Goal: Task Accomplishment & Management: Manage account settings

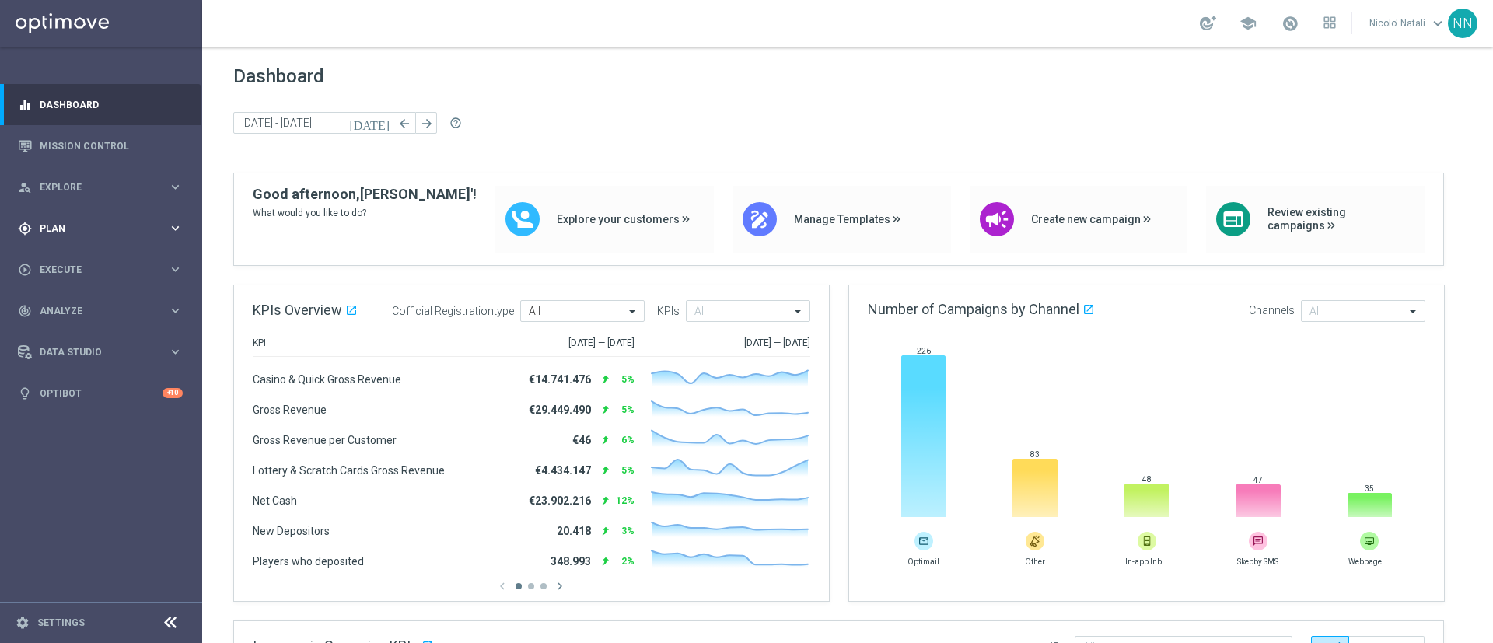
click at [75, 237] on div "gps_fixed Plan keyboard_arrow_right" at bounding box center [100, 228] width 201 height 41
click at [79, 258] on link "Target Groups" at bounding box center [100, 260] width 121 height 12
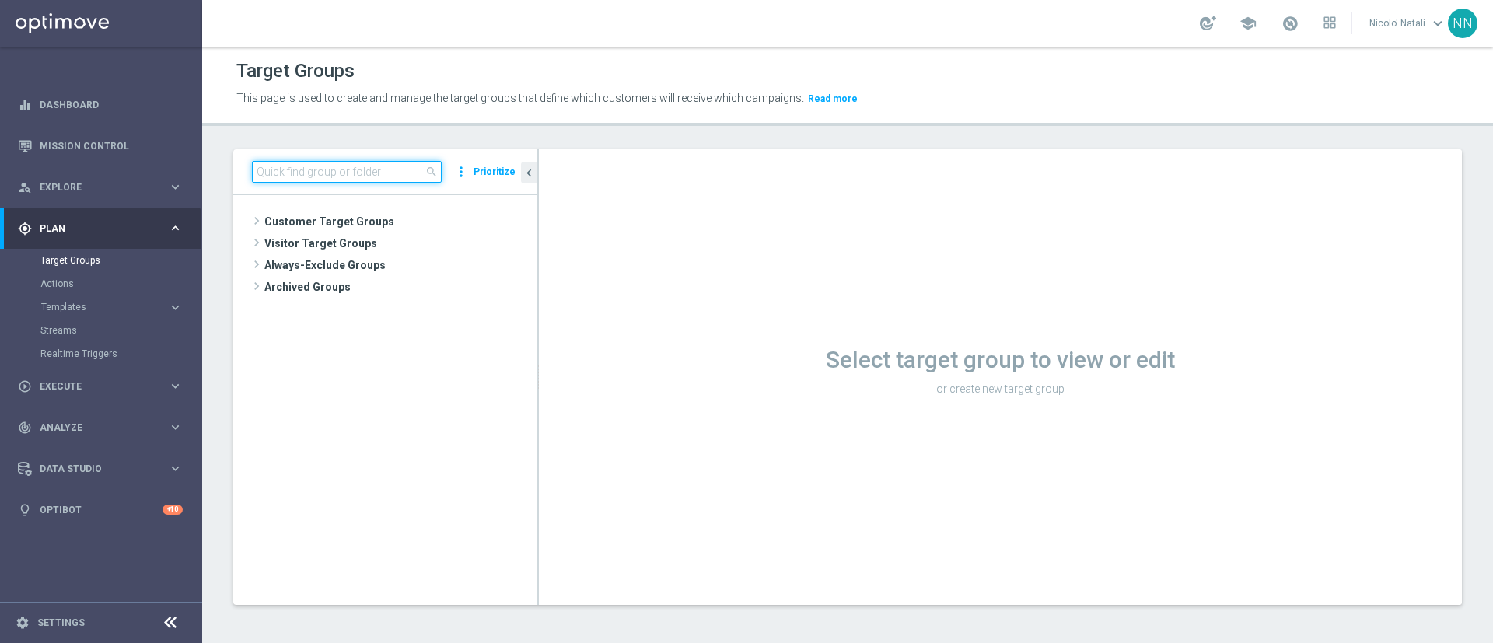
click at [347, 176] on input at bounding box center [347, 172] width 190 height 22
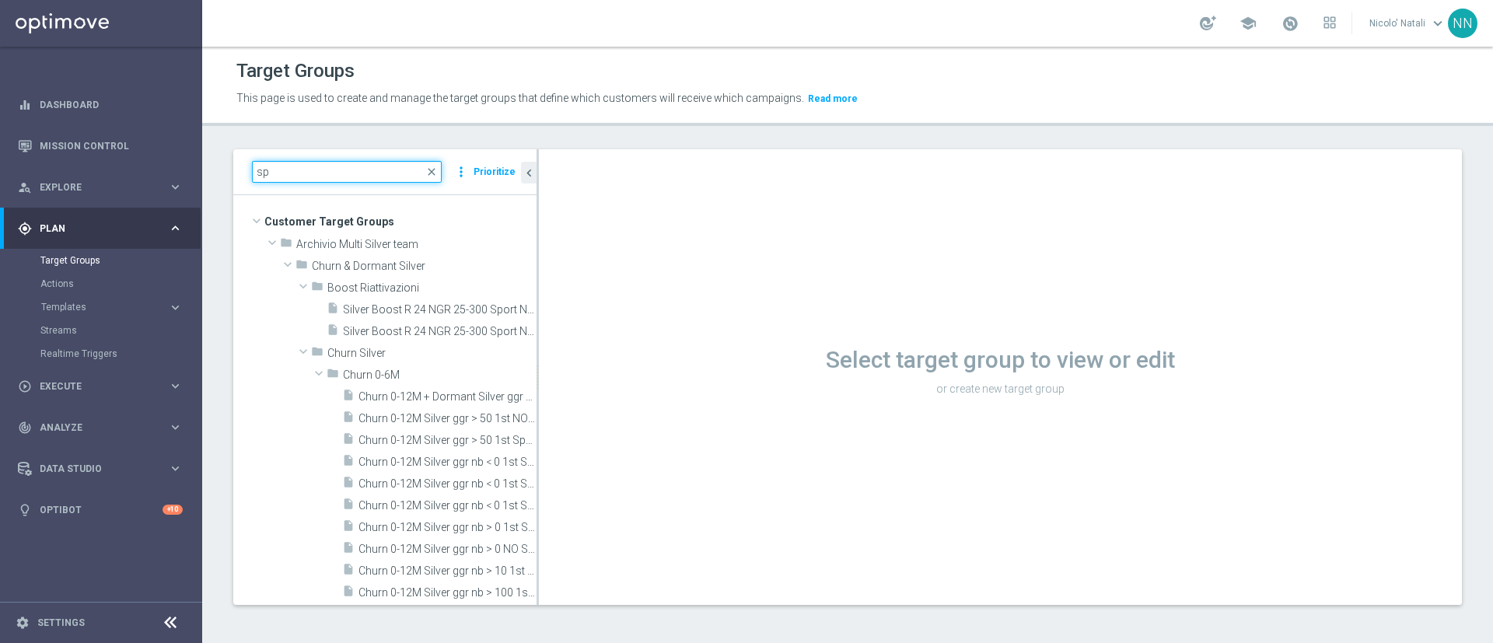
type input "s"
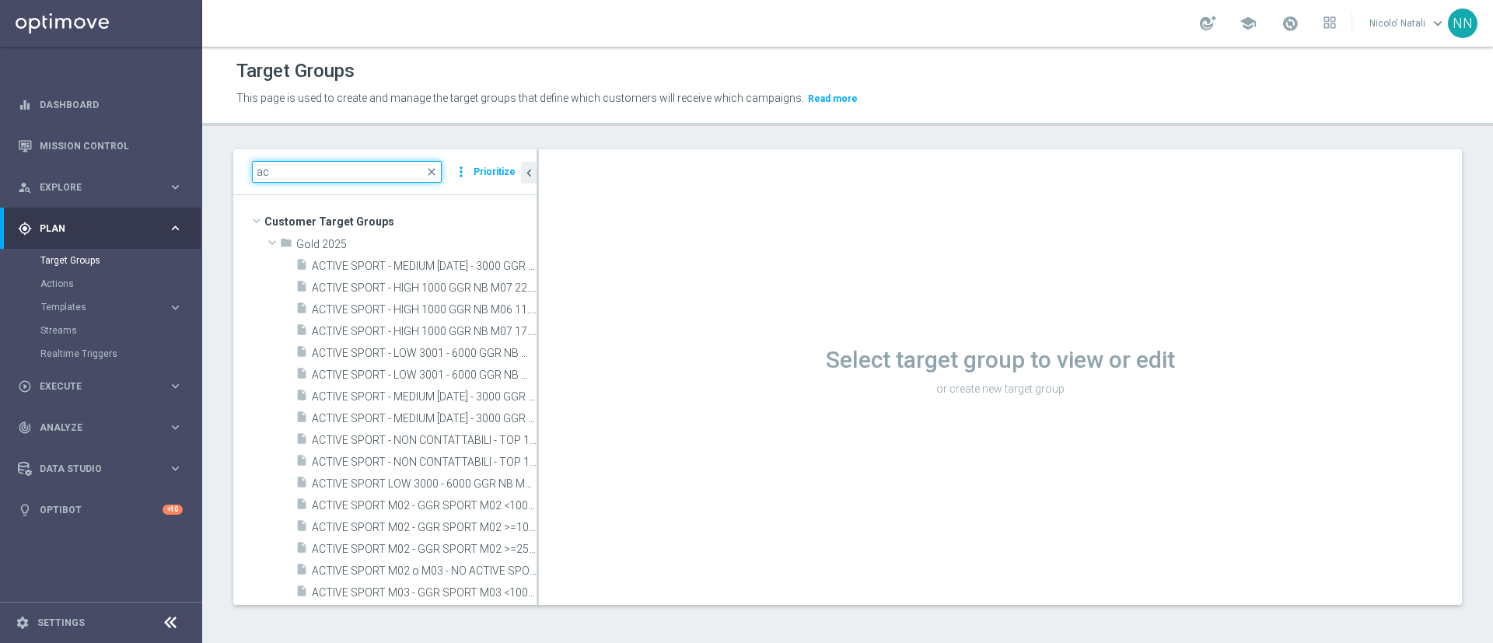
type input "a"
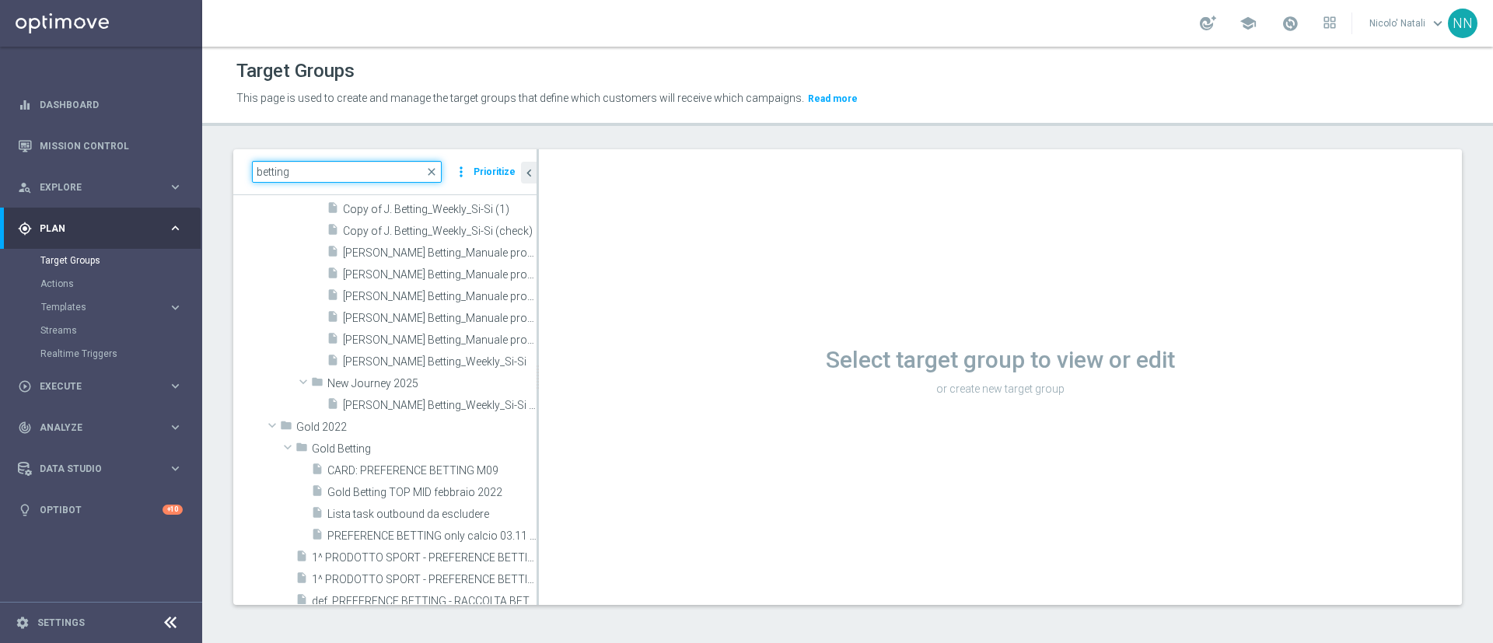
scroll to position [1171, 0]
type input "b"
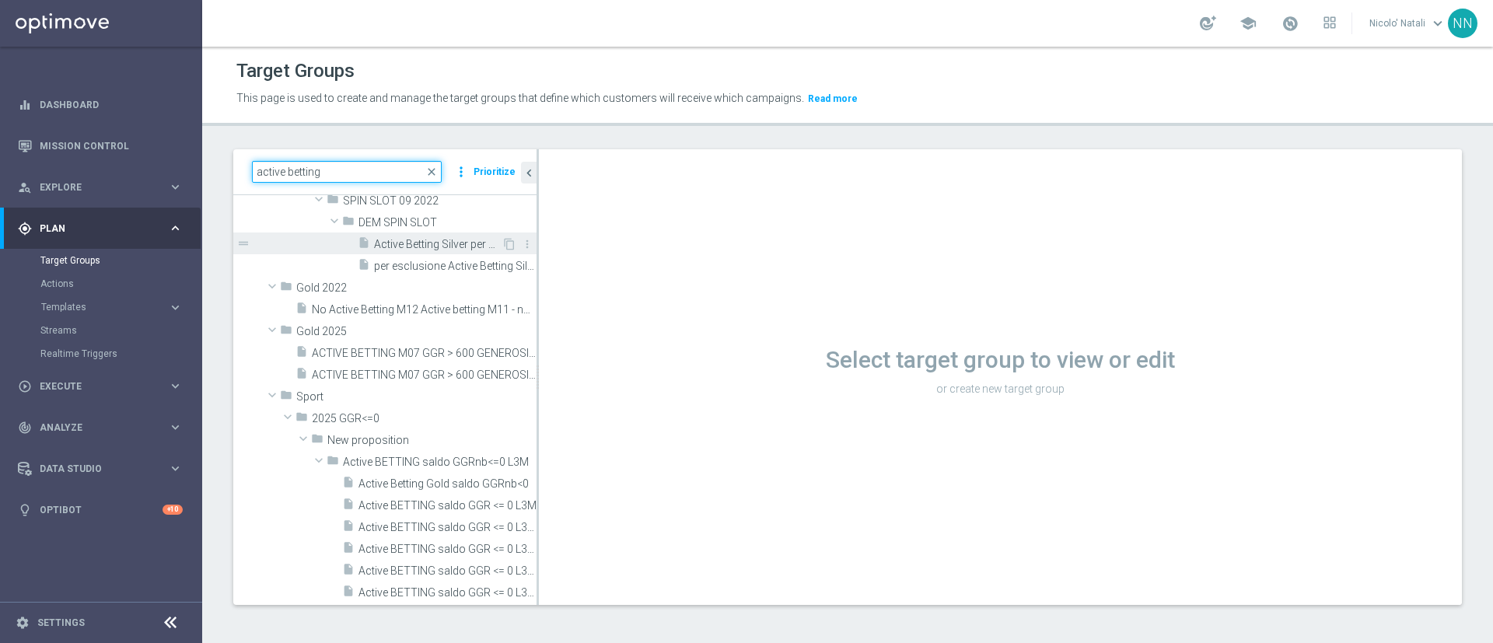
scroll to position [152, 0]
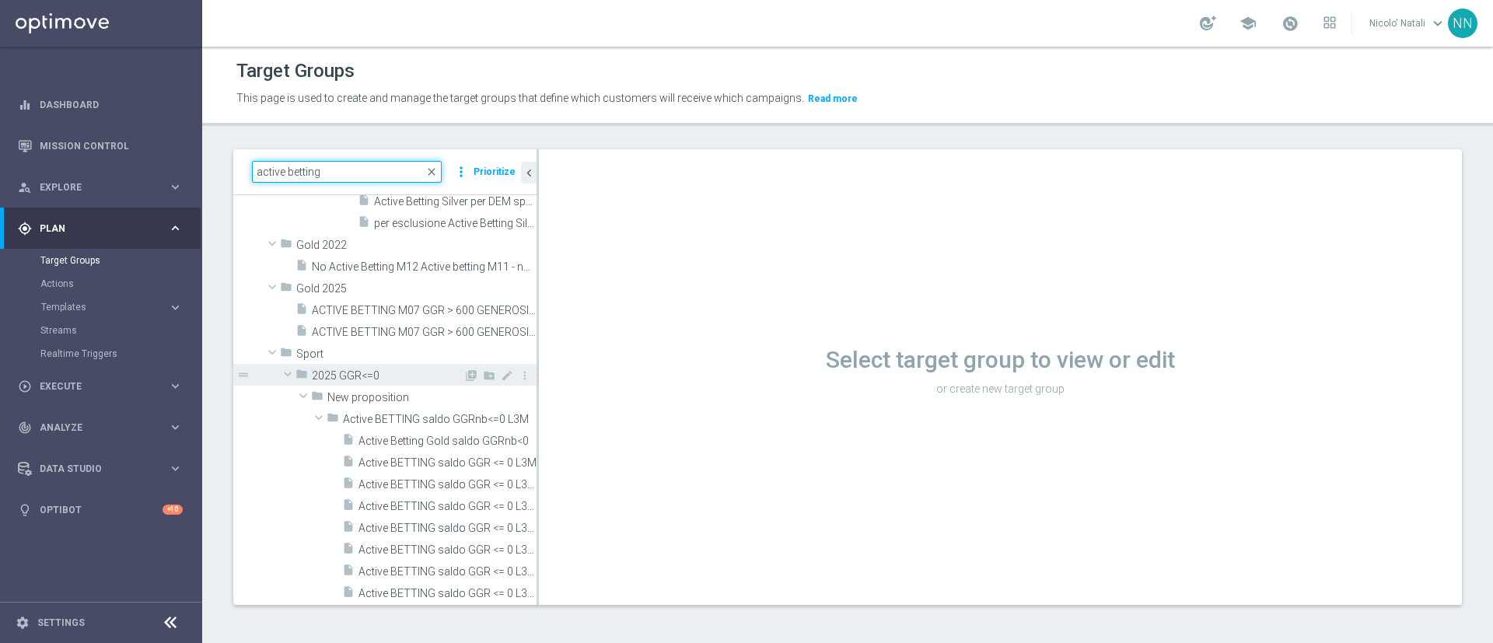
type input "active betting"
click at [344, 373] on span "2025 GGR<=0" at bounding box center [388, 375] width 152 height 13
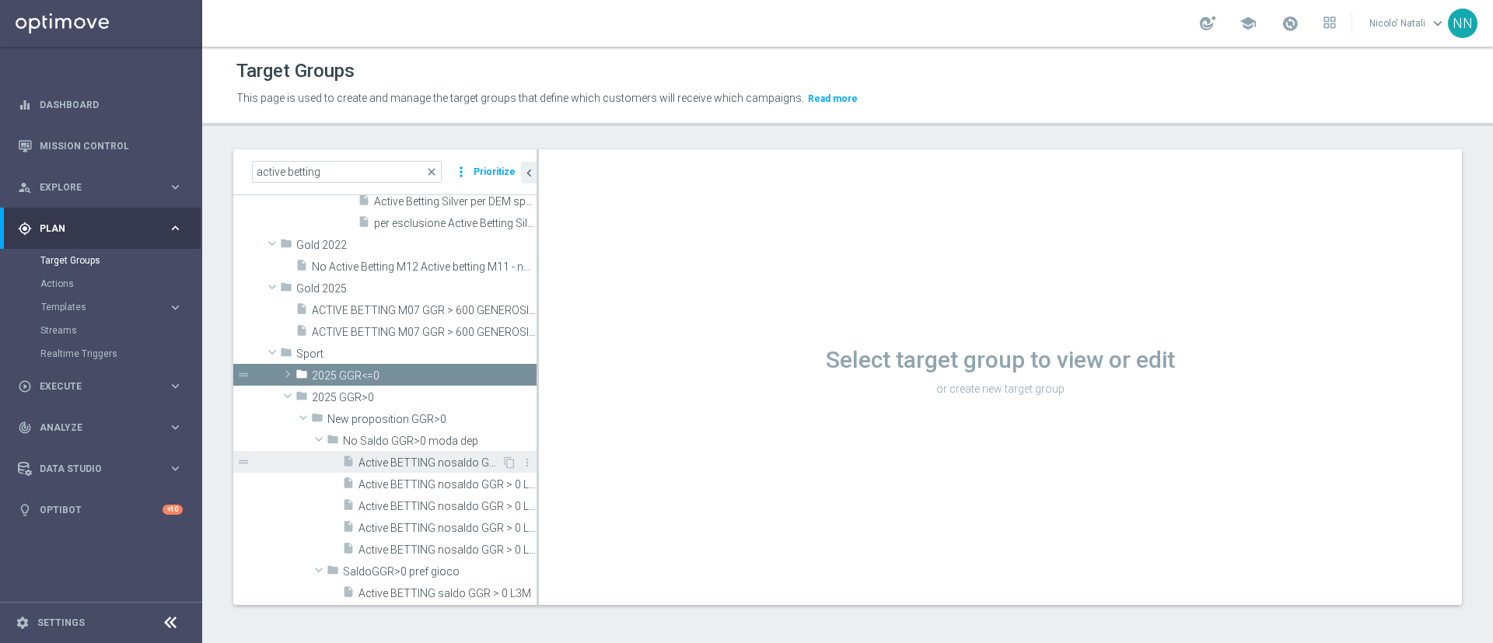
click at [416, 460] on span "Active BETTING nosaldo GGR > 0 L3M" at bounding box center [430, 463] width 143 height 13
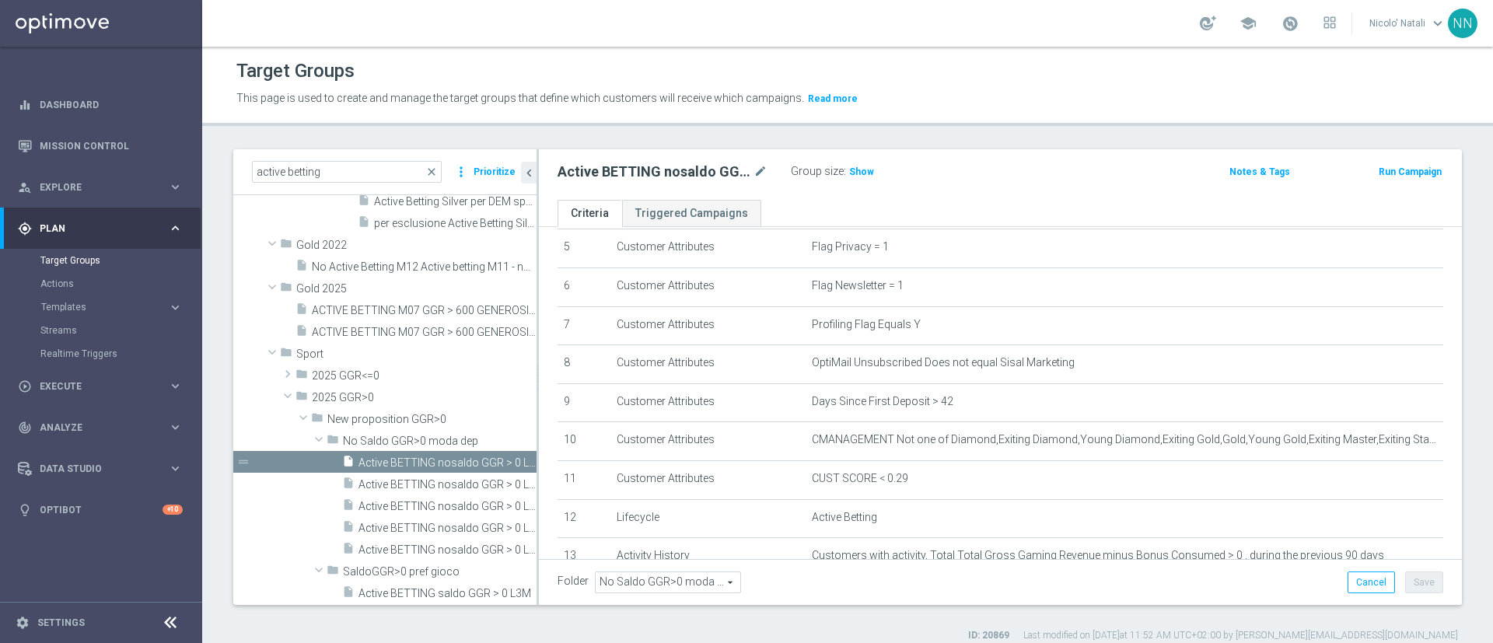
scroll to position [209, 0]
click at [1388, 483] on icon "mode_edit" at bounding box center [1394, 477] width 12 height 12
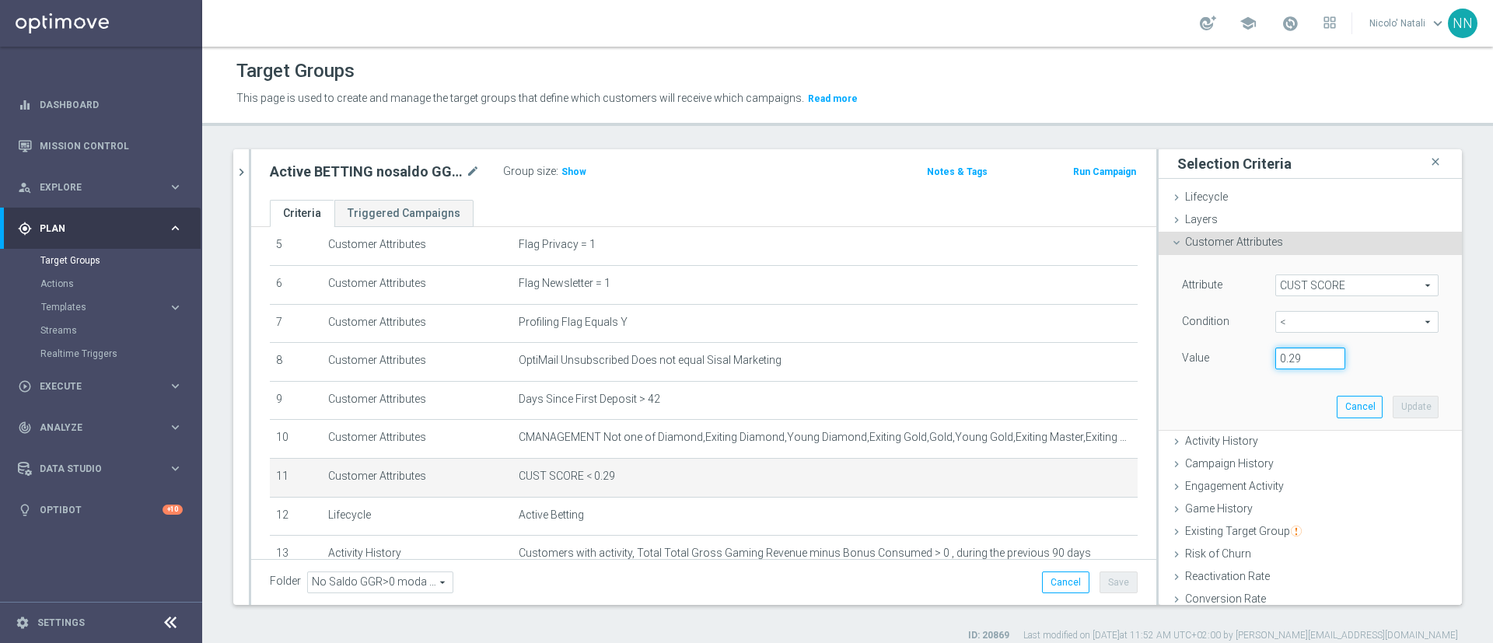
click at [1288, 352] on input "0.29" at bounding box center [1311, 359] width 70 height 22
type input "0.14"
click at [1393, 408] on button "Update" at bounding box center [1416, 407] width 46 height 22
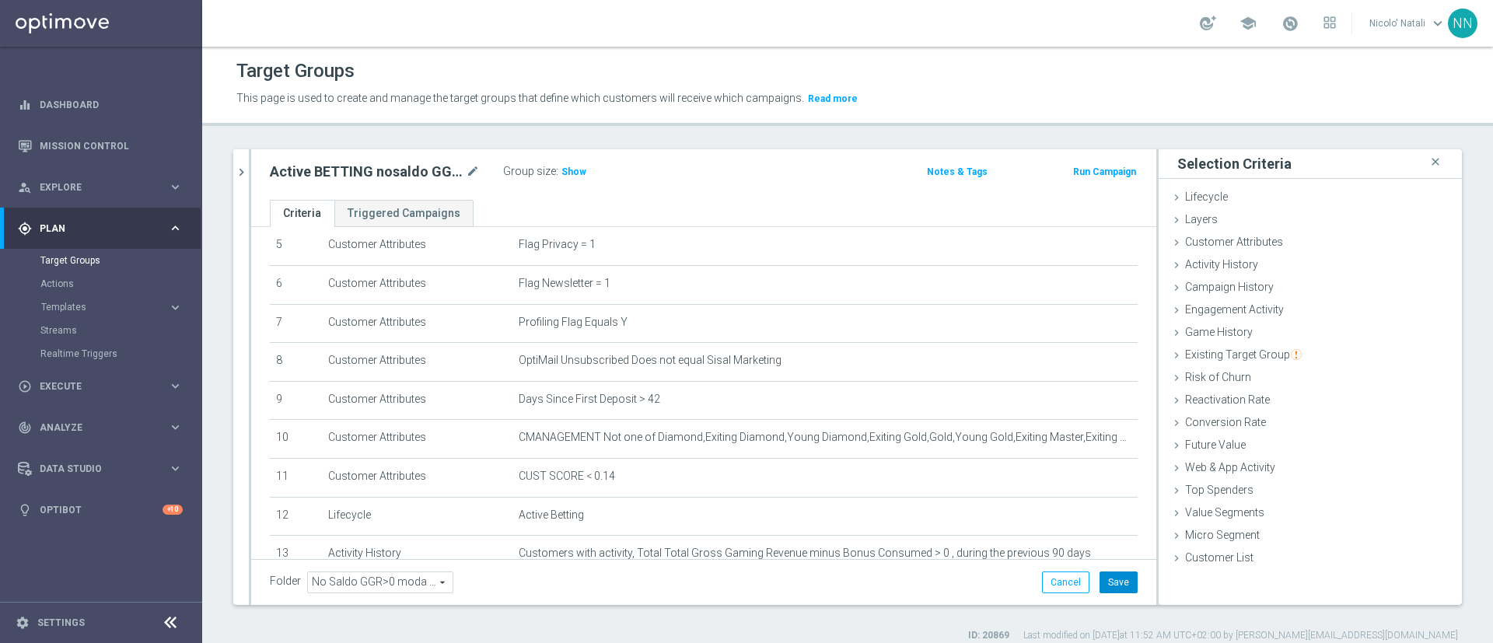
click at [1101, 575] on button "Save" at bounding box center [1119, 583] width 38 height 22
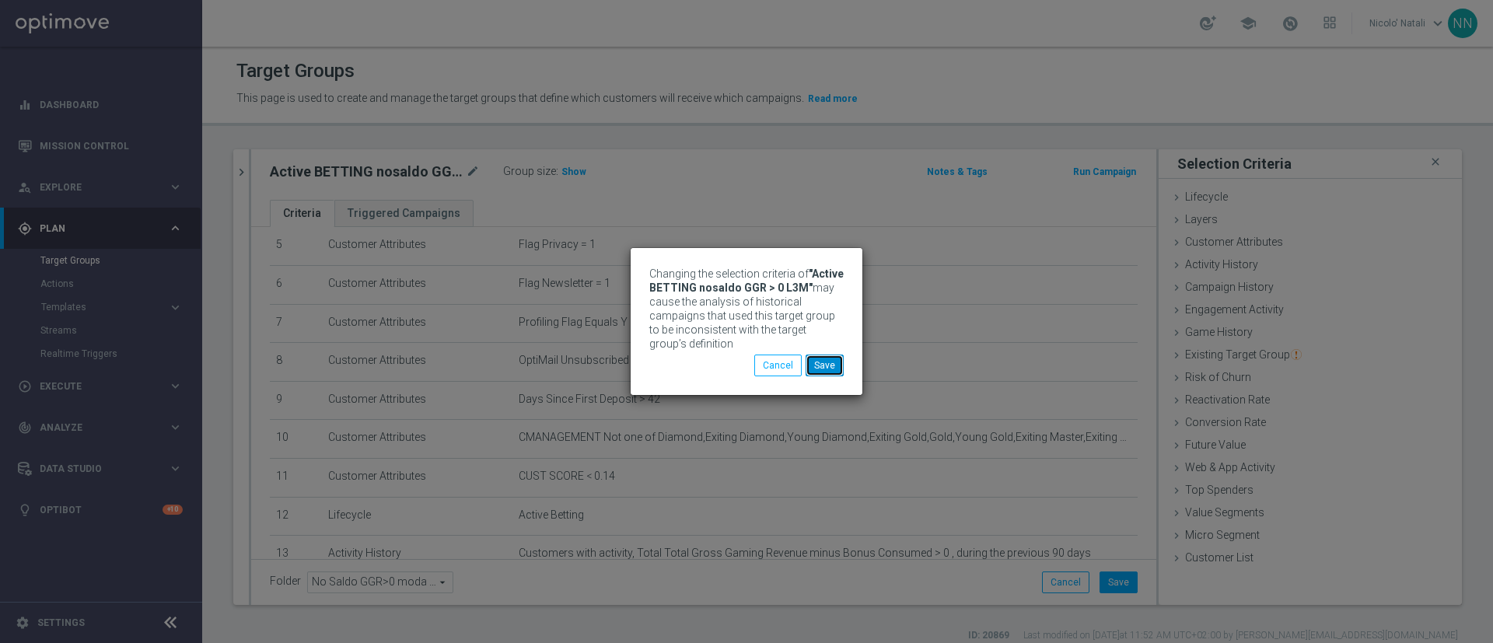
click at [828, 362] on button "Save" at bounding box center [825, 366] width 38 height 22
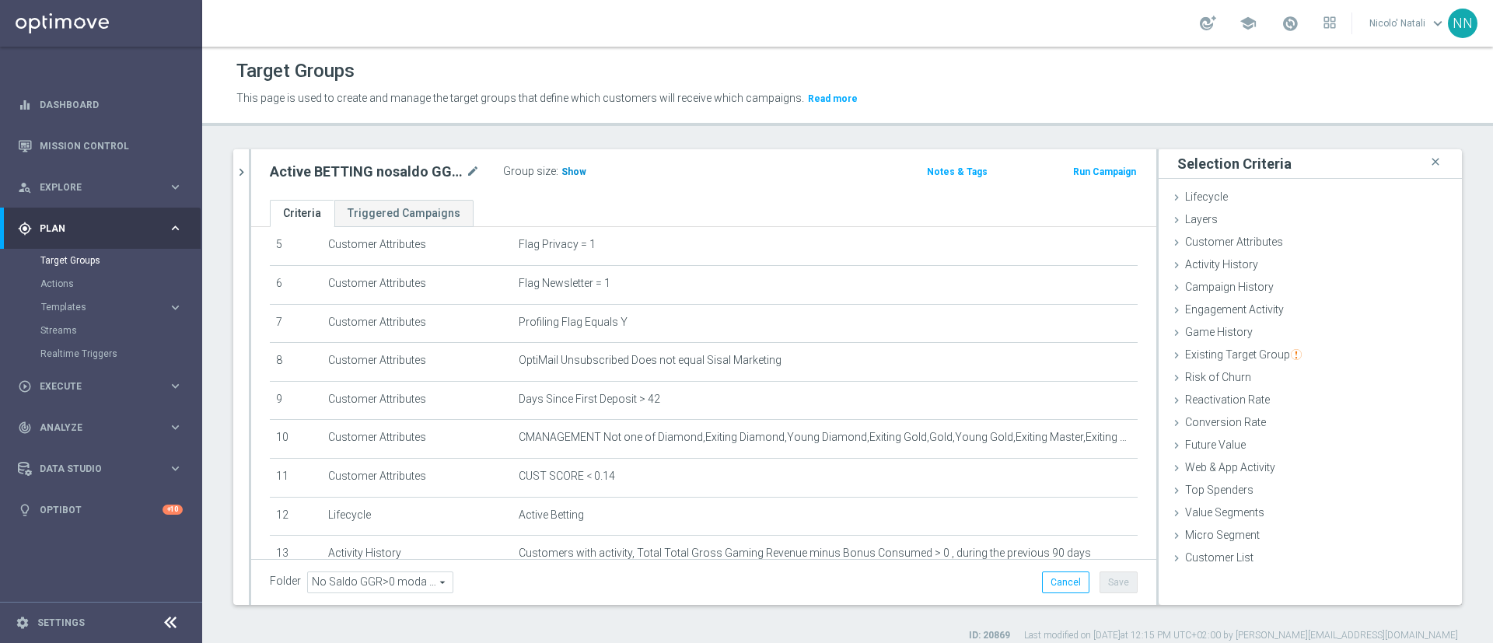
click at [570, 172] on span "Show" at bounding box center [574, 171] width 25 height 11
click at [245, 174] on icon "chevron_right" at bounding box center [241, 172] width 15 height 15
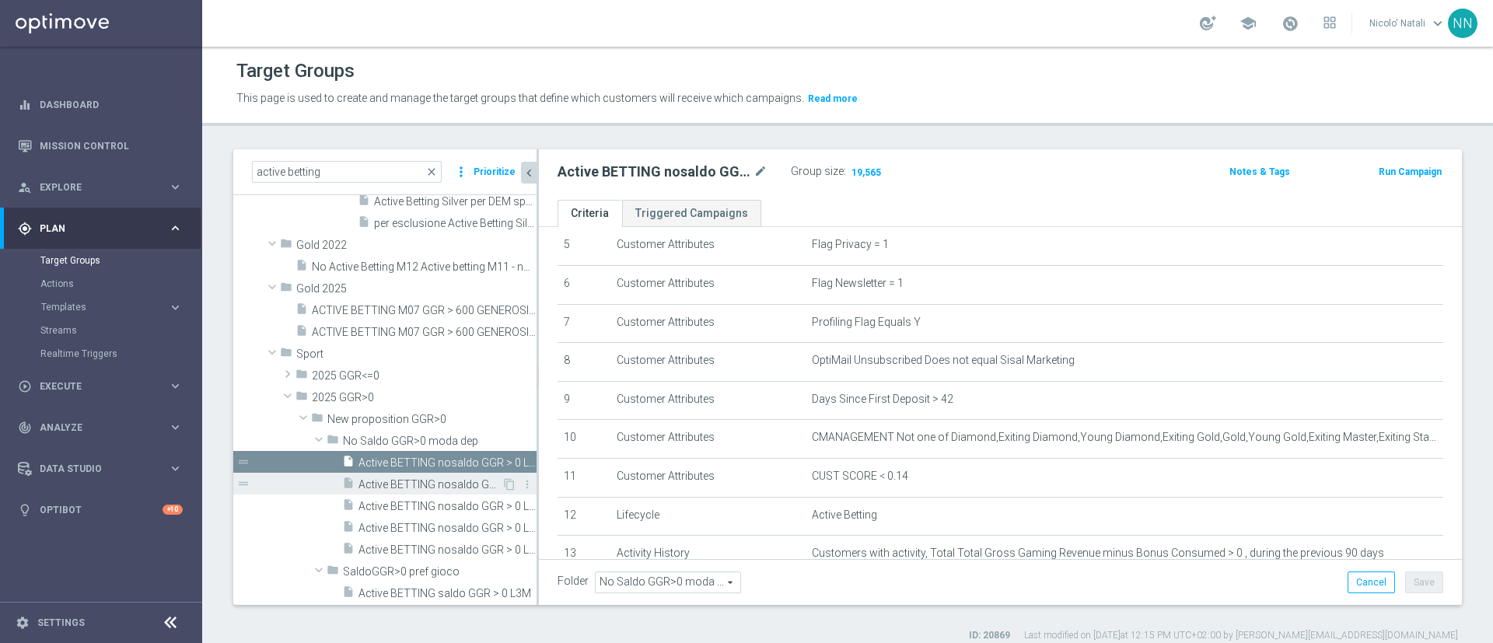
click at [418, 486] on span "Active BETTING nosaldo GGR > 0 L3M modeH" at bounding box center [430, 484] width 143 height 13
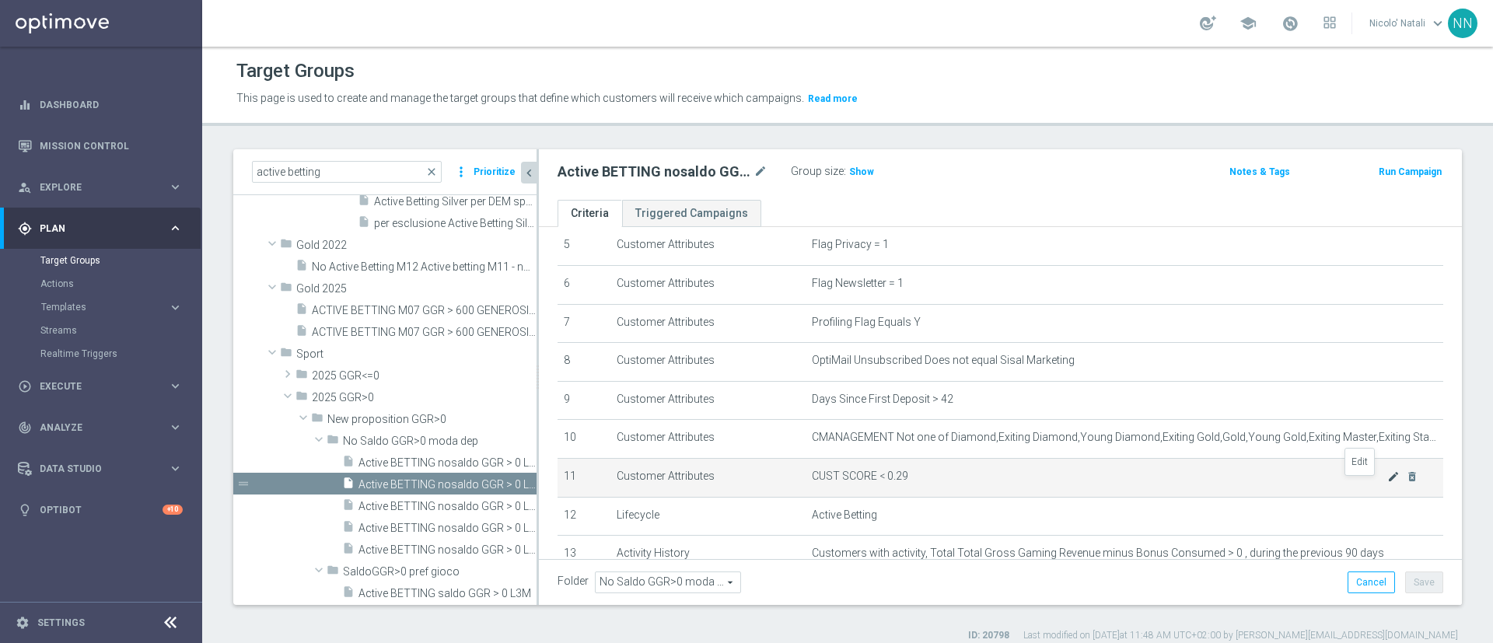
click at [1388, 483] on icon "mode_edit" at bounding box center [1394, 477] width 12 height 12
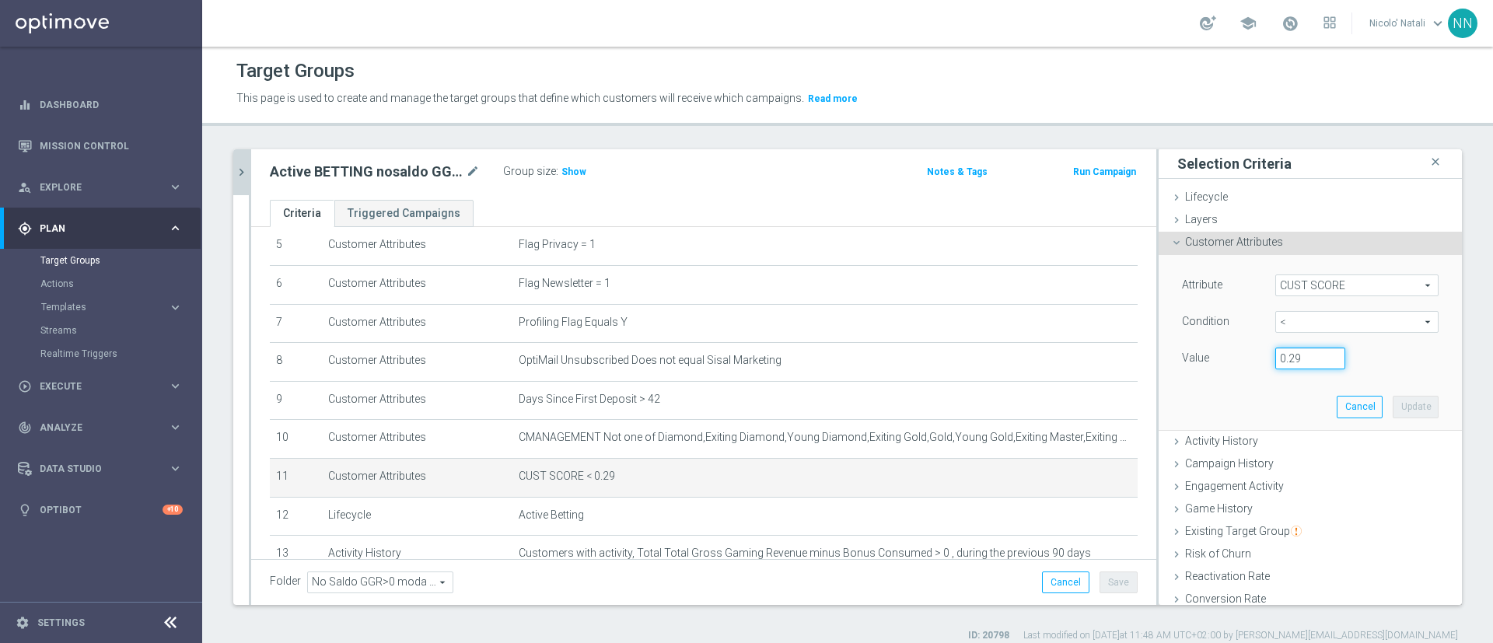
click at [1286, 351] on input "0.29" at bounding box center [1311, 359] width 70 height 22
type input "0.14"
click at [1393, 407] on button "Update" at bounding box center [1416, 407] width 46 height 22
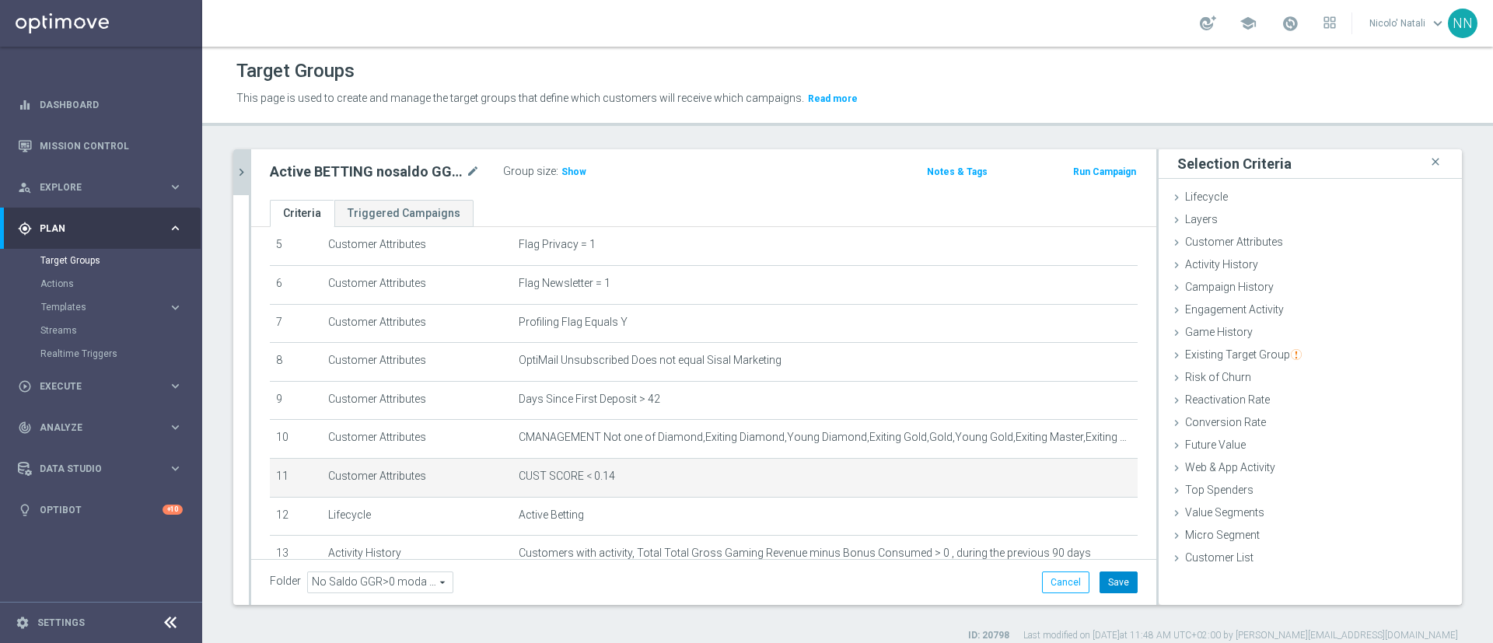
click at [1100, 572] on button "Save" at bounding box center [1119, 583] width 38 height 22
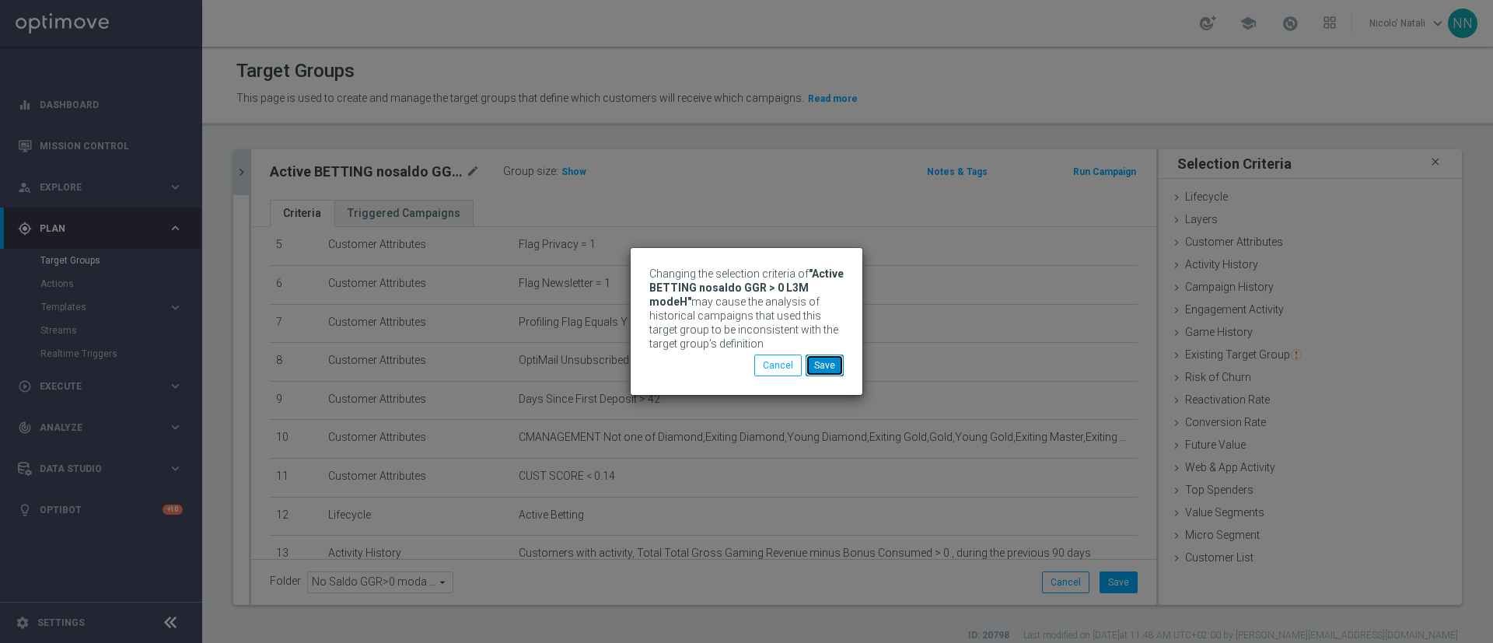
click at [838, 365] on button "Save" at bounding box center [825, 366] width 38 height 22
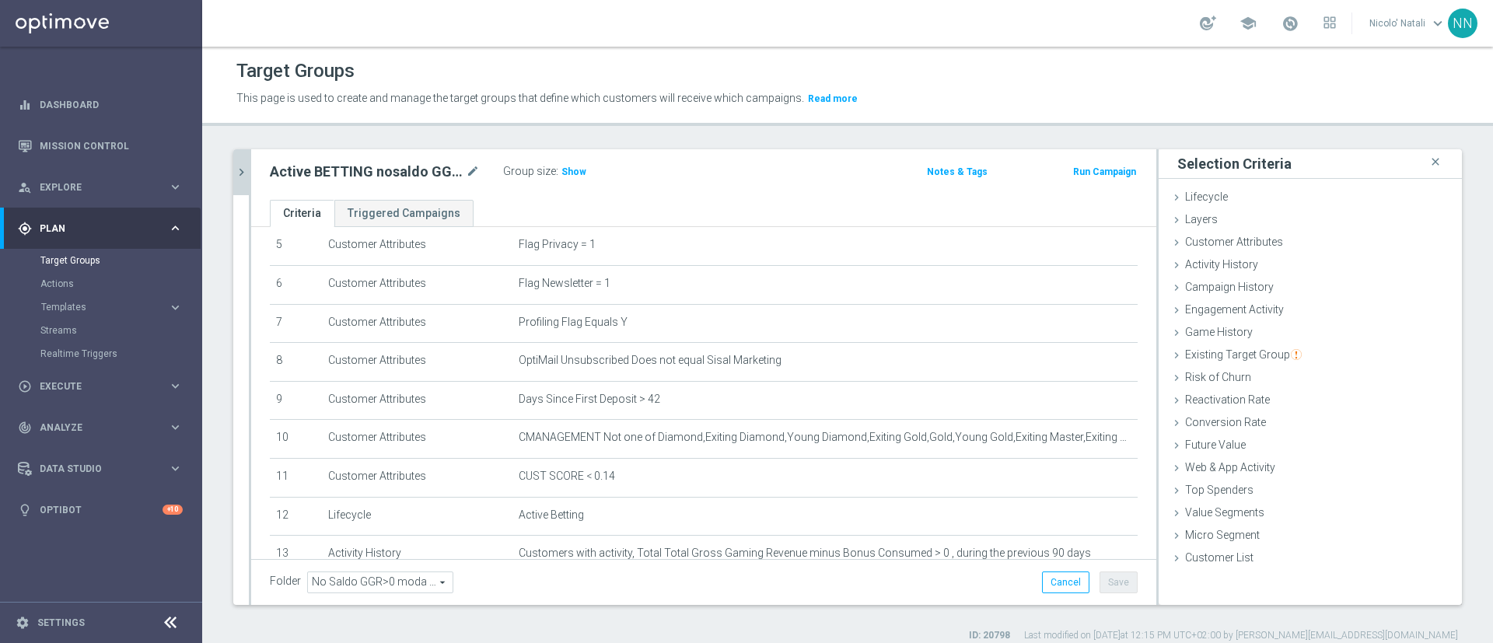
click at [240, 173] on icon "chevron_right" at bounding box center [241, 172] width 15 height 15
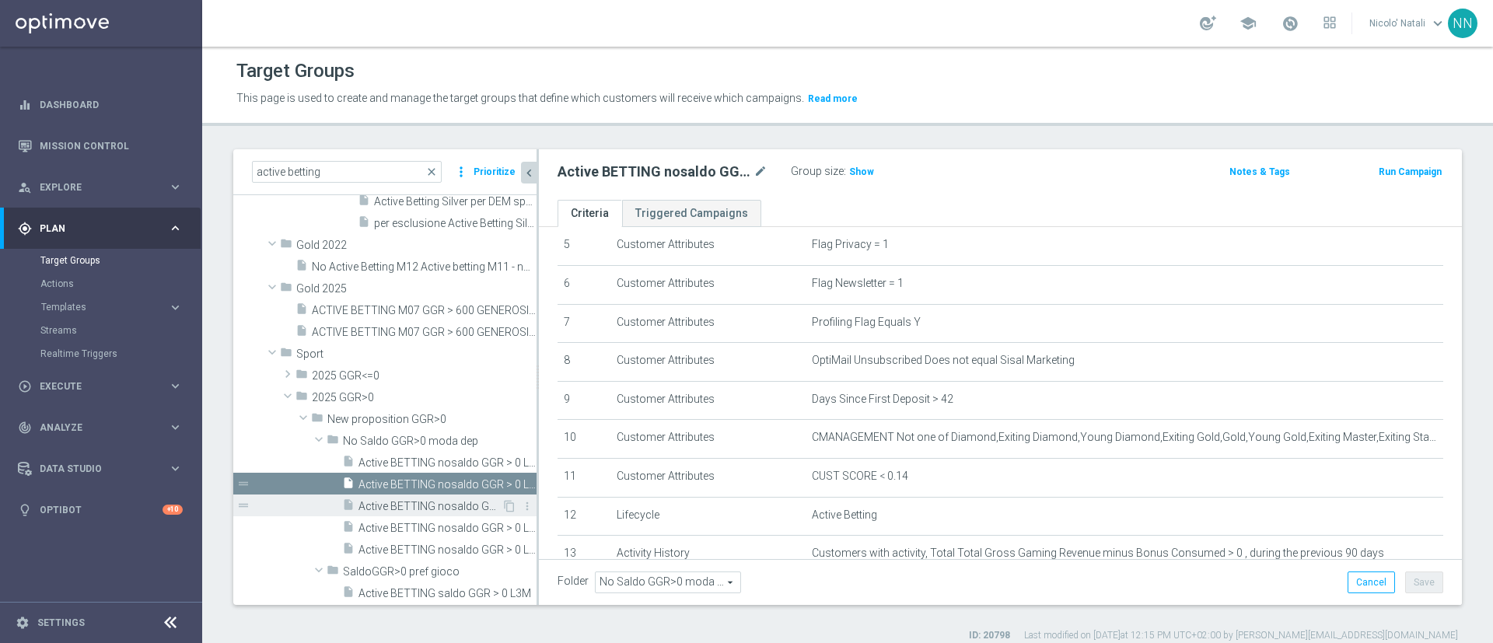
click at [433, 506] on span "Active BETTING nosaldo GGR > 0 L3M modeL" at bounding box center [430, 506] width 143 height 13
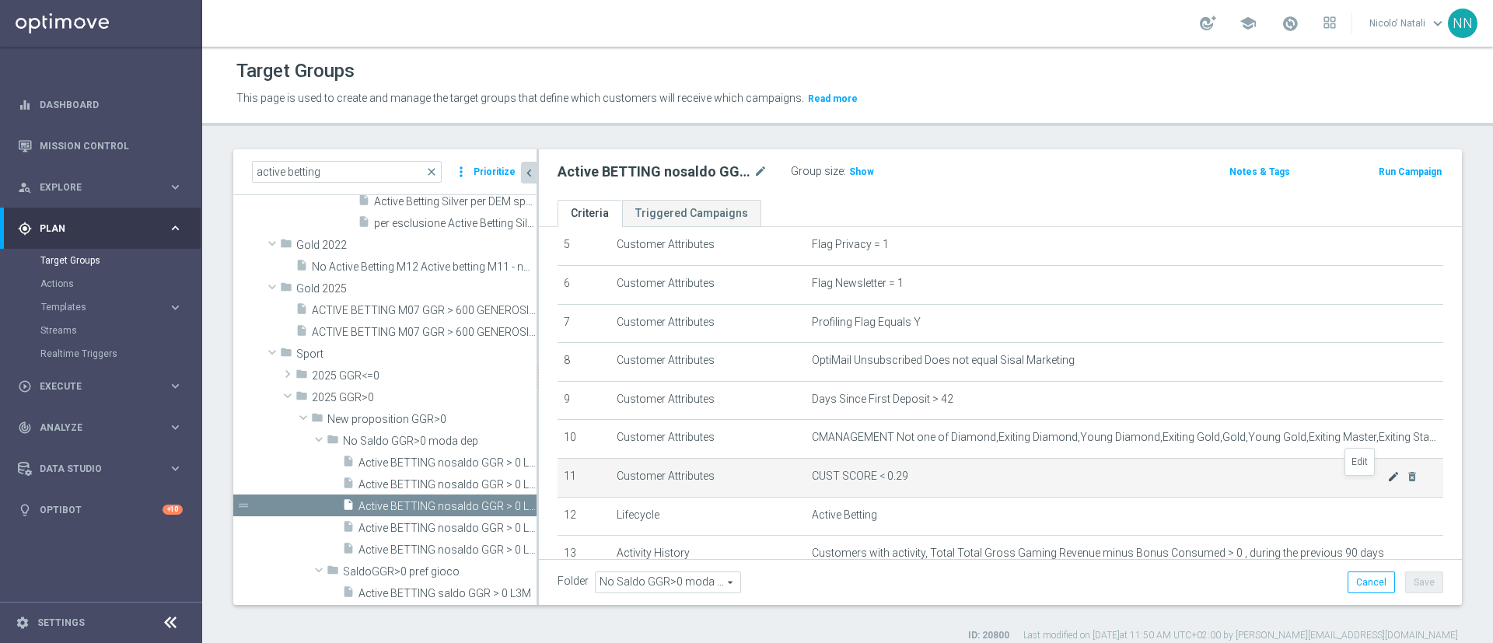
click at [1388, 483] on icon "mode_edit" at bounding box center [1394, 477] width 12 height 12
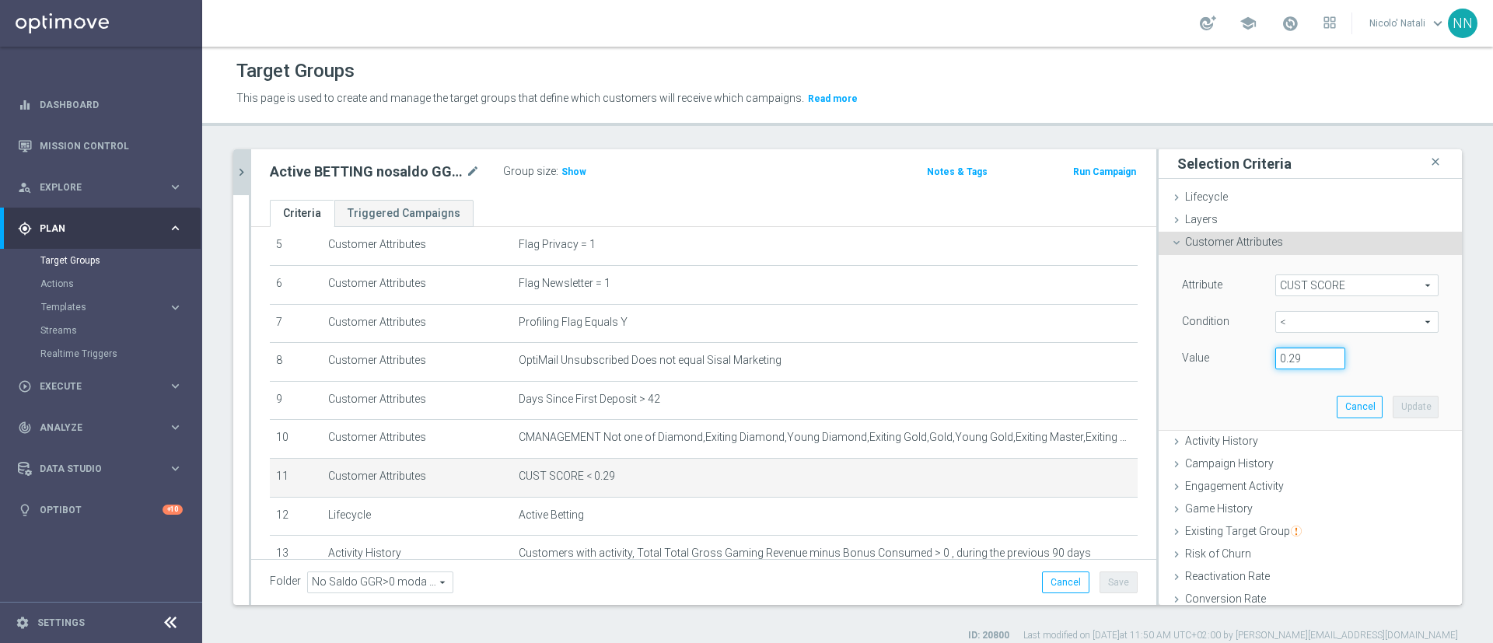
click at [1289, 361] on input "0.29" at bounding box center [1311, 359] width 70 height 22
type input "0.14"
click at [1393, 411] on button "Update" at bounding box center [1416, 407] width 46 height 22
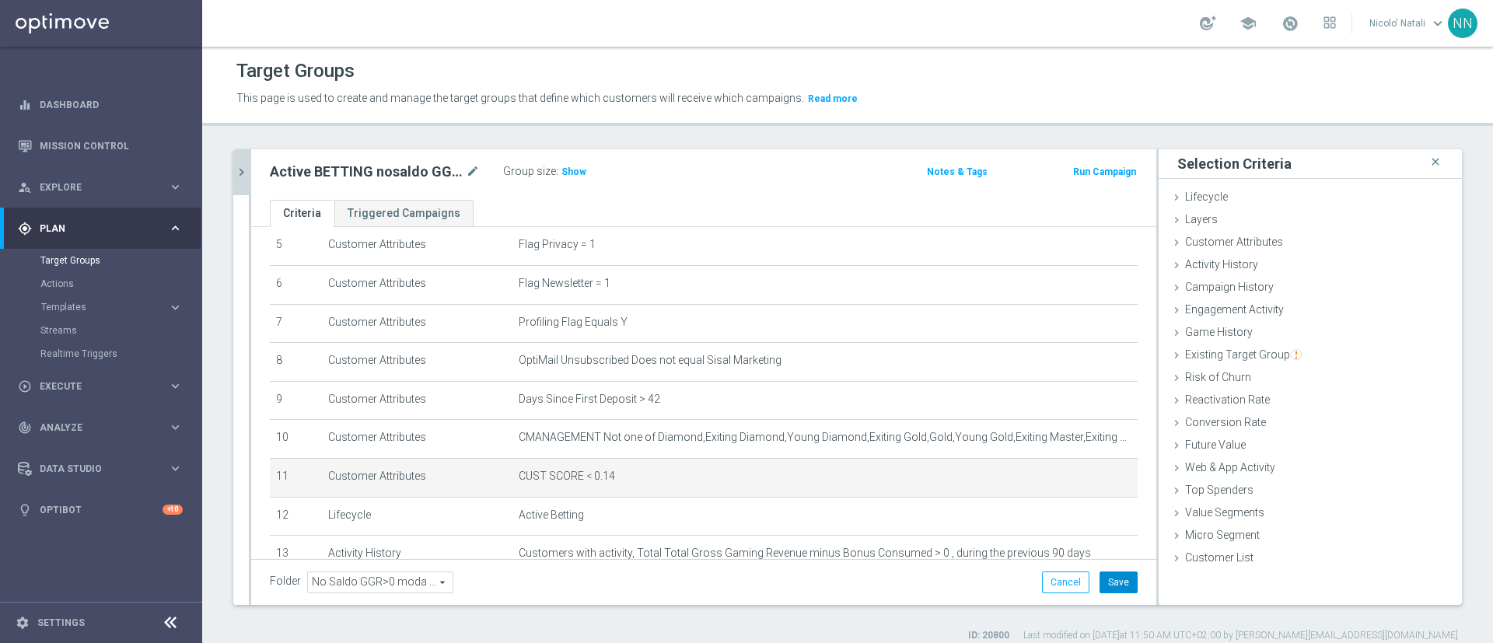
click at [1100, 587] on button "Save" at bounding box center [1119, 583] width 38 height 22
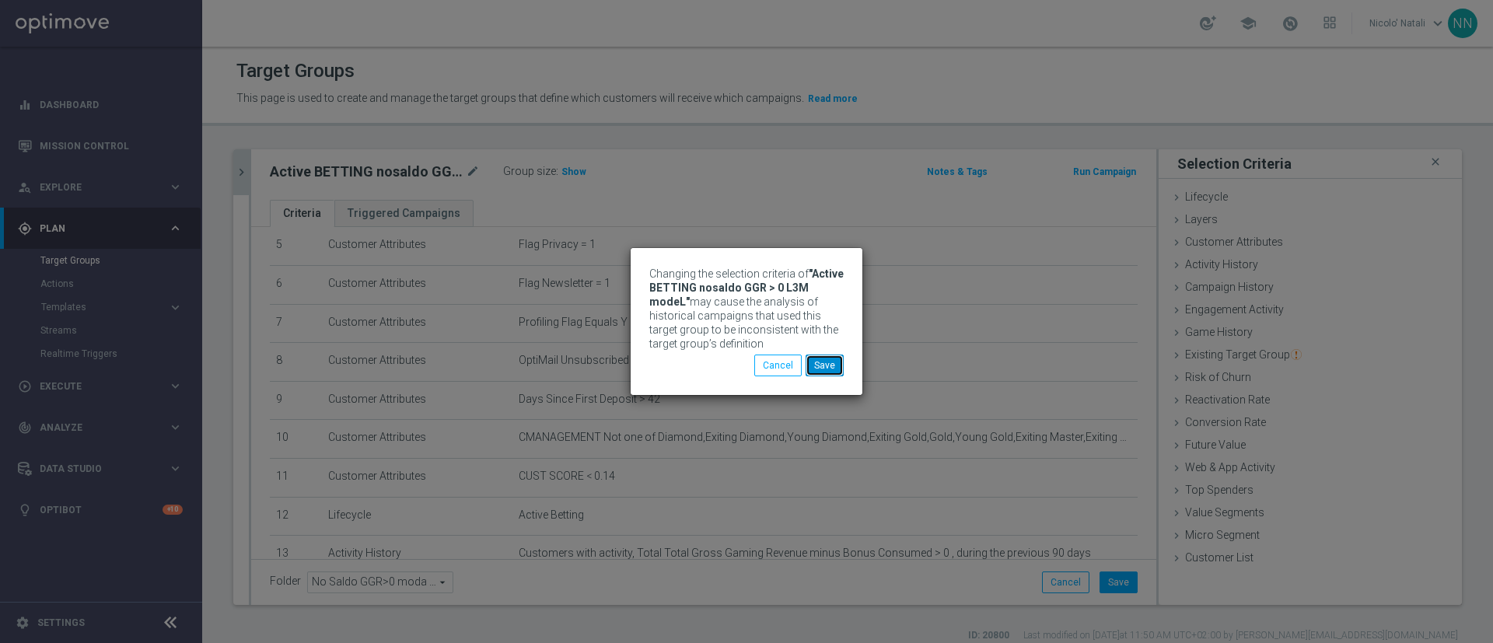
click at [829, 369] on button "Save" at bounding box center [825, 366] width 38 height 22
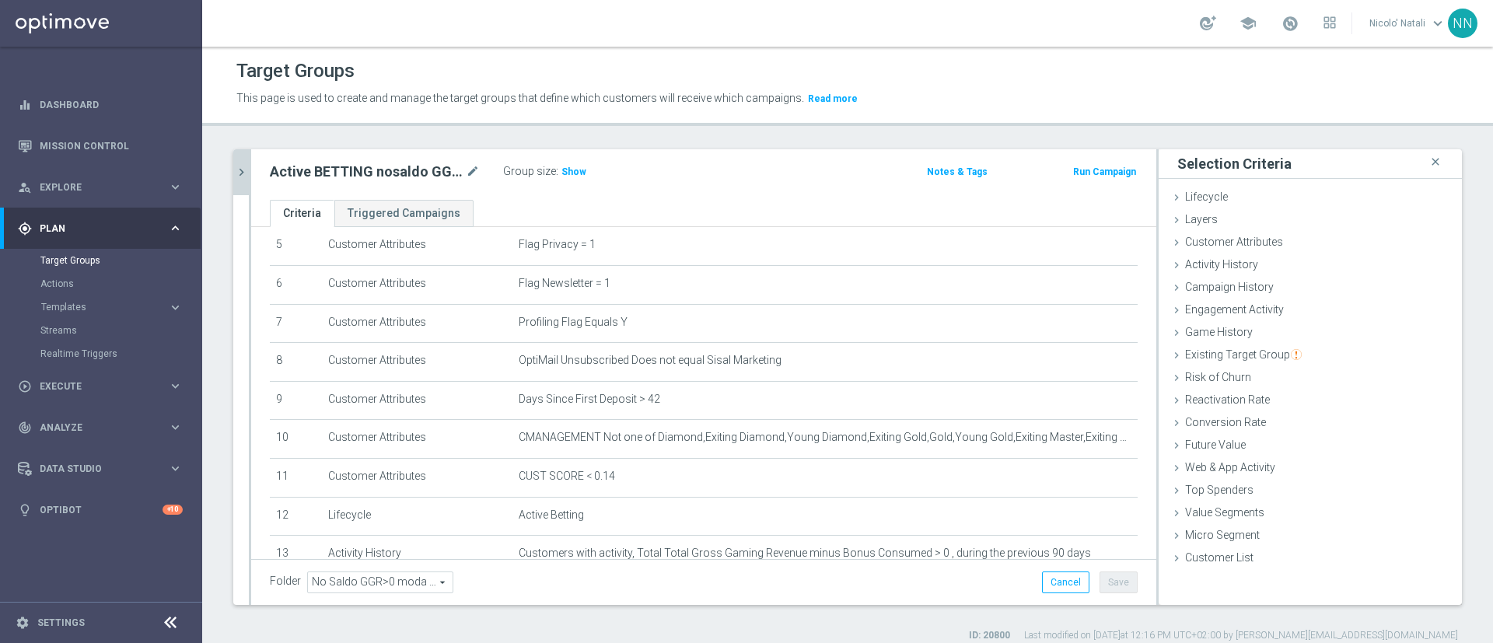
click at [240, 176] on icon "chevron_right" at bounding box center [241, 172] width 15 height 15
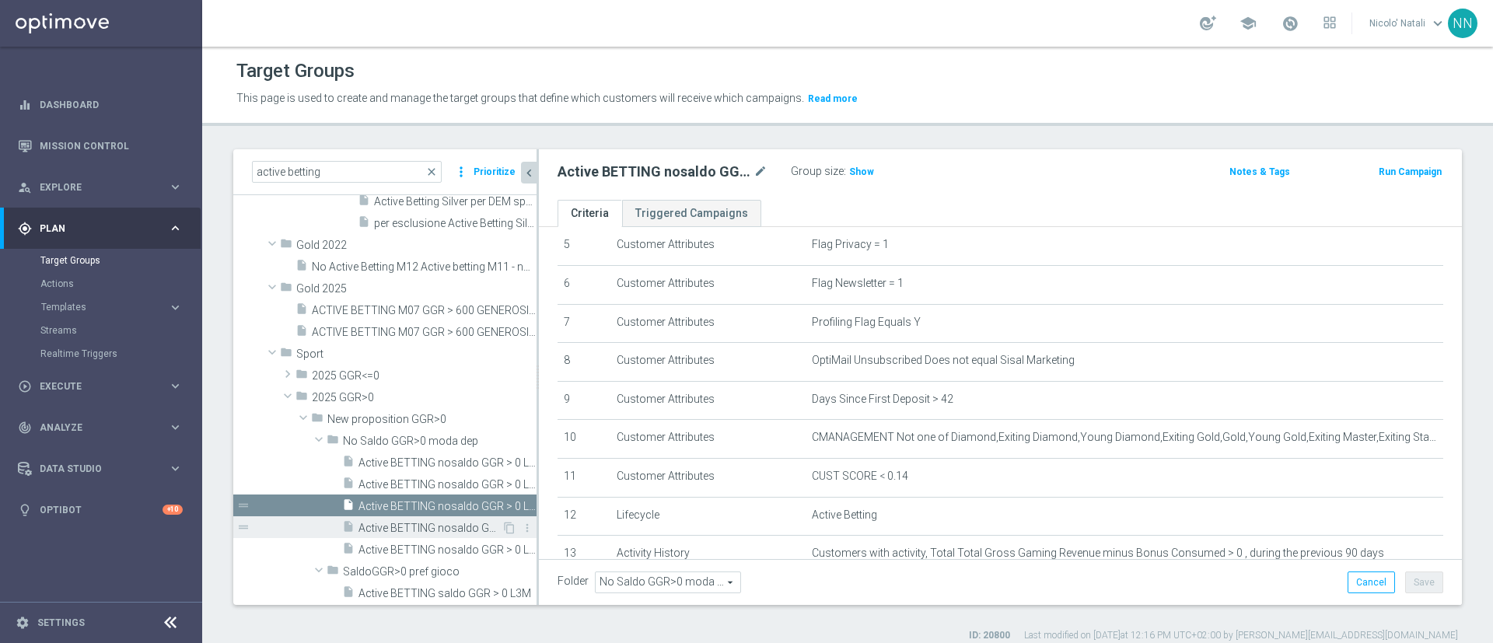
click at [429, 524] on span "Active BETTING nosaldo GGR > 0 L3M modeM" at bounding box center [430, 528] width 143 height 13
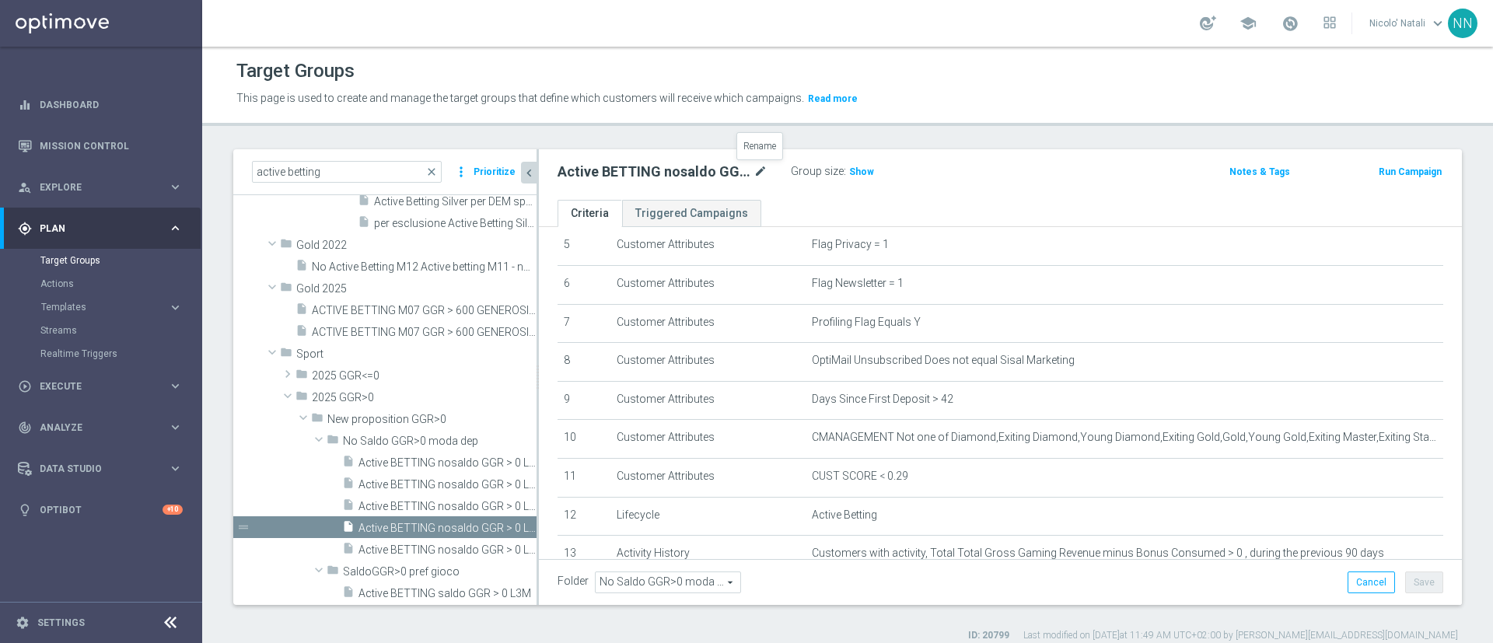
click at [762, 170] on icon "mode_edit" at bounding box center [761, 172] width 14 height 19
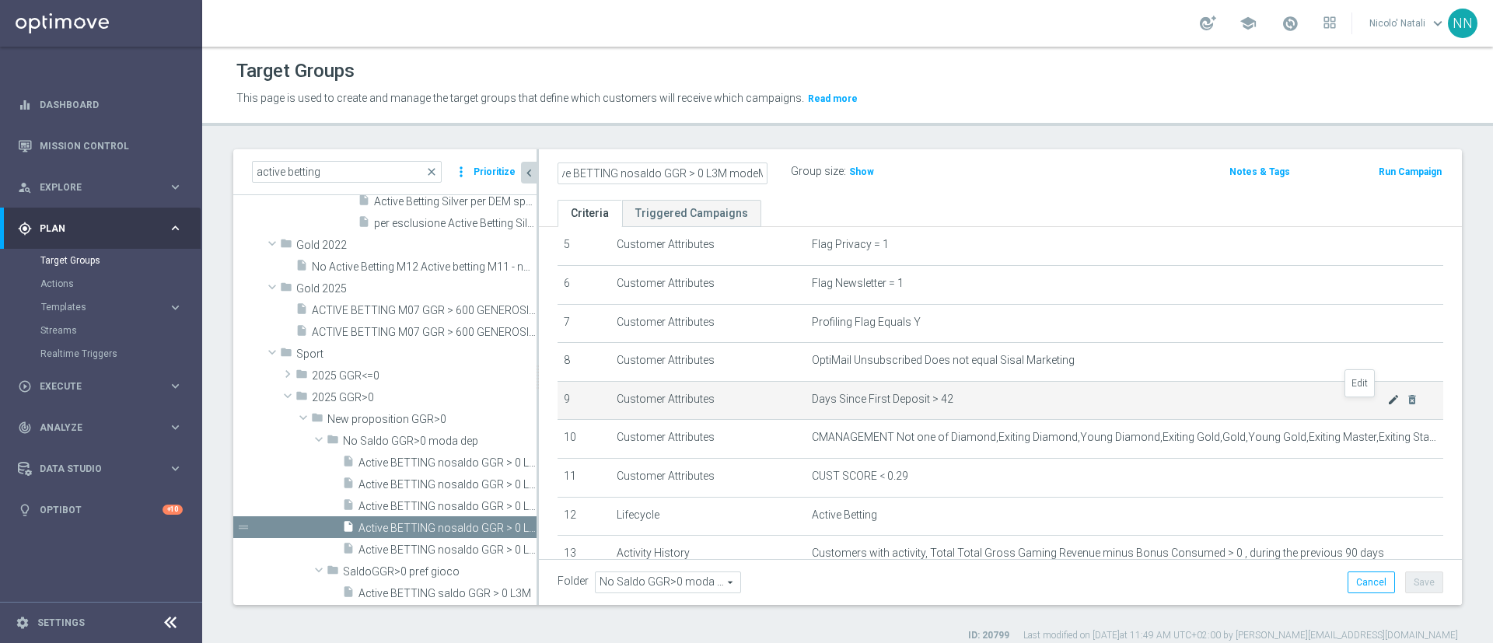
click at [1388, 406] on icon "mode_edit" at bounding box center [1394, 400] width 12 height 12
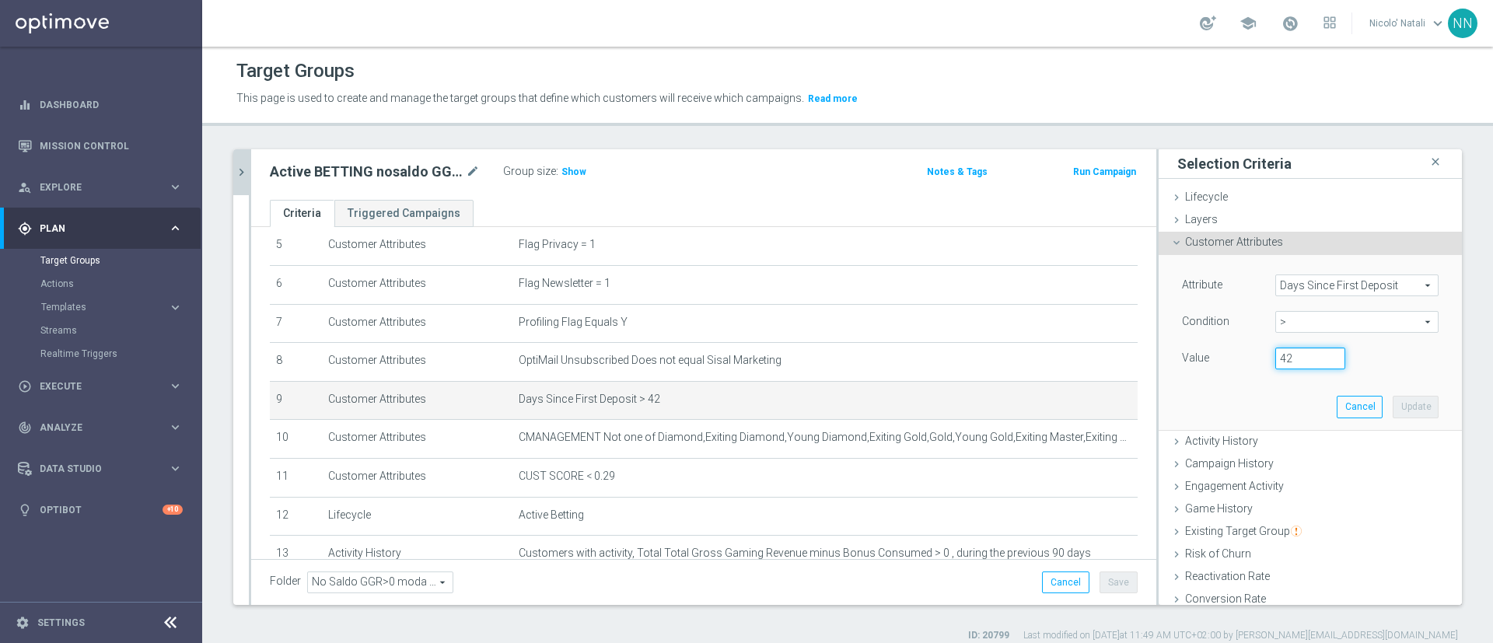
click at [1280, 357] on input "42" at bounding box center [1311, 359] width 70 height 22
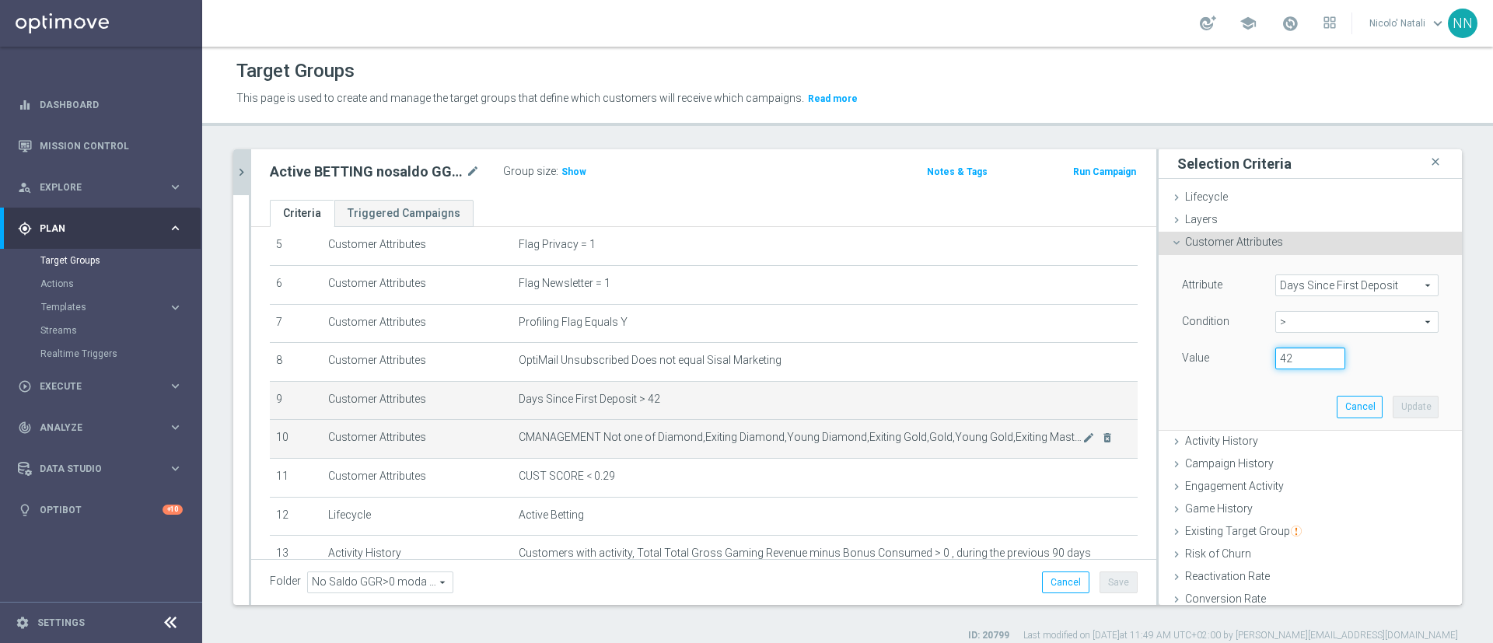
scroll to position [270, 0]
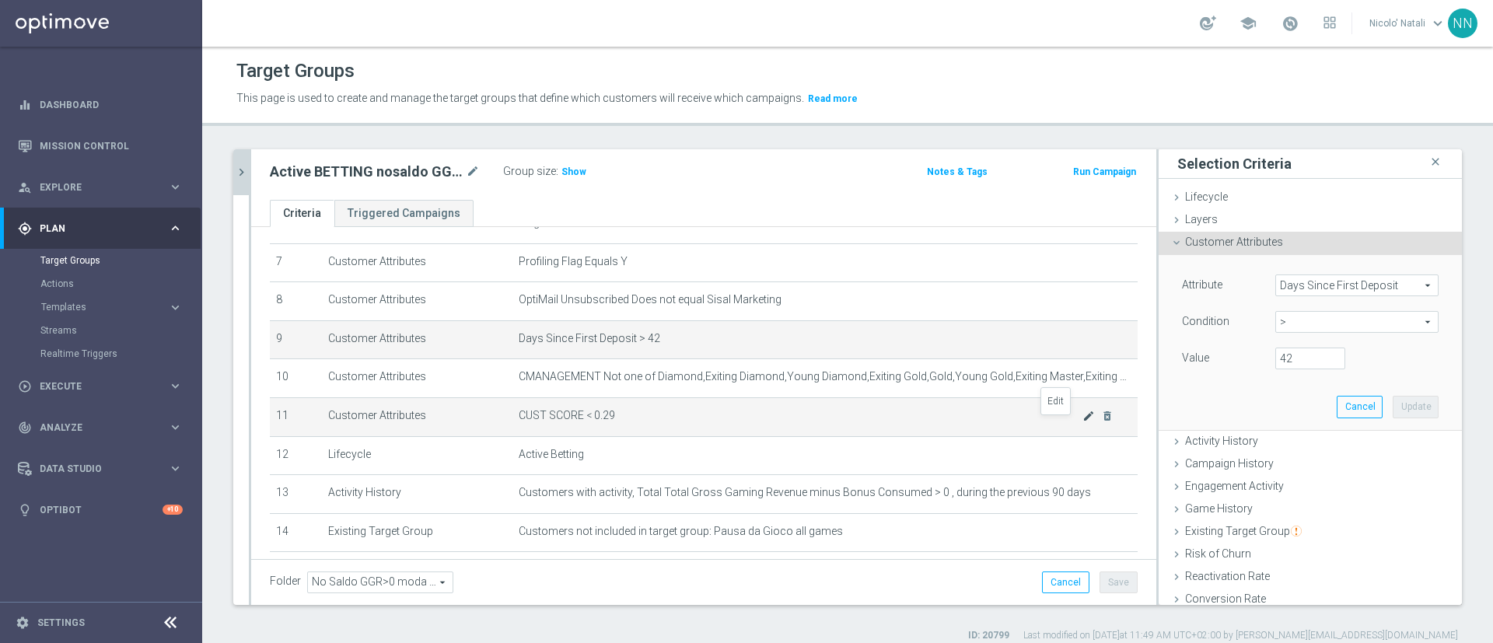
click at [1083, 420] on icon "mode_edit" at bounding box center [1089, 416] width 12 height 12
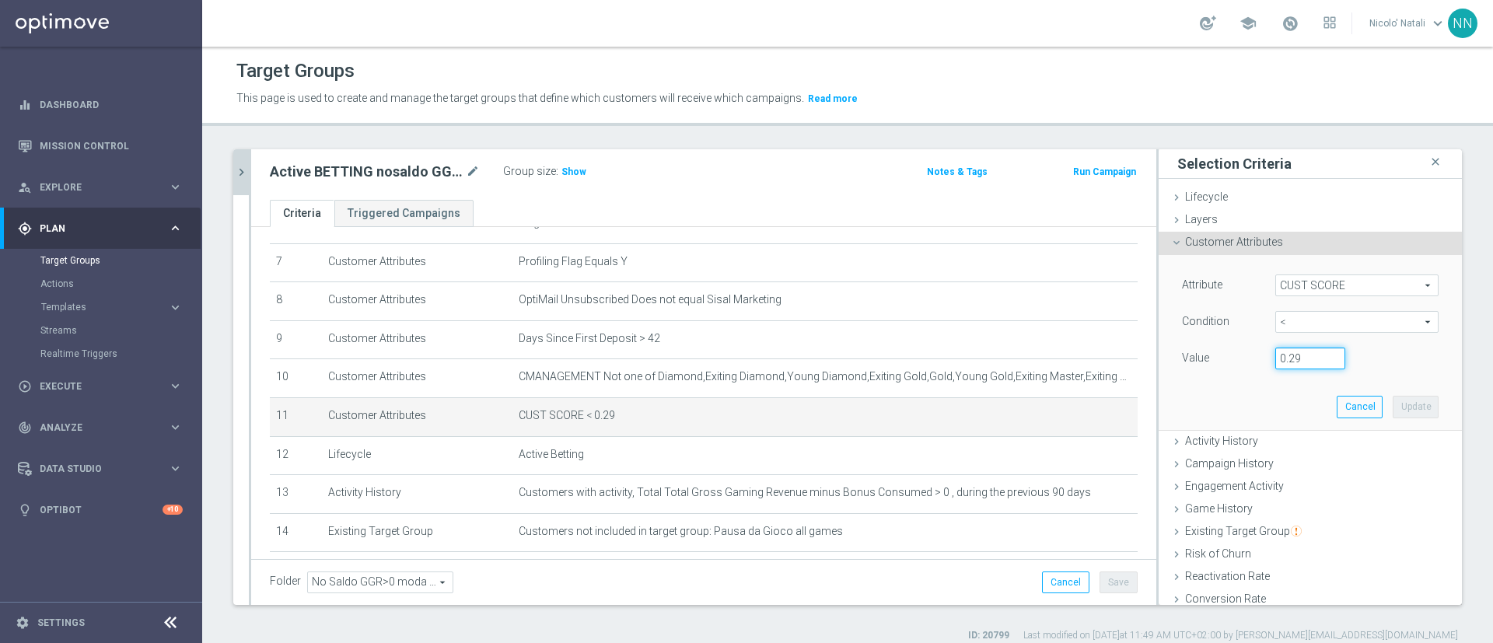
click at [1287, 349] on input "0.29" at bounding box center [1311, 359] width 70 height 22
type input "0.14"
click at [1393, 405] on button "Update" at bounding box center [1416, 407] width 46 height 22
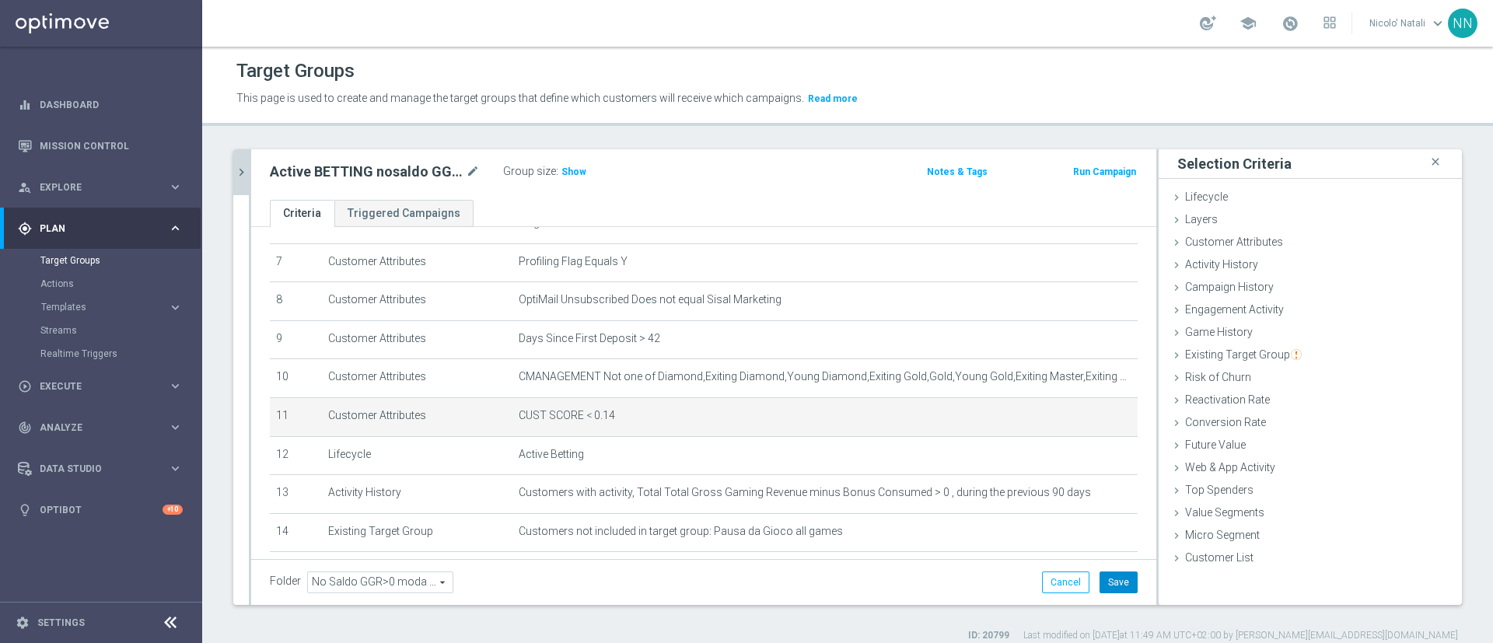
click at [1111, 572] on button "Save" at bounding box center [1119, 583] width 38 height 22
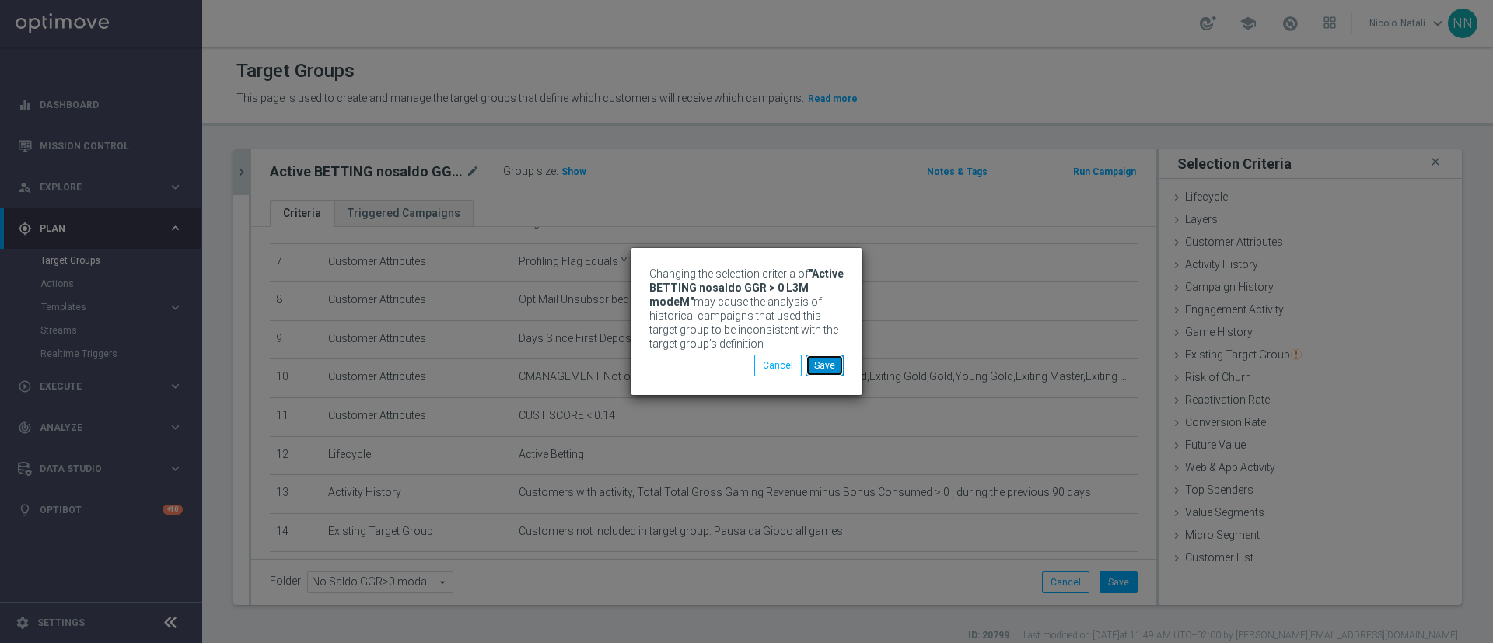
click at [838, 366] on button "Save" at bounding box center [825, 366] width 38 height 22
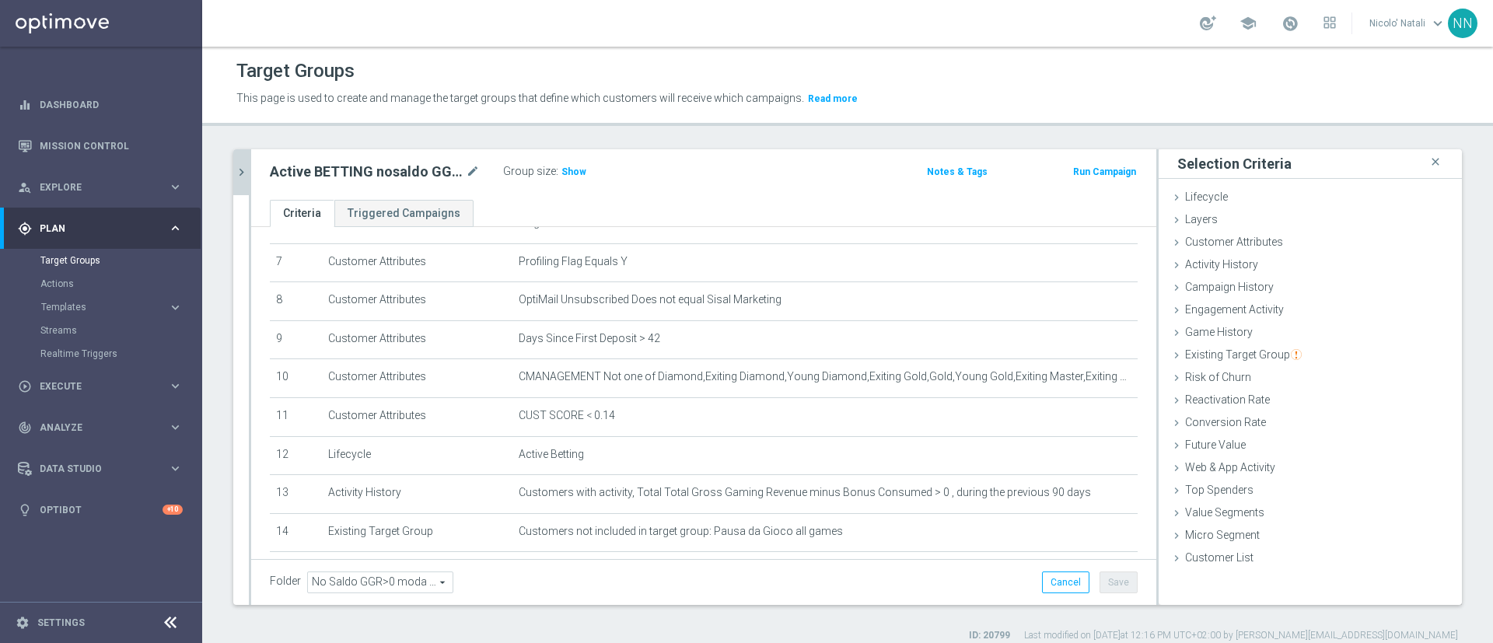
click at [237, 173] on icon "chevron_right" at bounding box center [241, 172] width 15 height 15
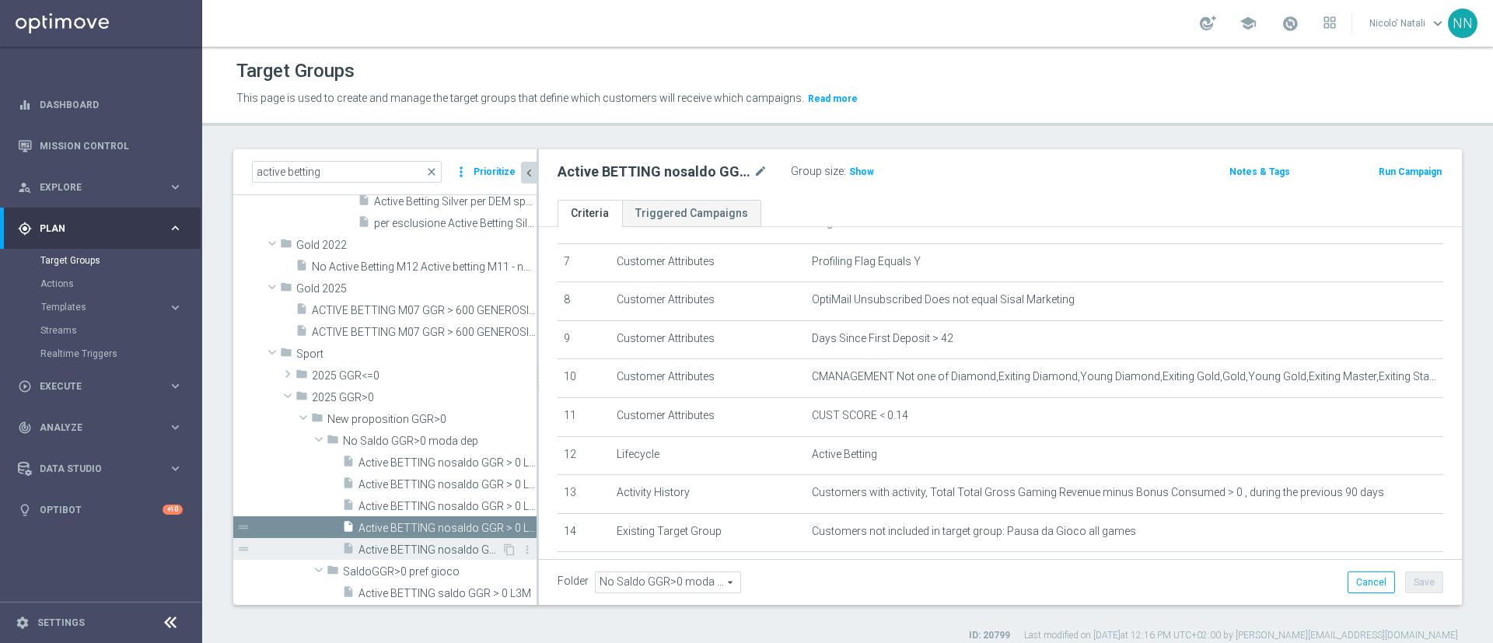
click at [414, 548] on span "Active BETTING nosaldo GGR > 0 L3M NODEPL3M" at bounding box center [430, 550] width 143 height 13
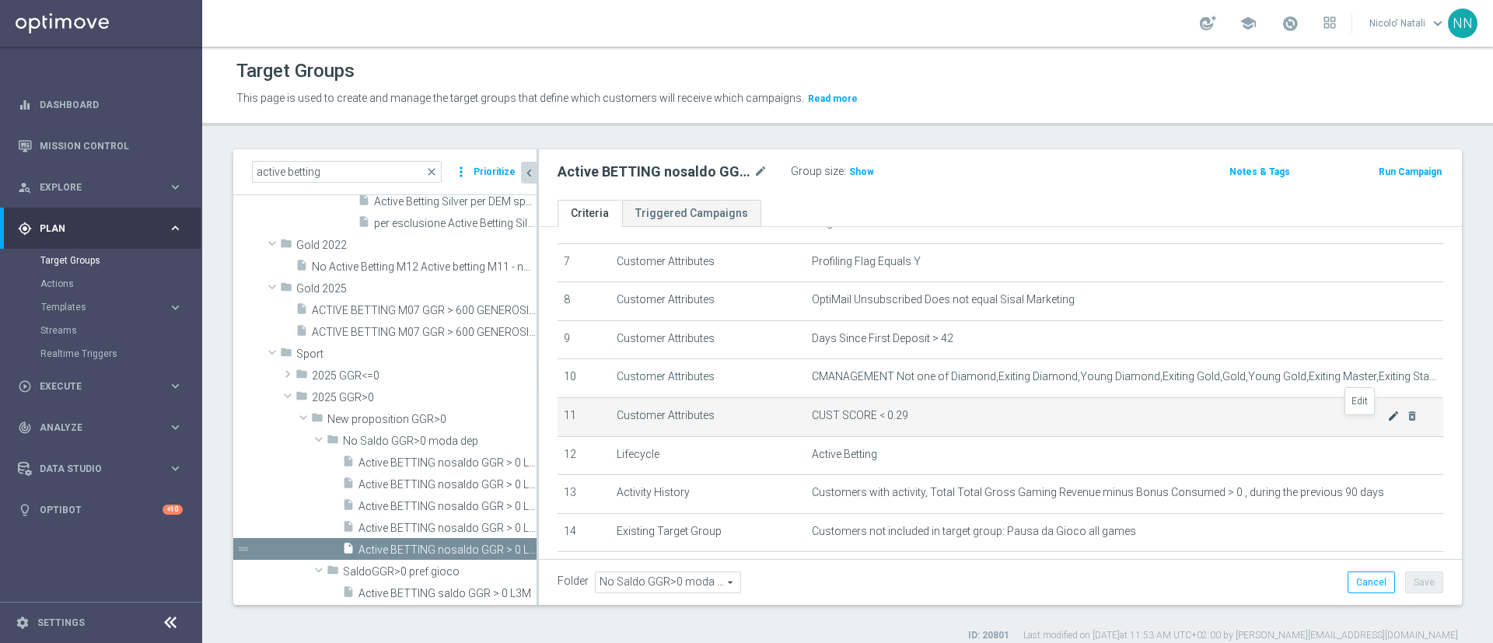
click at [1388, 422] on icon "mode_edit" at bounding box center [1394, 416] width 12 height 12
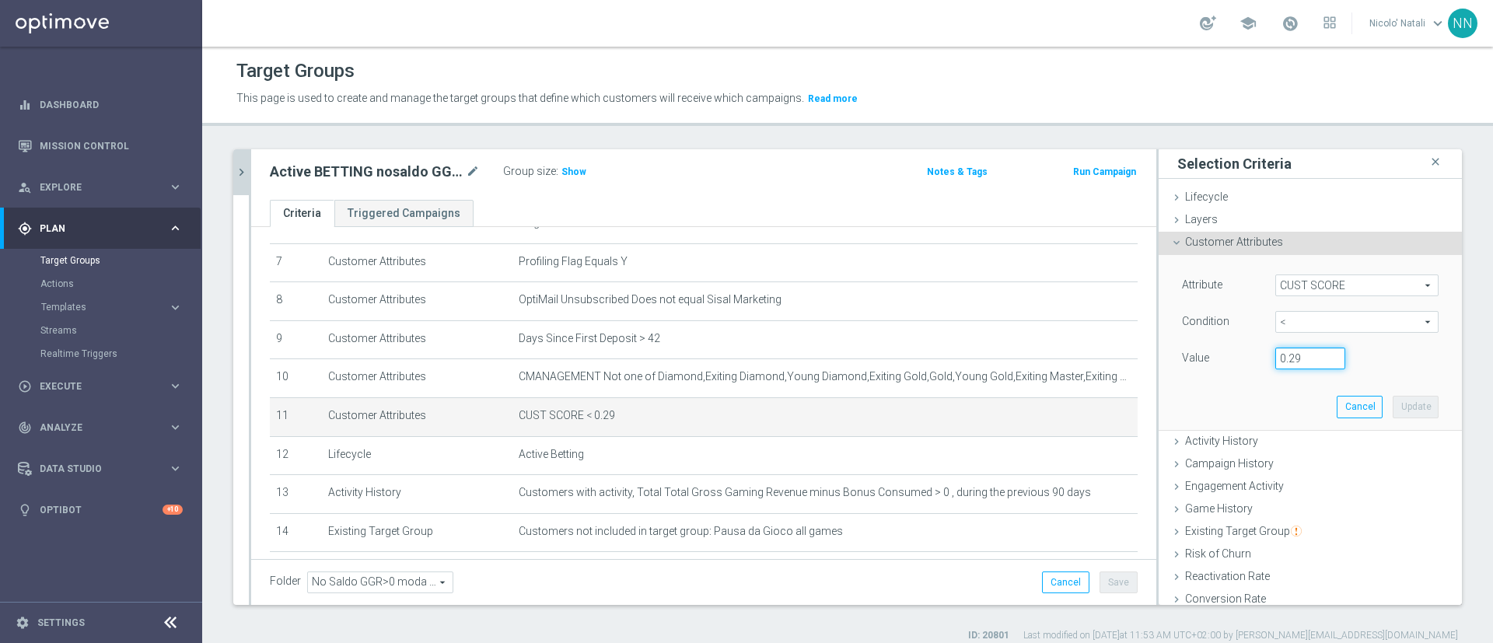
click at [1284, 359] on input "0.29" at bounding box center [1311, 359] width 70 height 22
type input "0.14"
click at [1393, 410] on button "Update" at bounding box center [1416, 407] width 46 height 22
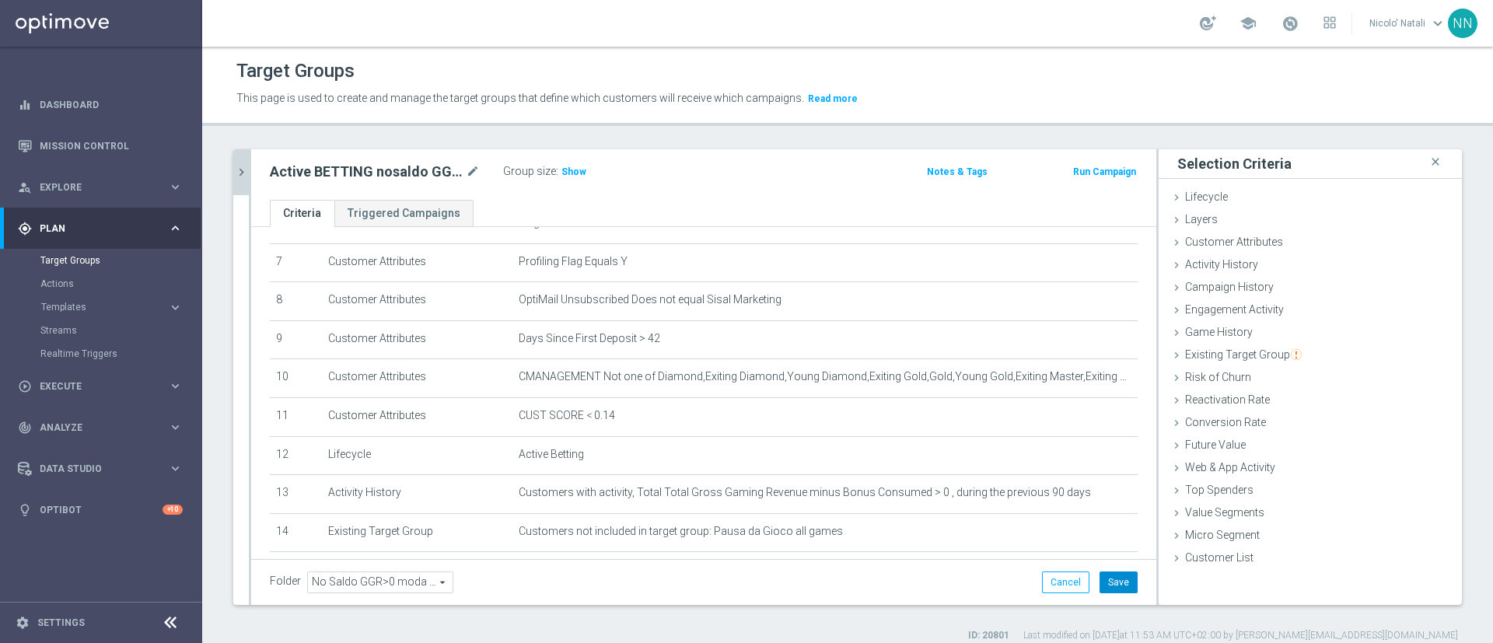
click at [1110, 573] on button "Save" at bounding box center [1119, 583] width 38 height 22
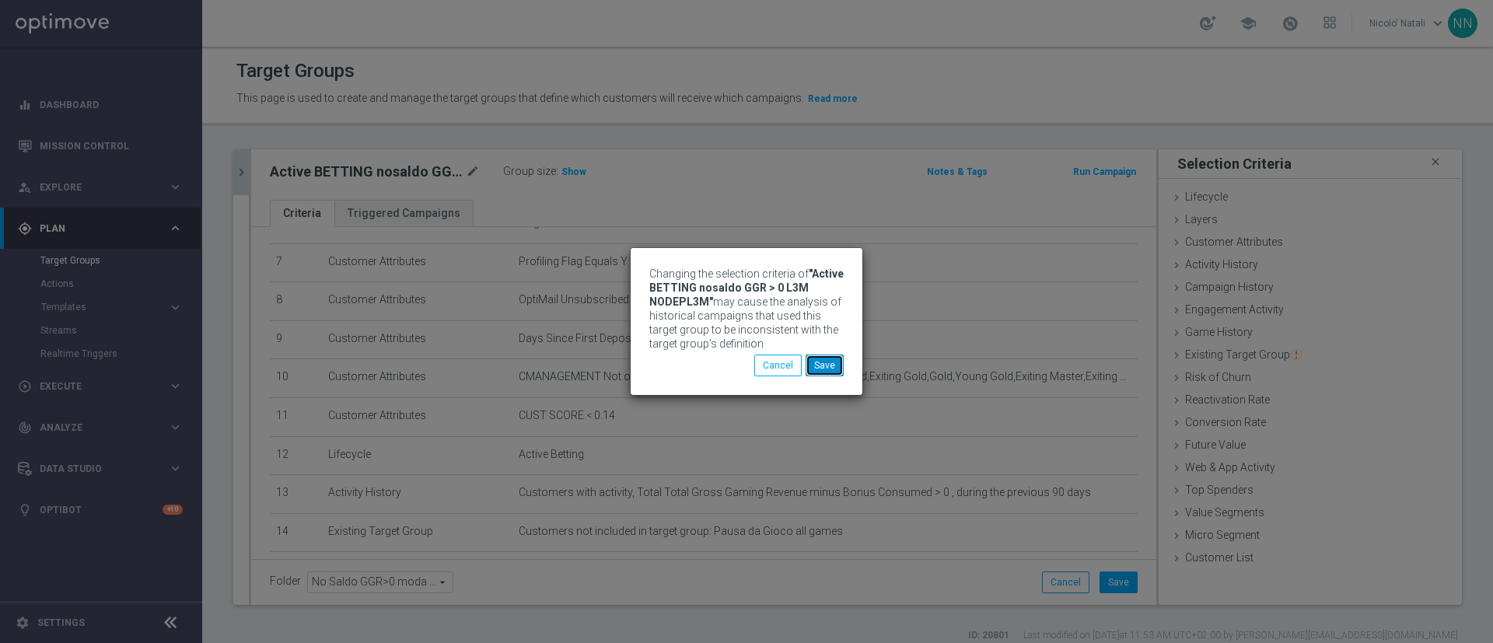
click at [827, 362] on button "Save" at bounding box center [825, 366] width 38 height 22
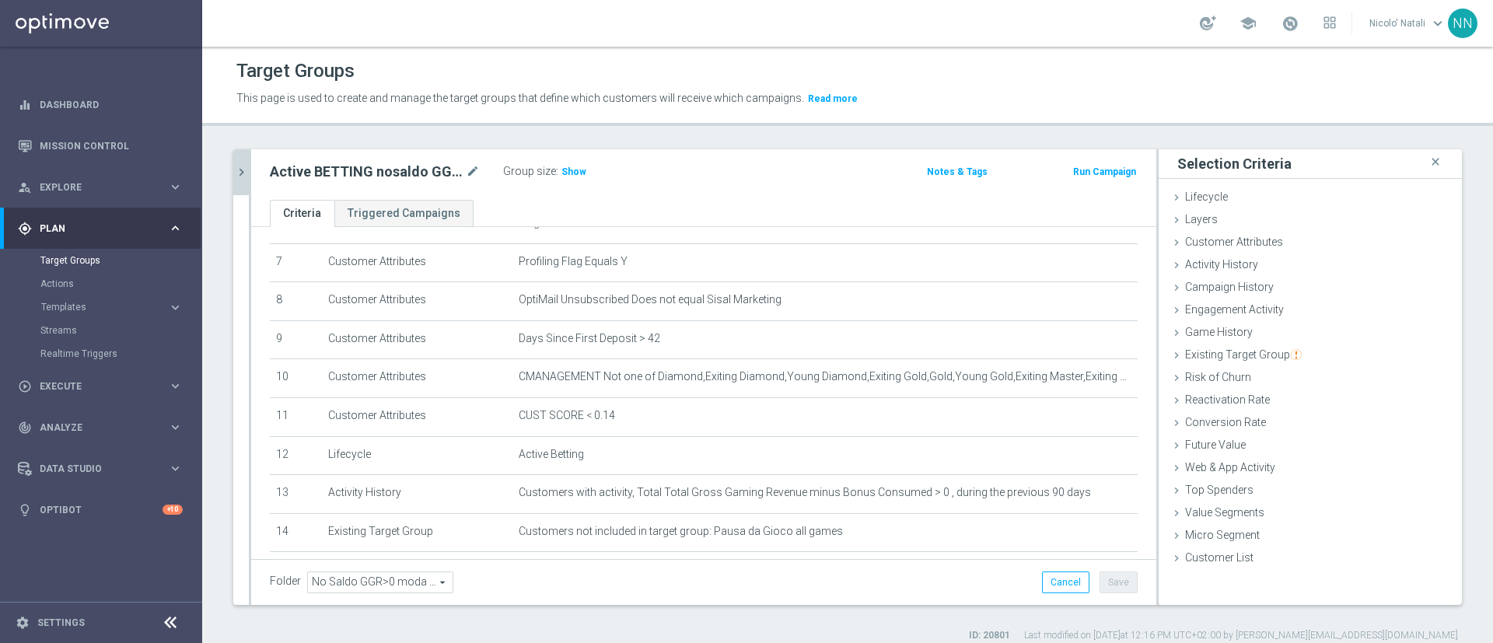
click at [243, 180] on button "chevron_right" at bounding box center [241, 172] width 16 height 46
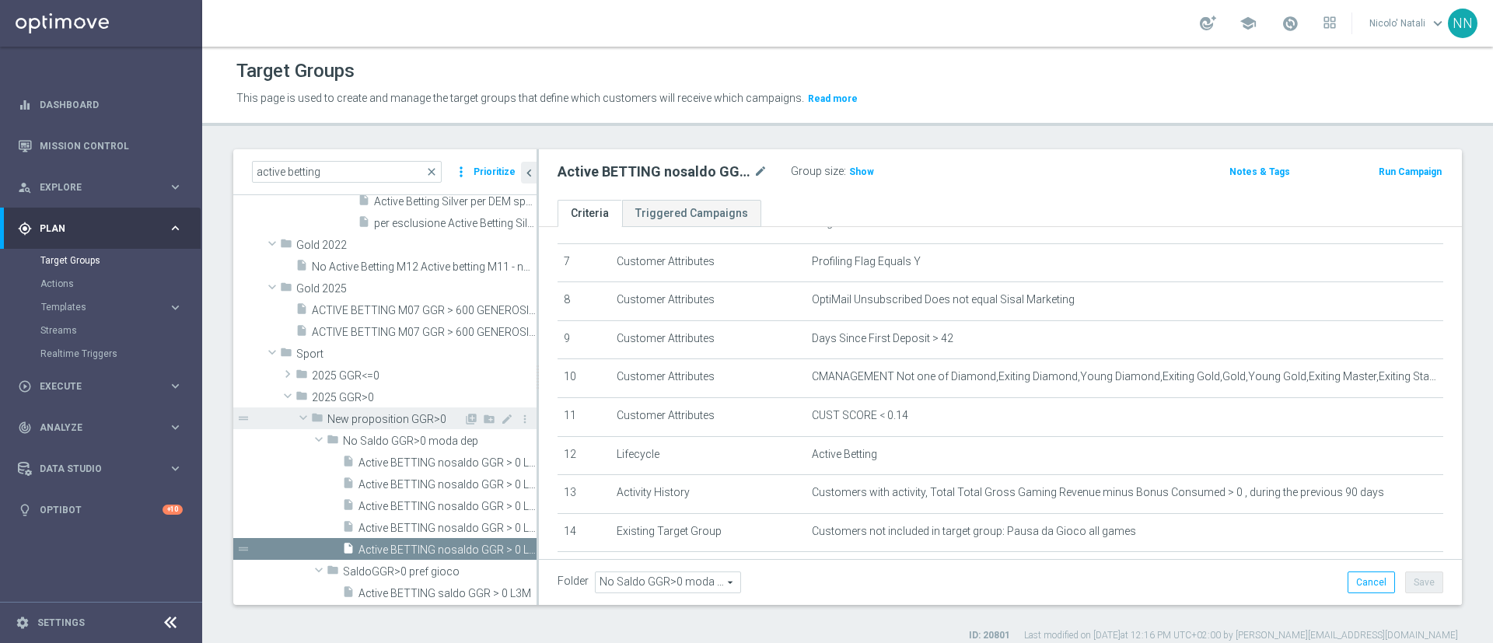
scroll to position [315, 0]
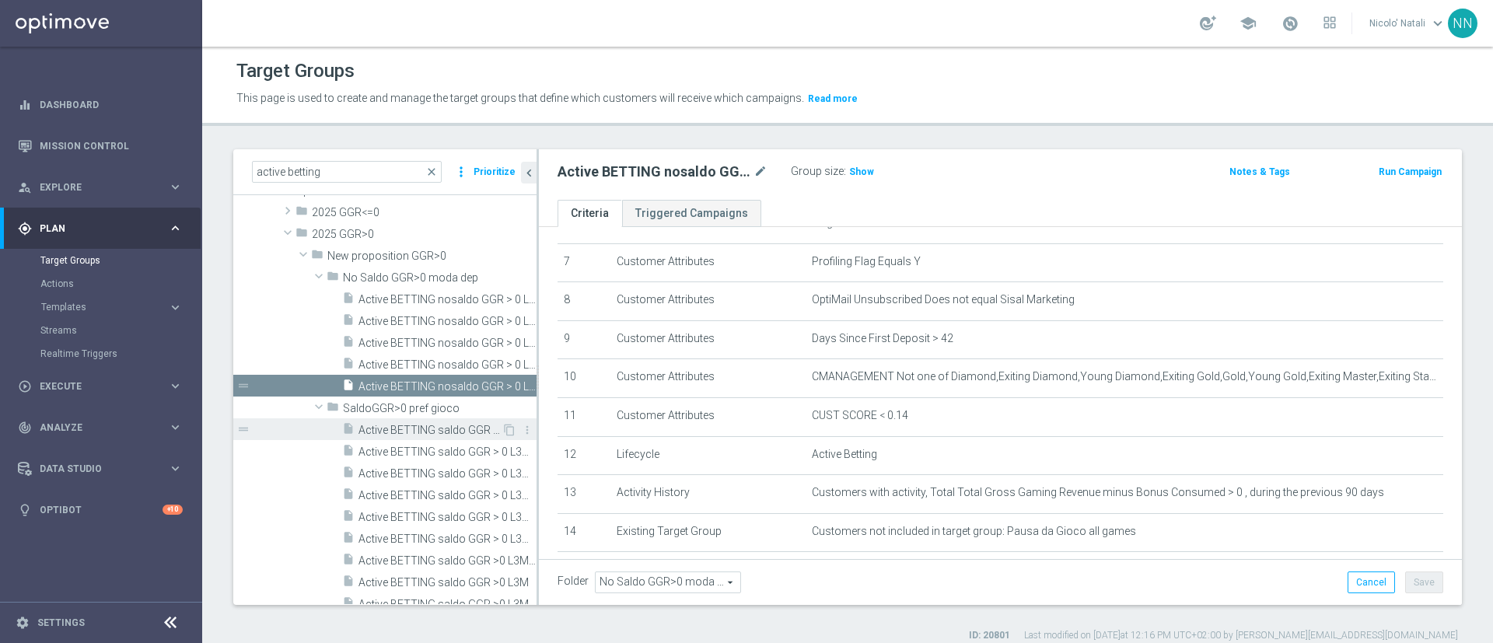
click at [374, 427] on span "Active BETTING saldo GGR > 0 L3M" at bounding box center [430, 430] width 143 height 13
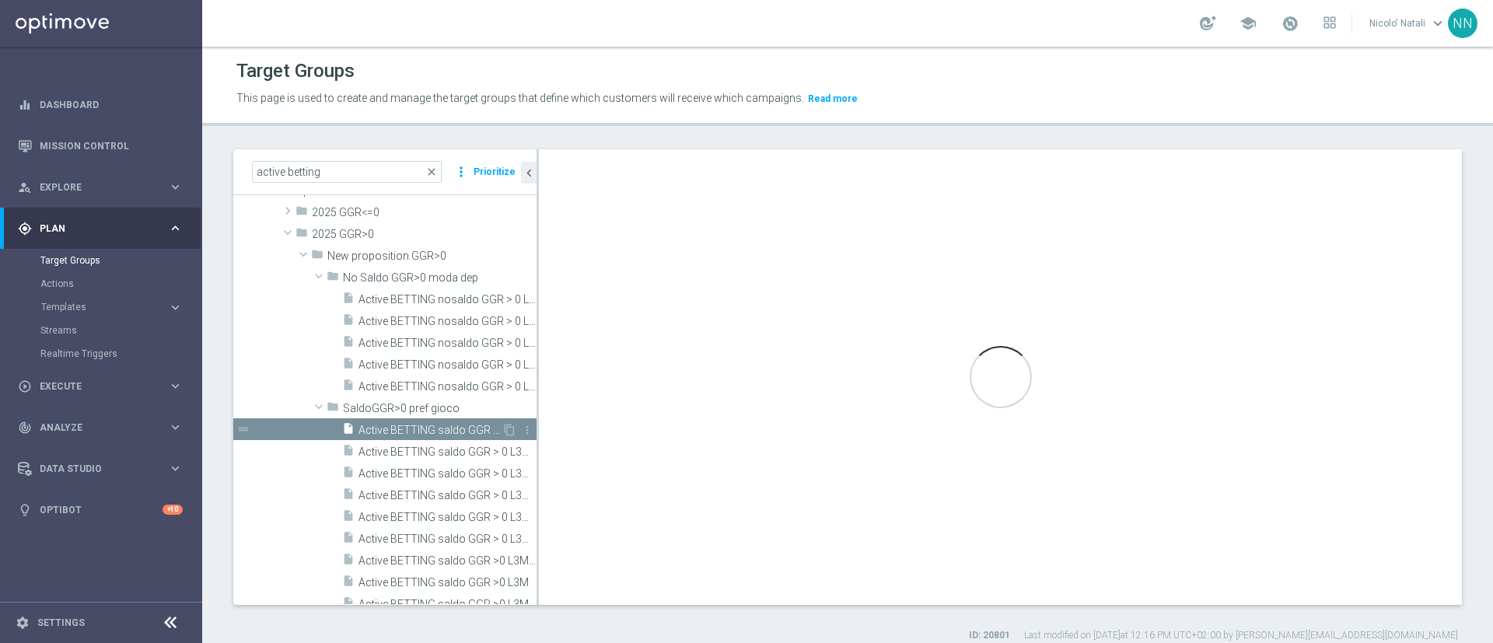
type input "SaldoGGR>0 pref gioco"
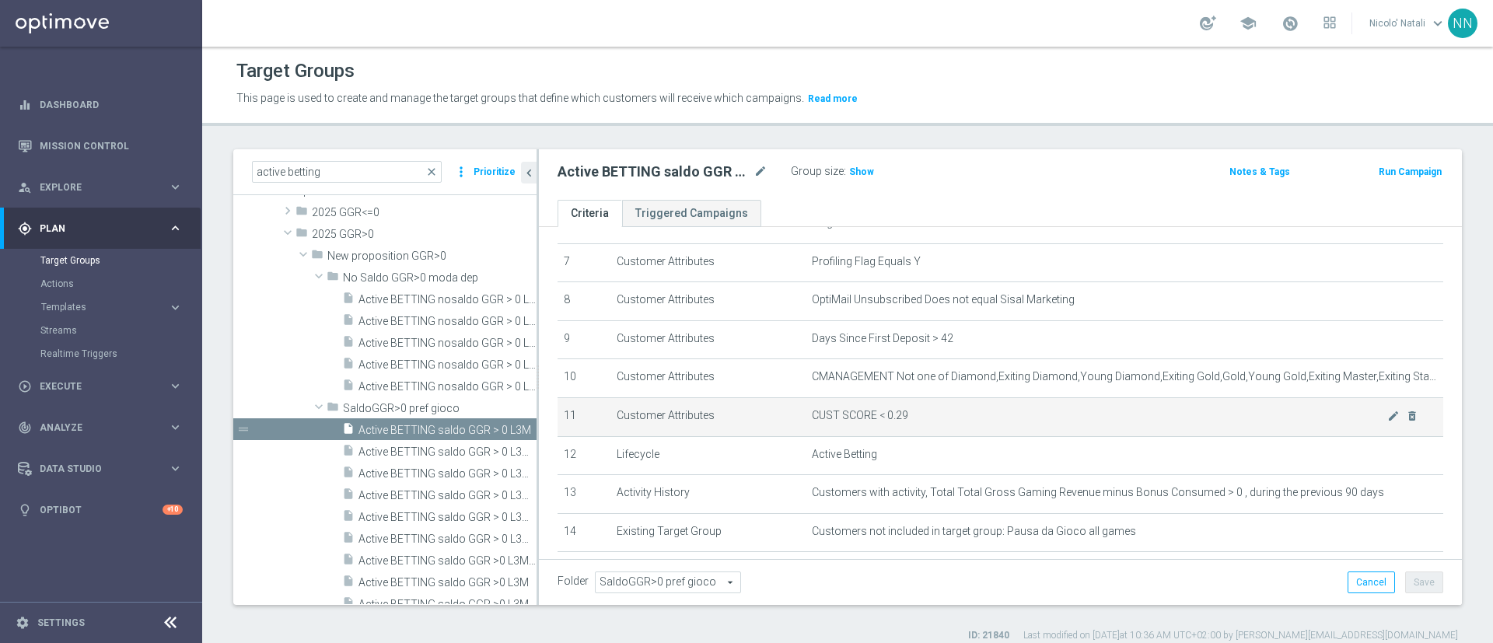
click at [1352, 418] on span "CUST SCORE < 0.29" at bounding box center [1100, 415] width 576 height 13
click at [1388, 422] on icon "mode_edit" at bounding box center [1394, 416] width 12 height 12
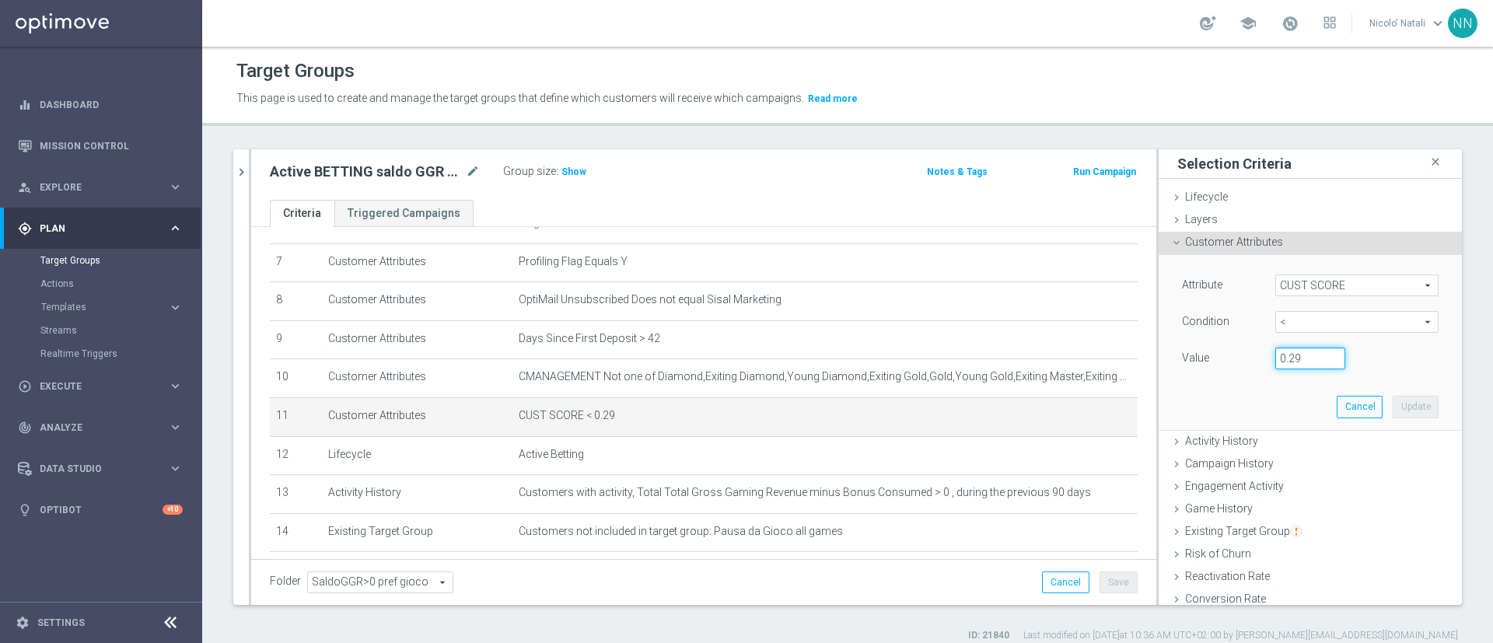
click at [1282, 355] on input "0.29" at bounding box center [1311, 359] width 70 height 22
type input "0.14"
click at [1393, 411] on button "Update" at bounding box center [1416, 407] width 46 height 22
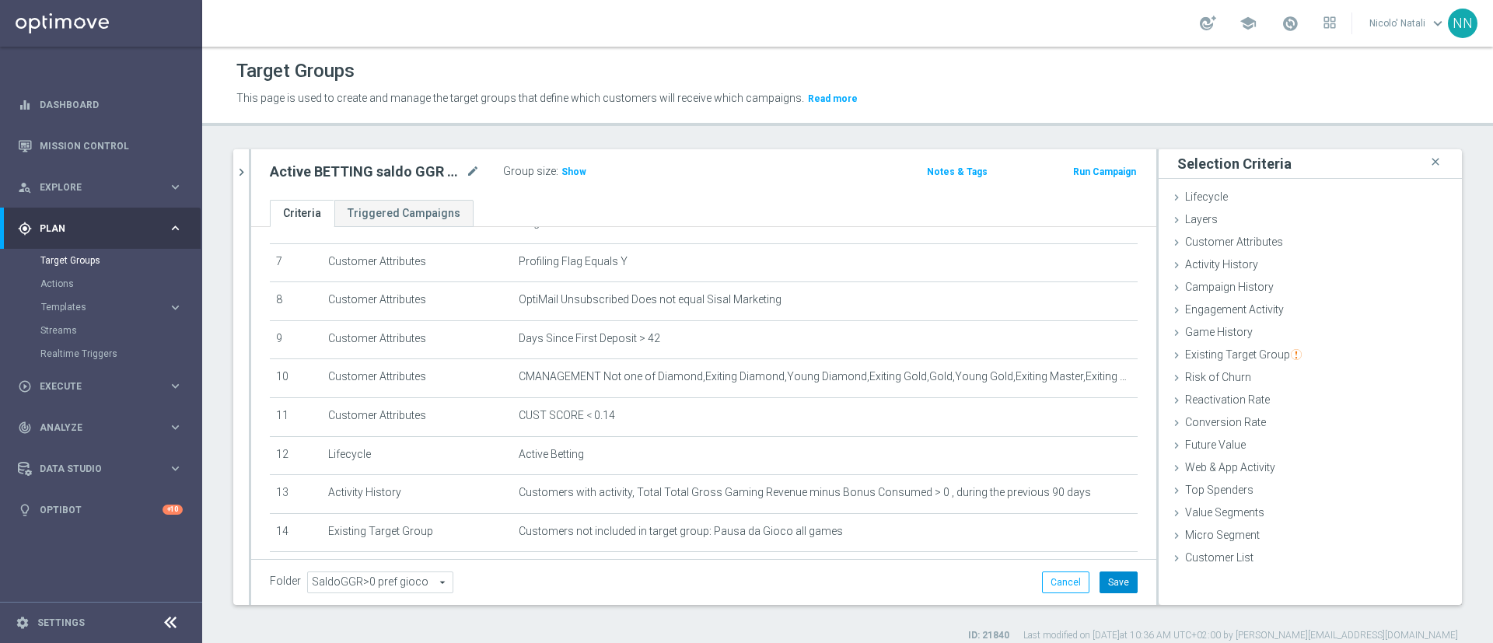
click at [1100, 587] on button "Save" at bounding box center [1119, 583] width 38 height 22
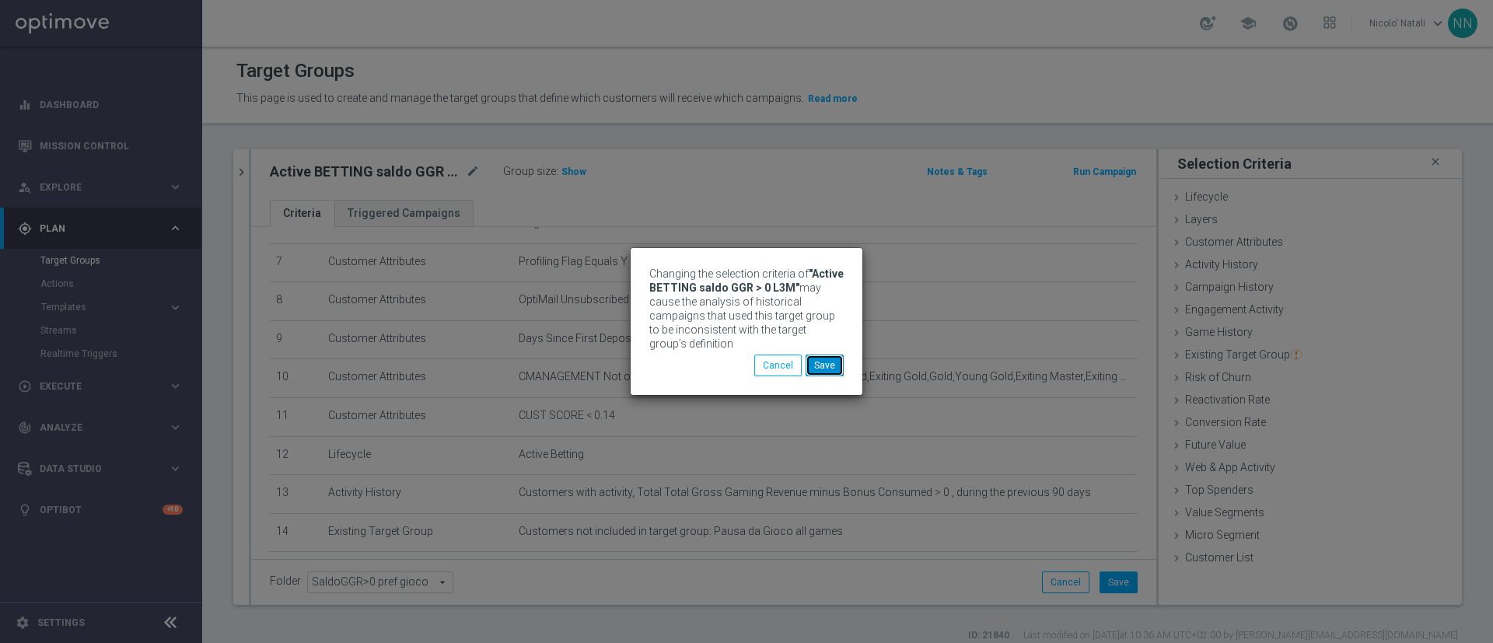
click at [834, 367] on button "Save" at bounding box center [825, 366] width 38 height 22
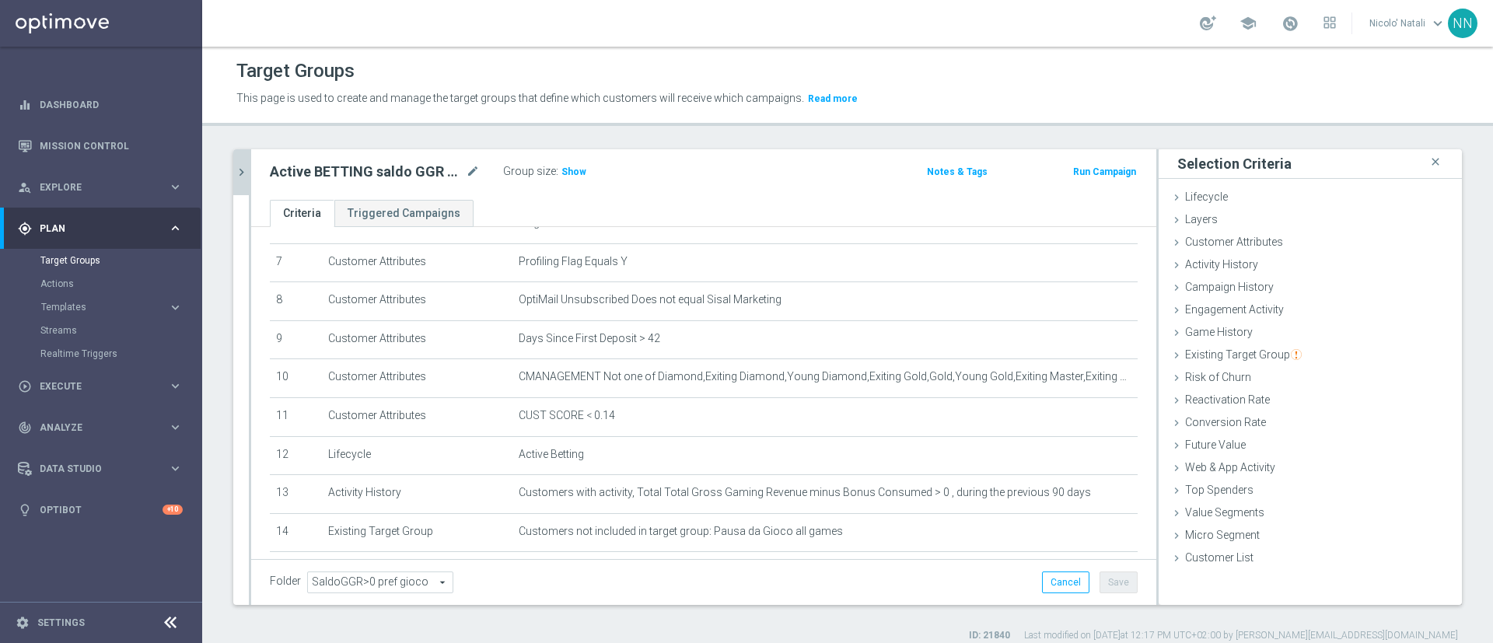
click at [241, 184] on button "chevron_right" at bounding box center [241, 172] width 16 height 46
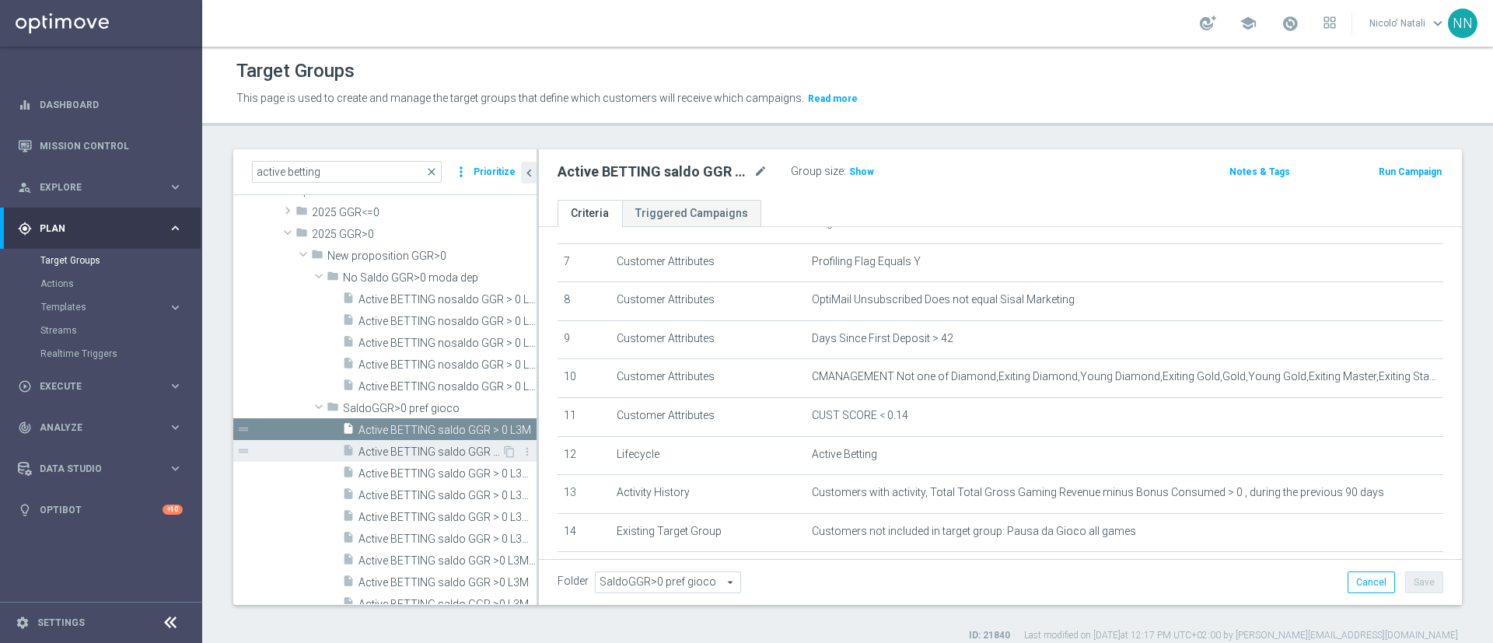
click at [391, 447] on span "Active BETTING saldo GGR > 0 L3M BALANCER" at bounding box center [430, 452] width 143 height 13
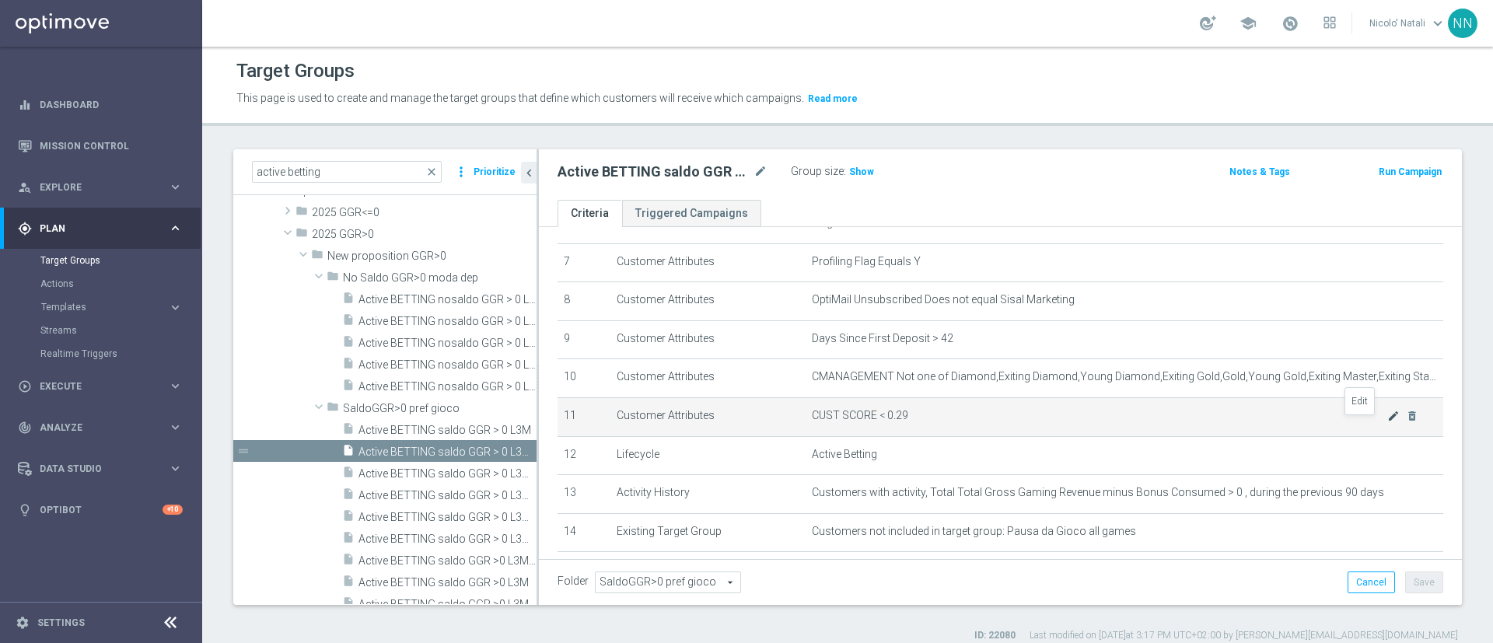
click at [1388, 422] on icon "mode_edit" at bounding box center [1394, 416] width 12 height 12
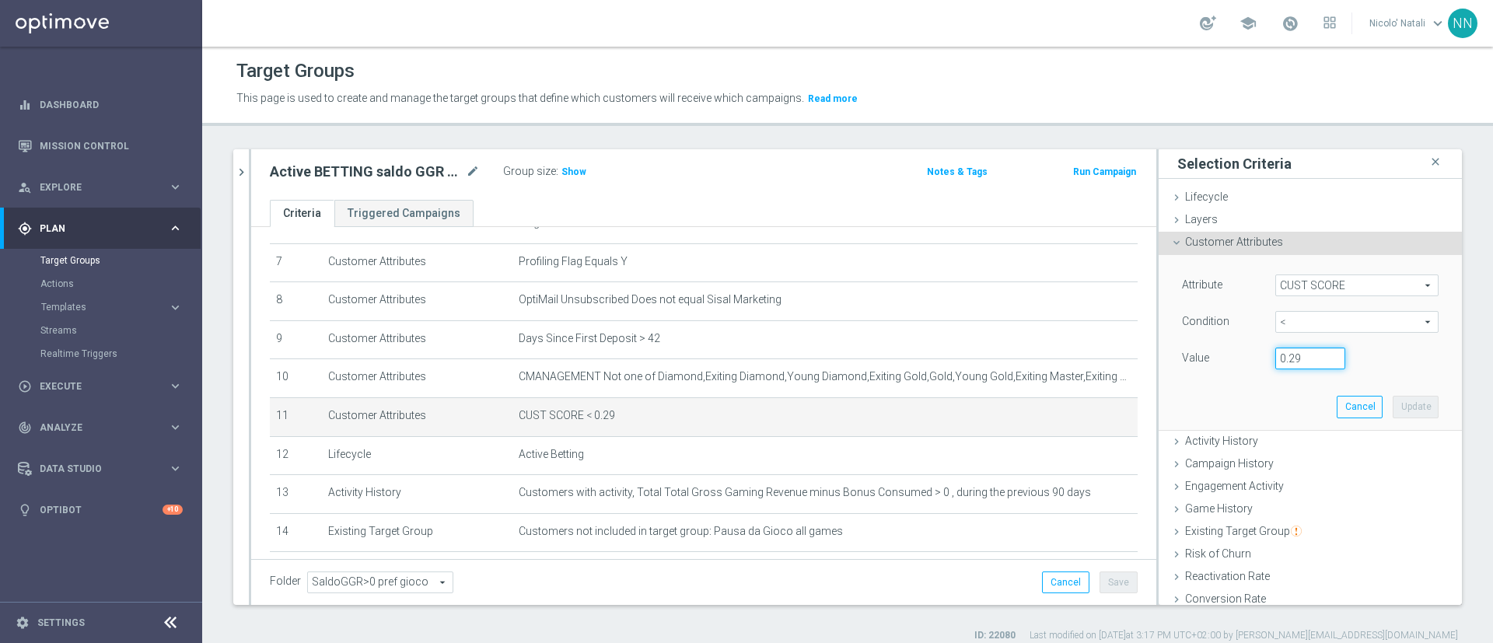
click at [1296, 363] on input "0.29" at bounding box center [1311, 359] width 70 height 22
type input "0.14"
click at [1393, 410] on button "Update" at bounding box center [1416, 407] width 46 height 22
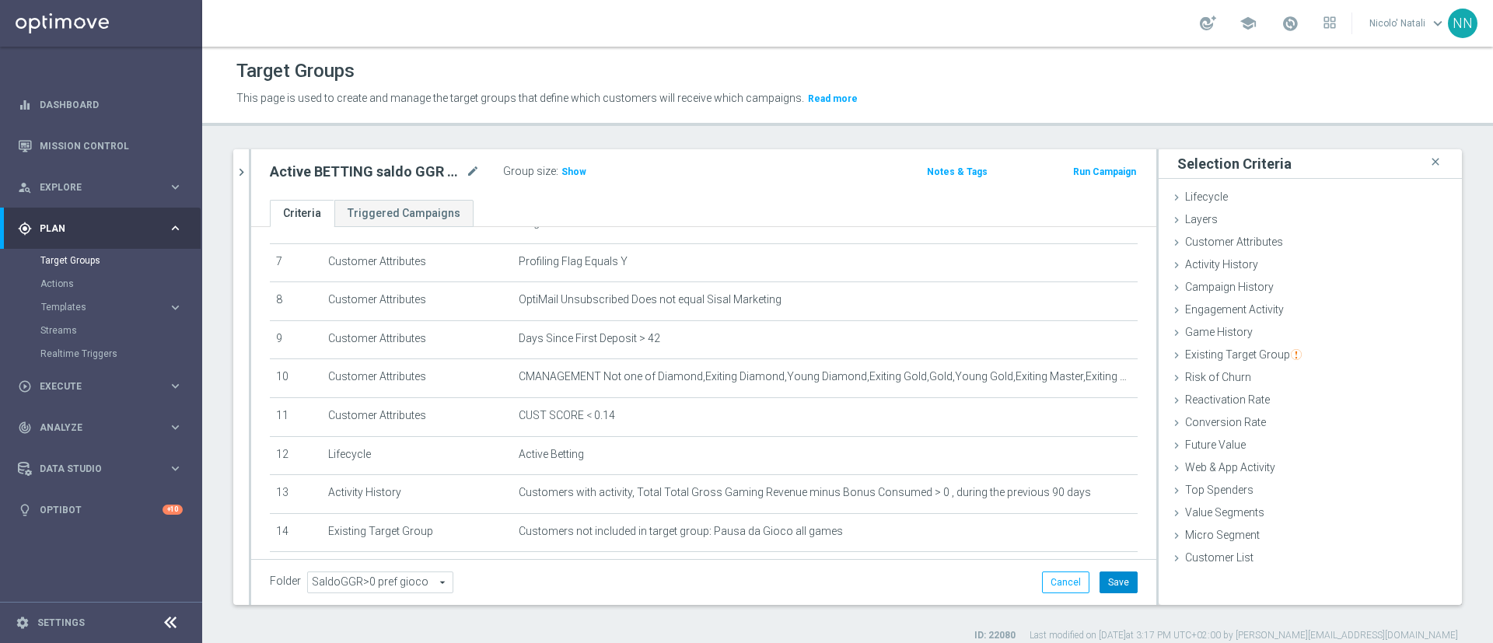
click at [1100, 581] on button "Save" at bounding box center [1119, 583] width 38 height 22
click at [235, 173] on icon "chevron_right" at bounding box center [241, 172] width 15 height 15
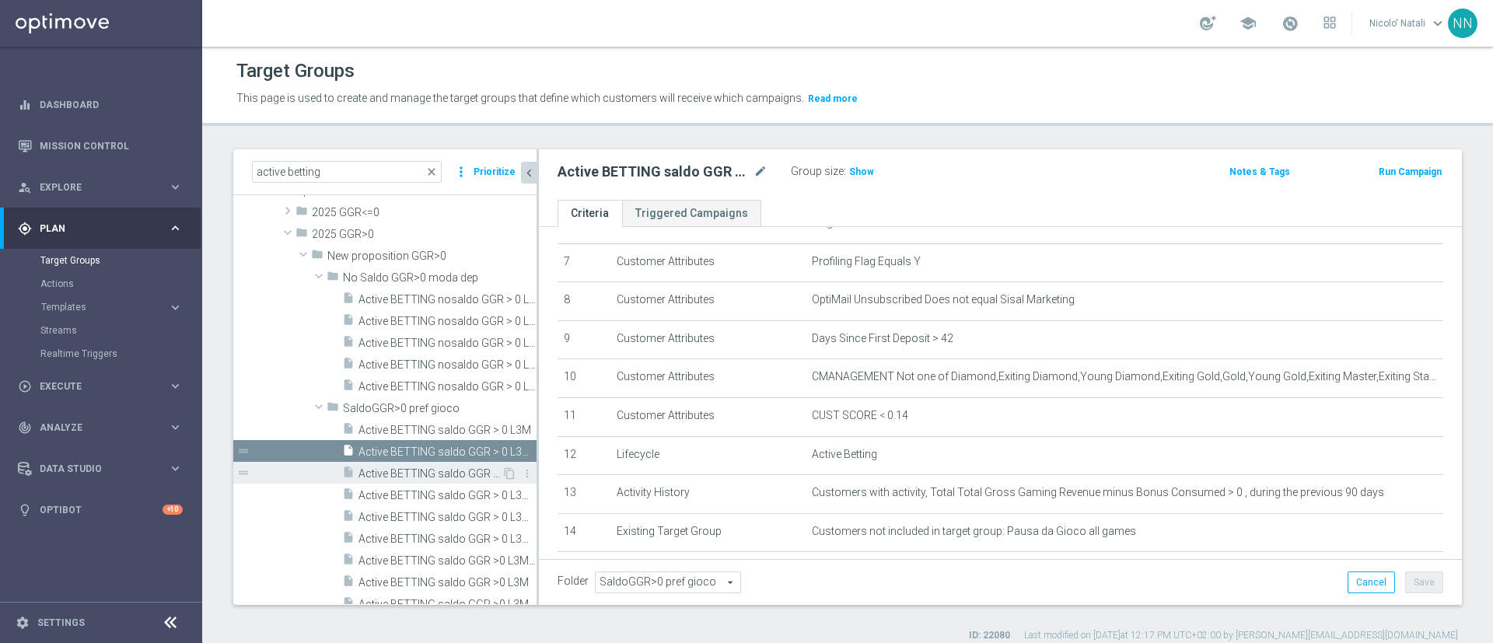
click at [422, 475] on span "Active BETTING saldo GGR > 0 L3M BALANCER/STRATEGIST" at bounding box center [430, 473] width 143 height 13
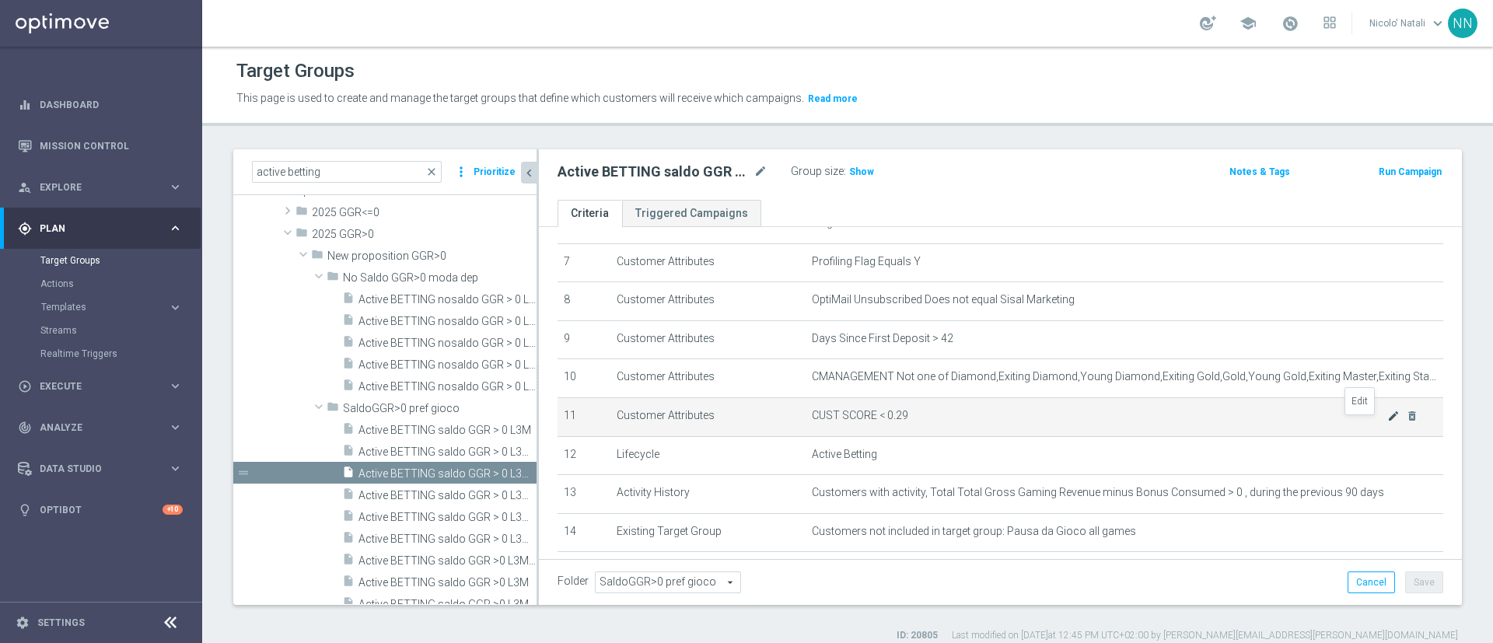
click at [1388, 422] on icon "mode_edit" at bounding box center [1394, 416] width 12 height 12
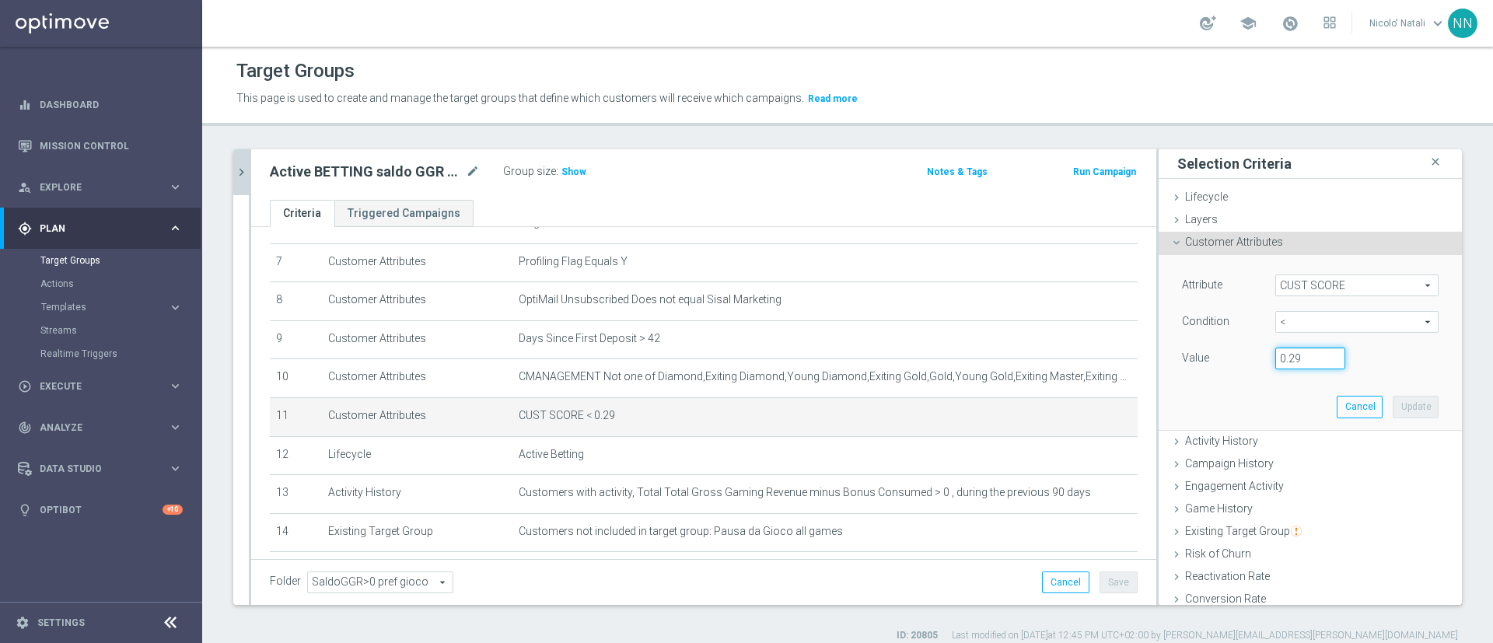
click at [1287, 357] on input "0.29" at bounding box center [1311, 359] width 70 height 22
type input "0.14"
click at [1393, 411] on button "Update" at bounding box center [1416, 407] width 46 height 22
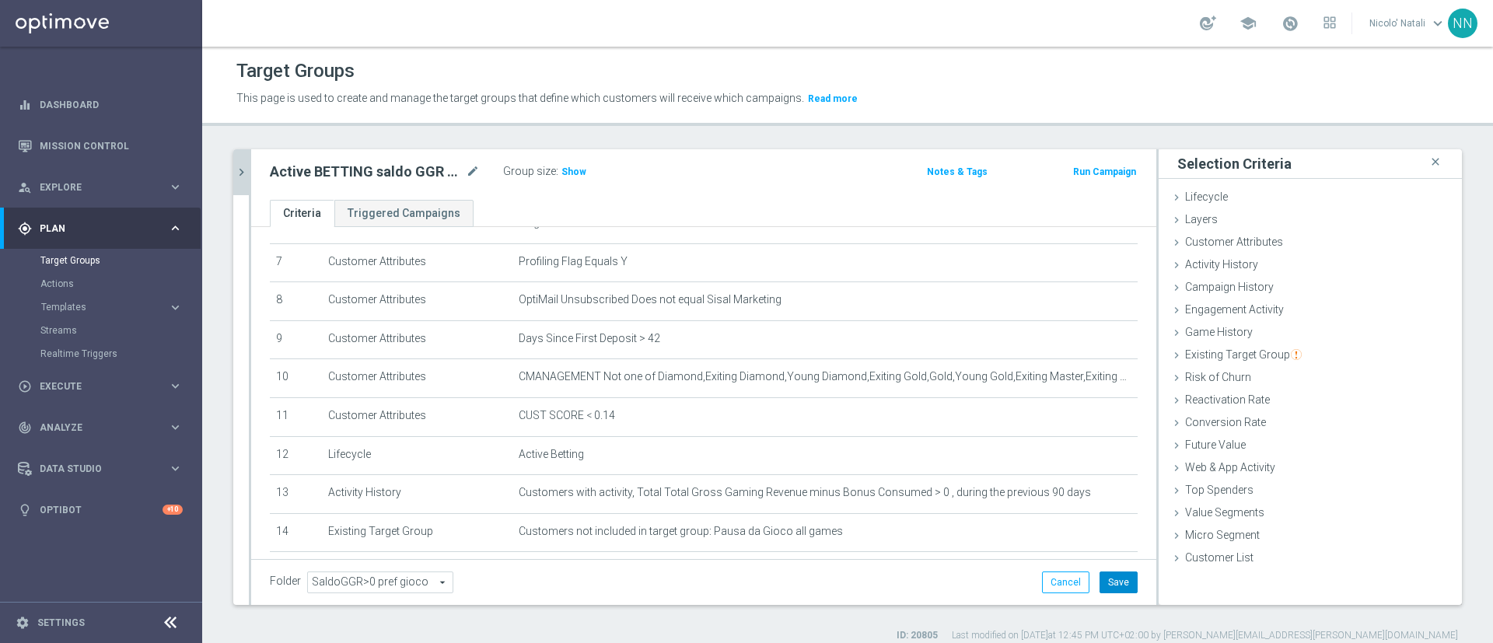
click at [1109, 585] on button "Save" at bounding box center [1119, 583] width 38 height 22
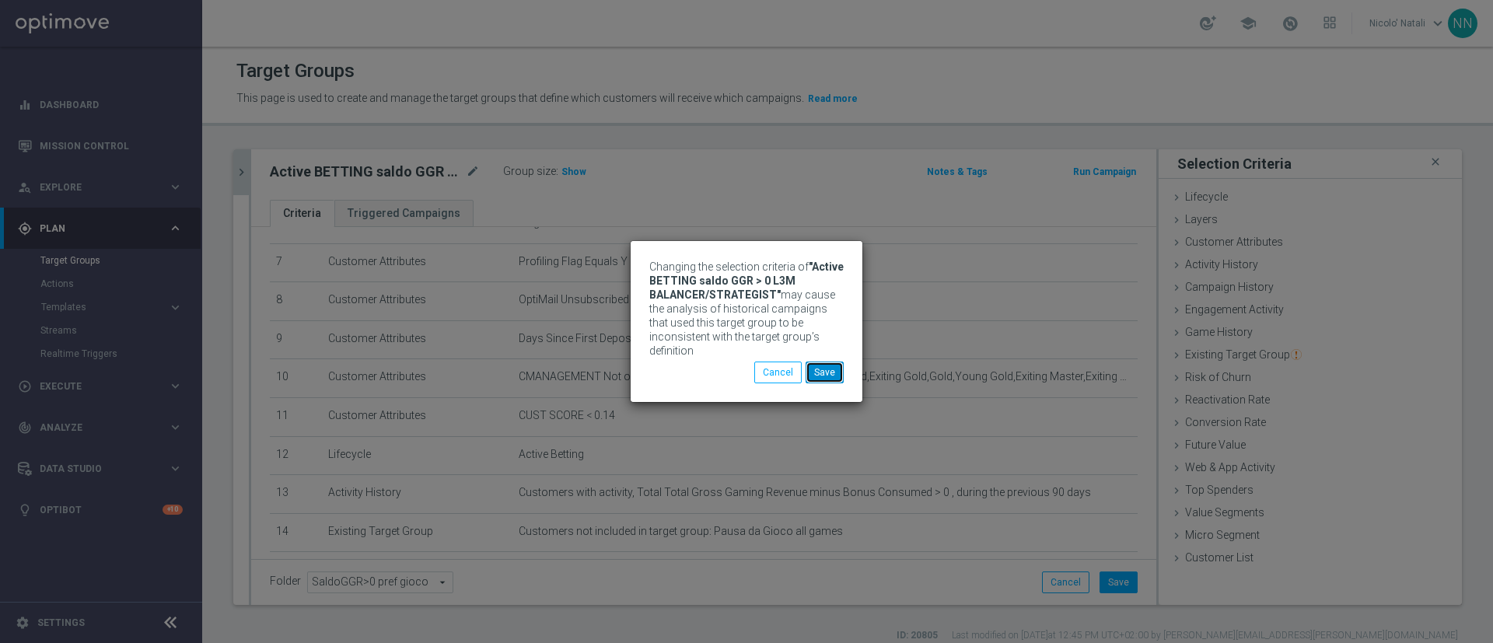
click at [834, 363] on button "Save" at bounding box center [825, 373] width 38 height 22
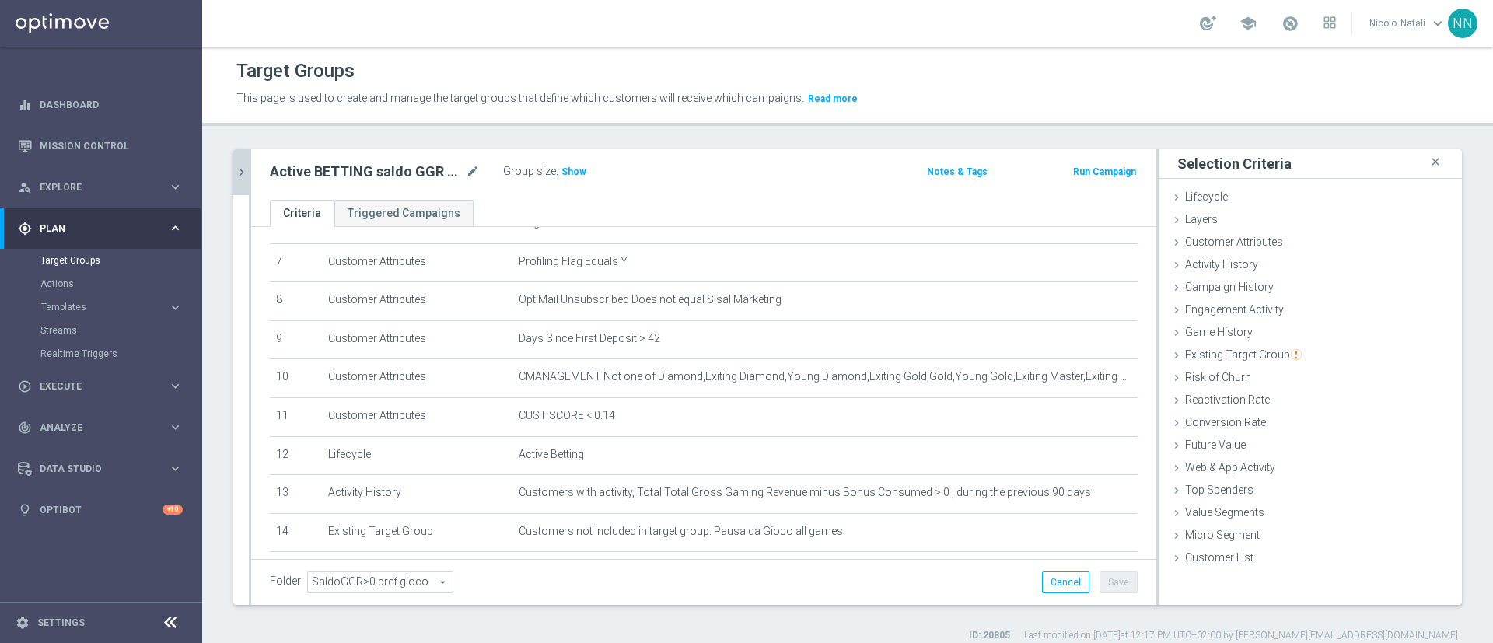
click at [235, 176] on icon "chevron_right" at bounding box center [241, 172] width 15 height 15
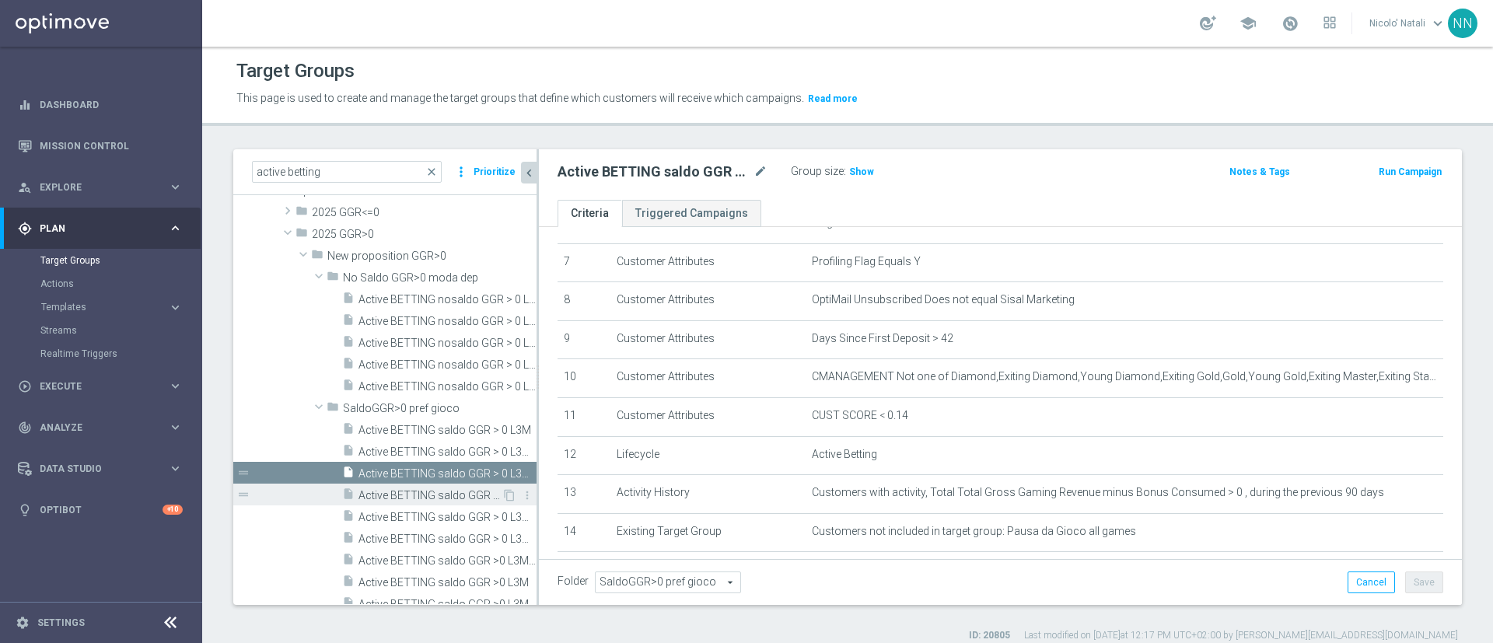
click at [423, 498] on span "Active BETTING saldo GGR > 0 L3M MAXIMIZER" at bounding box center [430, 495] width 143 height 13
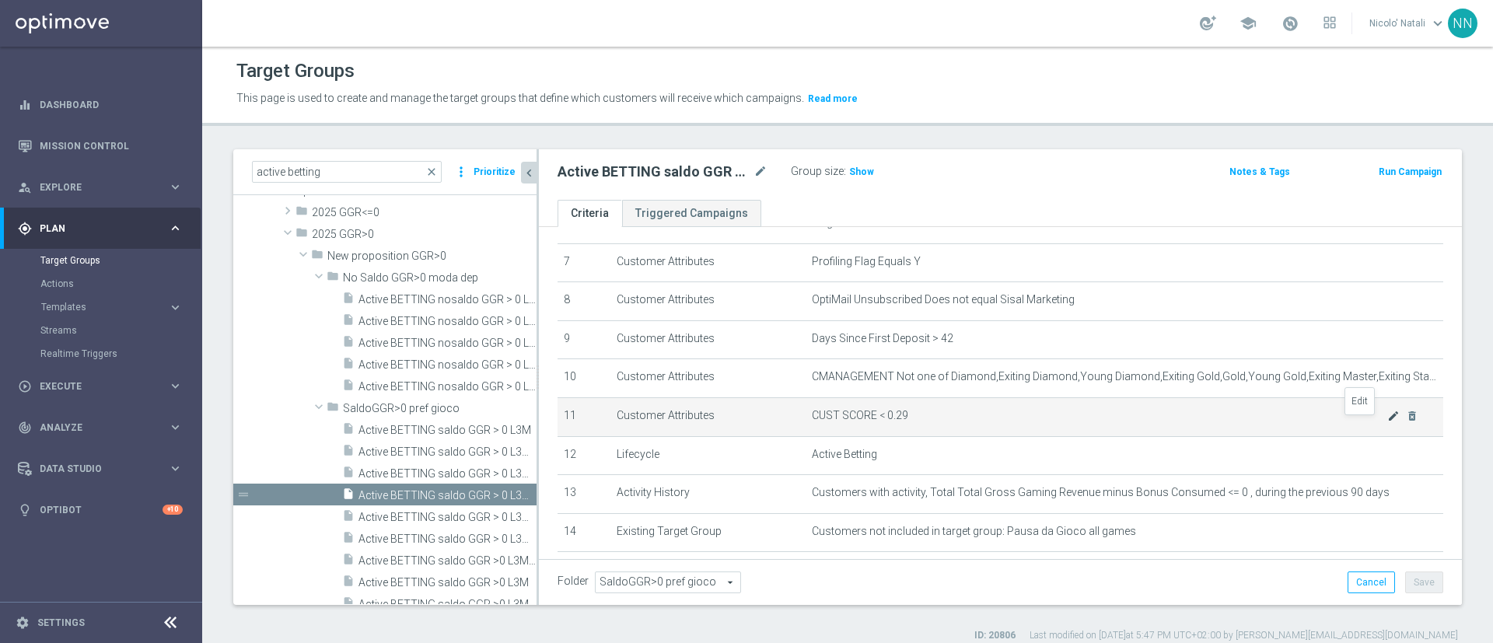
click at [1388, 422] on icon "mode_edit" at bounding box center [1394, 416] width 12 height 12
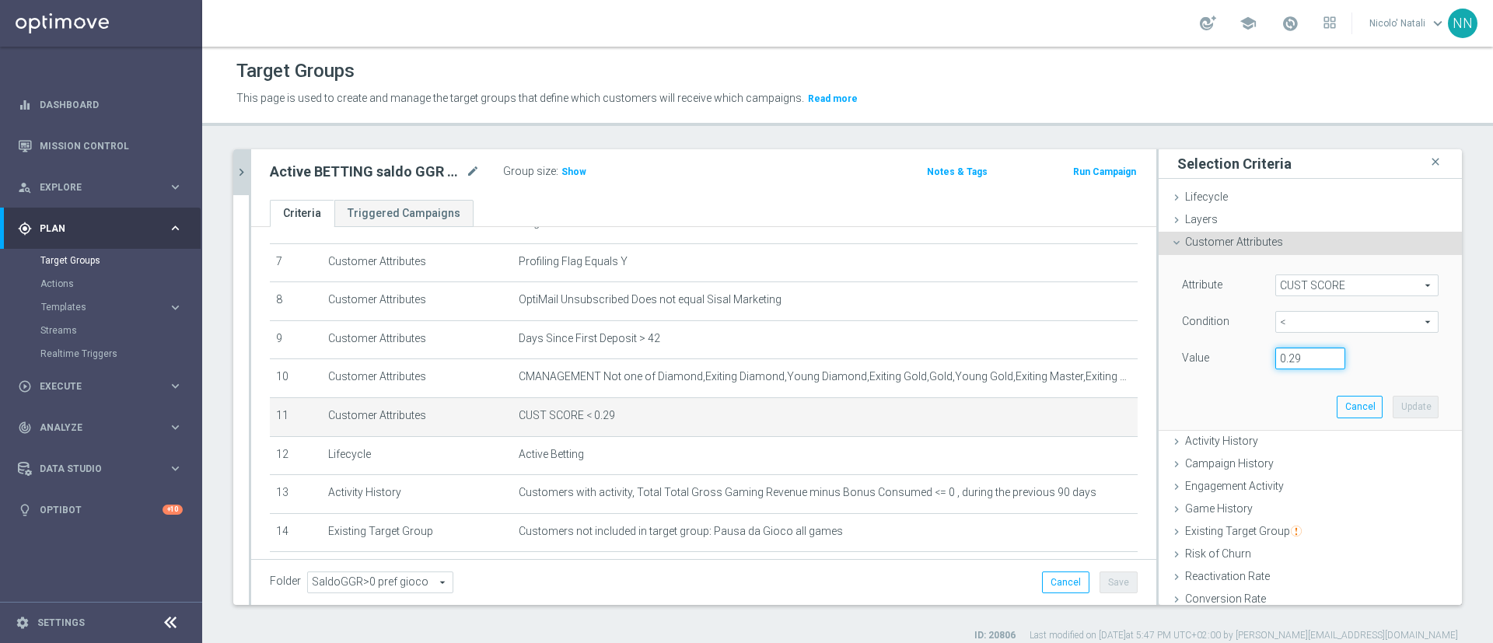
click at [1292, 353] on input "0.29" at bounding box center [1311, 359] width 70 height 22
type input "0.14"
click at [1393, 408] on button "Update" at bounding box center [1416, 407] width 46 height 22
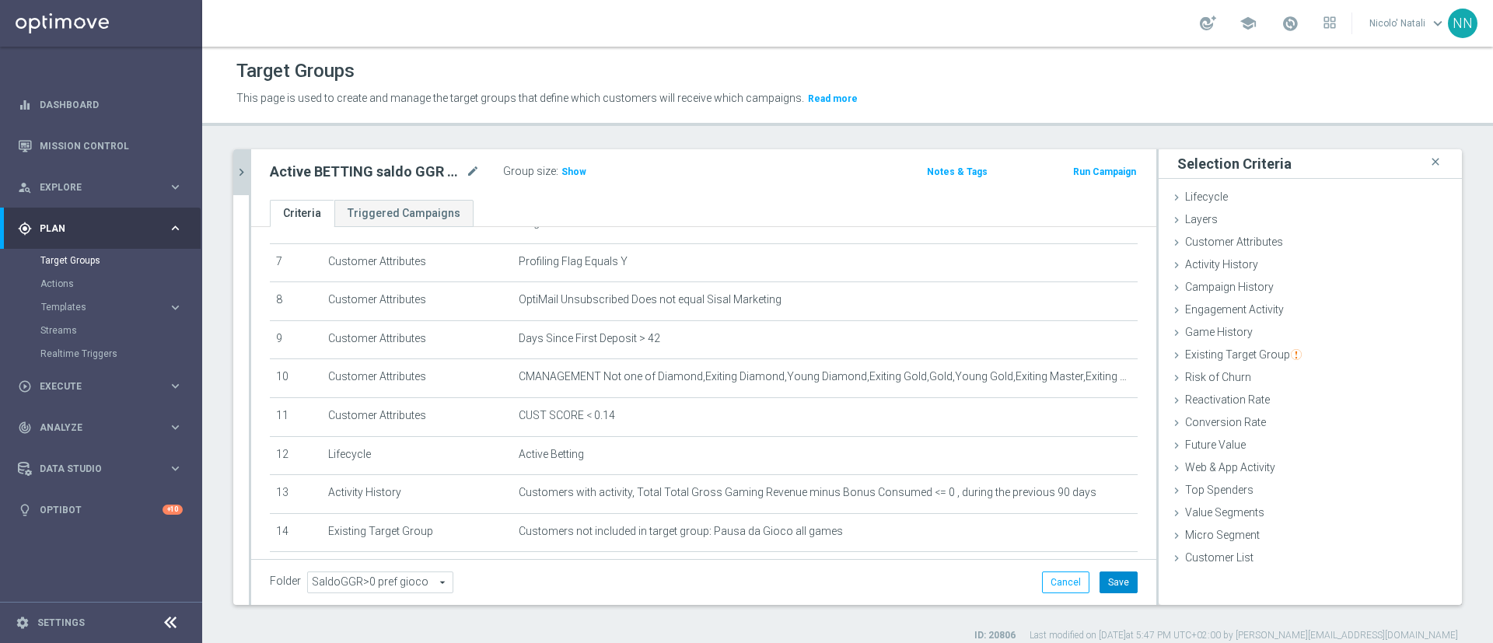
click at [1107, 573] on button "Save" at bounding box center [1119, 583] width 38 height 22
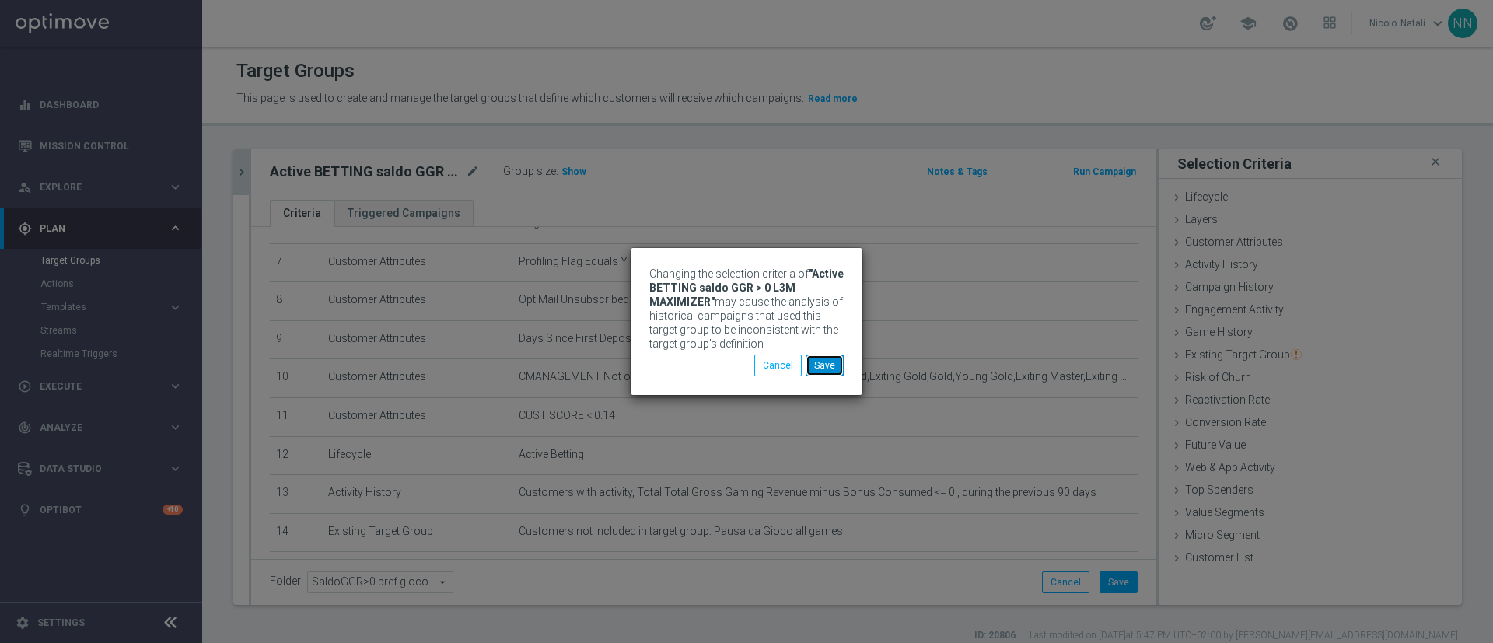
click at [832, 370] on button "Save" at bounding box center [825, 366] width 38 height 22
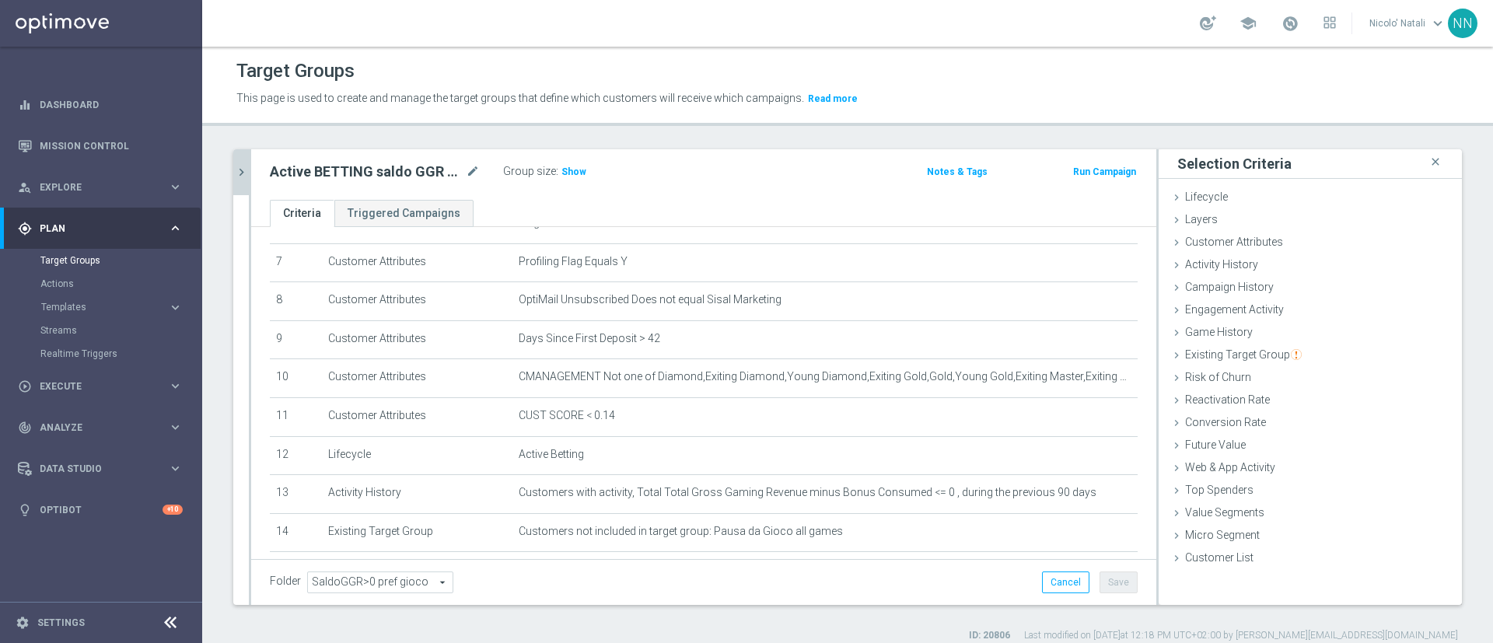
click at [241, 184] on button "chevron_right" at bounding box center [241, 172] width 16 height 46
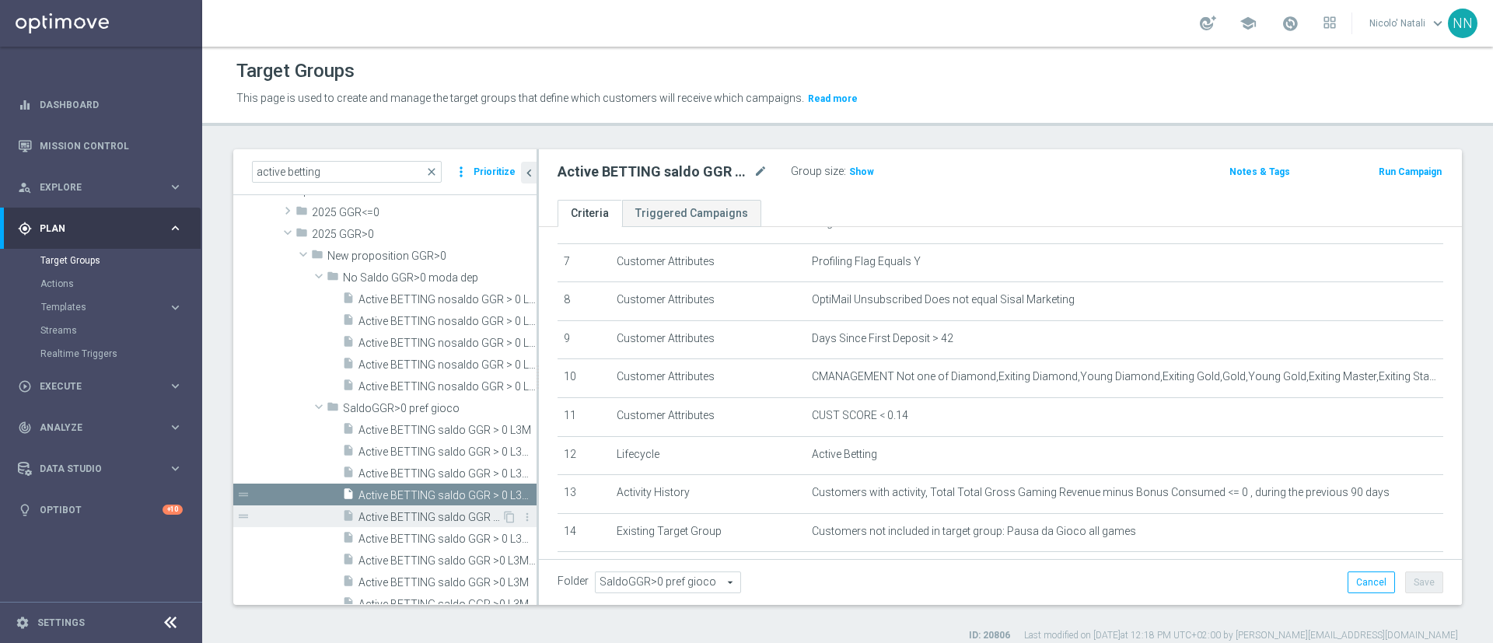
click at [400, 515] on span "Active BETTING saldo GGR > 0 L3M OPTIMIZER" at bounding box center [430, 517] width 143 height 13
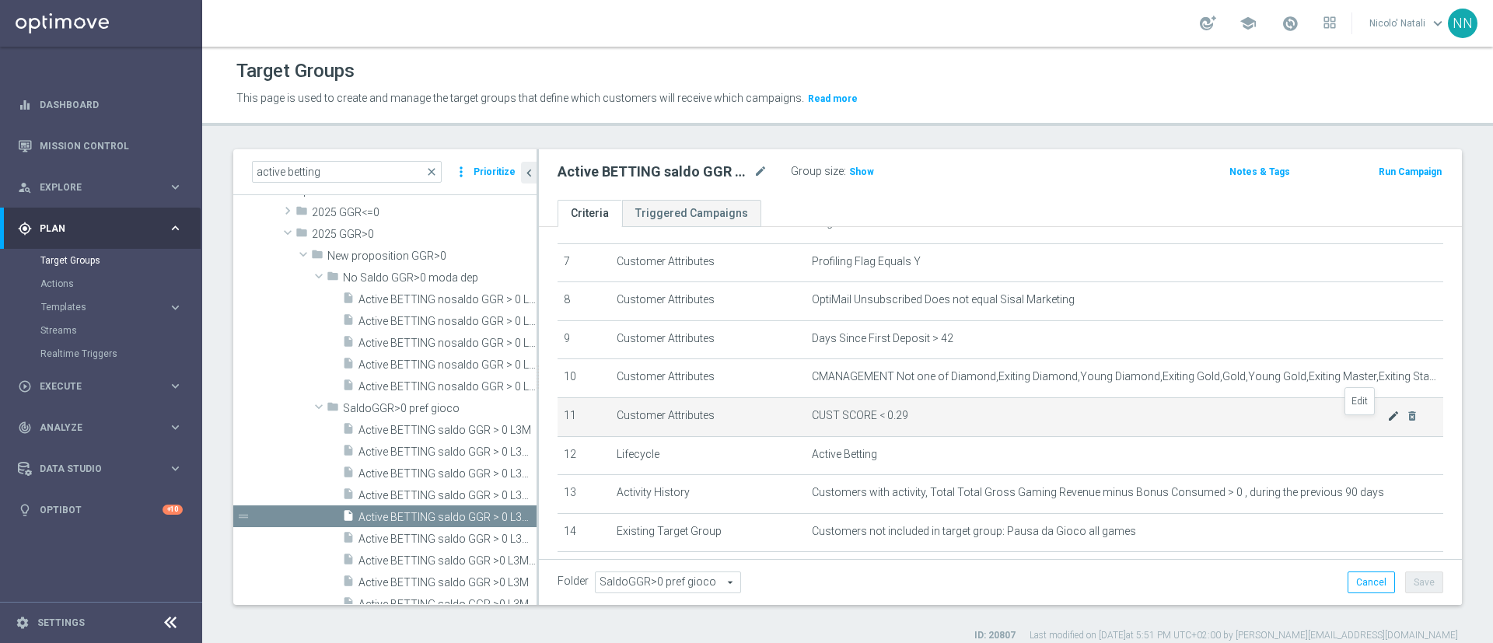
click at [1388, 420] on icon "mode_edit" at bounding box center [1394, 416] width 12 height 12
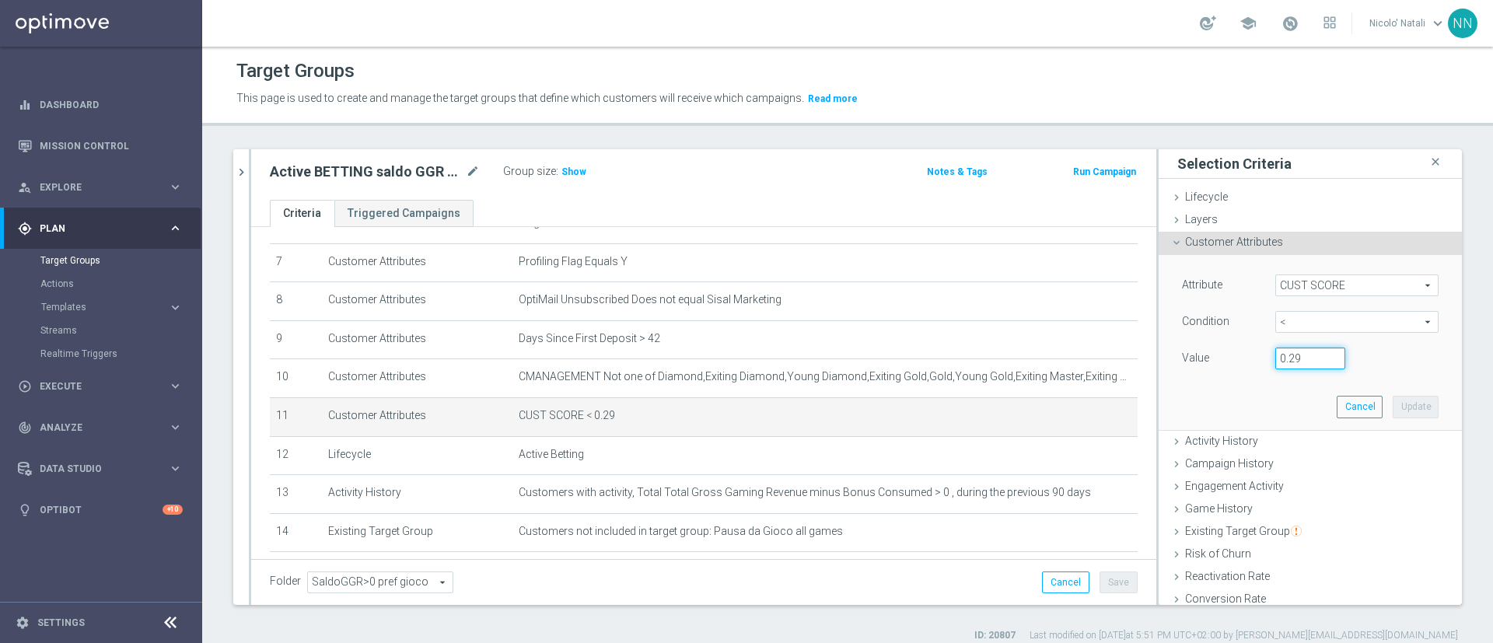
click at [1284, 360] on input "0.29" at bounding box center [1311, 359] width 70 height 22
type input "0.14"
click at [1393, 415] on button "Update" at bounding box center [1416, 407] width 46 height 22
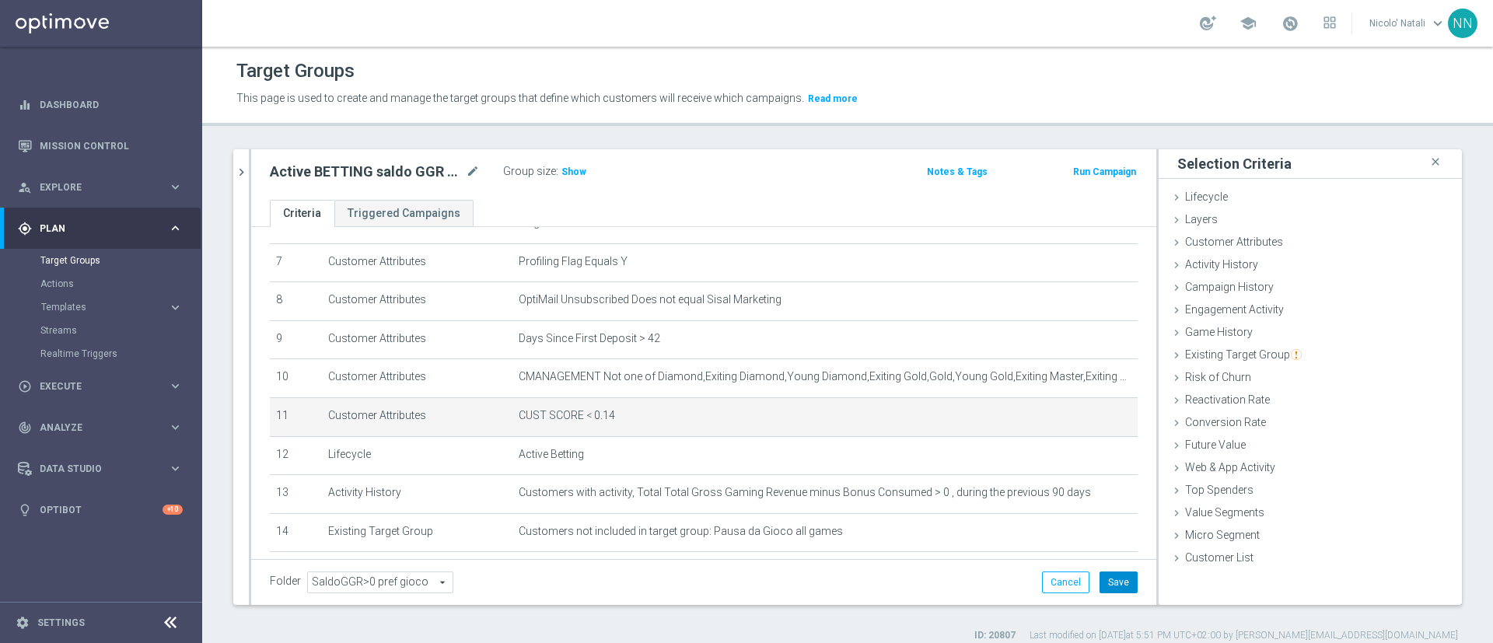
click at [1101, 580] on button "Save" at bounding box center [1119, 583] width 38 height 22
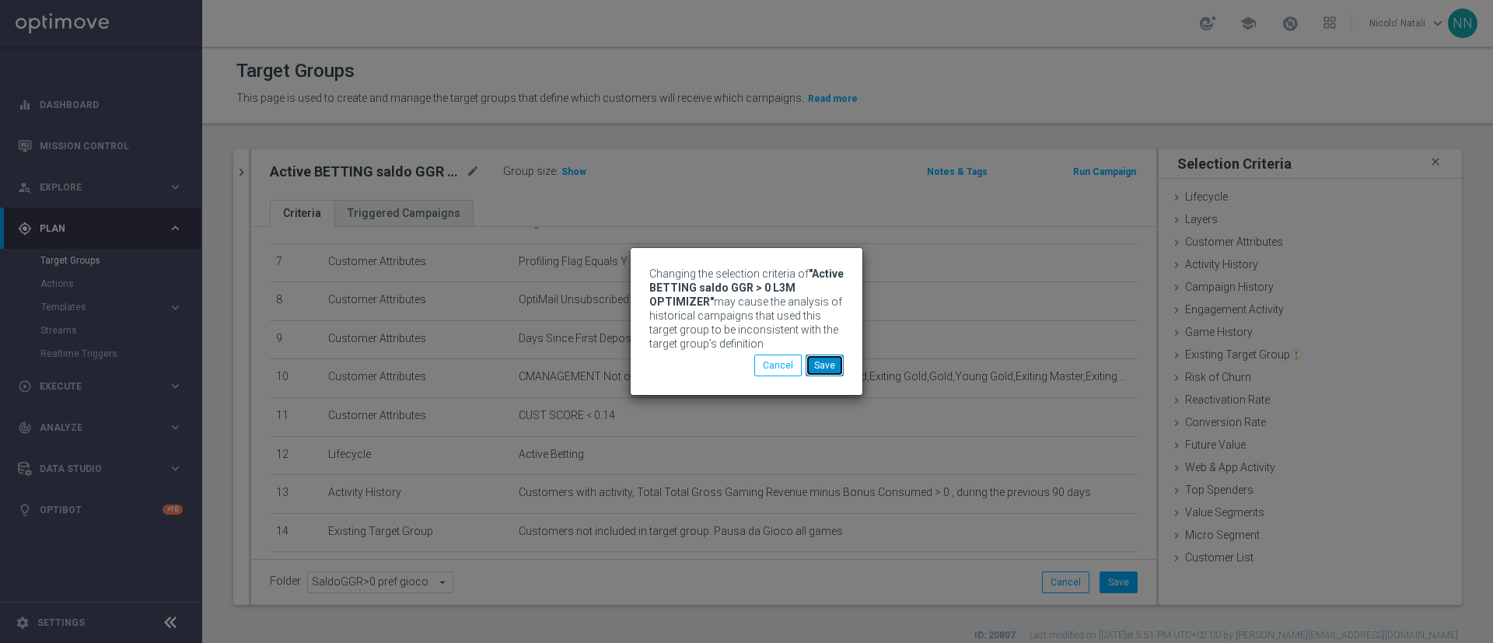
click at [828, 368] on button "Save" at bounding box center [825, 366] width 38 height 22
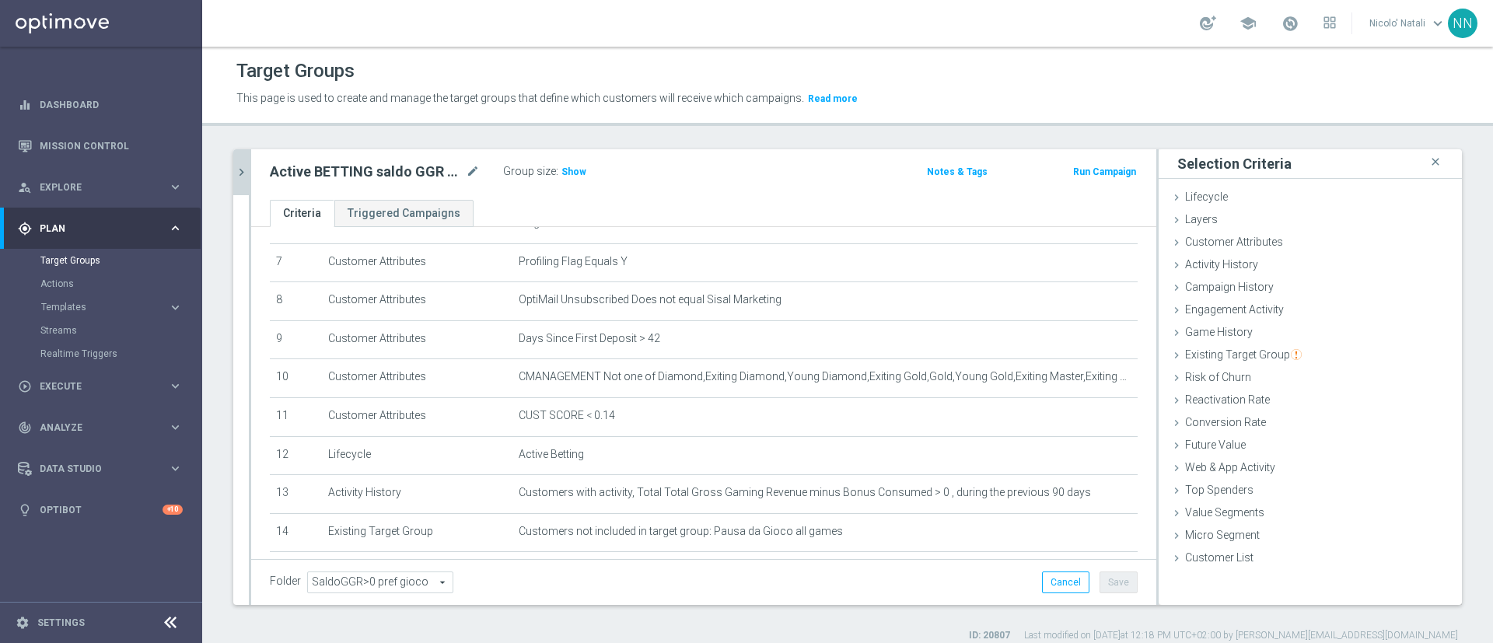
click at [243, 165] on icon "chevron_right" at bounding box center [241, 172] width 15 height 15
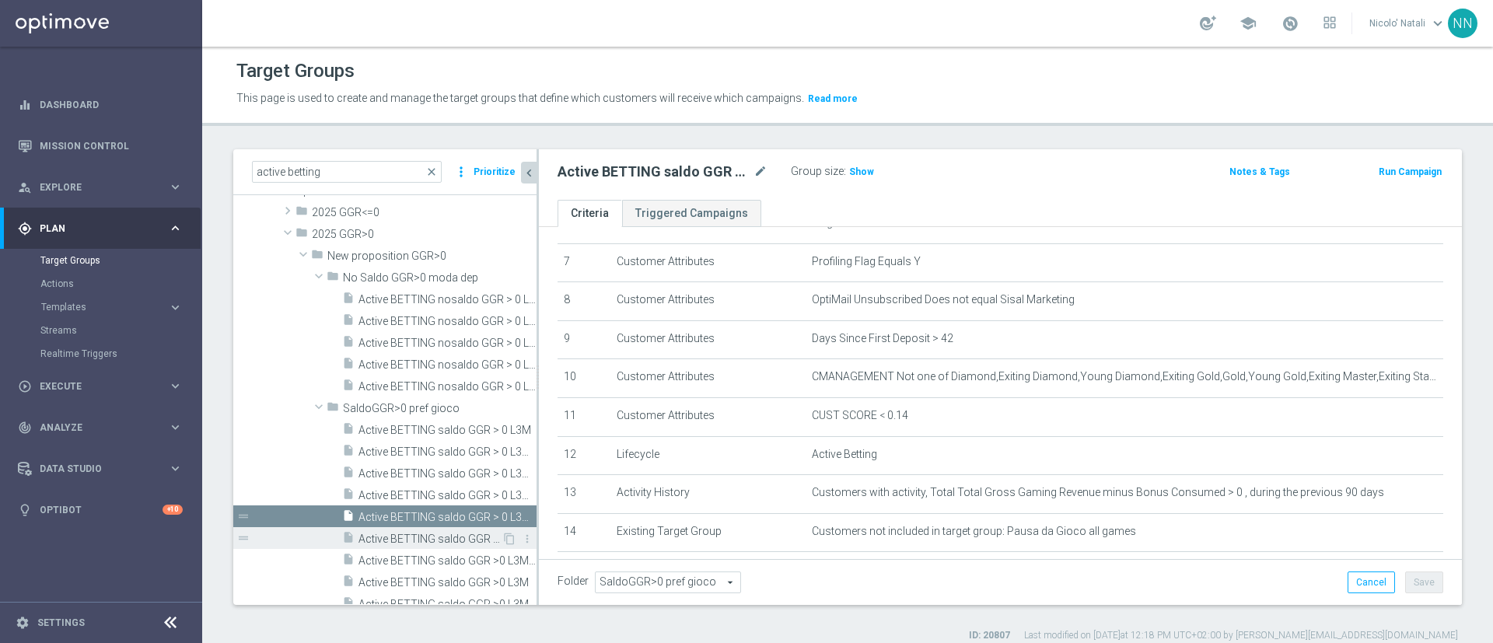
click at [417, 539] on span "Active BETTING saldo GGR > 0 L3M OPTIMIZER/MAXIMIZER" at bounding box center [430, 539] width 143 height 13
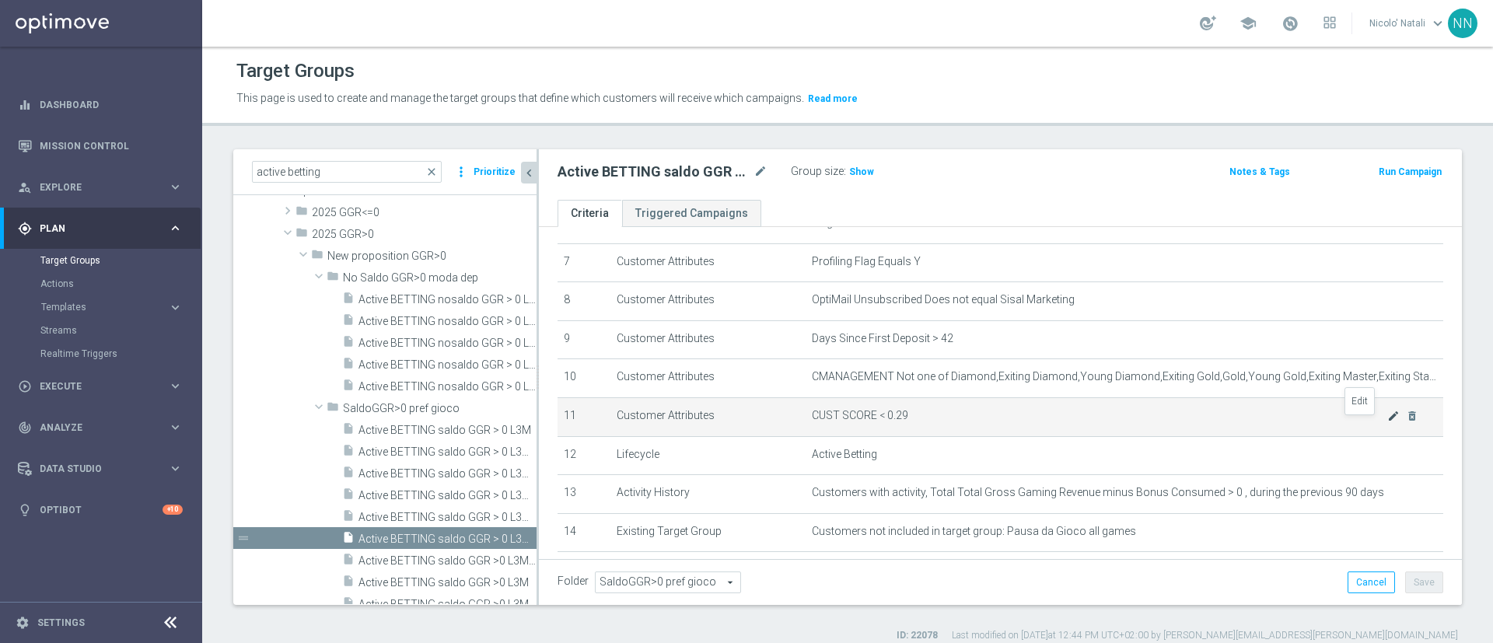
click at [1388, 422] on icon "mode_edit" at bounding box center [1394, 416] width 12 height 12
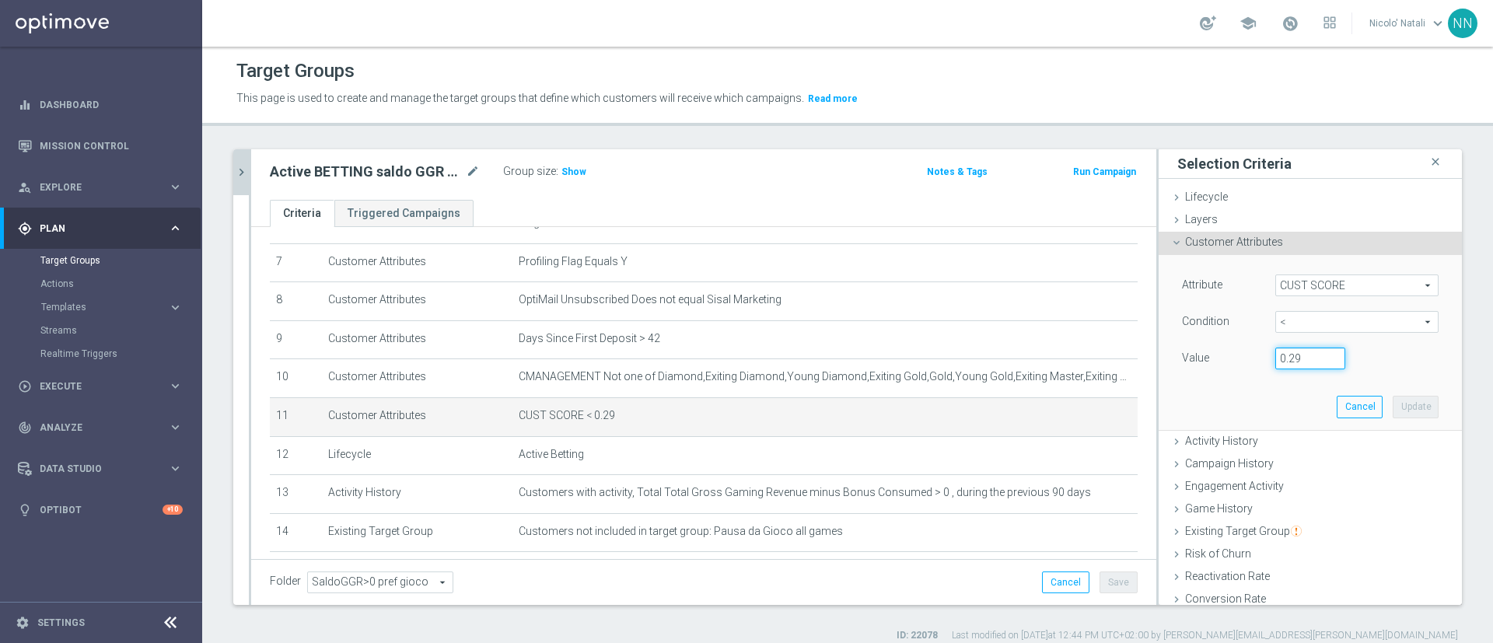
click at [1276, 356] on input "0.29" at bounding box center [1311, 359] width 70 height 22
type input "0.14"
click at [1393, 409] on button "Update" at bounding box center [1416, 407] width 46 height 22
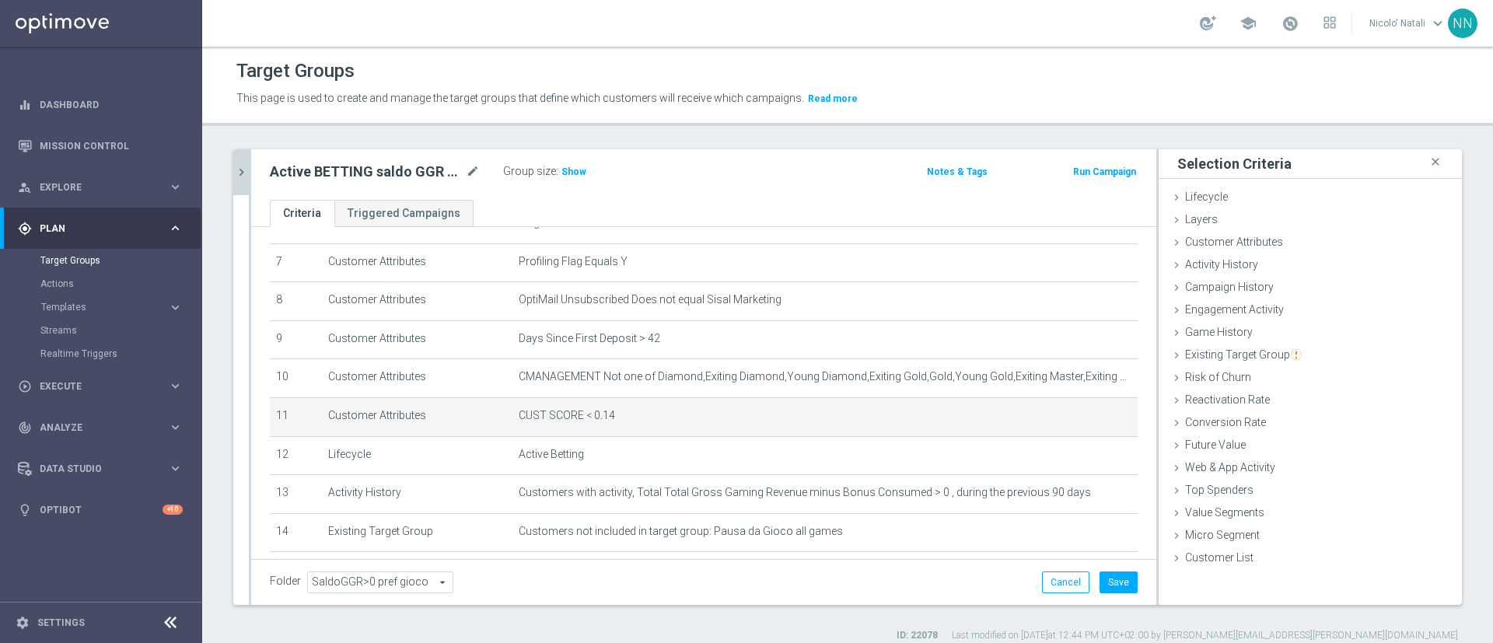
click at [1078, 565] on div "Folder SaldoGGR>0 pref gioco SaldoGGR>0 pref gioco arrow_drop_down search Cance…" at bounding box center [703, 582] width 905 height 46
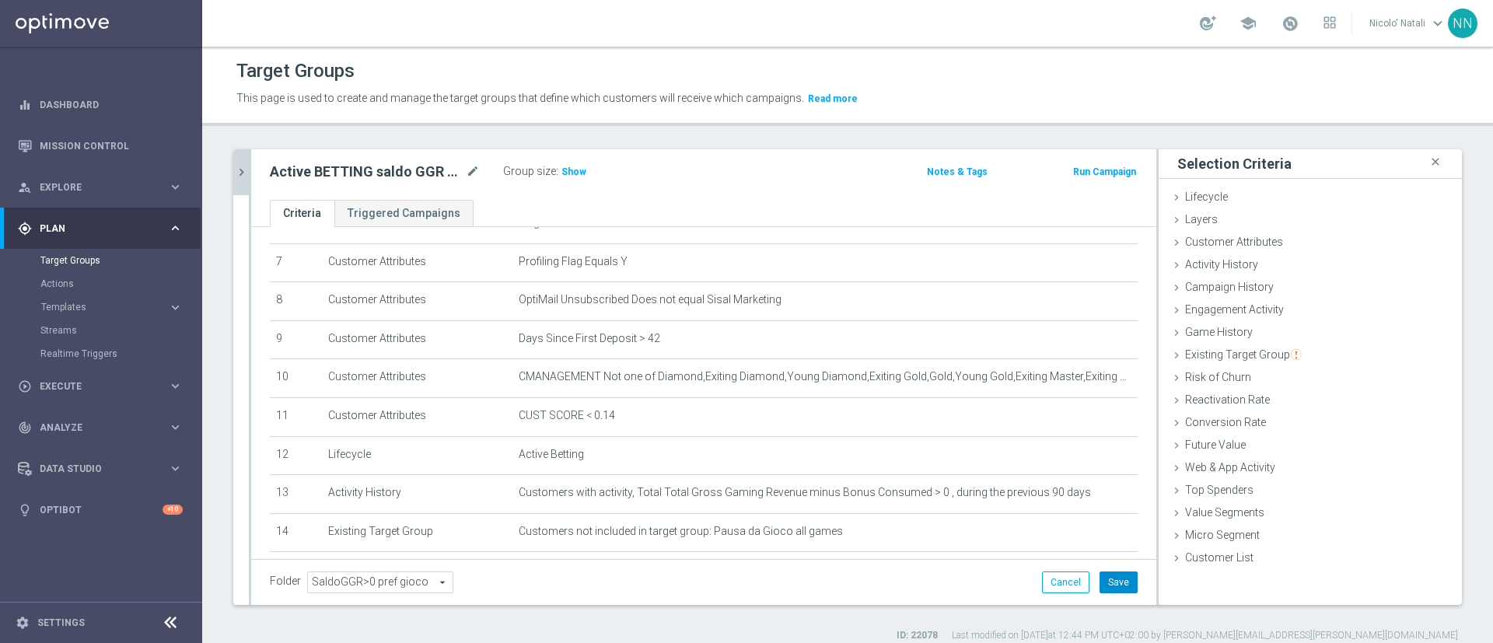
click at [1102, 579] on button "Save" at bounding box center [1119, 583] width 38 height 22
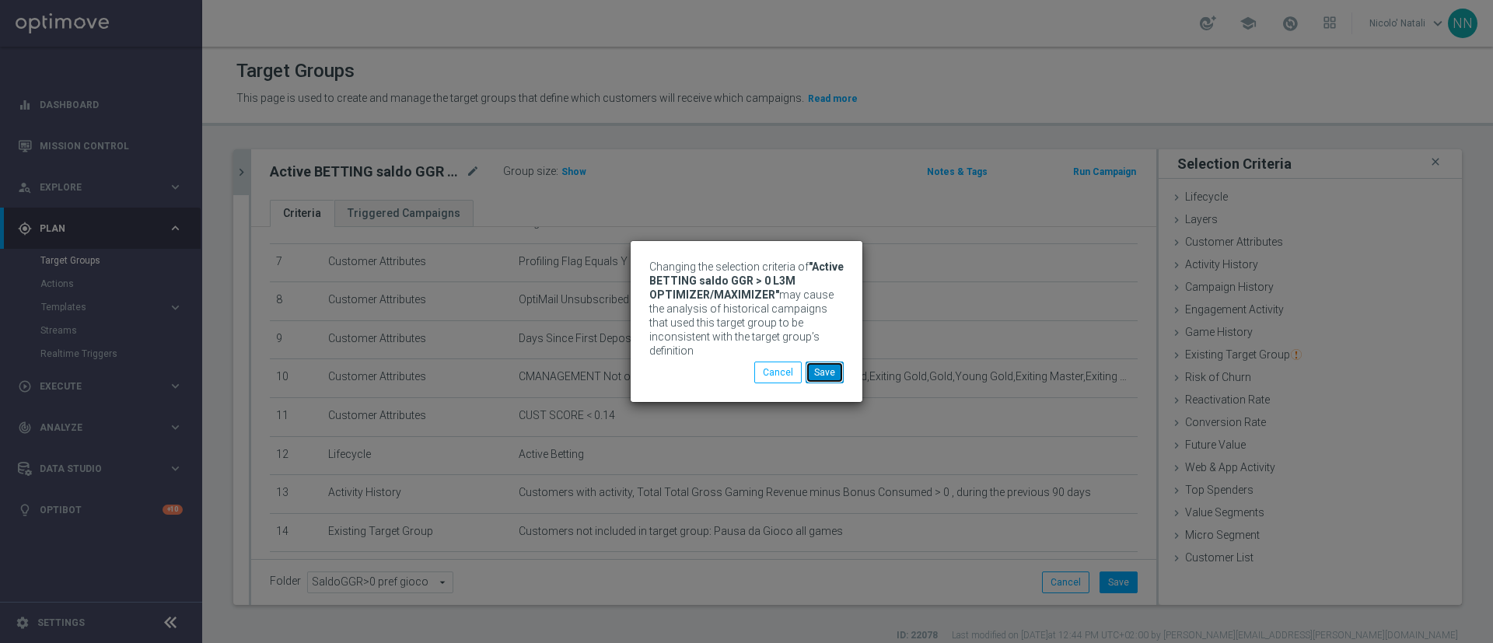
click at [823, 369] on button "Save" at bounding box center [825, 373] width 38 height 22
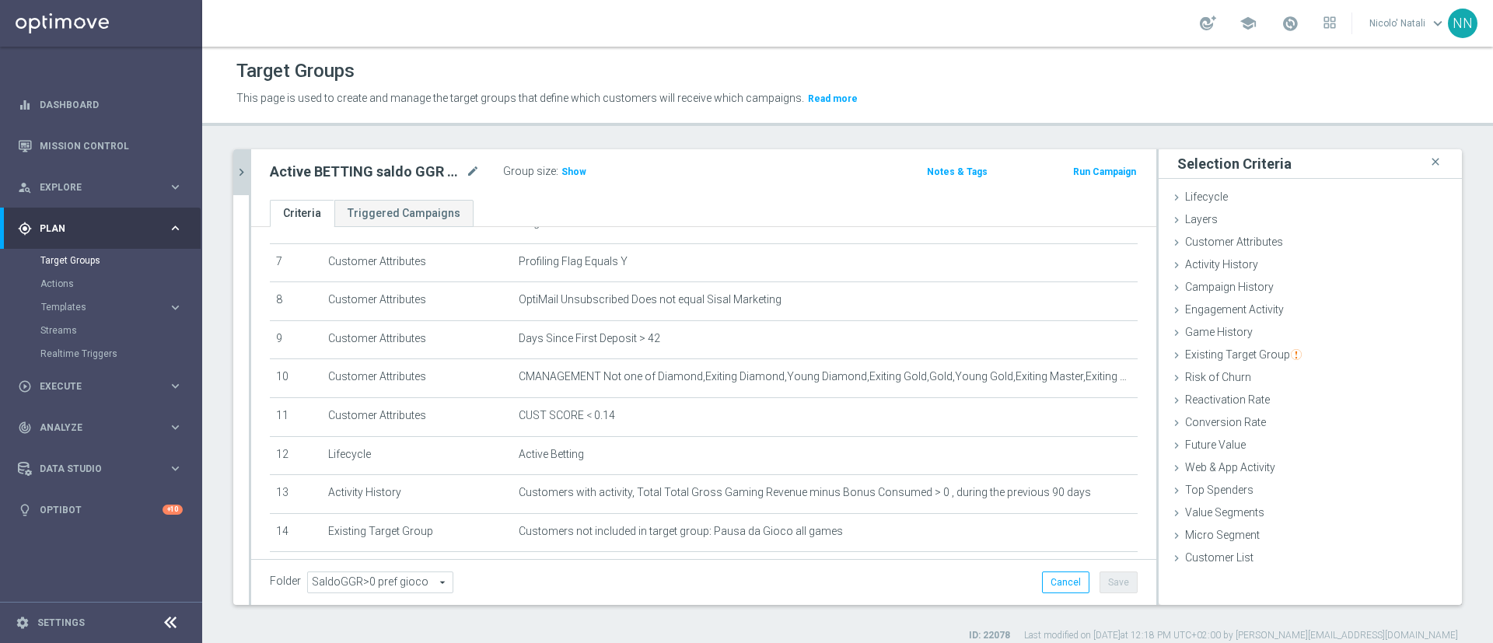
click at [243, 167] on icon "chevron_right" at bounding box center [241, 172] width 15 height 15
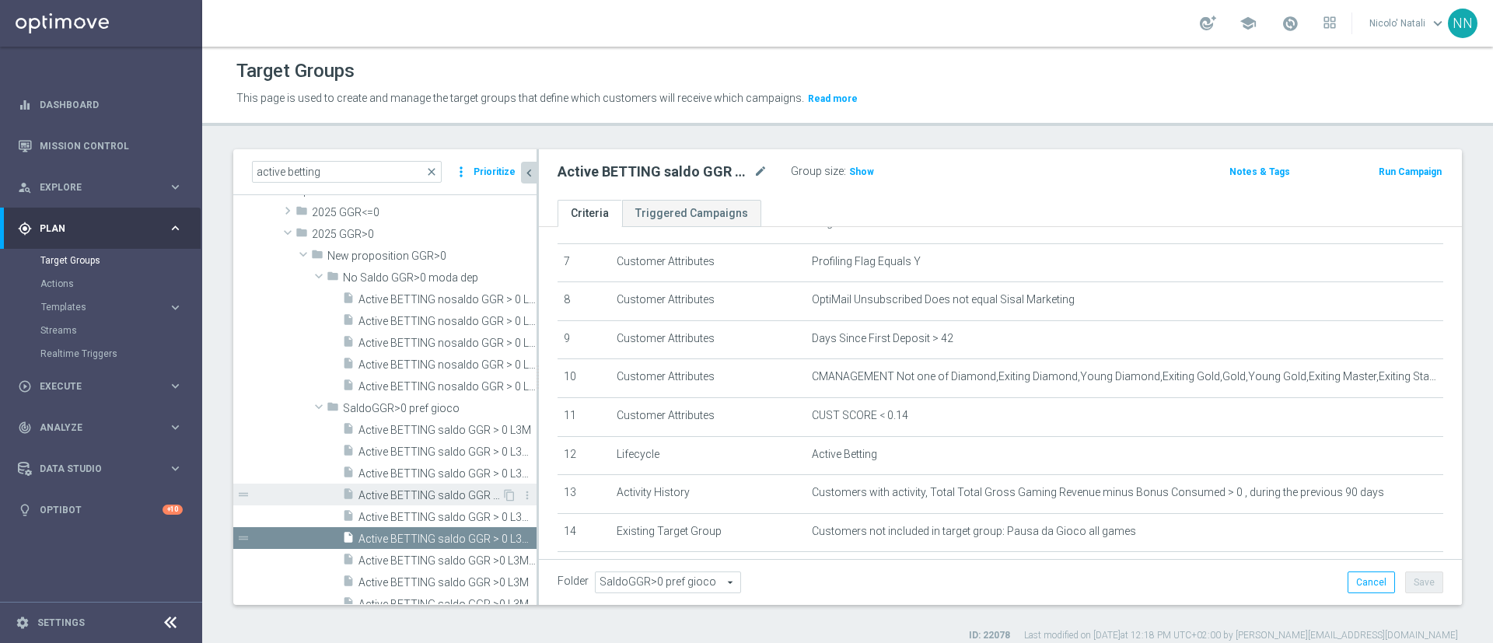
scroll to position [370, 0]
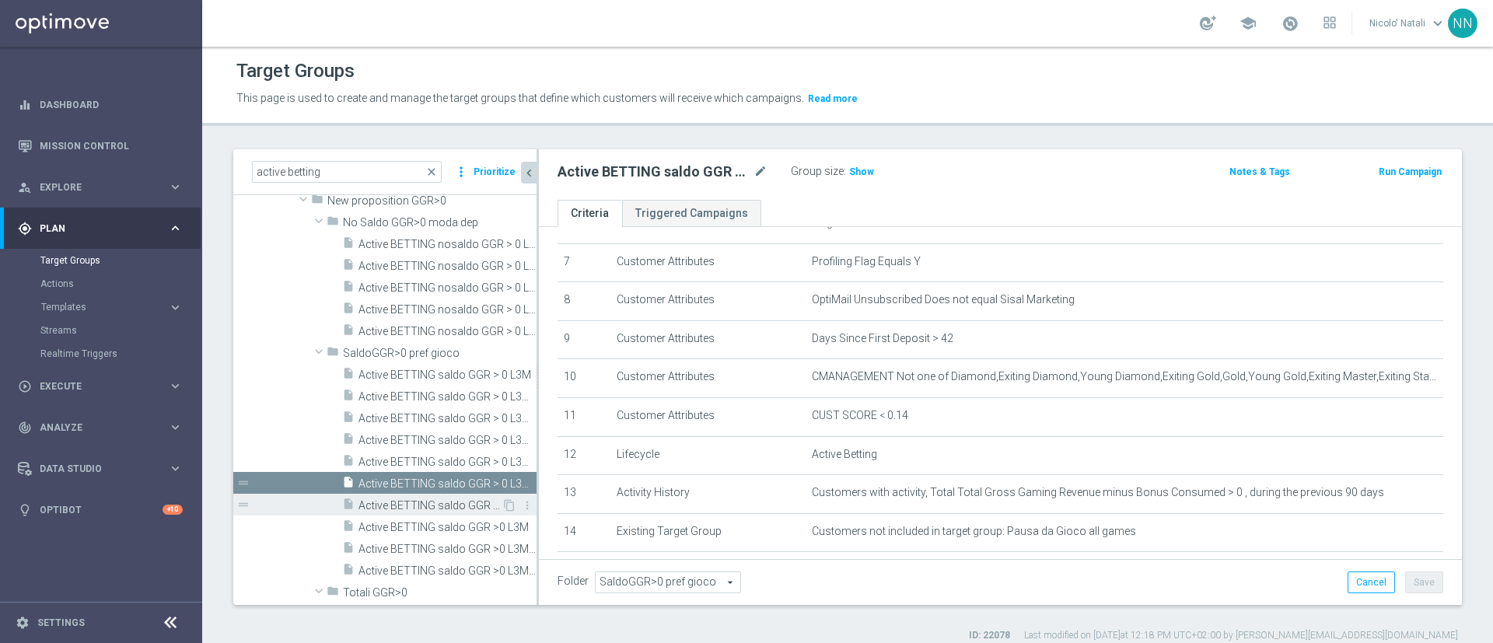
click at [409, 506] on span "Active BETTING saldo GGR >0 L3M STRATEGIST" at bounding box center [430, 505] width 143 height 13
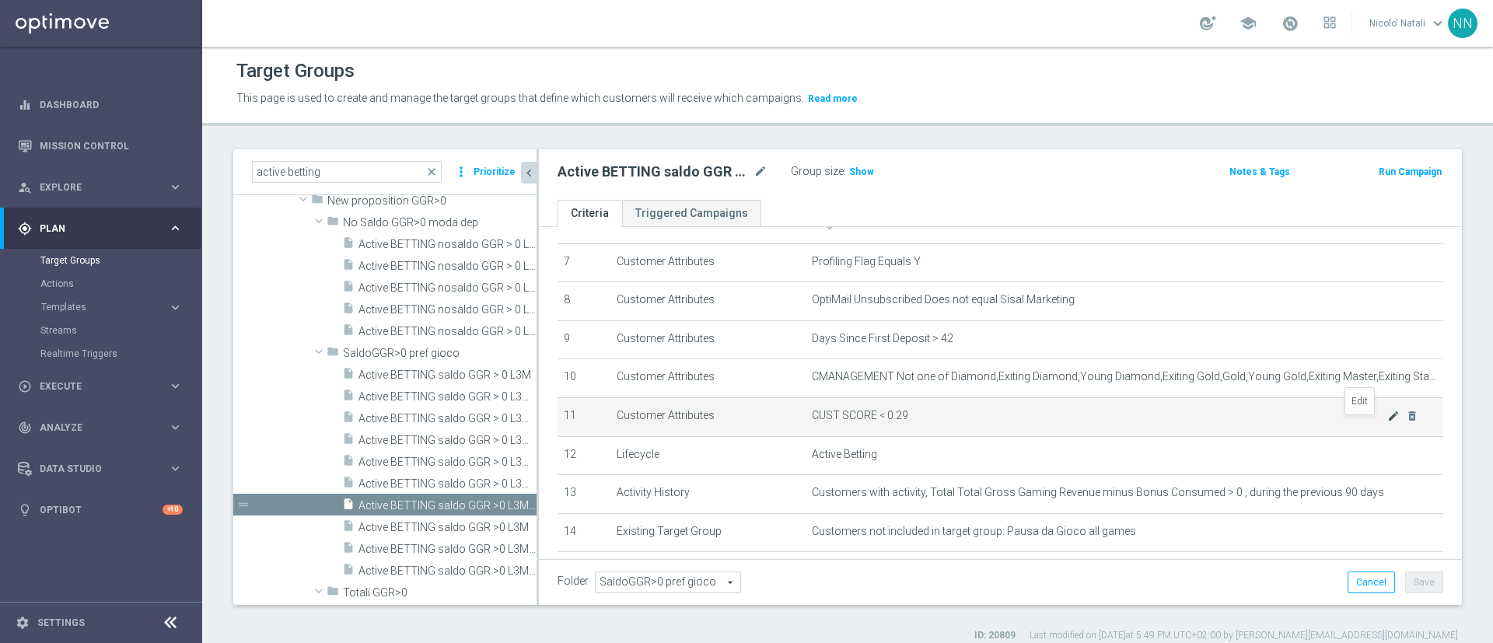
click at [1388, 422] on icon "mode_edit" at bounding box center [1394, 416] width 12 height 12
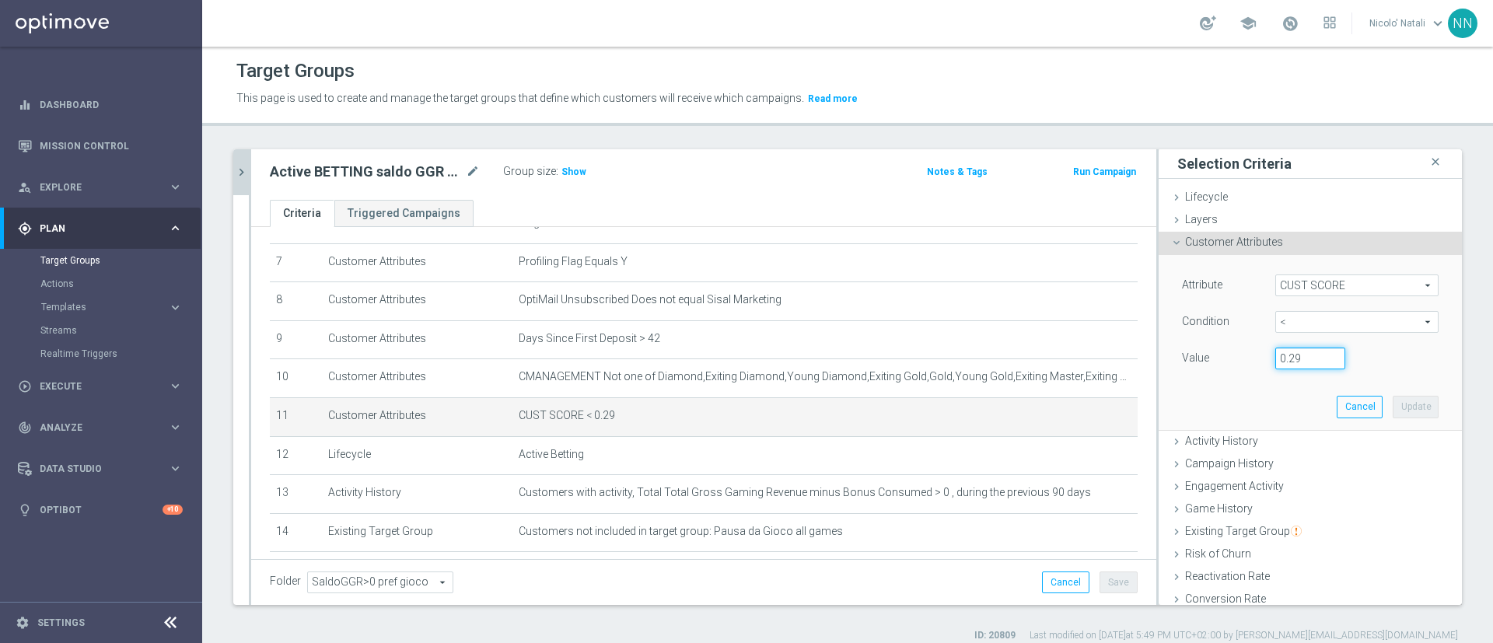
click at [1290, 355] on input "0.29" at bounding box center [1311, 359] width 70 height 22
type input "0.14"
click at [1393, 414] on button "Update" at bounding box center [1416, 407] width 46 height 22
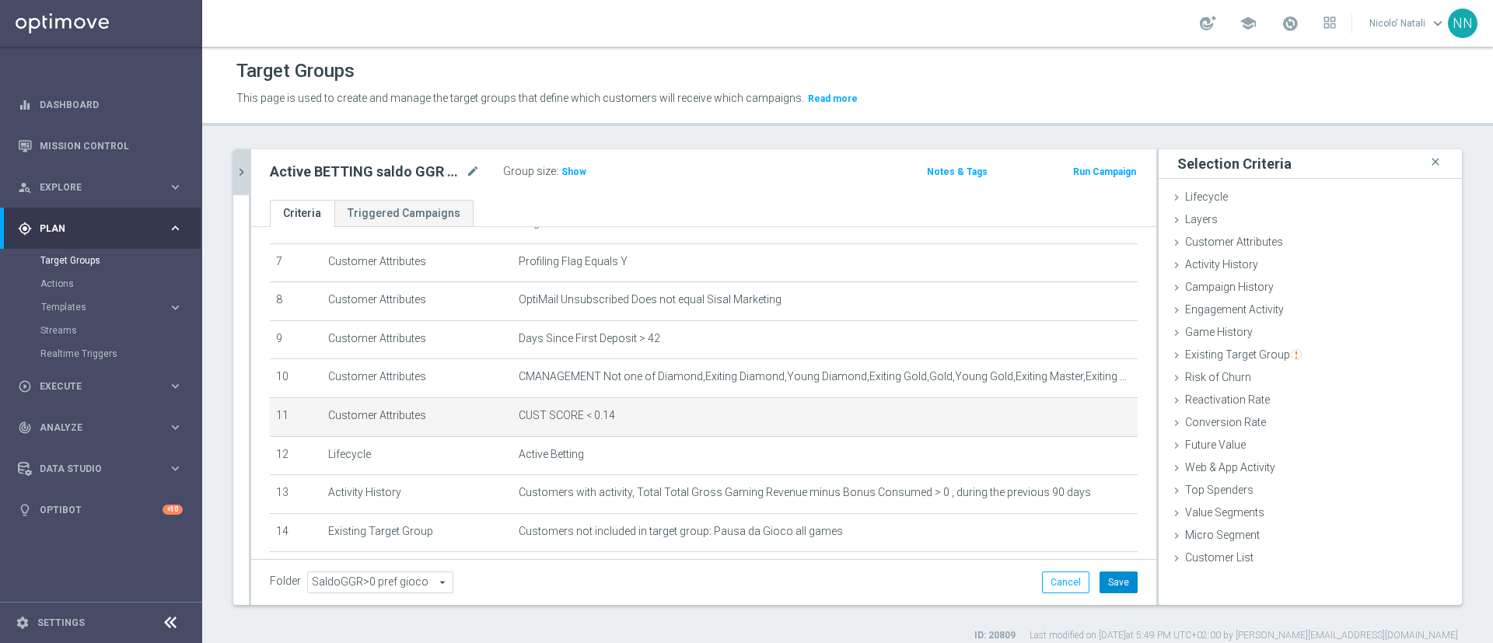
click at [1100, 585] on button "Save" at bounding box center [1119, 583] width 38 height 22
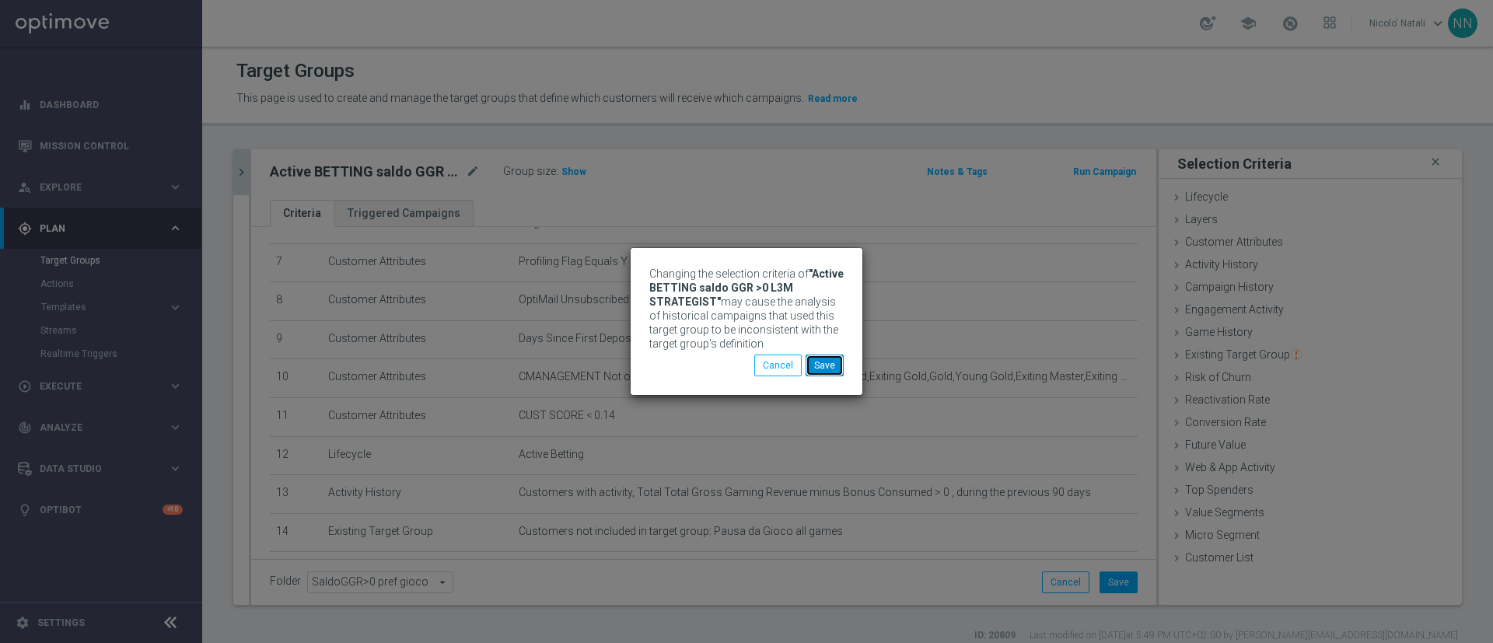
click at [830, 365] on button "Save" at bounding box center [825, 366] width 38 height 22
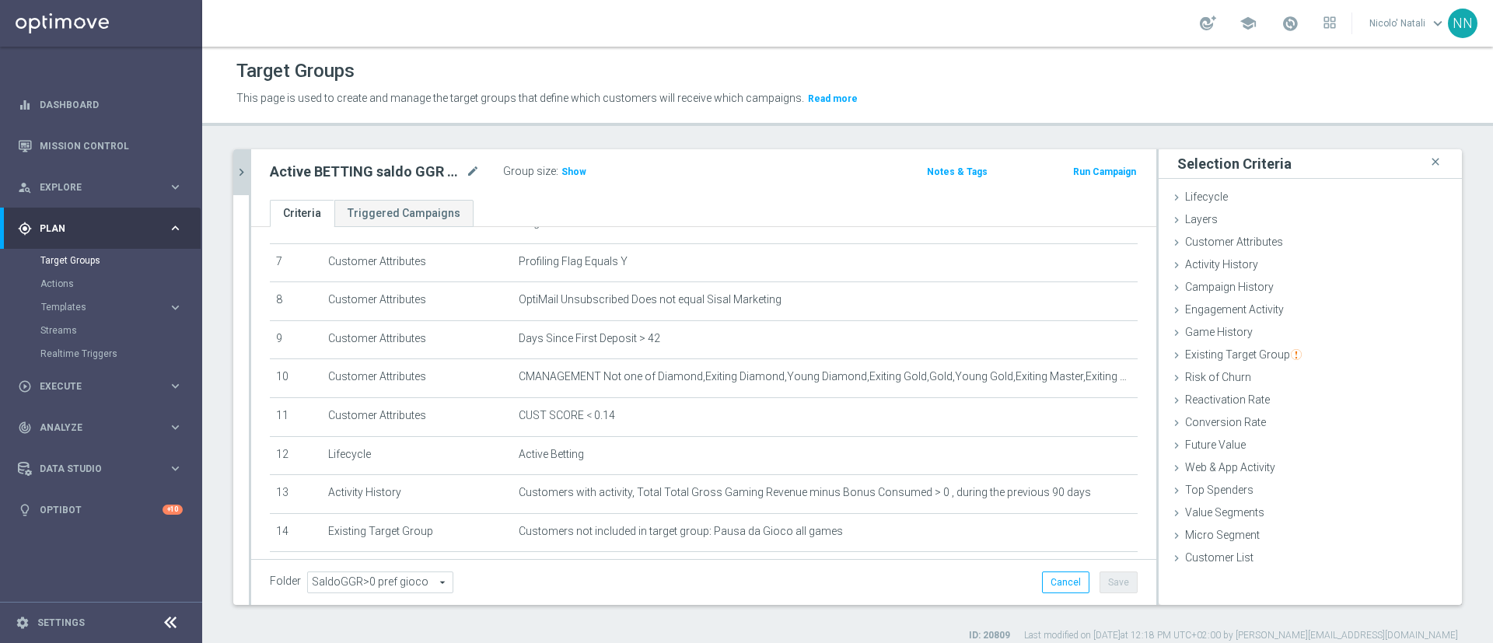
click at [247, 181] on button "chevron_right" at bounding box center [241, 172] width 16 height 46
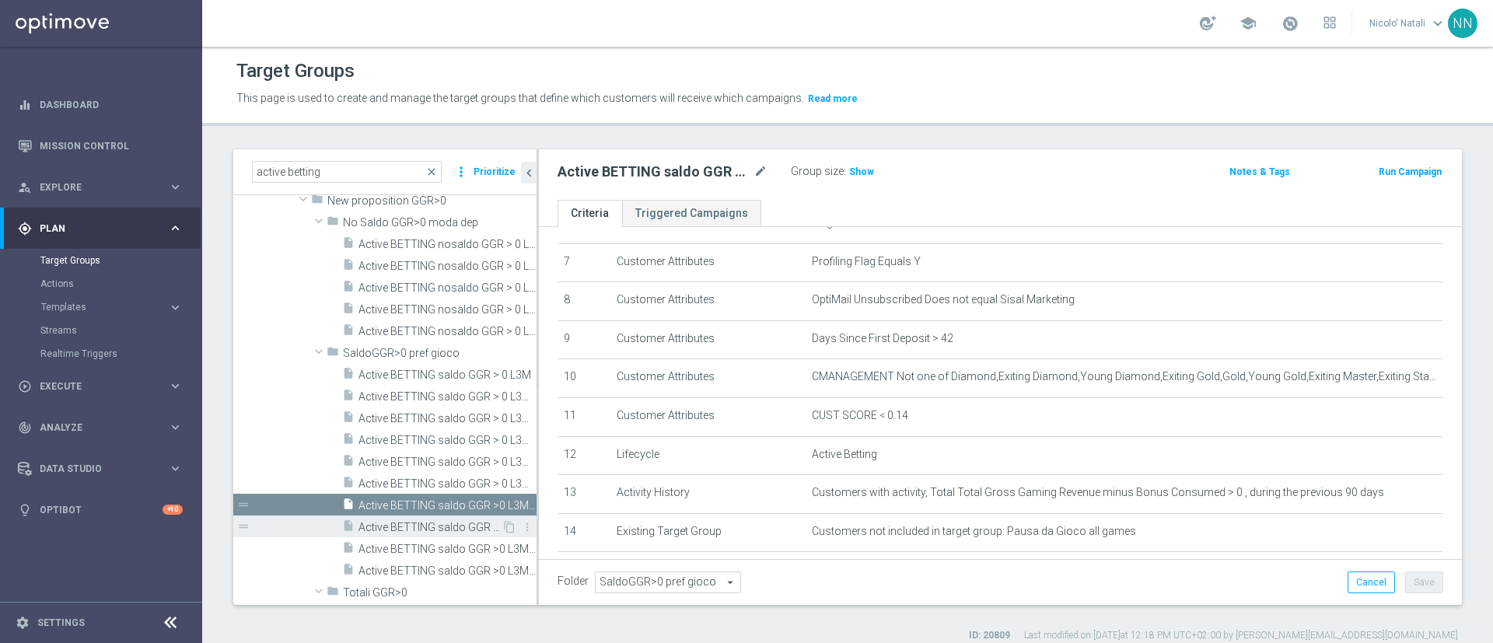
click at [440, 527] on span "Active BETTING saldo GGR >0 L3M" at bounding box center [430, 527] width 143 height 13
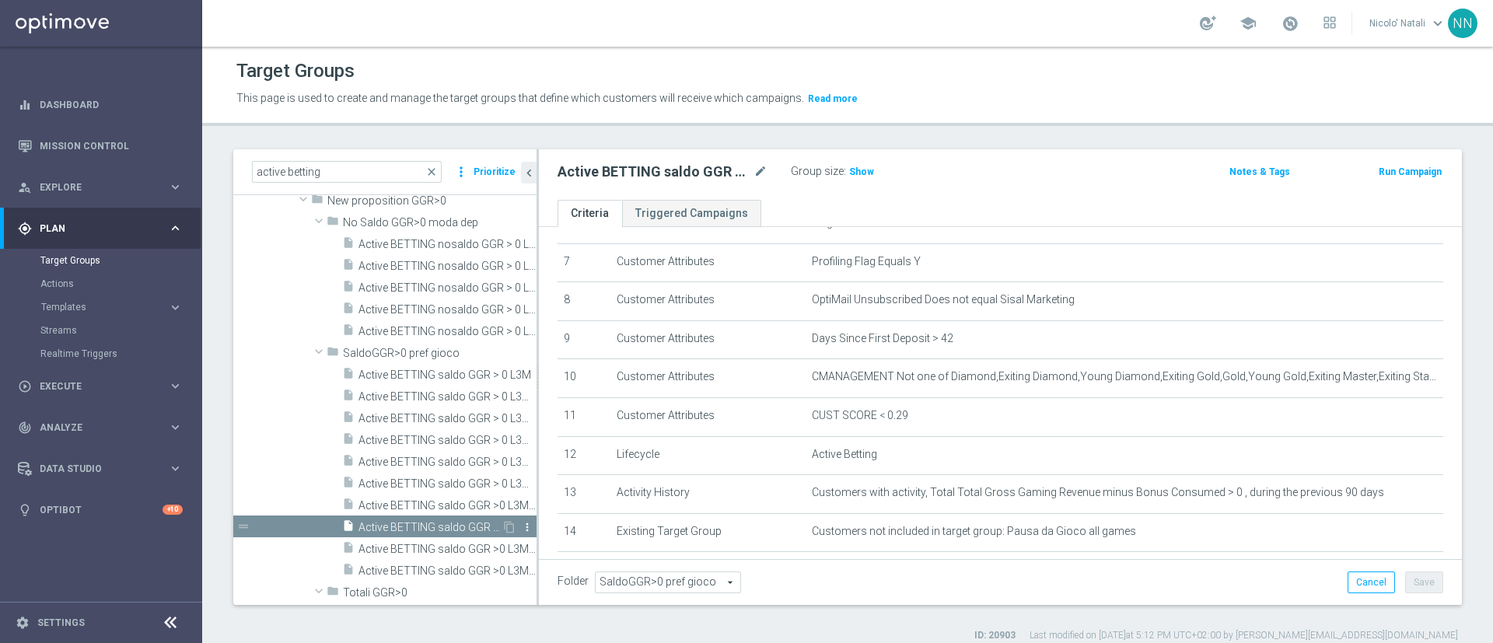
click at [521, 524] on icon "more_vert" at bounding box center [527, 527] width 12 height 12
click at [540, 562] on li "delete Delete" at bounding box center [551, 569] width 76 height 24
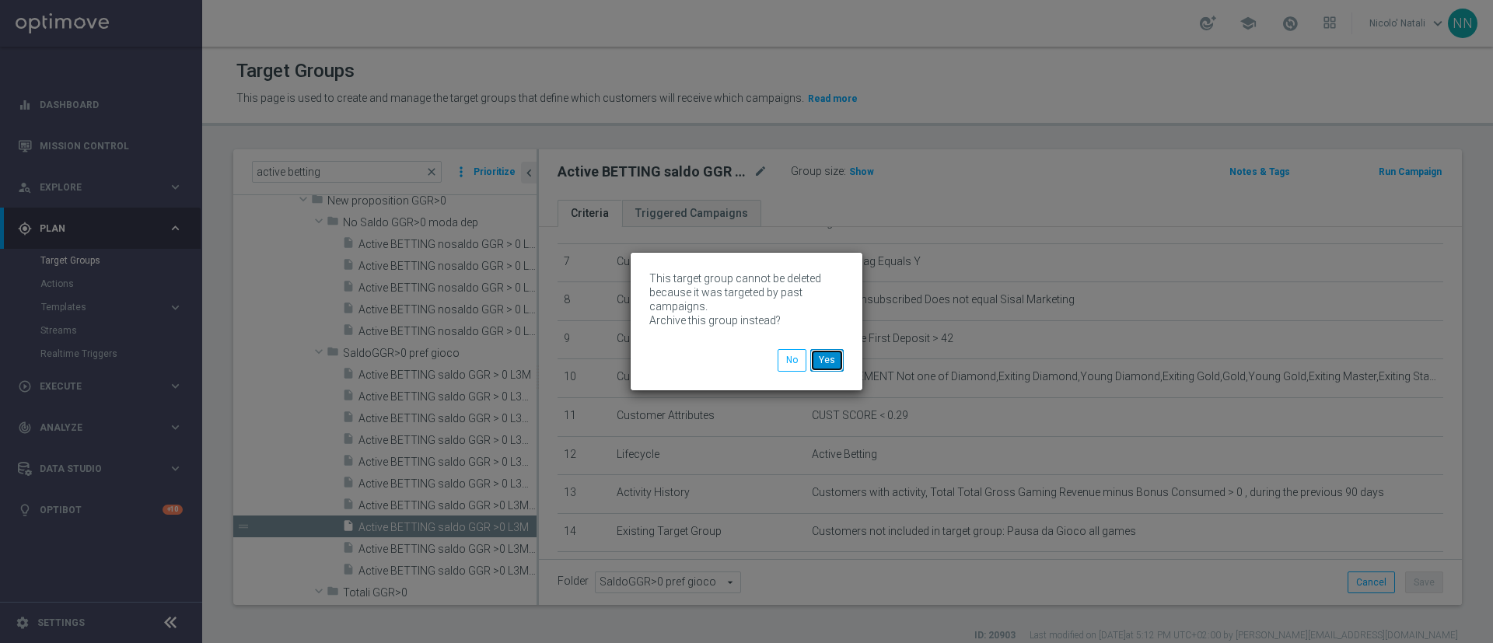
click at [820, 352] on button "Yes" at bounding box center [827, 360] width 33 height 22
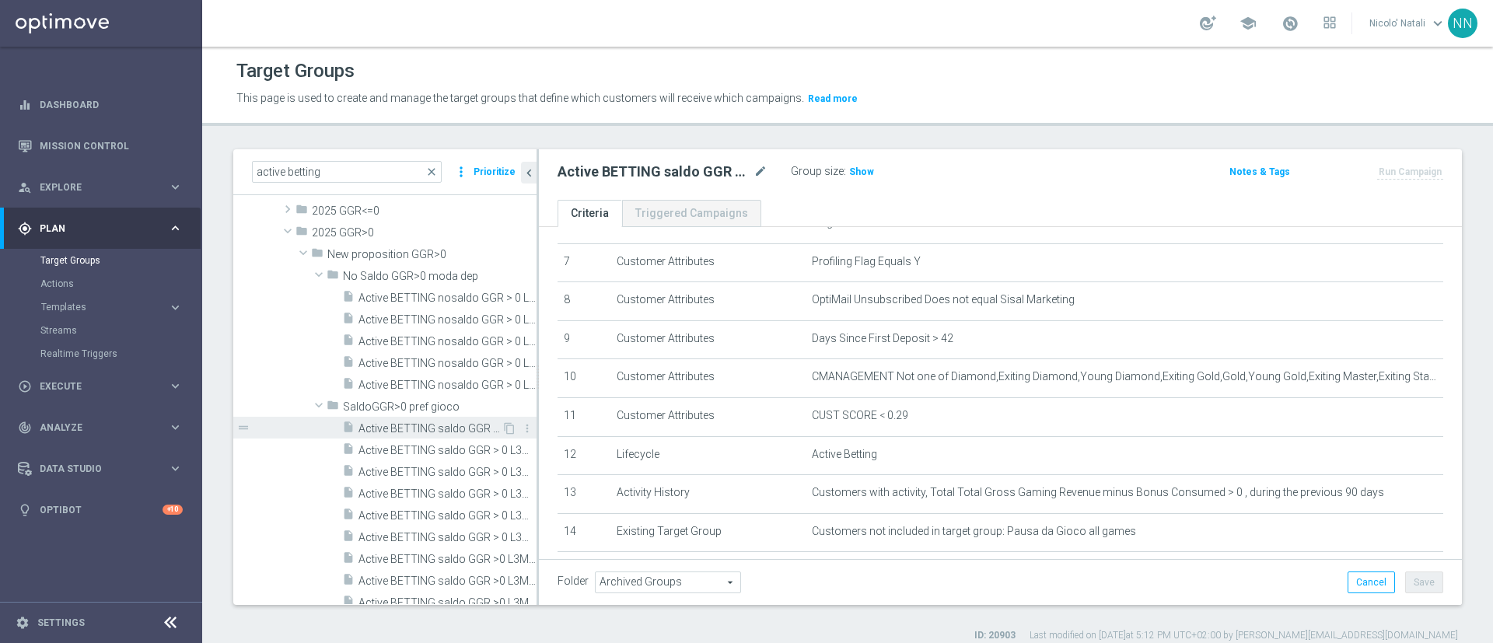
scroll to position [413, 0]
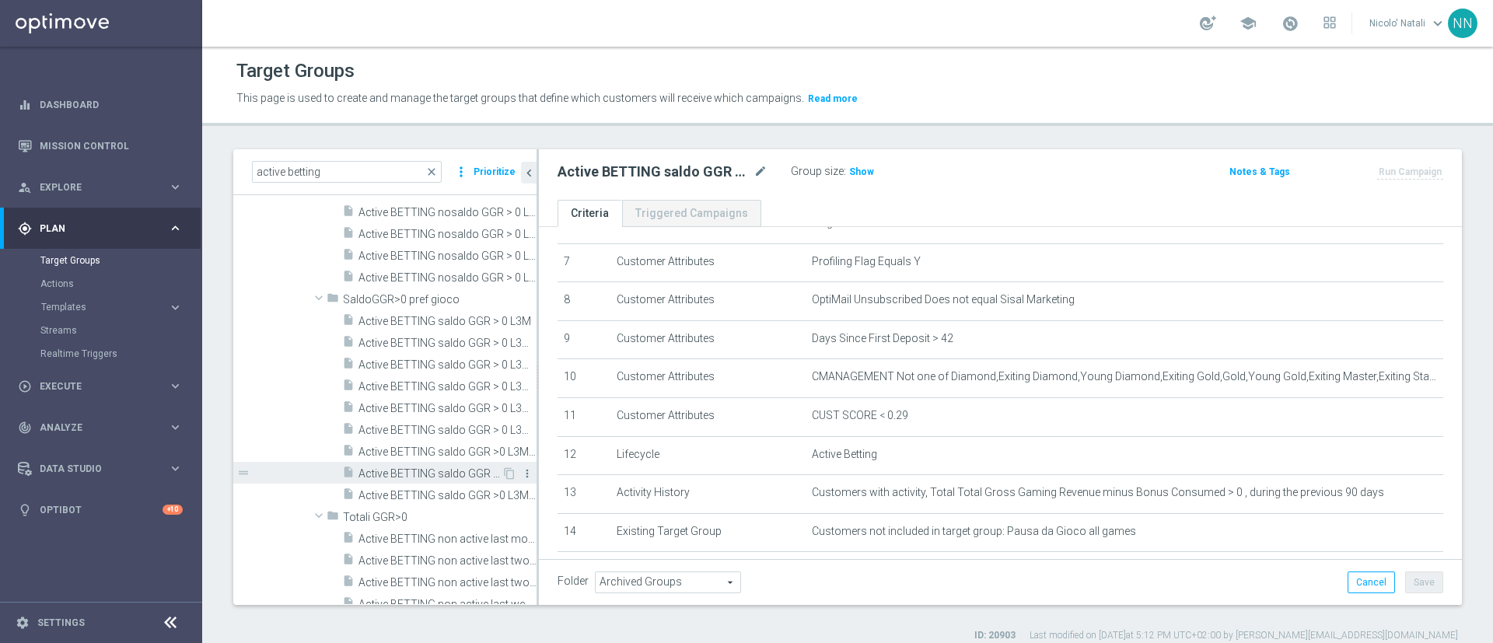
click at [521, 467] on icon "more_vert" at bounding box center [527, 473] width 12 height 12
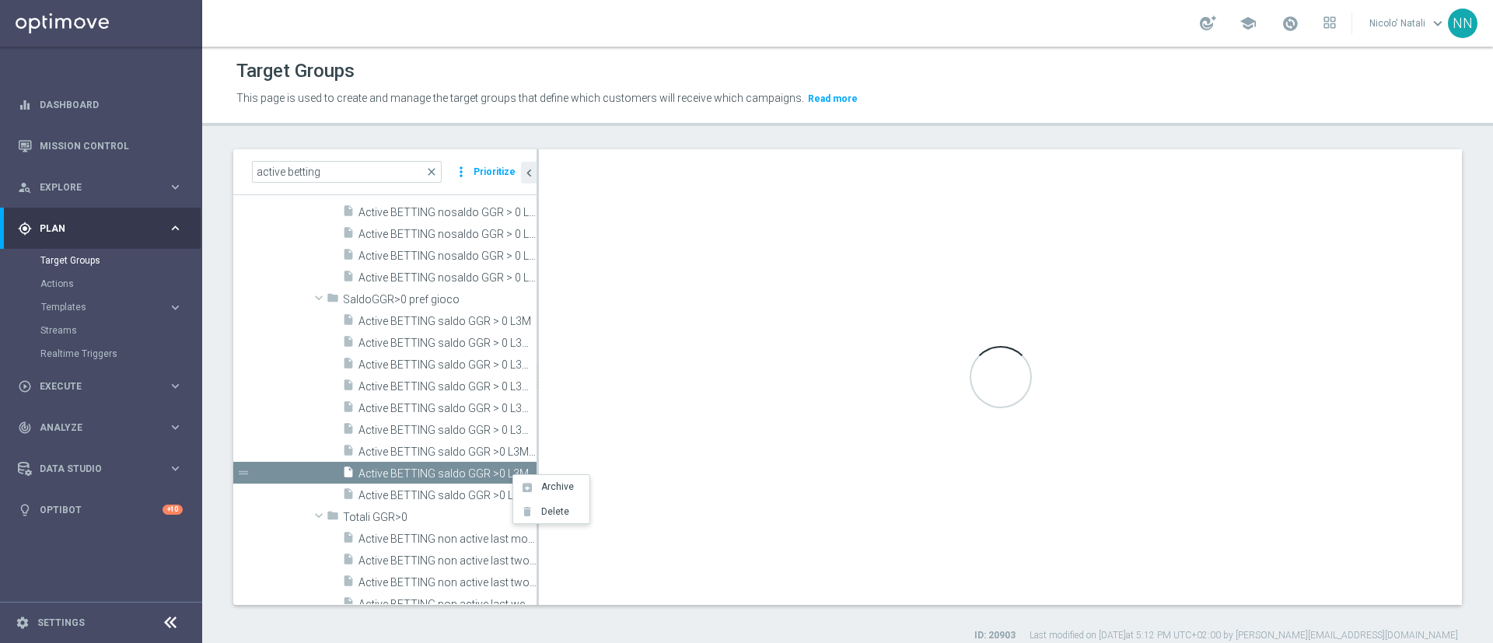
type input "SaldoGGR>0 pref gioco"
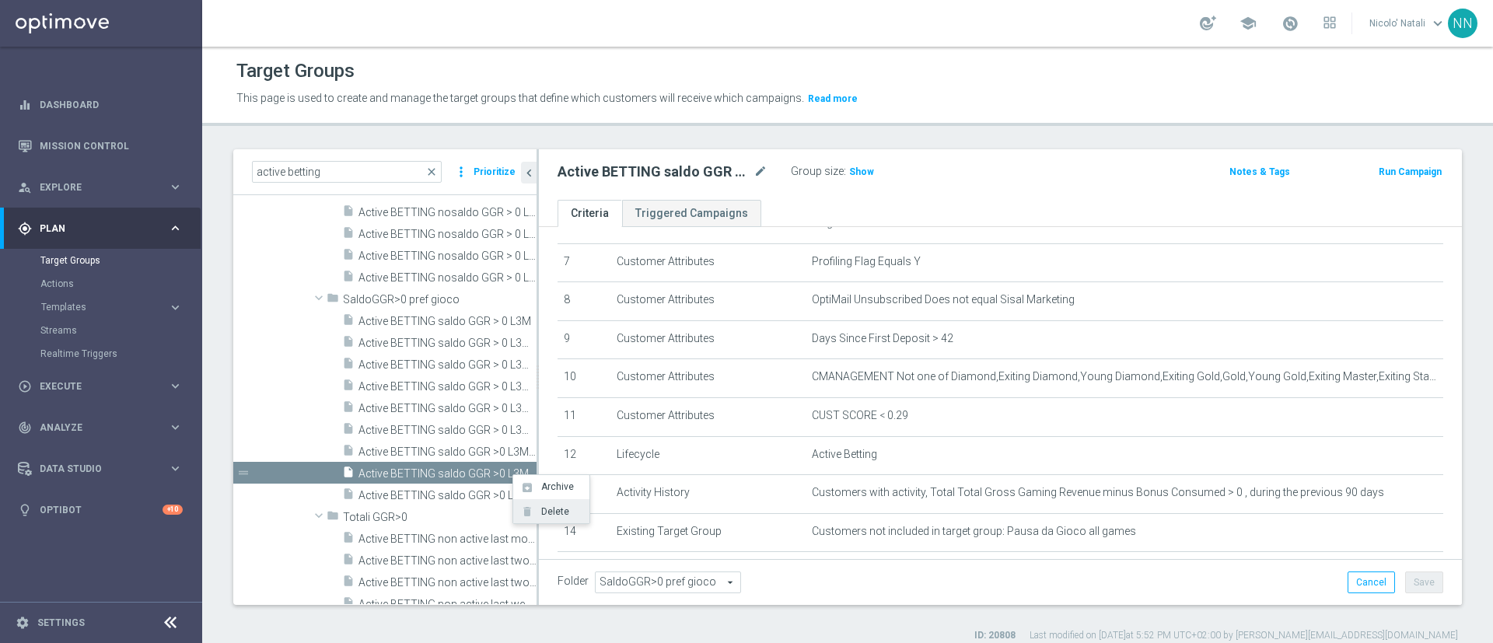
click at [549, 506] on span "Delete" at bounding box center [552, 511] width 33 height 11
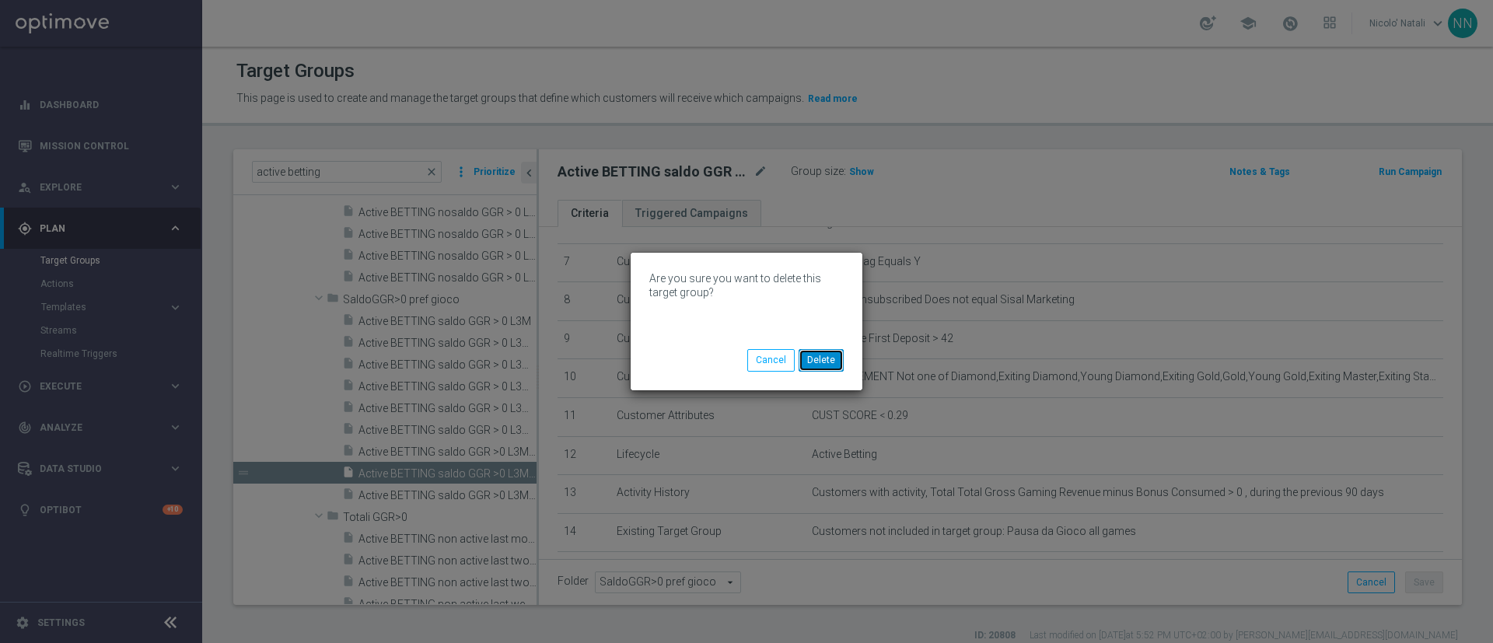
click at [825, 359] on button "Delete" at bounding box center [821, 360] width 45 height 22
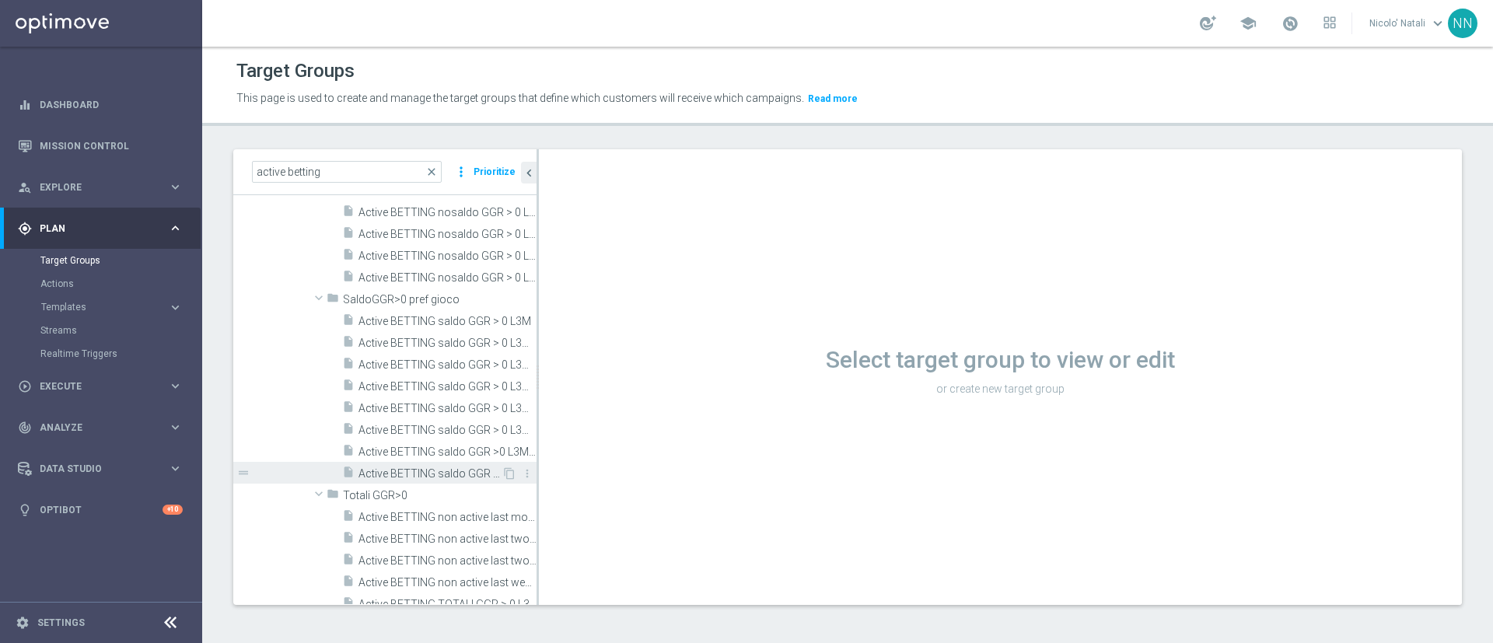
click at [463, 471] on span "Active BETTING saldo GGR >0 L3M TOP" at bounding box center [430, 473] width 143 height 13
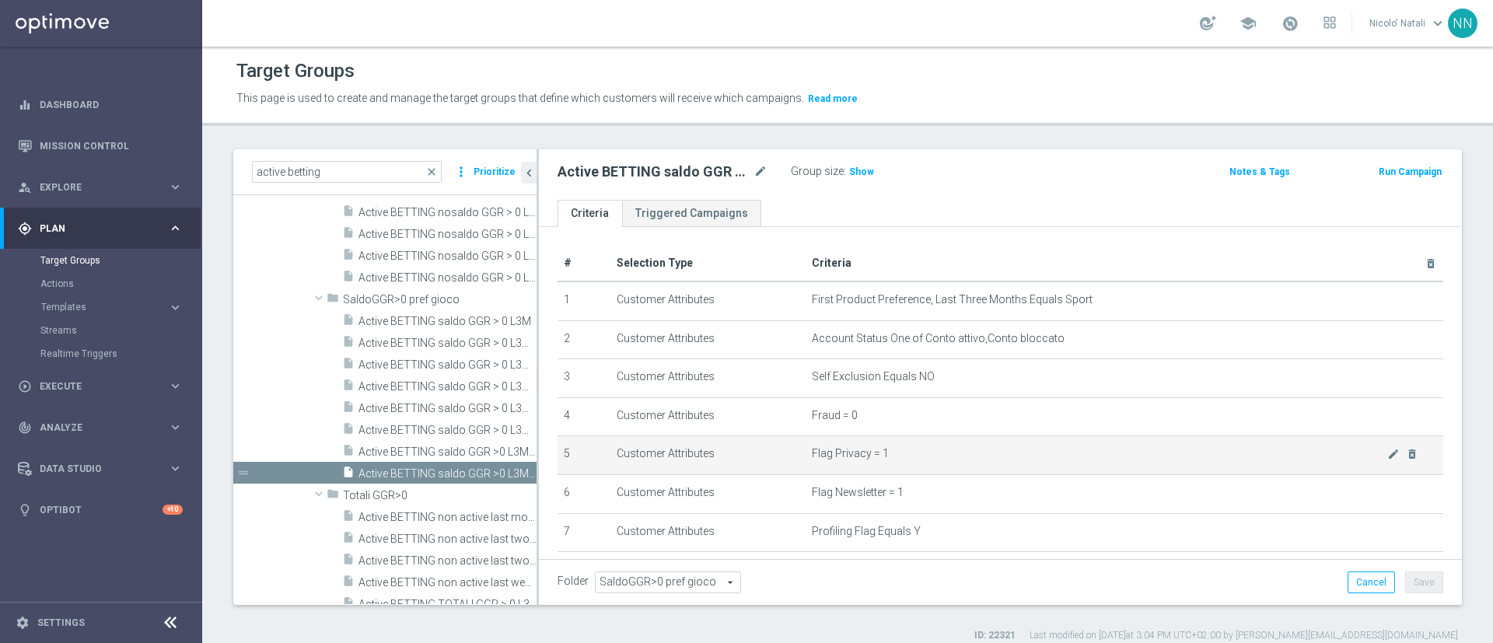
scroll to position [187, 0]
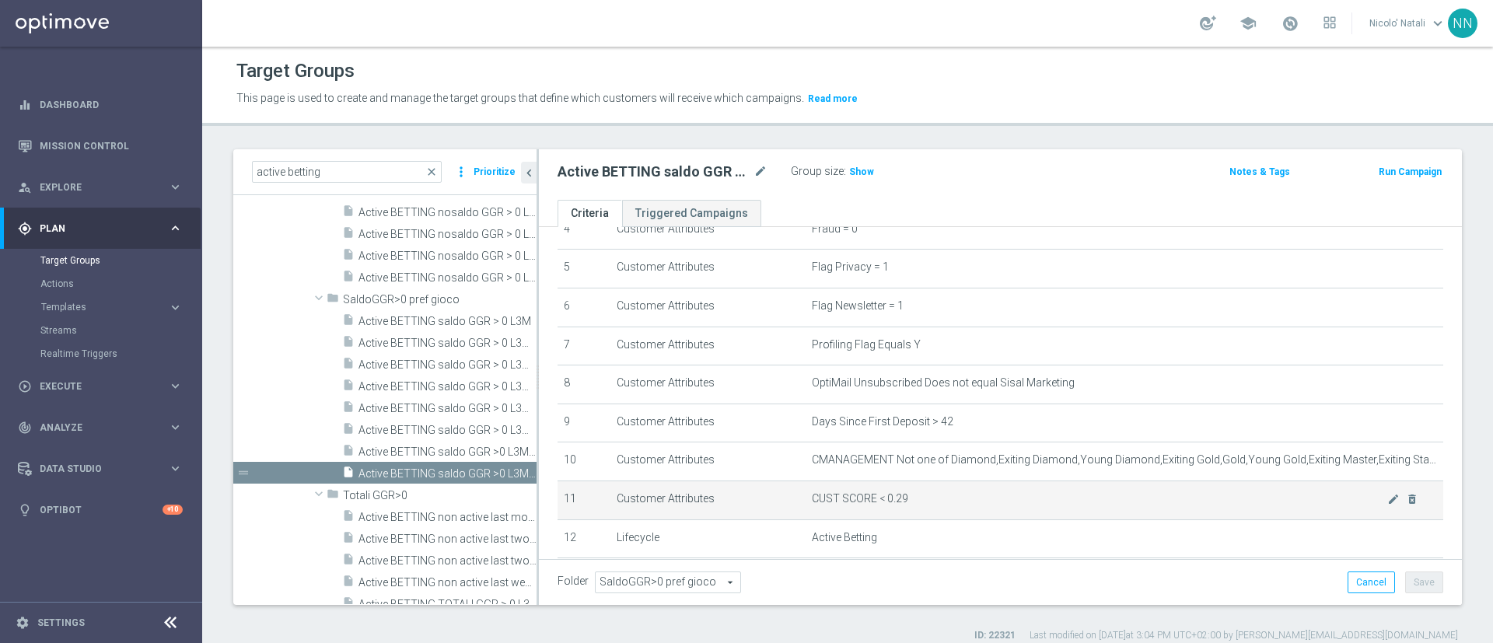
click at [1352, 505] on span "CUST SCORE < 0.29" at bounding box center [1100, 498] width 576 height 13
click at [1388, 506] on icon "mode_edit" at bounding box center [1394, 499] width 12 height 12
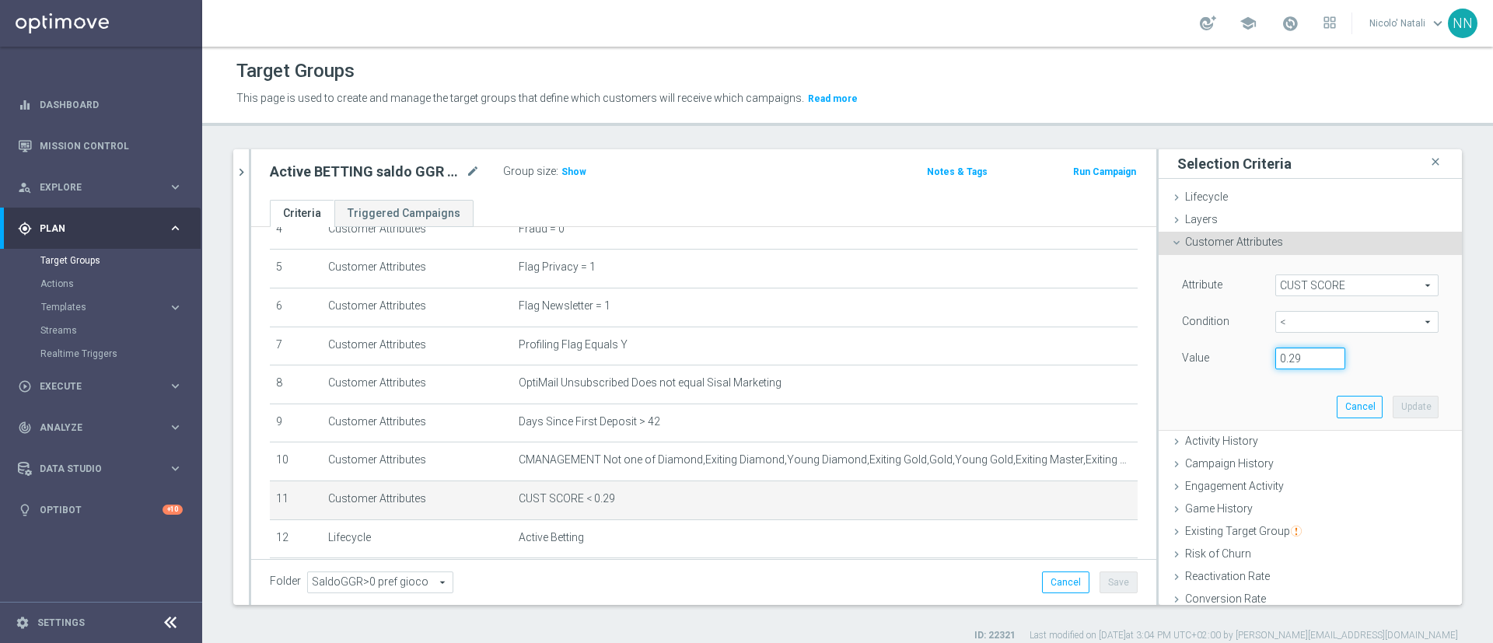
click at [1288, 355] on input "0.29" at bounding box center [1311, 359] width 70 height 22
type input "0.14"
click at [1393, 413] on button "Update" at bounding box center [1416, 407] width 46 height 22
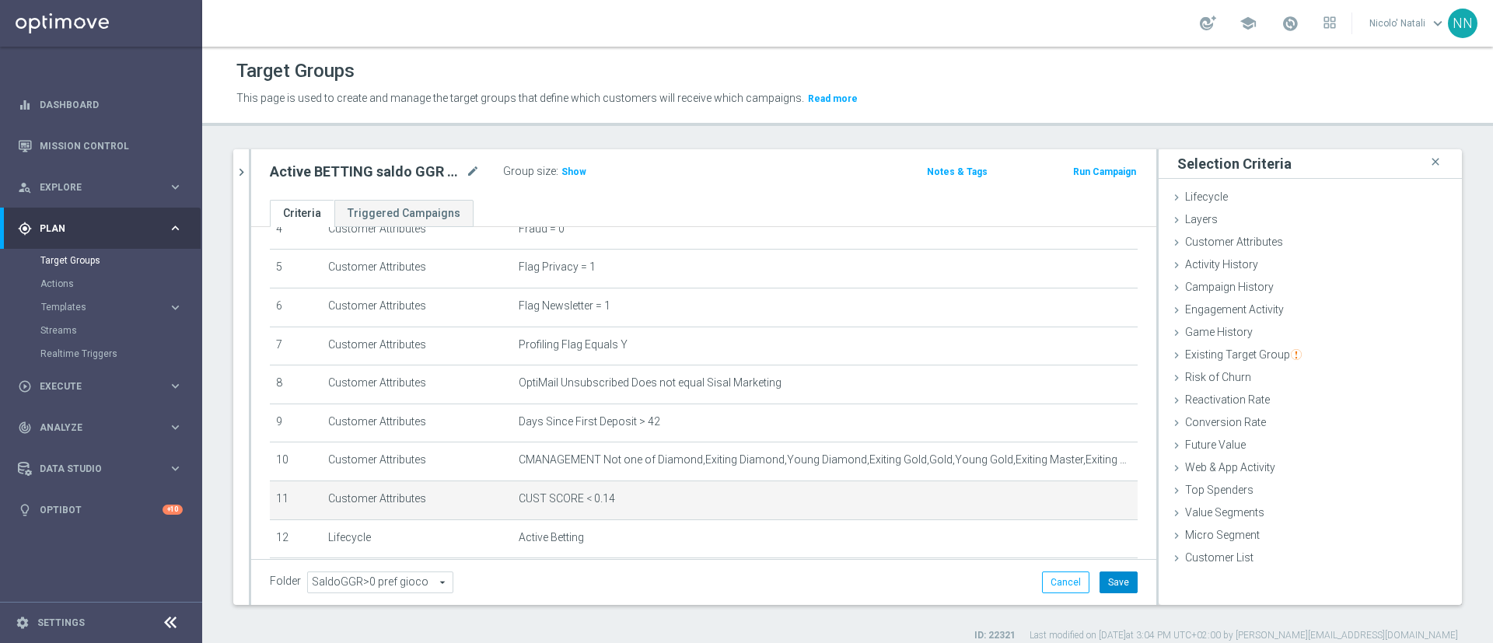
click at [1108, 590] on button "Save" at bounding box center [1119, 583] width 38 height 22
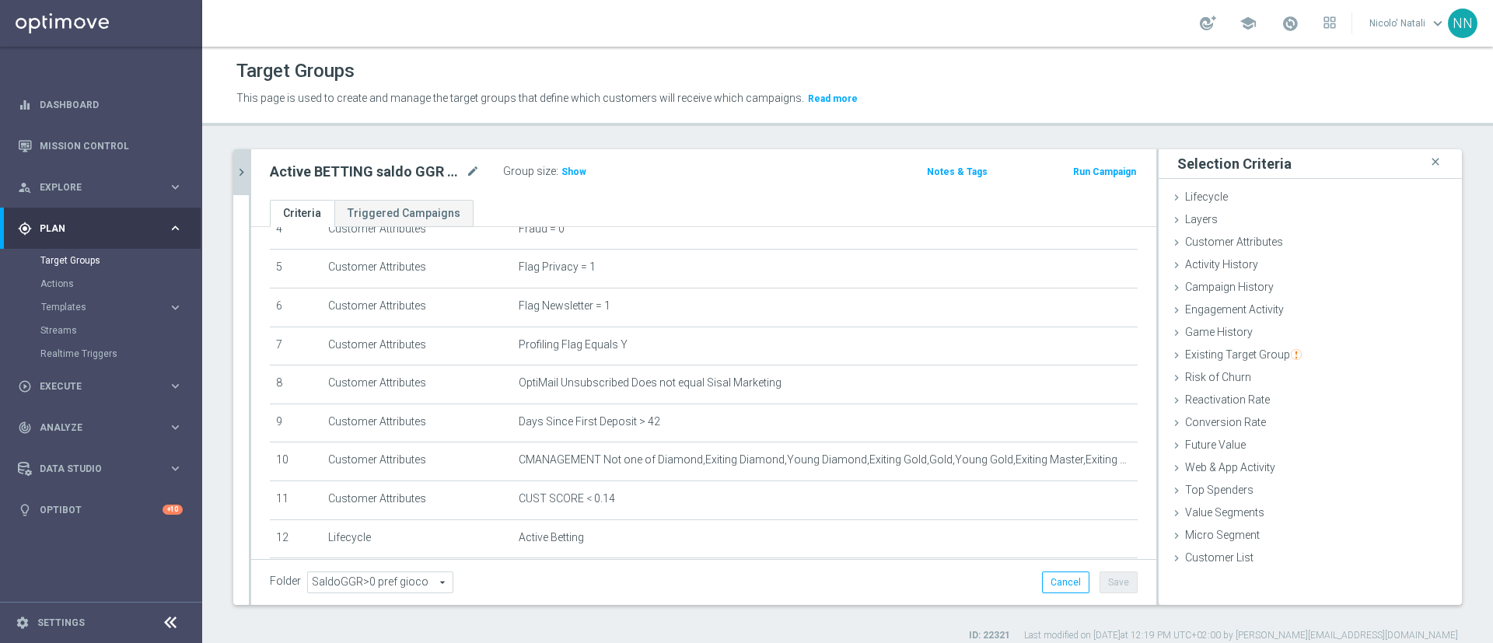
click at [237, 165] on icon "chevron_right" at bounding box center [241, 172] width 15 height 15
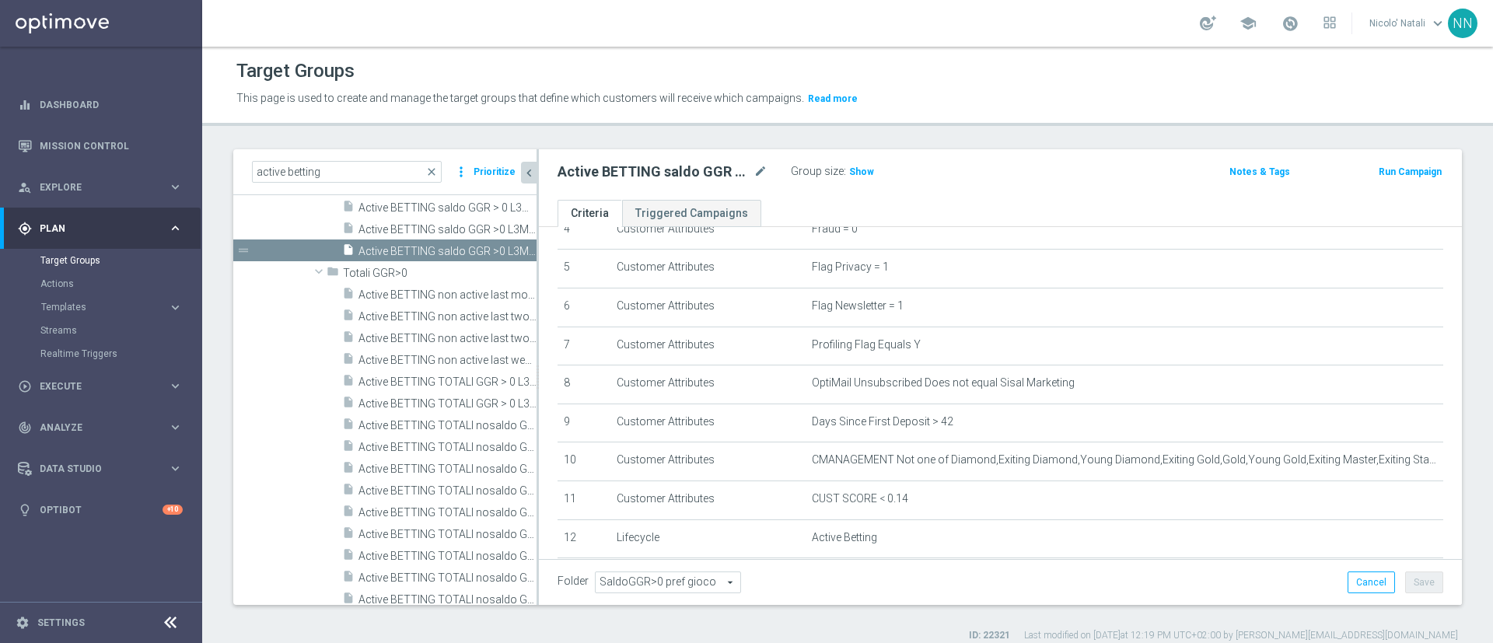
scroll to position [621, 0]
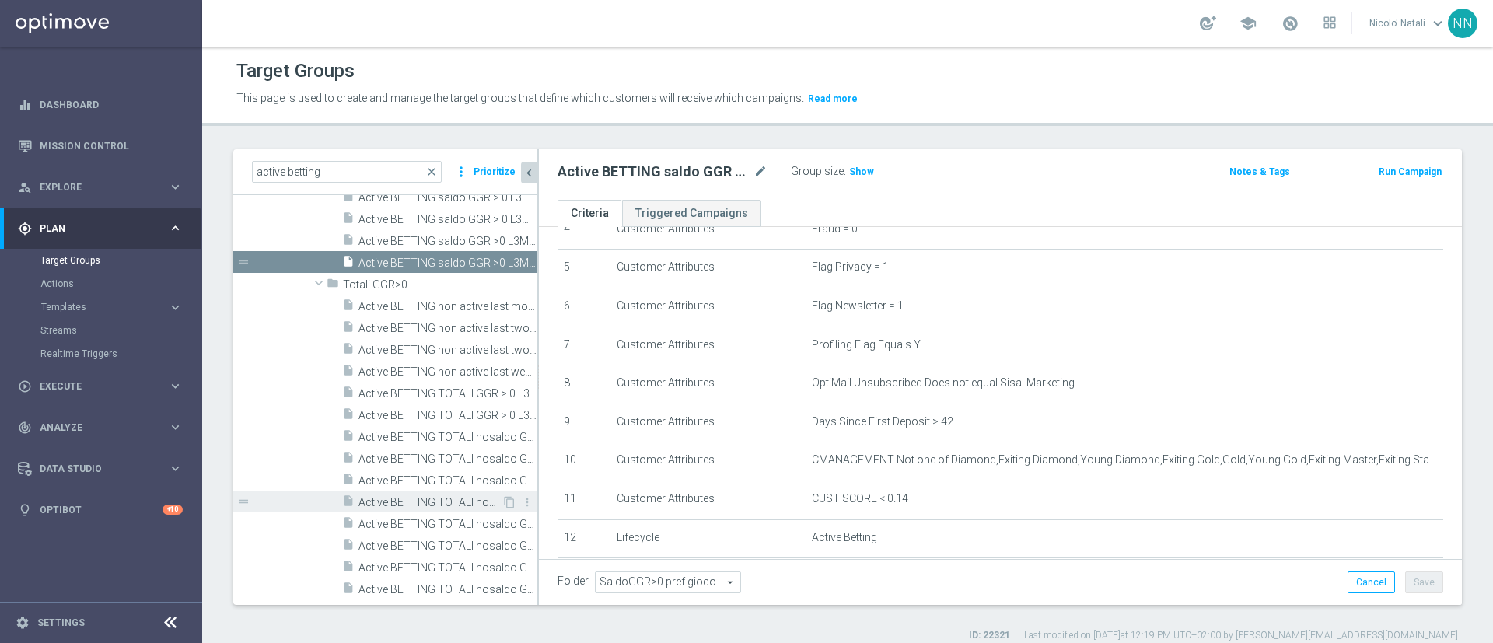
click at [396, 501] on span "Active BETTING TOTALI nosaldo GGR >= 25 L3M Media>=20" at bounding box center [430, 502] width 143 height 13
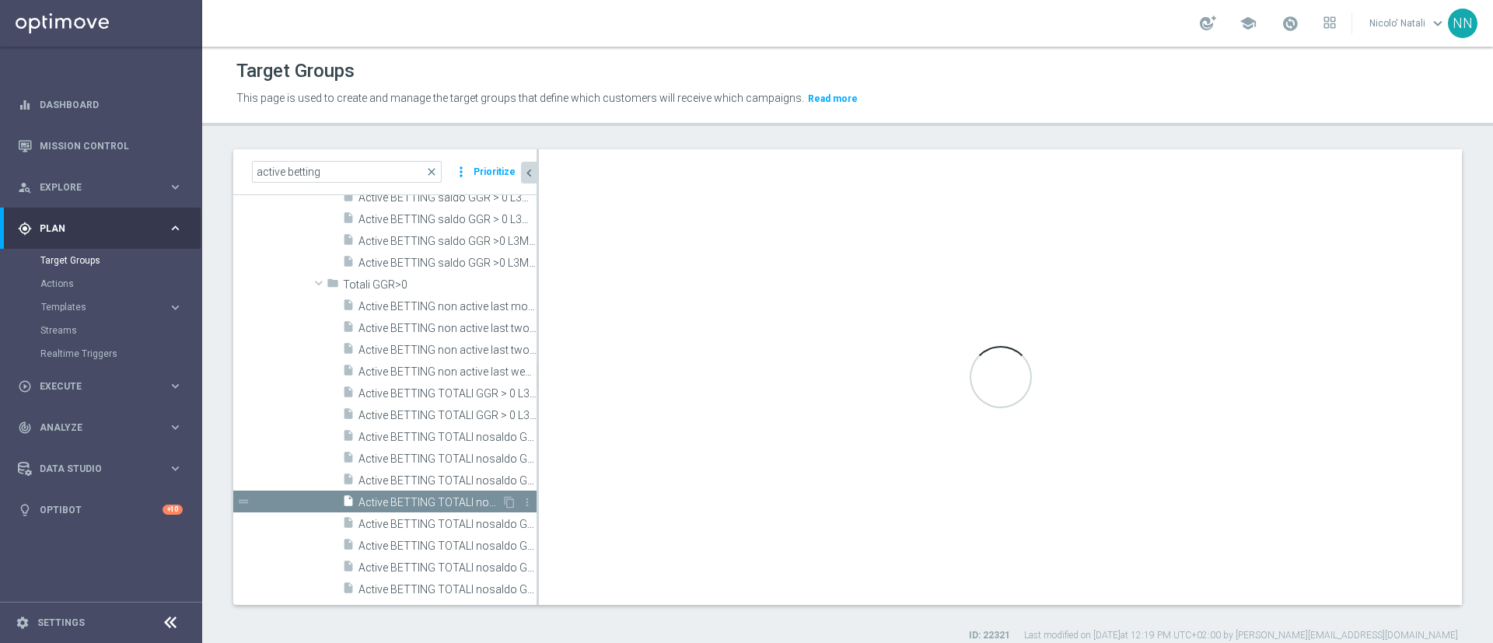
type input "Totali GGR>0"
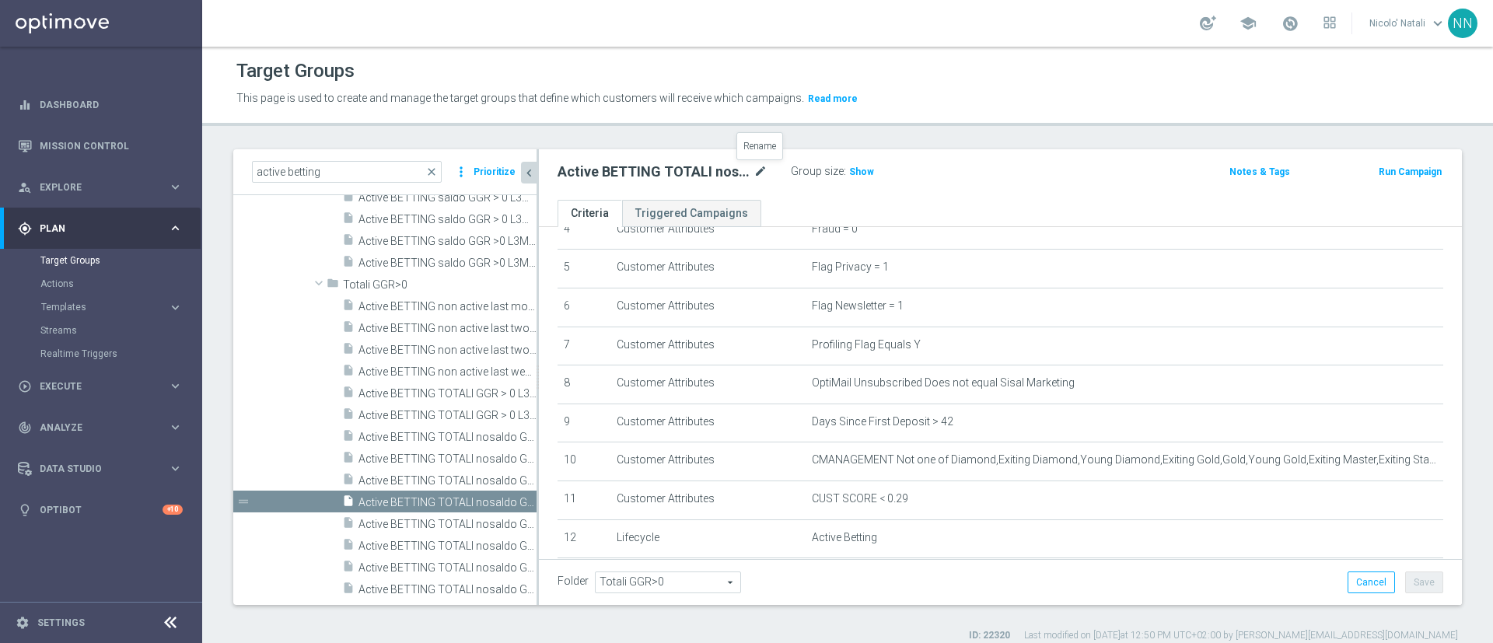
click at [758, 168] on icon "mode_edit" at bounding box center [761, 172] width 14 height 19
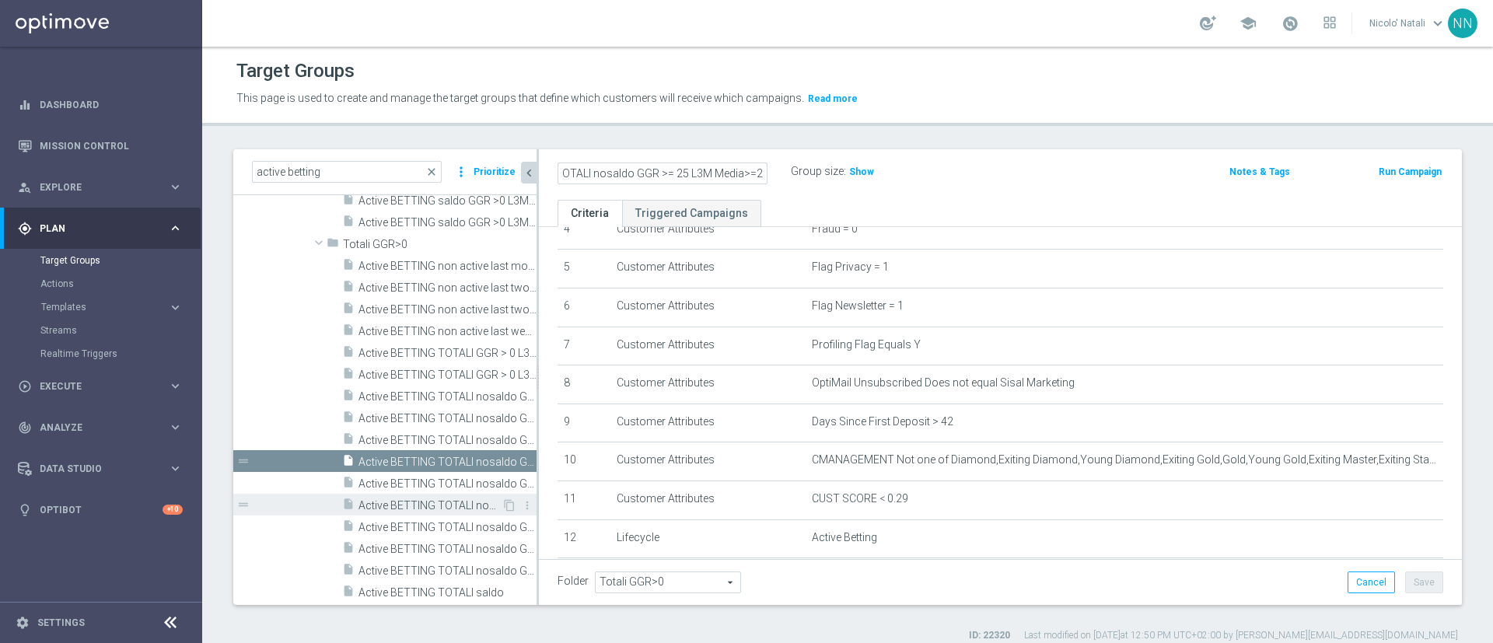
scroll to position [656, 0]
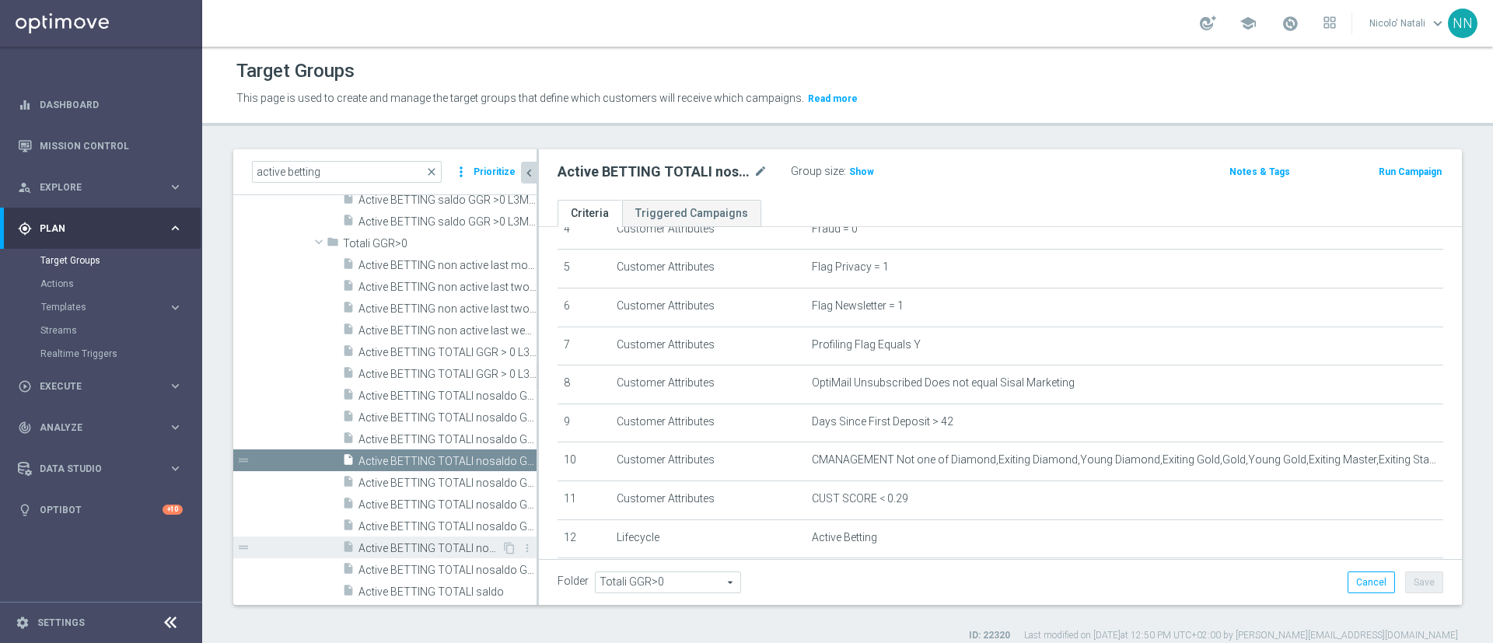
click at [453, 543] on span "Active BETTING TOTALI nosaldo GGRnb > 0 L3M Media>=20" at bounding box center [430, 548] width 143 height 13
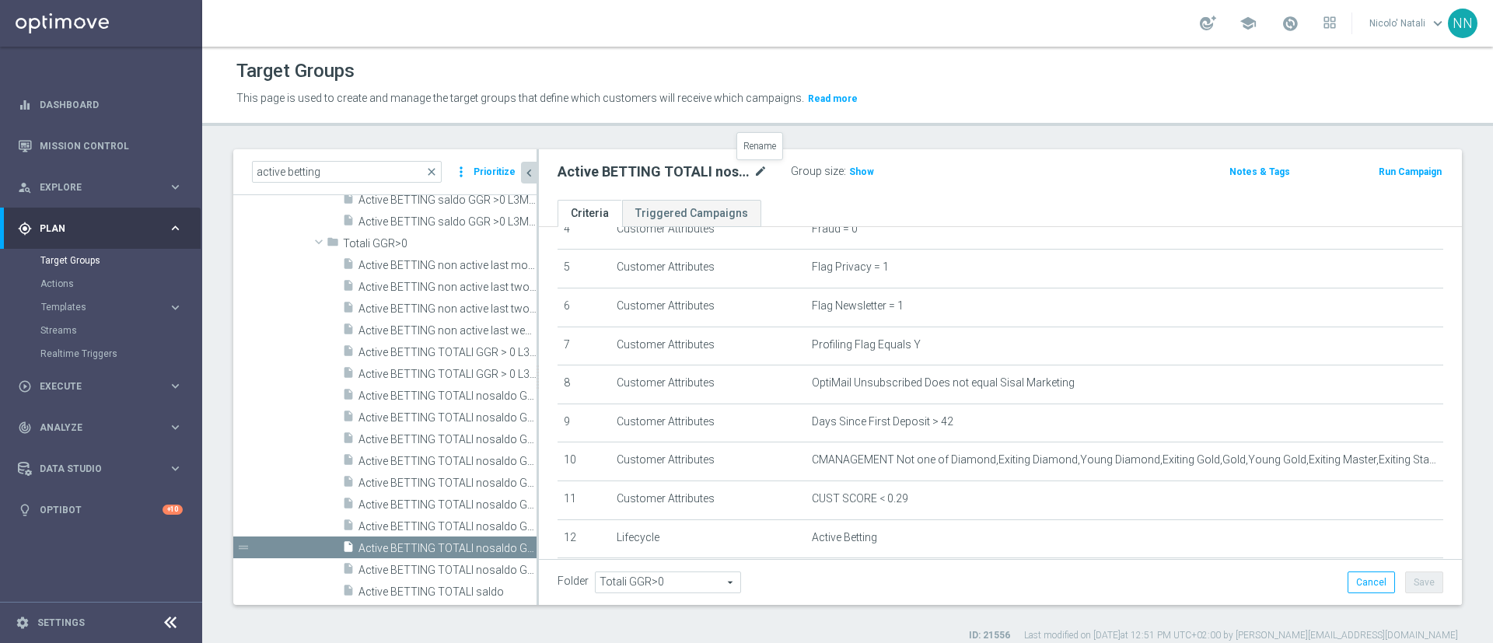
click at [759, 163] on icon "mode_edit" at bounding box center [761, 172] width 14 height 19
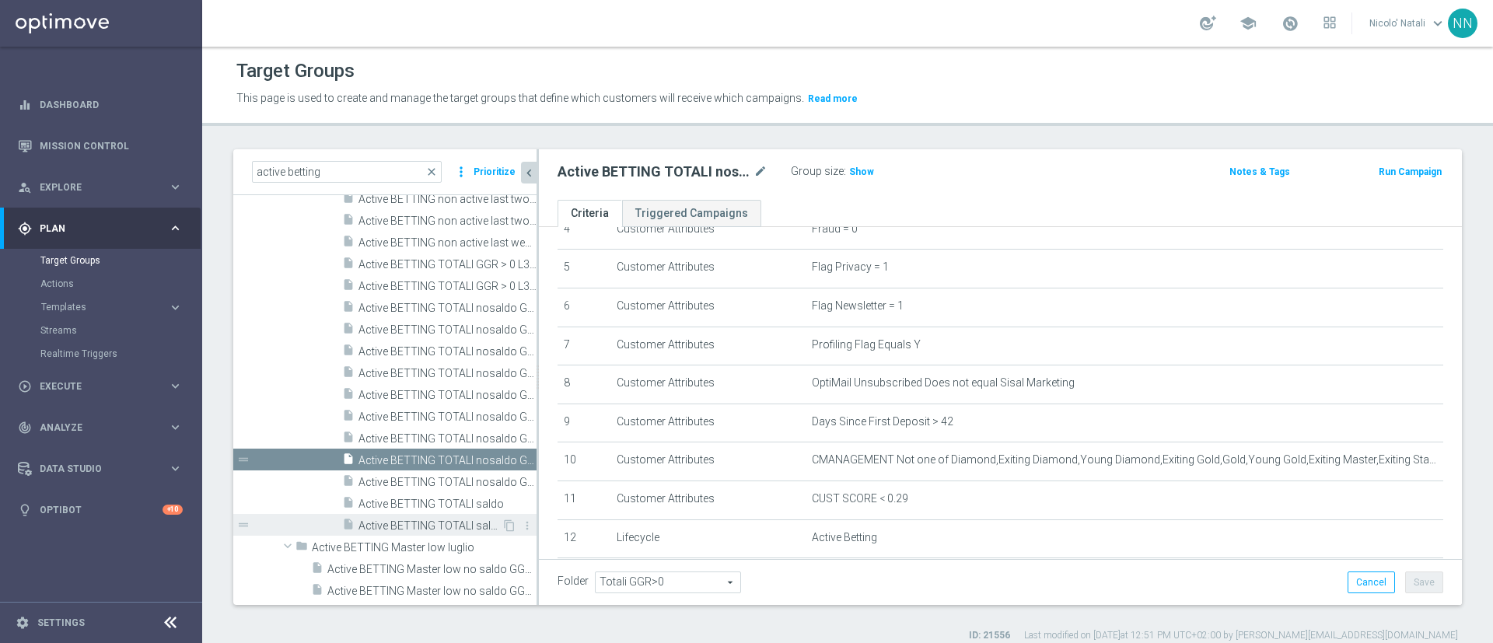
click at [443, 527] on span "Active BETTING TOTALI saldo GGR > 0 L3M" at bounding box center [430, 526] width 143 height 13
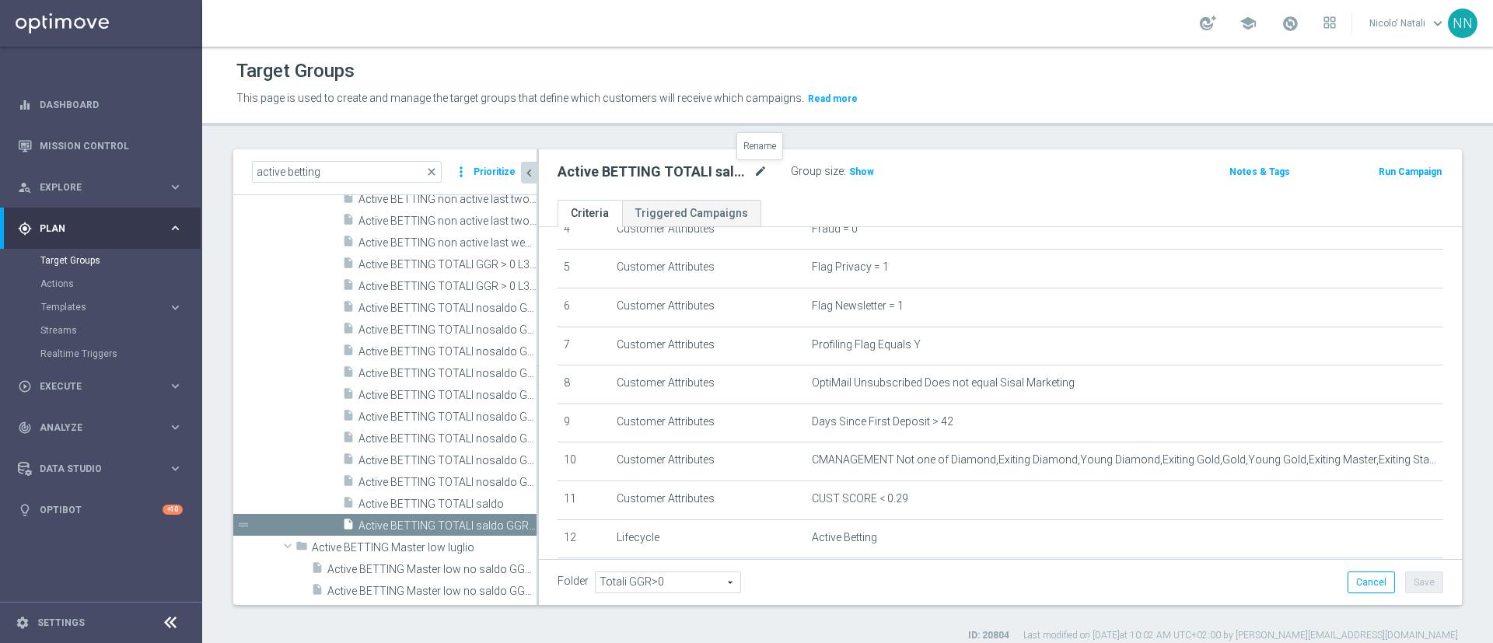
click at [759, 170] on icon "mode_edit" at bounding box center [761, 172] width 14 height 19
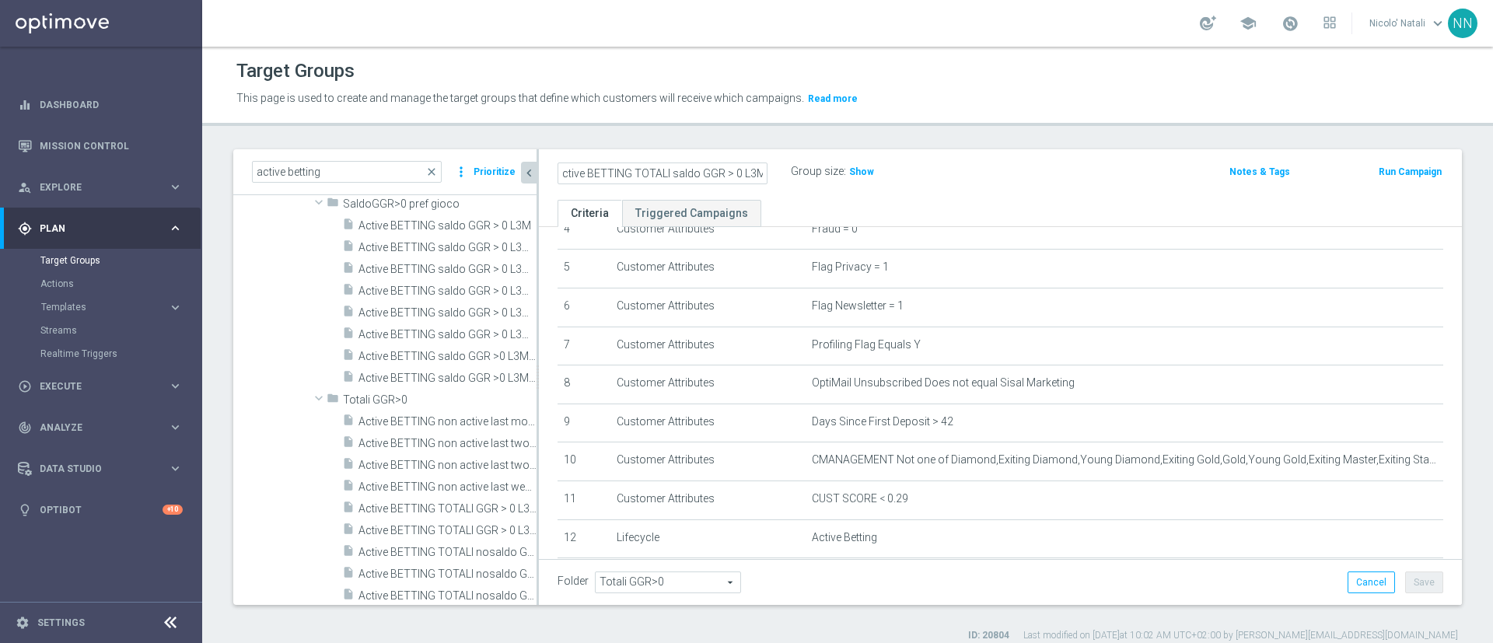
scroll to position [510, 0]
click at [438, 422] on span "Active BETTING non active last month GGR nb>0 L3M" at bounding box center [430, 420] width 143 height 13
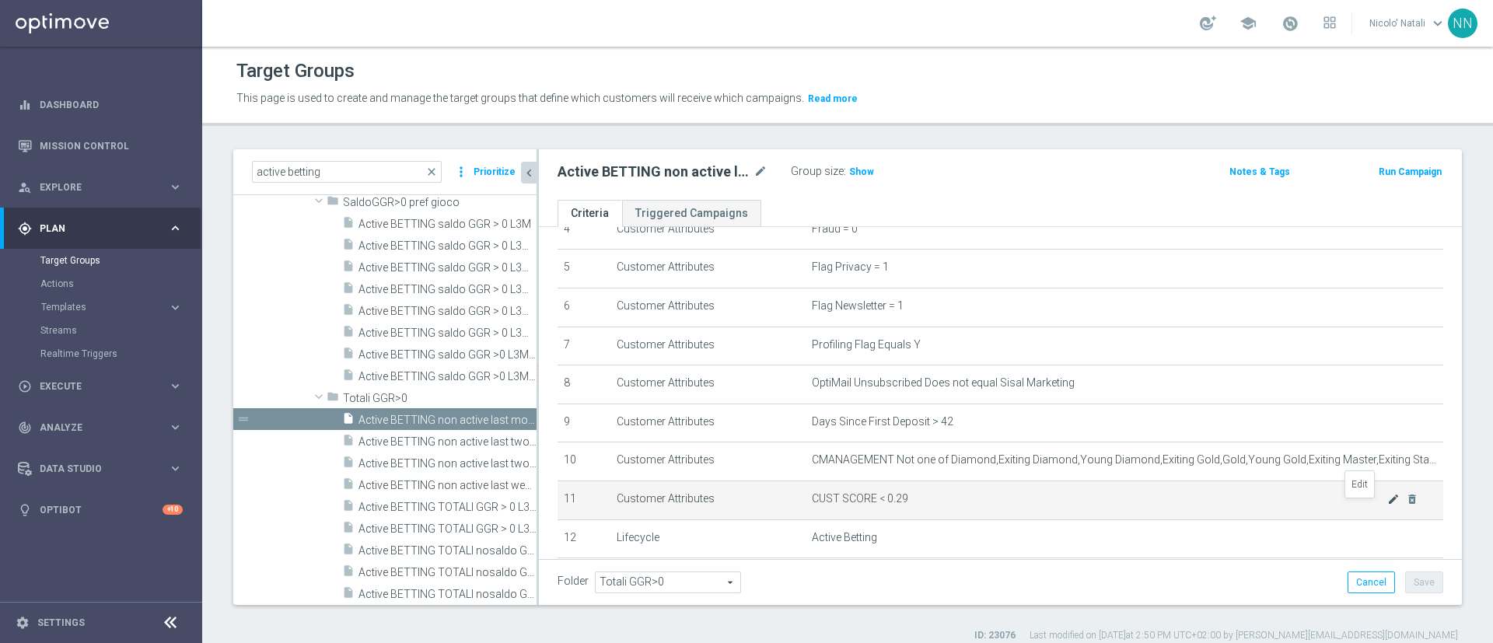
click at [1388, 506] on icon "mode_edit" at bounding box center [1394, 499] width 12 height 12
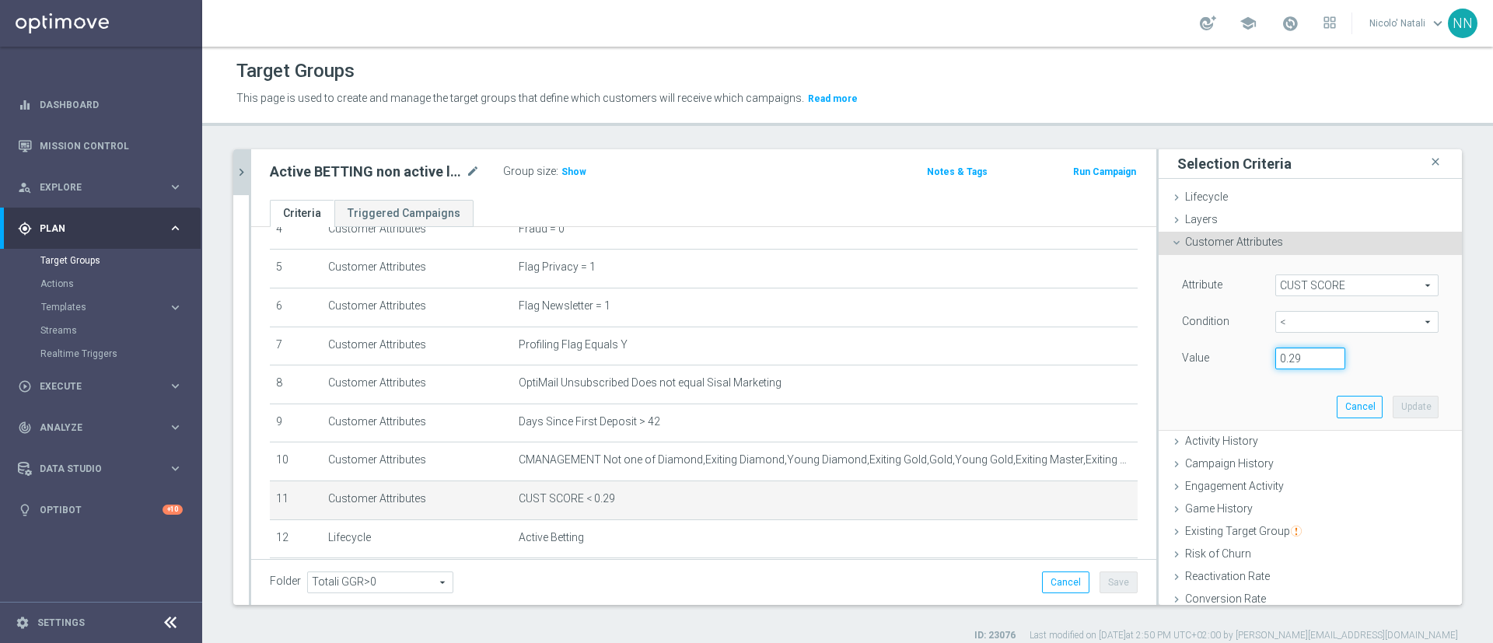
click at [1281, 362] on input "0.29" at bounding box center [1311, 359] width 70 height 22
type input "0.14"
click at [1393, 412] on button "Update" at bounding box center [1416, 407] width 46 height 22
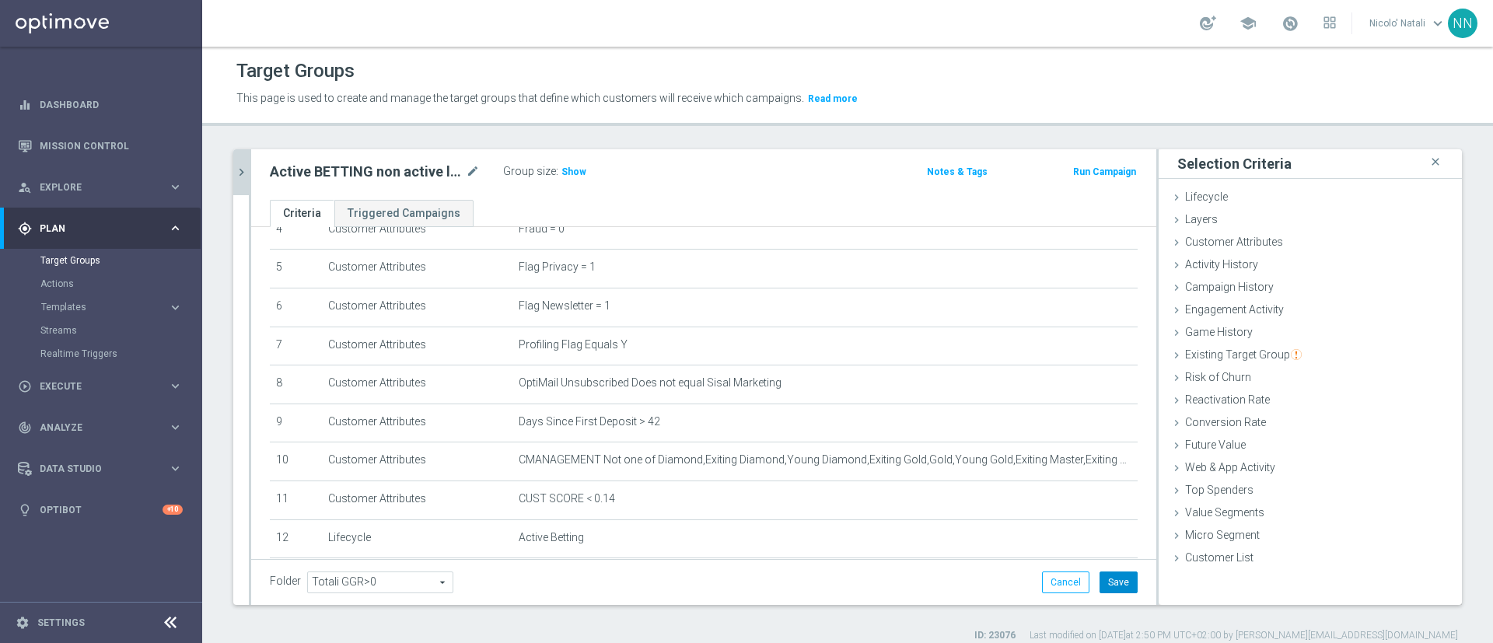
click at [1111, 580] on button "Save" at bounding box center [1119, 583] width 38 height 22
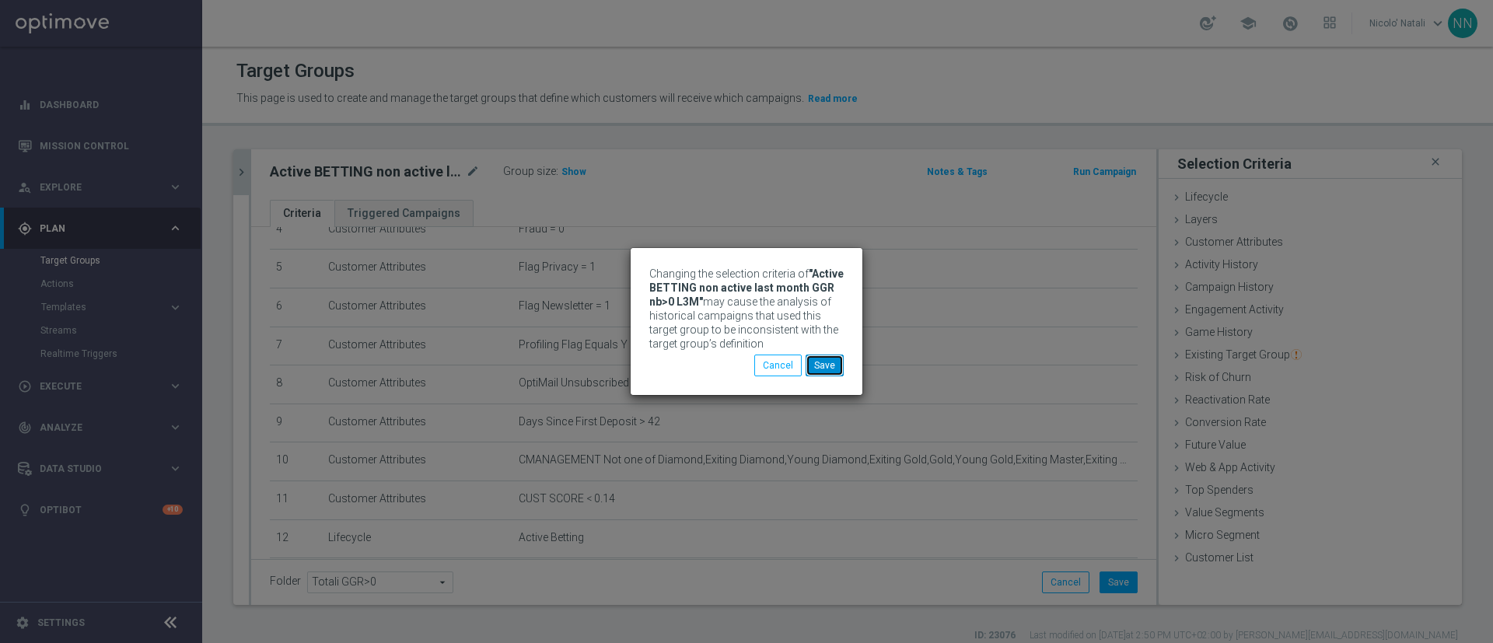
click at [831, 370] on button "Save" at bounding box center [825, 366] width 38 height 22
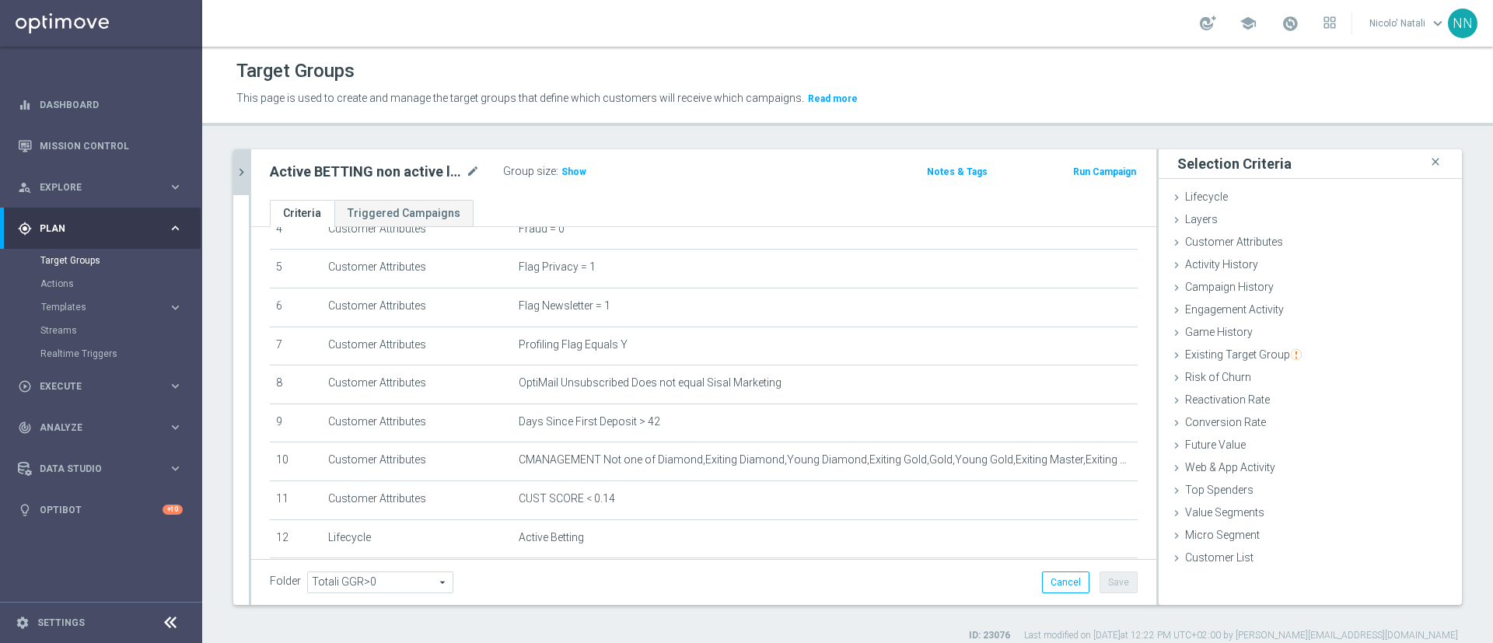
click at [241, 159] on button "chevron_right" at bounding box center [241, 172] width 16 height 46
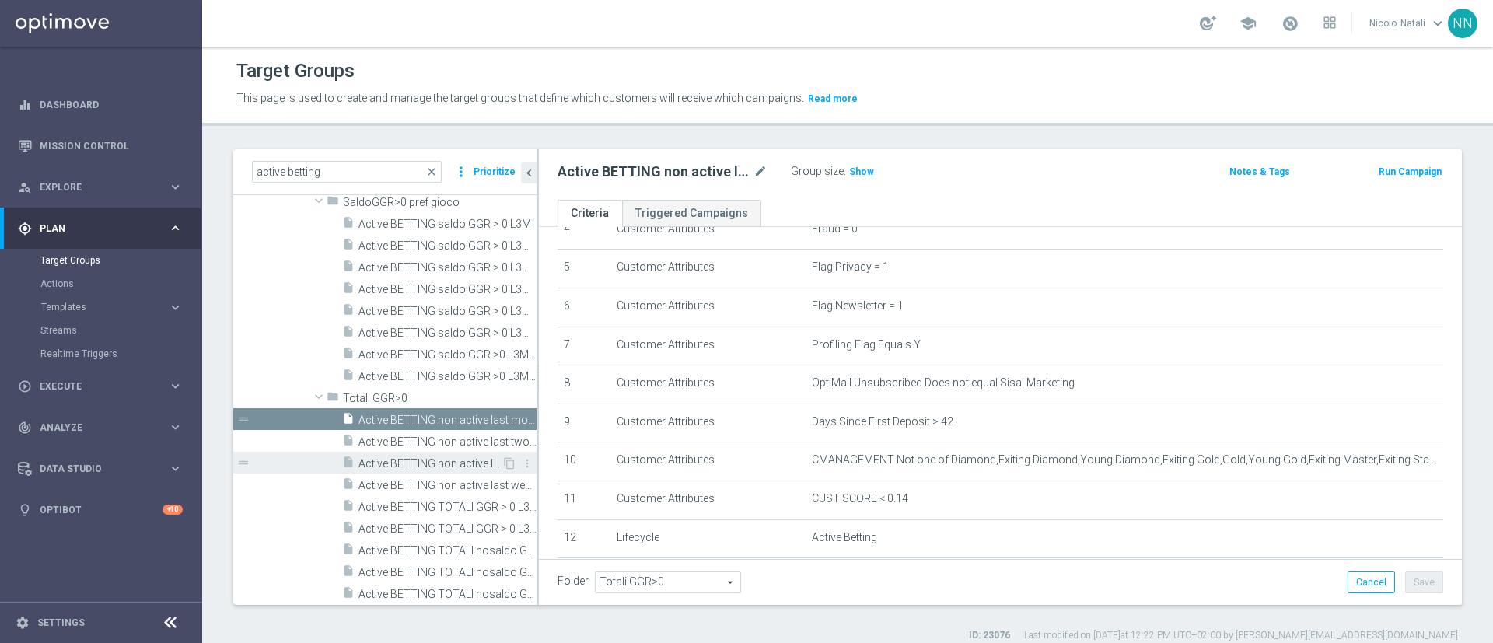
click at [406, 452] on div "insert_drive_file Active BETTING non active last two weeks GGR nb 50-199 L3M" at bounding box center [421, 463] width 159 height 22
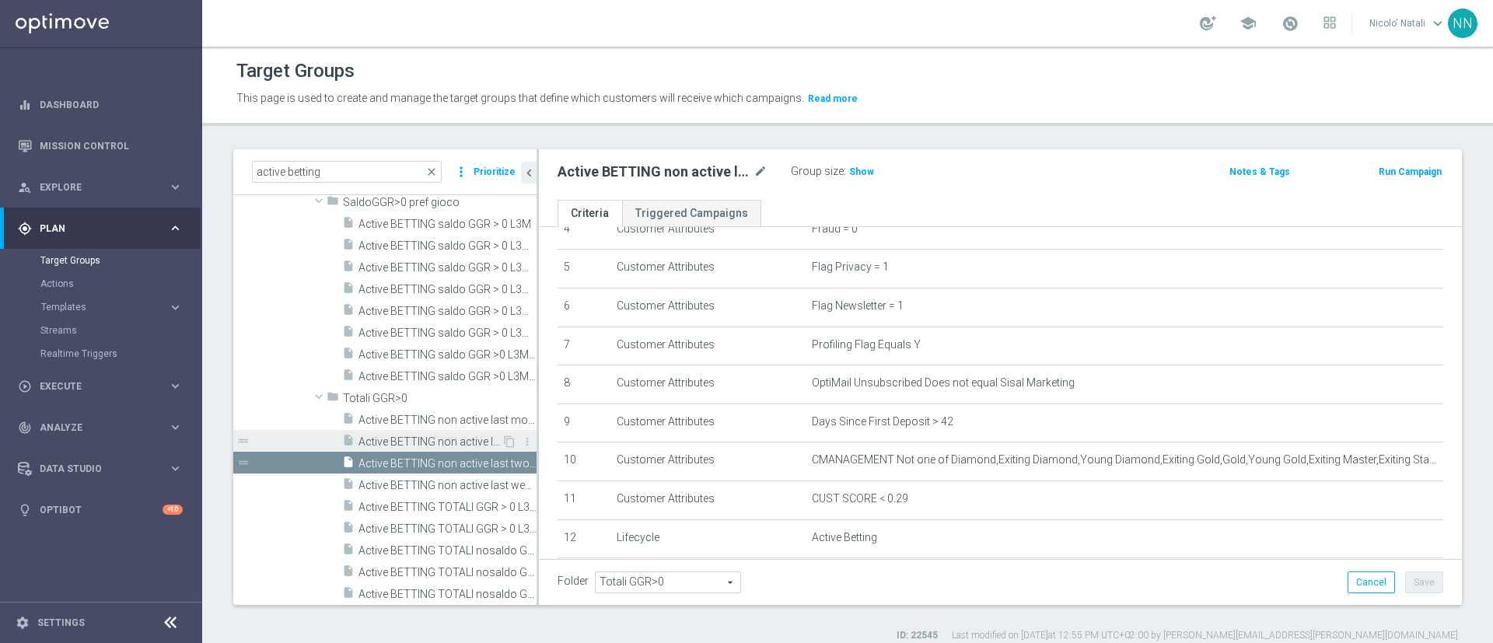
click at [408, 438] on span "Active BETTING non active last two weeks GGR > =200 L3M" at bounding box center [430, 442] width 143 height 13
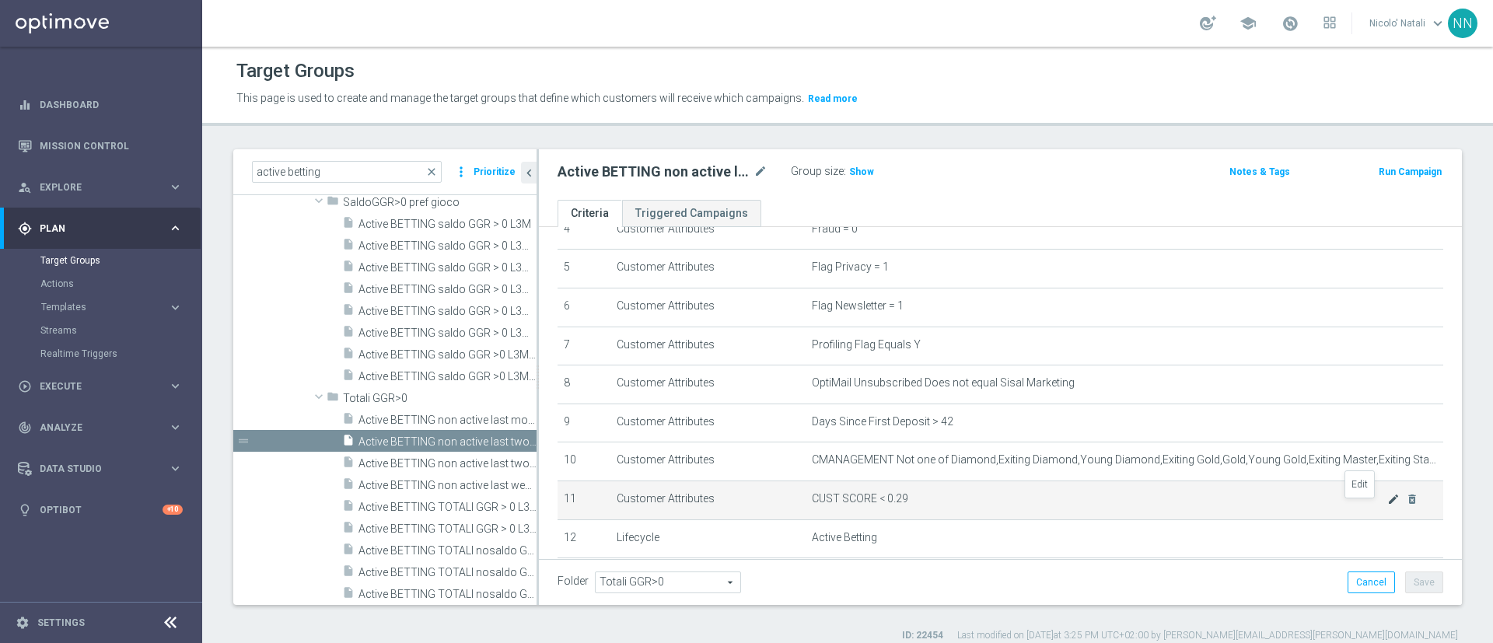
click at [1388, 506] on icon "mode_edit" at bounding box center [1394, 499] width 12 height 12
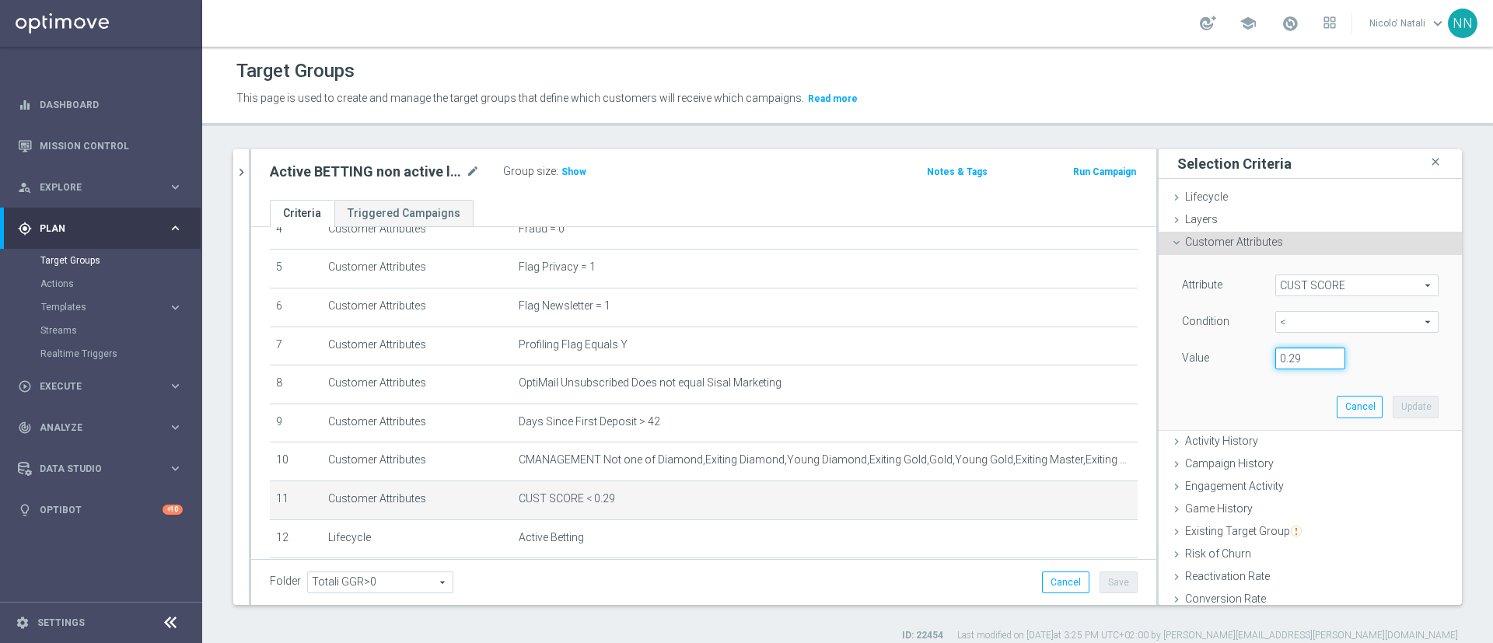
click at [1286, 361] on input "0.29" at bounding box center [1311, 359] width 70 height 22
type input "0.14"
click at [1393, 408] on button "Update" at bounding box center [1416, 407] width 46 height 22
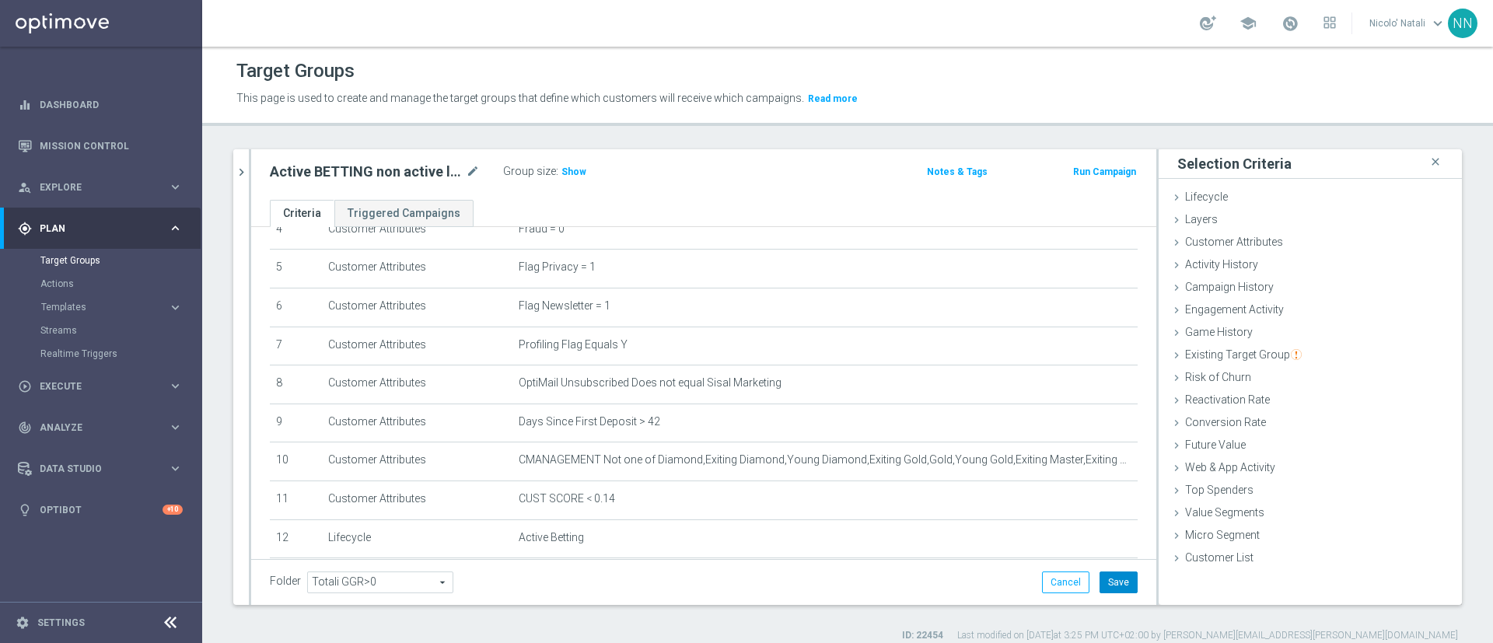
click at [1105, 586] on button "Save" at bounding box center [1119, 583] width 38 height 22
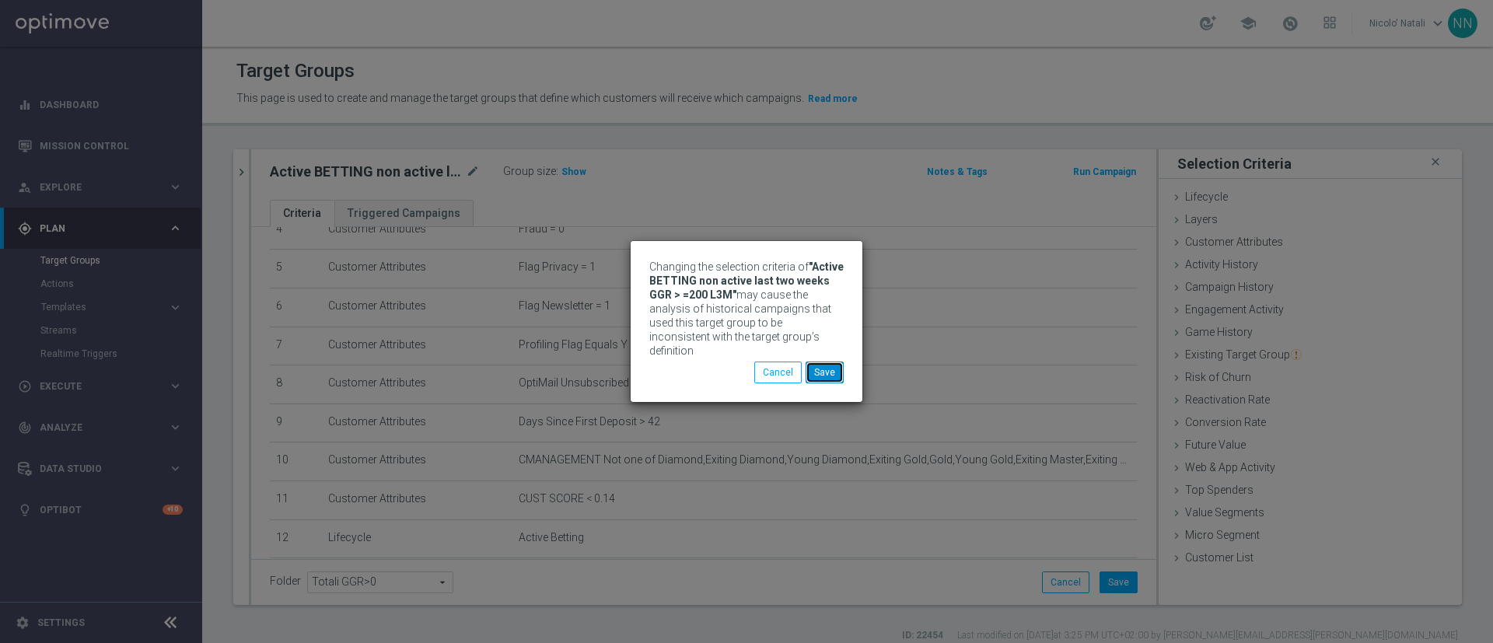
click at [831, 373] on button "Save" at bounding box center [825, 373] width 38 height 22
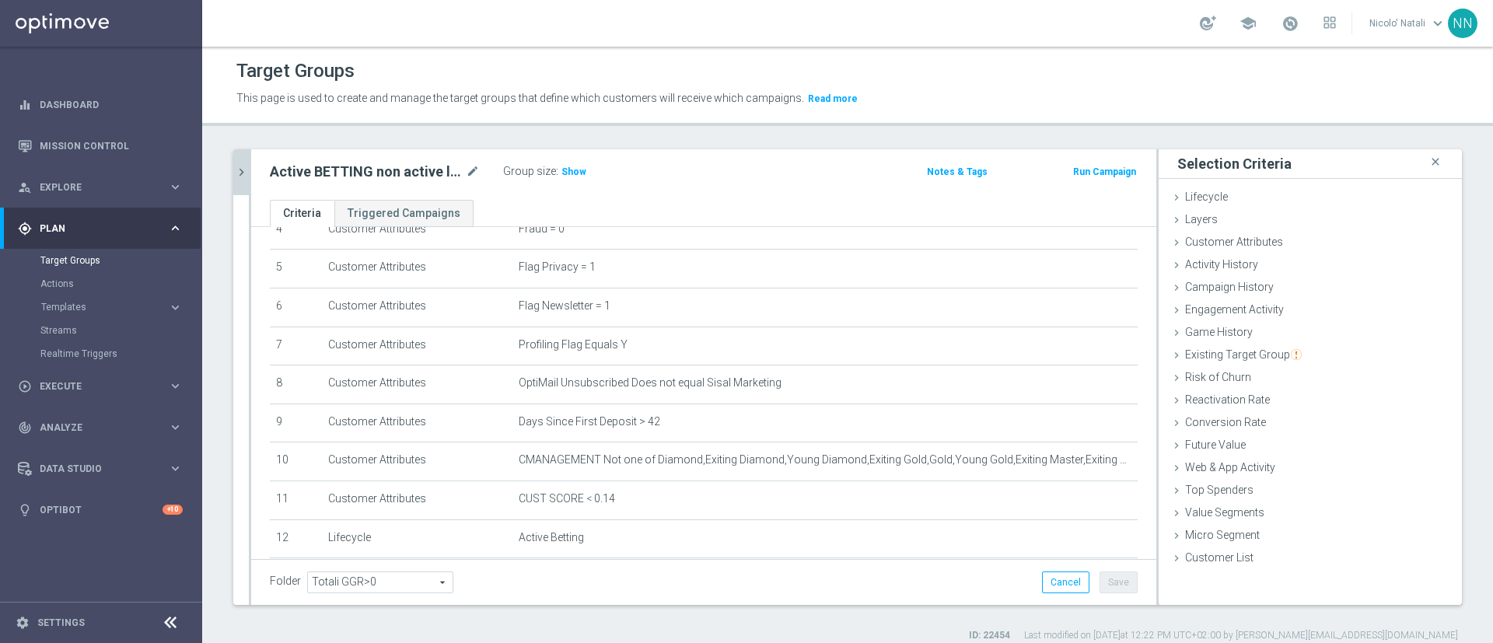
click at [243, 180] on button "chevron_right" at bounding box center [241, 172] width 16 height 46
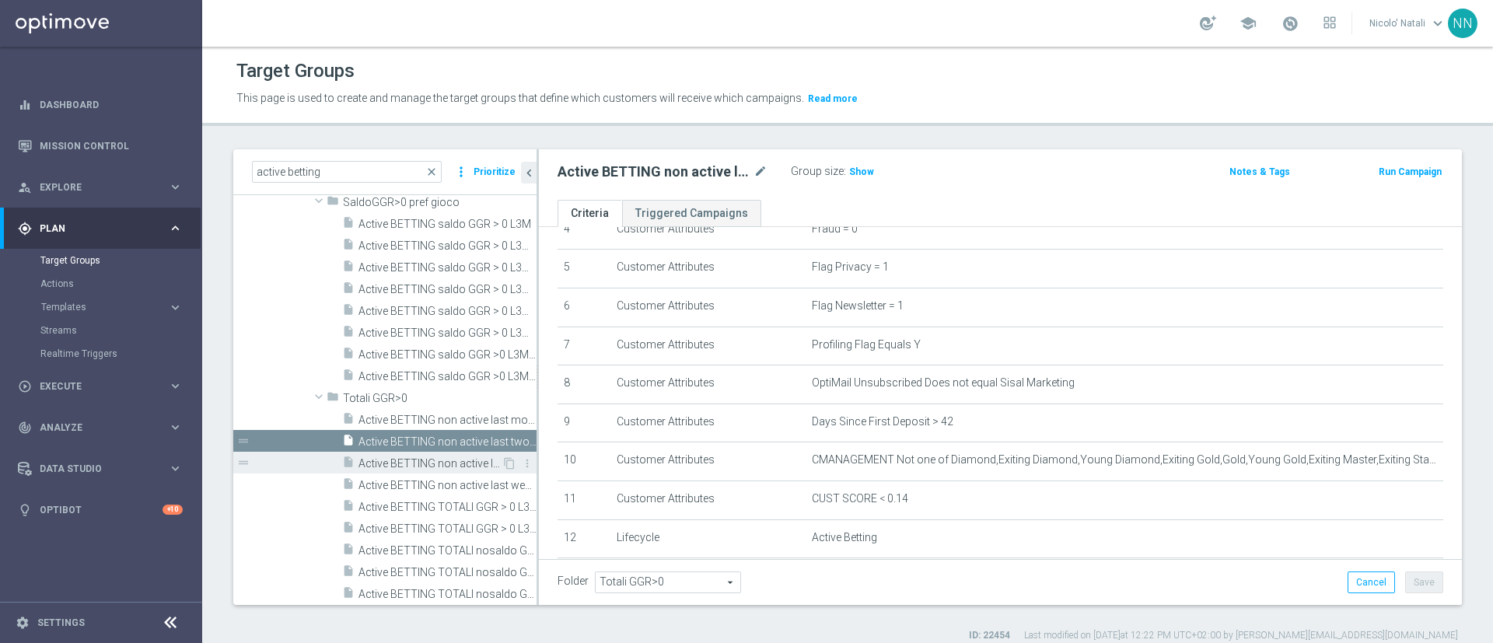
click at [383, 465] on span "Active BETTING non active last two weeks GGR nb 50-199 L3M" at bounding box center [430, 463] width 143 height 13
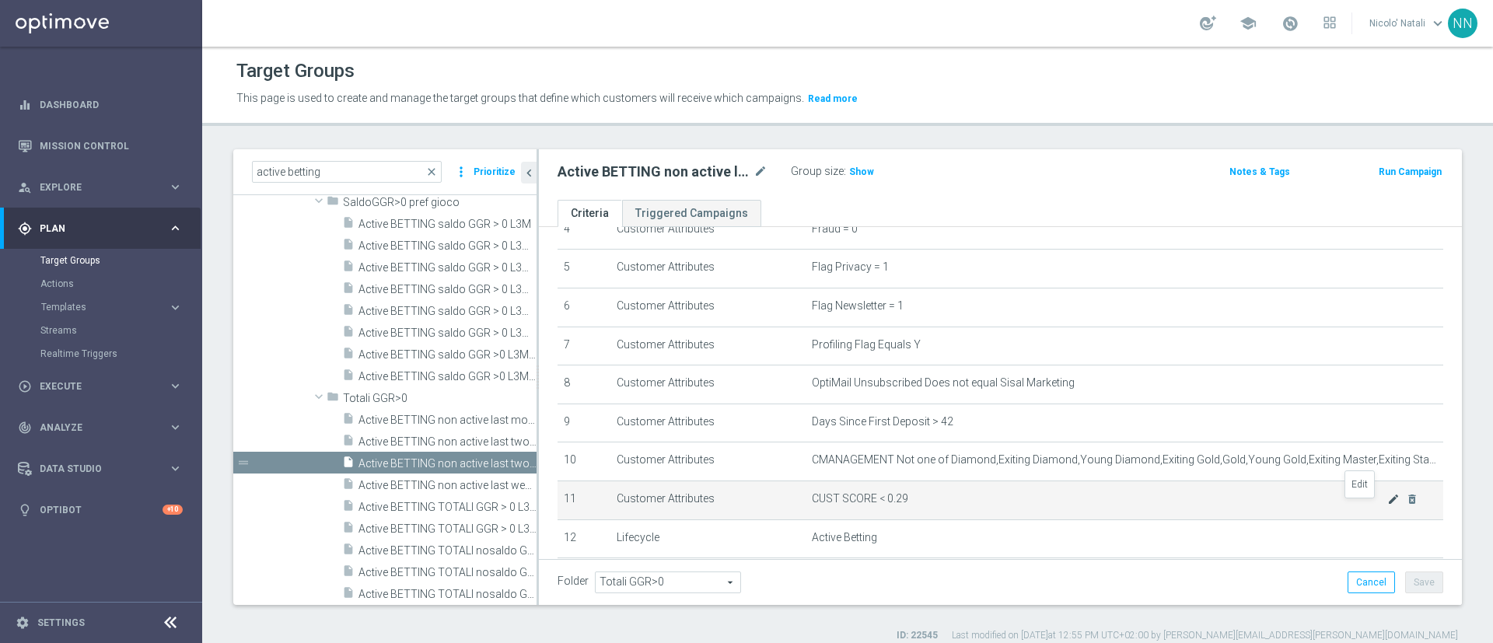
click at [1388, 505] on icon "mode_edit" at bounding box center [1394, 499] width 12 height 12
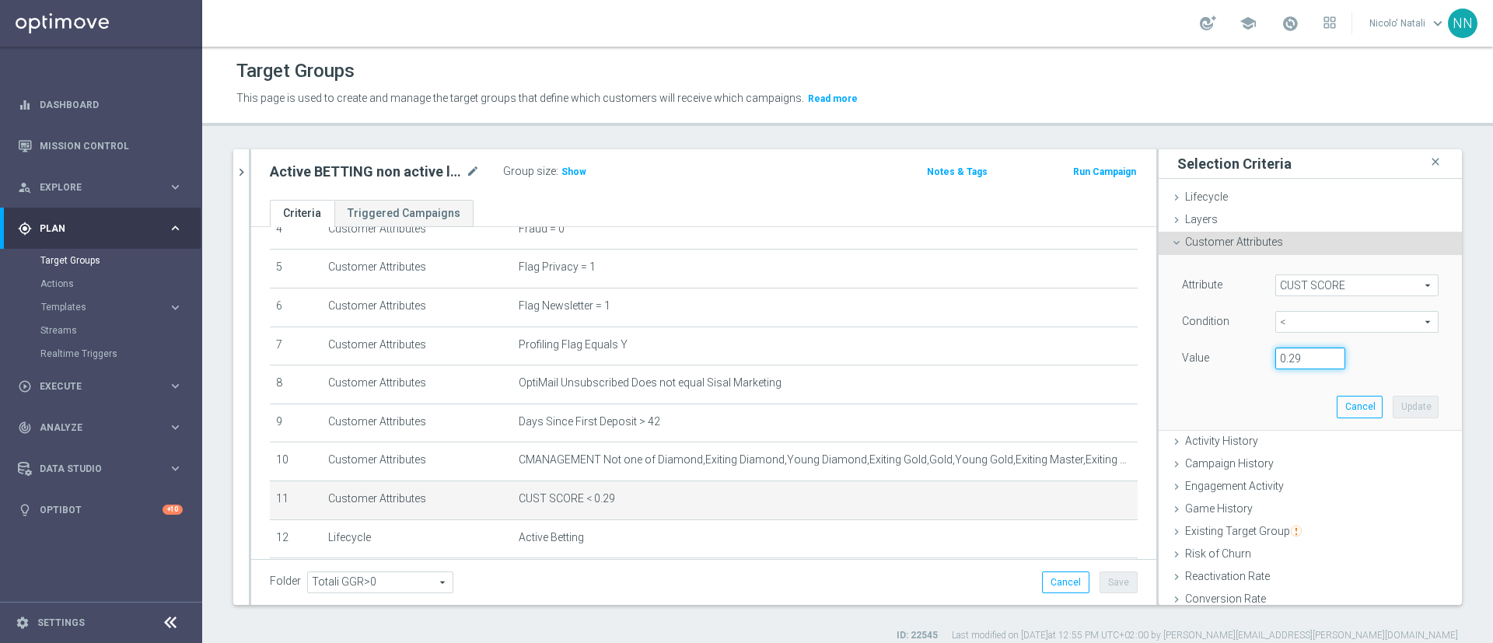
click at [1291, 360] on input "0.29" at bounding box center [1311, 359] width 70 height 22
type input "0.14"
click at [1393, 409] on button "Update" at bounding box center [1416, 407] width 46 height 22
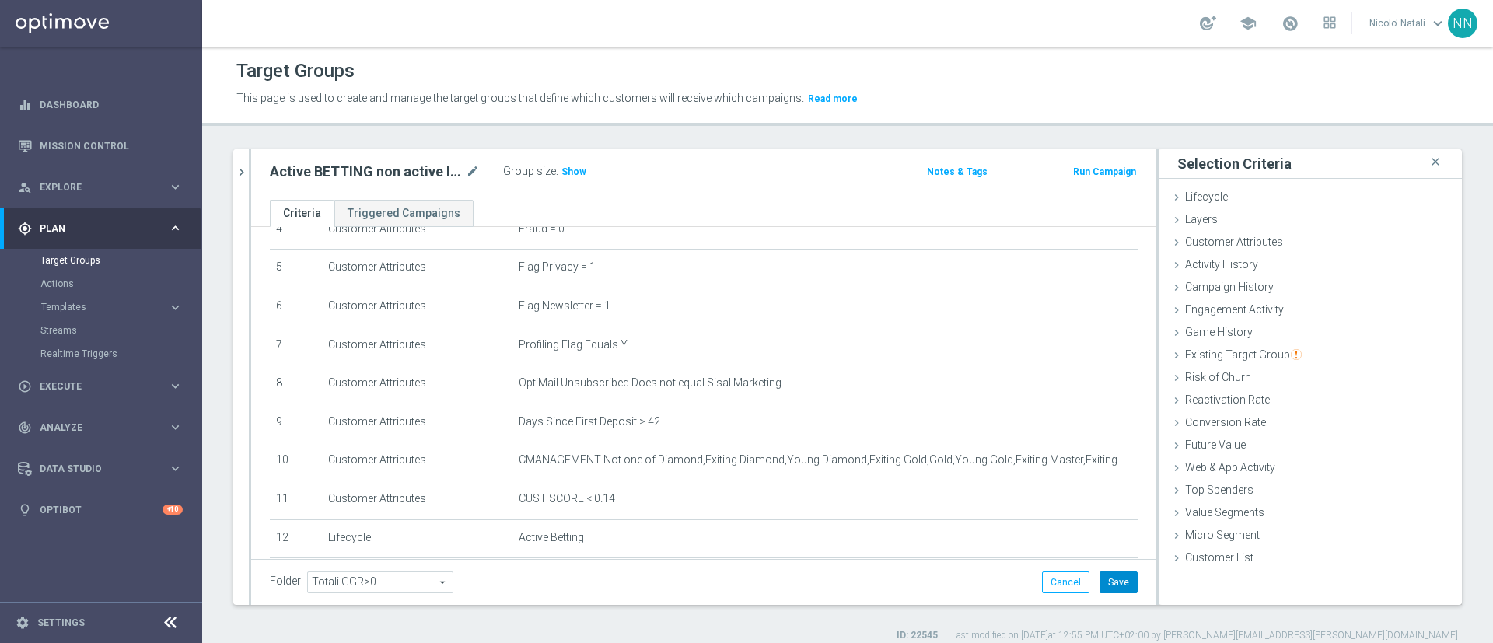
click at [1100, 582] on button "Save" at bounding box center [1119, 583] width 38 height 22
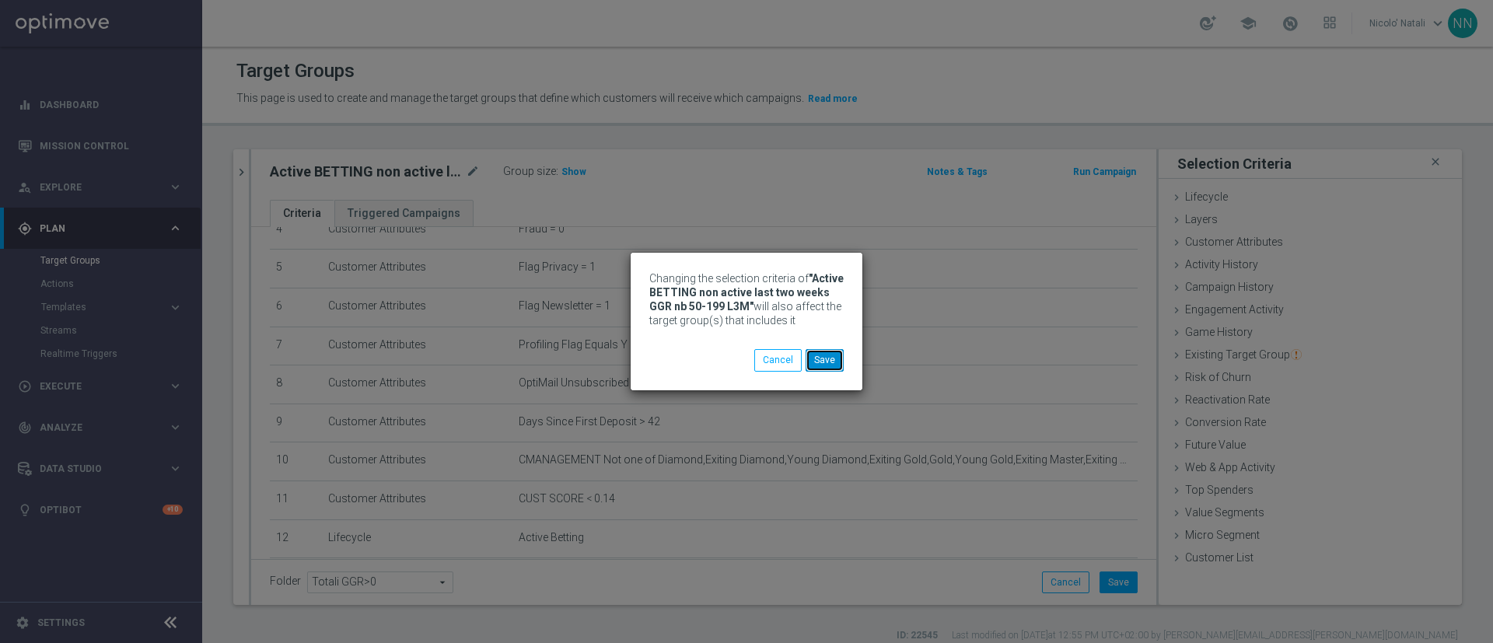
click at [833, 369] on button "Save" at bounding box center [825, 360] width 38 height 22
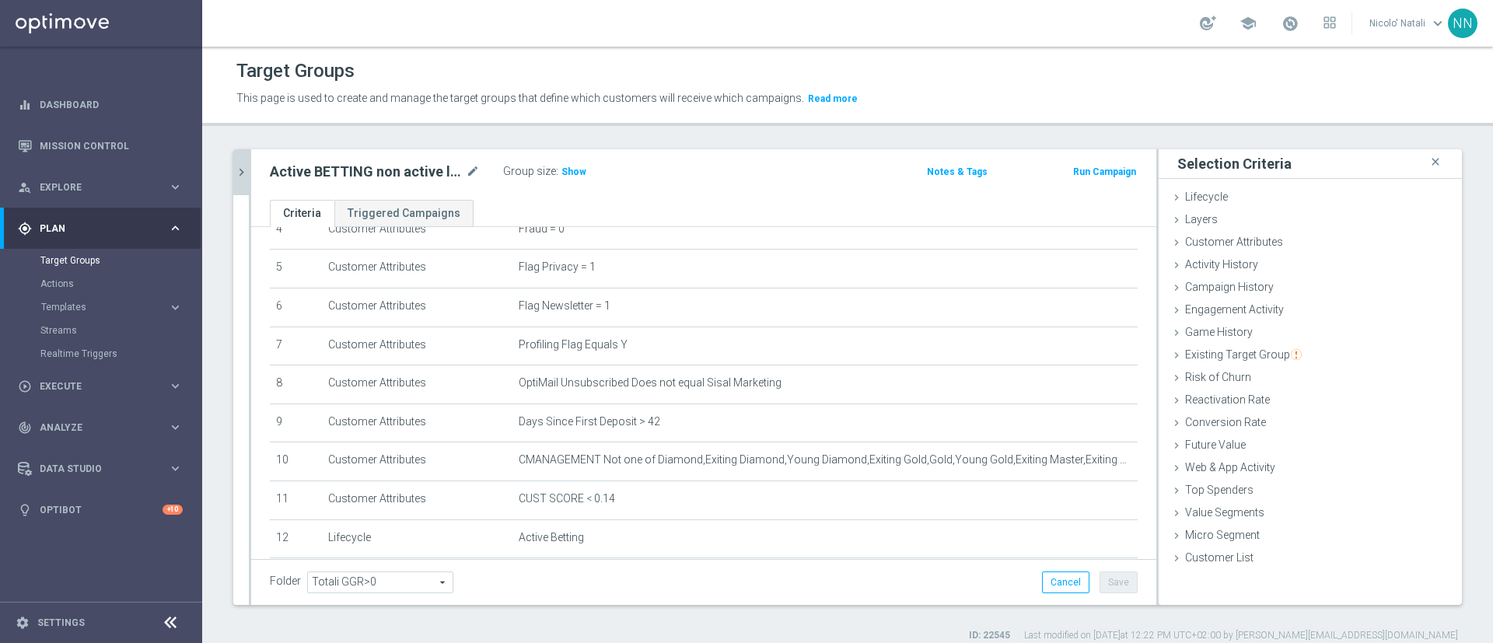
click at [242, 178] on icon "chevron_right" at bounding box center [241, 172] width 15 height 15
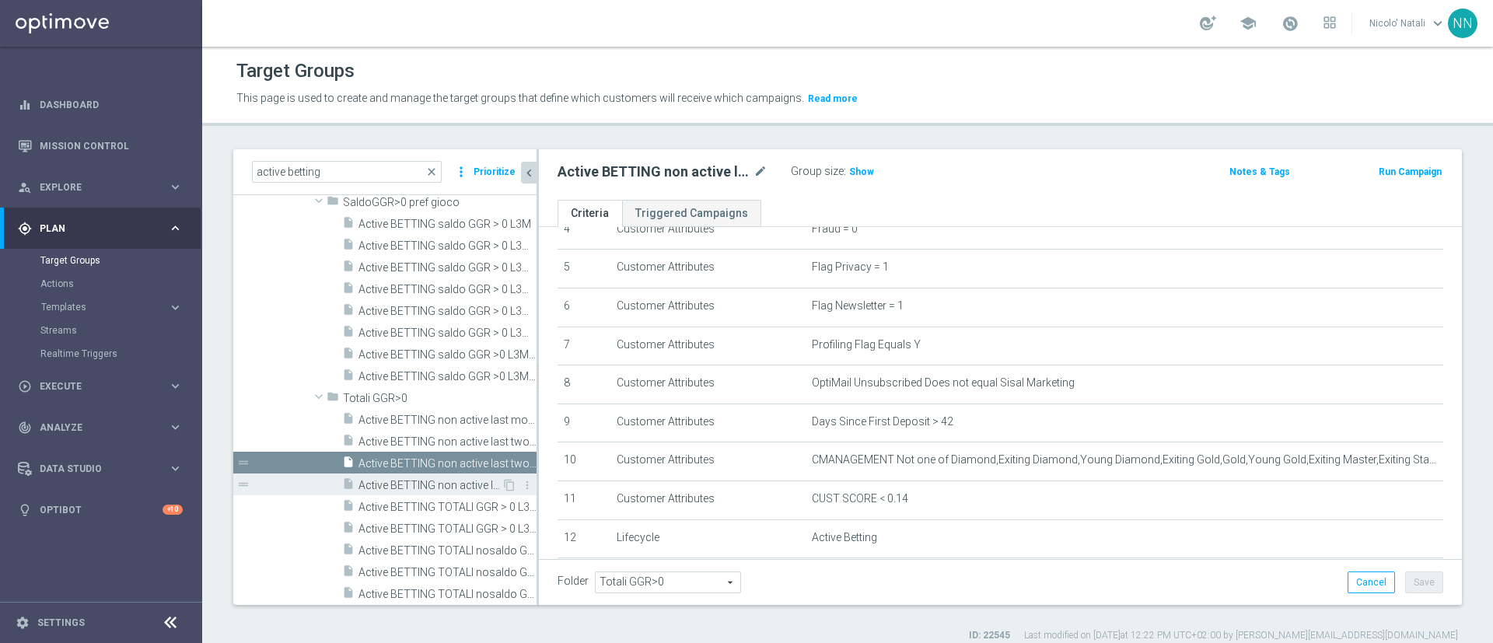
click at [401, 491] on span "Active BETTING non active last week GGR nb>=100 L3M" at bounding box center [430, 485] width 143 height 13
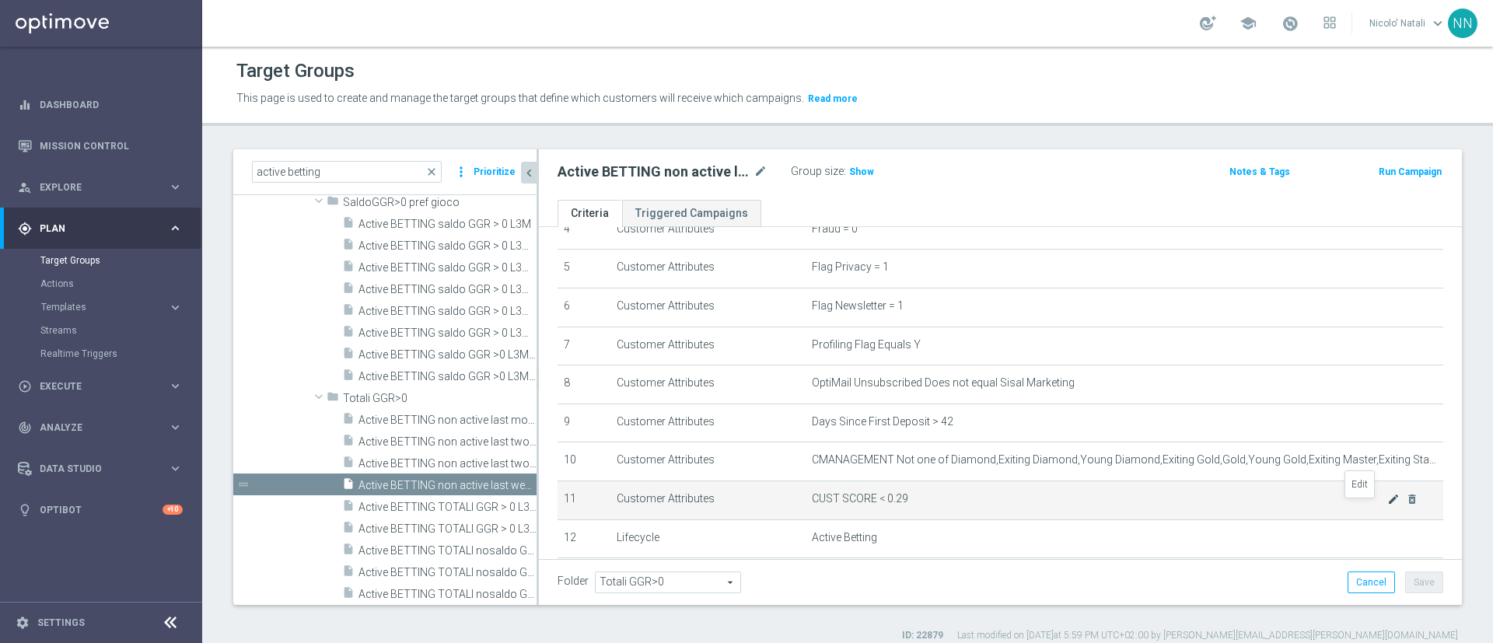
click at [1388, 506] on icon "mode_edit" at bounding box center [1394, 499] width 12 height 12
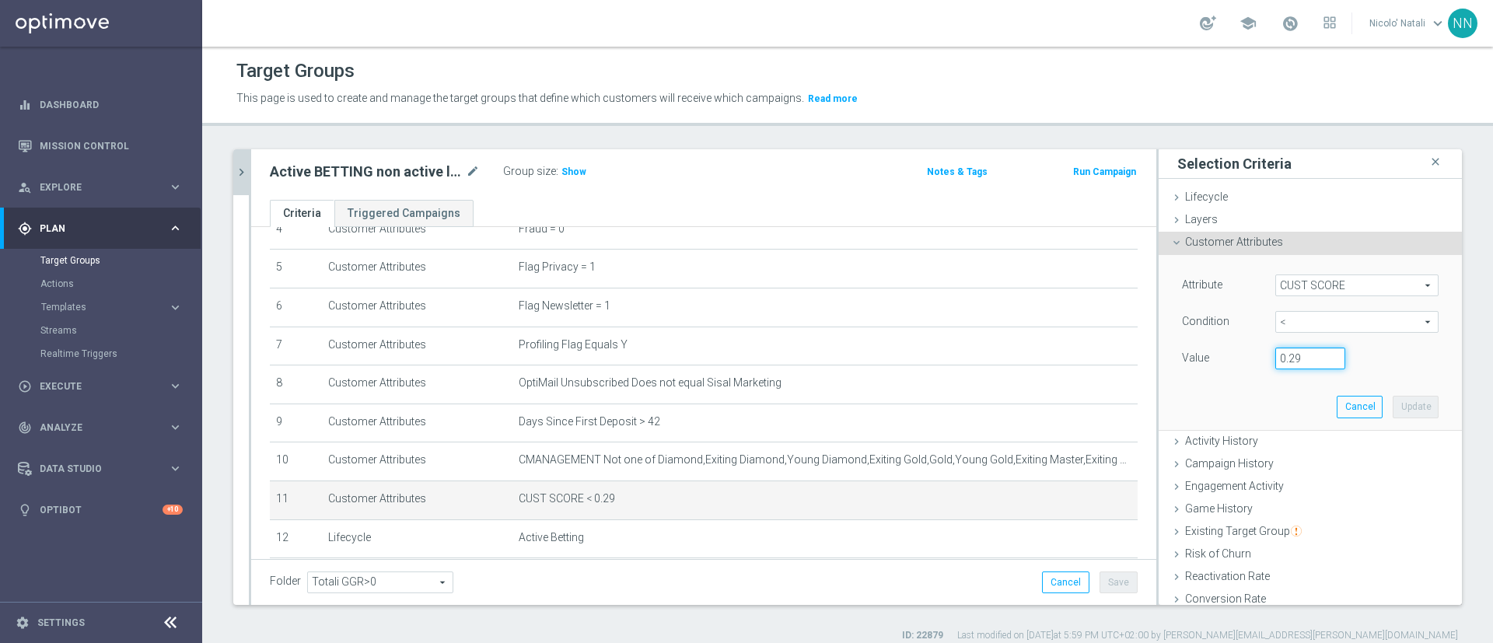
click at [1280, 355] on input "0.29" at bounding box center [1311, 359] width 70 height 22
type input "0.14"
click at [1393, 408] on button "Update" at bounding box center [1416, 407] width 46 height 22
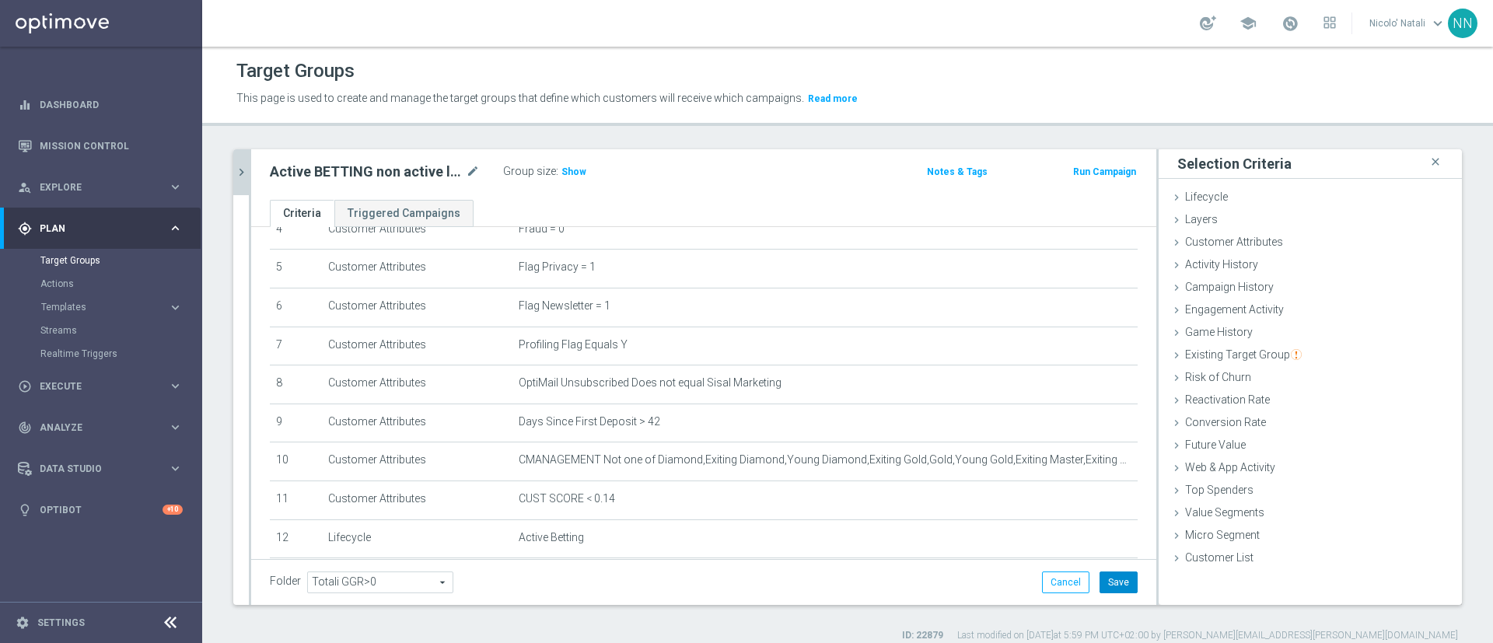
click at [1114, 574] on button "Save" at bounding box center [1119, 583] width 38 height 22
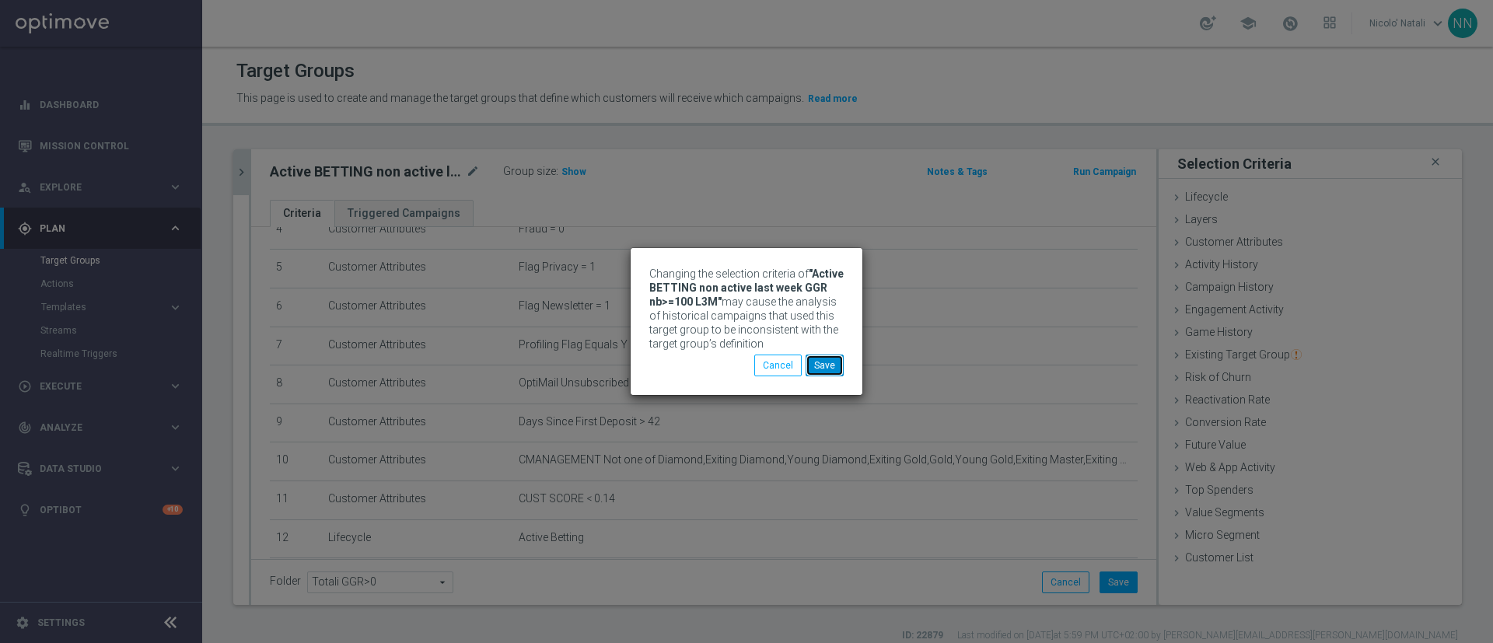
click at [832, 374] on button "Save" at bounding box center [825, 366] width 38 height 22
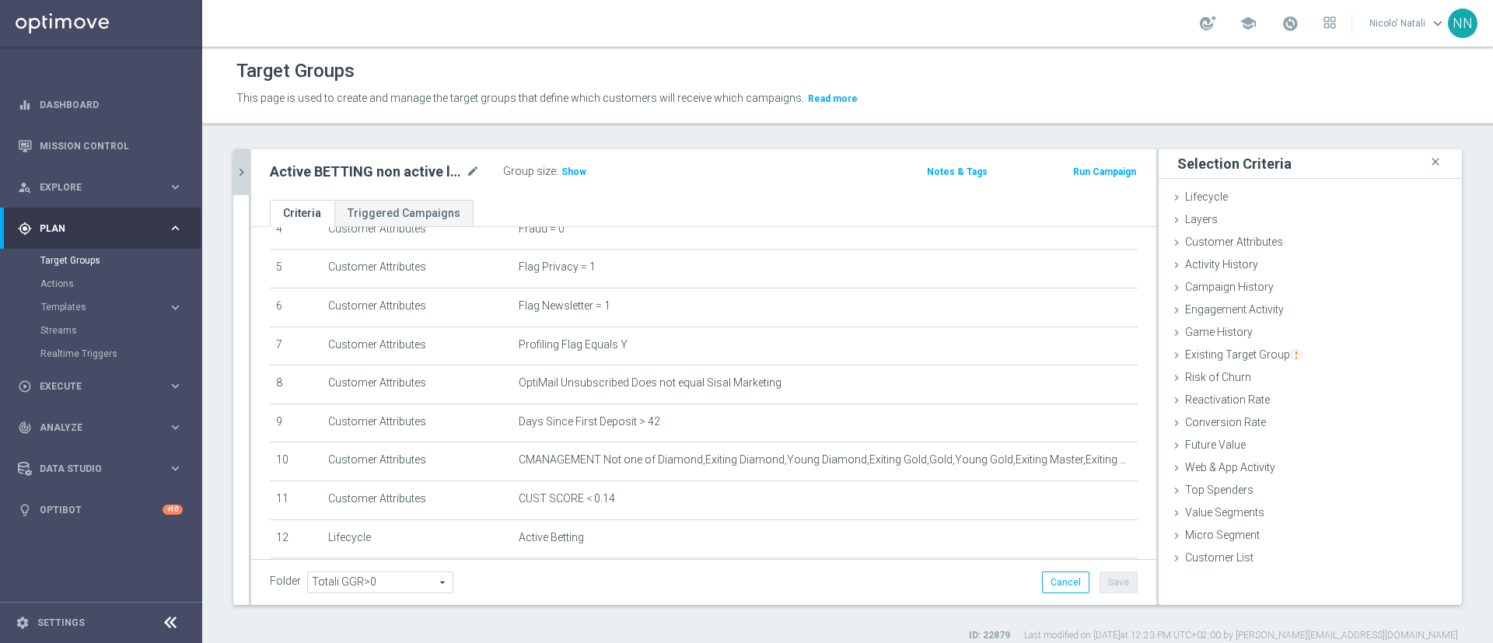
click at [253, 177] on div "Active BETTING non active last week GGR nb>=100 L3M mode_edit Group size : Show…" at bounding box center [703, 174] width 905 height 51
click at [246, 176] on icon "chevron_right" at bounding box center [241, 172] width 15 height 15
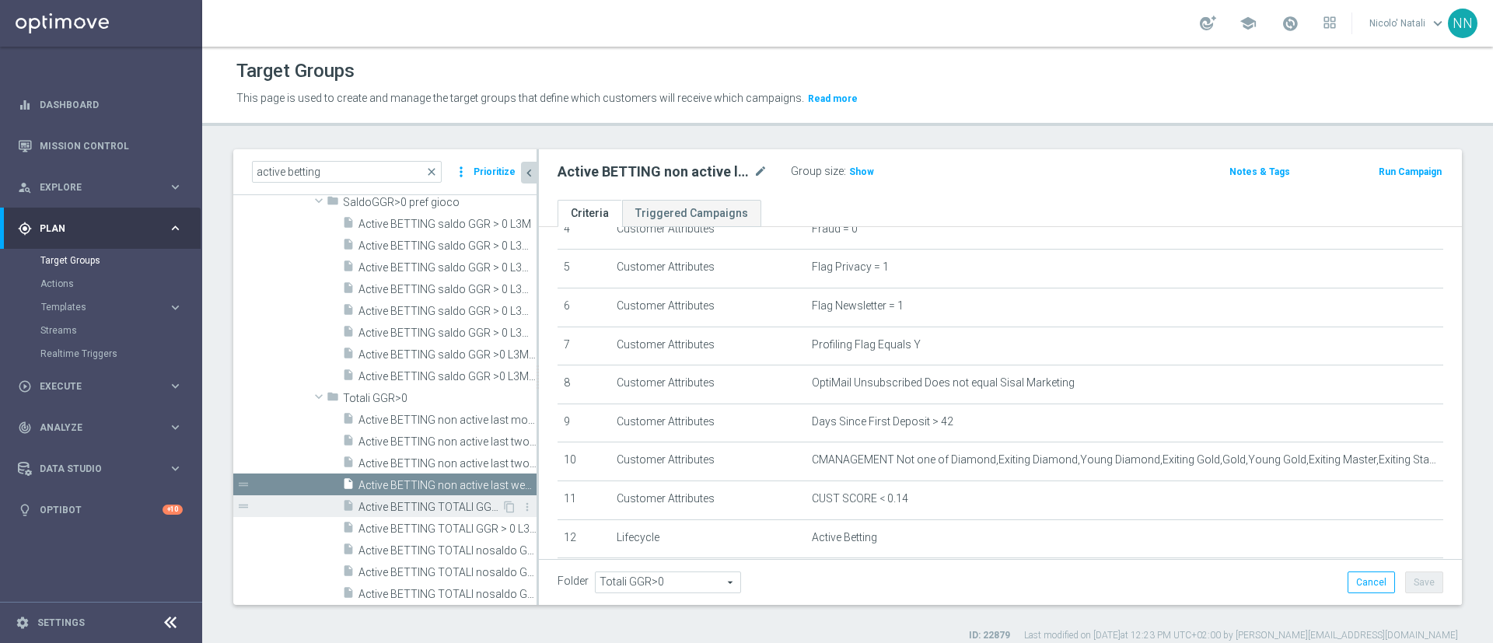
click at [399, 504] on span "Active BETTING TOTALI GGR > 0 L3M" at bounding box center [430, 507] width 143 height 13
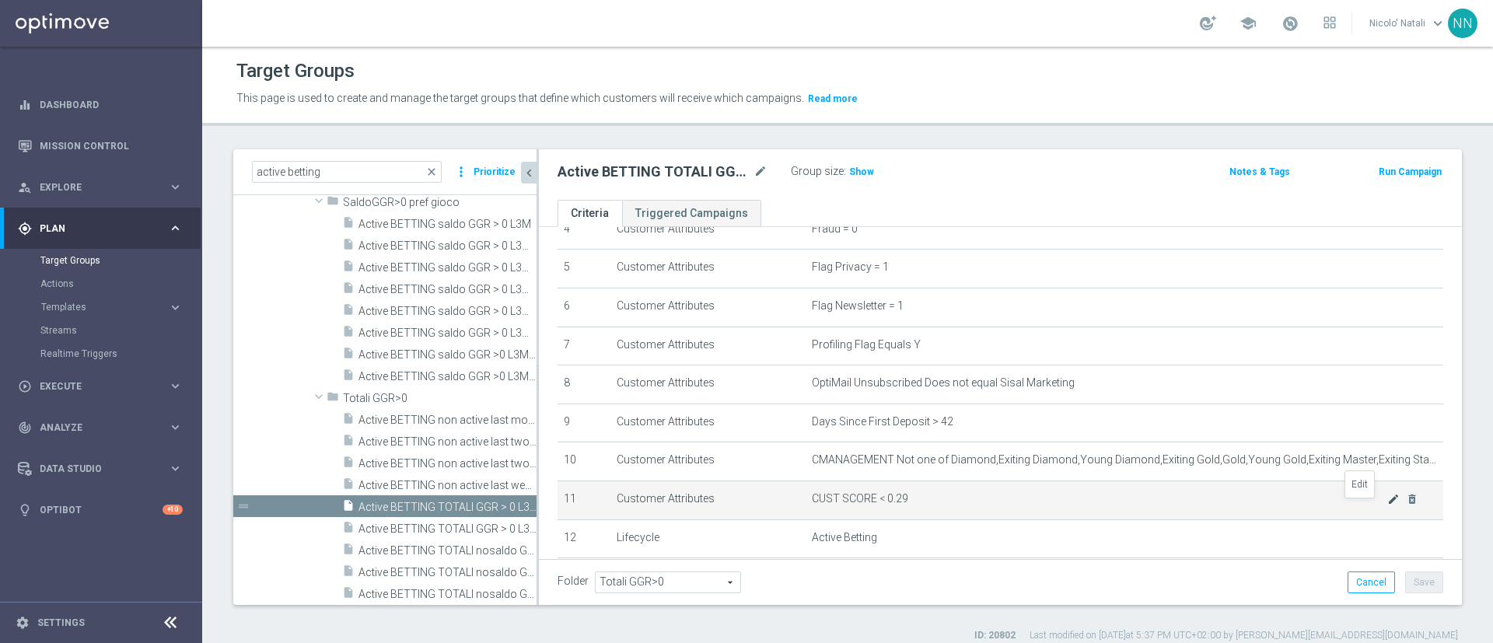
click at [1388, 506] on icon "mode_edit" at bounding box center [1394, 499] width 12 height 12
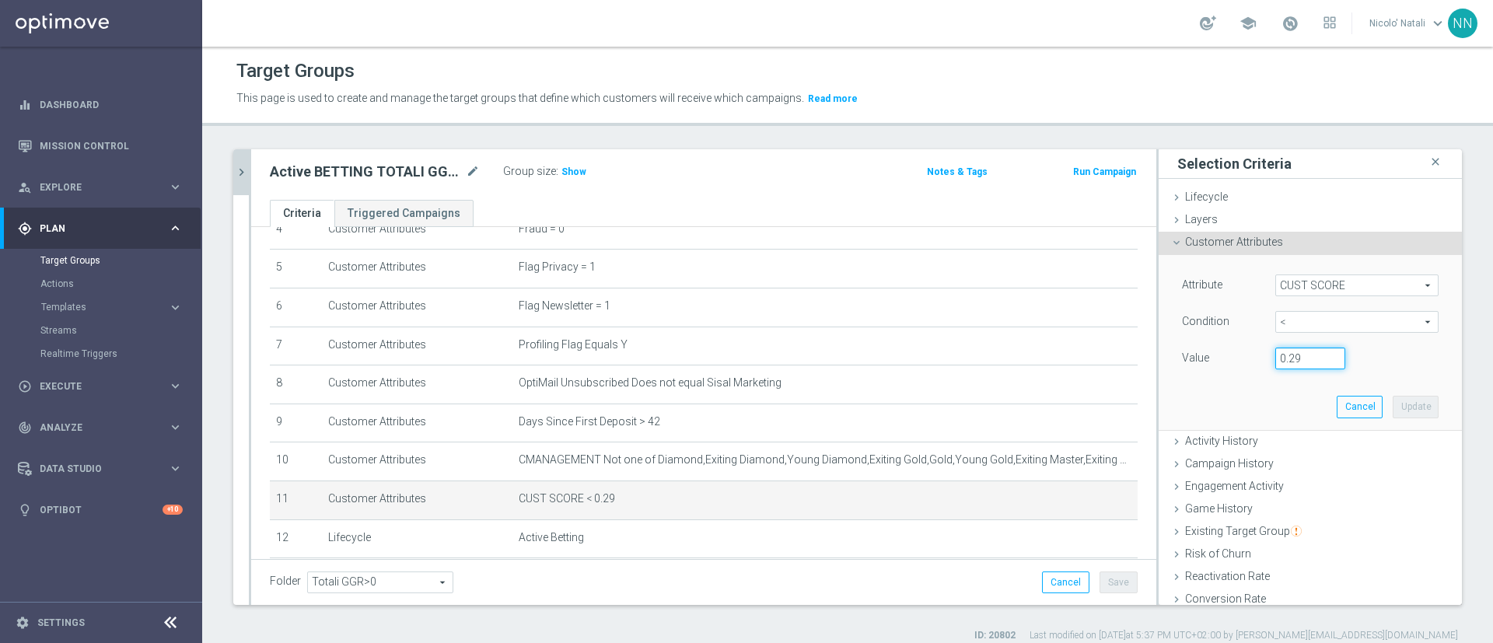
click at [1280, 361] on input "0.29" at bounding box center [1311, 359] width 70 height 22
type input "0.14"
click at [1393, 400] on button "Update" at bounding box center [1416, 407] width 46 height 22
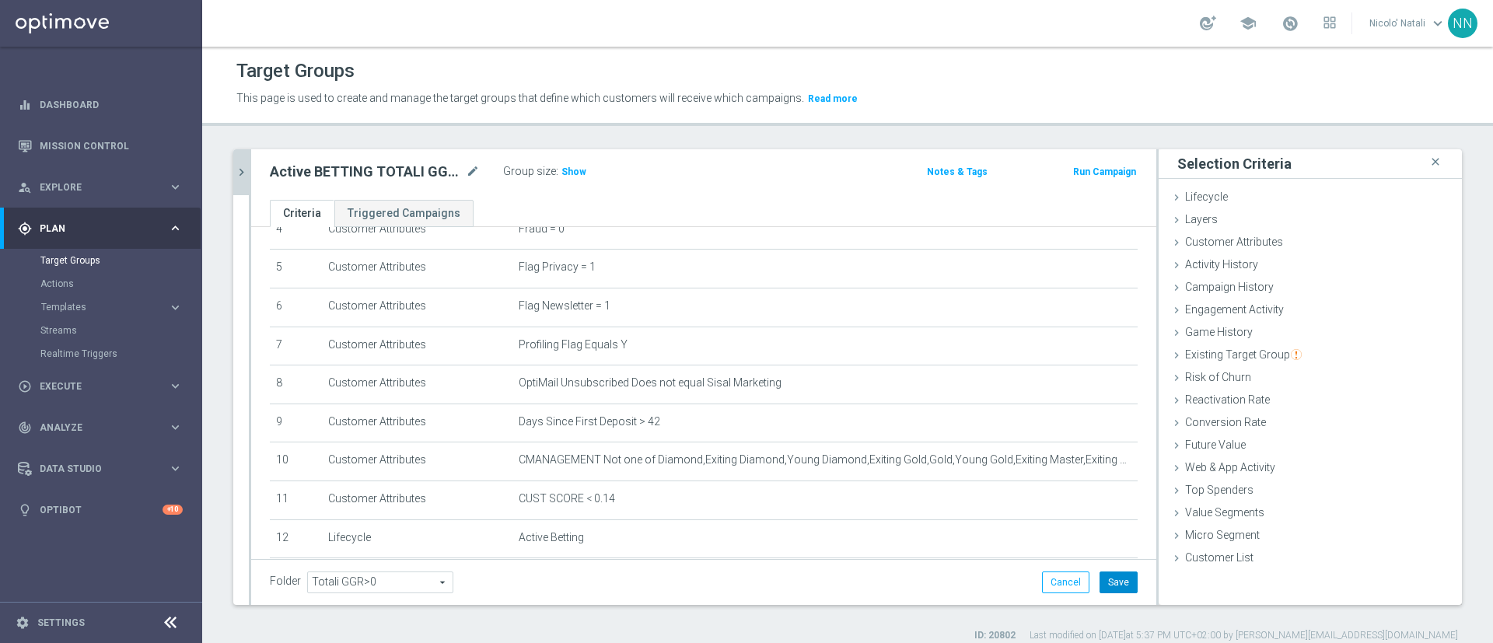
click at [1105, 586] on button "Save" at bounding box center [1119, 583] width 38 height 22
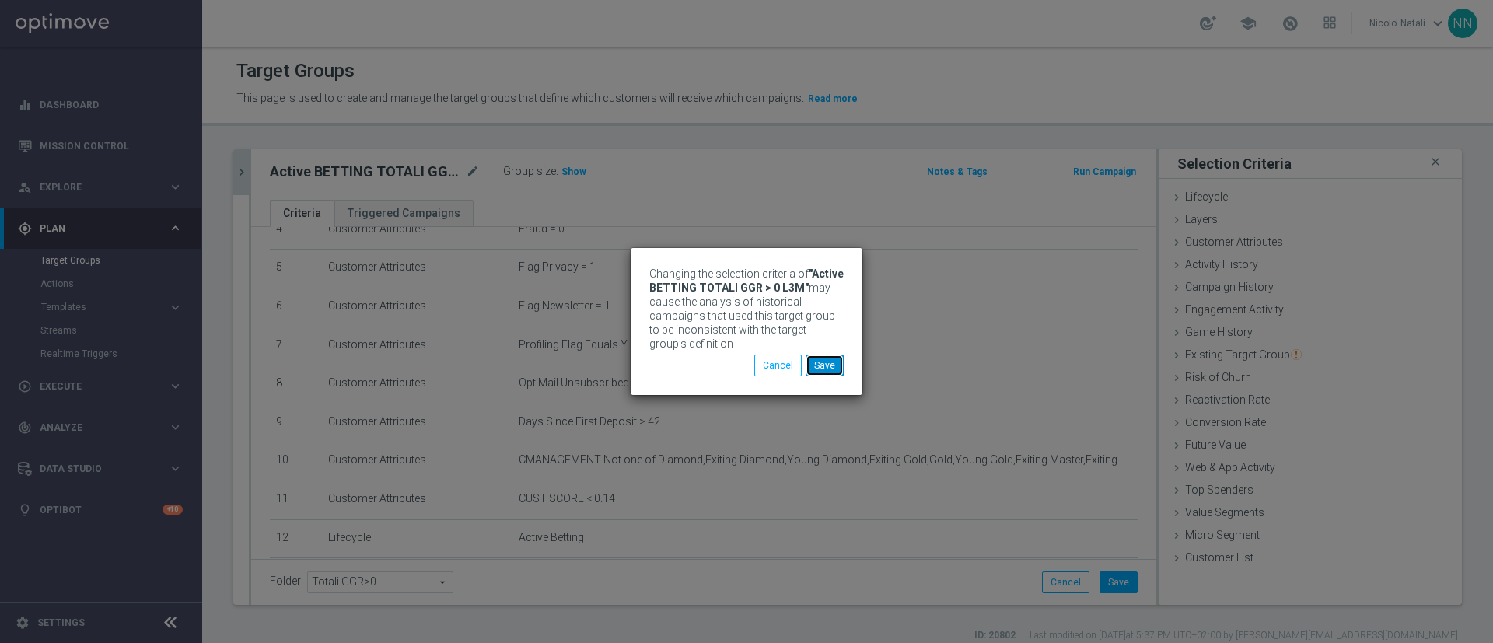
click at [835, 373] on button "Save" at bounding box center [825, 366] width 38 height 22
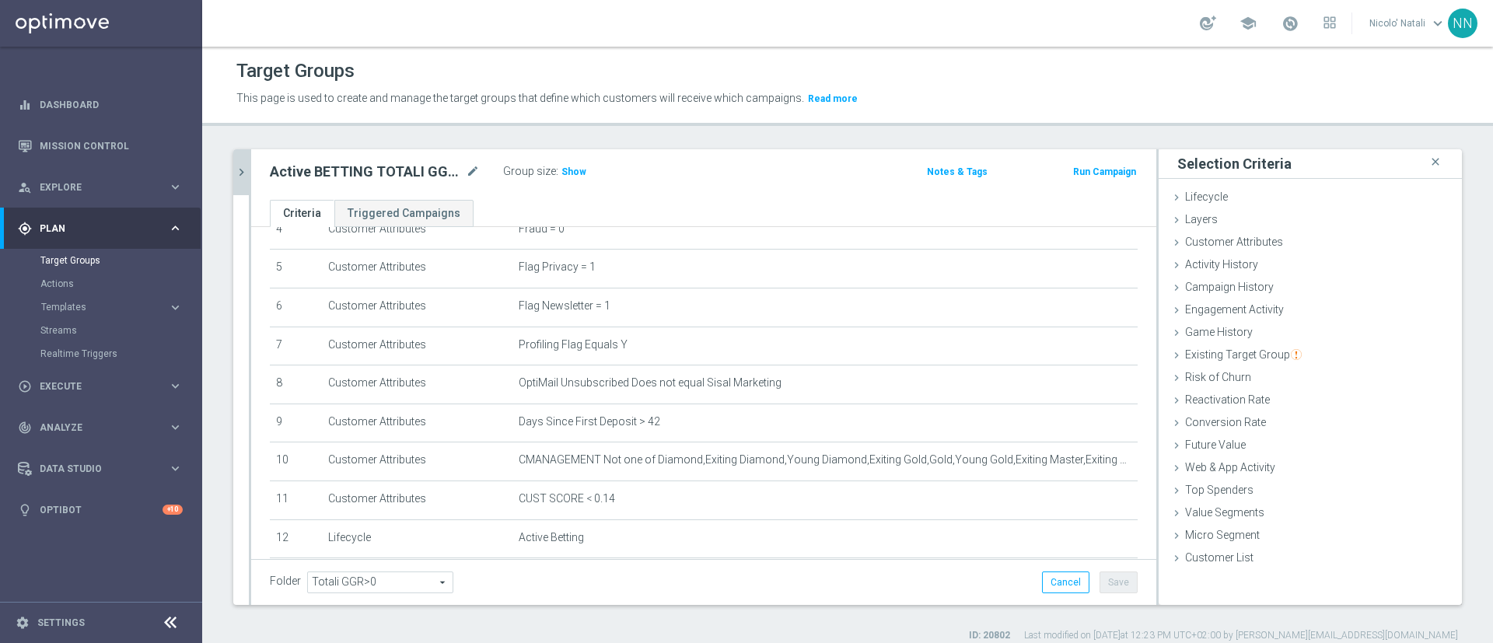
click at [242, 175] on icon "chevron_right" at bounding box center [241, 172] width 15 height 15
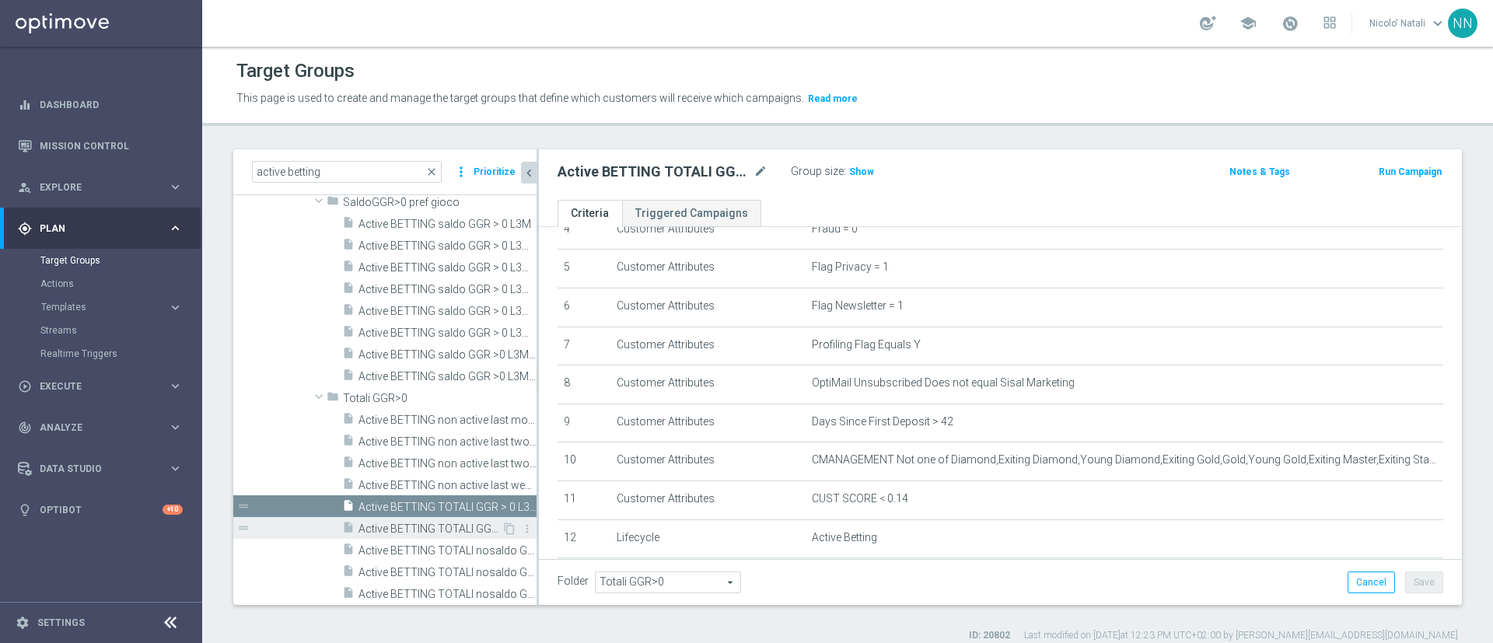
click at [389, 528] on span "Active BETTING TOTALI GGR > 0 L3M giocanti 1-14.04 e non giocanti dopo" at bounding box center [430, 529] width 143 height 13
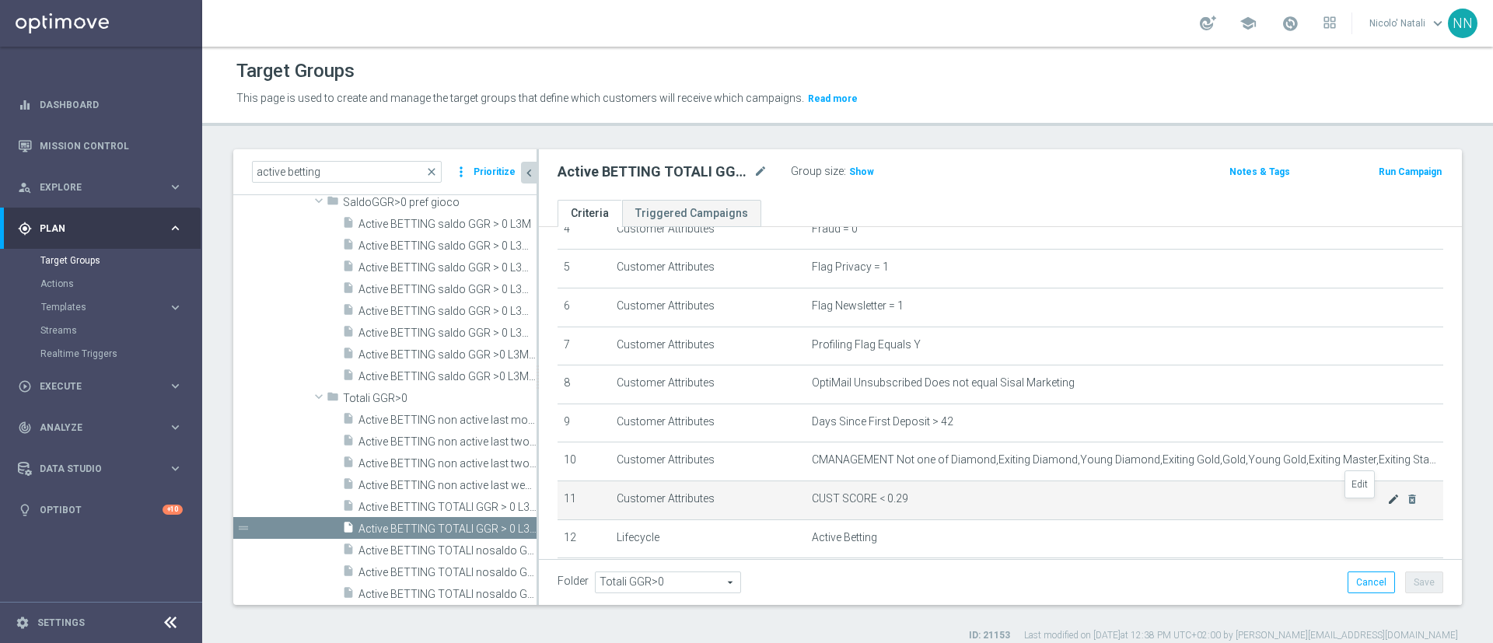
click at [1388, 506] on icon "mode_edit" at bounding box center [1394, 499] width 12 height 12
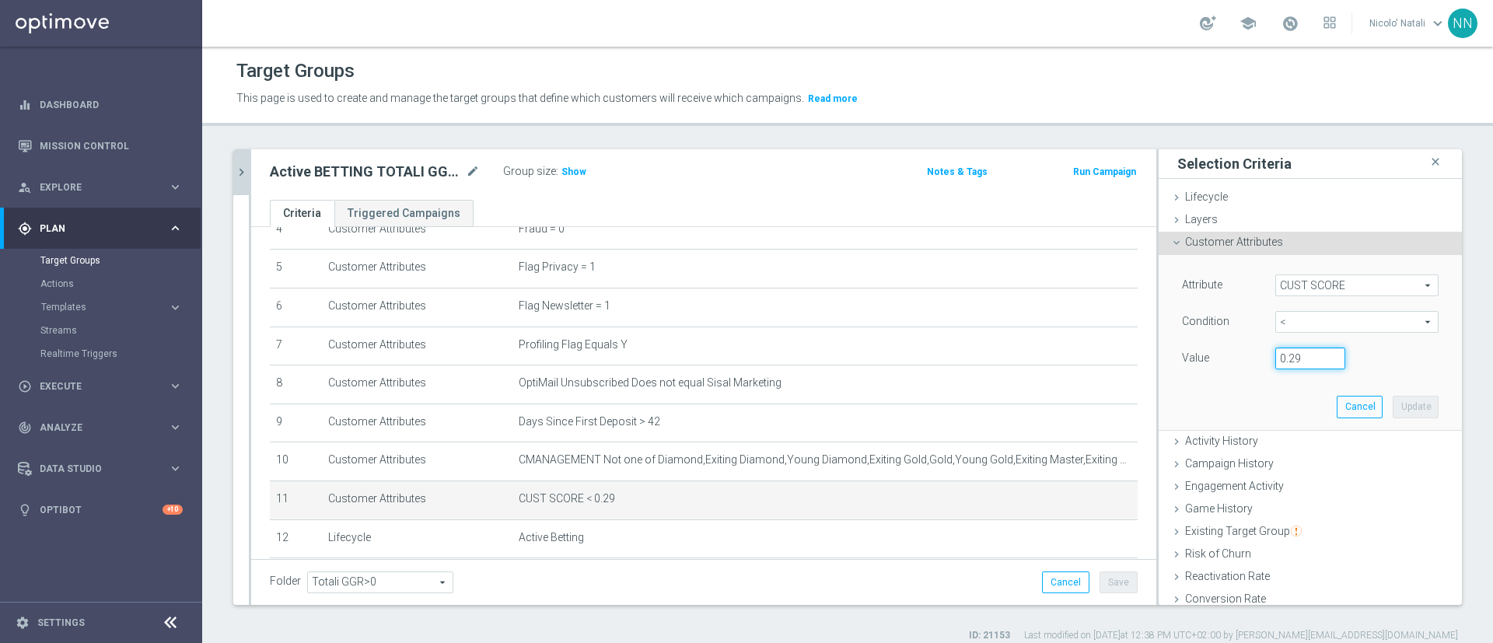
click at [1286, 349] on input "0.29" at bounding box center [1311, 359] width 70 height 22
type input "0.14"
click at [1393, 416] on button "Update" at bounding box center [1416, 407] width 46 height 22
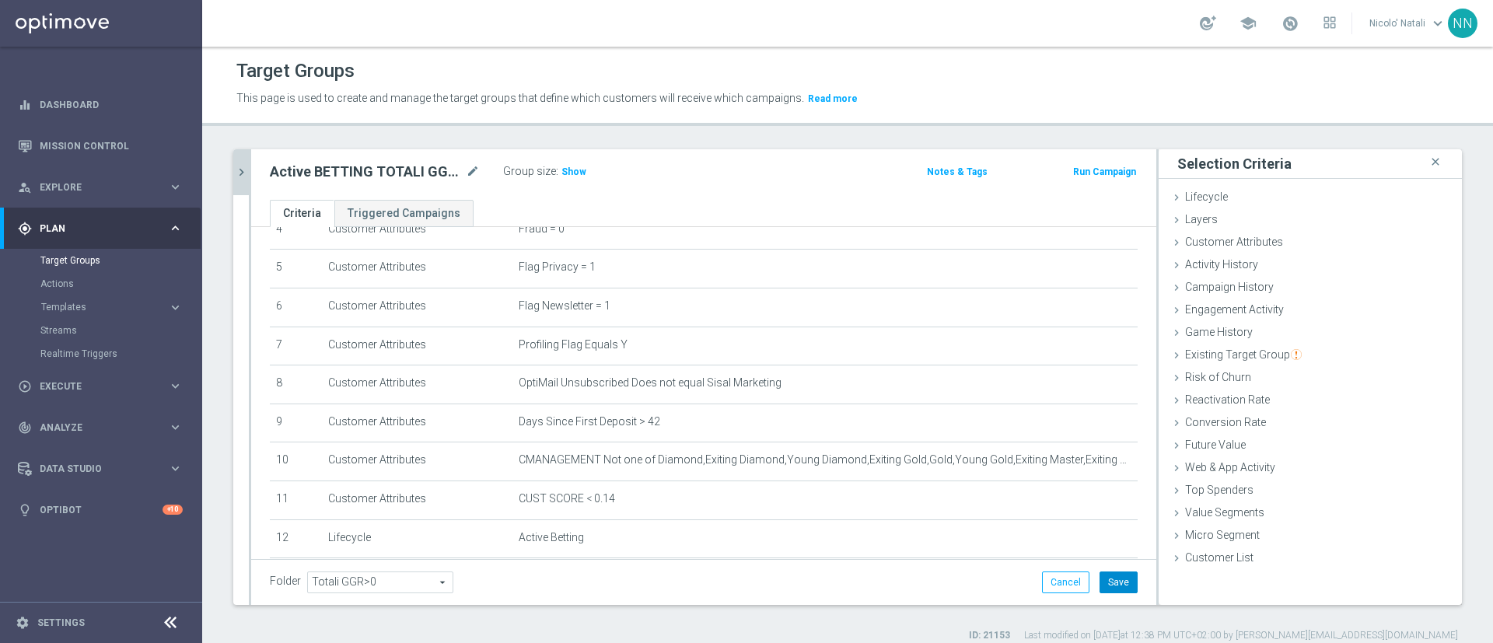
click at [1108, 579] on button "Save" at bounding box center [1119, 583] width 38 height 22
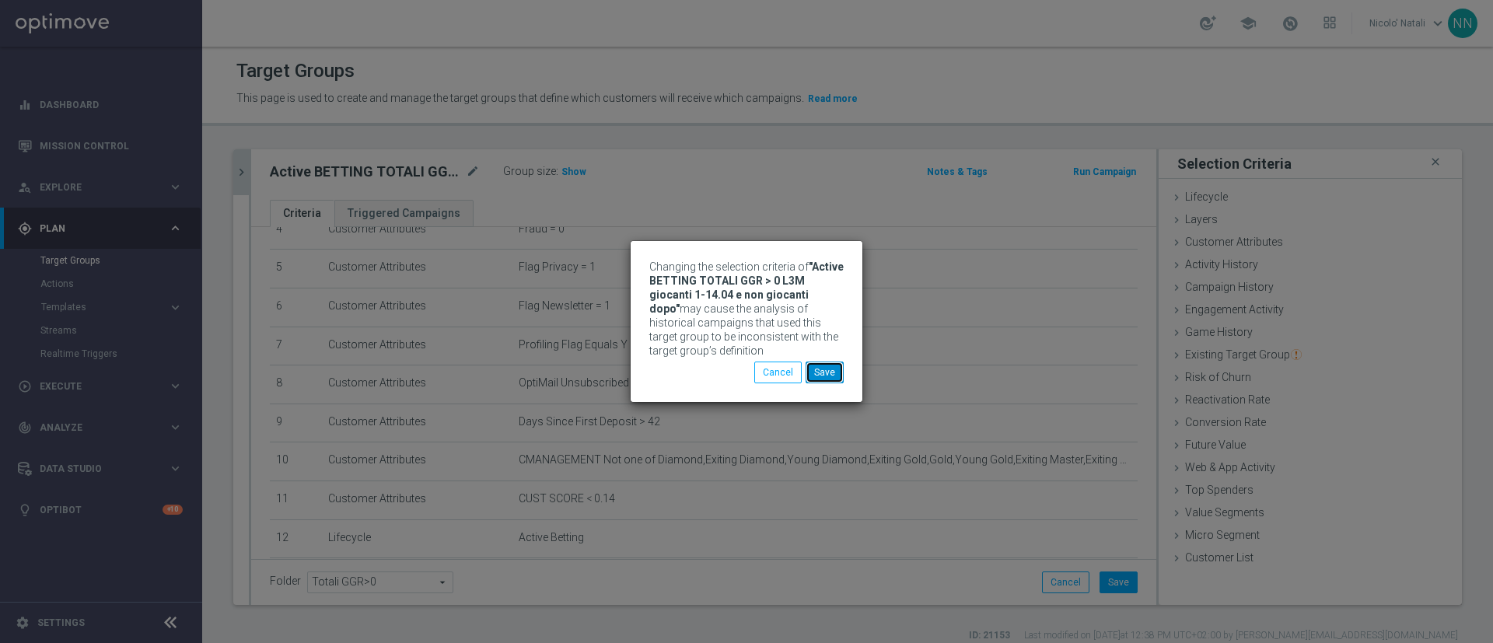
click at [830, 374] on button "Save" at bounding box center [825, 373] width 38 height 22
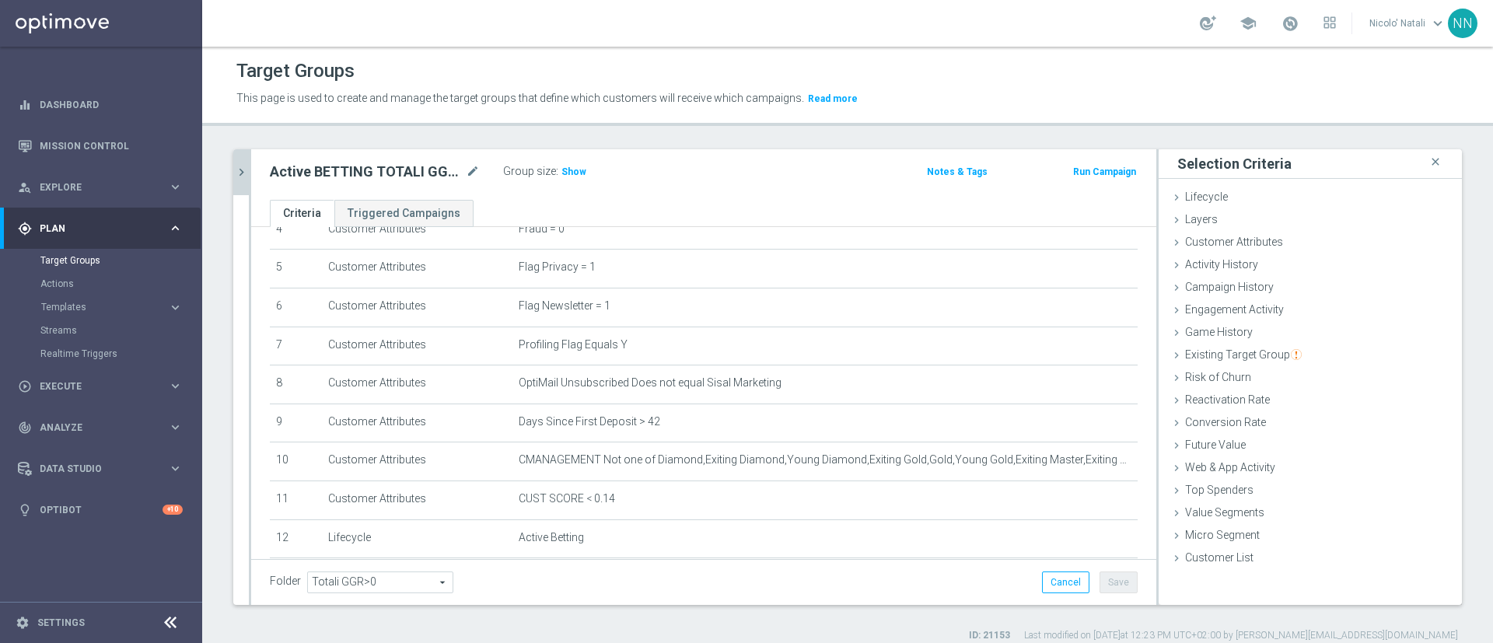
click at [243, 173] on icon "chevron_right" at bounding box center [241, 172] width 15 height 15
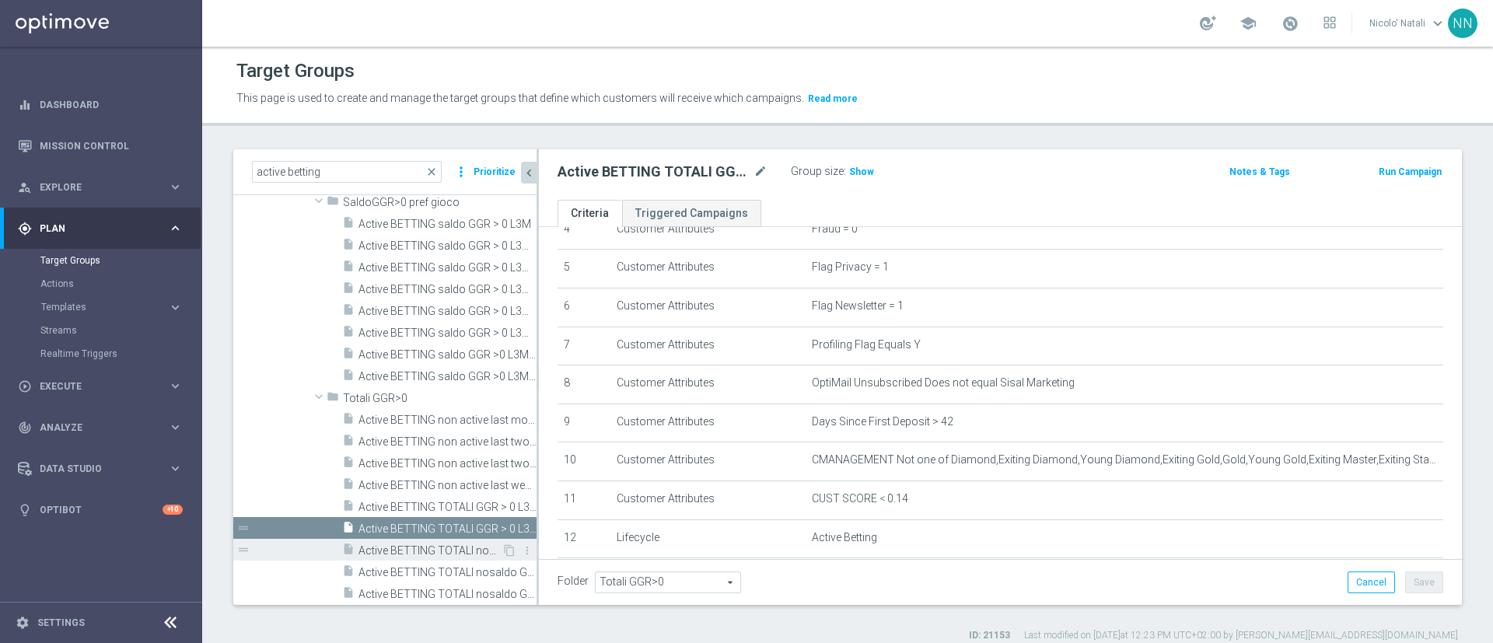
click at [419, 545] on span "Active BETTING TOTALI nosaldo GGR > 0 L3M" at bounding box center [430, 550] width 143 height 13
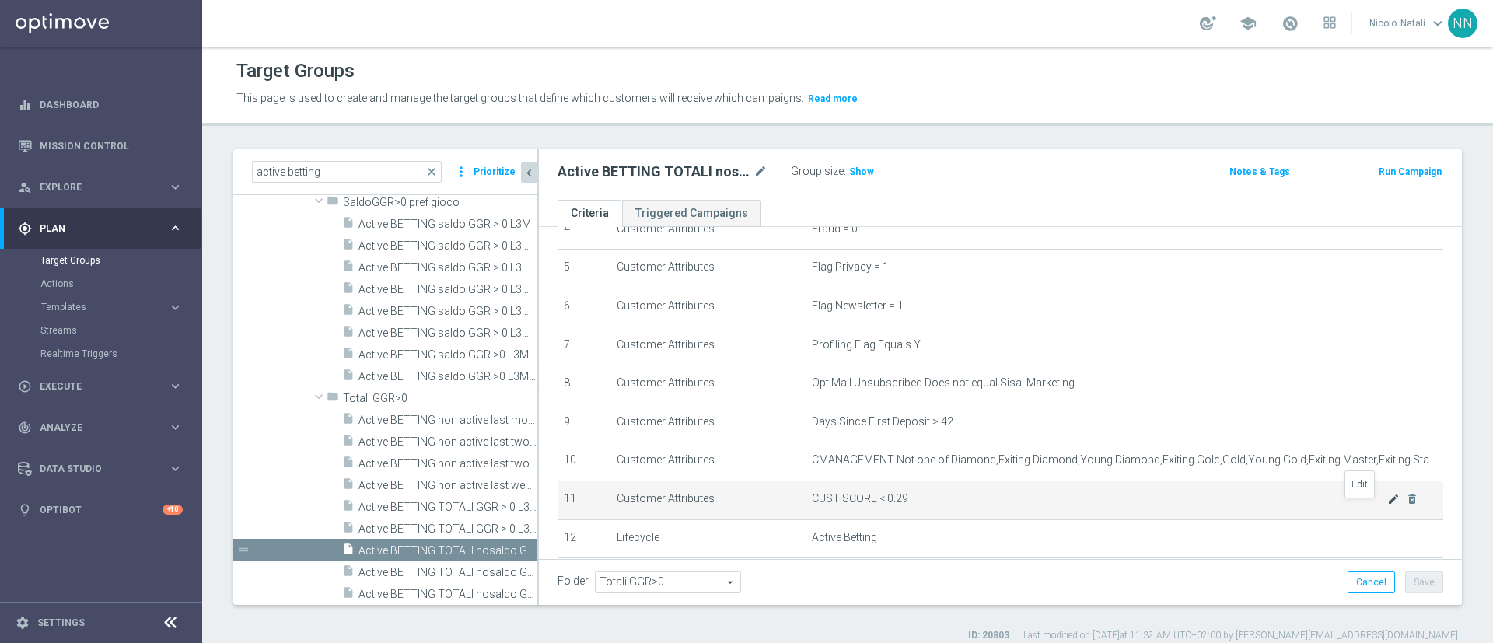
click at [1388, 502] on icon "mode_edit" at bounding box center [1394, 499] width 12 height 12
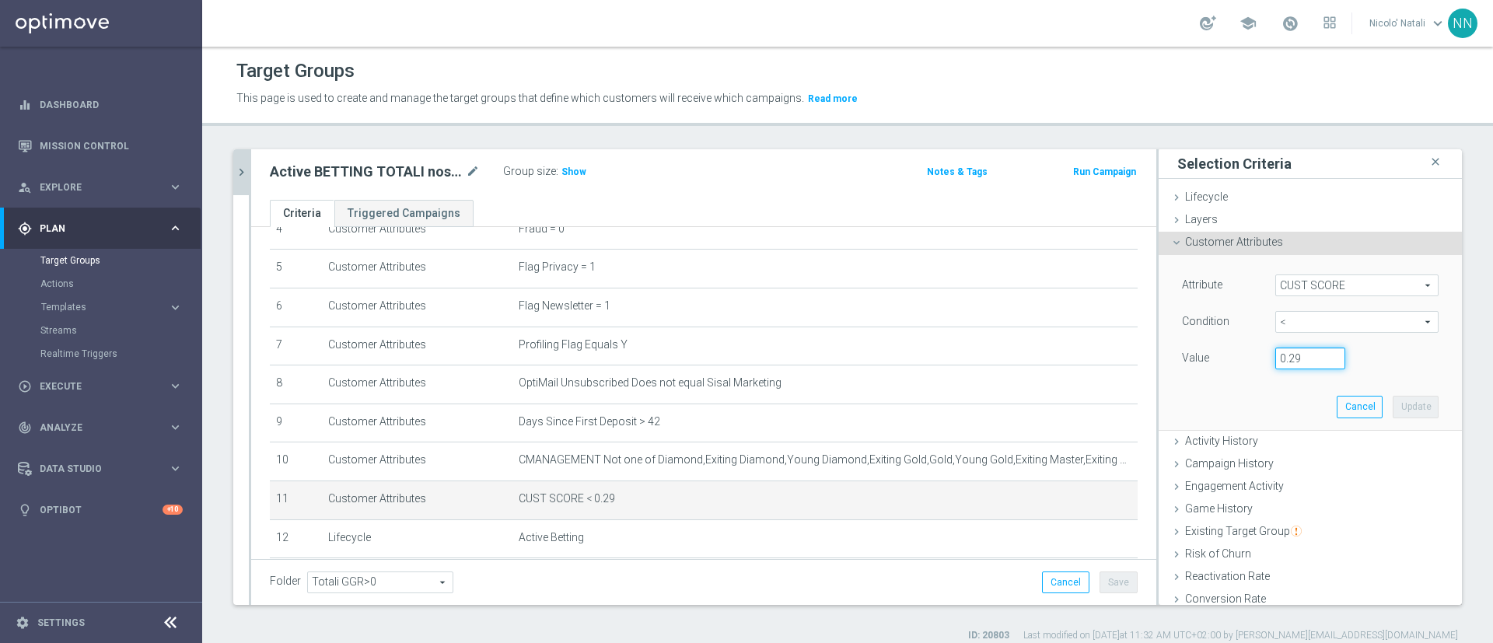
click at [1276, 362] on input "0.29" at bounding box center [1311, 359] width 70 height 22
type input "0.14"
click at [1393, 402] on button "Update" at bounding box center [1416, 407] width 46 height 22
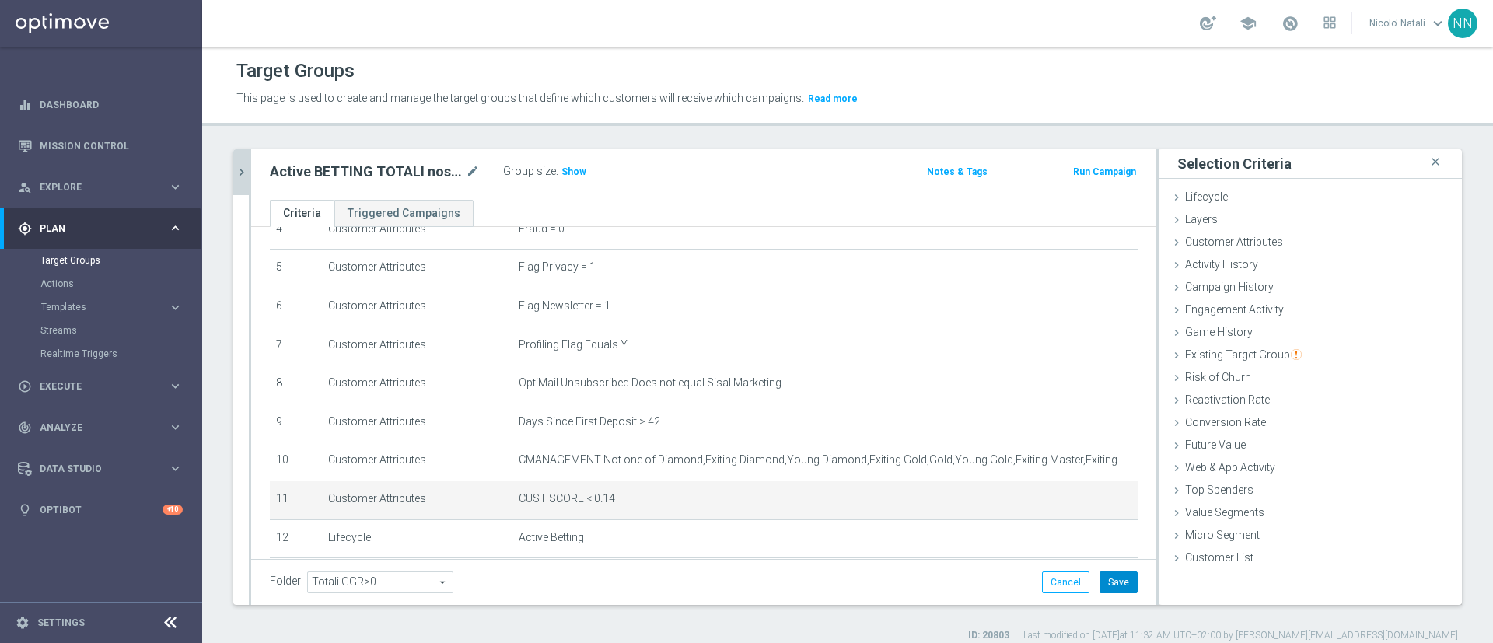
click at [1100, 588] on button "Save" at bounding box center [1119, 583] width 38 height 22
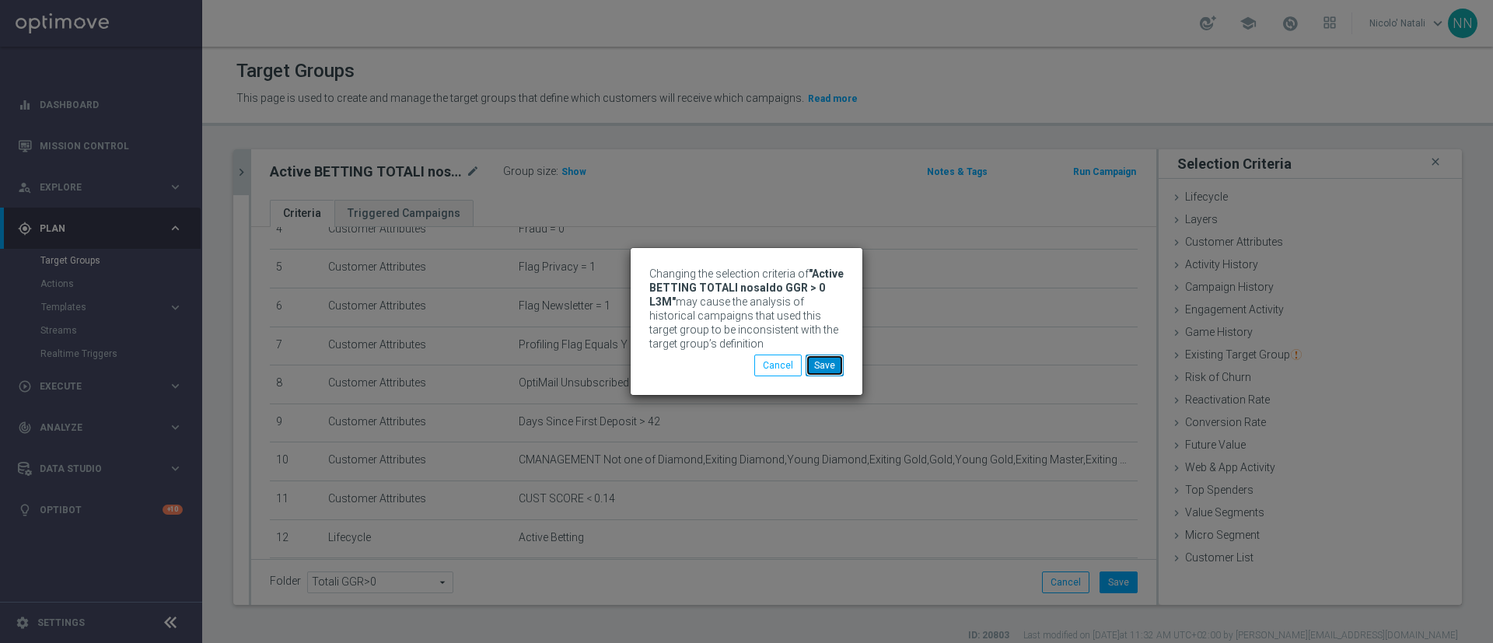
click at [820, 366] on button "Save" at bounding box center [825, 366] width 38 height 22
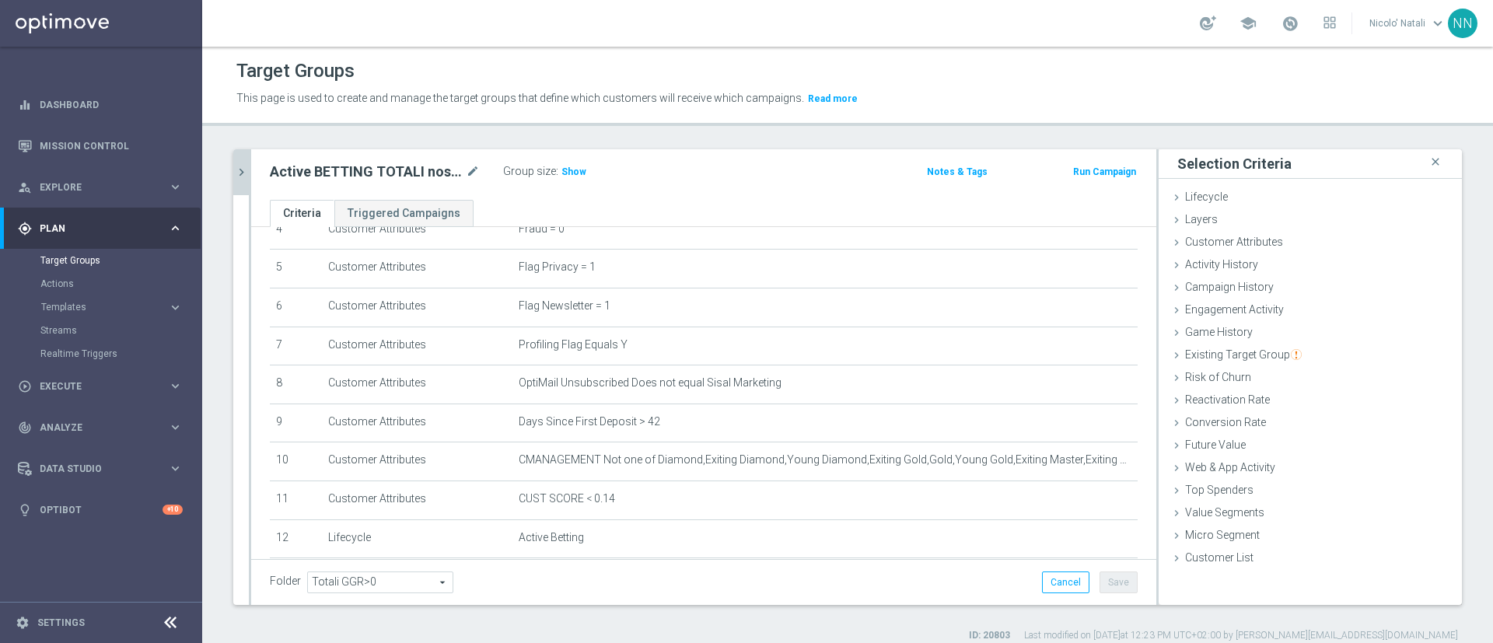
click at [241, 173] on icon "chevron_right" at bounding box center [241, 172] width 15 height 15
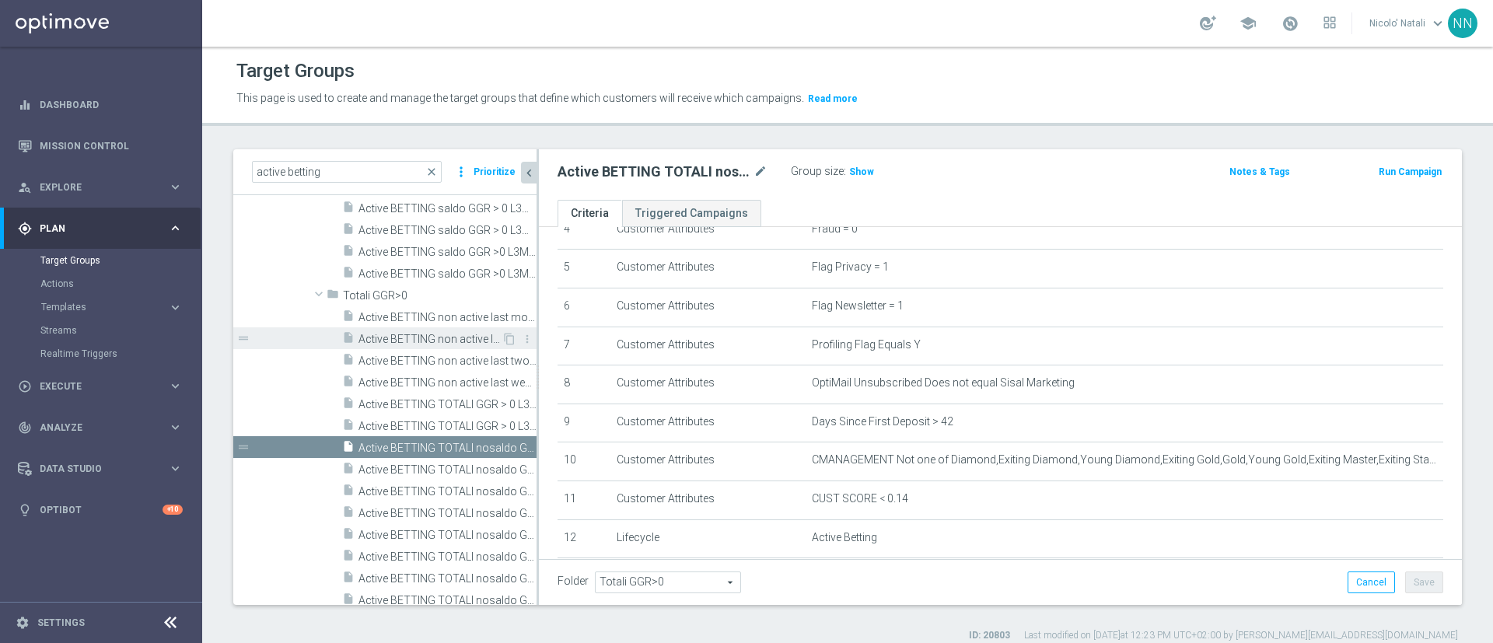
scroll to position [632, 0]
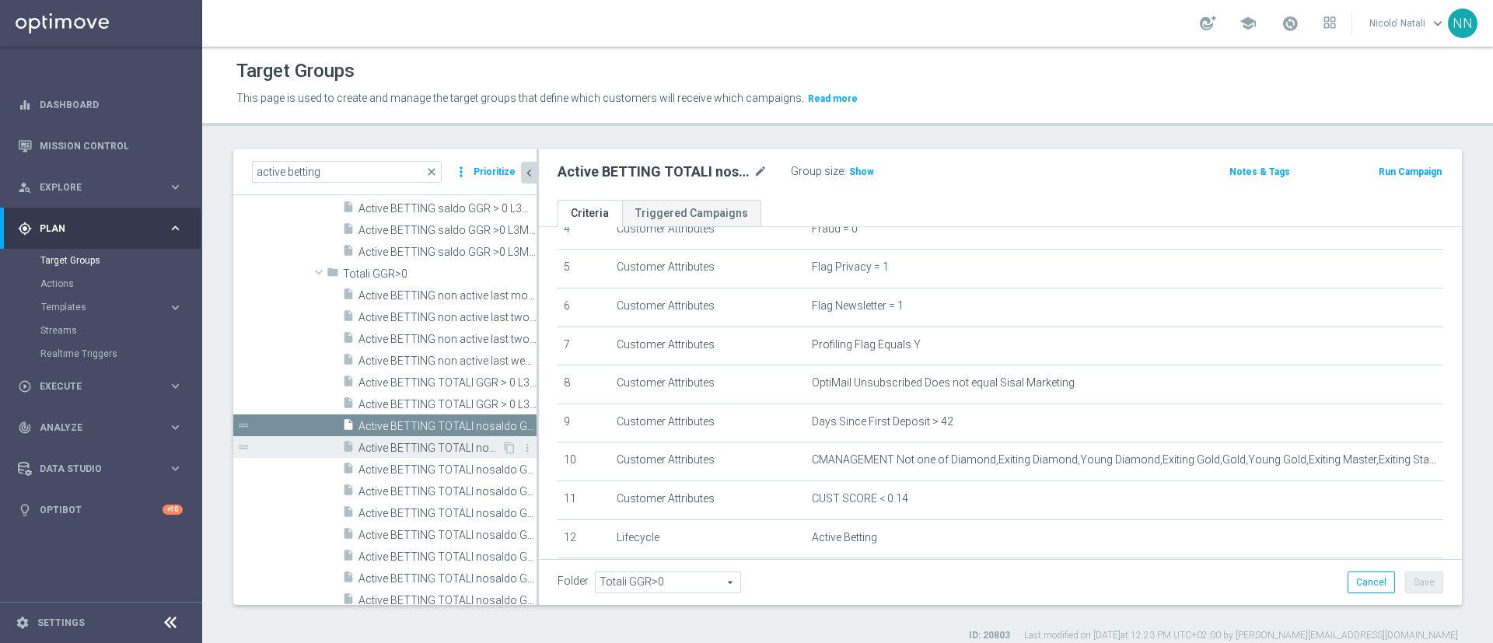
click at [381, 445] on span "Active BETTING TOTALI nosaldo GGR > 0 L3M TOP PERDENTI" at bounding box center [430, 448] width 143 height 13
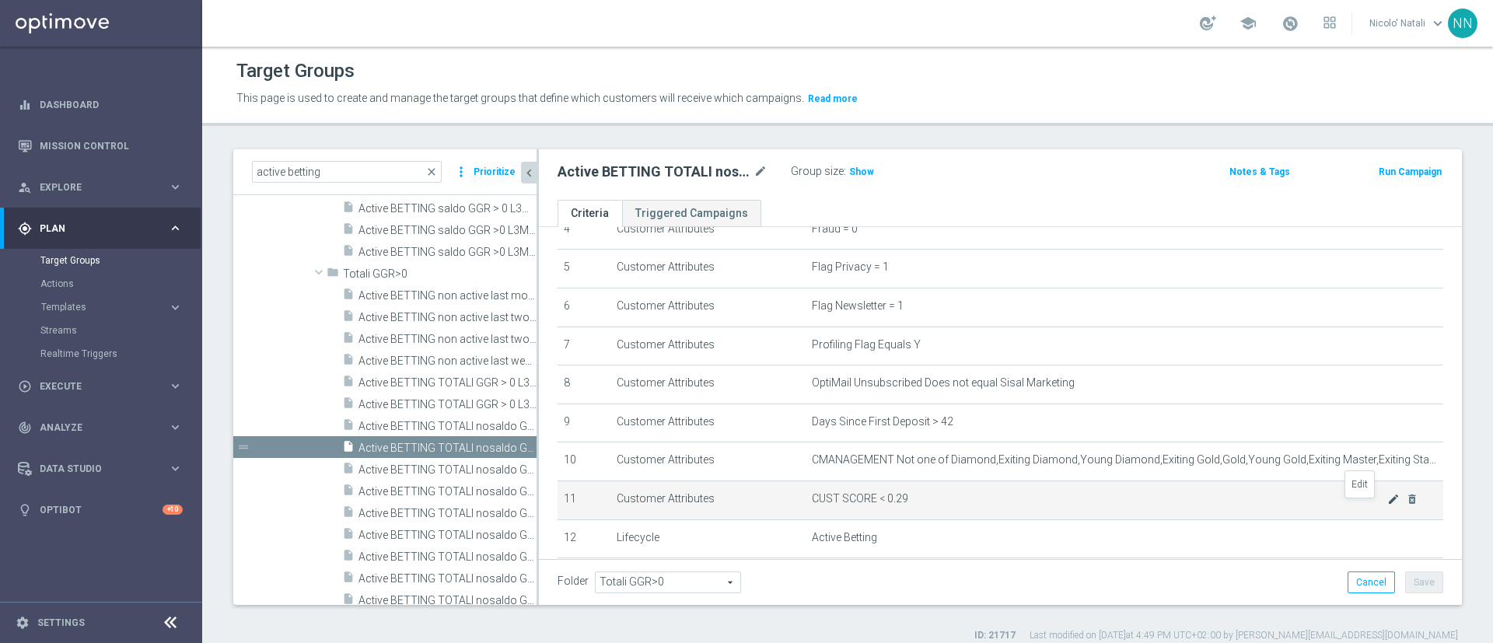
click at [1388, 506] on icon "mode_edit" at bounding box center [1394, 499] width 12 height 12
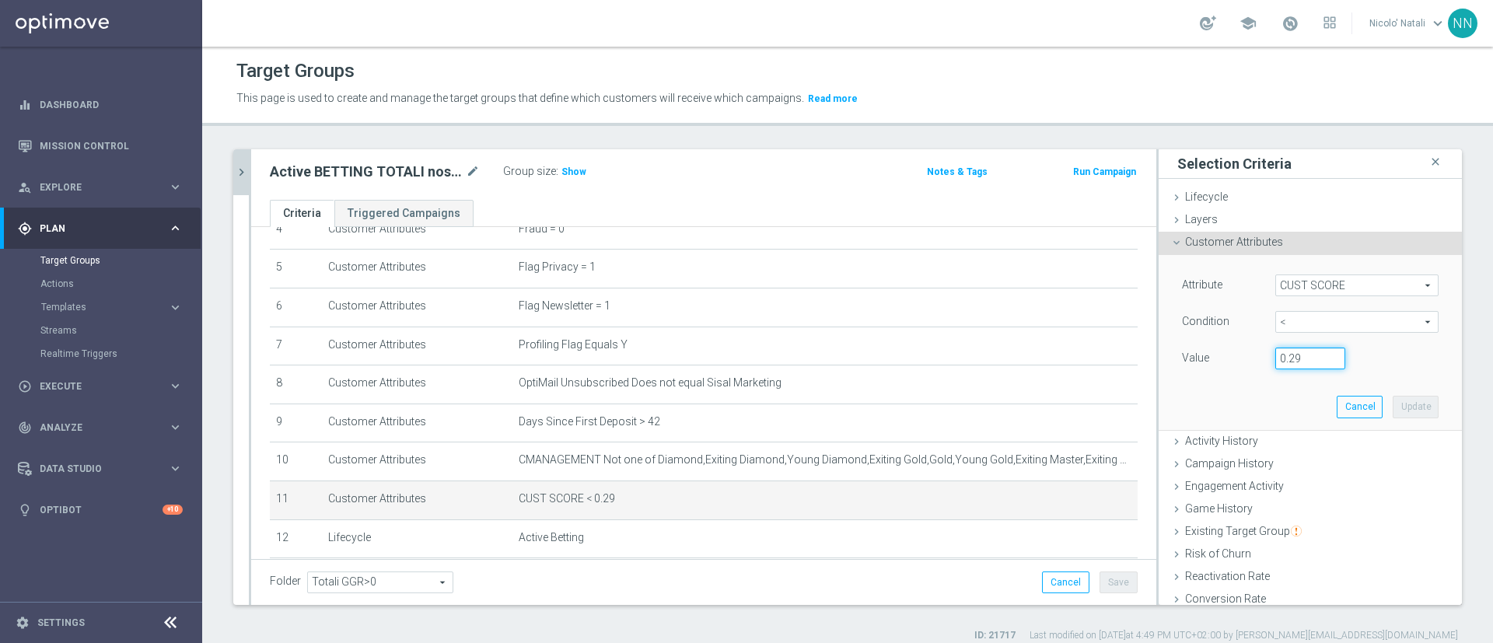
click at [1285, 359] on input "0.29" at bounding box center [1311, 359] width 70 height 22
type input "0.14"
click at [1393, 418] on button "Update" at bounding box center [1416, 407] width 46 height 22
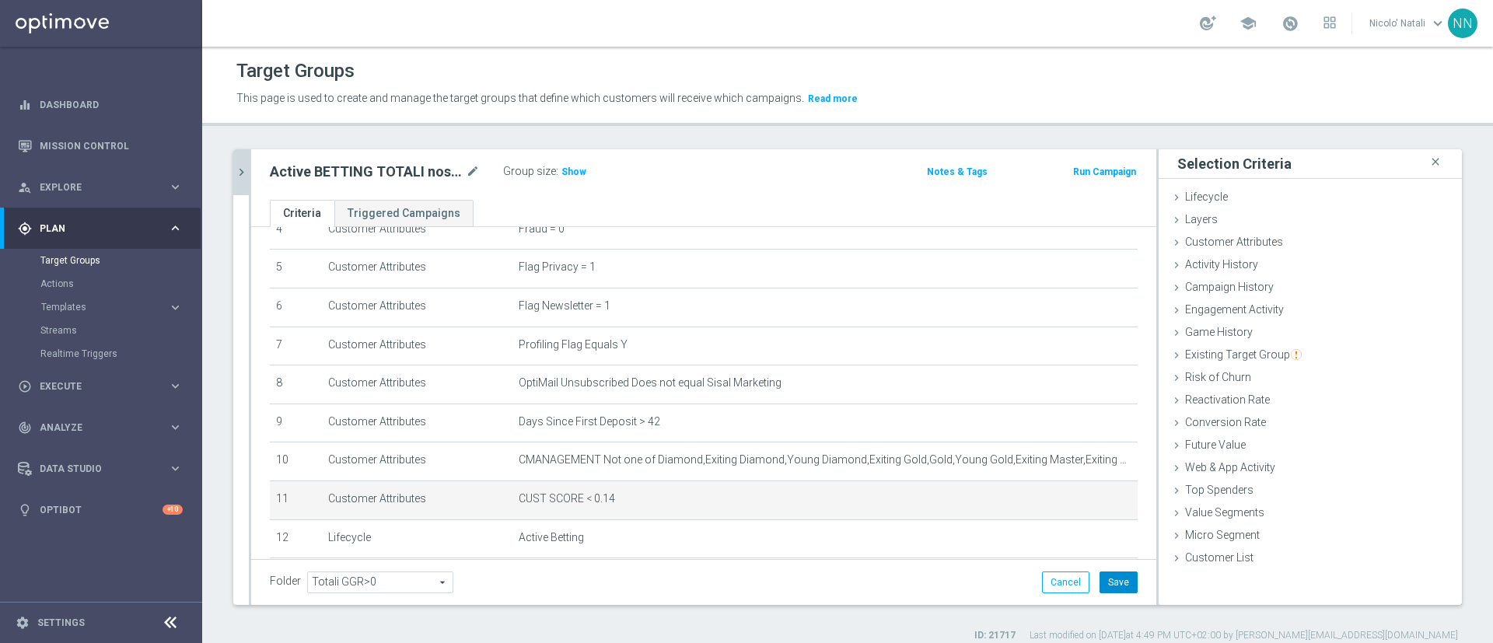
click at [1104, 576] on button "Save" at bounding box center [1119, 583] width 38 height 22
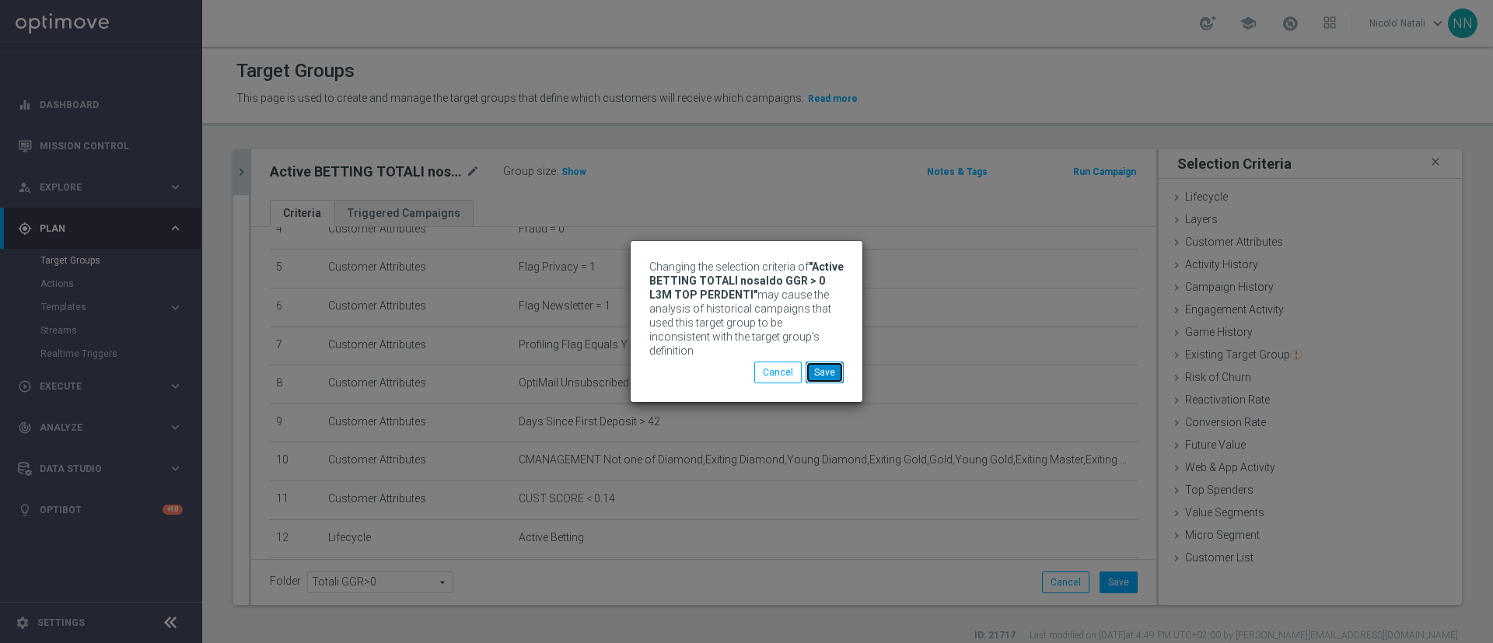
click at [825, 364] on button "Save" at bounding box center [825, 373] width 38 height 22
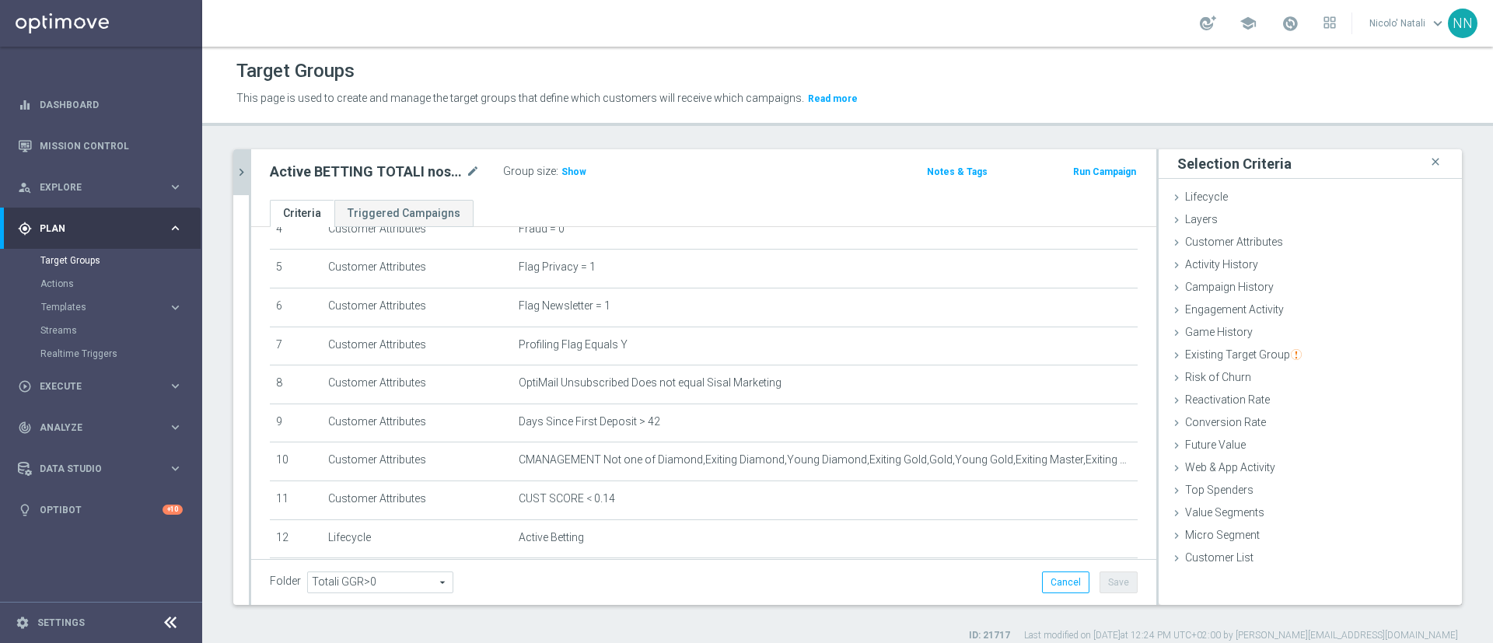
click at [244, 163] on button "chevron_right" at bounding box center [241, 172] width 16 height 46
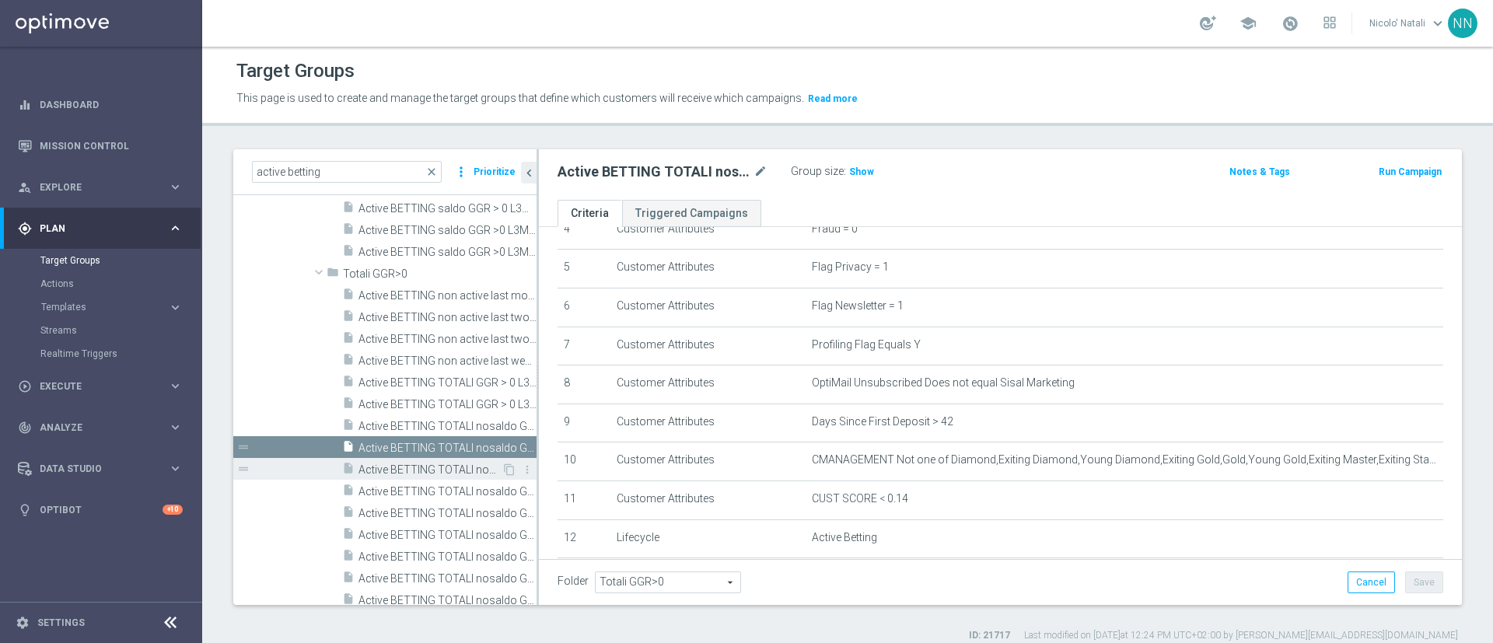
click at [435, 461] on div "insert_drive_file Active BETTING TOTALI nosaldo GGR > 70 L3M" at bounding box center [421, 469] width 159 height 22
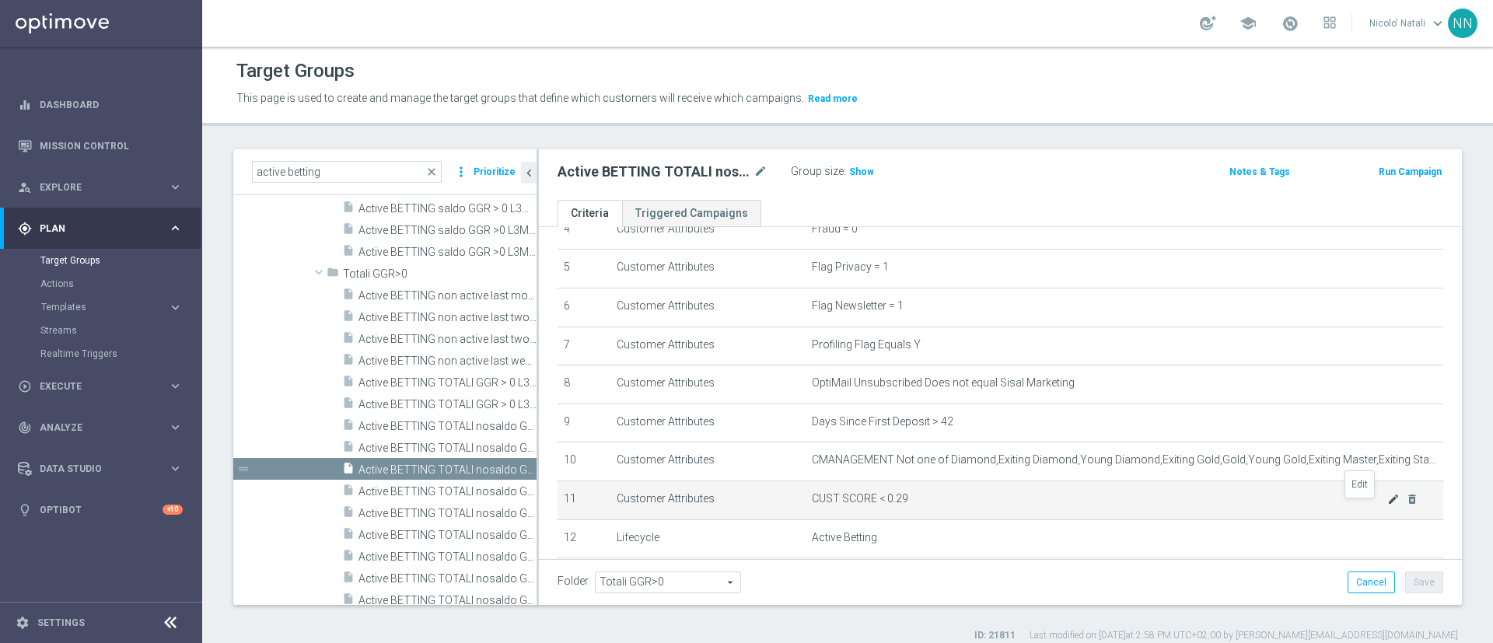
click at [1388, 502] on icon "mode_edit" at bounding box center [1394, 499] width 12 height 12
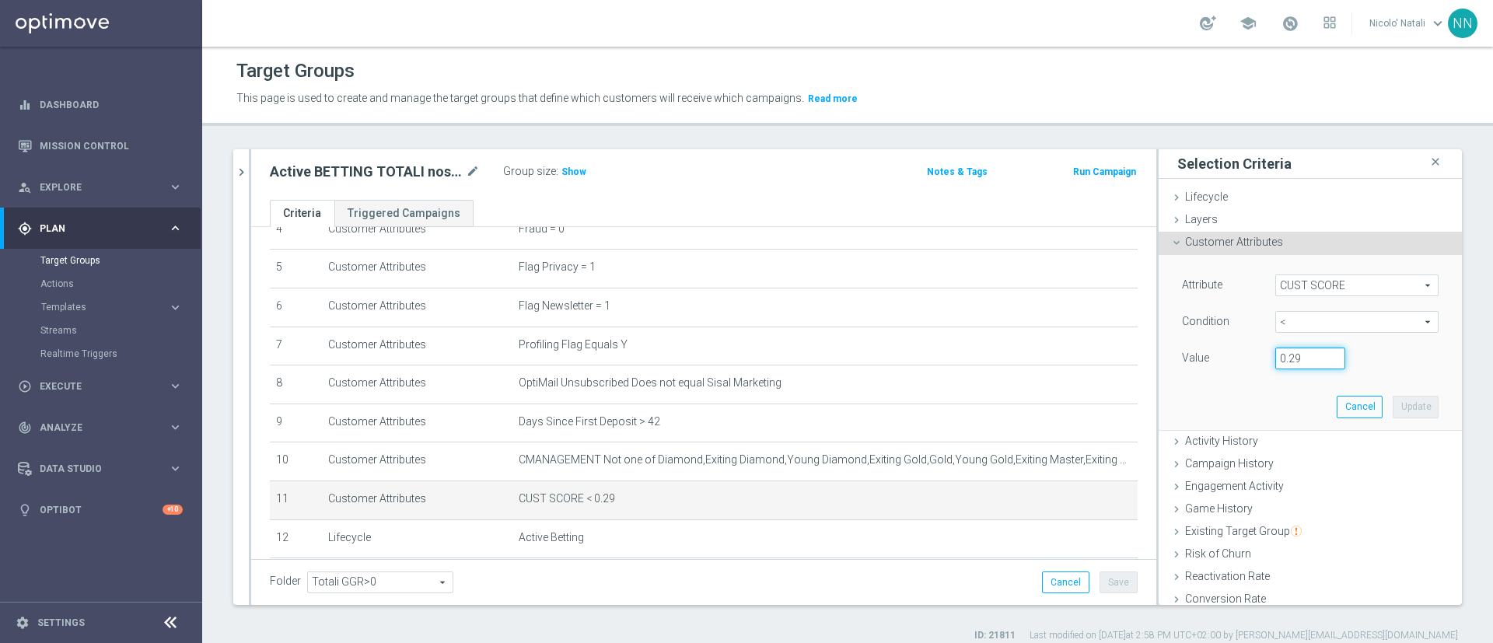
click at [1280, 353] on input "0.29" at bounding box center [1311, 359] width 70 height 22
type input "0.14"
click at [1393, 397] on button "Update" at bounding box center [1416, 407] width 46 height 22
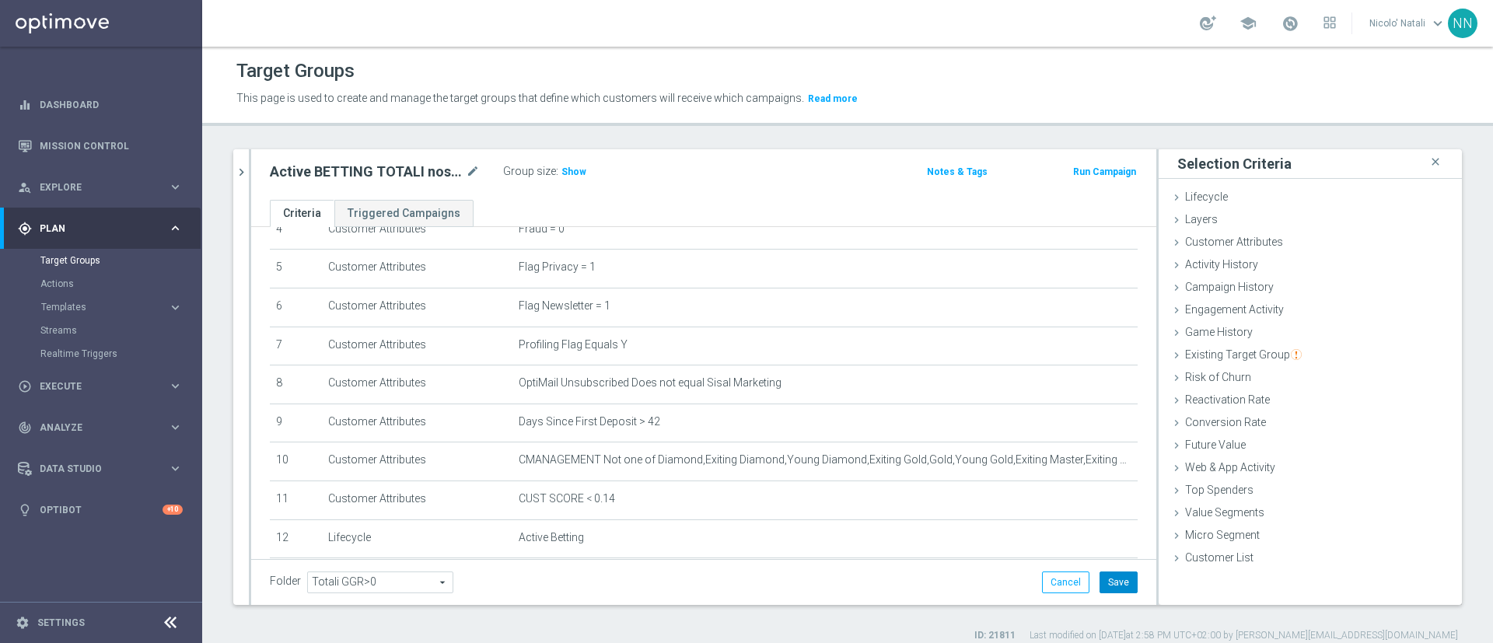
click at [1117, 588] on button "Save" at bounding box center [1119, 583] width 38 height 22
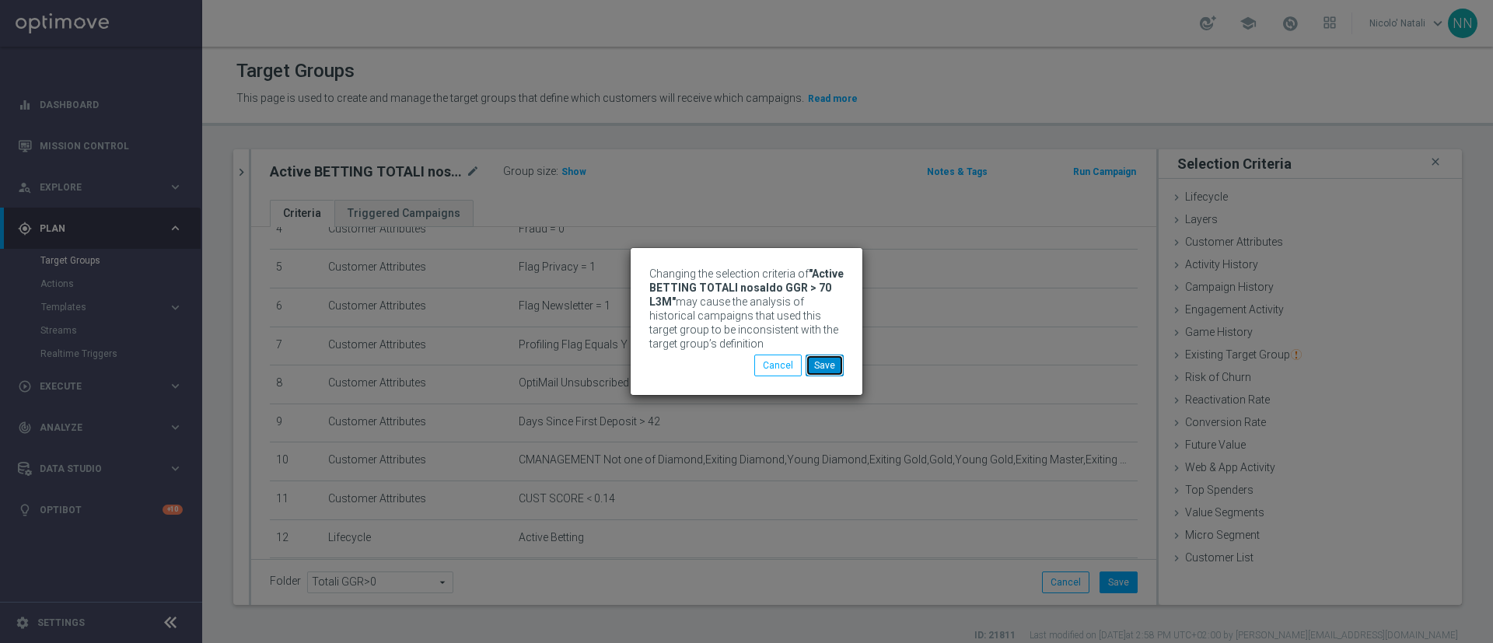
click at [818, 359] on button "Save" at bounding box center [825, 366] width 38 height 22
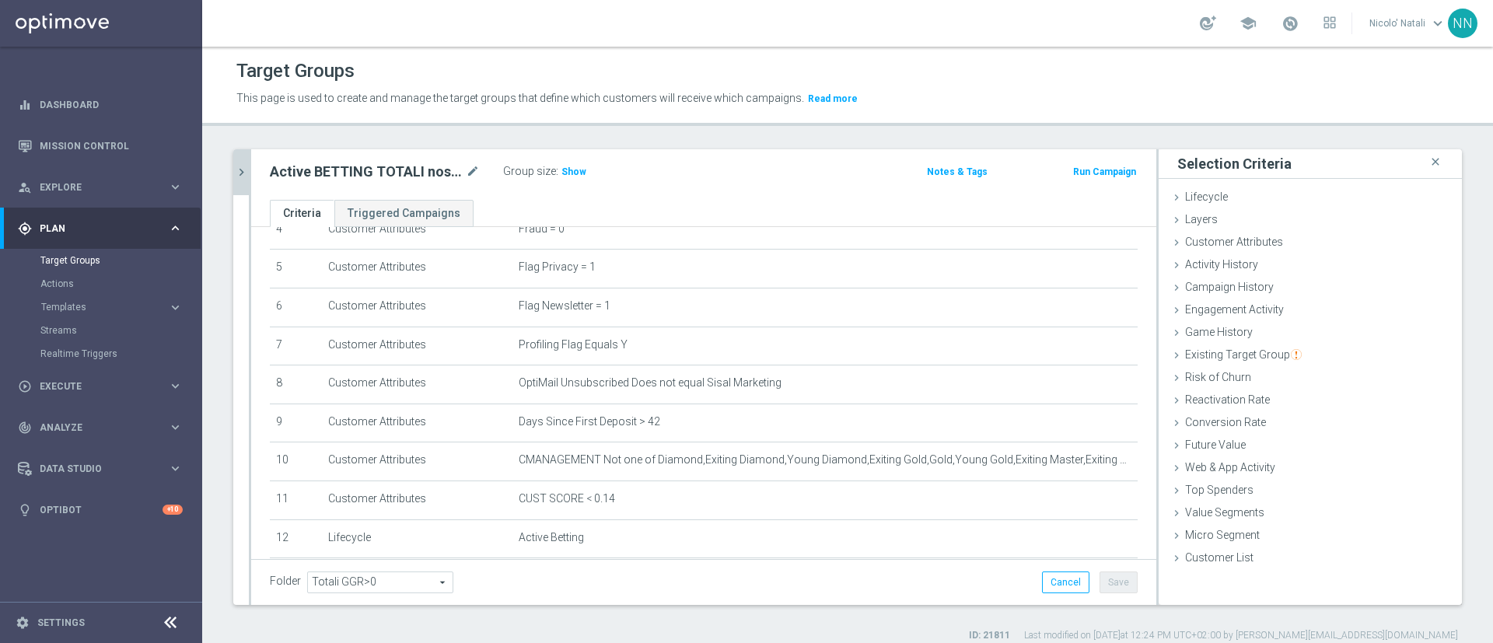
click at [240, 185] on button "chevron_right" at bounding box center [241, 172] width 16 height 46
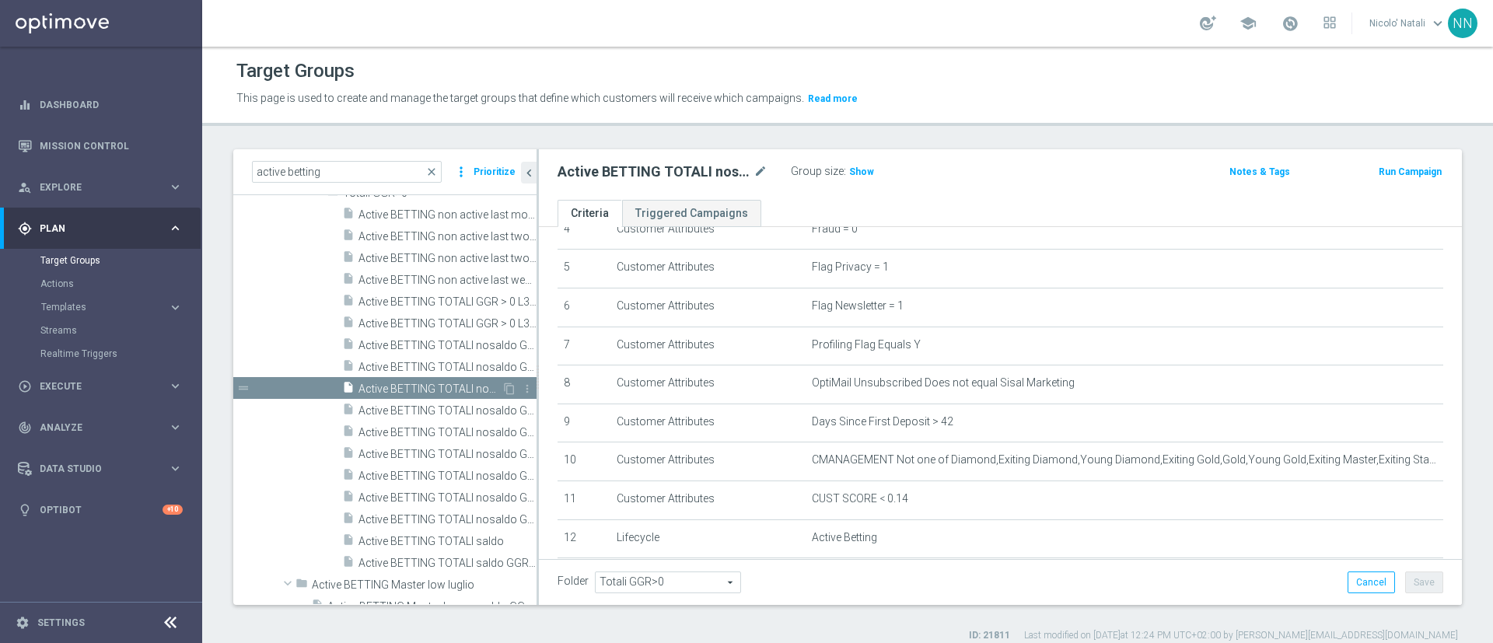
scroll to position [713, 0]
click at [408, 404] on span "Active BETTING TOTALI nosaldo GGR >= 25 L3M Media>=20" at bounding box center [430, 403] width 143 height 13
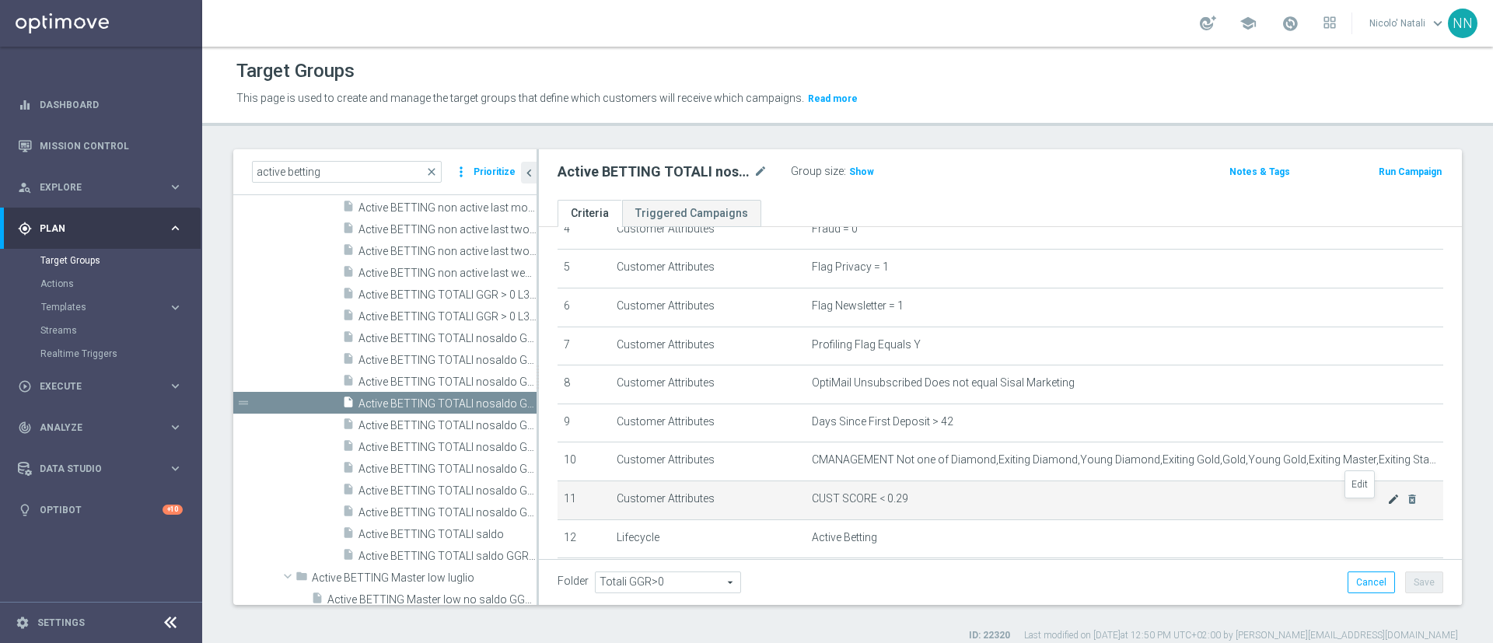
click at [1388, 506] on icon "mode_edit" at bounding box center [1394, 499] width 12 height 12
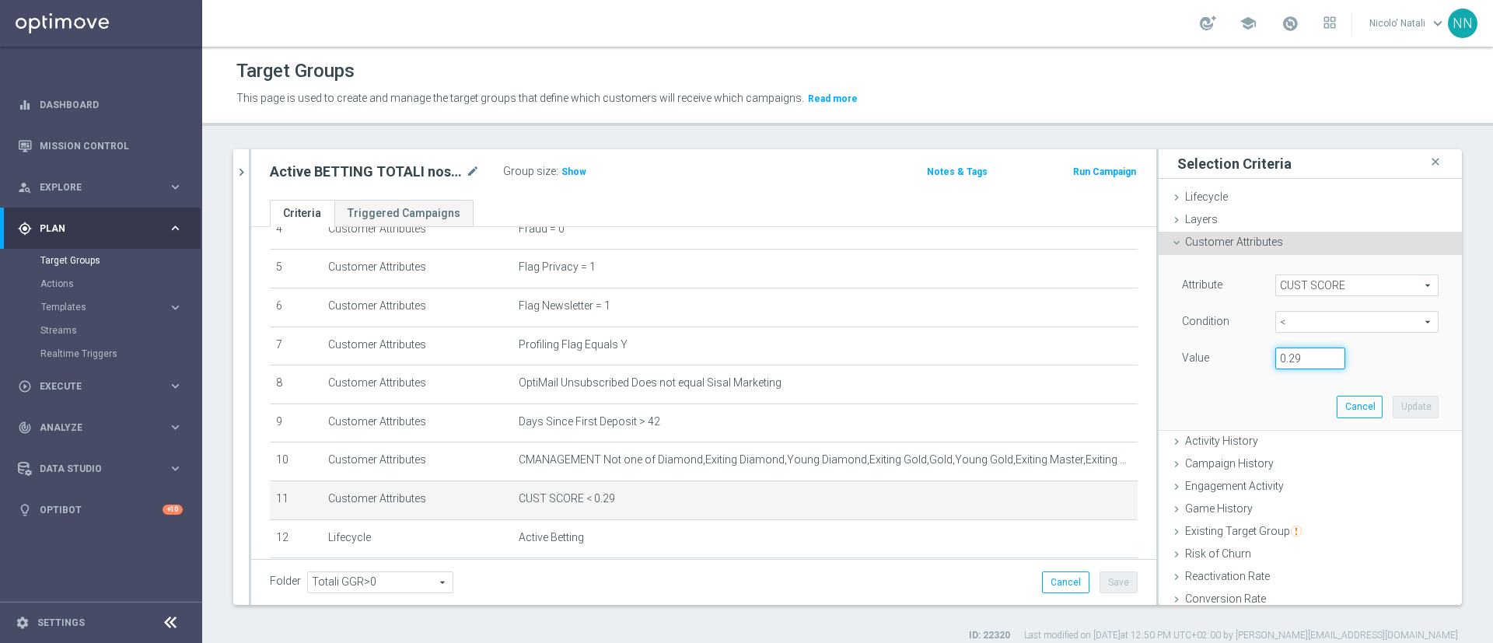
click at [1282, 353] on input "0.29" at bounding box center [1311, 359] width 70 height 22
type input "0.14"
click at [1393, 404] on button "Update" at bounding box center [1416, 407] width 46 height 22
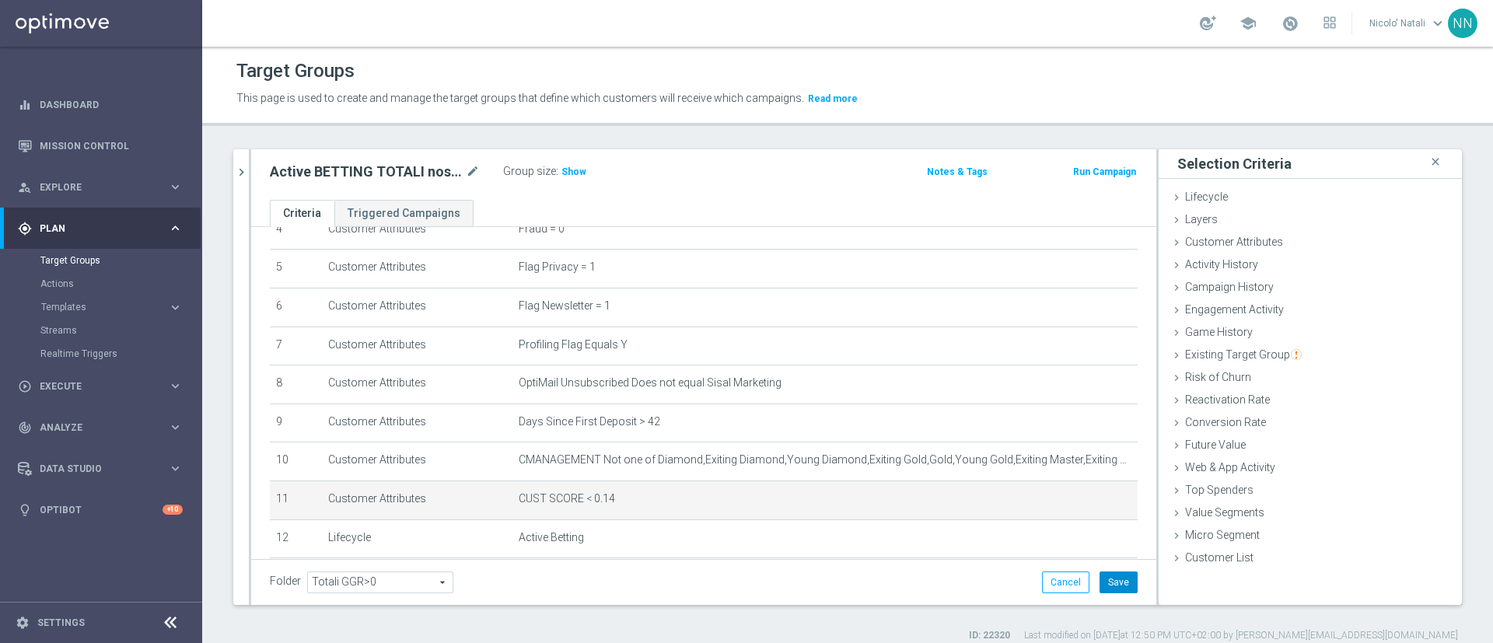
click at [1100, 575] on button "Save" at bounding box center [1119, 583] width 38 height 22
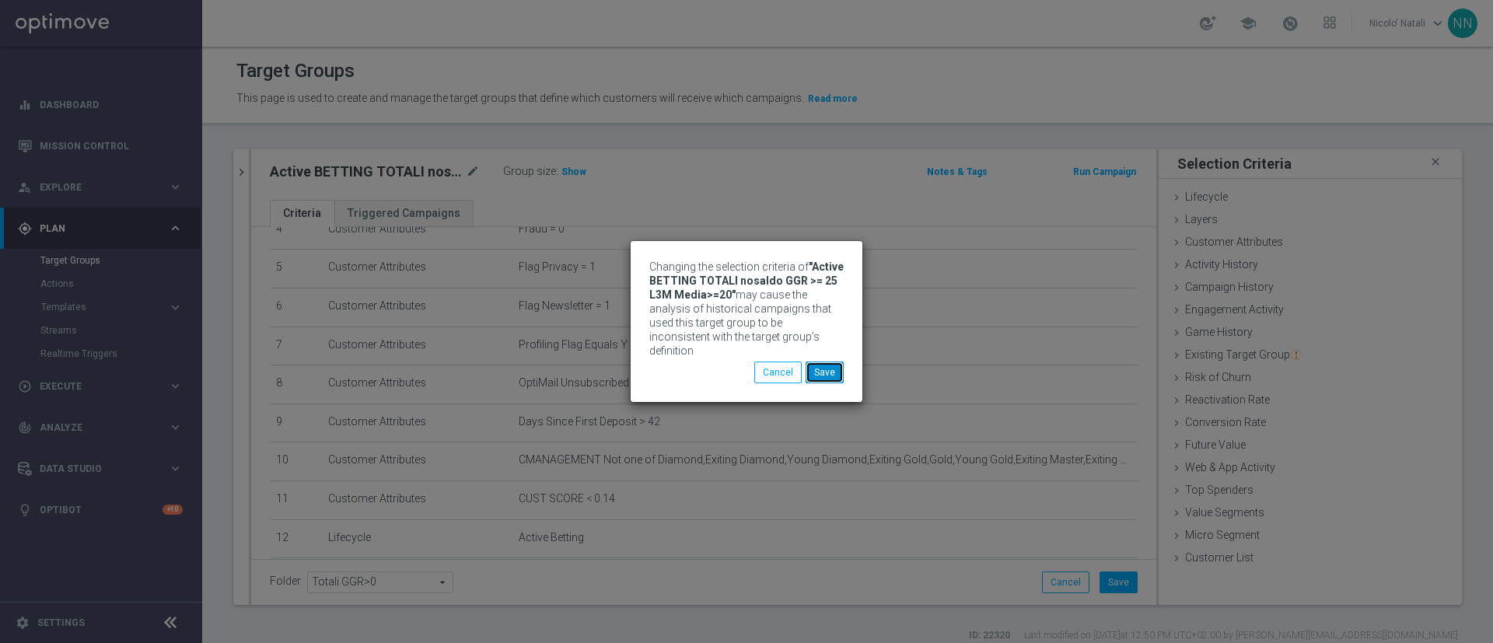
click at [833, 366] on button "Save" at bounding box center [825, 373] width 38 height 22
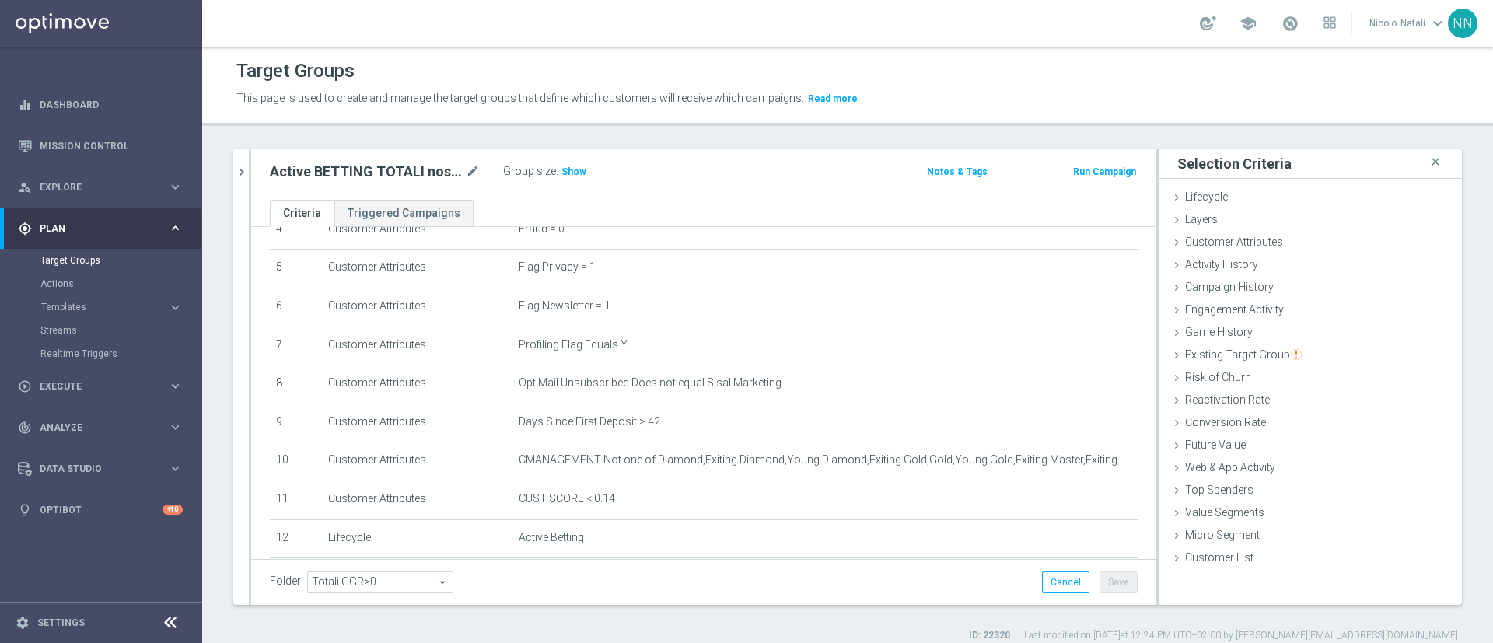
click at [226, 175] on div "active betting close more_vert Prioritize Customer Target Groups library_add cr…" at bounding box center [847, 395] width 1291 height 493
click at [246, 173] on icon "chevron_right" at bounding box center [241, 172] width 15 height 15
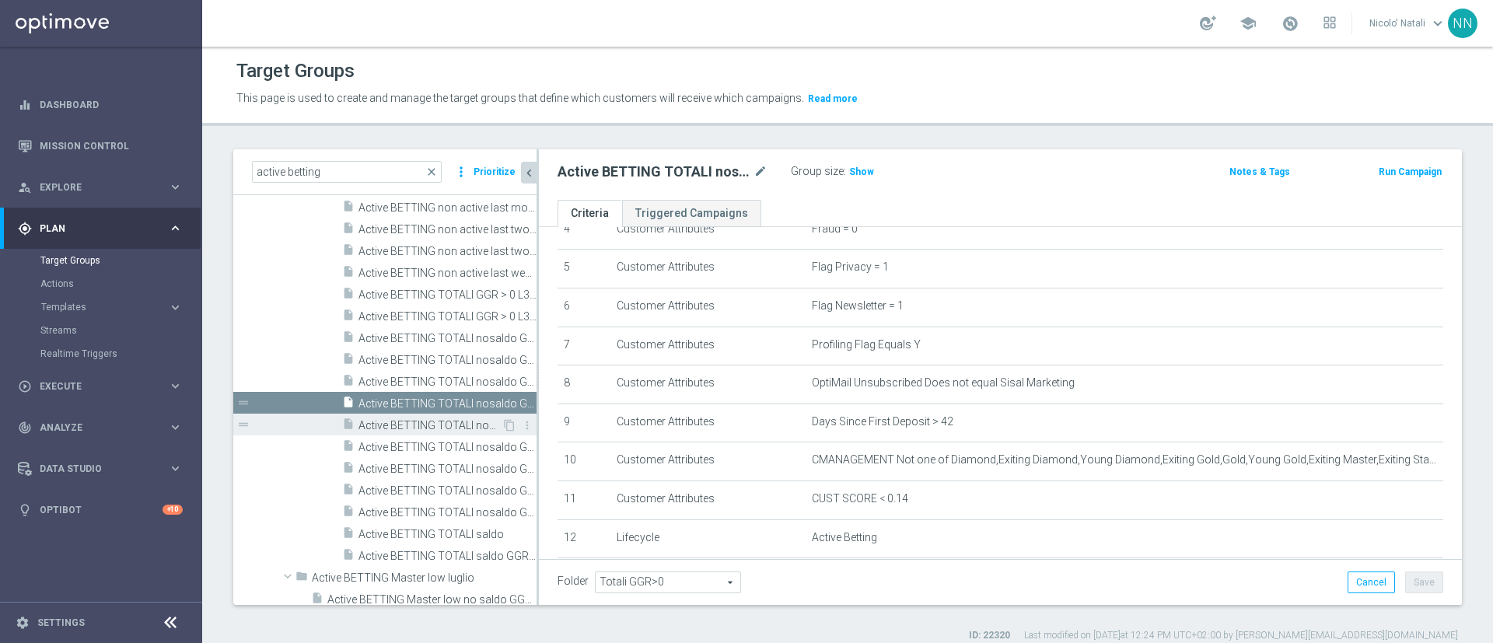
click at [415, 429] on span "Active BETTING TOTALI nosaldo GGR >=100 L3M Media>=20" at bounding box center [430, 425] width 143 height 13
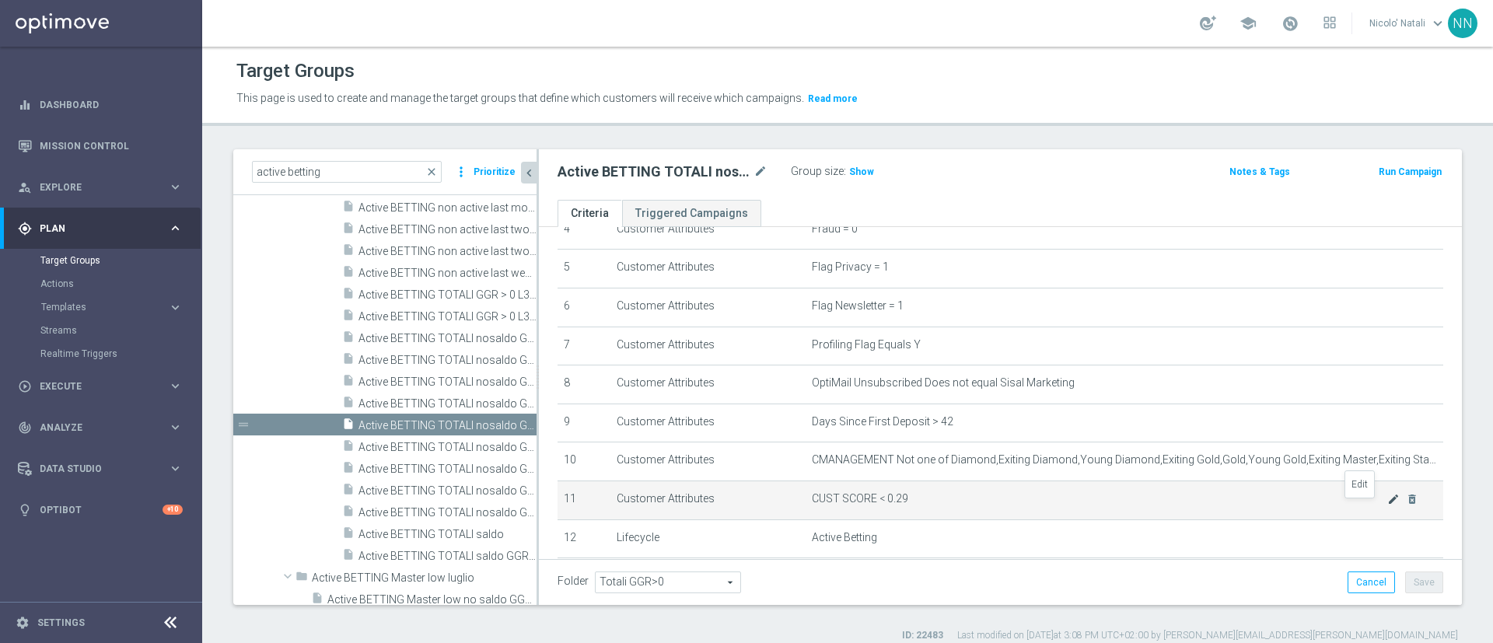
click at [1388, 506] on icon "mode_edit" at bounding box center [1394, 499] width 12 height 12
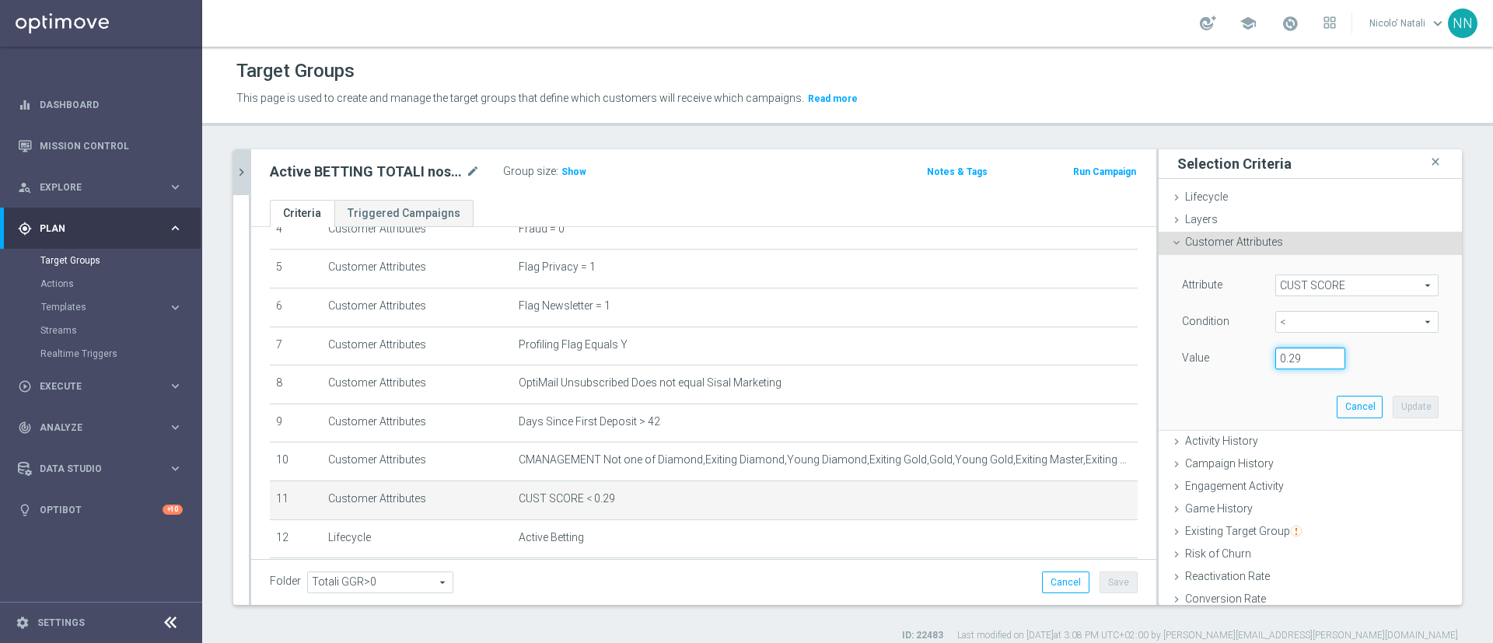
click at [1283, 361] on input "0.29" at bounding box center [1311, 359] width 70 height 22
type input "0.14"
click at [1393, 405] on button "Update" at bounding box center [1416, 407] width 46 height 22
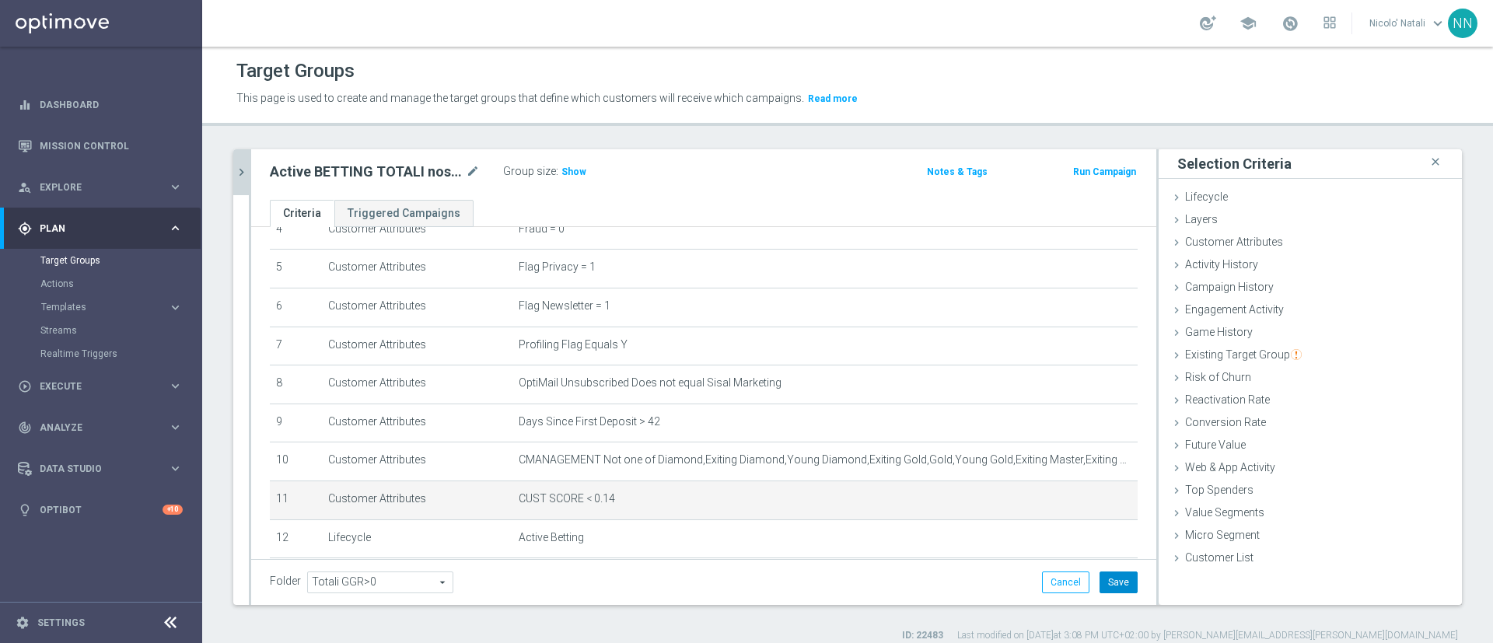
click at [1107, 583] on button "Save" at bounding box center [1119, 583] width 38 height 22
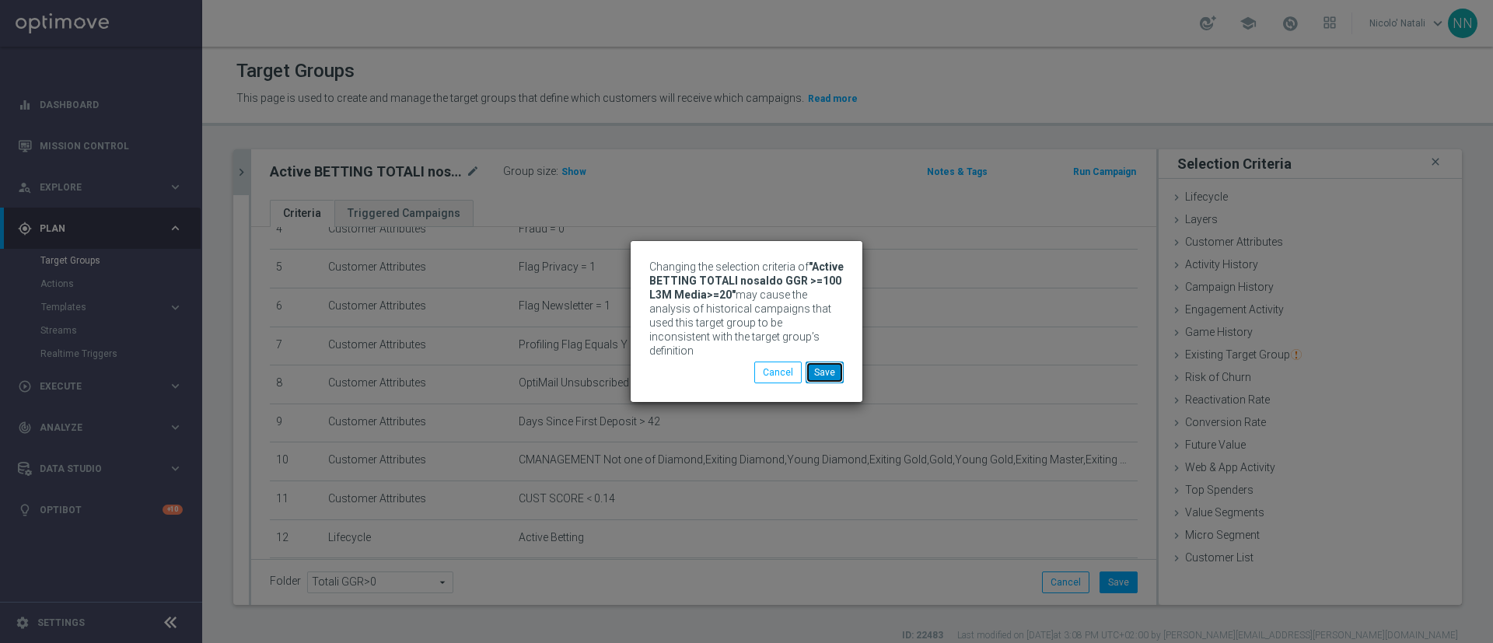
click at [826, 362] on button "Save" at bounding box center [825, 373] width 38 height 22
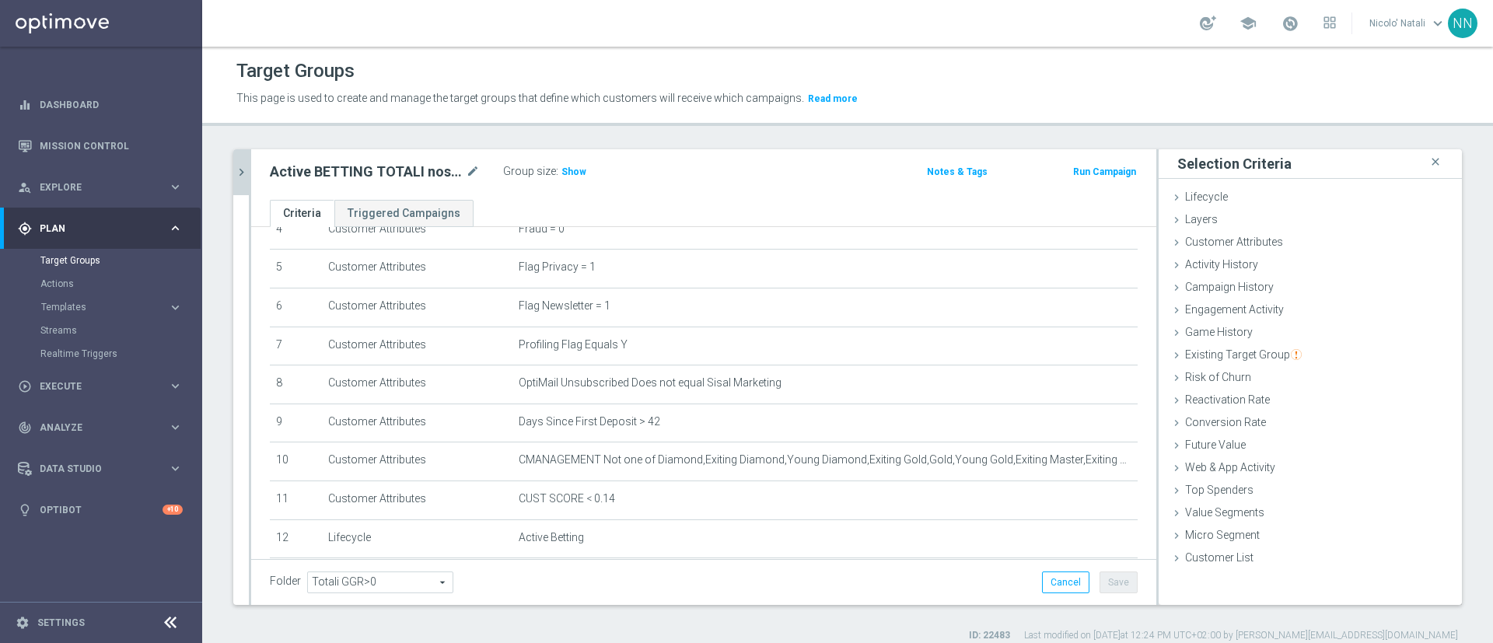
click at [234, 170] on icon "chevron_right" at bounding box center [241, 172] width 15 height 15
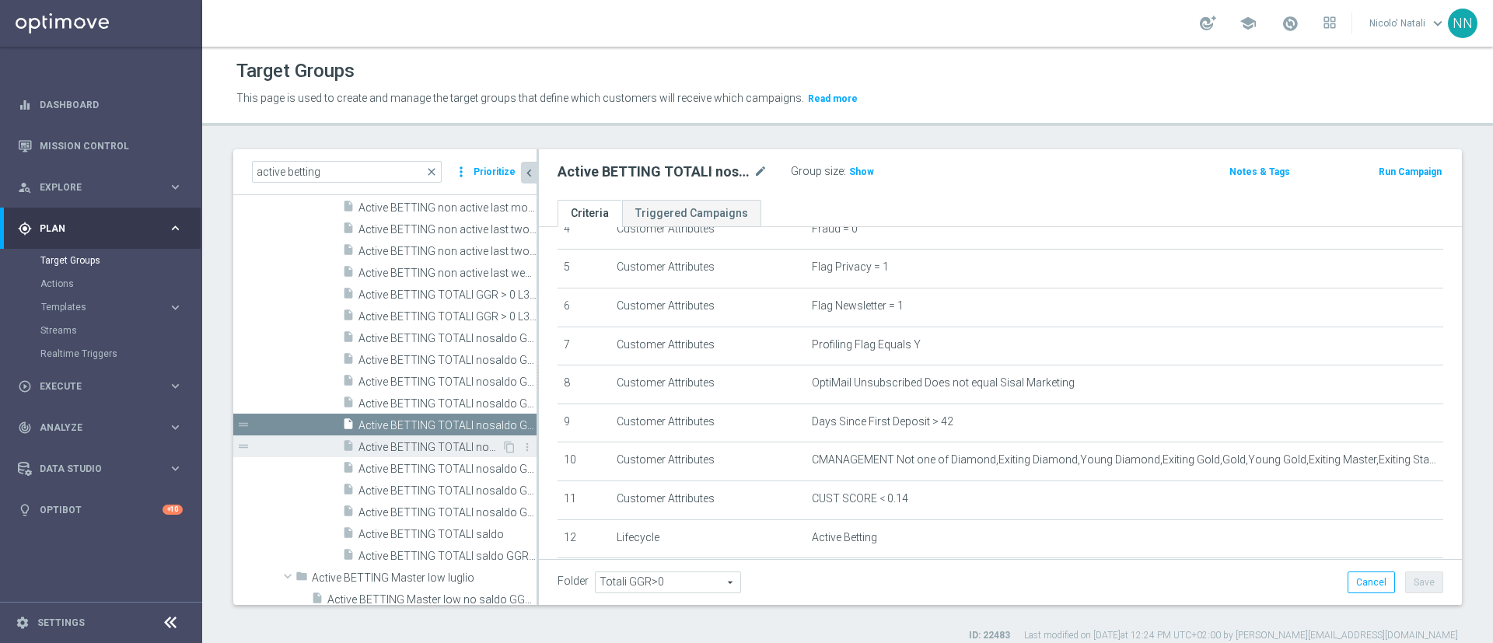
click at [379, 441] on span "Active BETTING TOTALI nosaldo GGR >=25 L3M Media<20" at bounding box center [430, 447] width 143 height 13
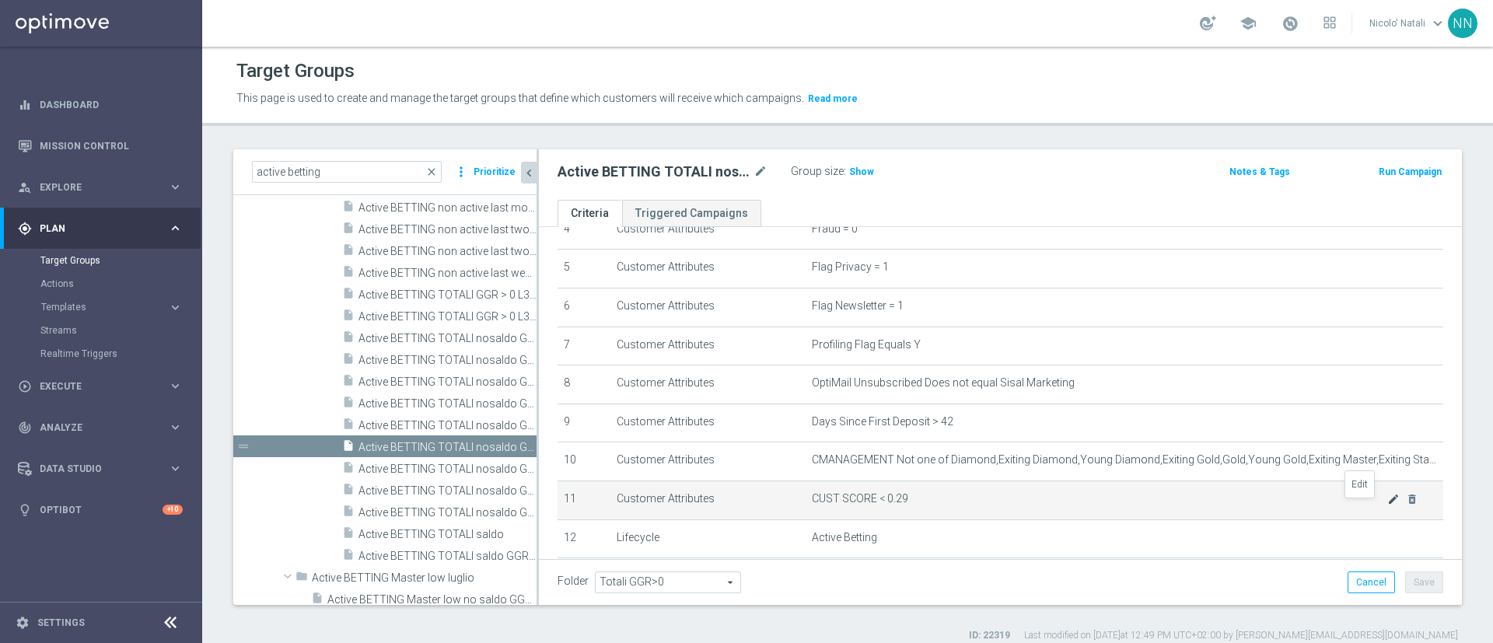
click at [1388, 505] on icon "mode_edit" at bounding box center [1394, 499] width 12 height 12
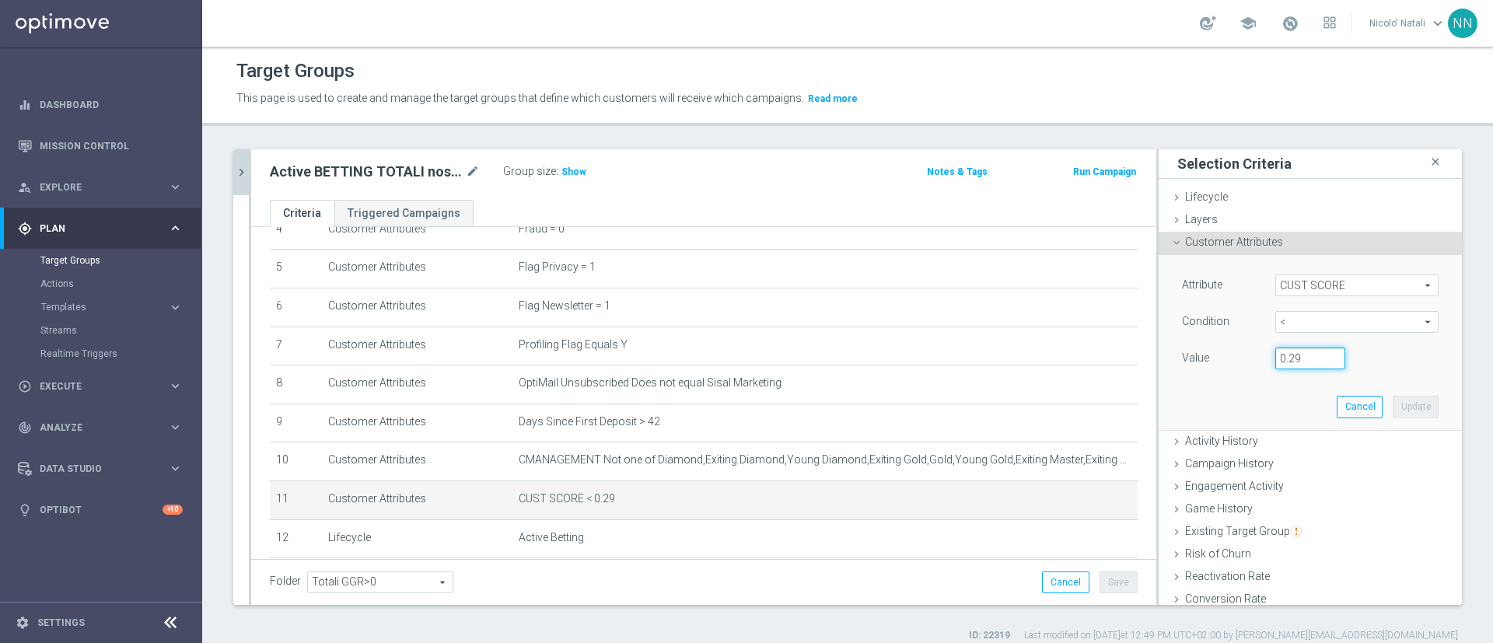
click at [1276, 361] on input "0.29" at bounding box center [1311, 359] width 70 height 22
type input "0.14"
click at [1393, 411] on button "Update" at bounding box center [1416, 407] width 46 height 22
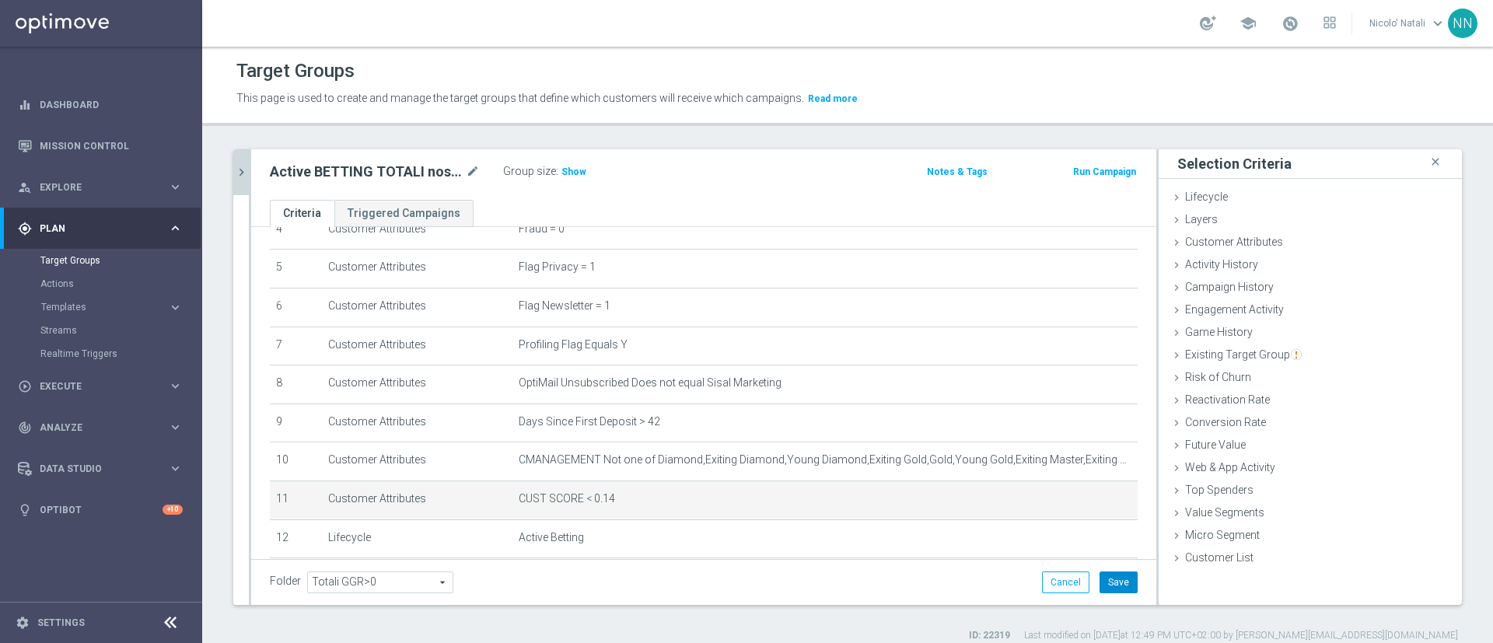
click at [1102, 583] on button "Save" at bounding box center [1119, 583] width 38 height 22
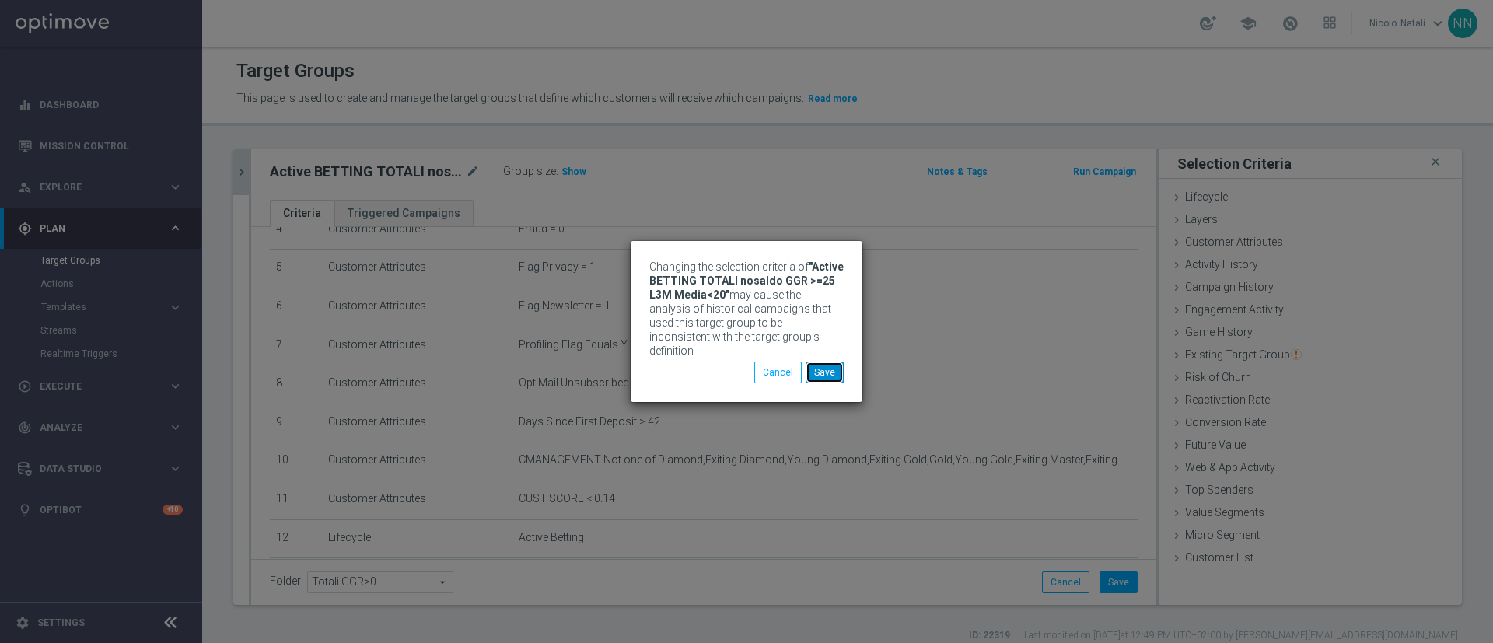
click at [827, 362] on button "Save" at bounding box center [825, 373] width 38 height 22
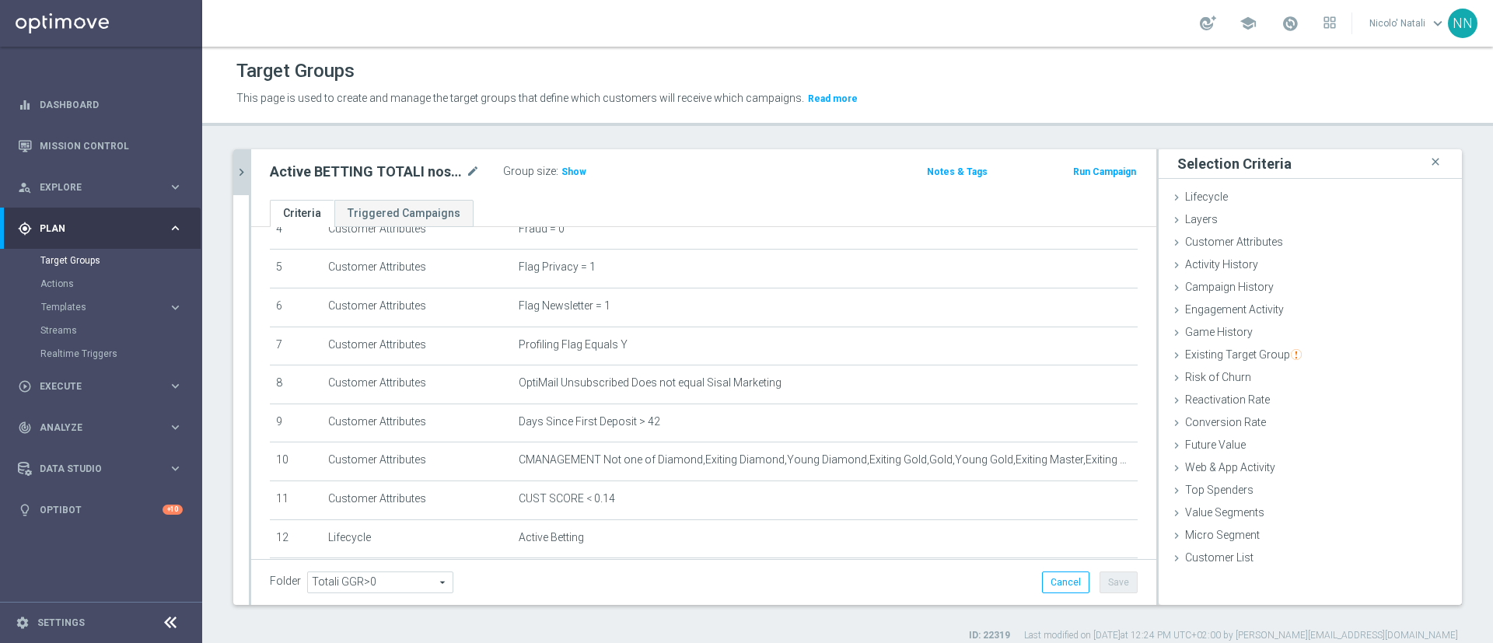
click at [226, 177] on div "active betting close more_vert Prioritize Customer Target Groups library_add cr…" at bounding box center [847, 395] width 1291 height 493
click at [242, 173] on icon "chevron_right" at bounding box center [241, 172] width 15 height 15
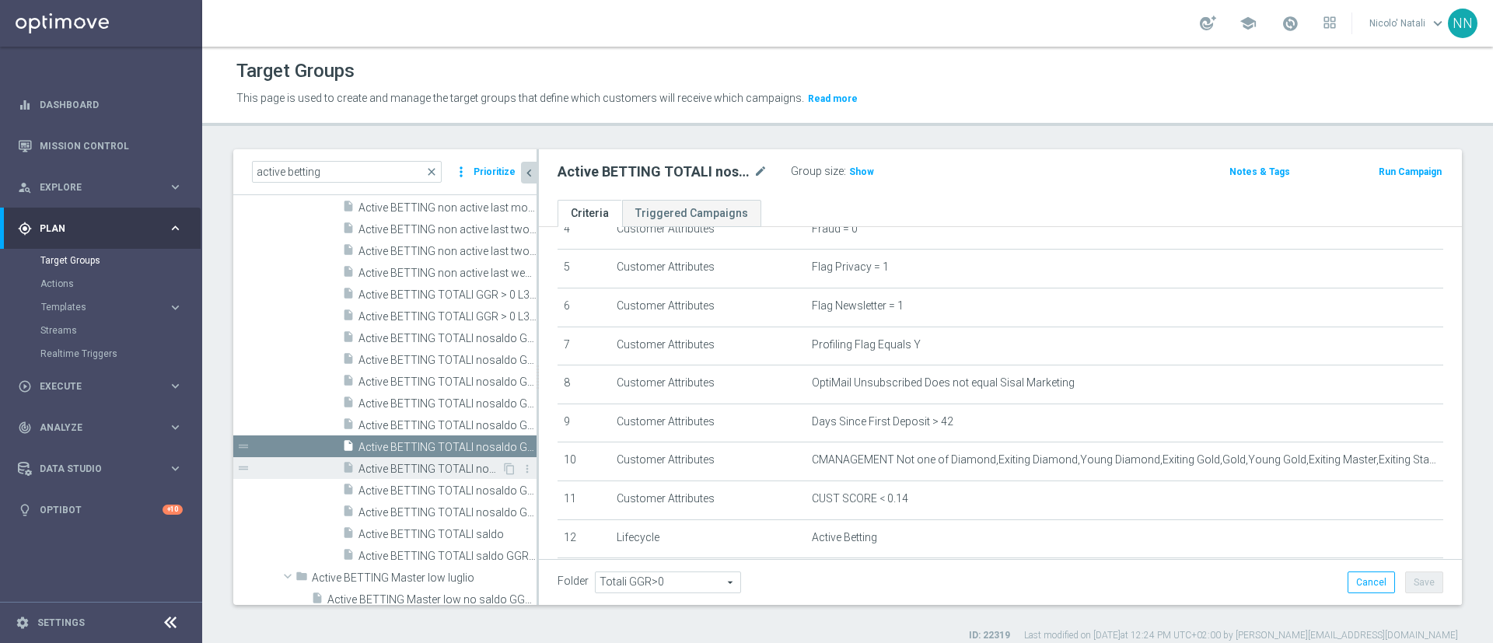
click at [379, 466] on span "Active BETTING TOTALI nosaldo GGRnb > 0 L3M Media<20" at bounding box center [430, 469] width 143 height 13
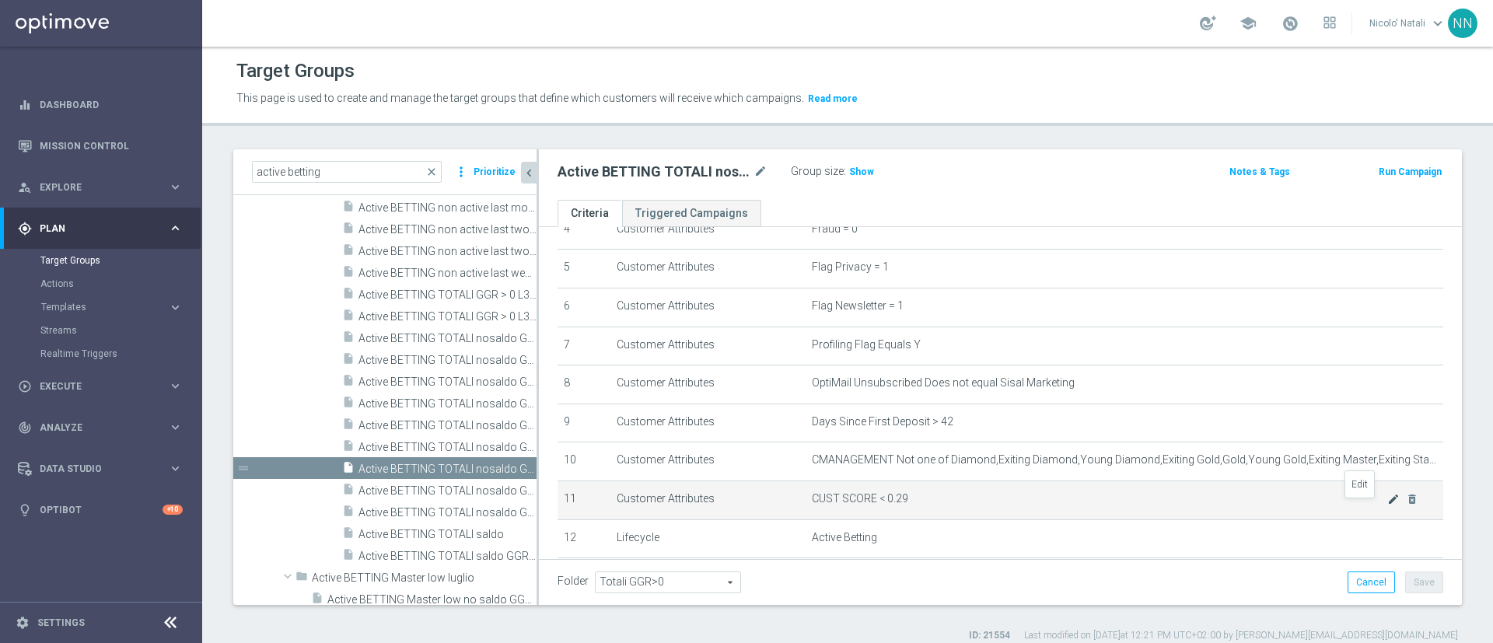
click at [1388, 506] on icon "mode_edit" at bounding box center [1394, 499] width 12 height 12
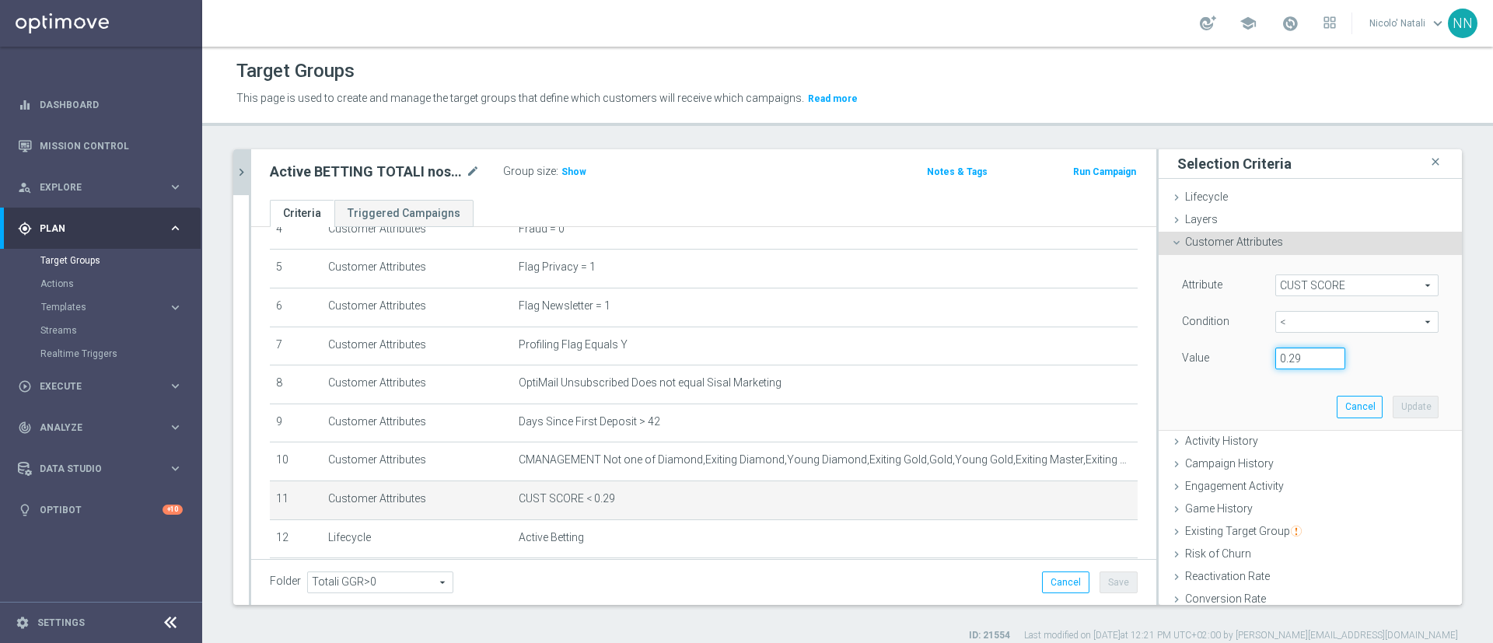
click at [1276, 352] on input "0.29" at bounding box center [1311, 359] width 70 height 22
type input "0.14"
click at [1393, 400] on button "Update" at bounding box center [1416, 407] width 46 height 22
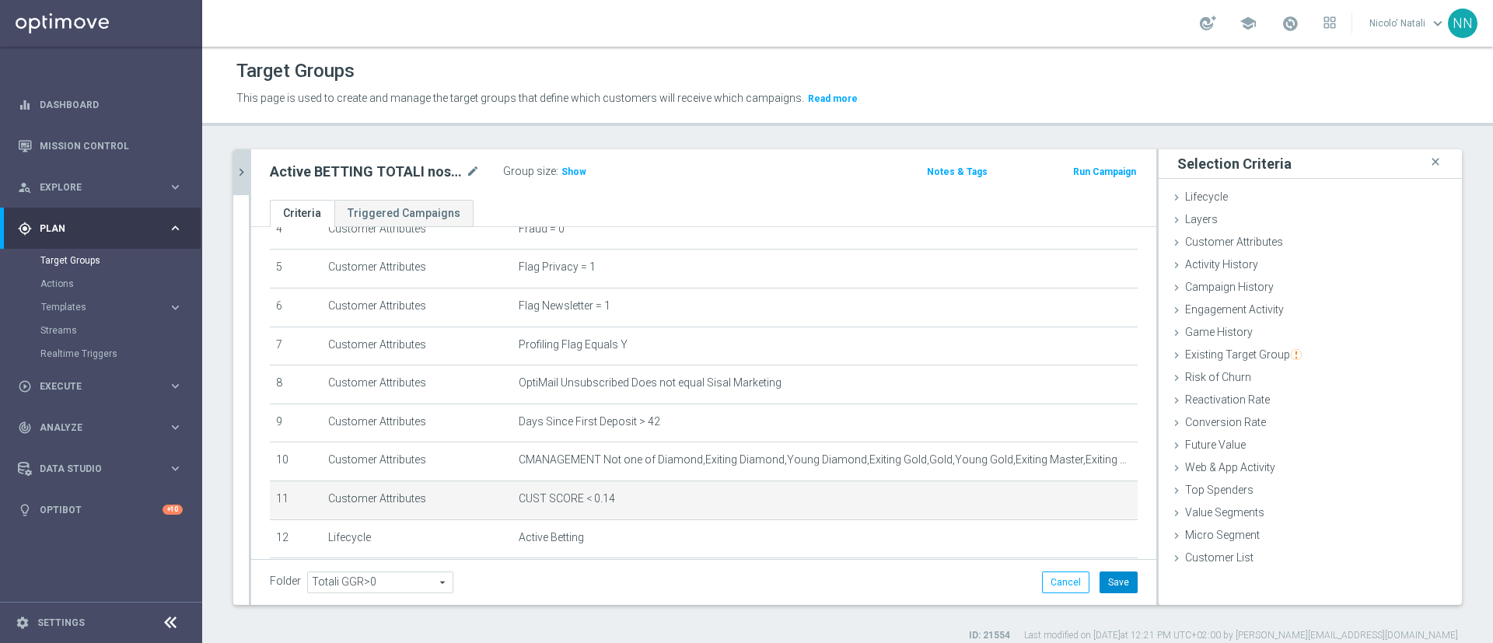
click at [1106, 582] on button "Save" at bounding box center [1119, 583] width 38 height 22
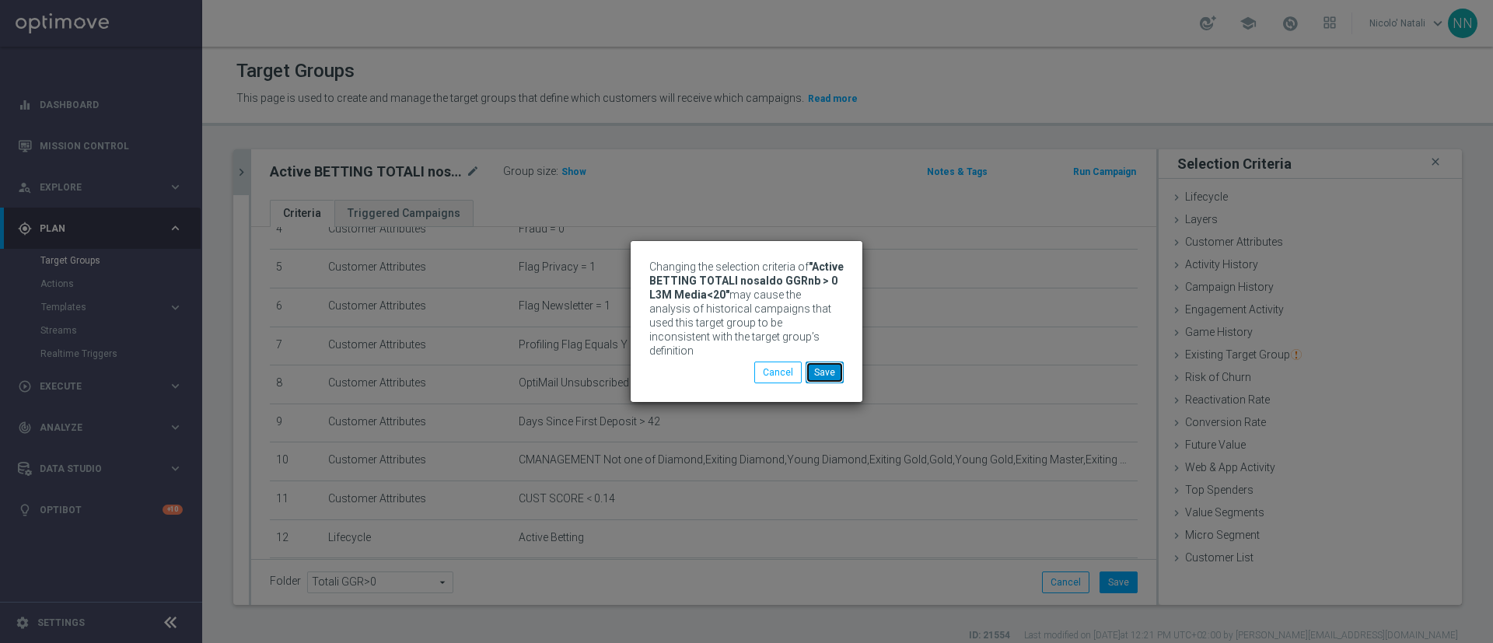
click at [828, 374] on button "Save" at bounding box center [825, 373] width 38 height 22
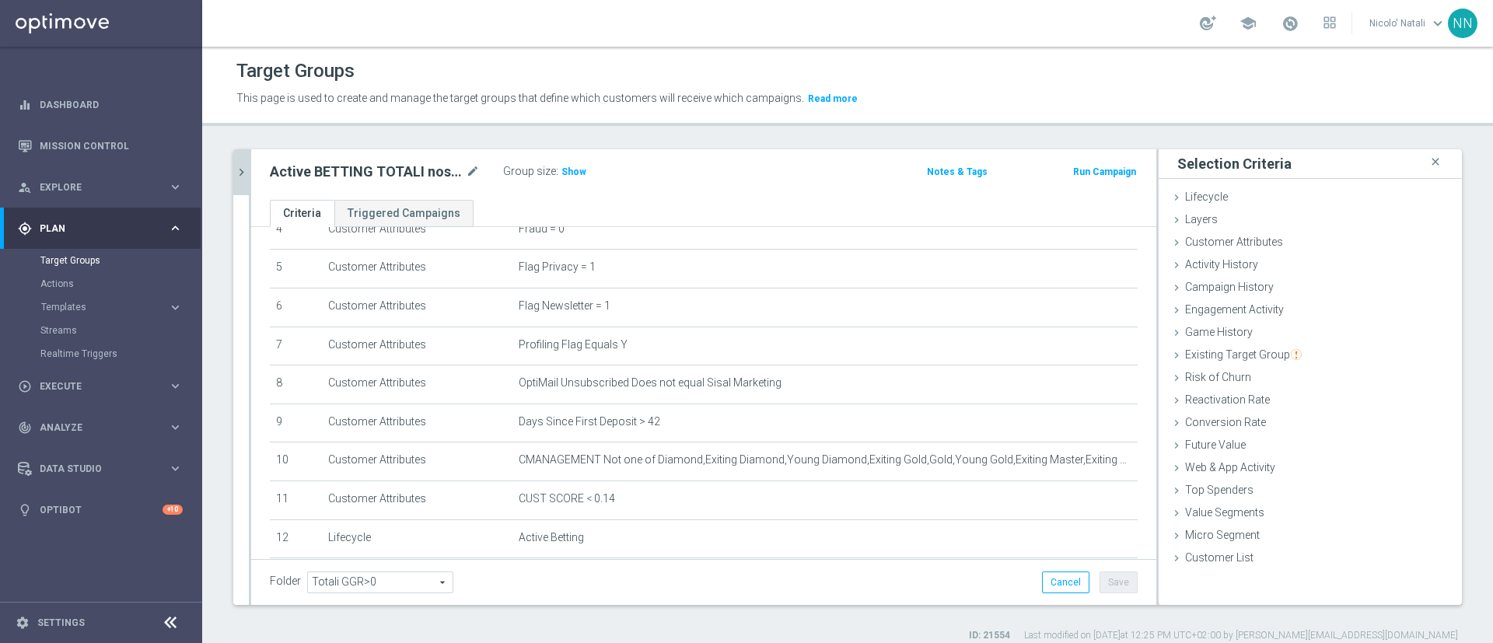
click at [240, 179] on icon "chevron_right" at bounding box center [241, 172] width 15 height 15
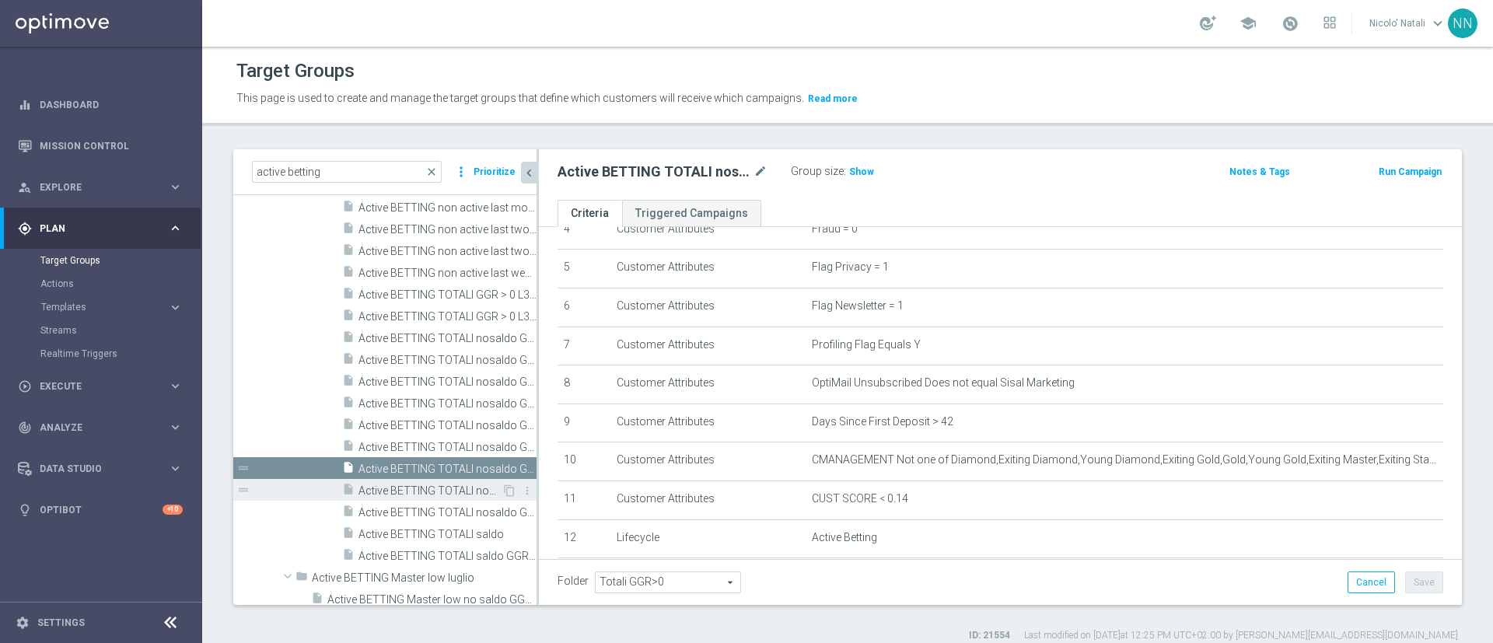
click at [407, 490] on span "Active BETTING TOTALI nosaldo GGRnb > 0 L3M Media>=20" at bounding box center [430, 491] width 143 height 13
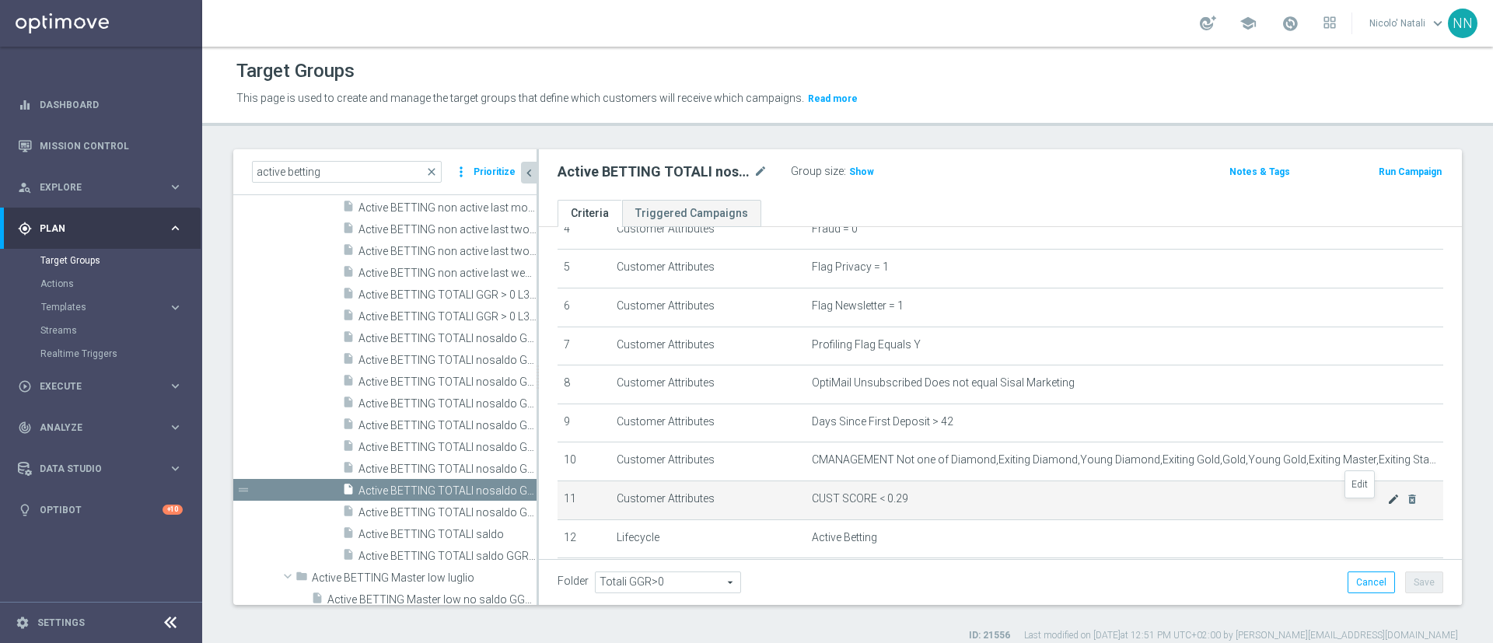
click at [1388, 506] on icon "mode_edit" at bounding box center [1394, 499] width 12 height 12
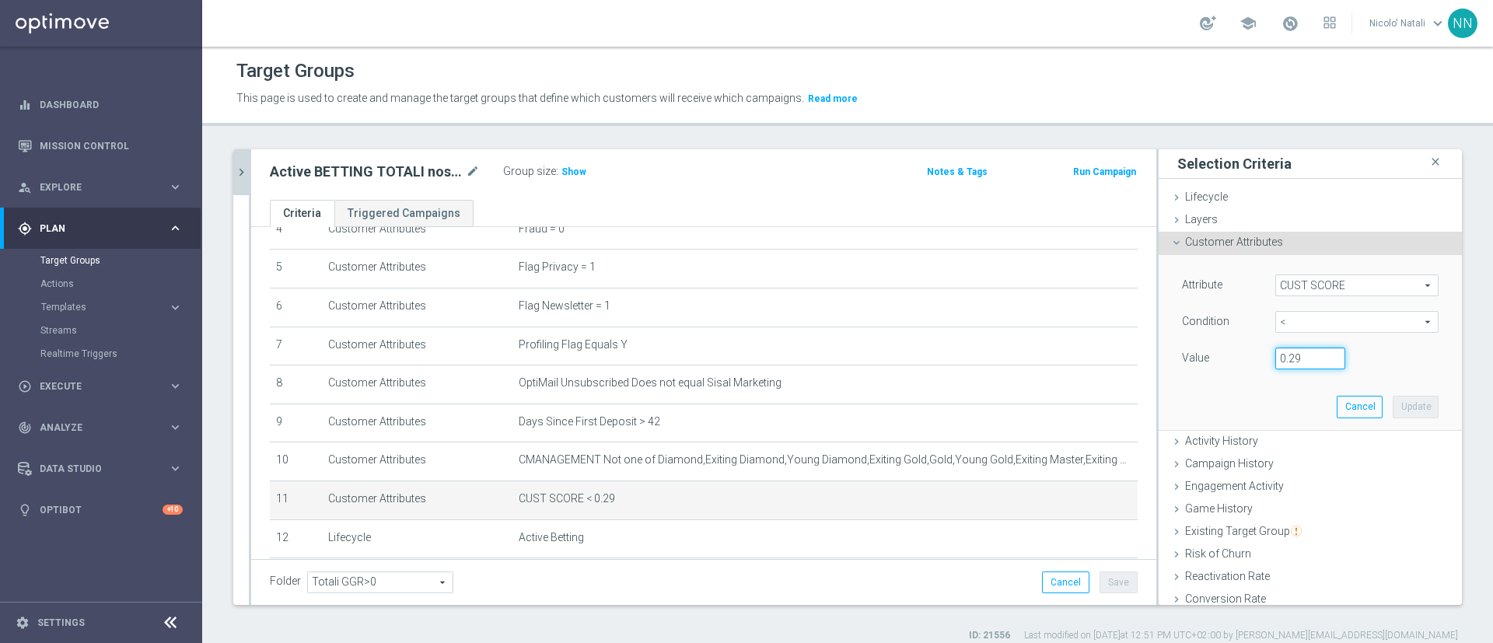
click at [1288, 364] on input "0.29" at bounding box center [1311, 359] width 70 height 22
type input "0.14"
click at [1393, 402] on button "Update" at bounding box center [1416, 407] width 46 height 22
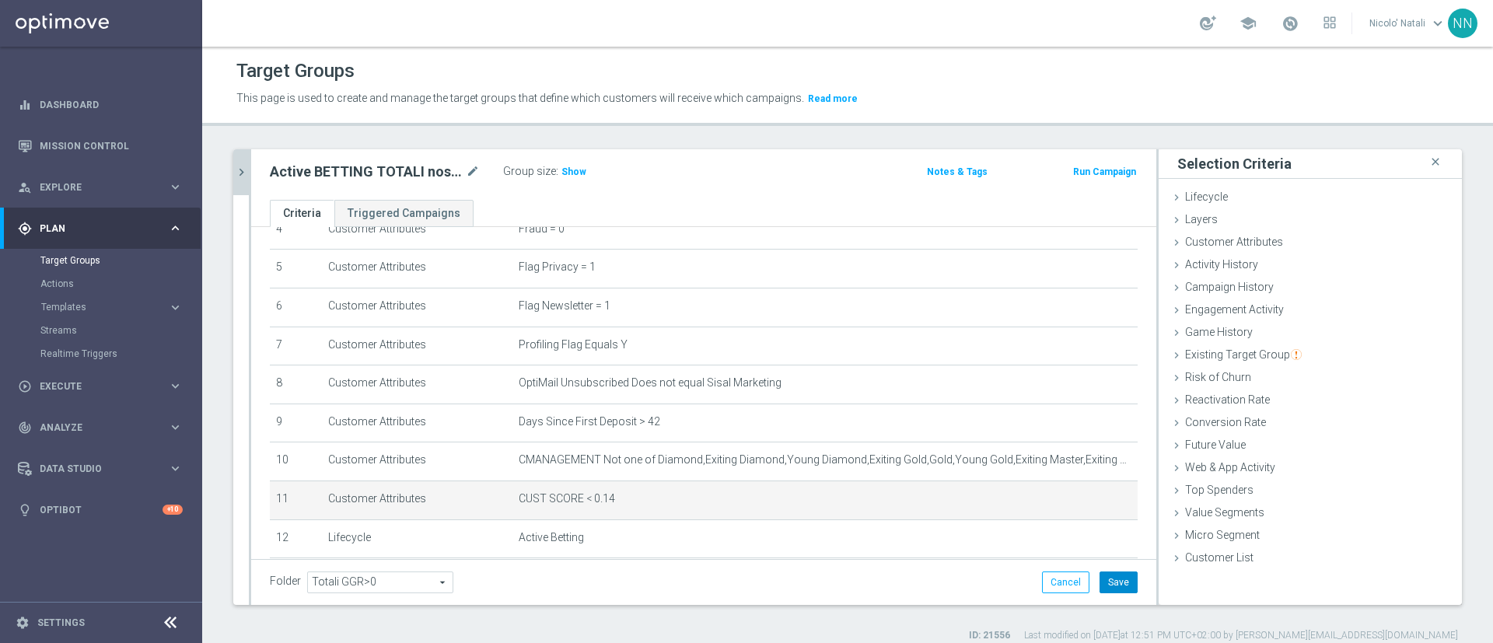
click at [1103, 591] on button "Save" at bounding box center [1119, 583] width 38 height 22
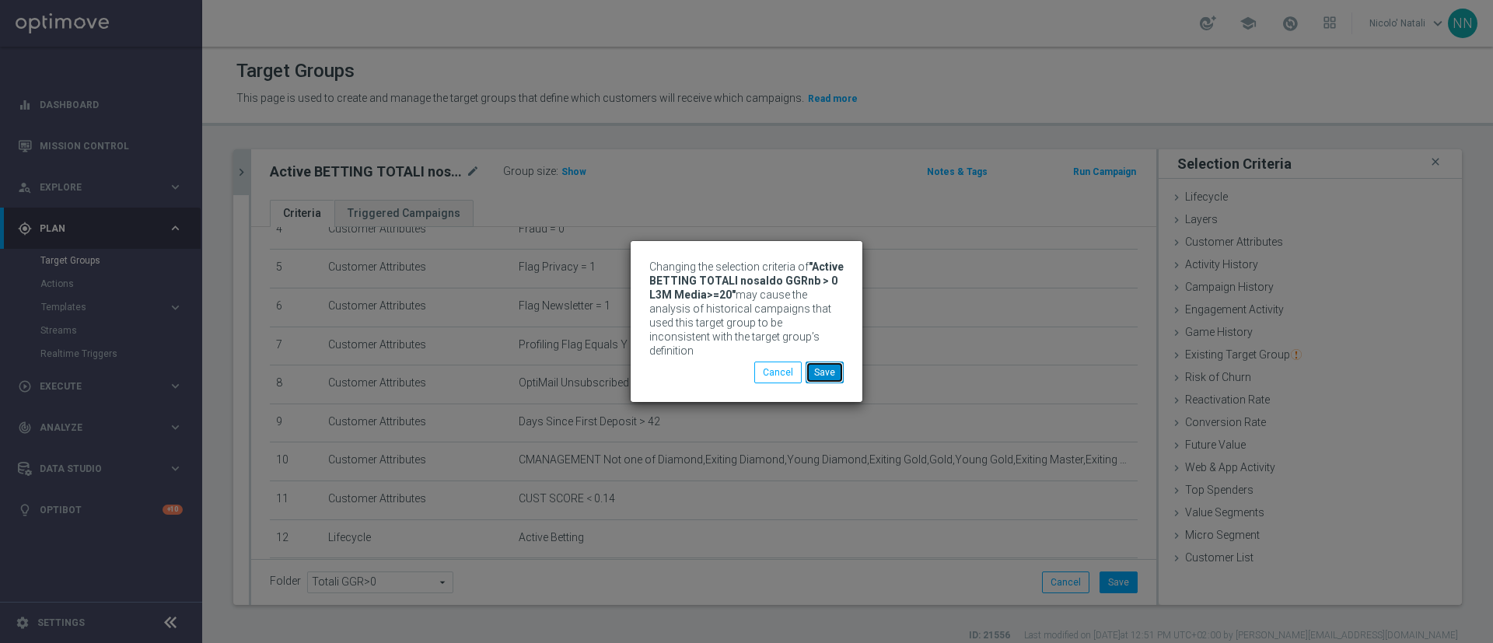
click at [828, 362] on button "Save" at bounding box center [825, 373] width 38 height 22
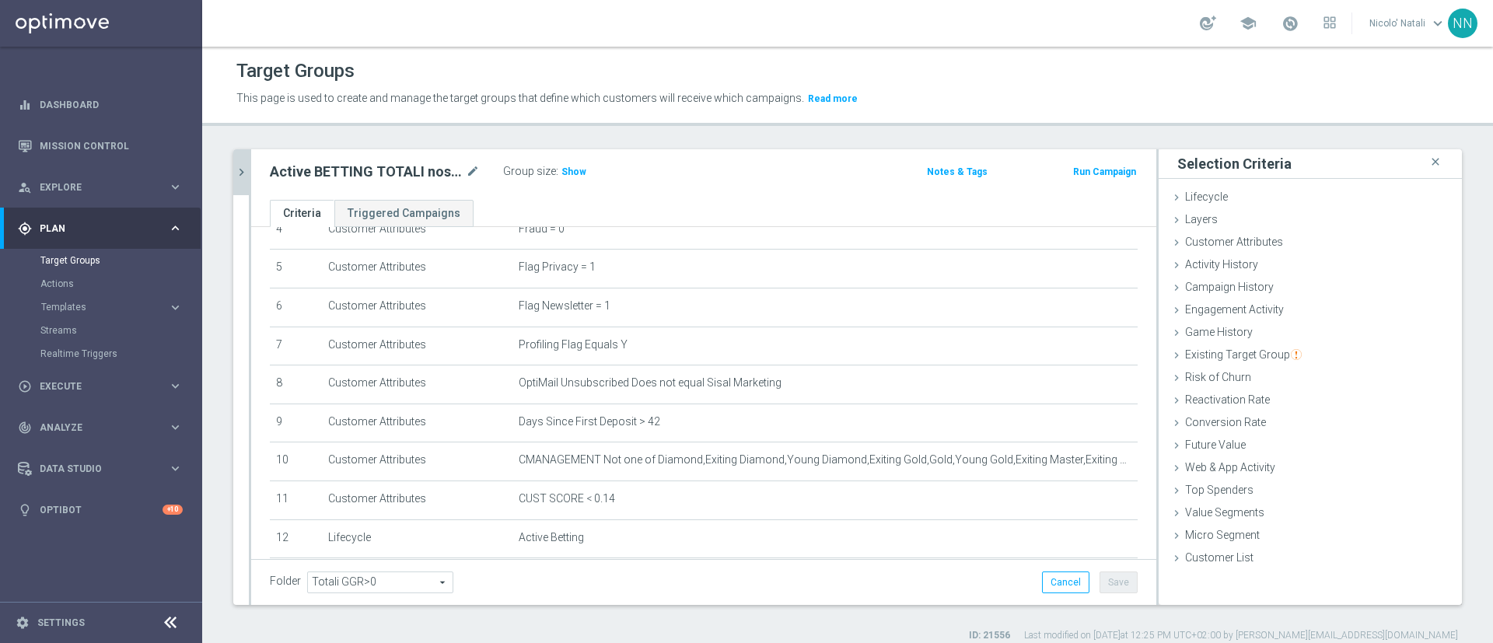
click at [233, 172] on button "chevron_right" at bounding box center [241, 172] width 16 height 46
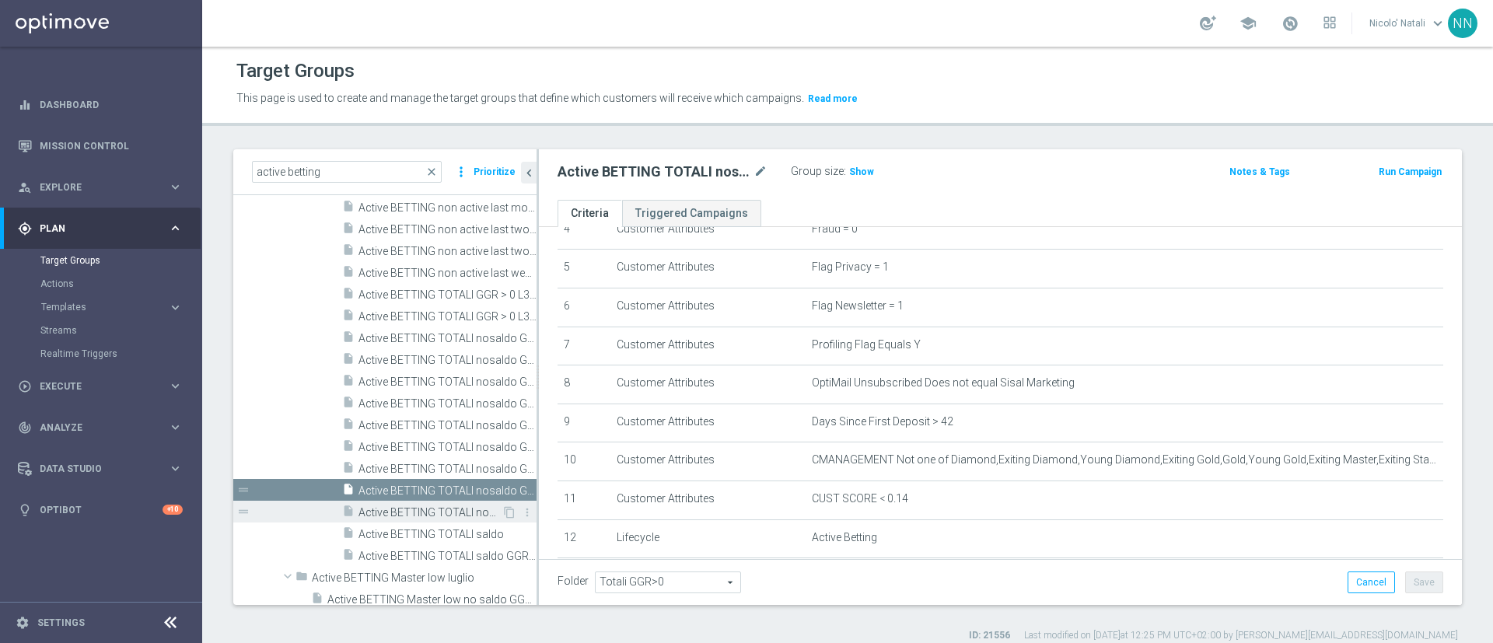
click at [448, 506] on span "Active BETTING TOTALI nosaldo GGRnb >0" at bounding box center [430, 512] width 143 height 13
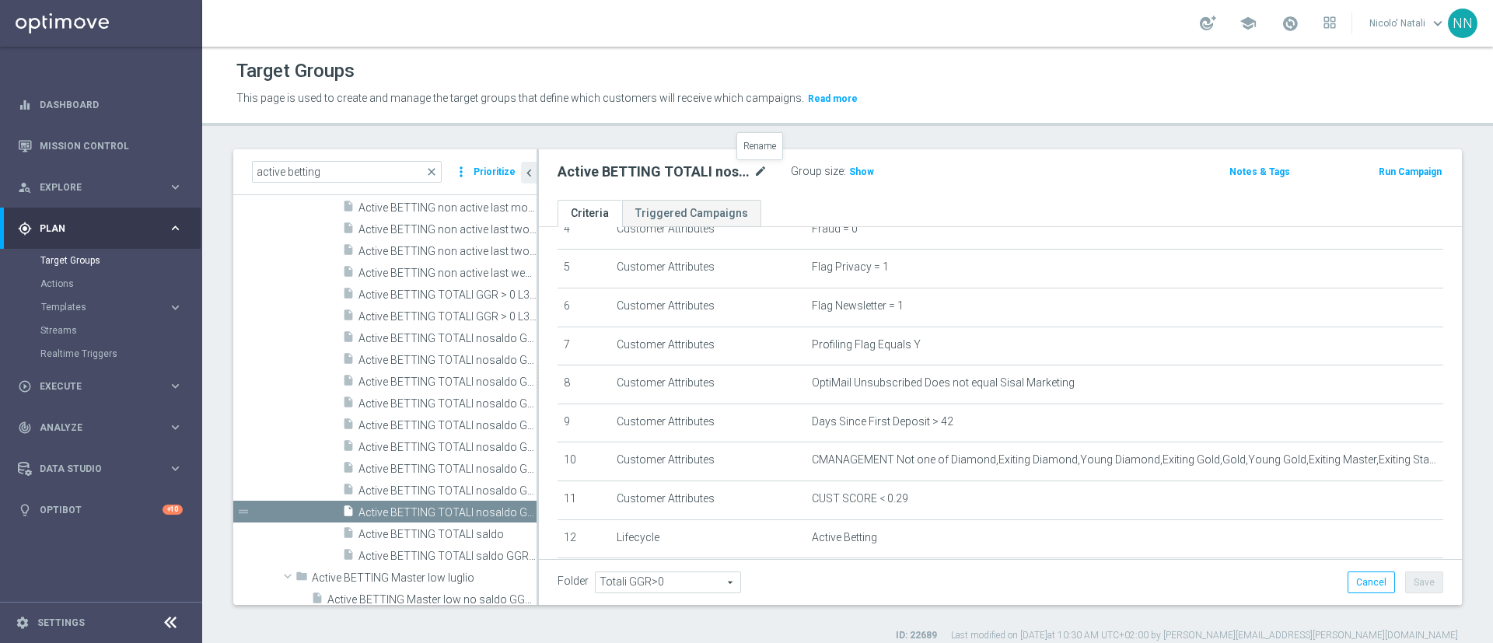
click at [761, 166] on icon "mode_edit" at bounding box center [761, 172] width 14 height 19
click at [776, 198] on div "Active BETTING TOTALI nosaldo GGRnb >0 Group size : Show Notes & Tags Run Campa…" at bounding box center [1000, 174] width 923 height 51
click at [778, 171] on div "Active BETTING TOTALI nosaldo GGRnb >0 mode_edit" at bounding box center [674, 172] width 233 height 22
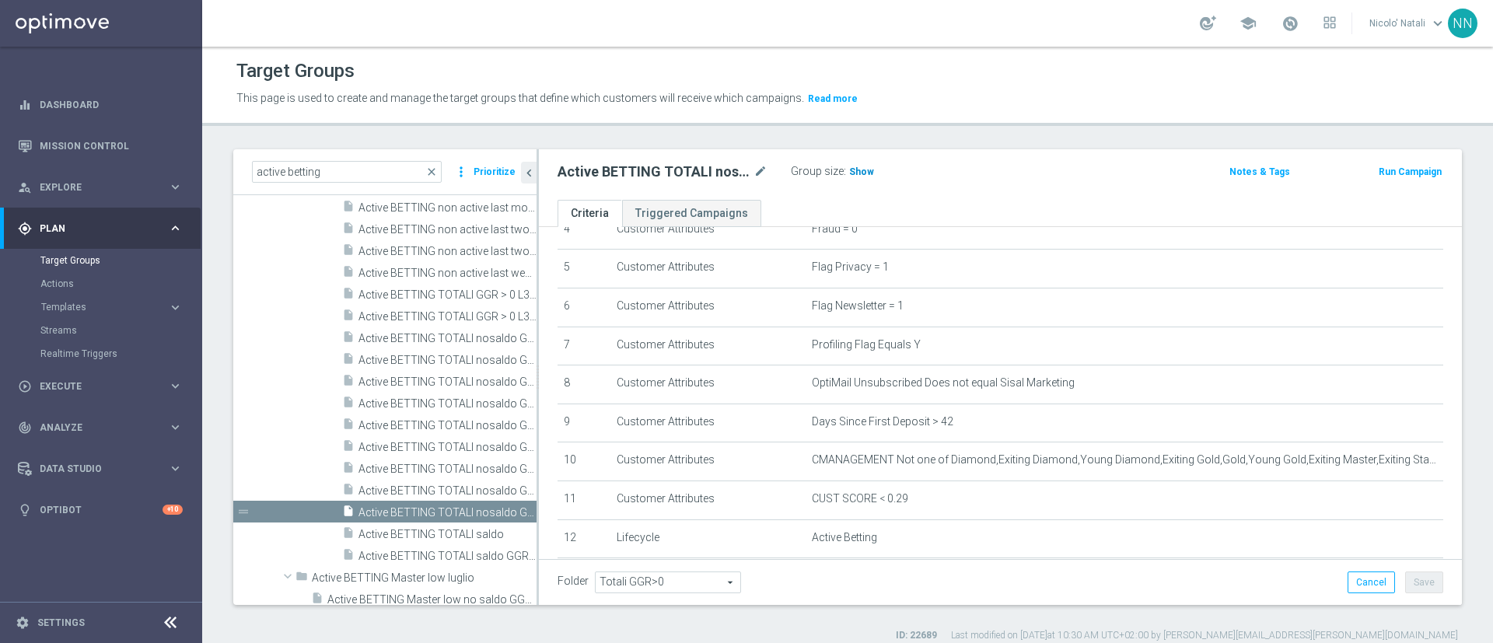
click at [867, 177] on h3 "Show" at bounding box center [862, 171] width 28 height 17
click at [759, 172] on icon "mode_edit" at bounding box center [761, 172] width 14 height 19
click at [798, 196] on div "Active BETTING TOTALI nosaldo GGRnb >0 Group size : 24,892 Notes & Tags Run Cam…" at bounding box center [1000, 174] width 923 height 51
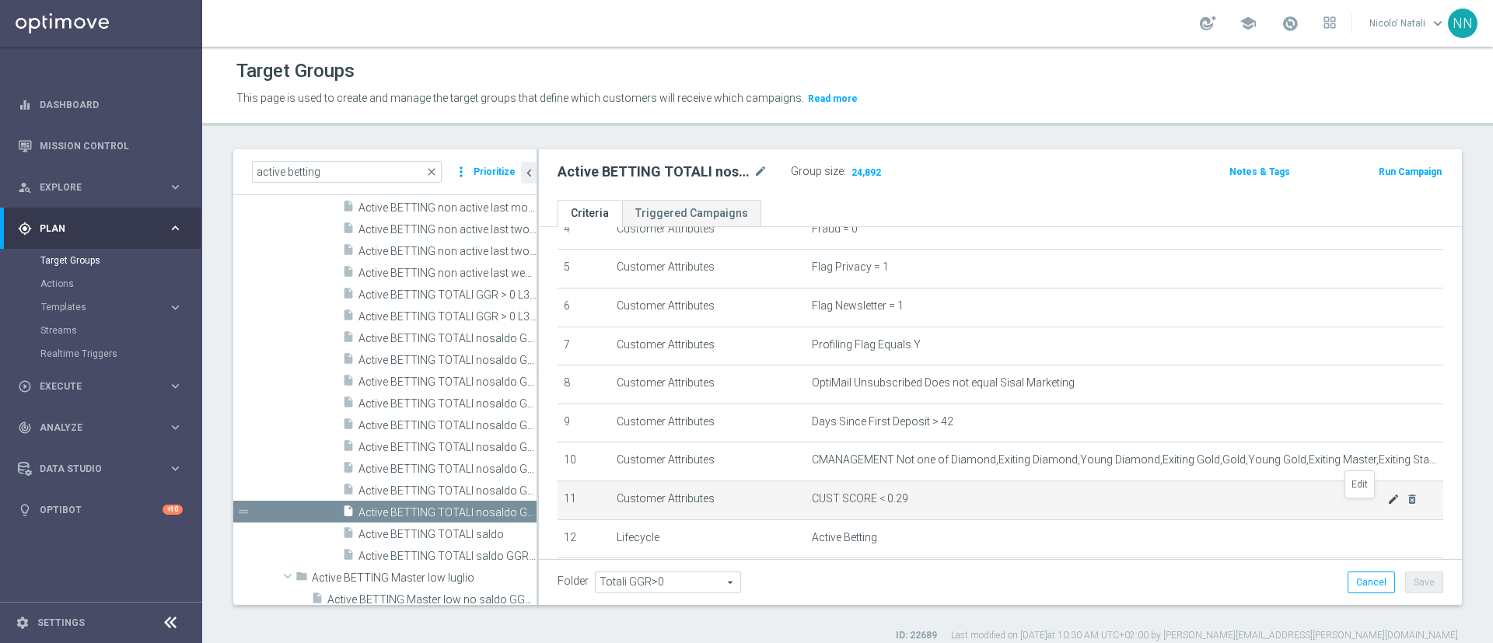
click at [1388, 506] on icon "mode_edit" at bounding box center [1394, 499] width 12 height 12
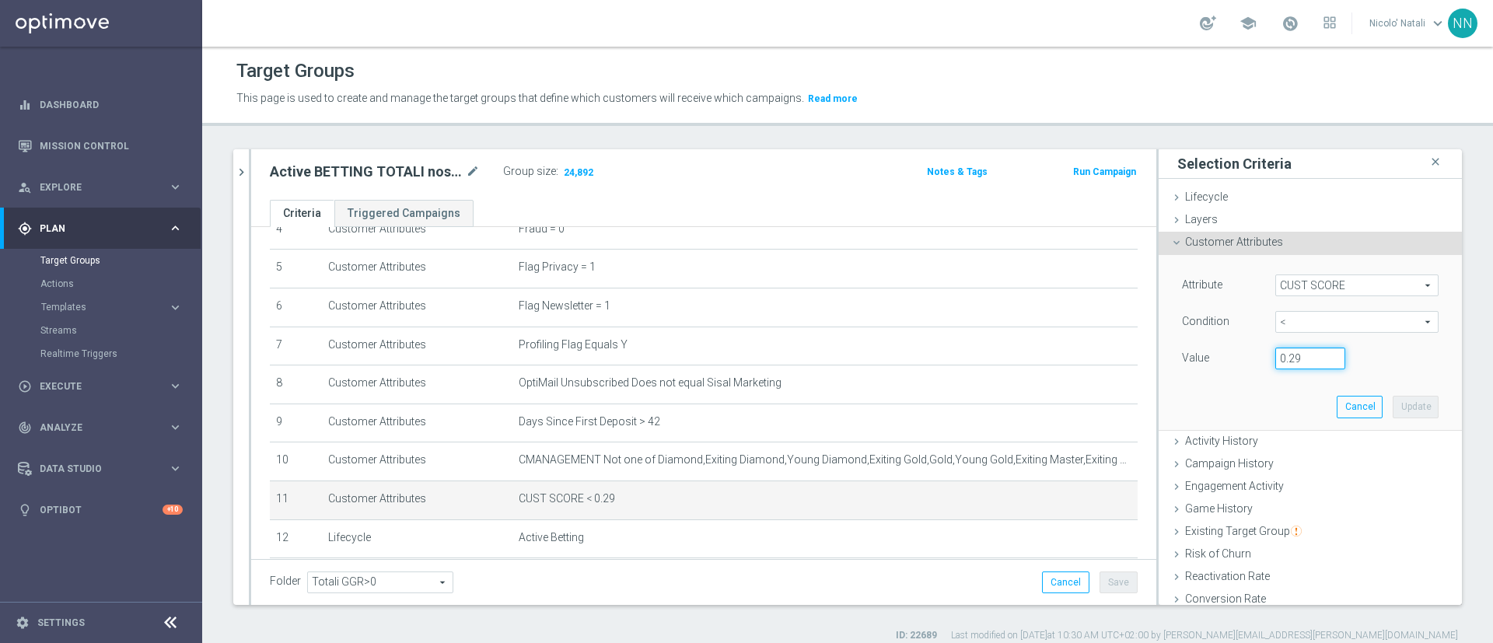
click at [1285, 365] on input "0.29" at bounding box center [1311, 359] width 70 height 22
type input "0.14"
click at [1393, 402] on button "Update" at bounding box center [1416, 407] width 46 height 22
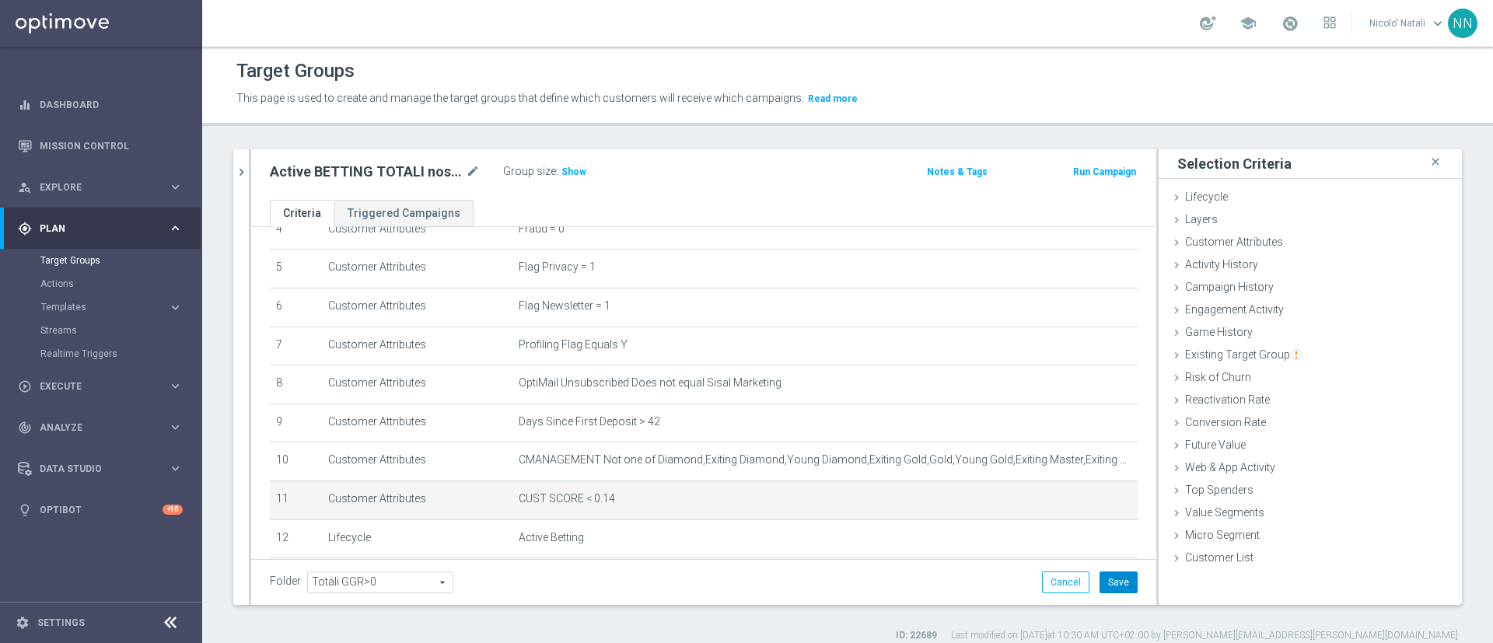
click at [1107, 578] on button "Save" at bounding box center [1119, 583] width 38 height 22
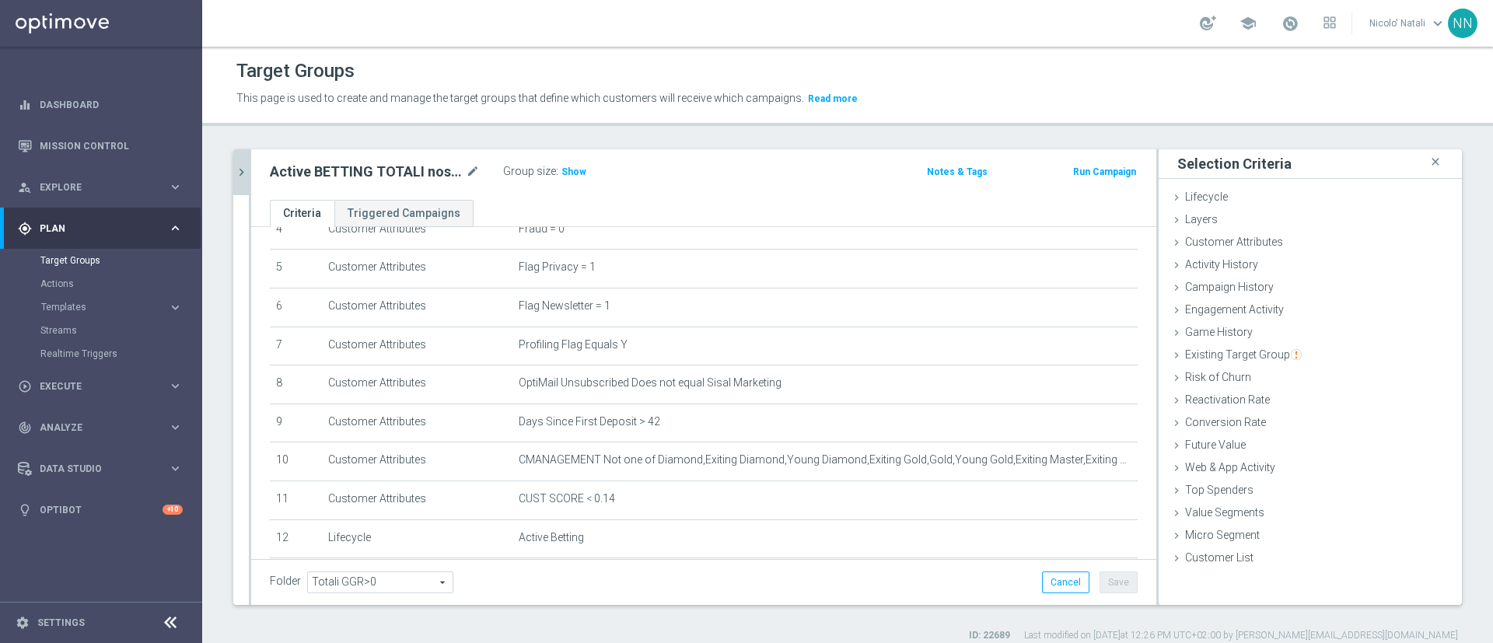
click at [235, 178] on icon "chevron_right" at bounding box center [241, 172] width 15 height 15
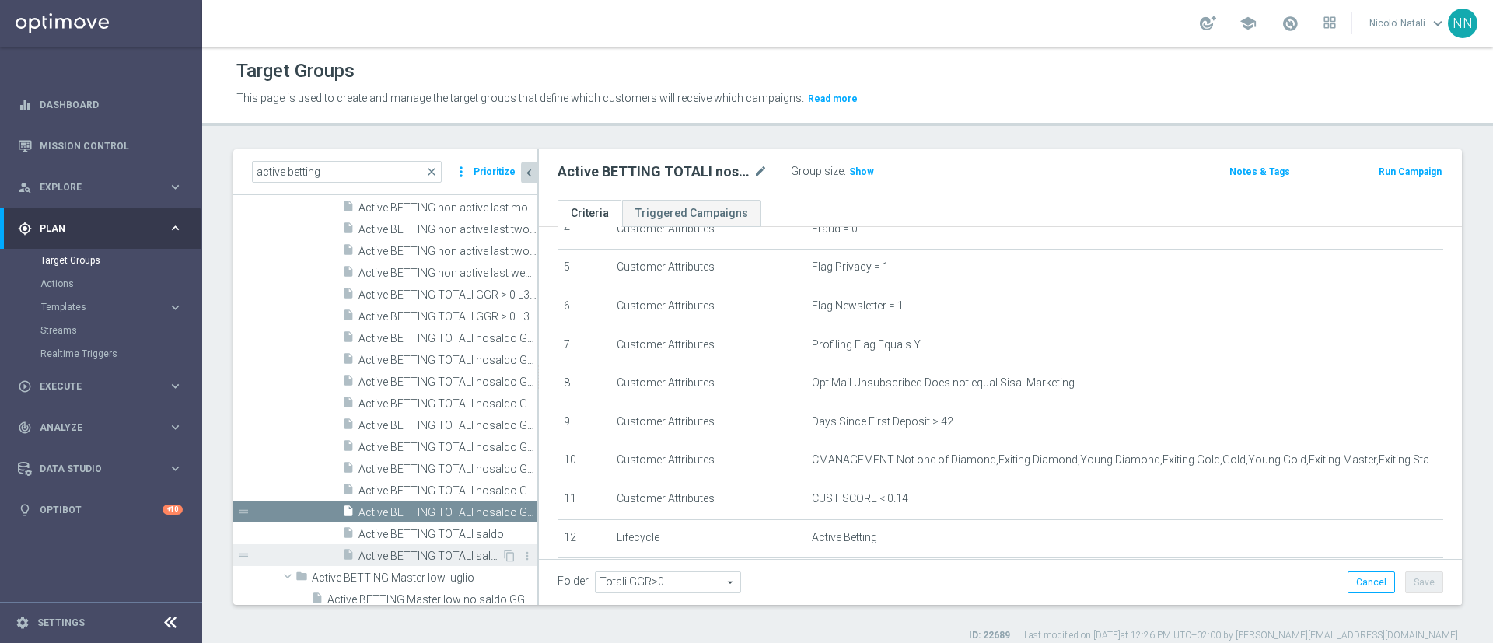
click at [436, 554] on span "Active BETTING TOTALI saldo GGR > 0 L3M" at bounding box center [430, 556] width 143 height 13
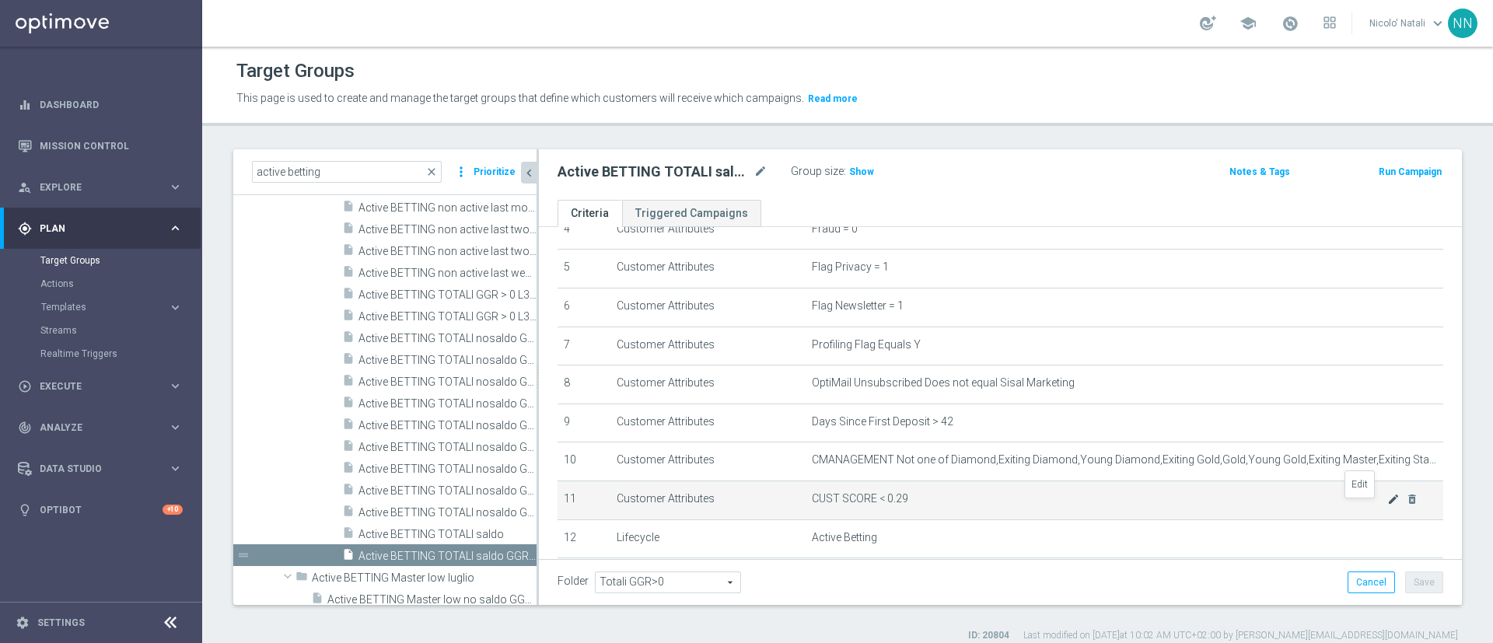
click at [1388, 506] on icon "mode_edit" at bounding box center [1394, 499] width 12 height 12
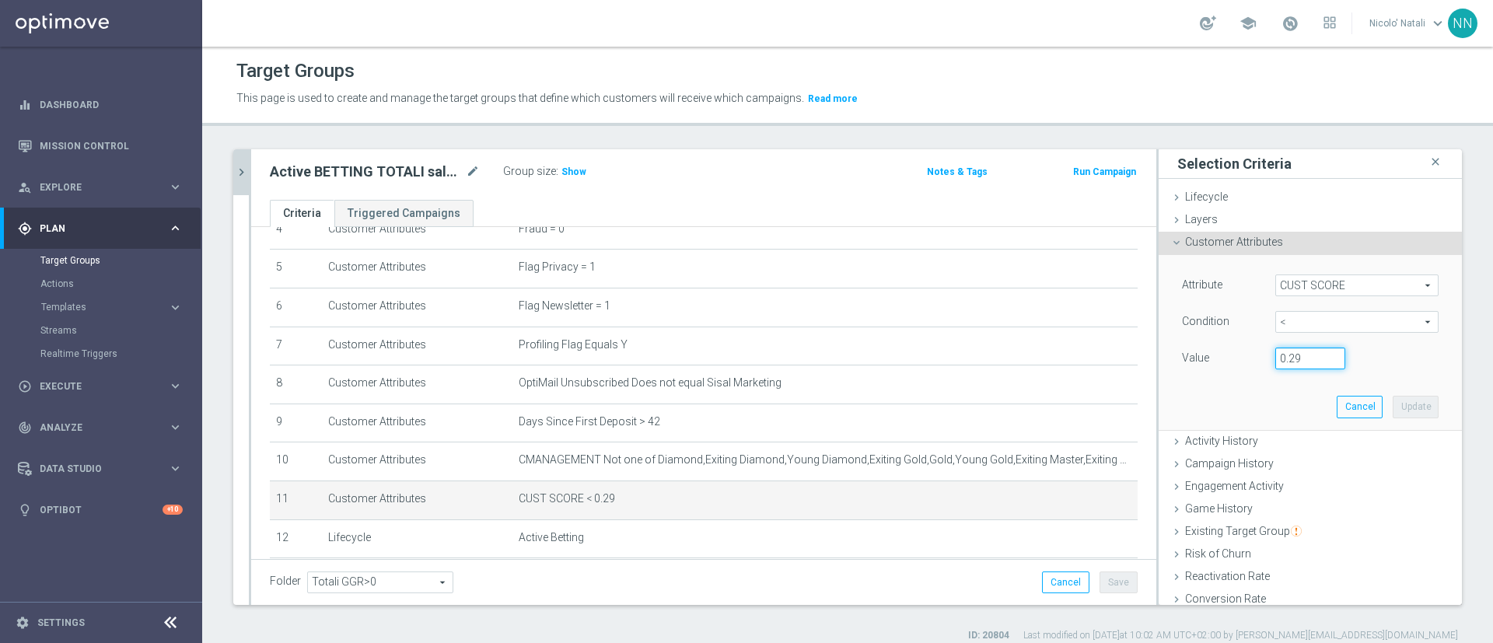
click at [1279, 355] on input "0.29" at bounding box center [1311, 359] width 70 height 22
type input "0.14"
click at [1393, 404] on button "Update" at bounding box center [1416, 407] width 46 height 22
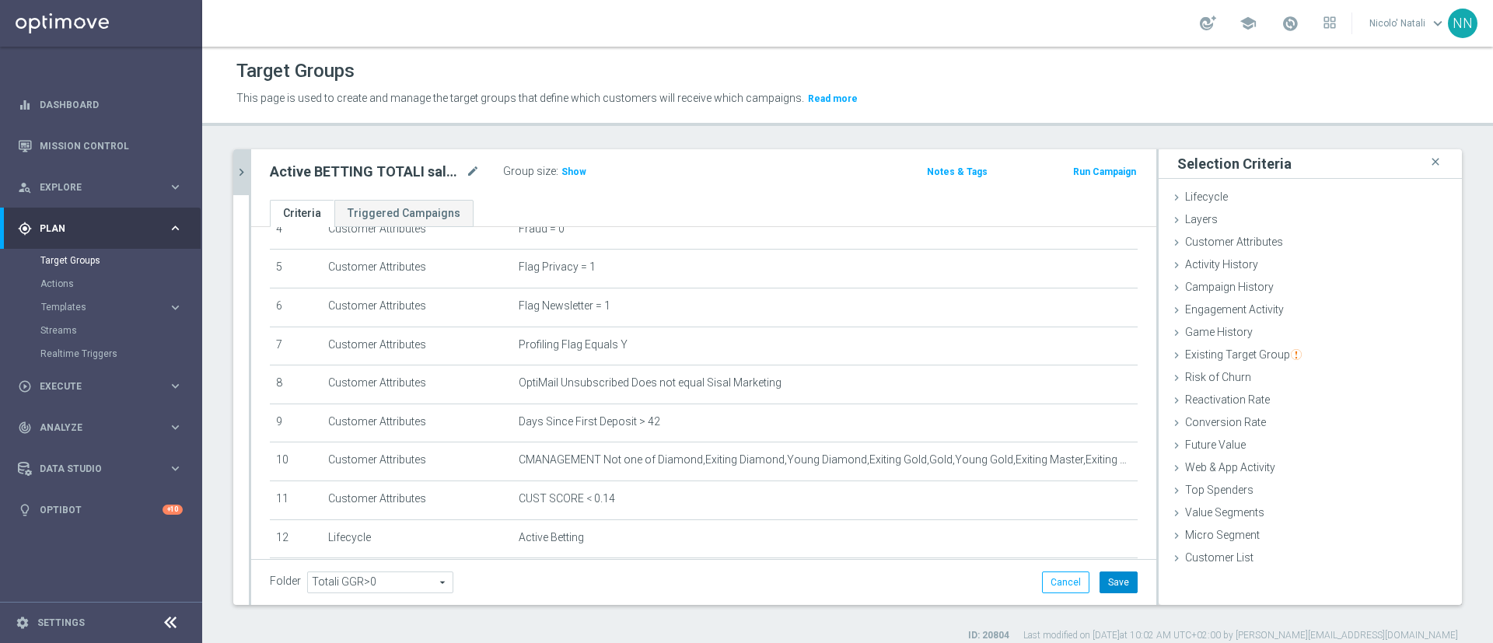
click at [1100, 577] on button "Save" at bounding box center [1119, 583] width 38 height 22
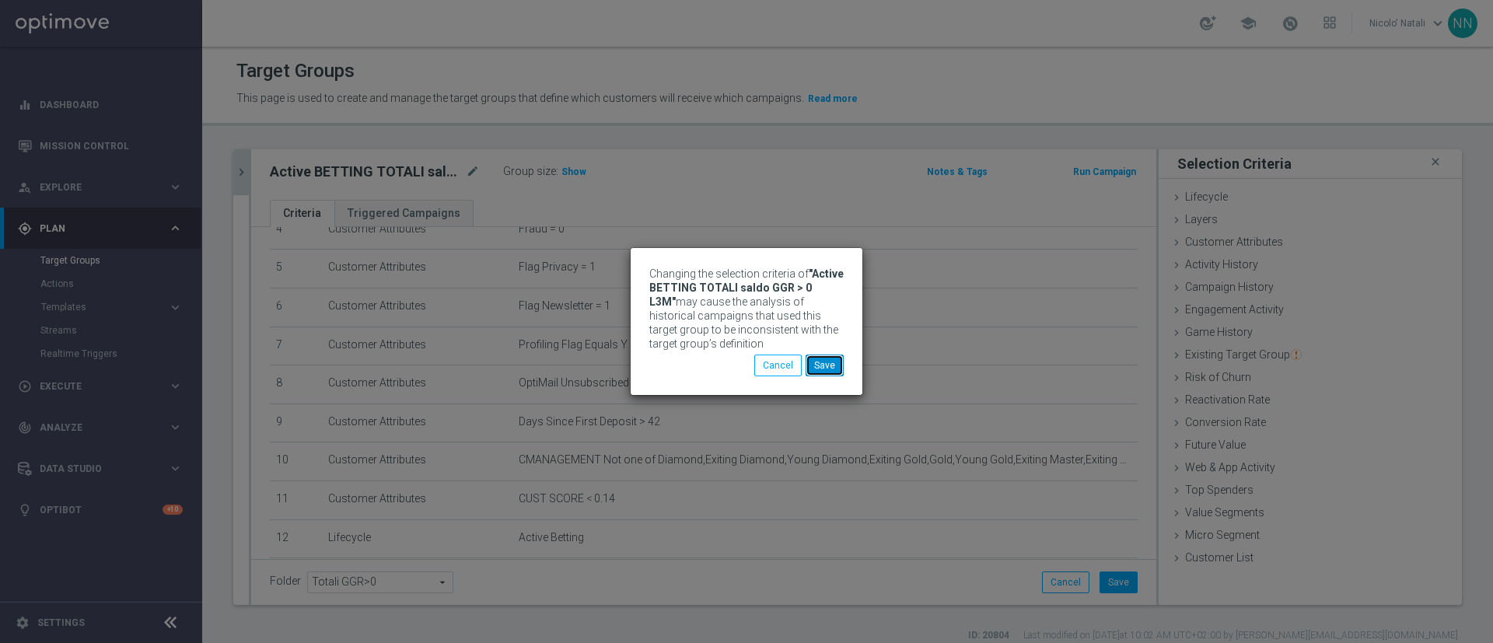
click at [825, 362] on button "Save" at bounding box center [825, 366] width 38 height 22
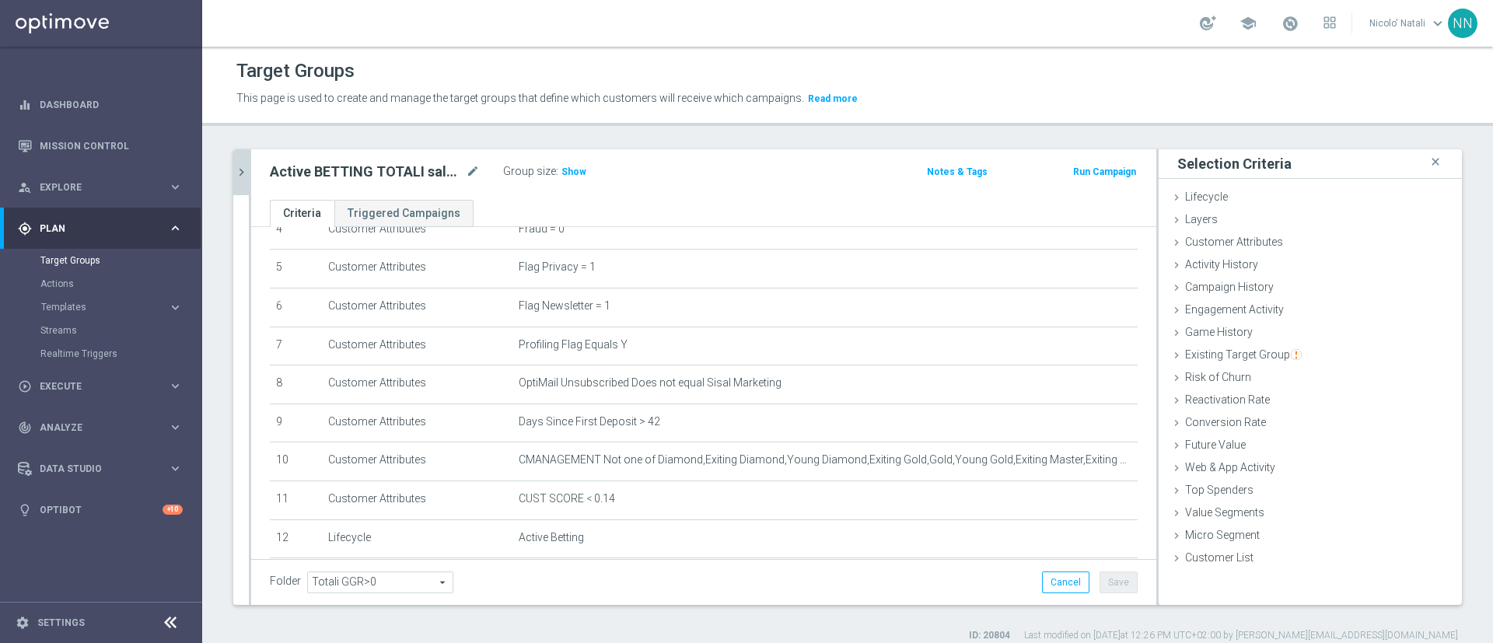
click at [244, 170] on icon "chevron_right" at bounding box center [241, 172] width 15 height 15
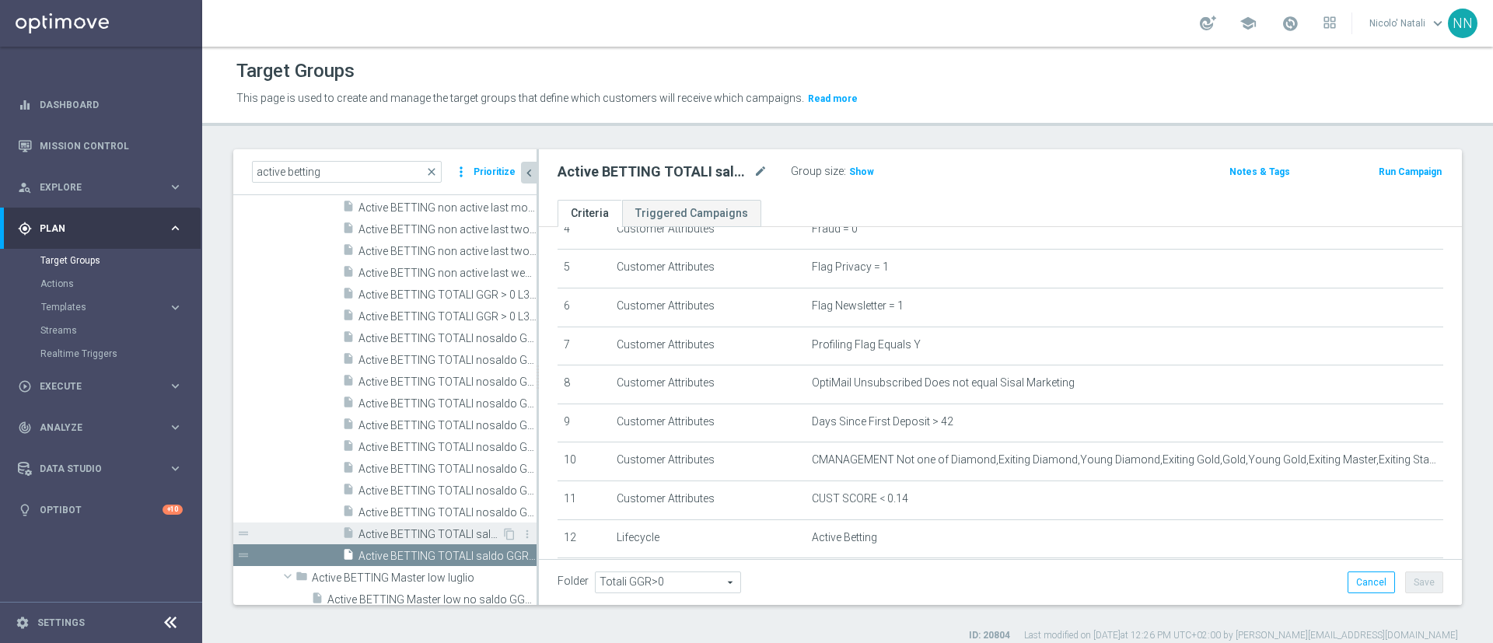
click at [418, 533] on span "Active BETTING TOTALI saldo" at bounding box center [430, 534] width 143 height 13
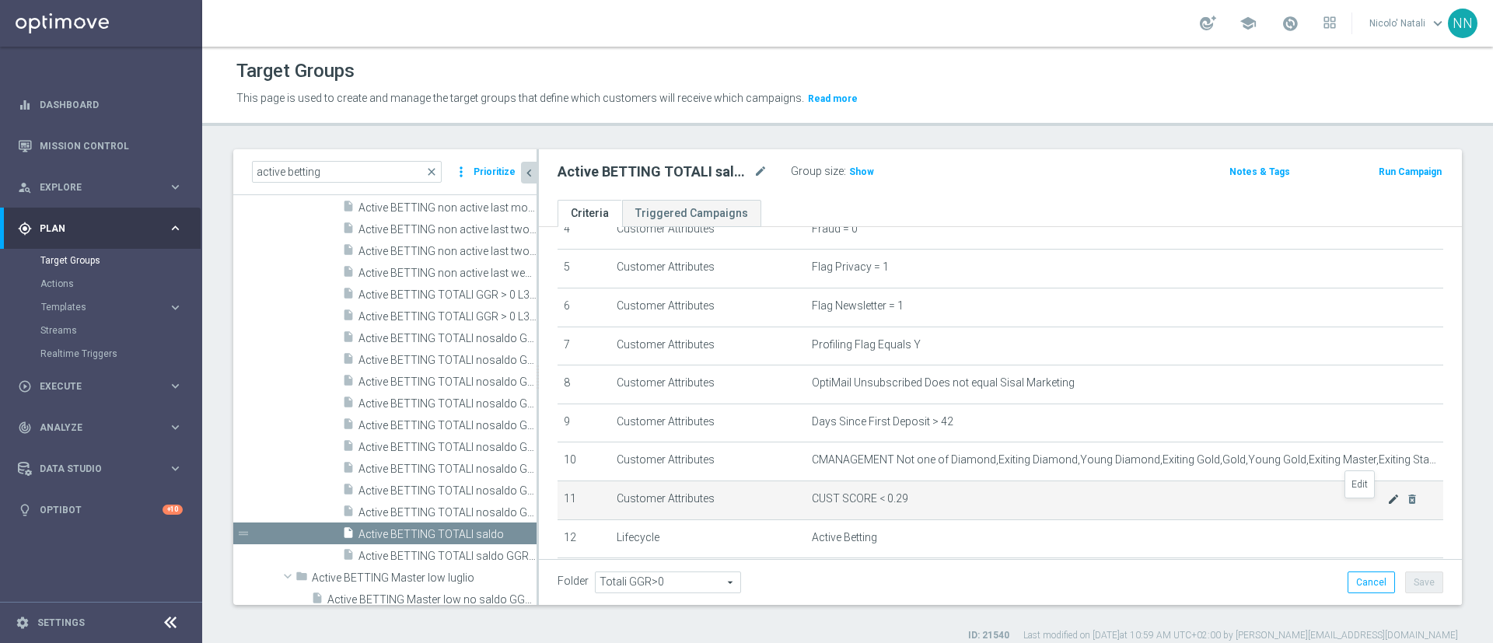
click at [1388, 506] on icon "mode_edit" at bounding box center [1394, 499] width 12 height 12
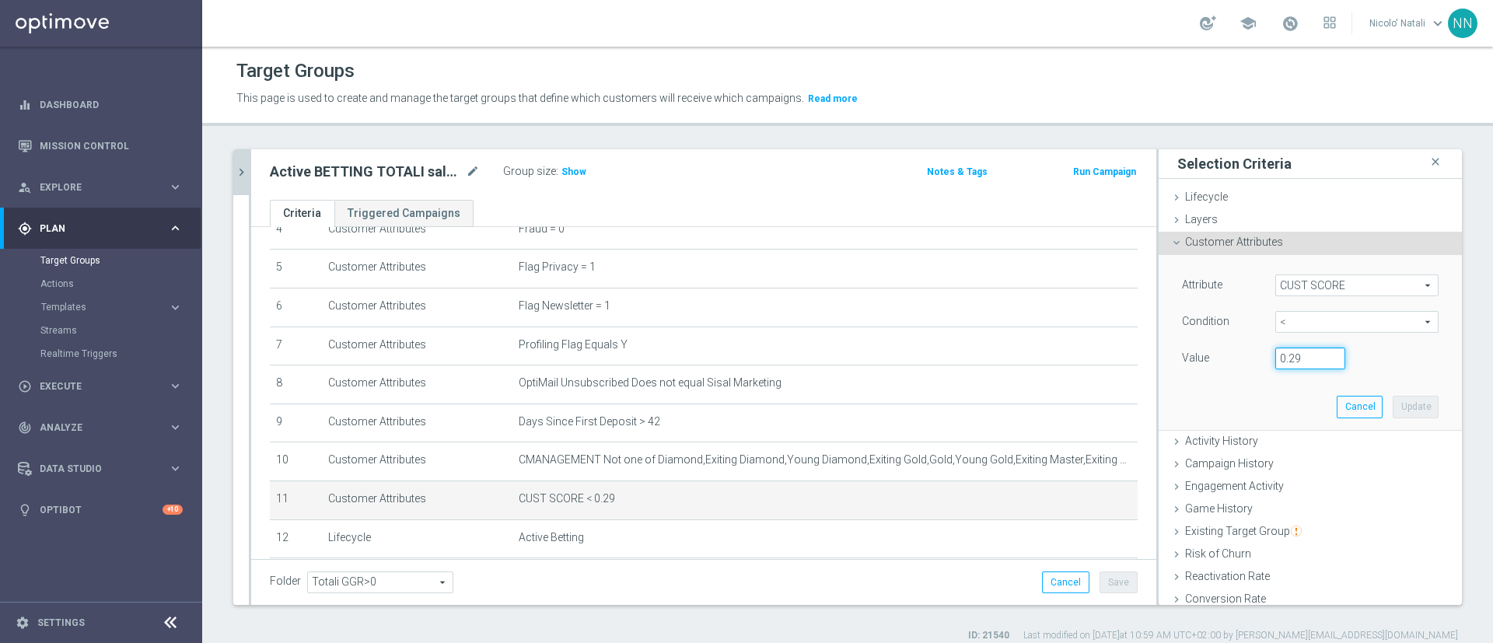
click at [1284, 366] on input "0.29" at bounding box center [1311, 359] width 70 height 22
type input "0.14"
click at [1393, 413] on button "Update" at bounding box center [1416, 407] width 46 height 22
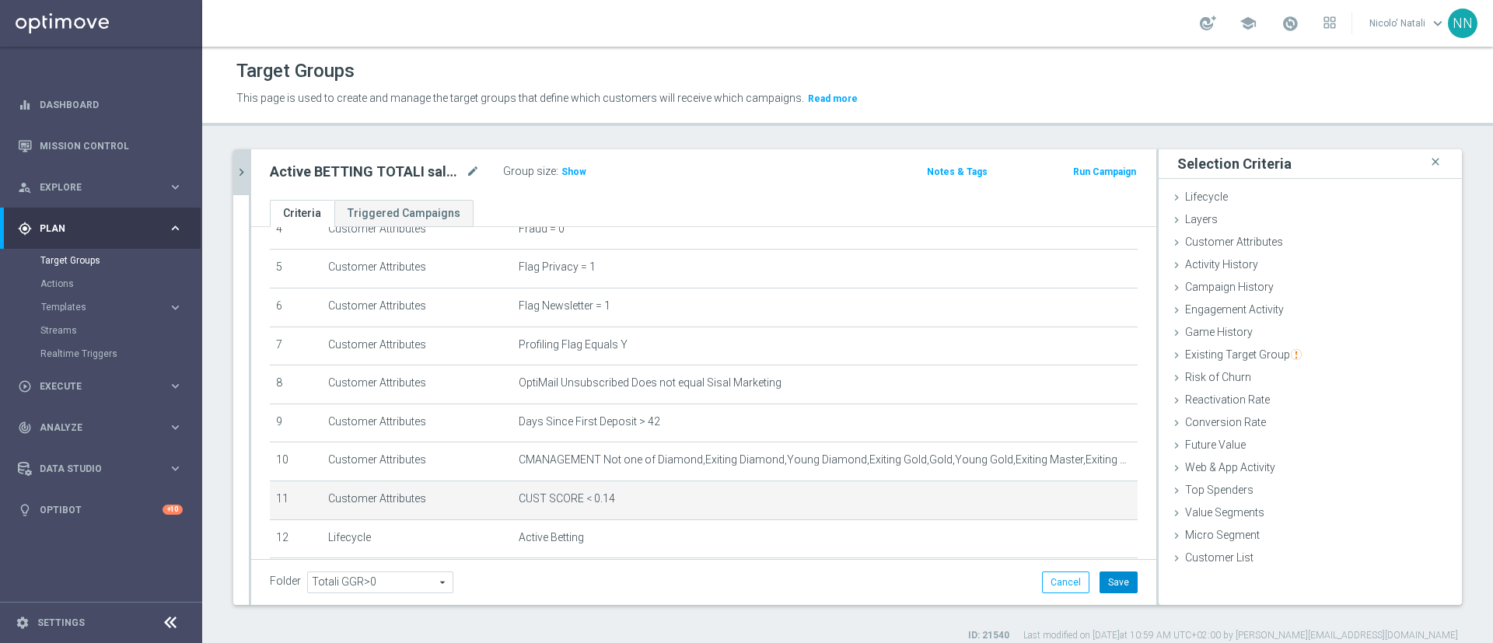
click at [1100, 583] on button "Save" at bounding box center [1119, 583] width 38 height 22
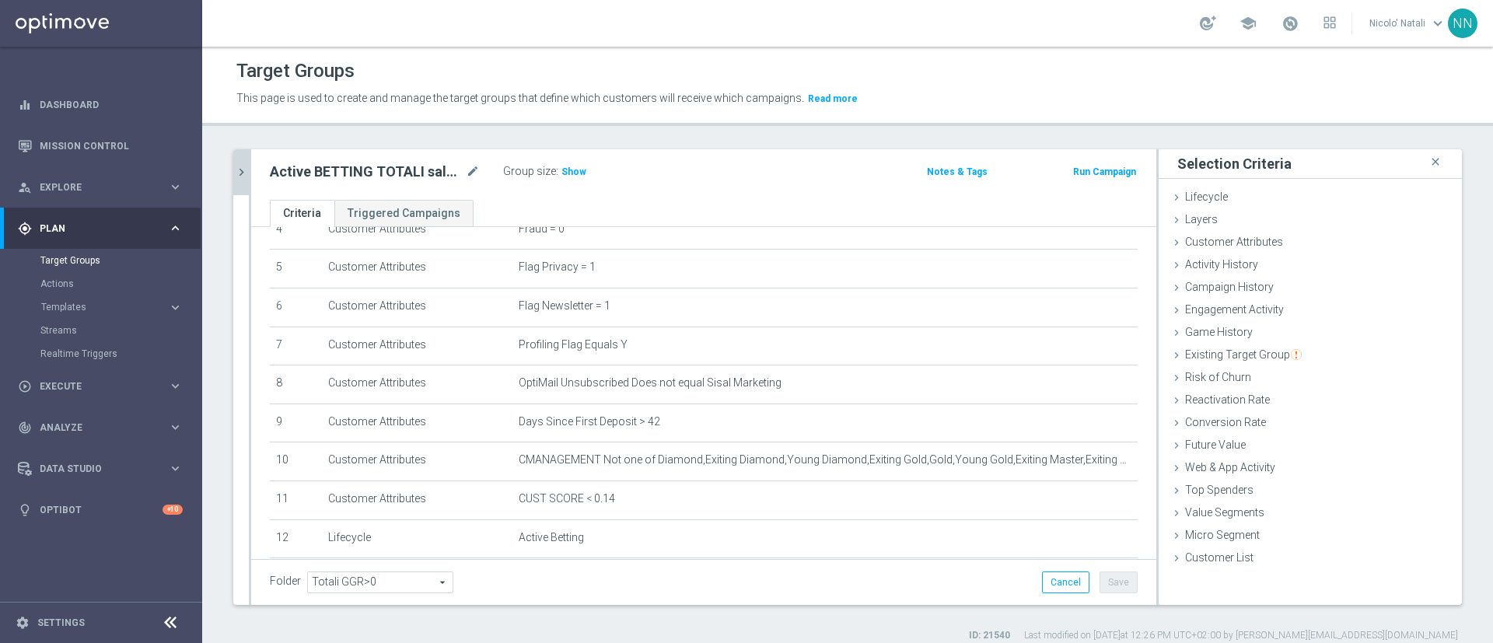
click at [244, 174] on icon "chevron_right" at bounding box center [241, 172] width 15 height 15
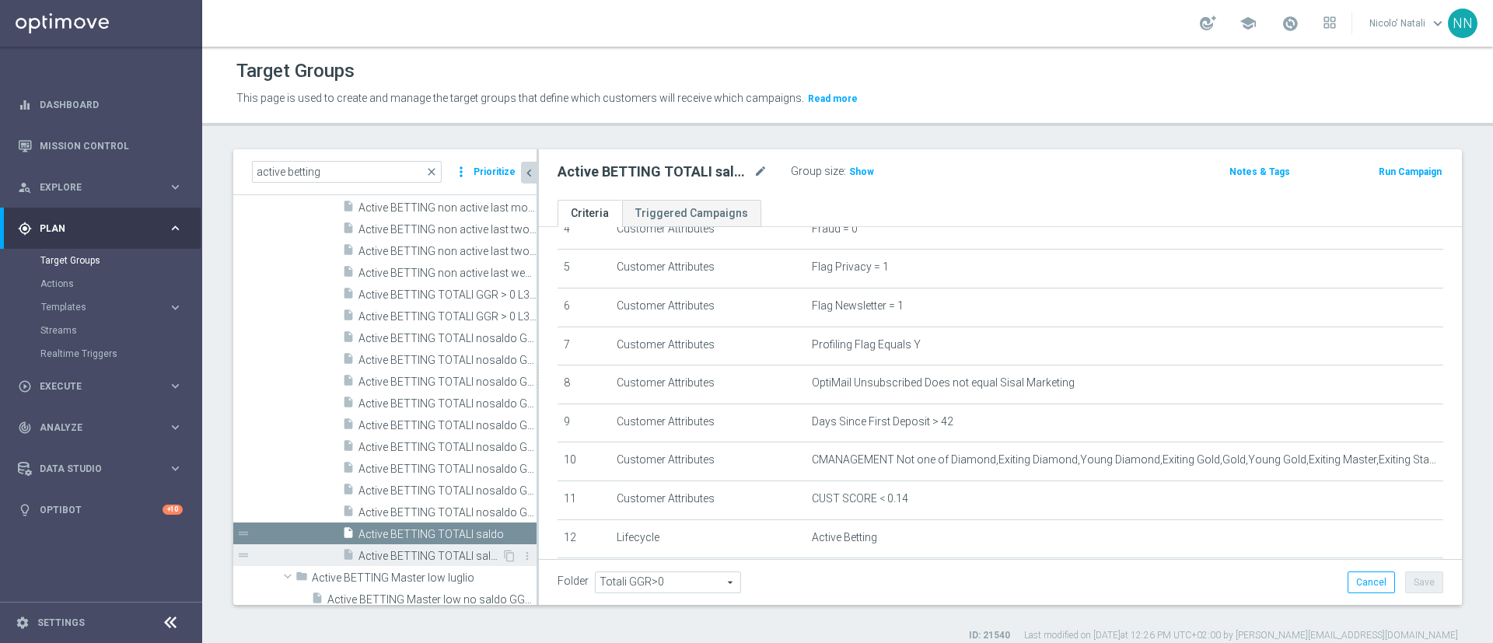
click at [439, 551] on span "Active BETTING TOTALI saldo GGR > 0 L3M" at bounding box center [430, 556] width 143 height 13
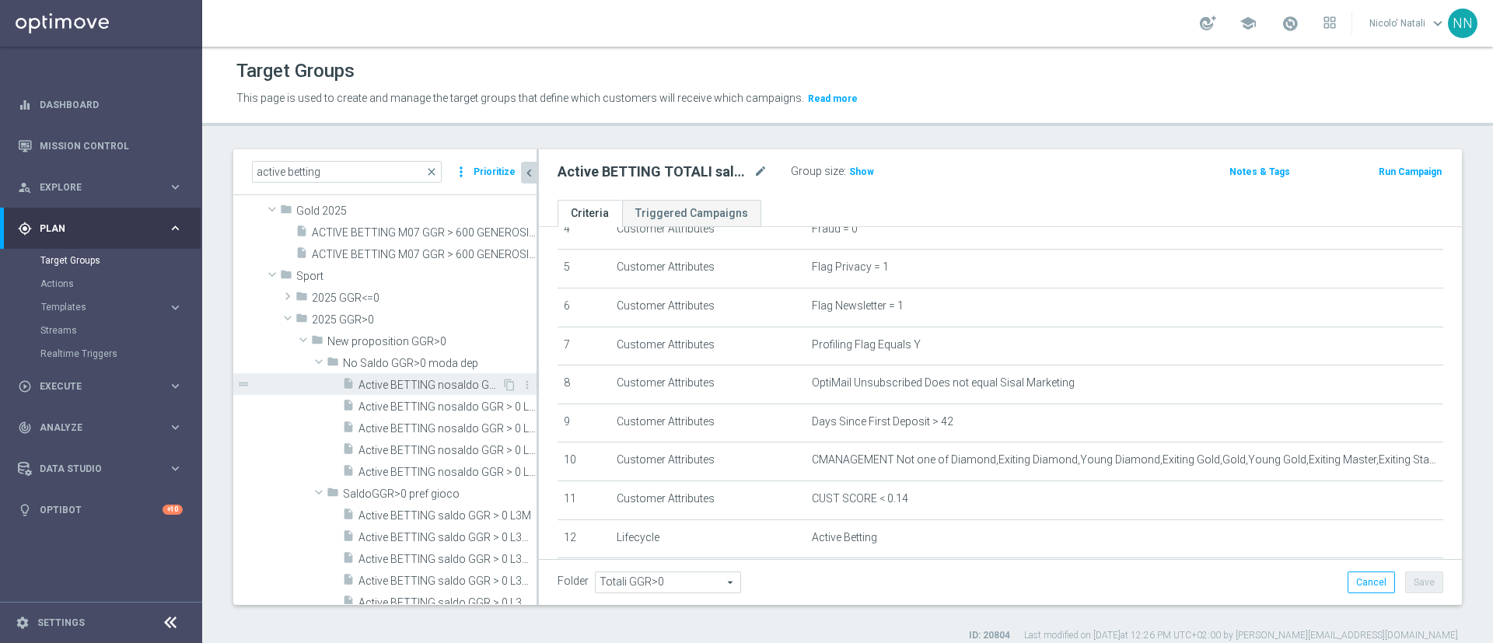
scroll to position [221, 0]
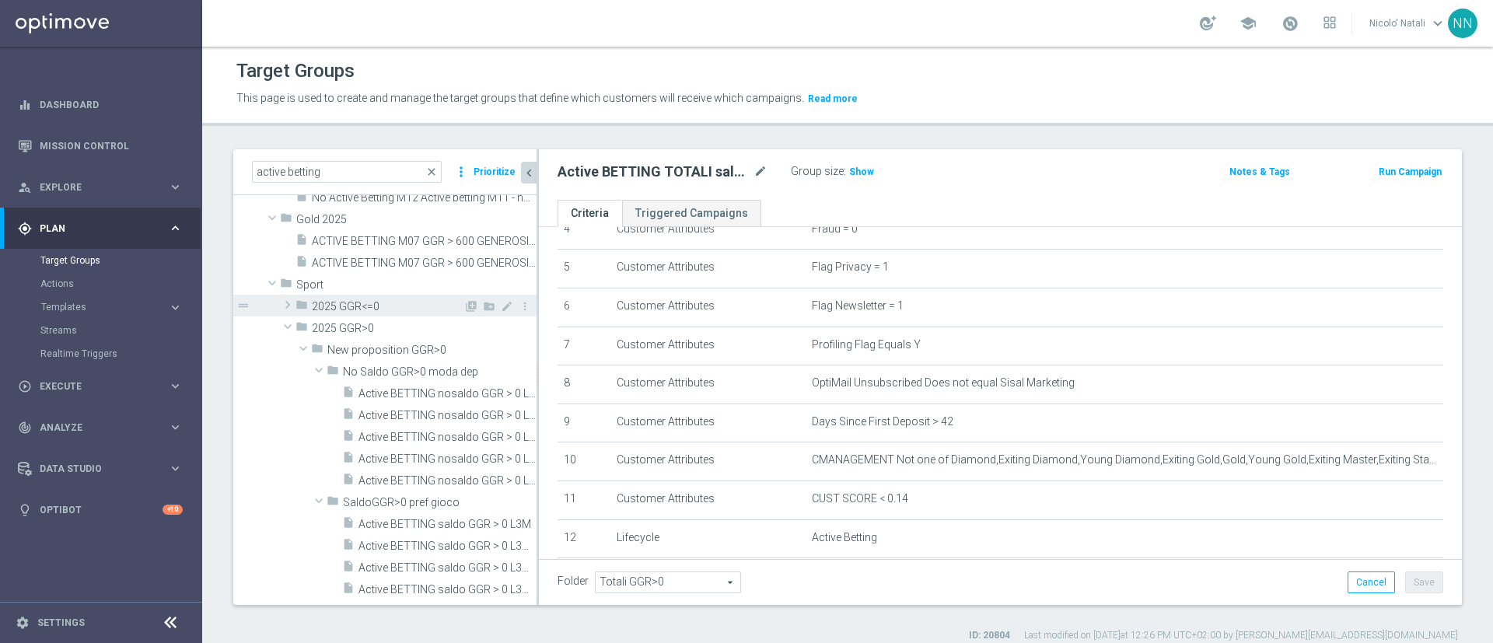
click at [372, 303] on span "2025 GGR<=0" at bounding box center [388, 306] width 152 height 13
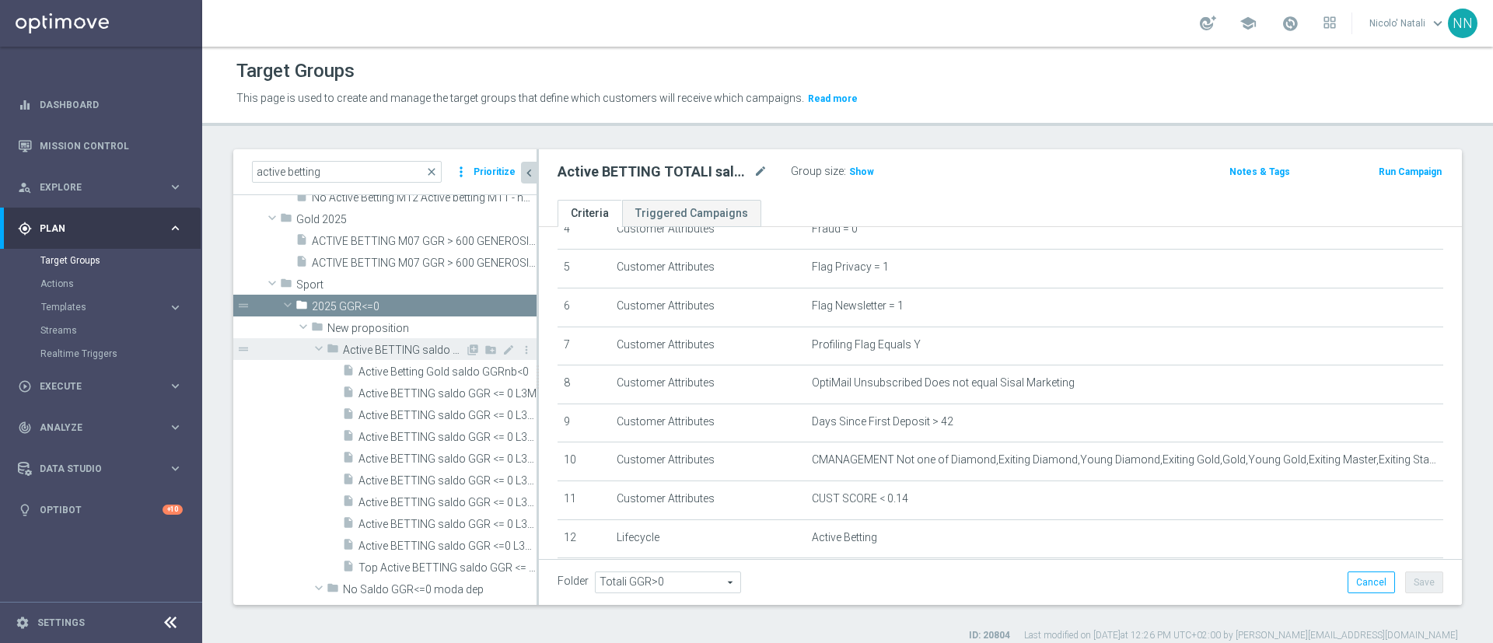
click at [406, 348] on span "Active BETTING saldo GGRnb<=0 L3M" at bounding box center [404, 350] width 122 height 13
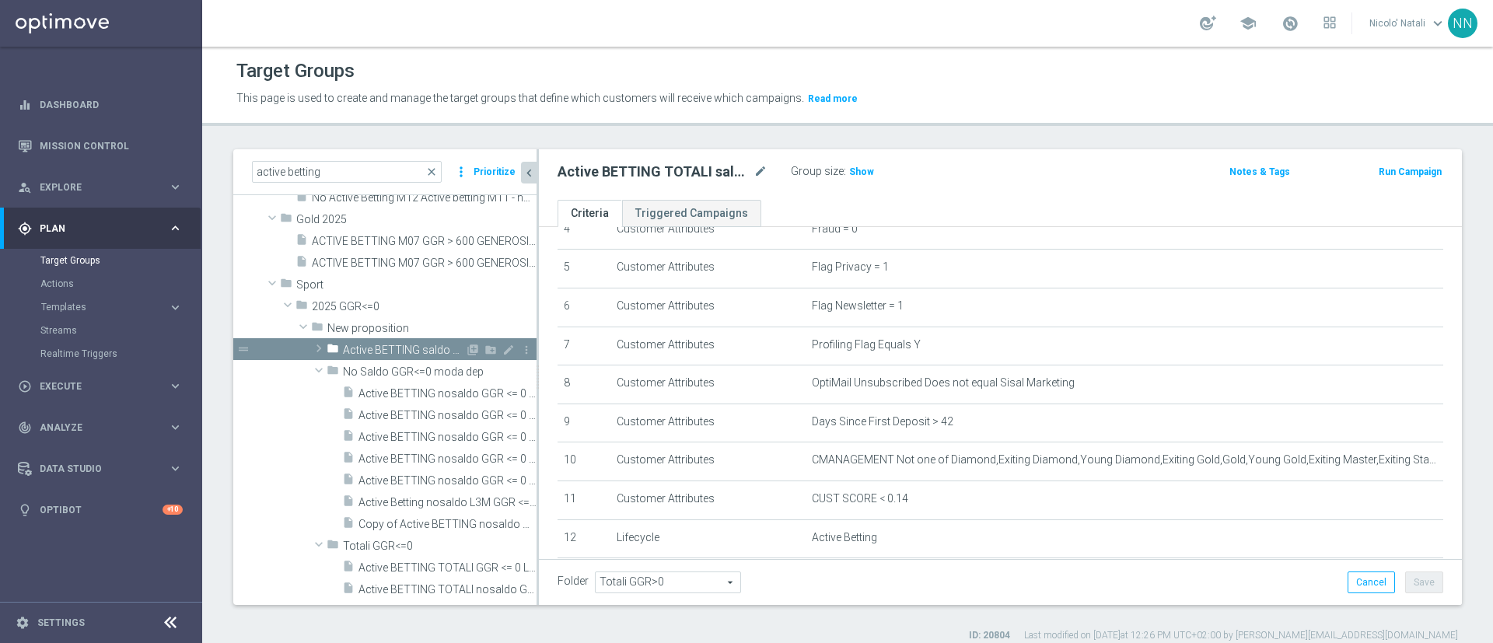
click at [406, 348] on span "Active BETTING saldo GGRnb<=0 L3M" at bounding box center [404, 350] width 122 height 13
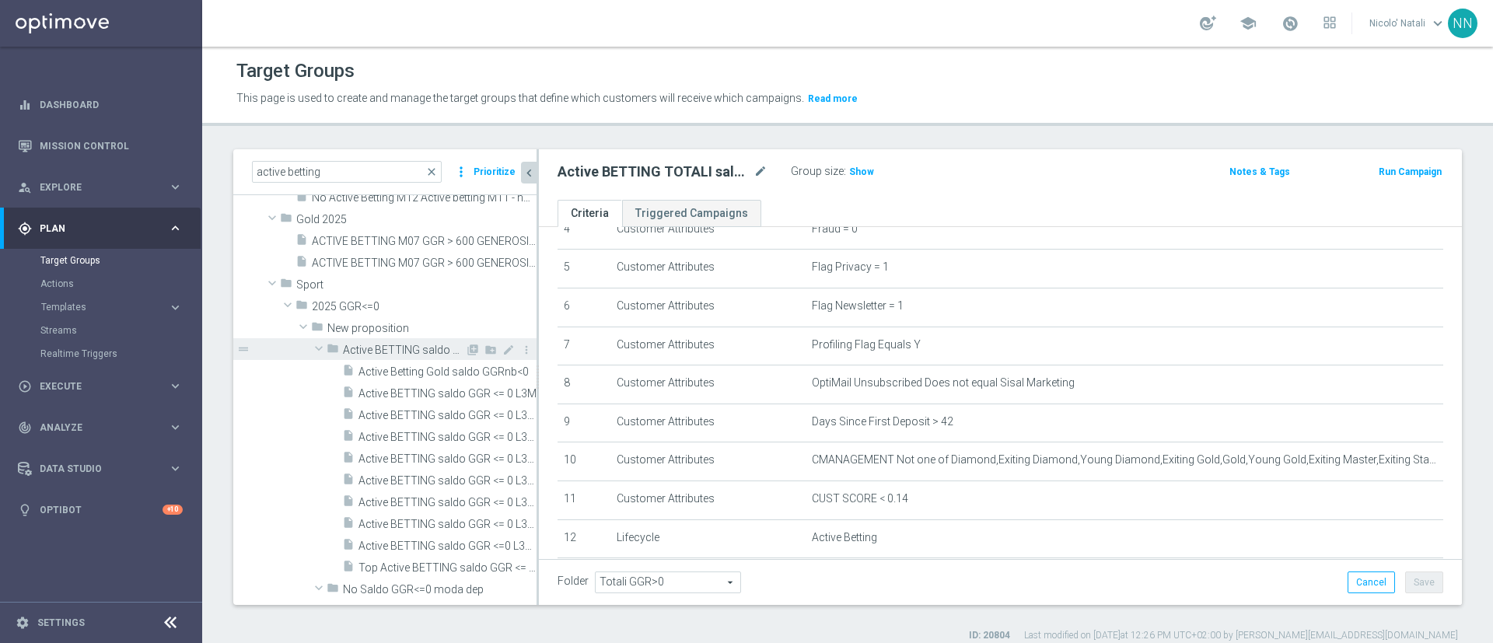
click at [406, 348] on span "Active BETTING saldo GGRnb<=0 L3M" at bounding box center [404, 350] width 122 height 13
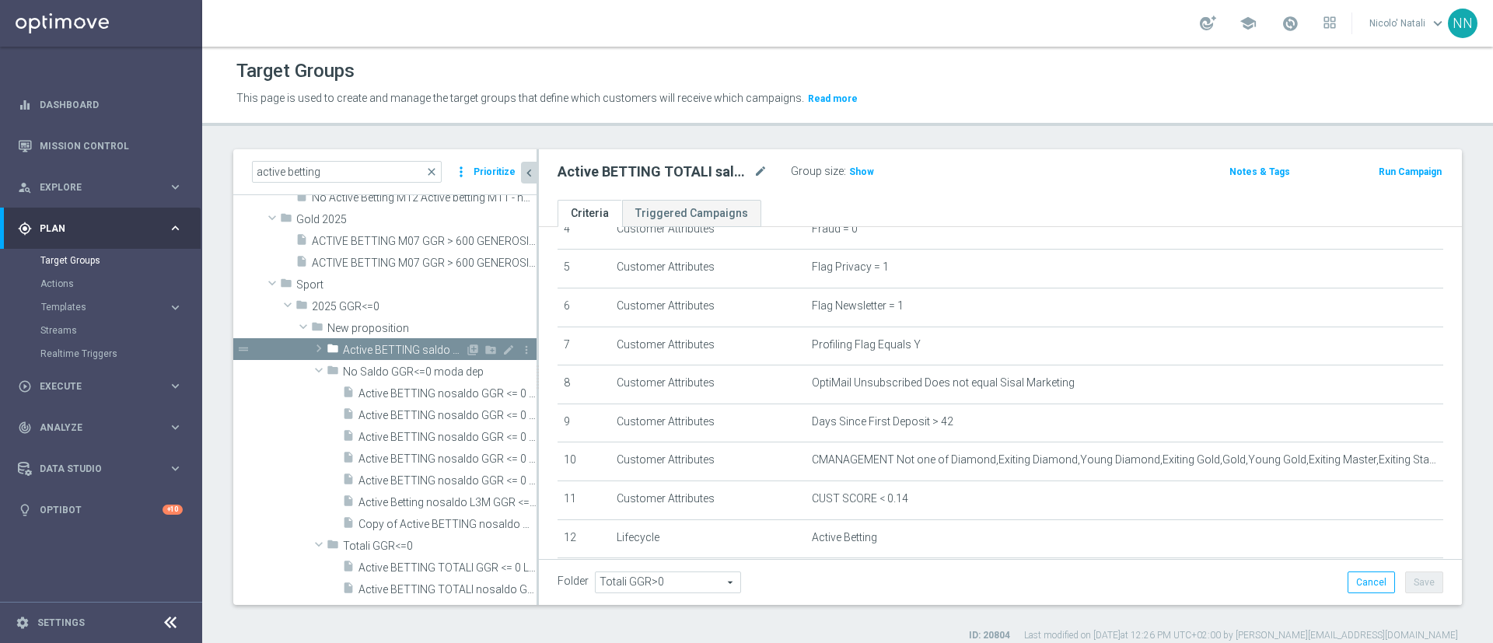
click at [406, 348] on span "Active BETTING saldo GGRnb<=0 L3M" at bounding box center [404, 350] width 122 height 13
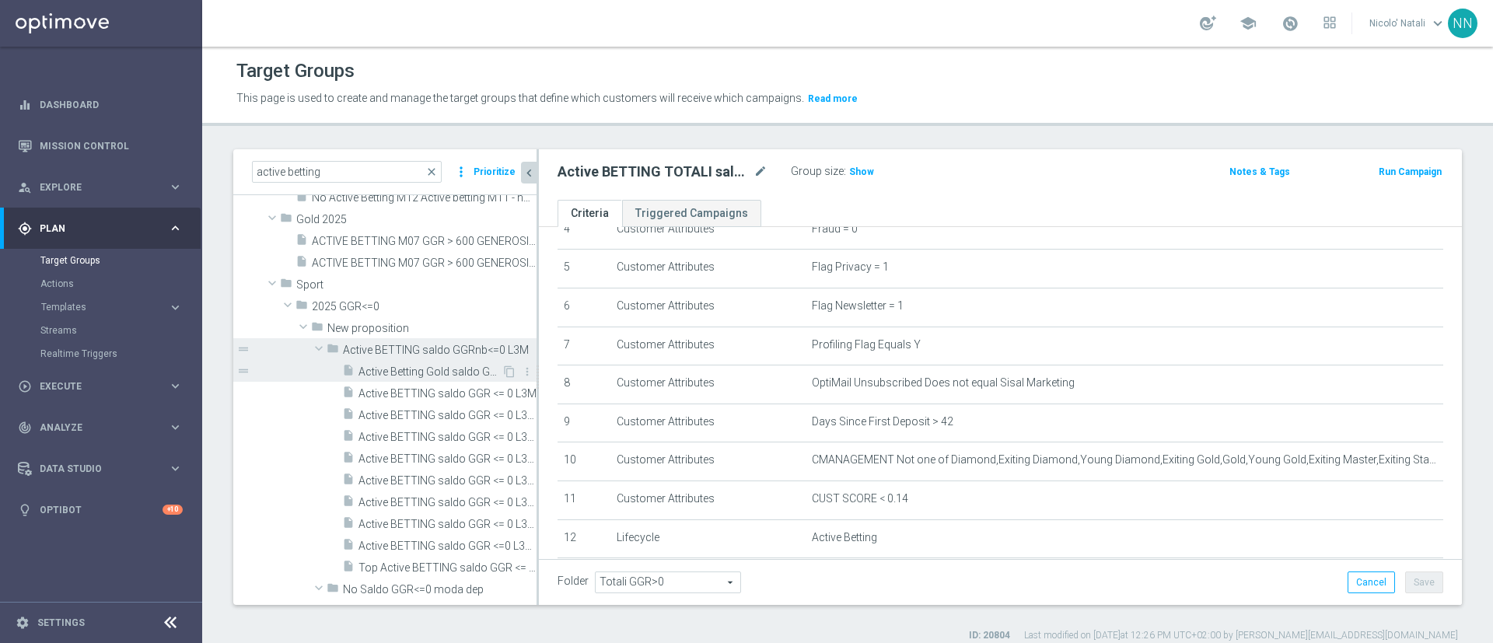
click at [408, 366] on span "Active Betting Gold saldo GGRnb<0" at bounding box center [430, 372] width 143 height 13
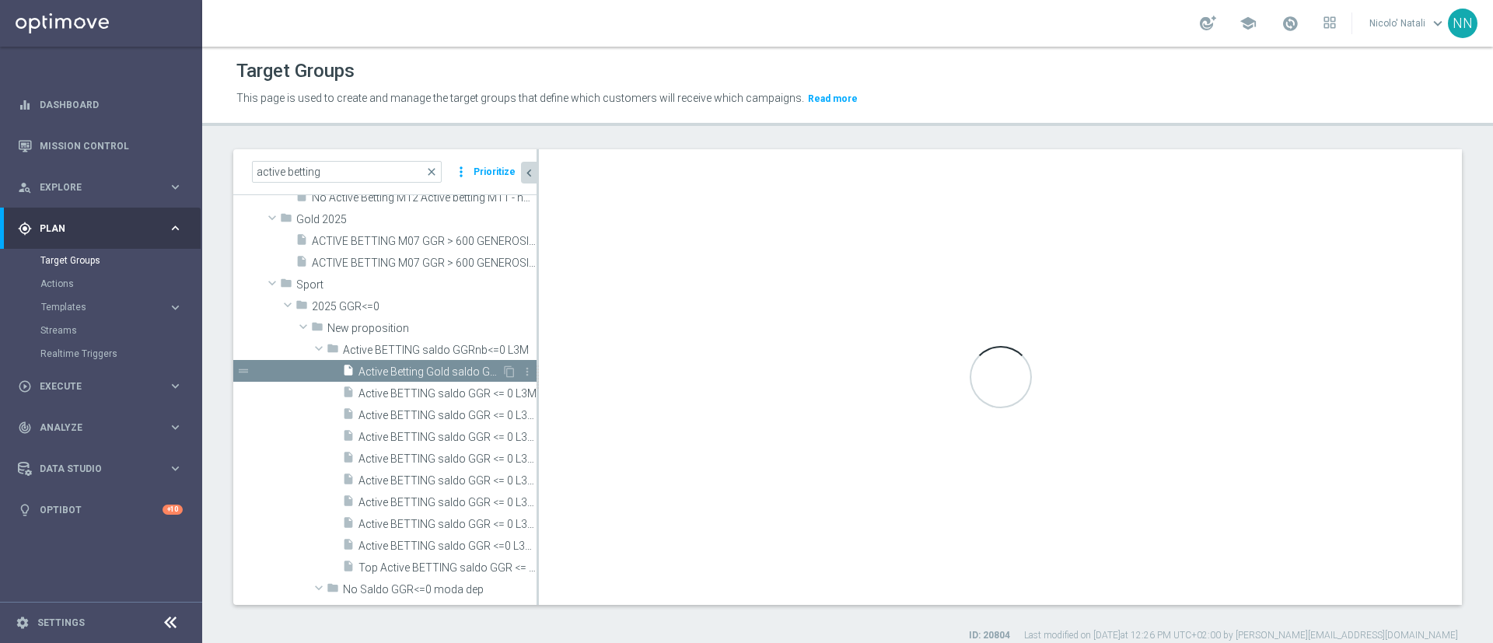
type input "Active BETTING saldo GGRnb<=0 L3M"
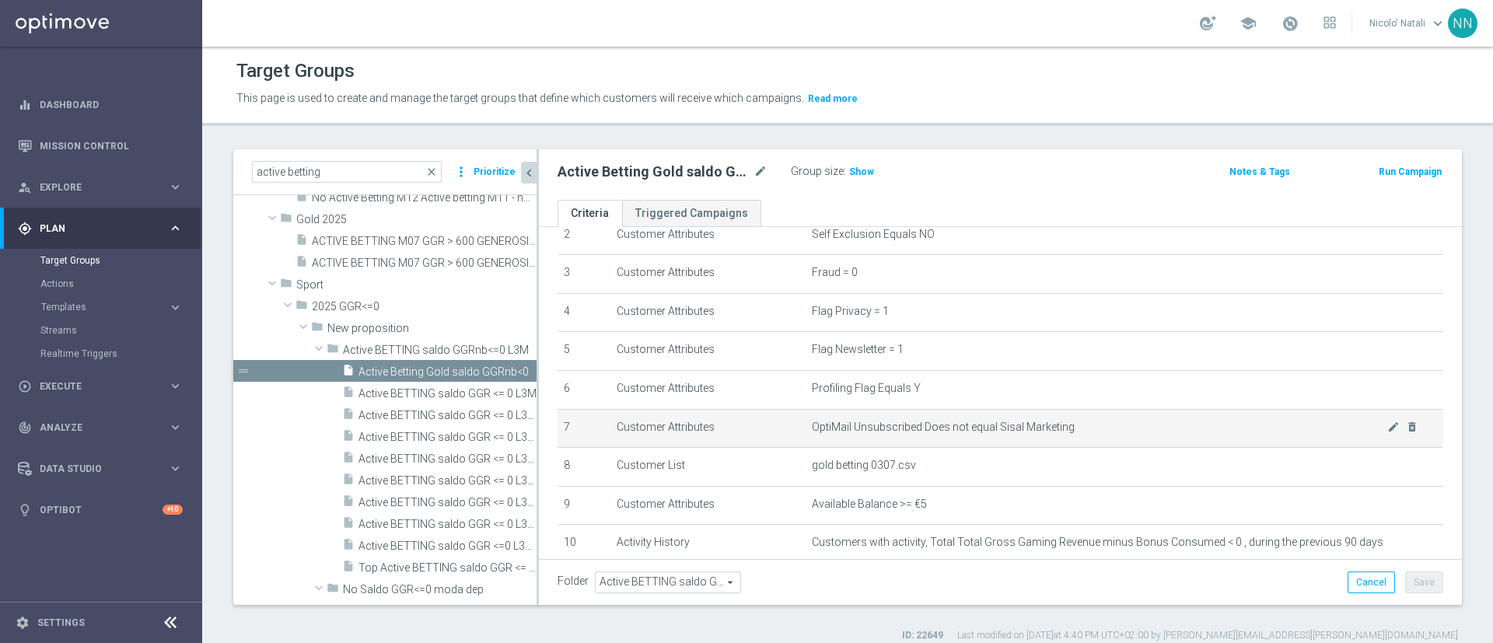
scroll to position [110, 0]
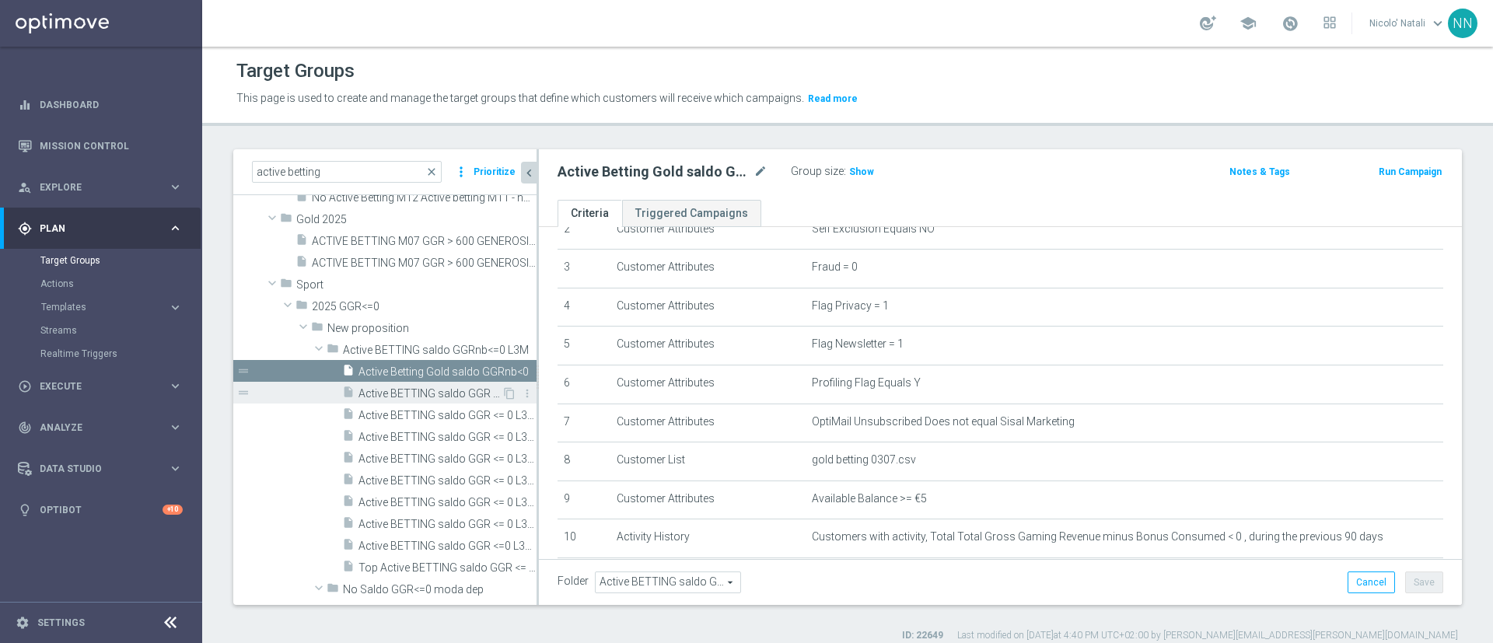
click at [440, 389] on span "Active BETTING saldo GGR <= 0 L3M" at bounding box center [430, 393] width 143 height 13
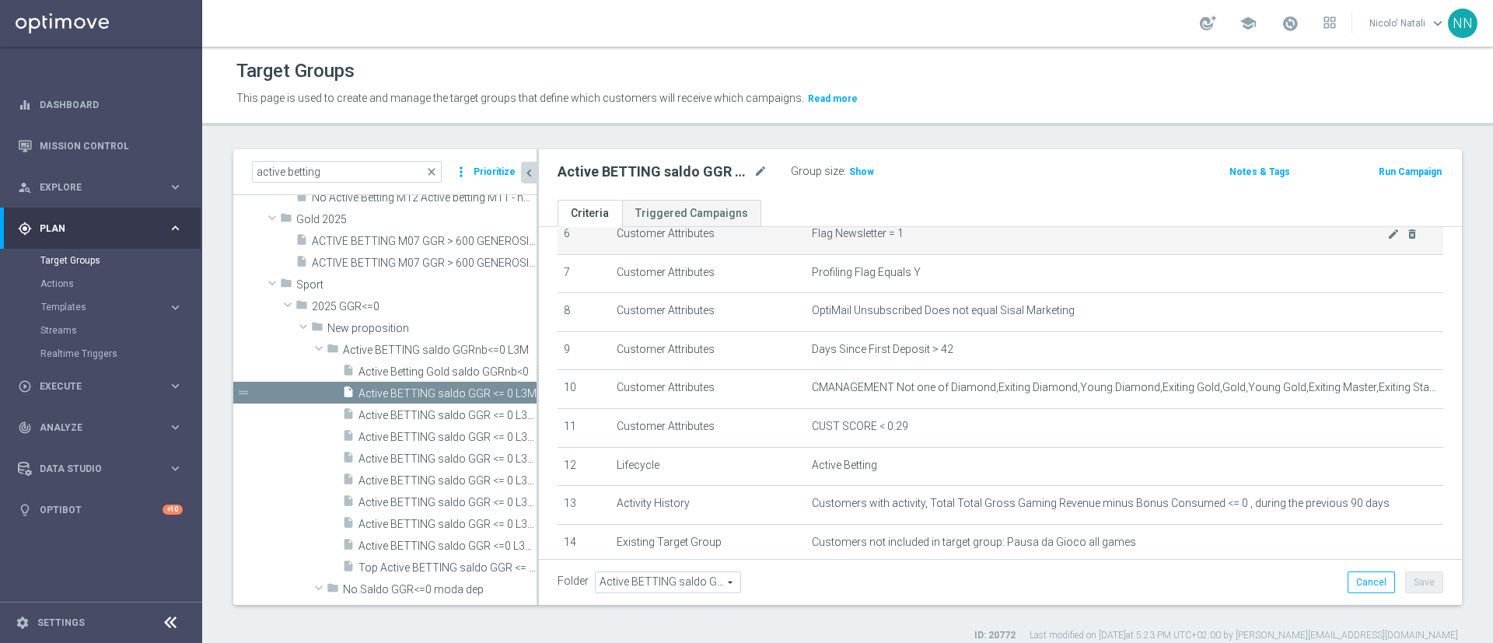
scroll to position [277, 0]
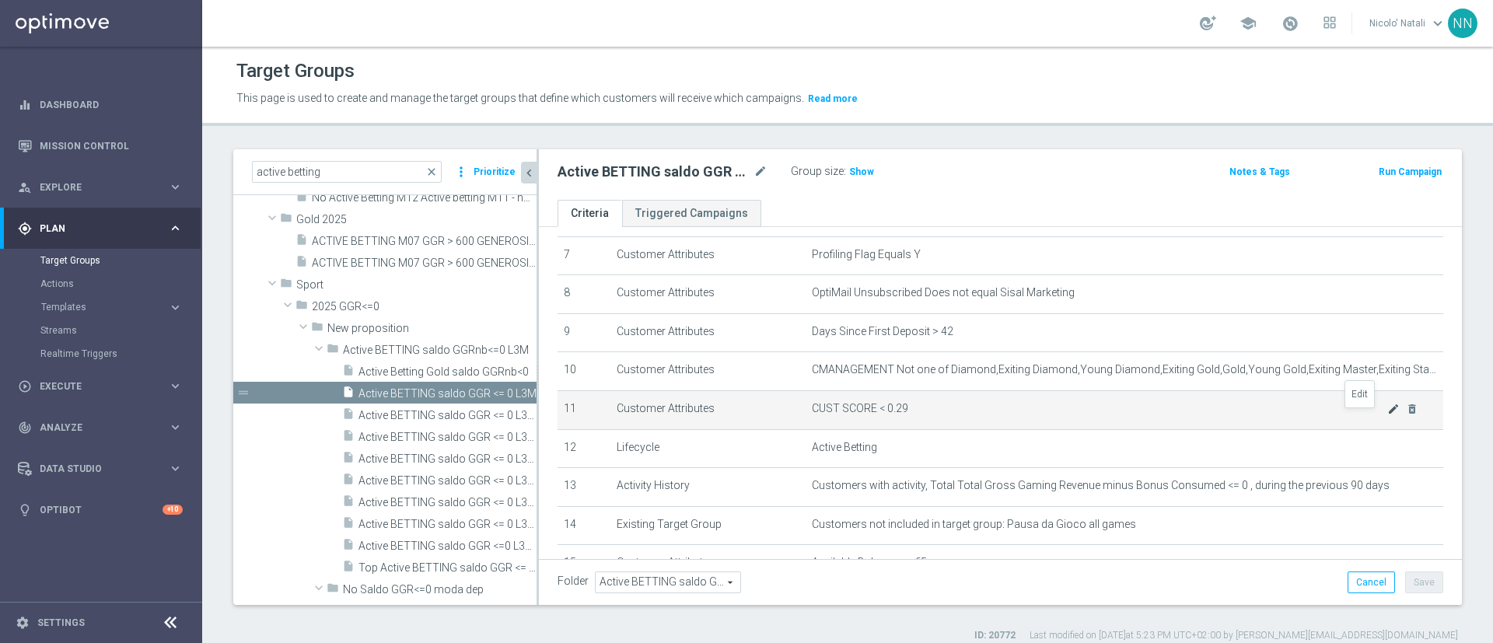
click at [1388, 415] on icon "mode_edit" at bounding box center [1394, 409] width 12 height 12
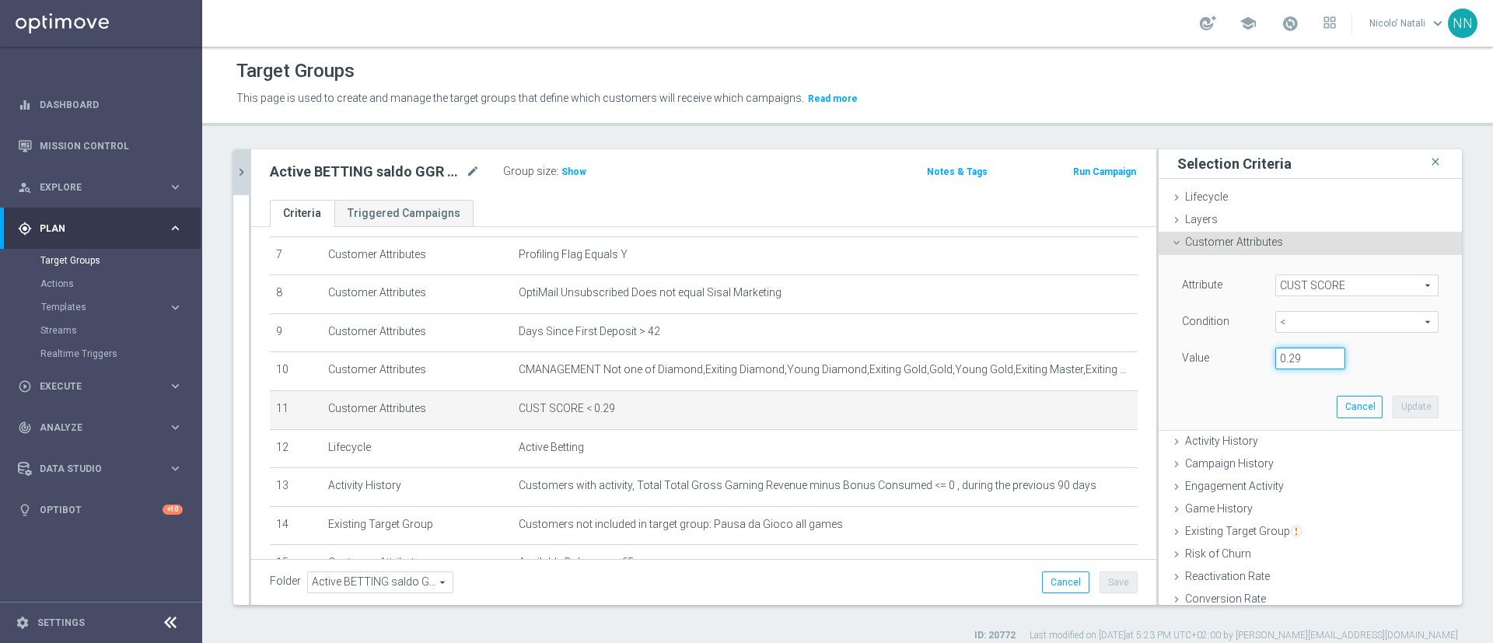
click at [1281, 352] on input "0.29" at bounding box center [1311, 359] width 70 height 22
type input "0.14"
click at [1393, 407] on button "Update" at bounding box center [1416, 407] width 46 height 22
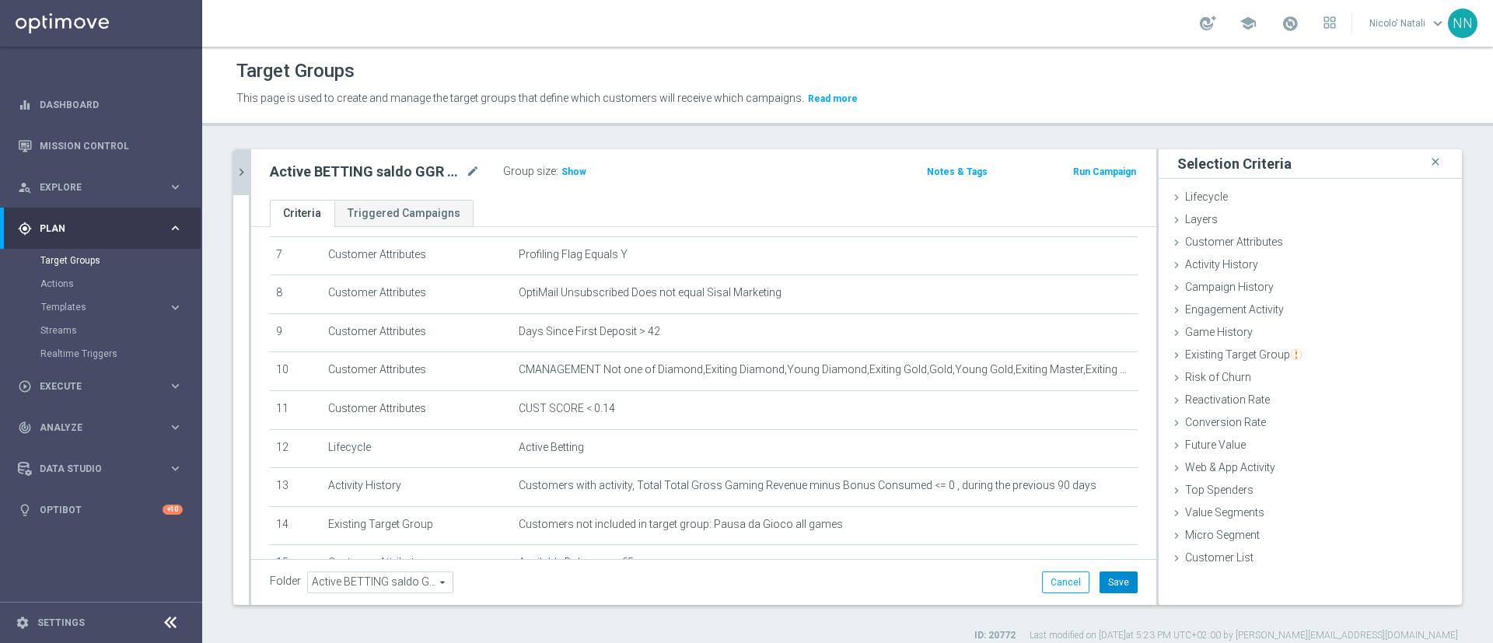
click at [1115, 576] on button "Save" at bounding box center [1119, 583] width 38 height 22
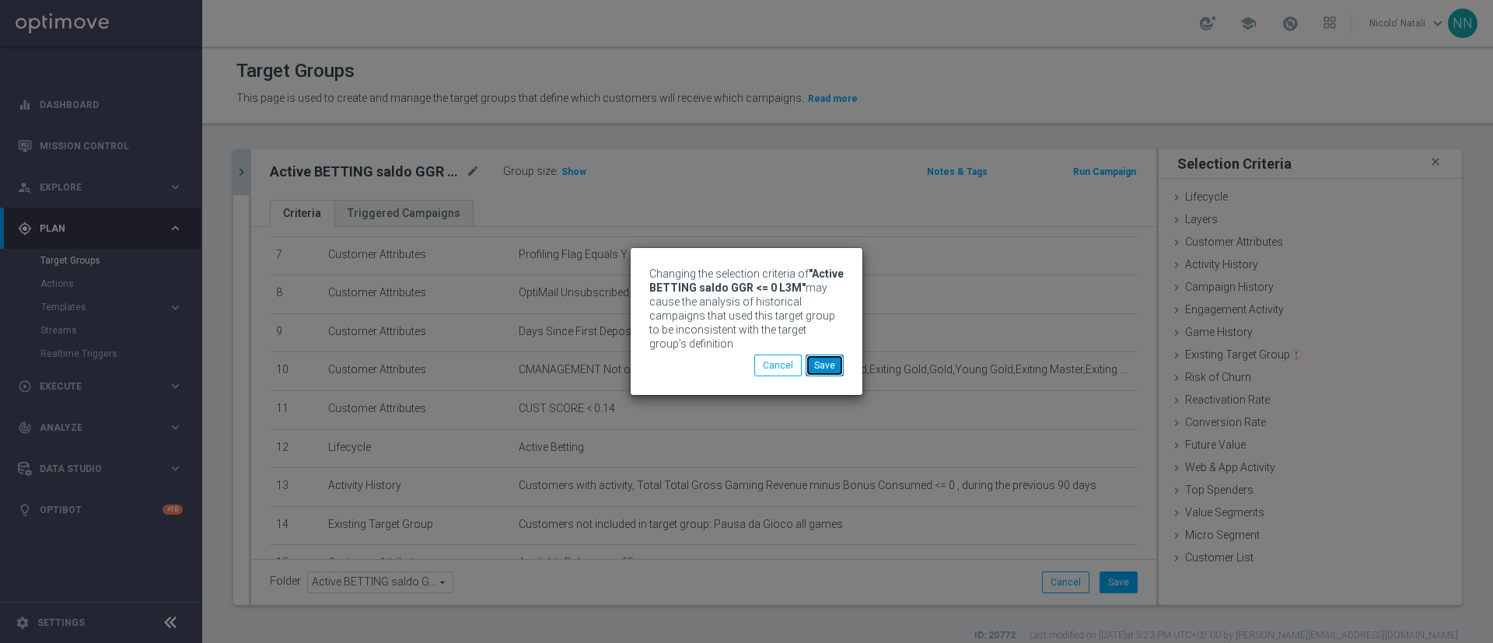
click at [825, 357] on button "Save" at bounding box center [825, 366] width 38 height 22
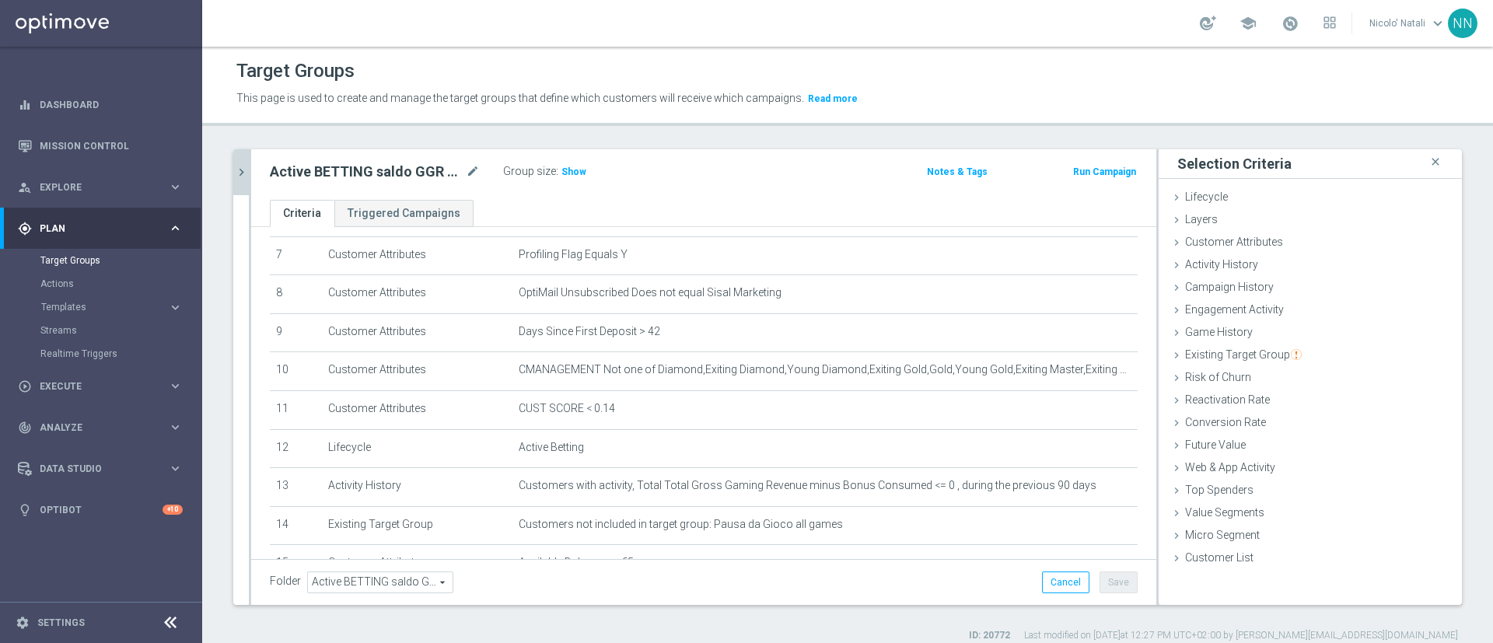
click at [237, 173] on icon "chevron_right" at bounding box center [241, 172] width 15 height 15
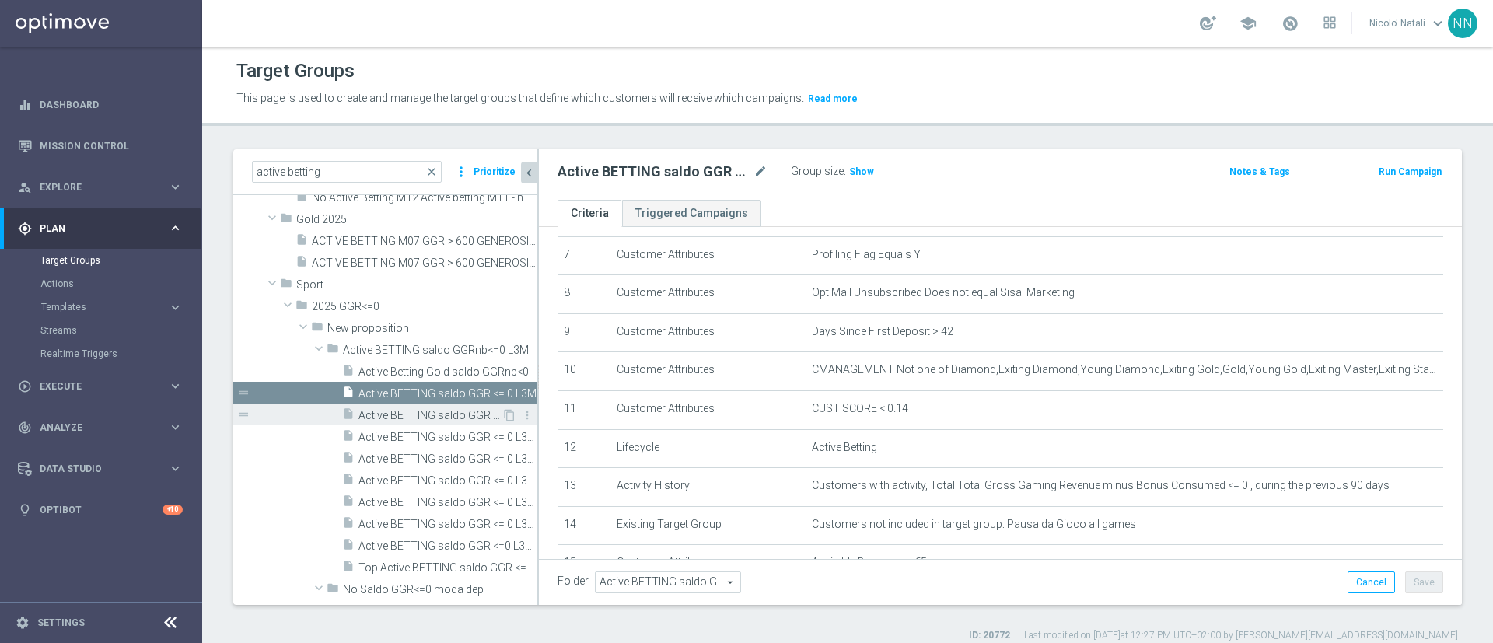
click at [413, 411] on span "Active BETTING saldo GGR <= 0 L3M BALANCER" at bounding box center [430, 415] width 143 height 13
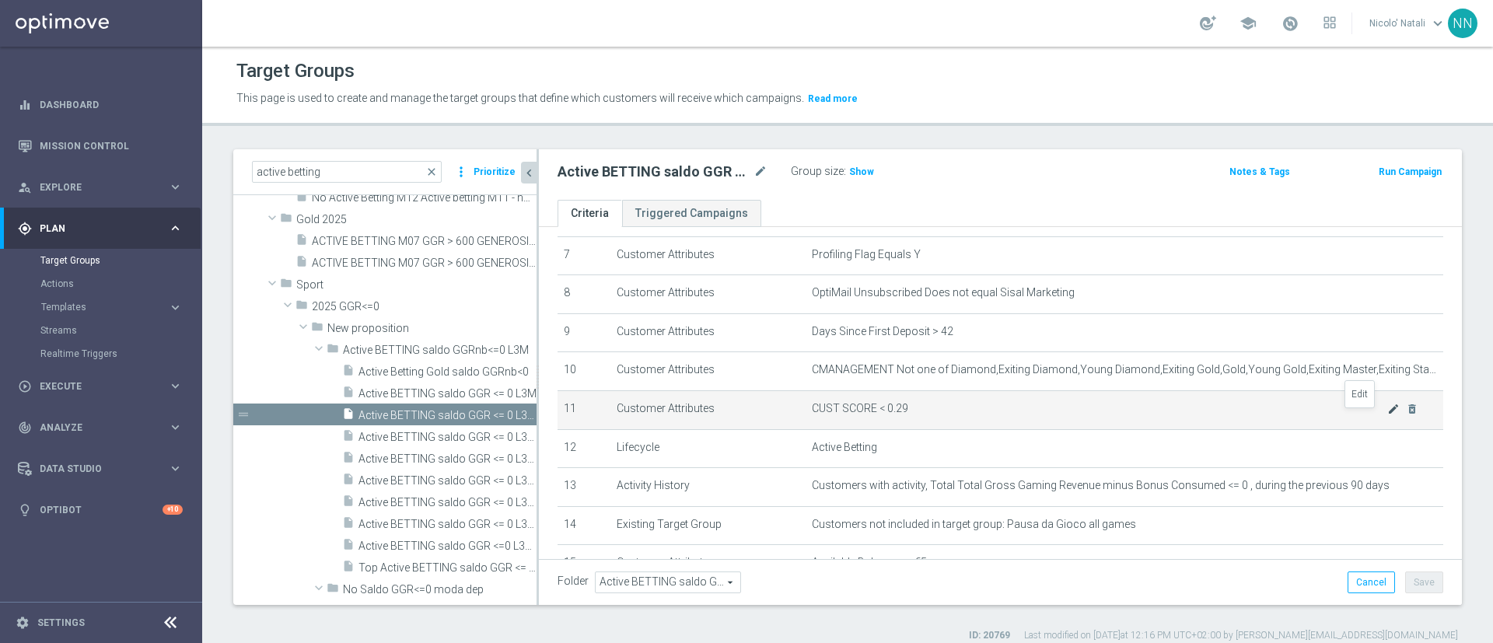
click at [1388, 414] on icon "mode_edit" at bounding box center [1394, 409] width 12 height 12
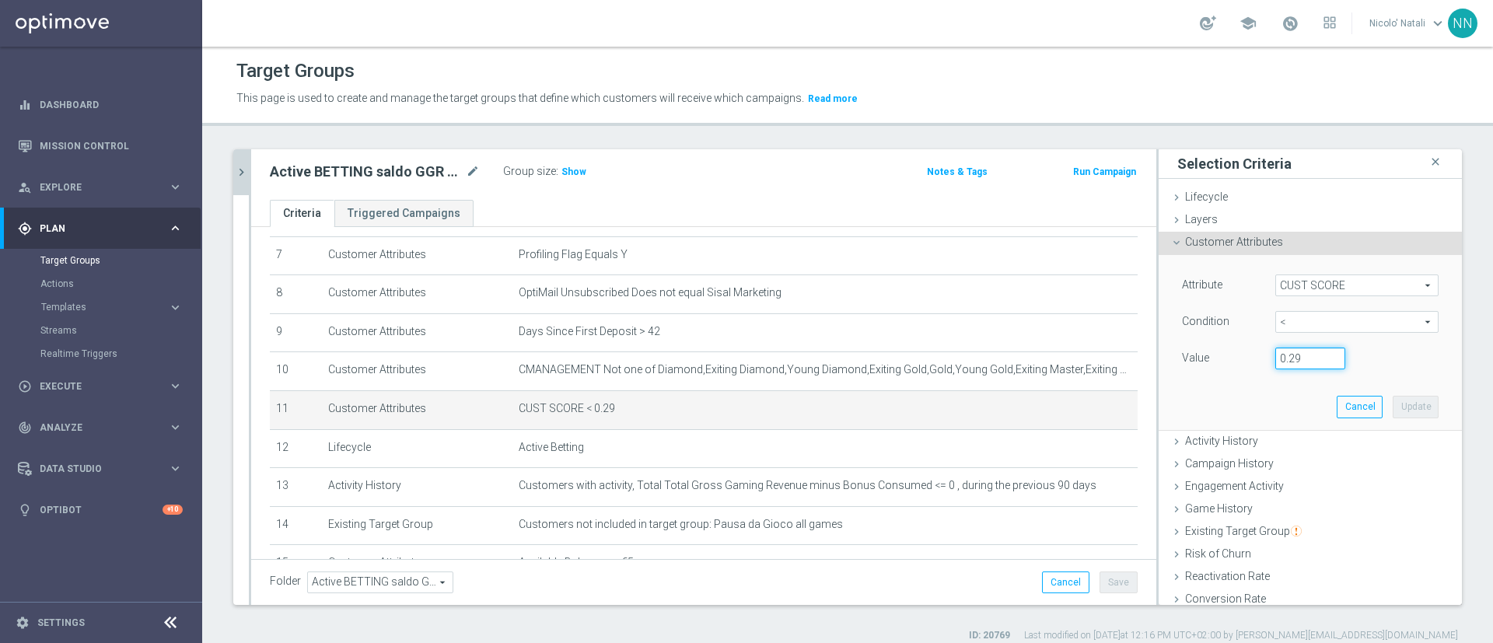
click at [1288, 362] on input "0.29" at bounding box center [1311, 359] width 70 height 22
type input "0.14"
click at [1393, 407] on button "Update" at bounding box center [1416, 407] width 46 height 22
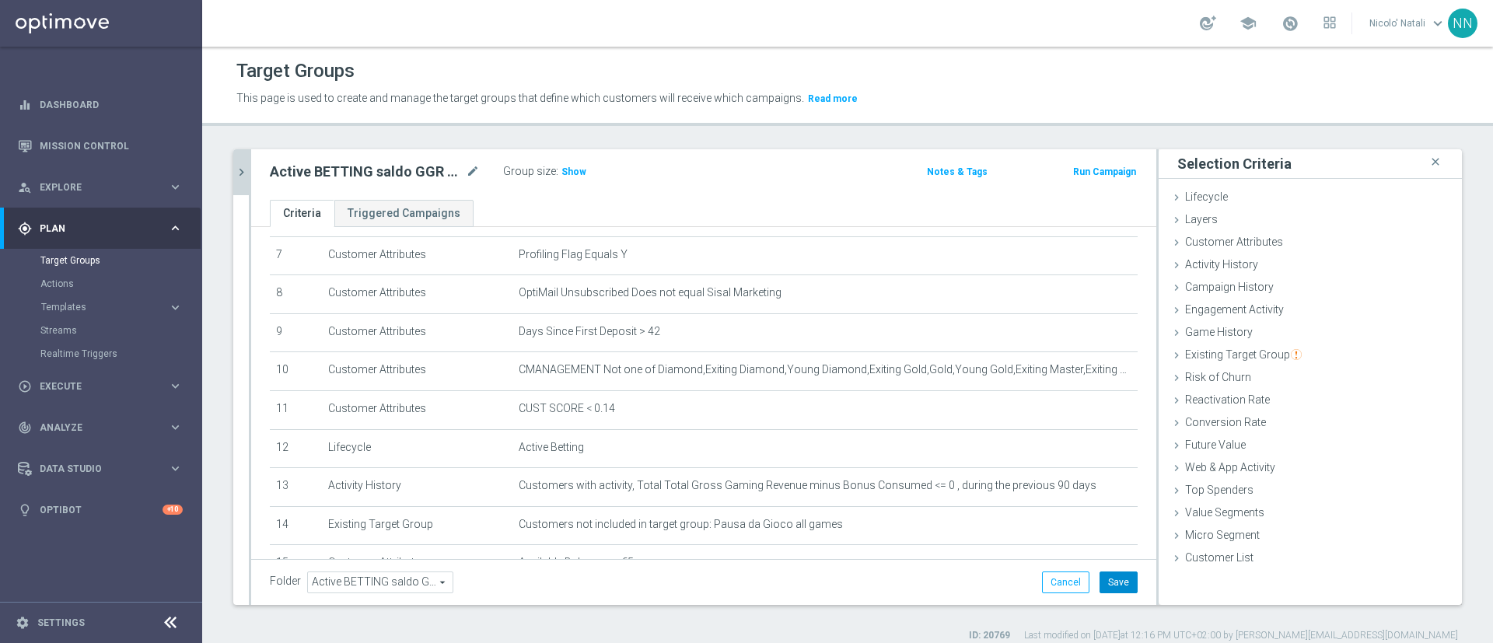
click at [1109, 572] on button "Save" at bounding box center [1119, 583] width 38 height 22
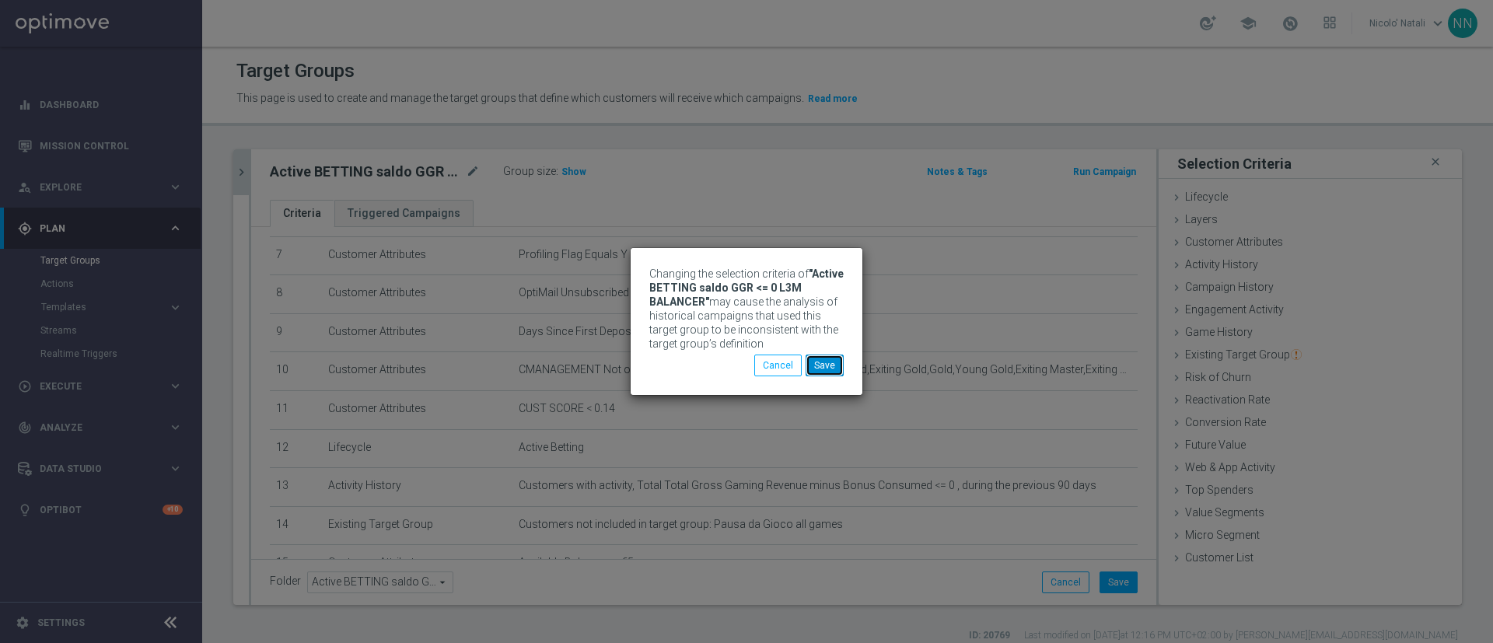
click at [827, 362] on button "Save" at bounding box center [825, 366] width 38 height 22
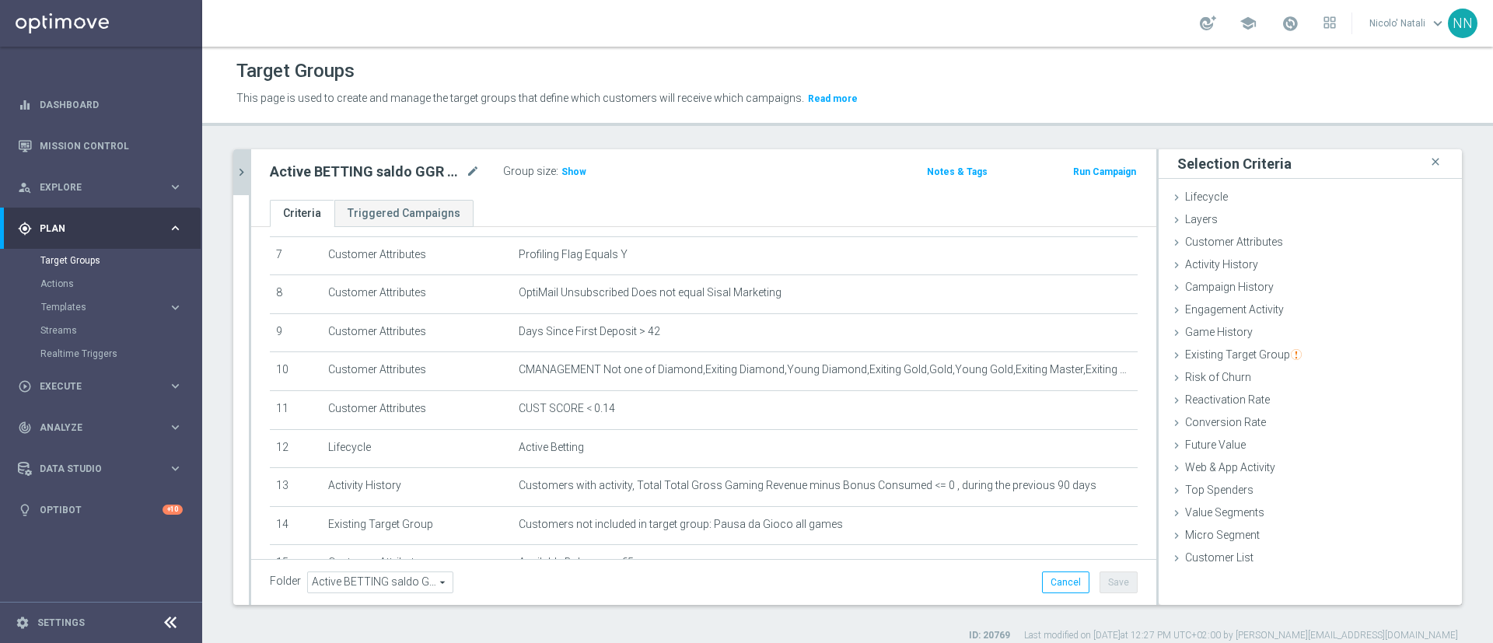
click at [245, 174] on icon "chevron_right" at bounding box center [241, 172] width 15 height 15
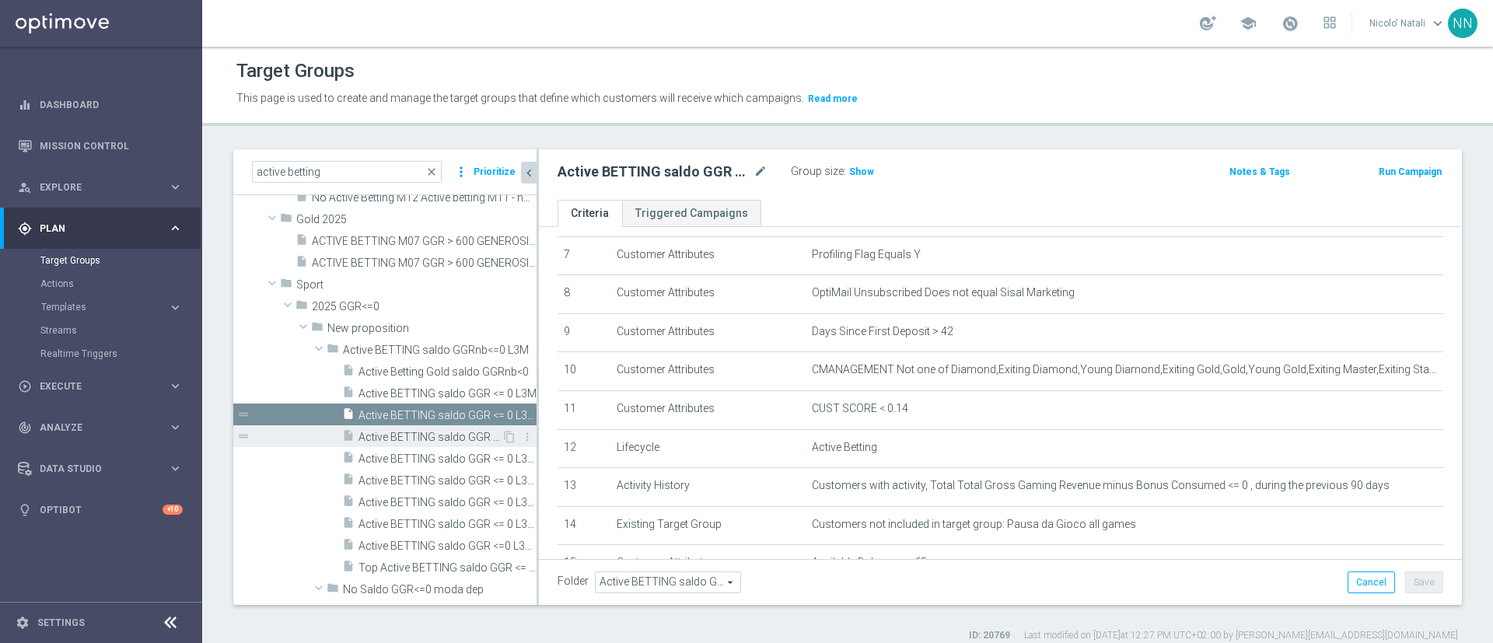
click at [433, 439] on span "Active BETTING saldo GGR <= 0 L3M BALANCER/STRATEGIST" at bounding box center [430, 437] width 143 height 13
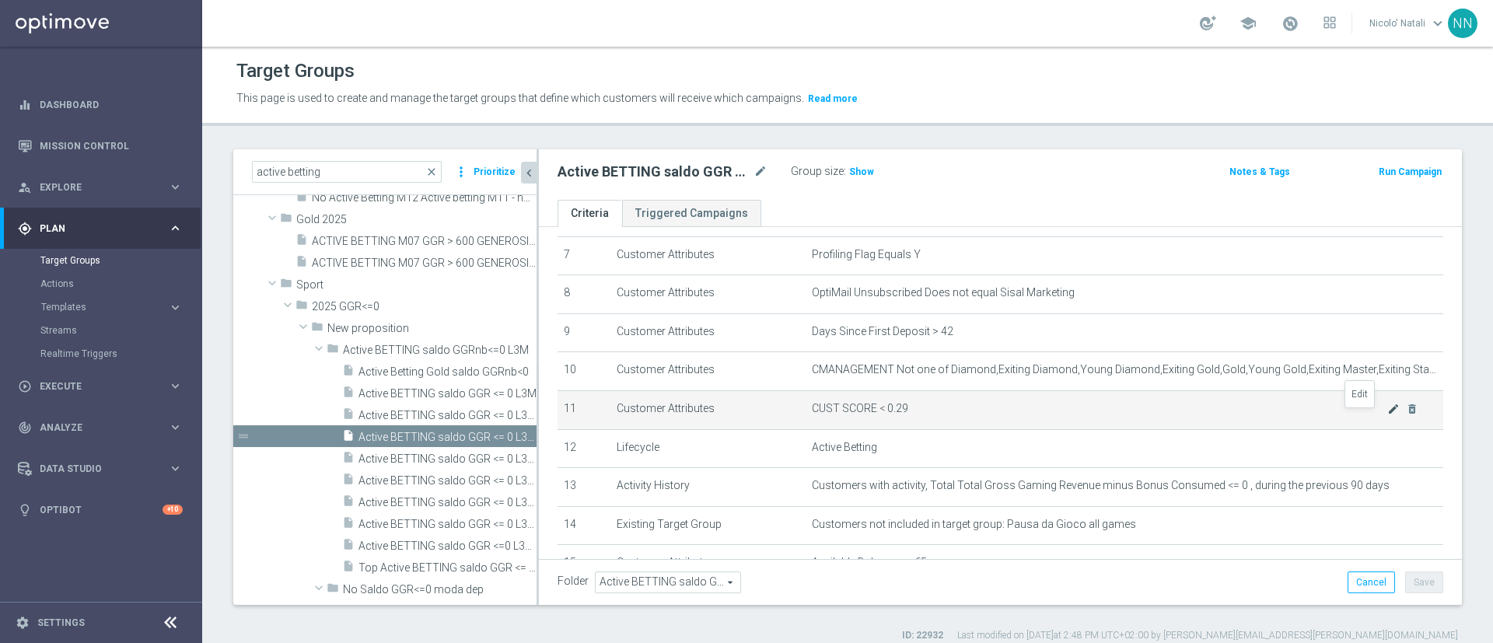
click at [1388, 415] on icon "mode_edit" at bounding box center [1394, 409] width 12 height 12
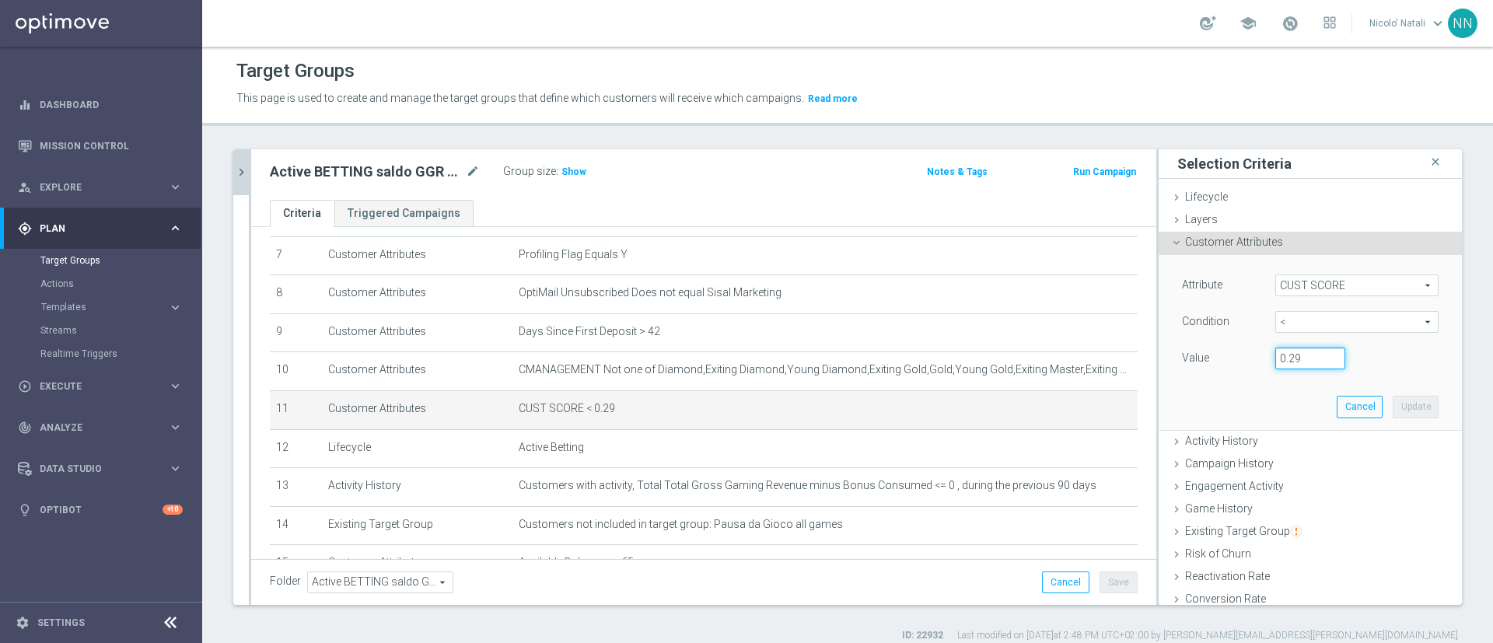
click at [1286, 362] on input "0.29" at bounding box center [1311, 359] width 70 height 22
type input "0.14"
click at [1393, 411] on button "Update" at bounding box center [1416, 407] width 46 height 22
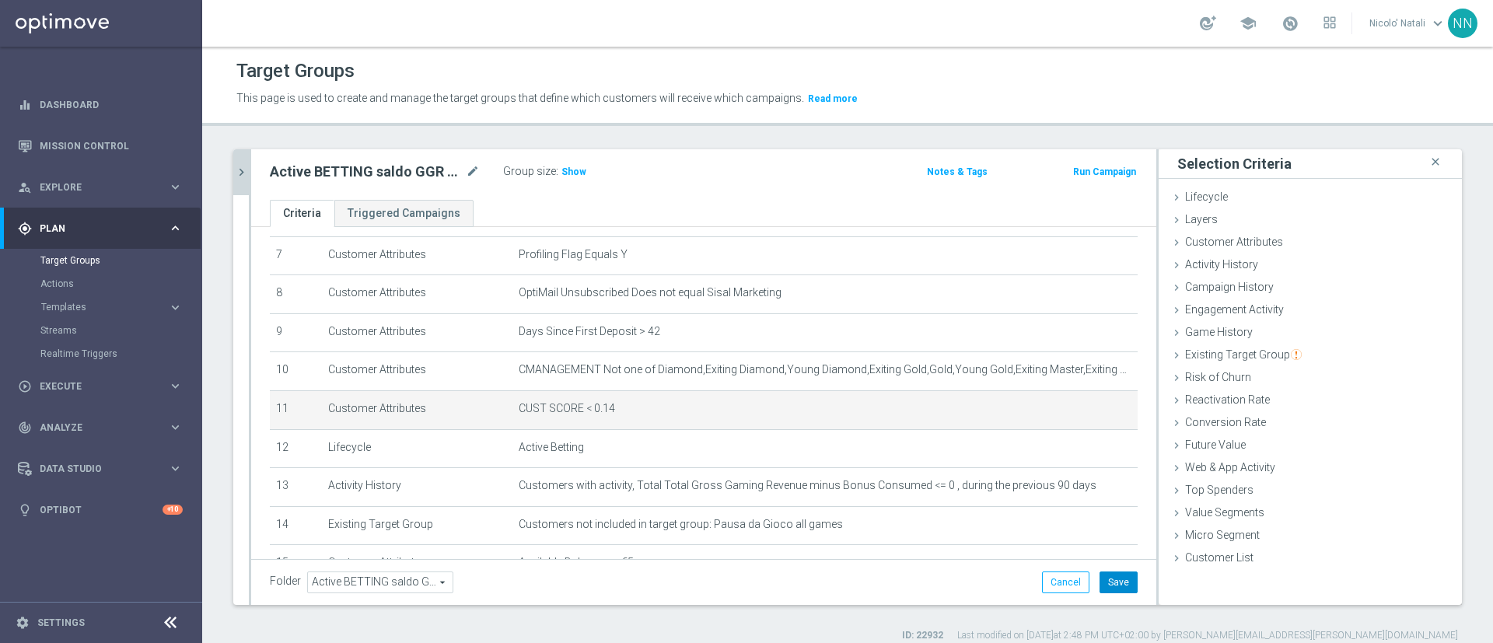
click at [1105, 573] on button "Save" at bounding box center [1119, 583] width 38 height 22
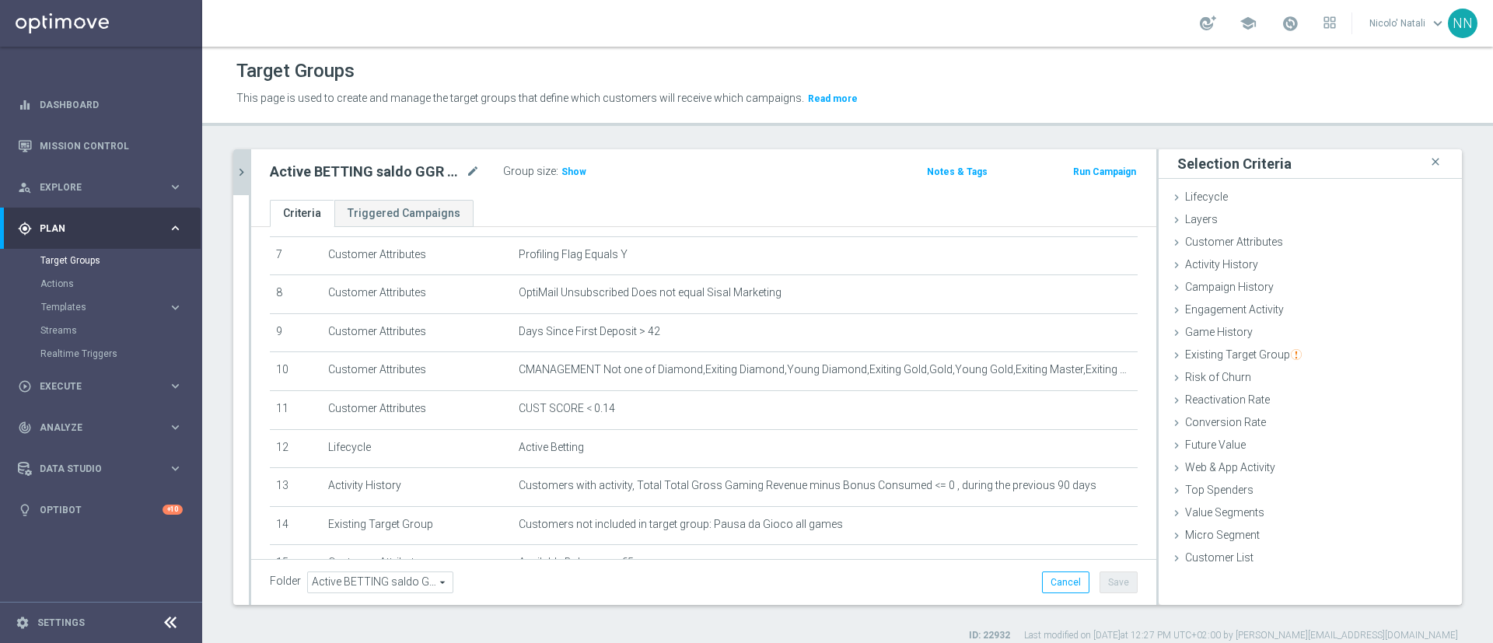
click at [244, 173] on icon "chevron_right" at bounding box center [241, 172] width 15 height 15
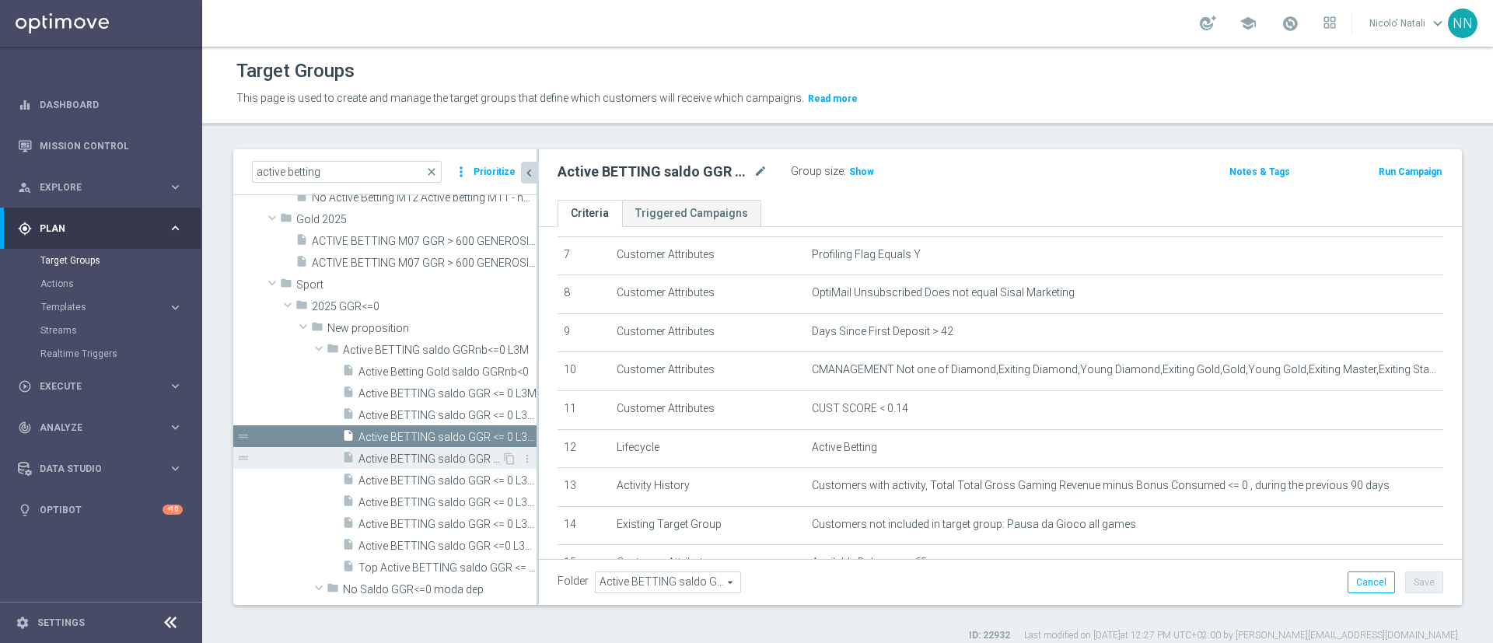
click at [396, 465] on span "Active BETTING saldo GGR <= 0 L3M MAXIMIZER" at bounding box center [430, 459] width 143 height 13
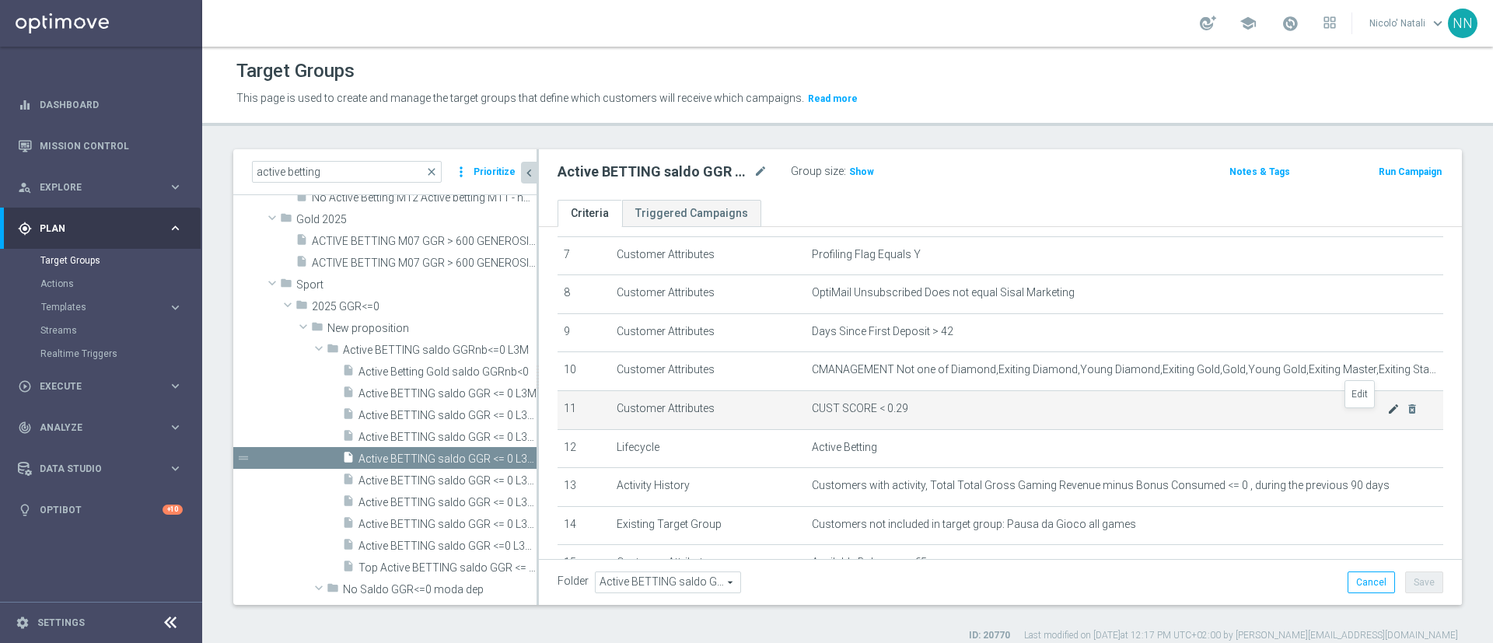
click at [1388, 415] on icon "mode_edit" at bounding box center [1394, 409] width 12 height 12
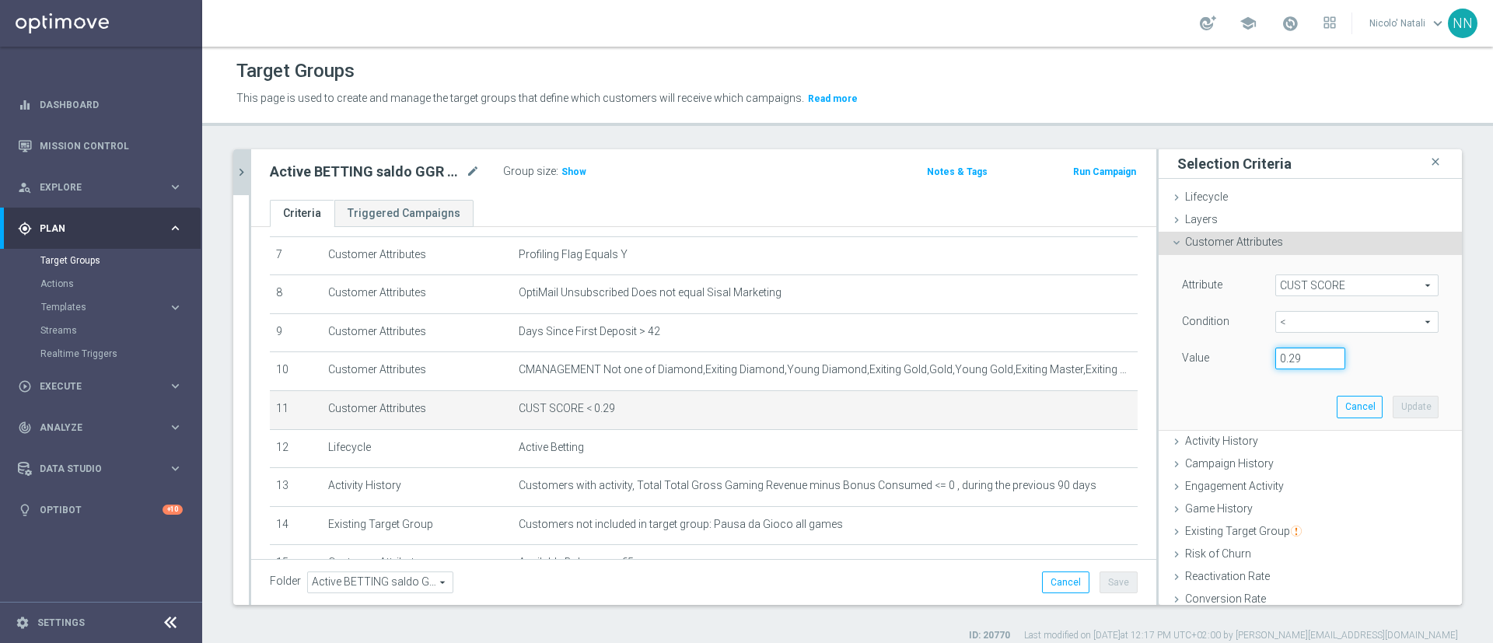
click at [1285, 359] on input "0.29" at bounding box center [1311, 359] width 70 height 22
type input "0.14"
click at [1397, 411] on button "Update" at bounding box center [1416, 407] width 46 height 22
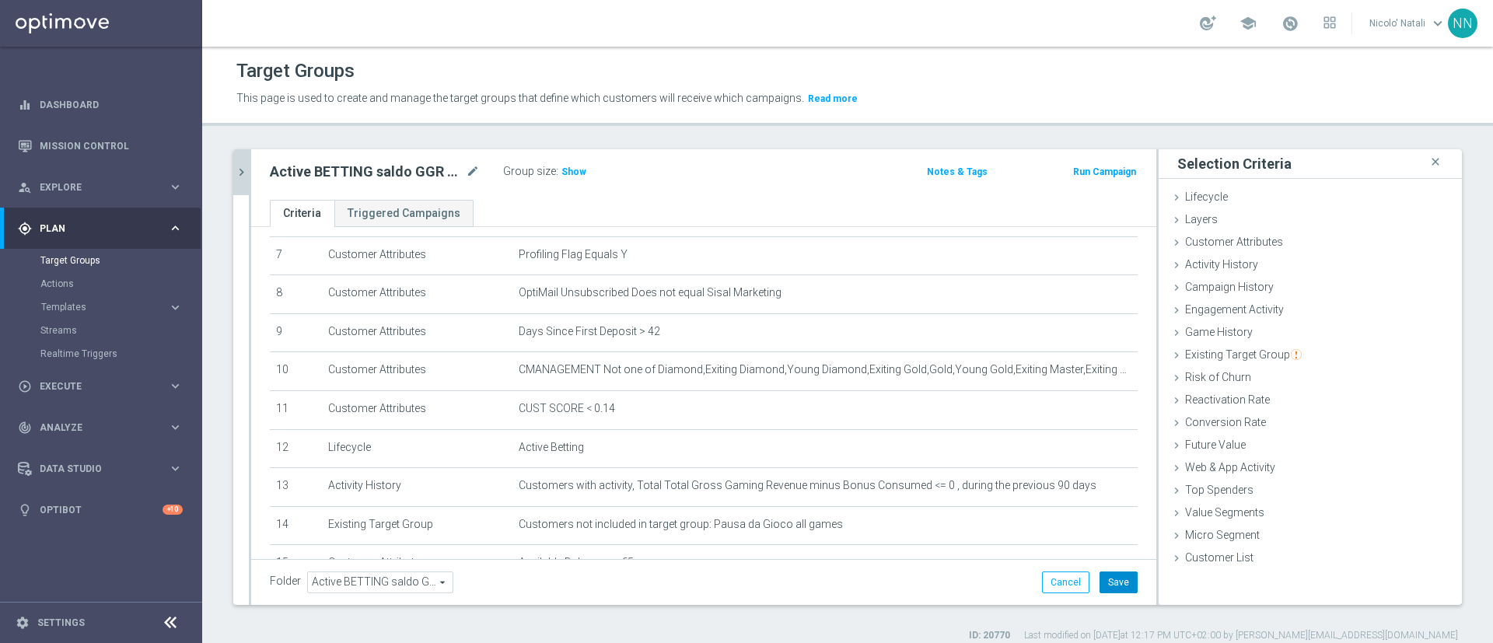
click at [1100, 575] on button "Save" at bounding box center [1119, 583] width 38 height 22
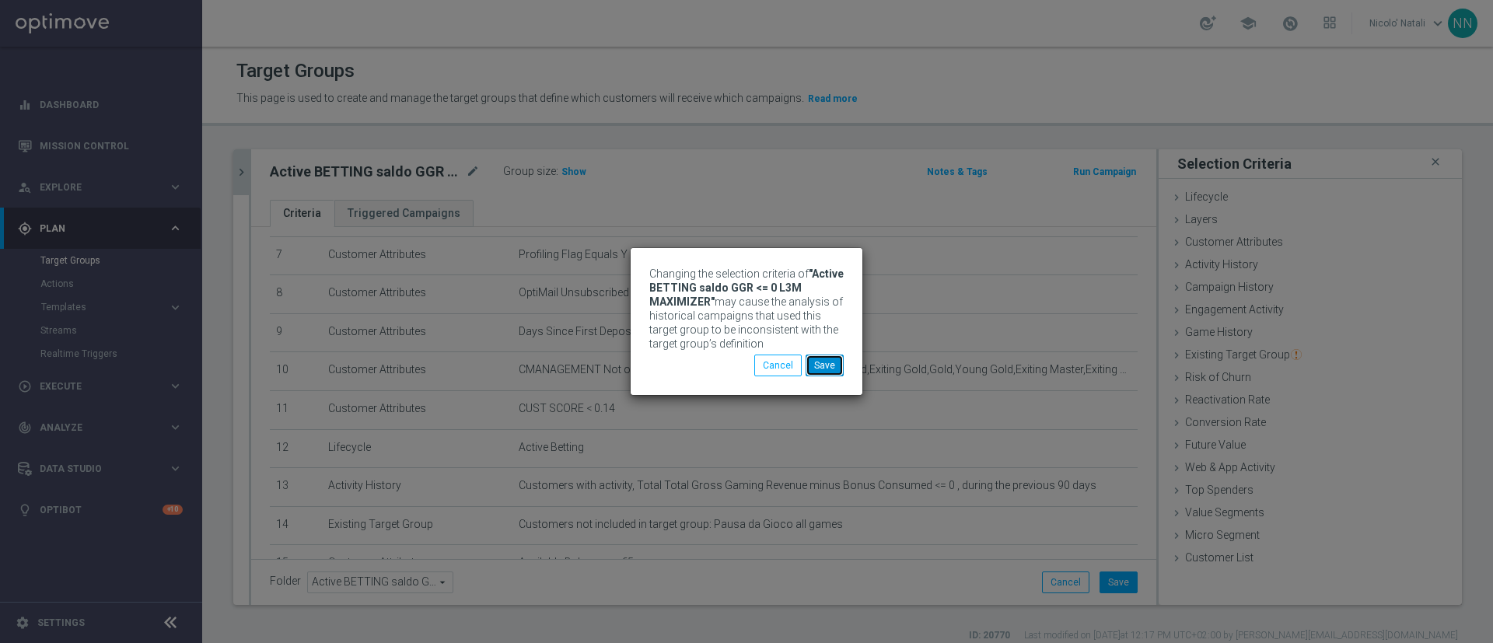
click at [834, 362] on button "Save" at bounding box center [825, 366] width 38 height 22
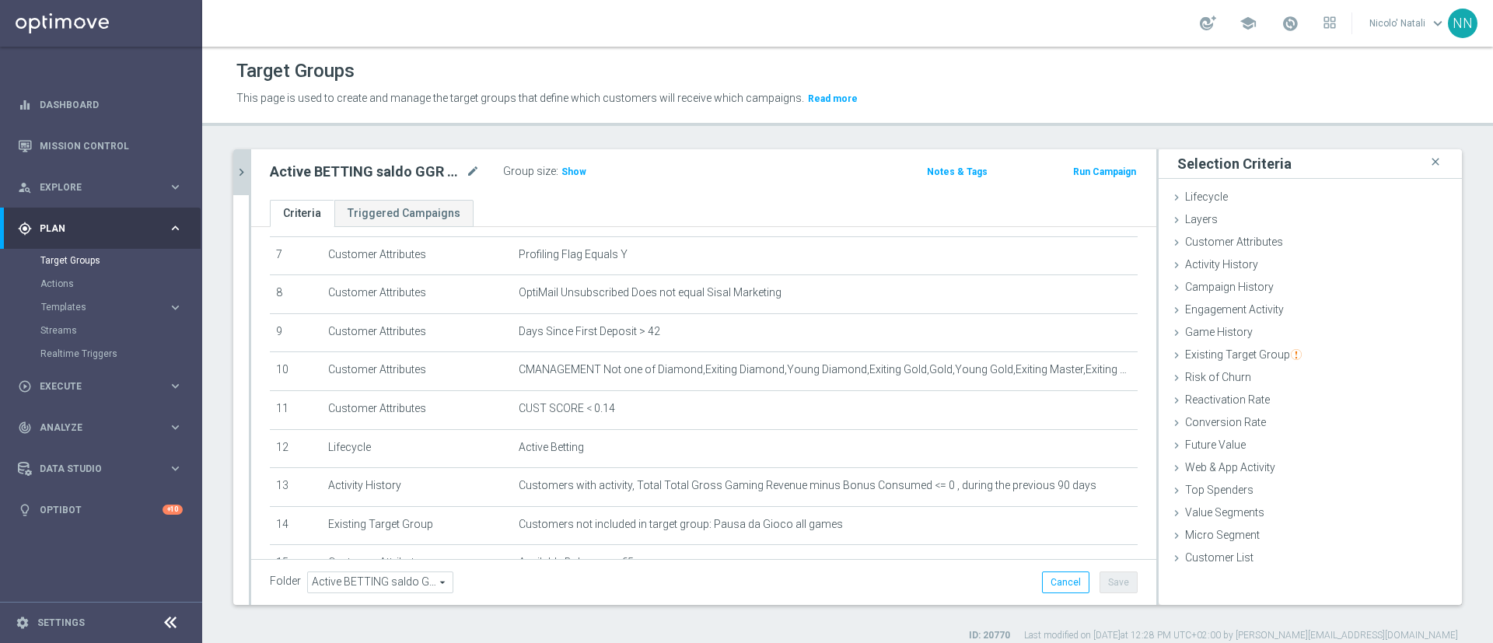
click at [235, 172] on icon "chevron_right" at bounding box center [241, 172] width 15 height 15
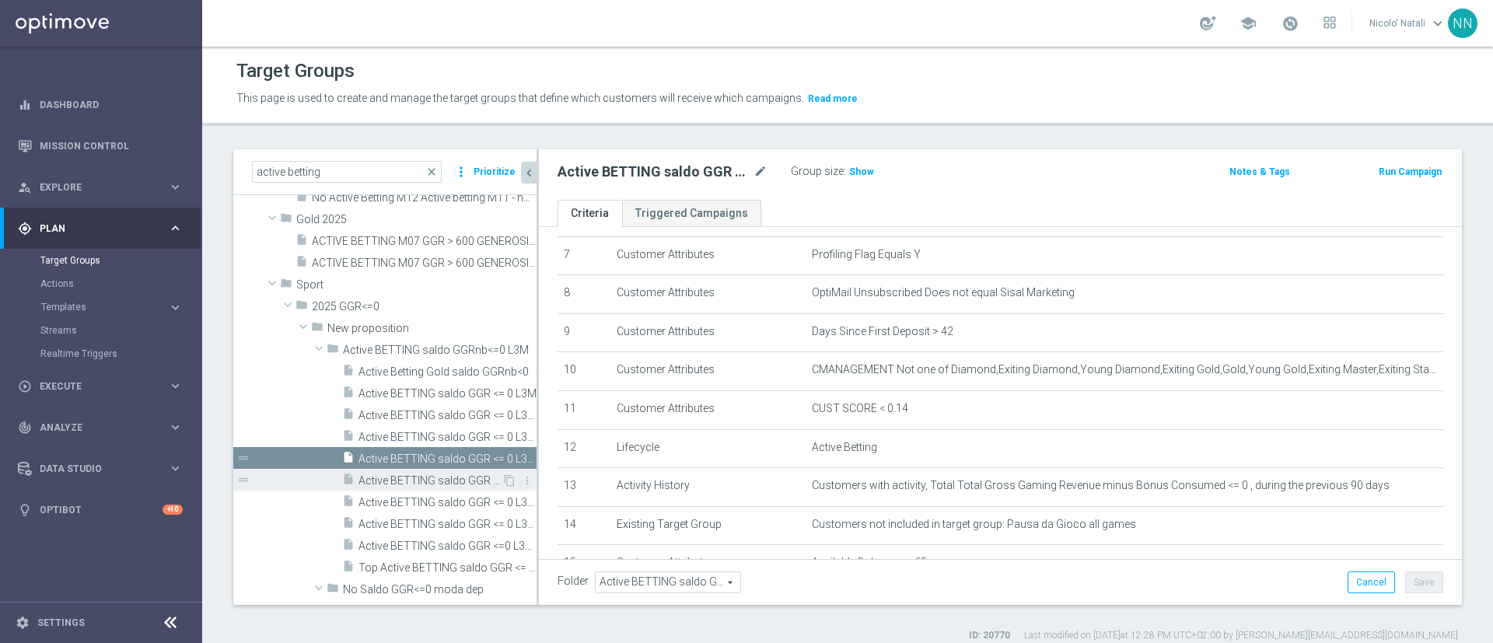
click at [425, 474] on span "Active BETTING saldo GGR <= 0 L3M OPTIMIZER" at bounding box center [430, 480] width 143 height 13
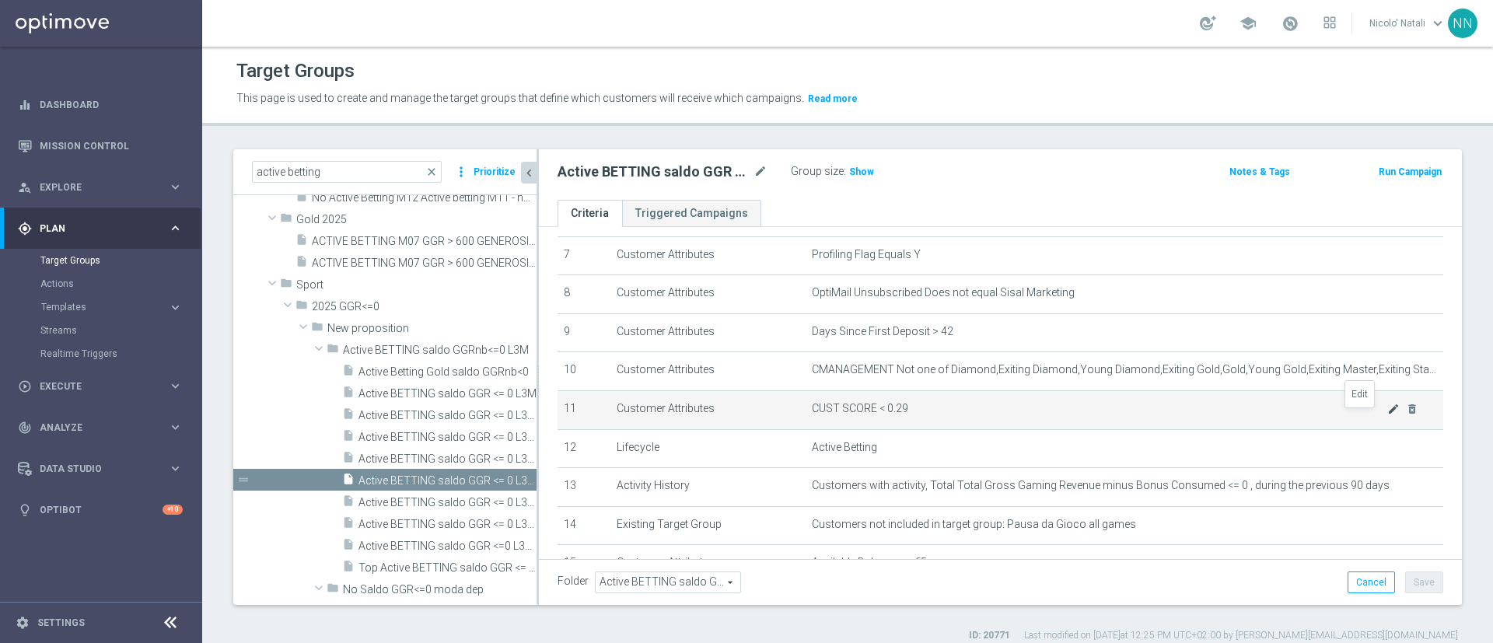
click at [1388, 414] on icon "mode_edit" at bounding box center [1394, 409] width 12 height 12
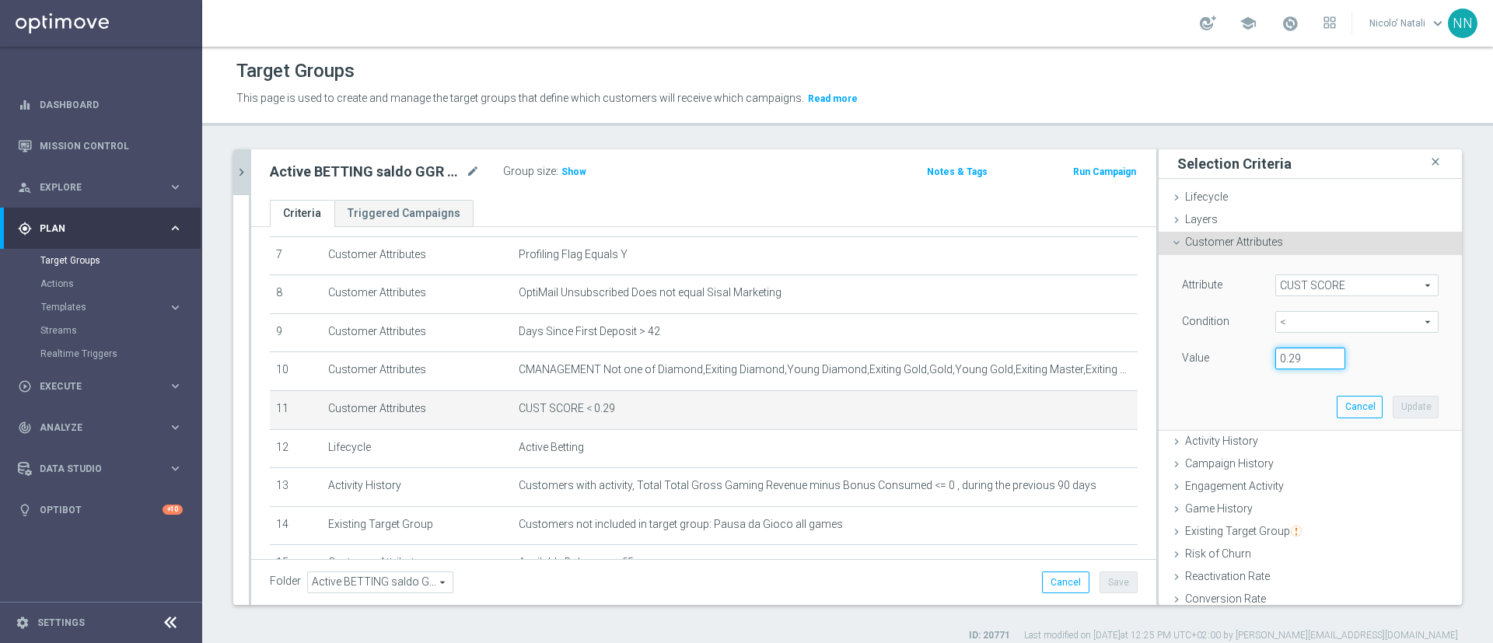
click at [1294, 356] on input "0.29" at bounding box center [1311, 359] width 70 height 22
type input "0.14"
click at [1393, 397] on button "Update" at bounding box center [1416, 407] width 46 height 22
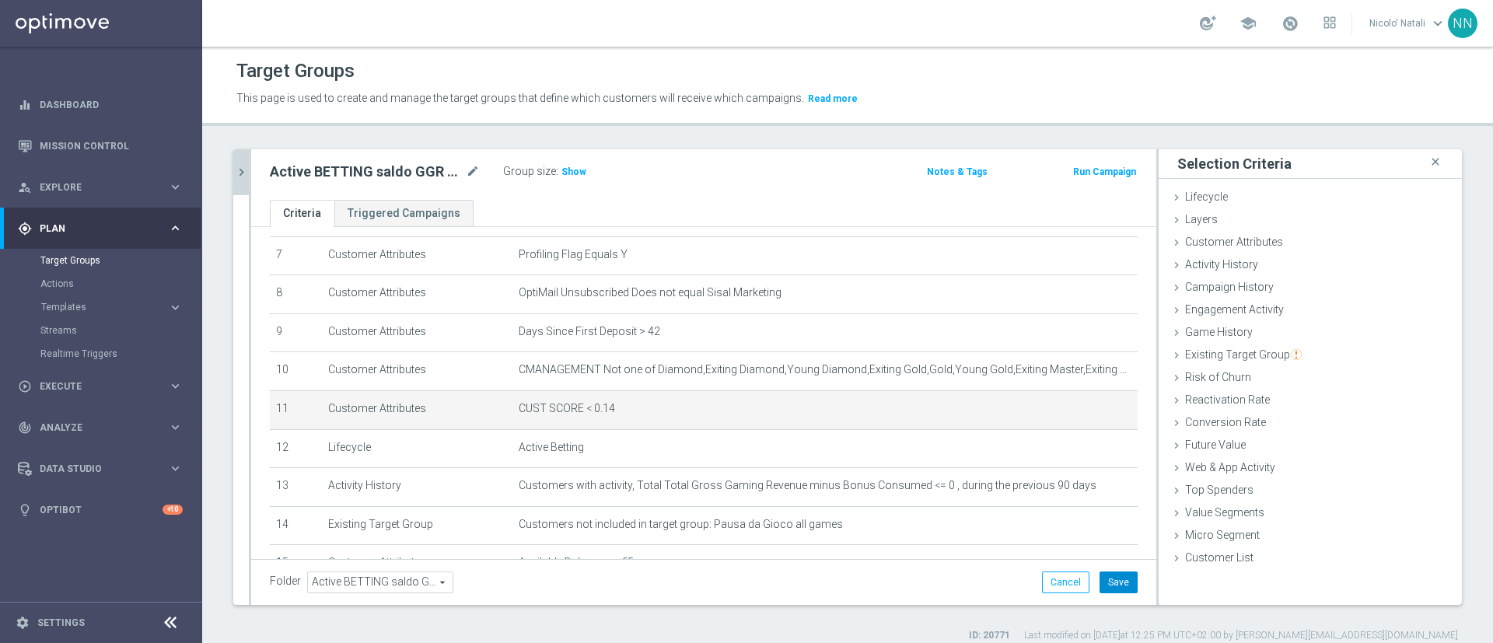
click at [1105, 577] on button "Save" at bounding box center [1119, 583] width 38 height 22
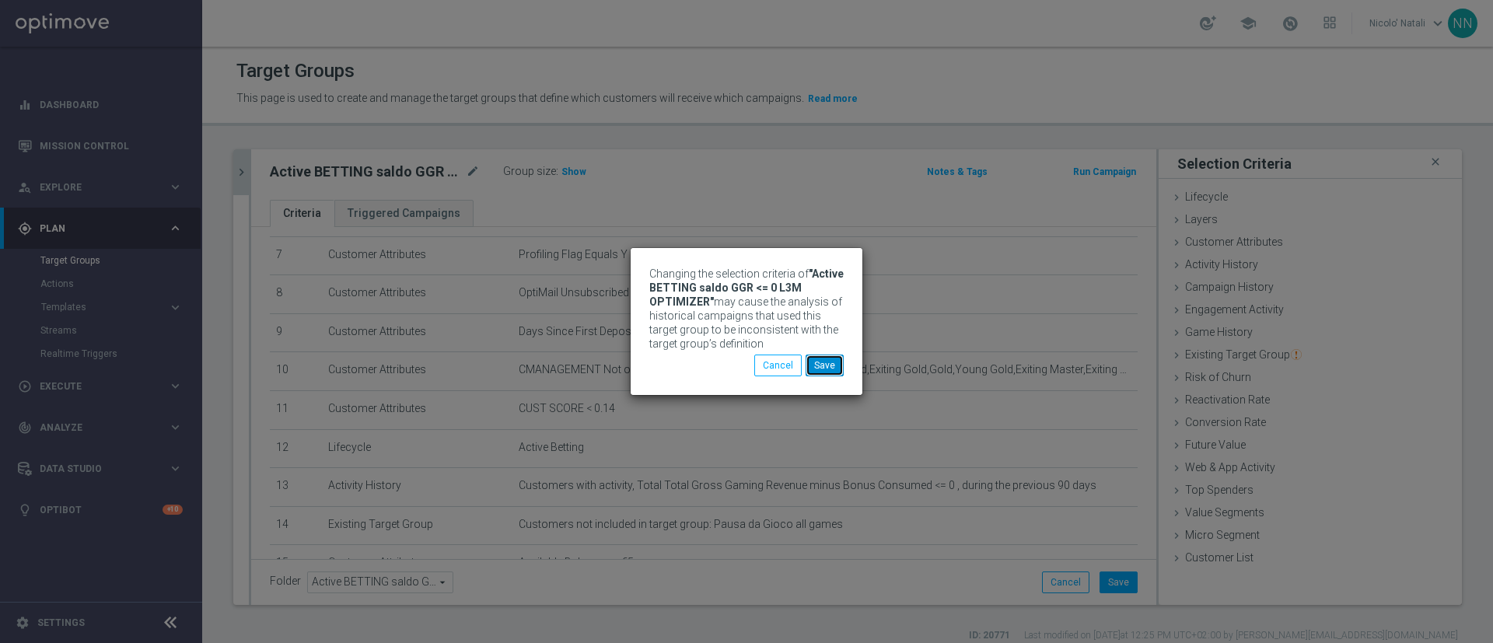
click at [824, 359] on button "Save" at bounding box center [825, 366] width 38 height 22
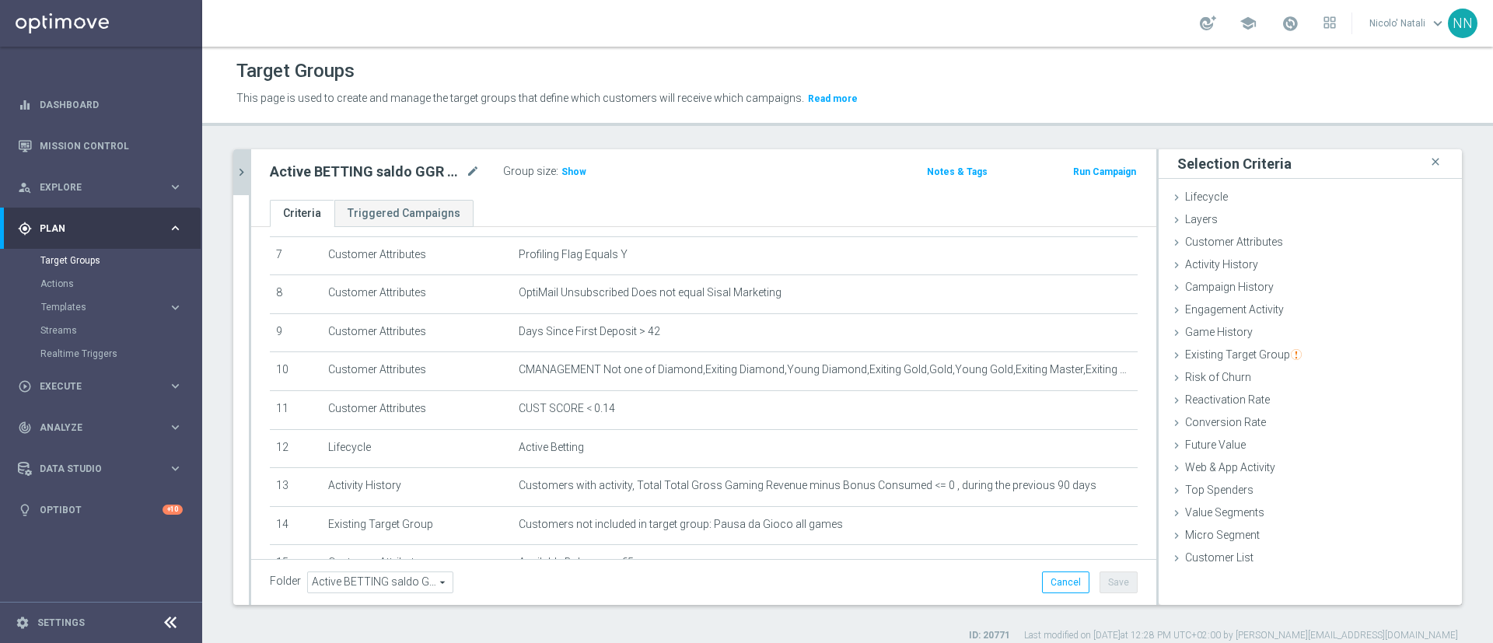
click at [247, 175] on icon "chevron_right" at bounding box center [241, 172] width 15 height 15
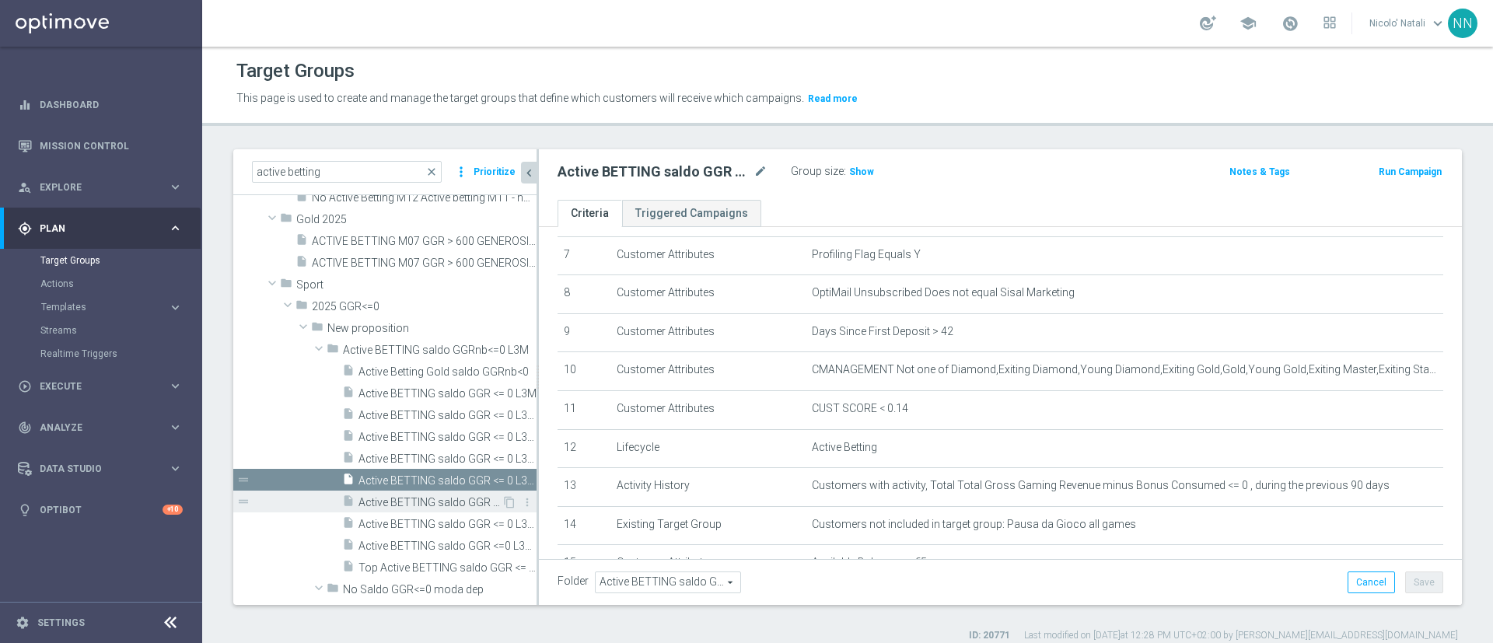
click at [378, 496] on span "Active BETTING saldo GGR <= 0 L3M OPTIMIZER/MAXIMIZER" at bounding box center [430, 502] width 143 height 13
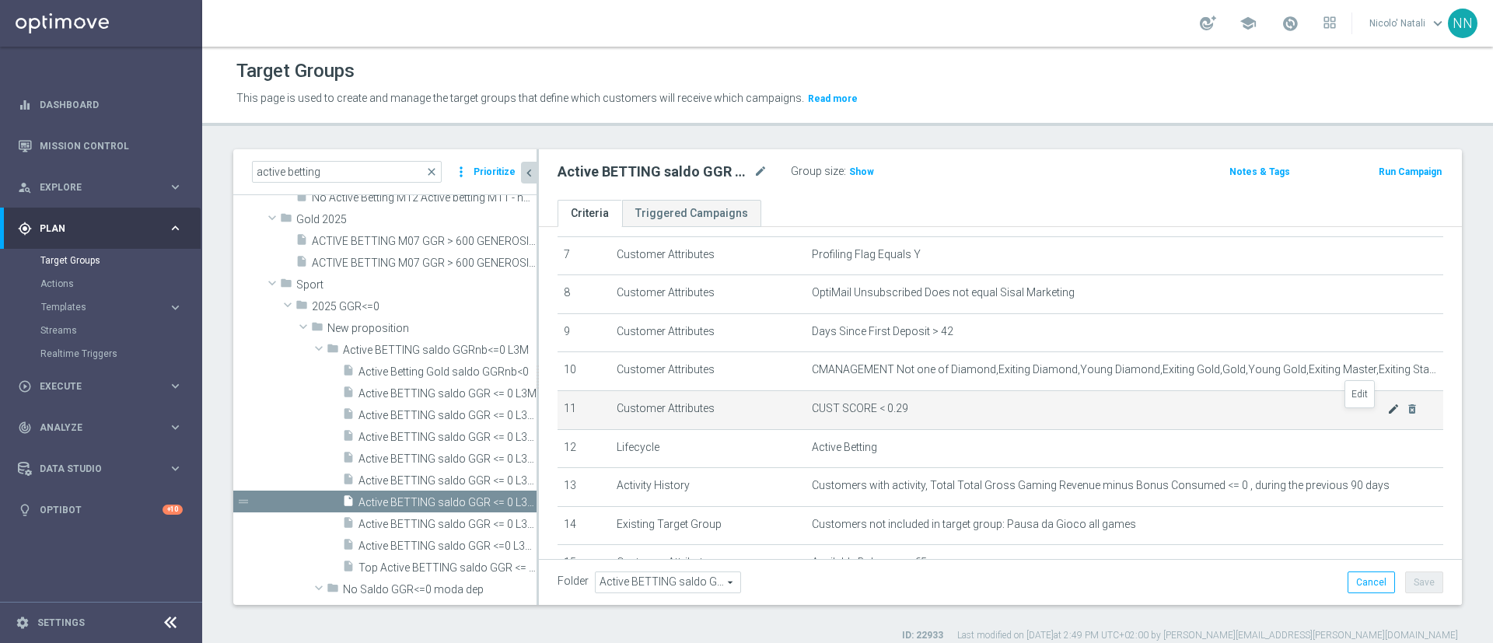
click at [1388, 415] on icon "mode_edit" at bounding box center [1394, 409] width 12 height 12
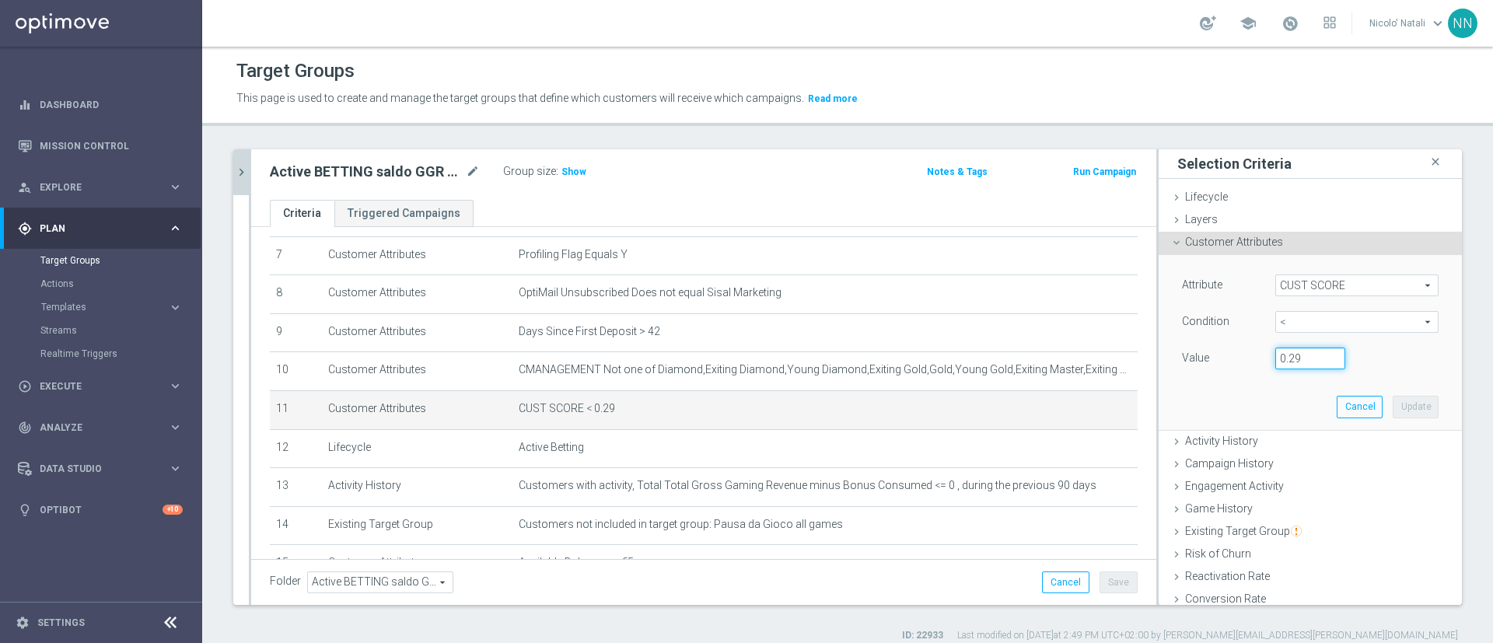
click at [1276, 354] on input "0.29" at bounding box center [1311, 359] width 70 height 22
type input "0.14"
click at [1393, 407] on button "Update" at bounding box center [1416, 407] width 46 height 22
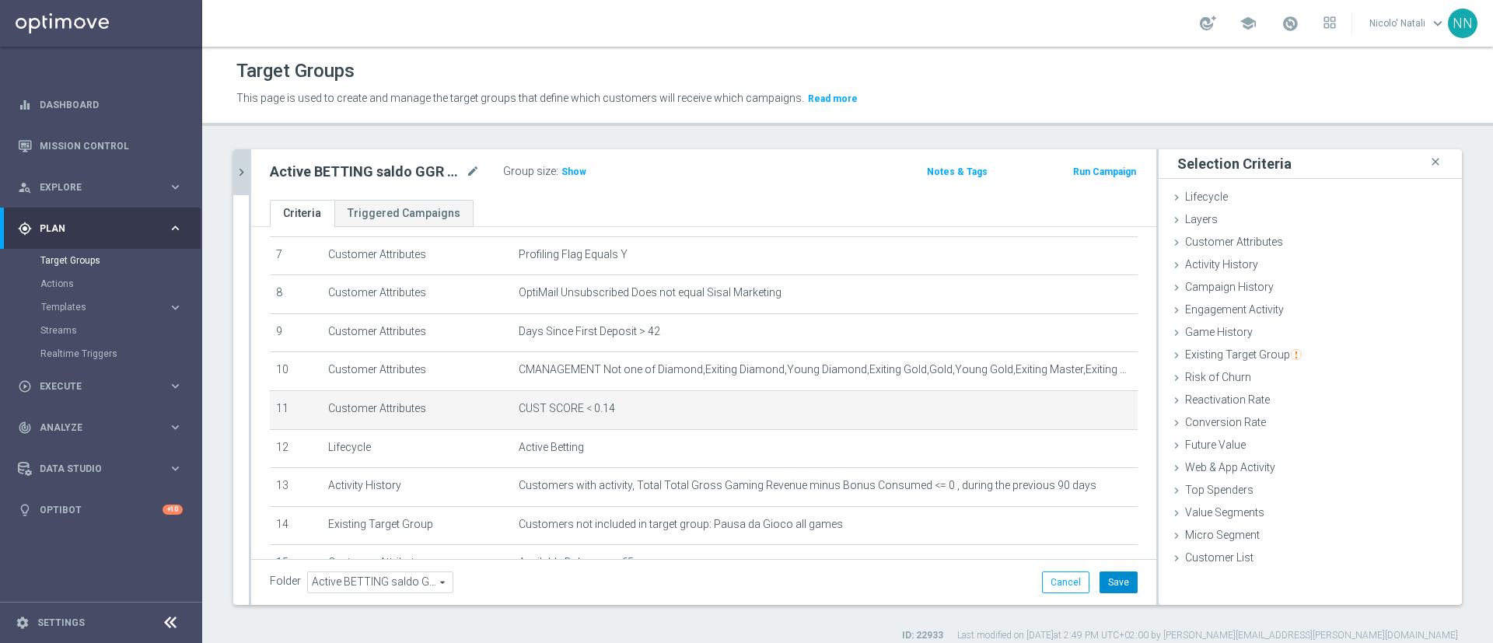
click at [1102, 576] on button "Save" at bounding box center [1119, 583] width 38 height 22
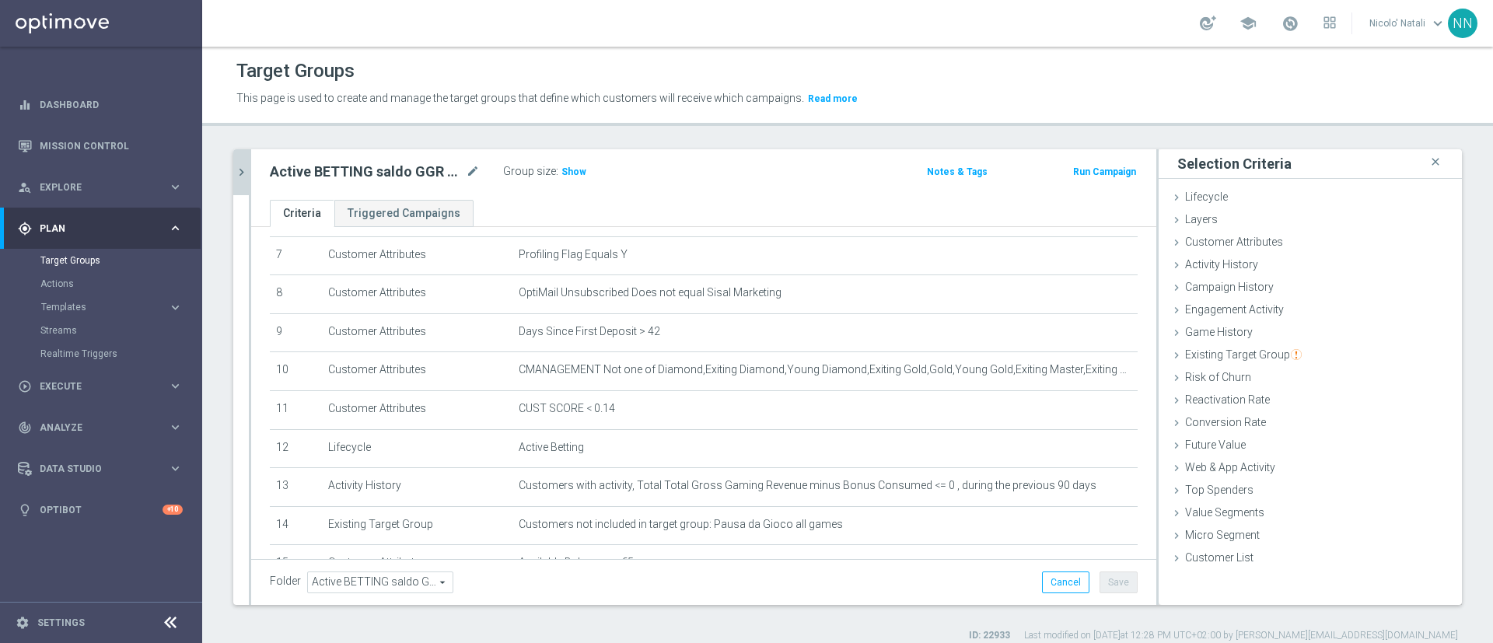
click at [238, 169] on icon "chevron_right" at bounding box center [241, 172] width 15 height 15
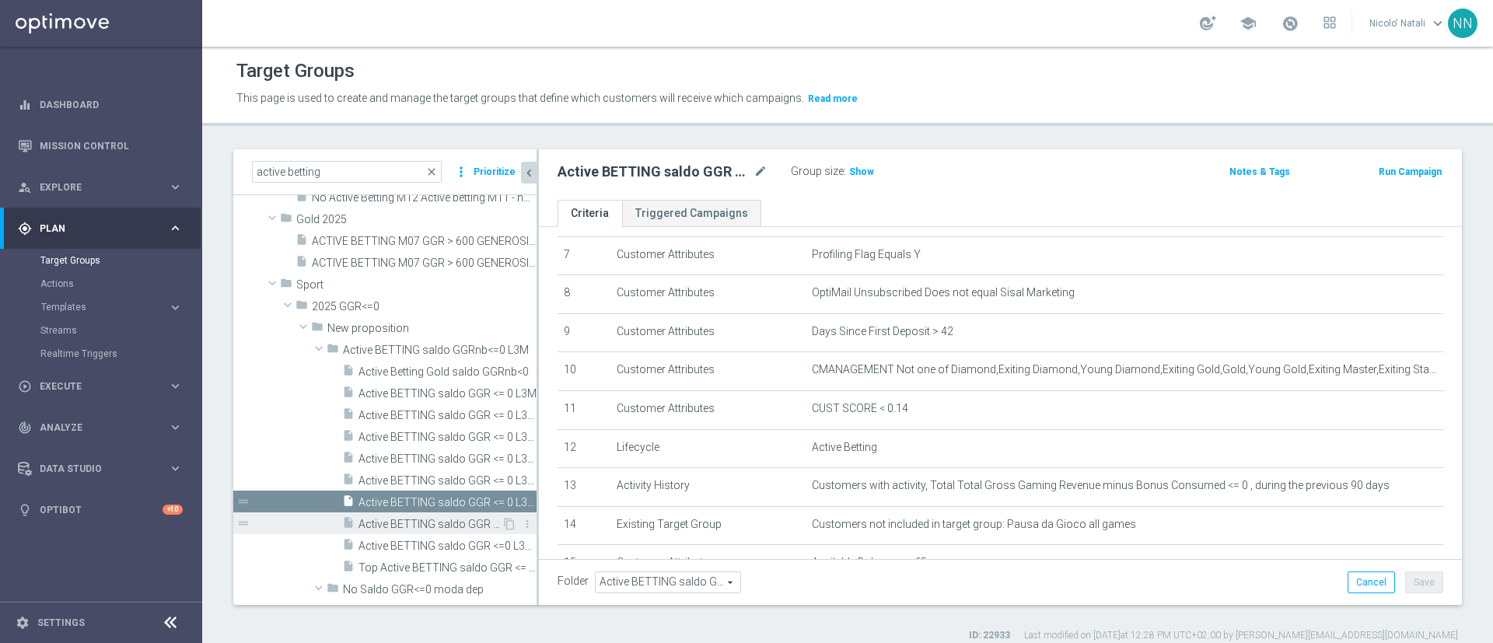
click at [411, 520] on span "Active BETTING saldo GGR <= 0 L3M TOP" at bounding box center [430, 524] width 143 height 13
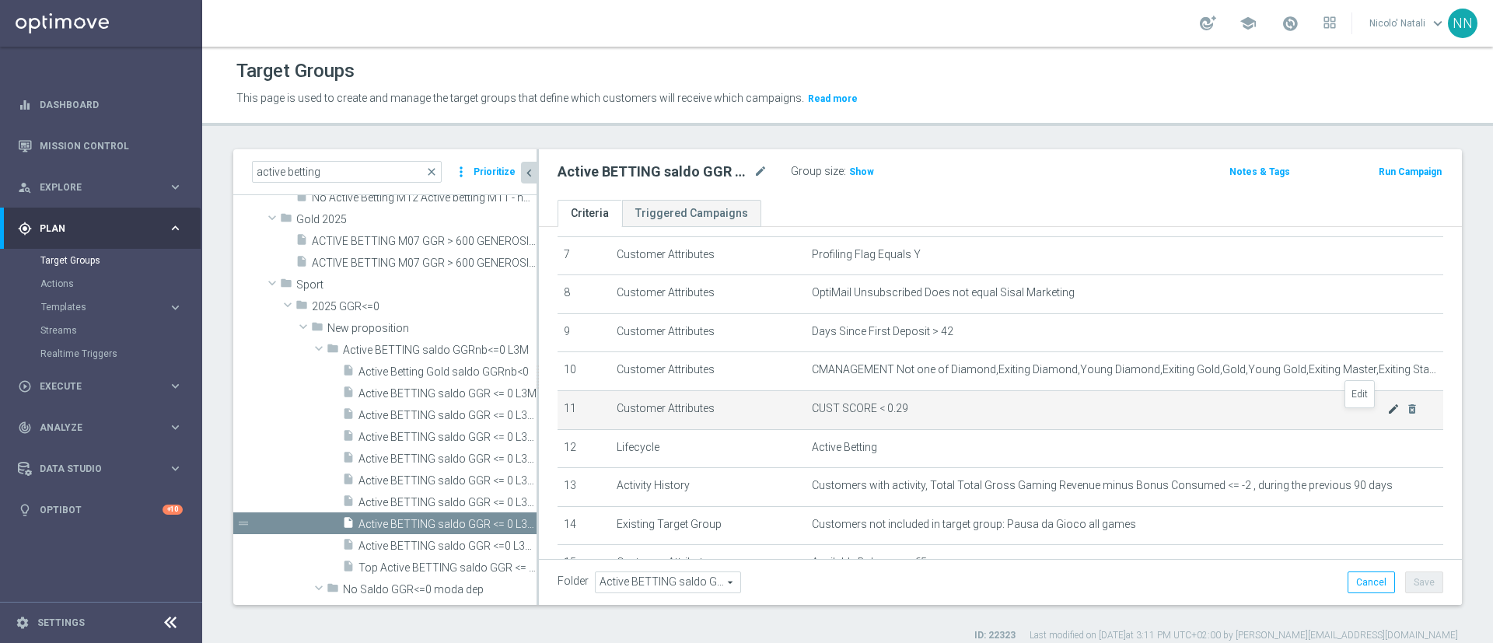
click at [1388, 414] on icon "mode_edit" at bounding box center [1394, 409] width 12 height 12
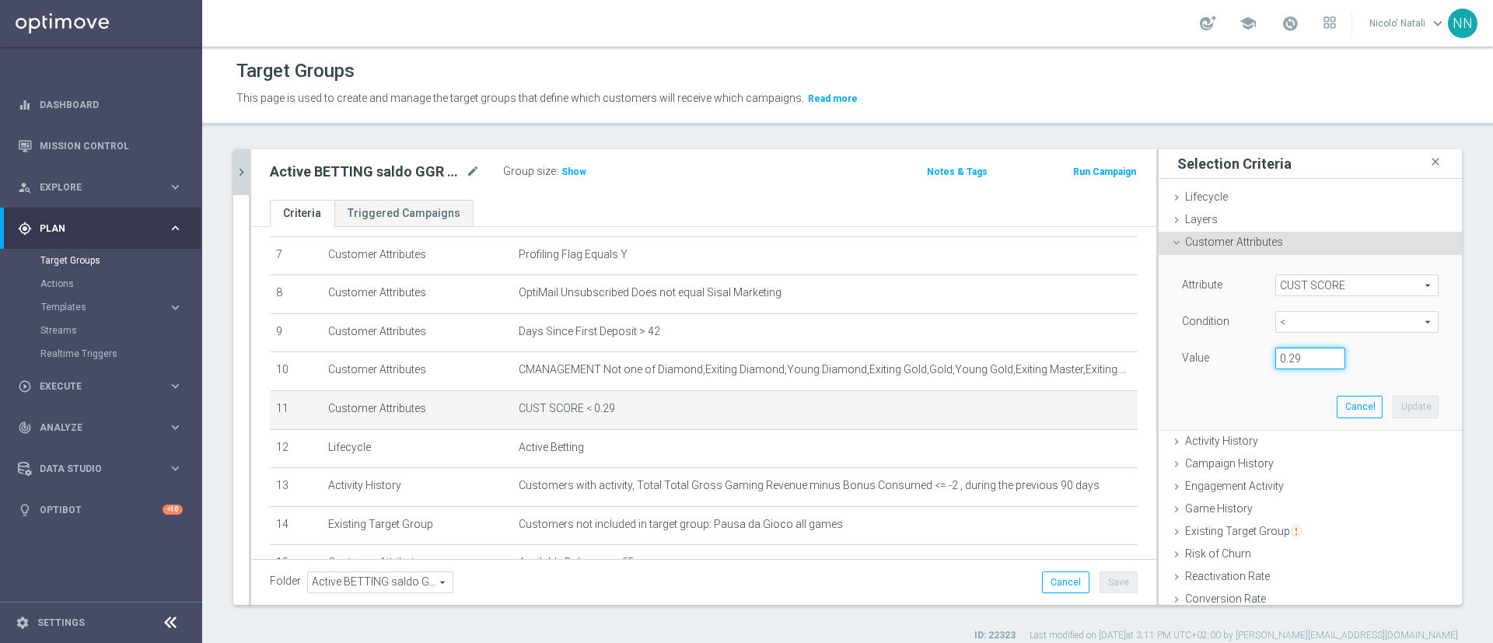
click at [1283, 353] on input "0.29" at bounding box center [1311, 359] width 70 height 22
type input "0.14"
click at [1393, 404] on button "Update" at bounding box center [1416, 407] width 46 height 22
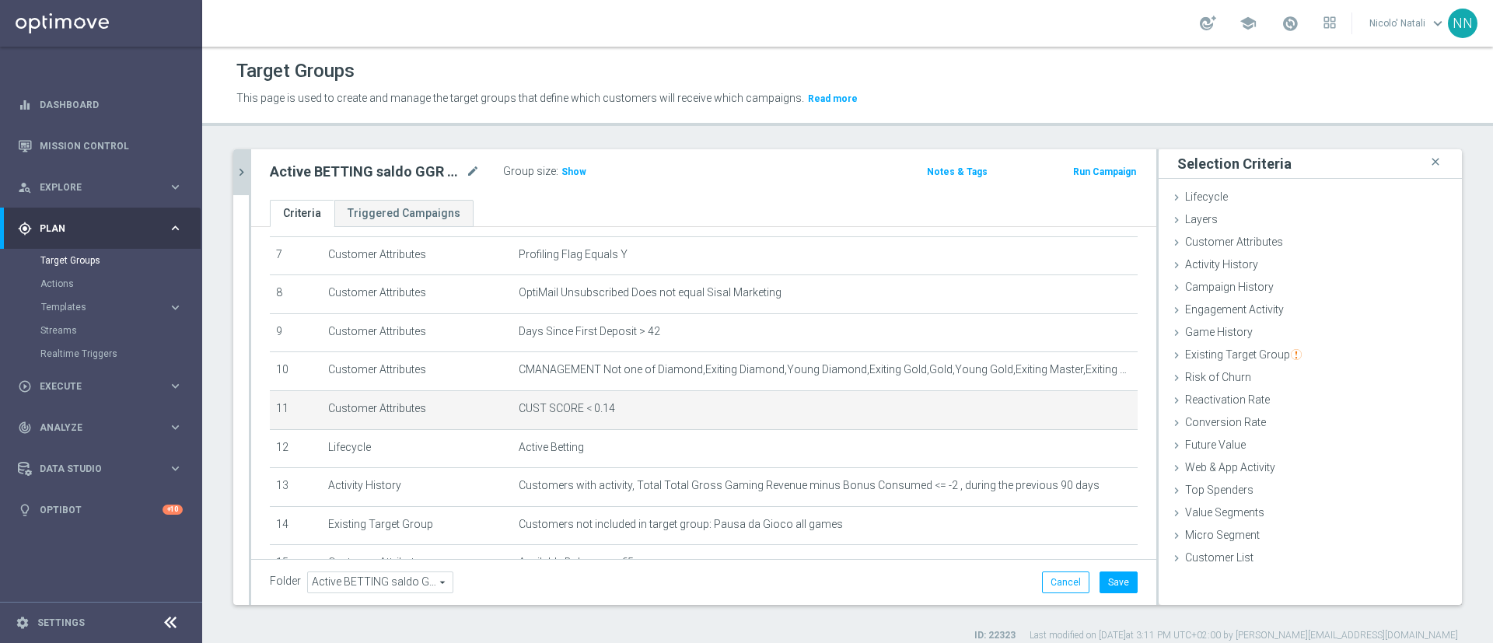
click at [1098, 594] on div "Folder Active BETTING saldo GGRnb<=0 L3M Active BETTING saldo GGRnb<=0 L3M arro…" at bounding box center [703, 582] width 905 height 46
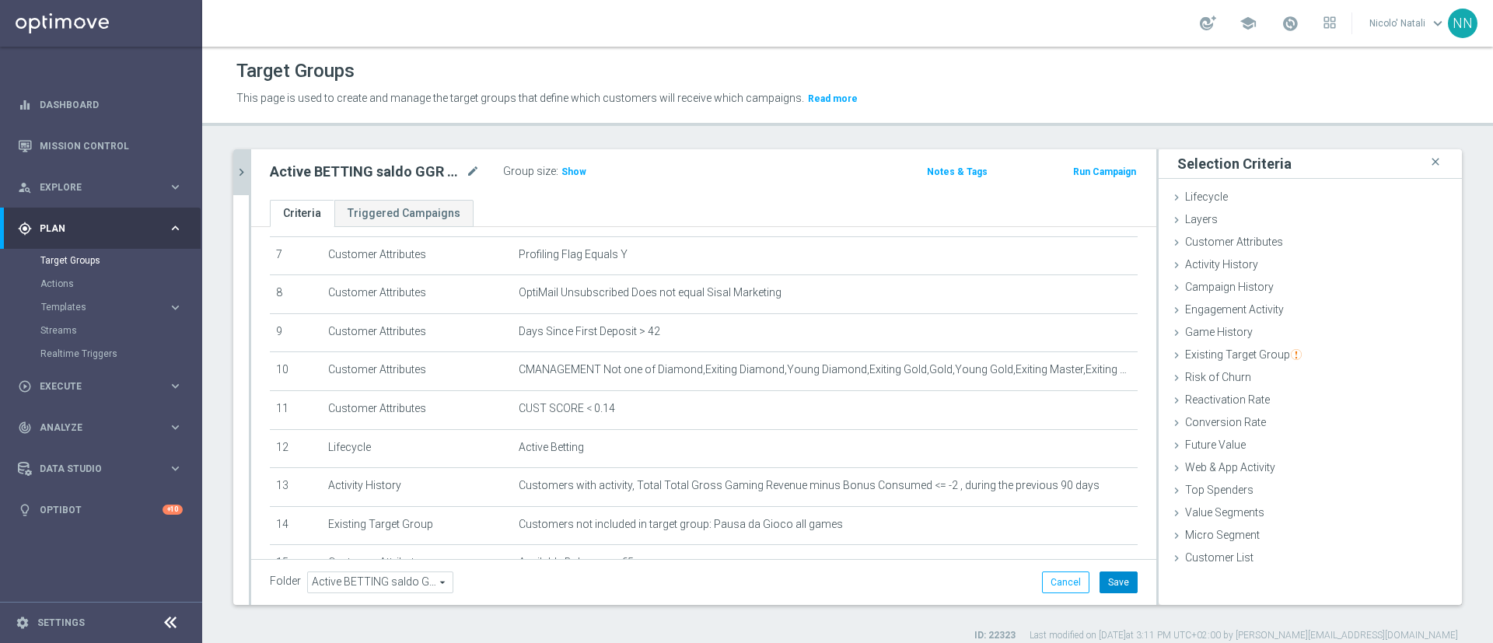
click at [1100, 591] on button "Save" at bounding box center [1119, 583] width 38 height 22
click at [232, 166] on div "active betting close more_vert Prioritize Customer Target Groups library_add cr…" at bounding box center [847, 395] width 1291 height 493
click at [243, 165] on icon "chevron_right" at bounding box center [241, 172] width 15 height 15
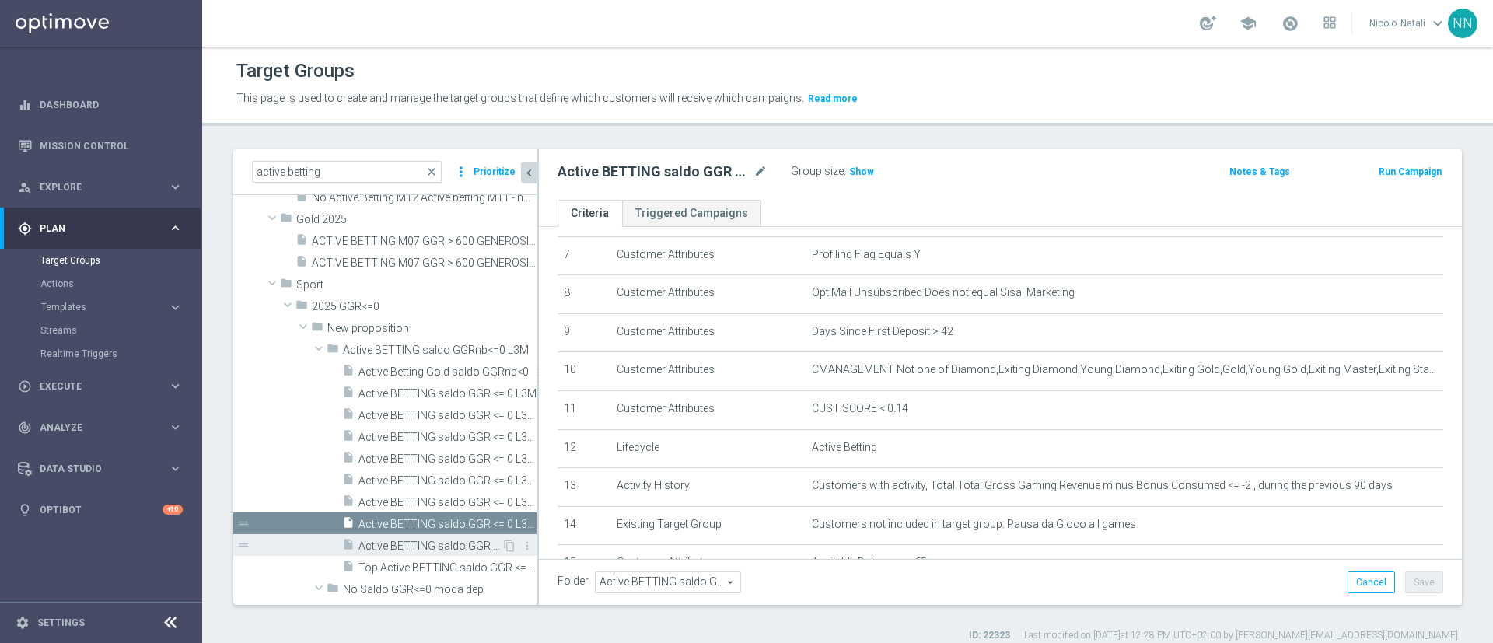
click at [406, 541] on span "Active BETTING saldo GGR <=0 L3M STRATEGIST" at bounding box center [430, 546] width 143 height 13
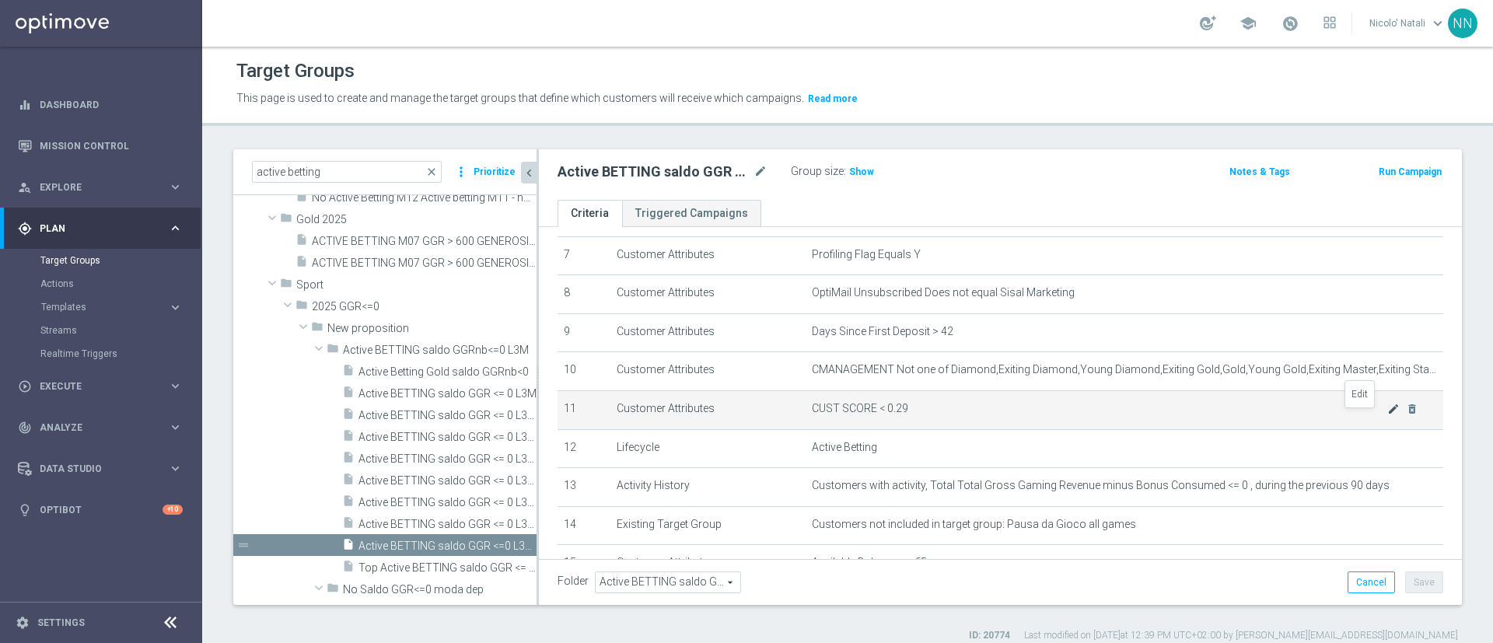
click at [1388, 411] on icon "mode_edit" at bounding box center [1394, 409] width 12 height 12
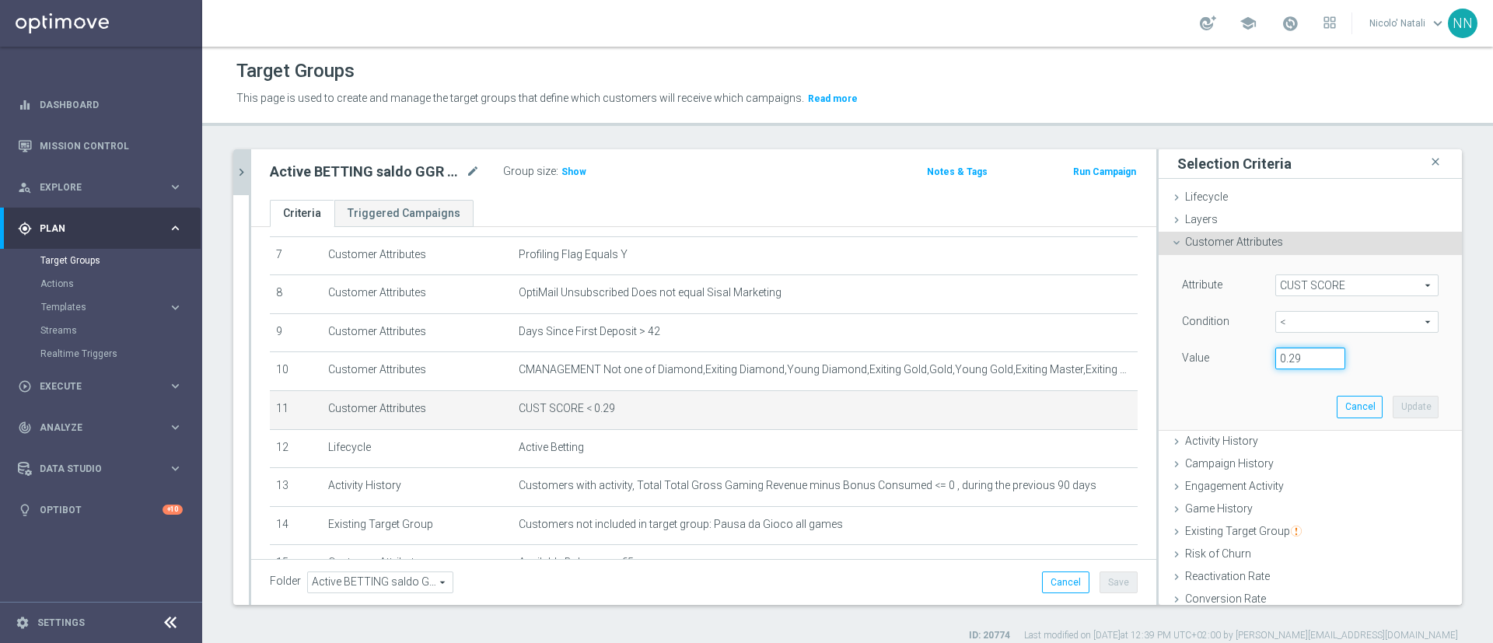
click at [1288, 362] on input "0.29" at bounding box center [1311, 359] width 70 height 22
type input "0.14"
click at [1394, 400] on button "Update" at bounding box center [1416, 407] width 46 height 22
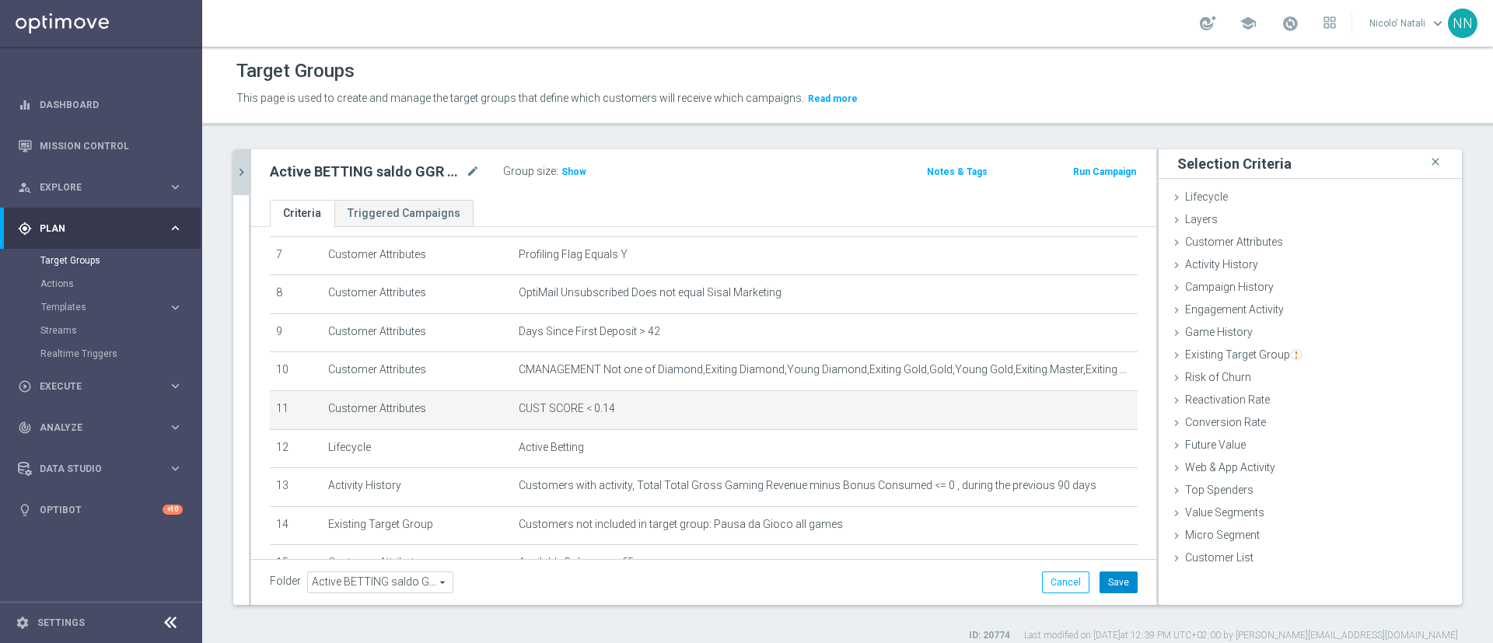
click at [1113, 588] on button "Save" at bounding box center [1119, 583] width 38 height 22
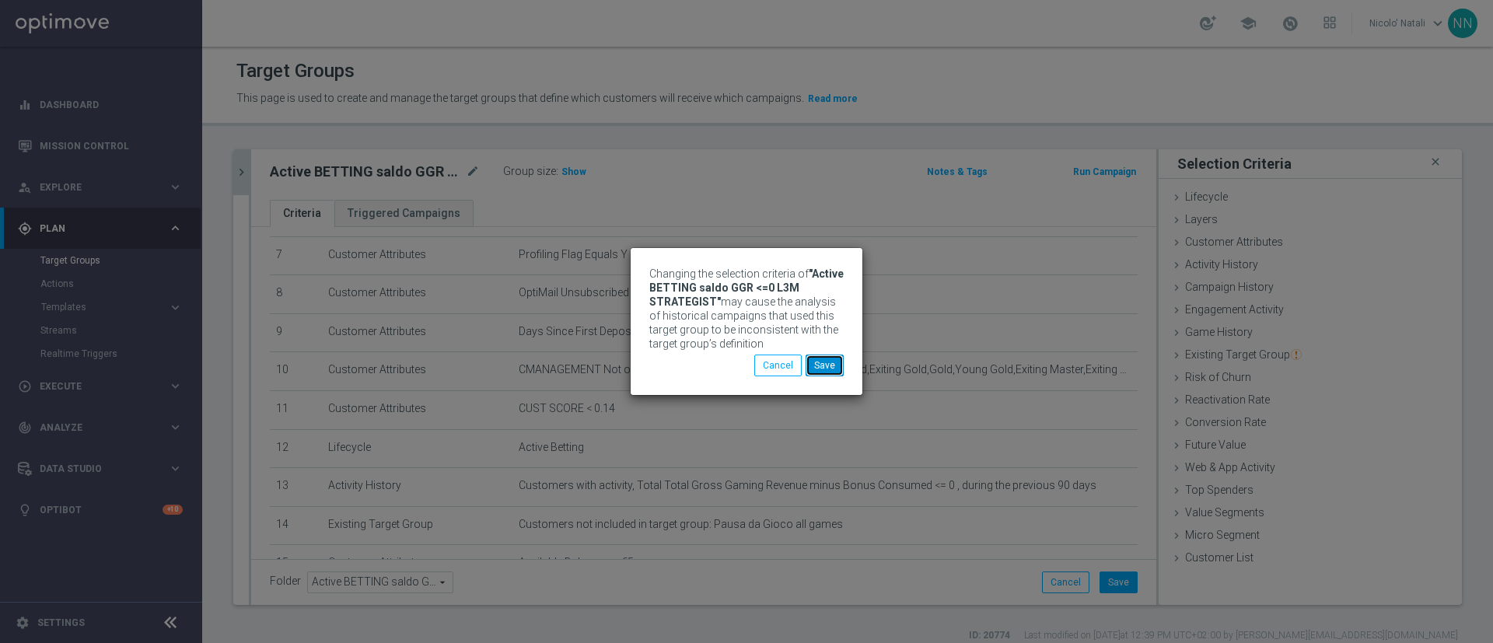
click at [818, 357] on button "Save" at bounding box center [825, 366] width 38 height 22
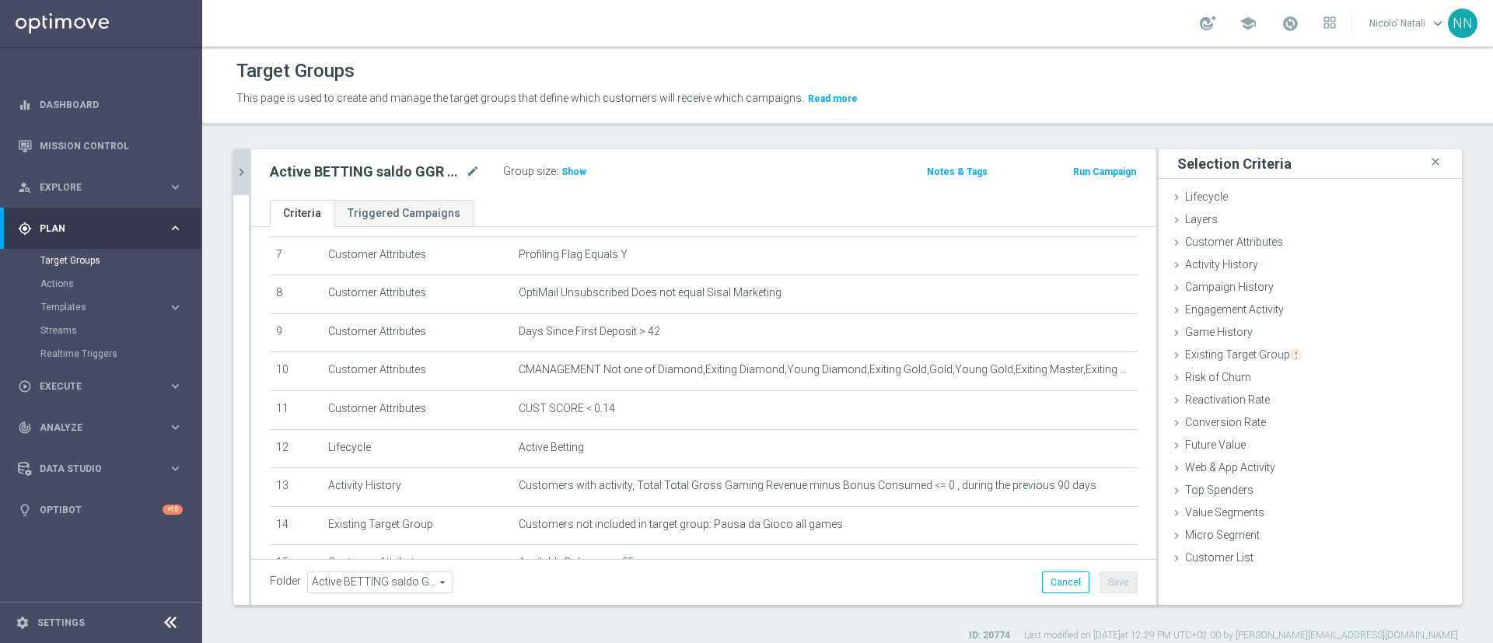
click at [237, 161] on button "chevron_right" at bounding box center [241, 172] width 16 height 46
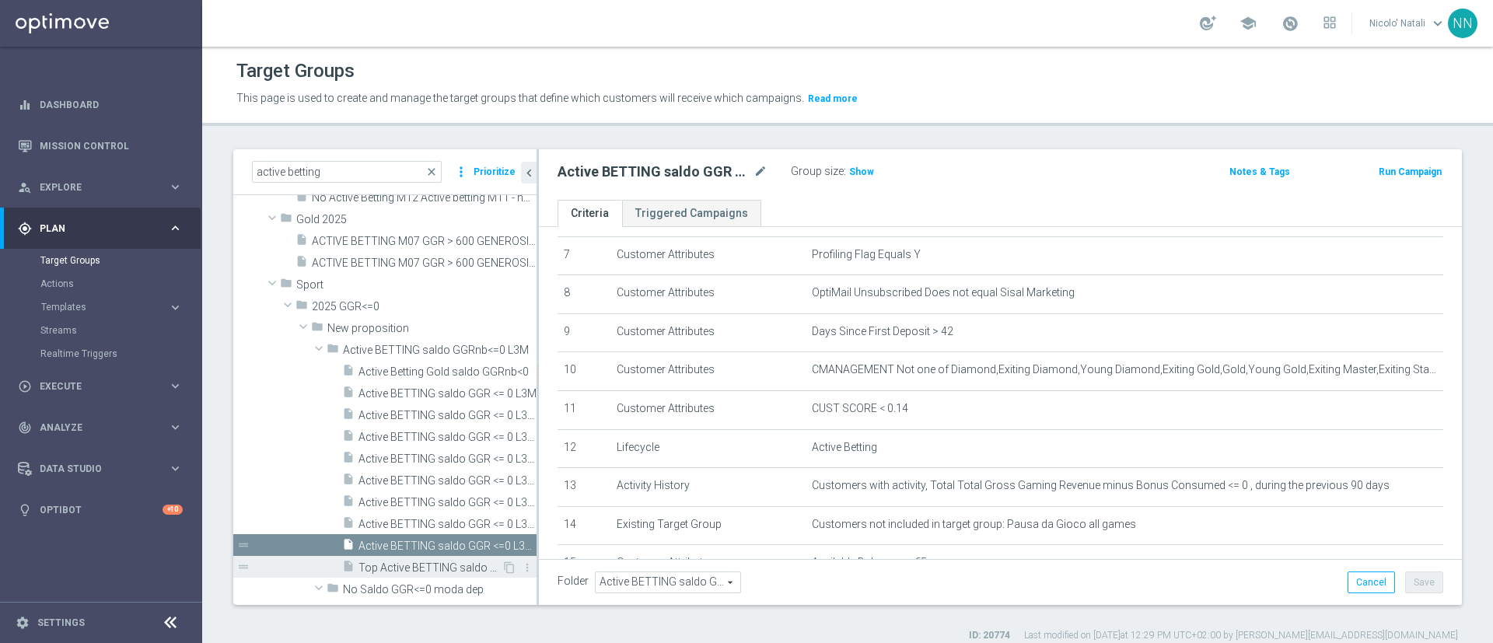
click at [429, 558] on div "insert_drive_file Top Active BETTING saldo GGR <= 0 L3M" at bounding box center [421, 567] width 159 height 22
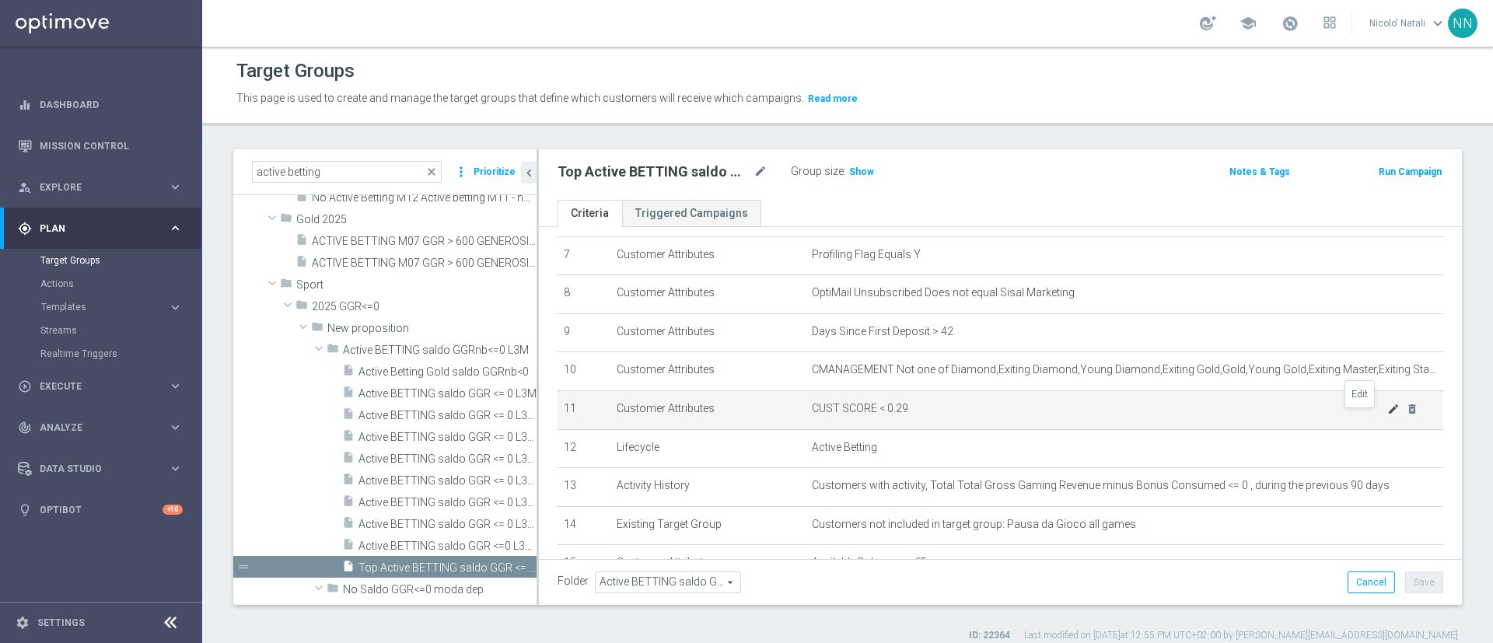
click at [1388, 412] on icon "mode_edit" at bounding box center [1394, 409] width 12 height 12
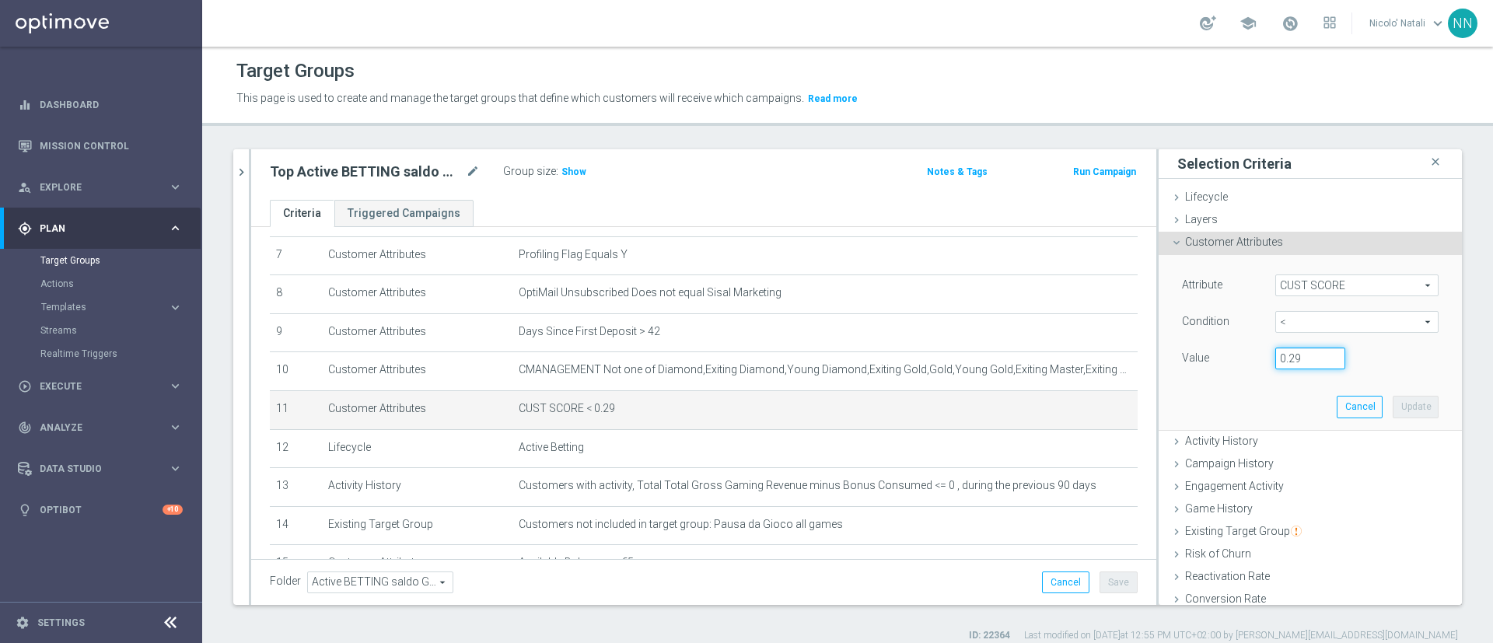
click at [1288, 354] on input "0.29" at bounding box center [1311, 359] width 70 height 22
type input "0.14"
click at [1393, 405] on button "Update" at bounding box center [1416, 407] width 46 height 22
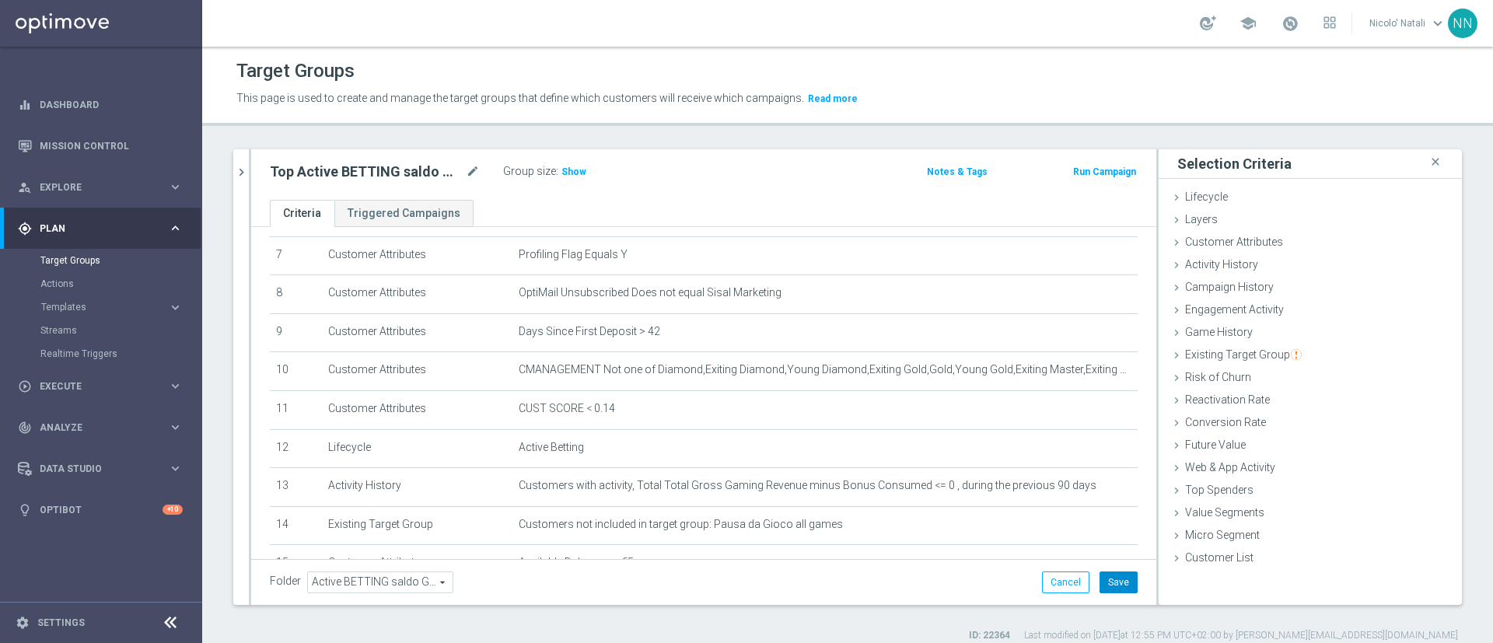
click at [1113, 572] on button "Save" at bounding box center [1119, 583] width 38 height 22
click at [236, 167] on icon "chevron_right" at bounding box center [241, 172] width 15 height 15
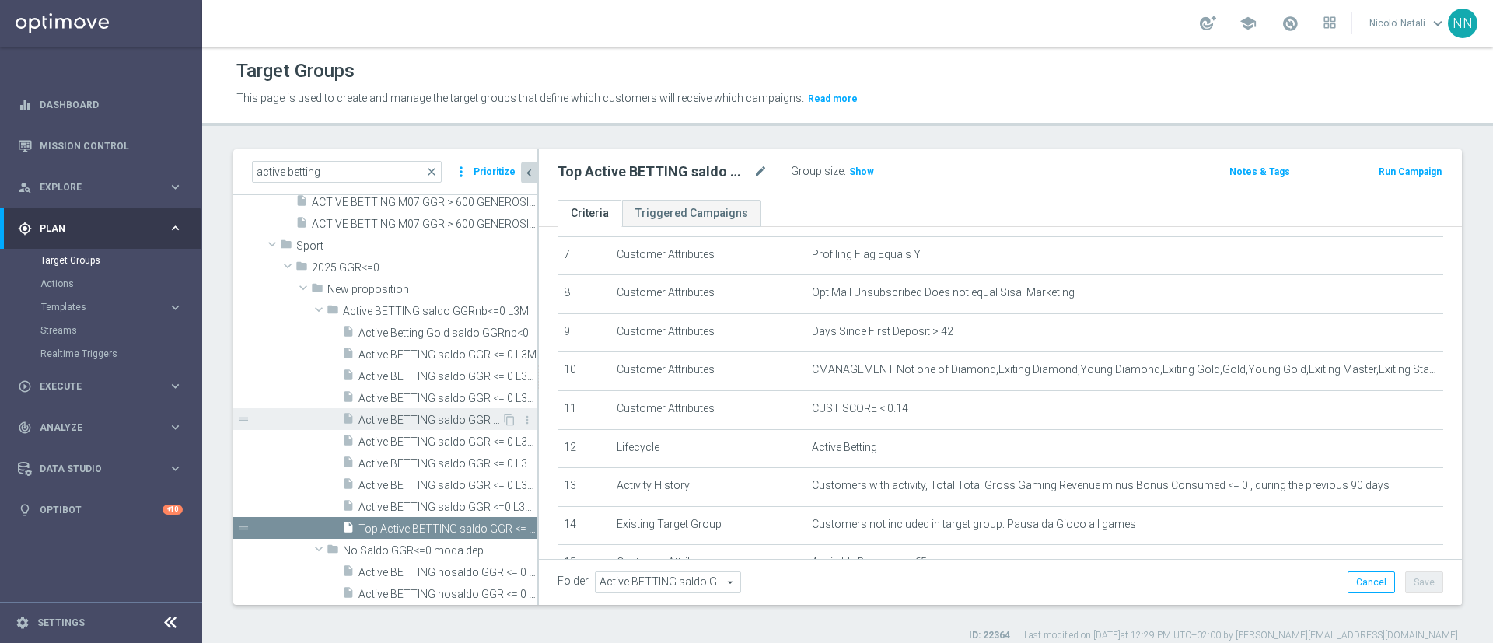
scroll to position [249, 0]
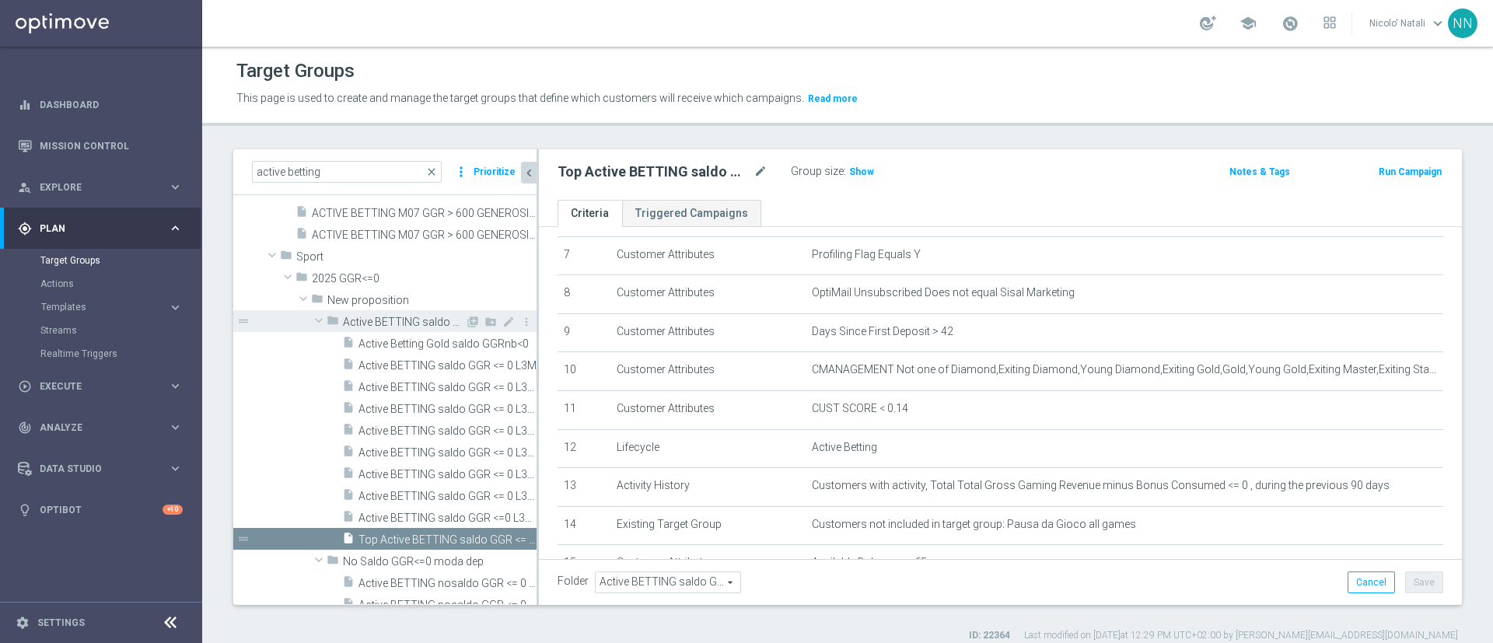
click at [411, 320] on span "Active BETTING saldo GGRnb<=0 L3M" at bounding box center [404, 322] width 122 height 13
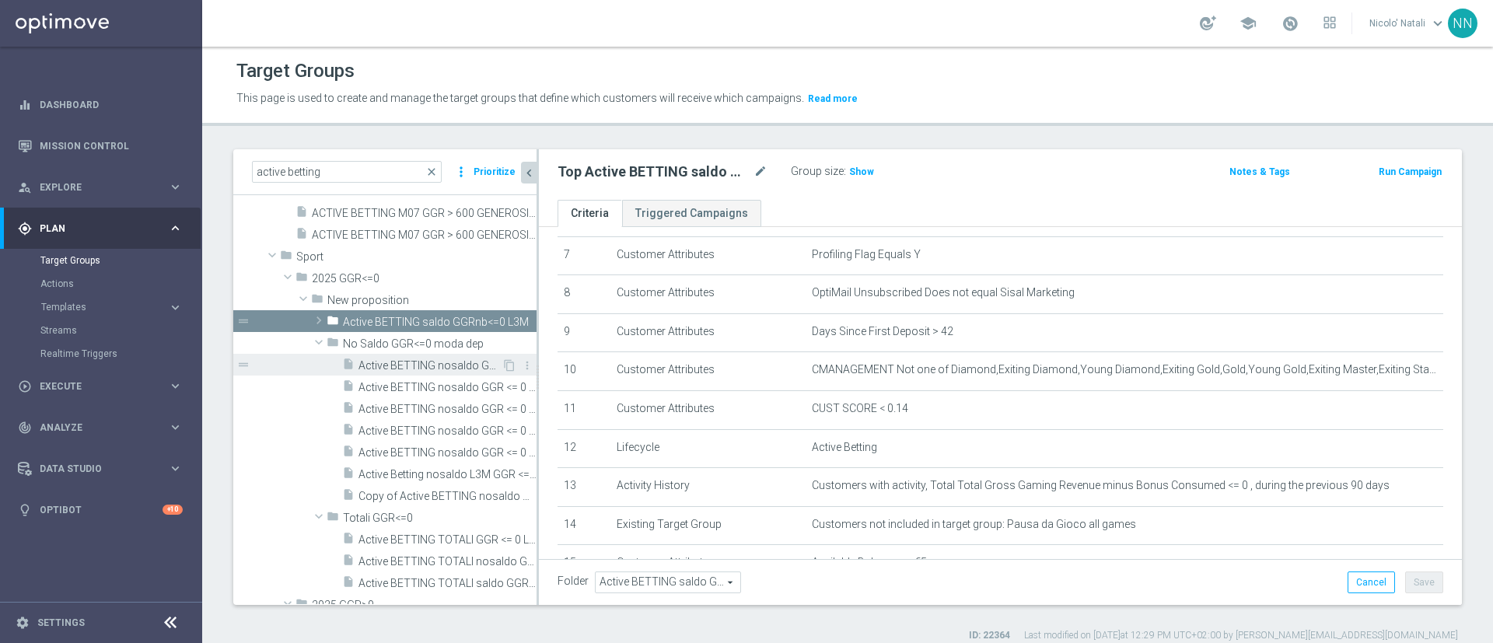
click at [407, 357] on div "insert_drive_file Active BETTING nosaldo GGR <= 0 L3M" at bounding box center [421, 365] width 159 height 22
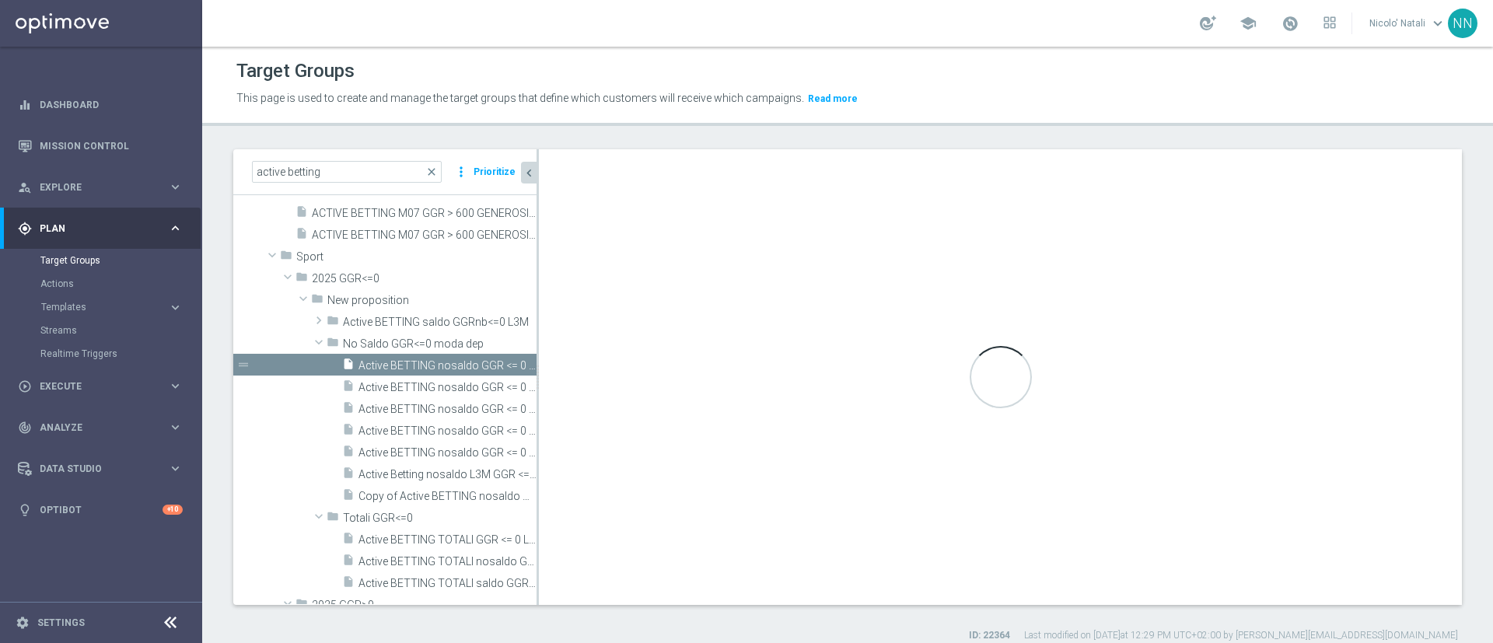
type input "No Saldo GGR<=0 moda dep"
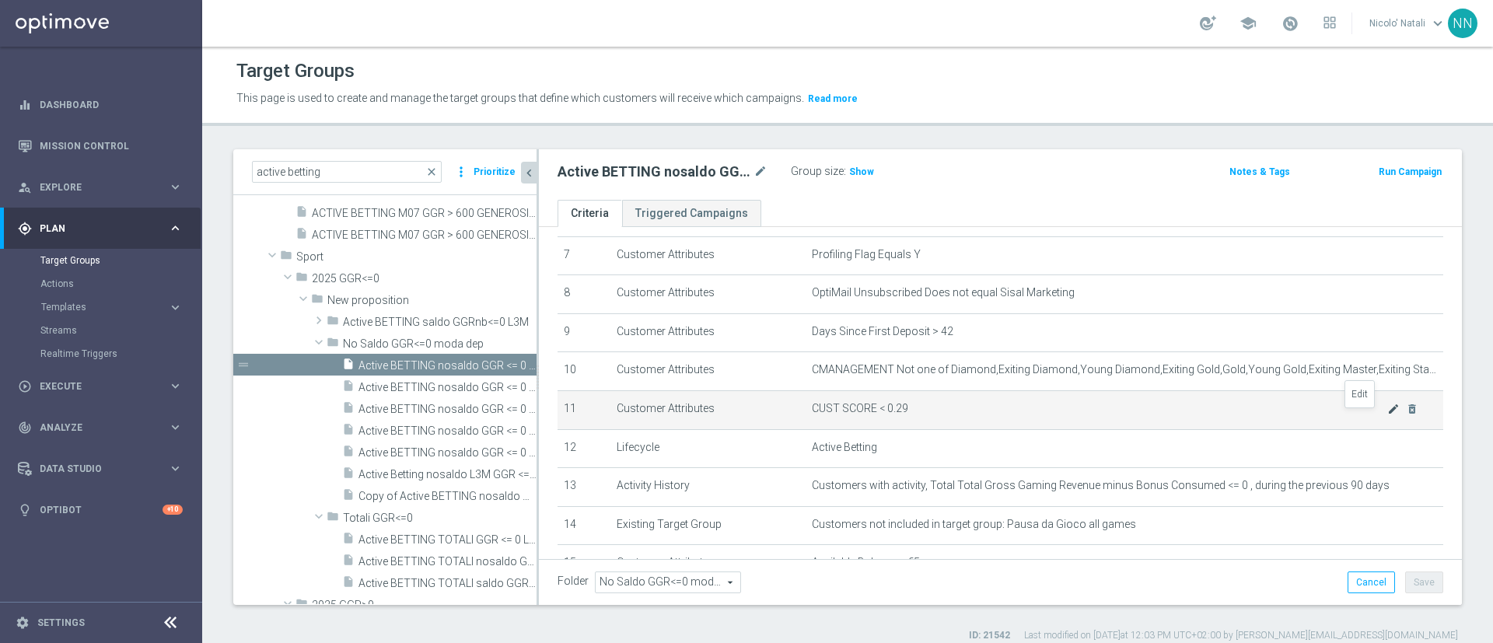
click at [1388, 415] on icon "mode_edit" at bounding box center [1394, 409] width 12 height 12
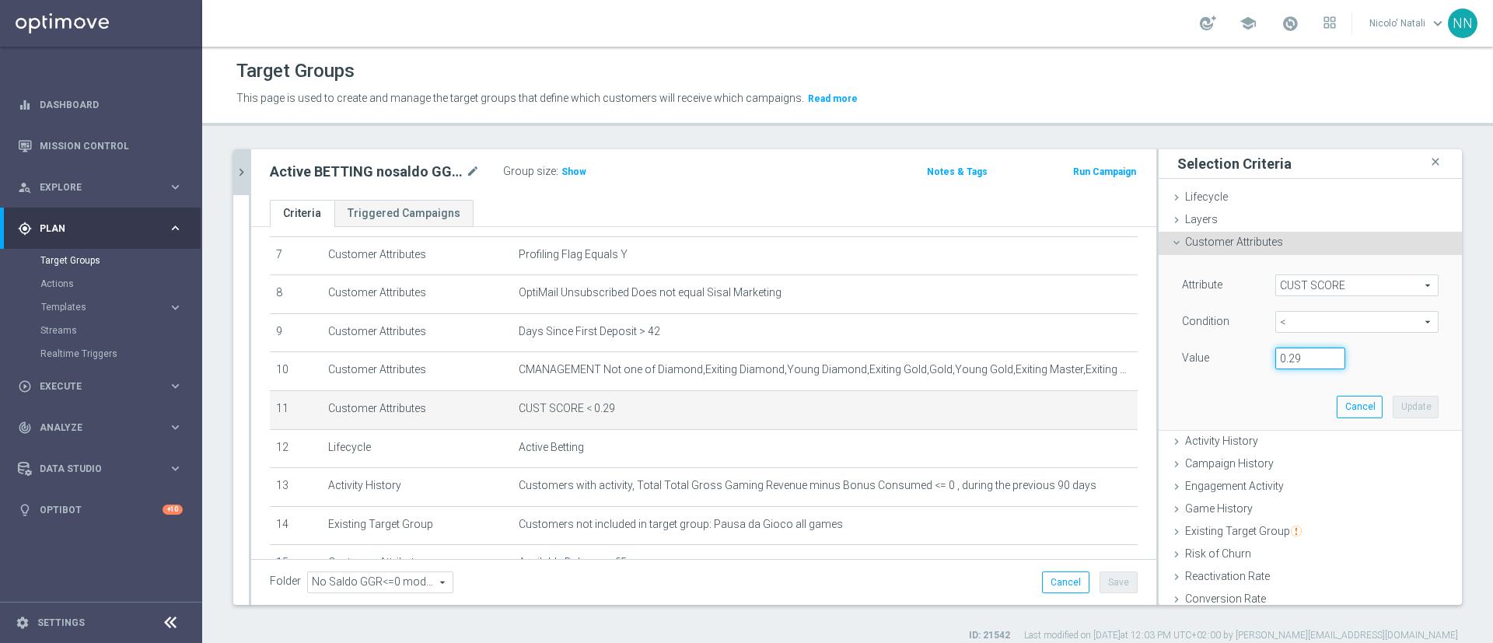
click at [1277, 359] on input "0.29" at bounding box center [1311, 359] width 70 height 22
type input "0.14"
click at [1393, 404] on button "Update" at bounding box center [1416, 407] width 46 height 22
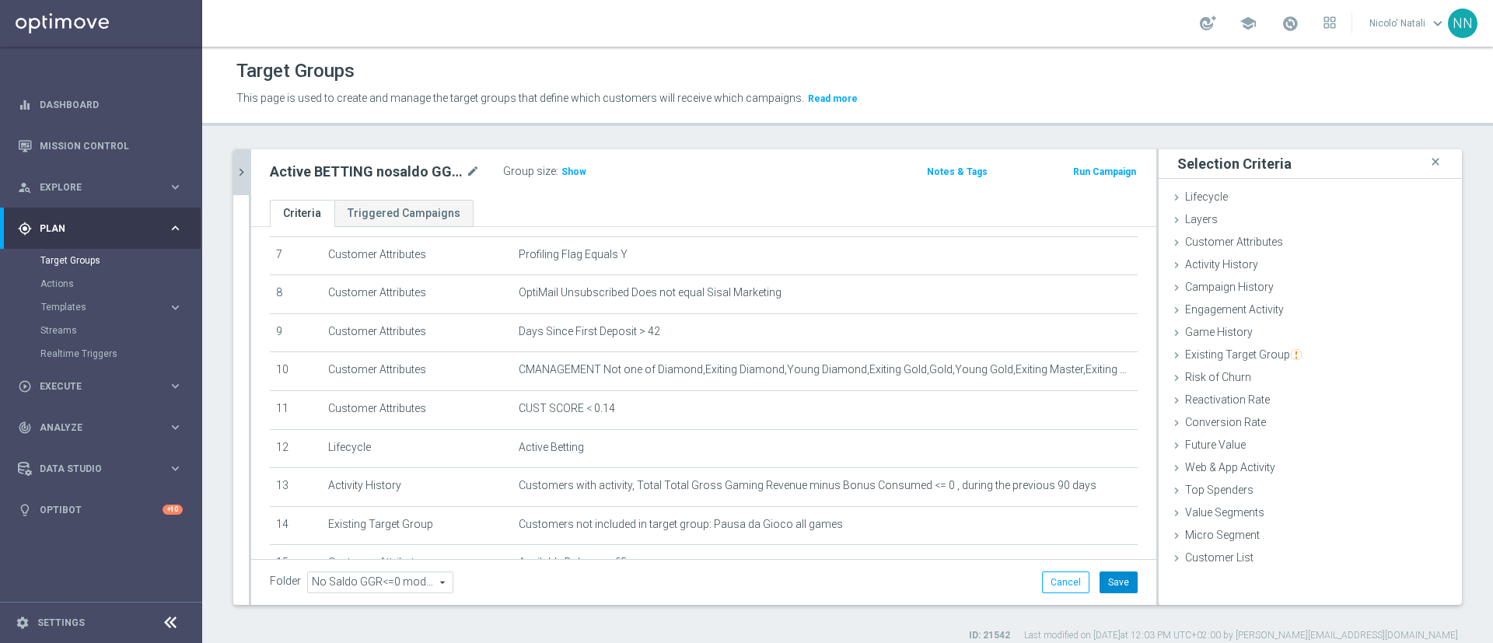
click at [1112, 584] on button "Save" at bounding box center [1119, 583] width 38 height 22
click at [239, 170] on icon "chevron_right" at bounding box center [241, 172] width 15 height 15
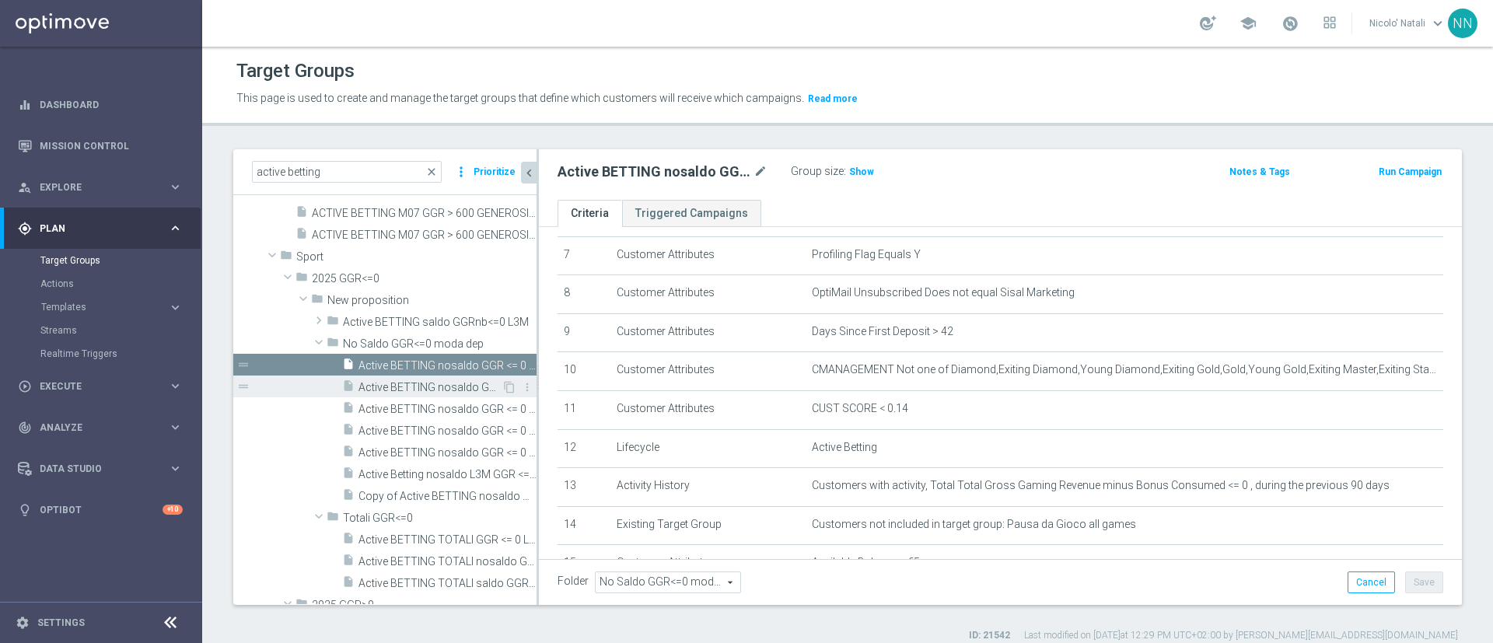
click at [424, 383] on span "Active BETTING nosaldo GGR <= 0 L3M modeH" at bounding box center [430, 387] width 143 height 13
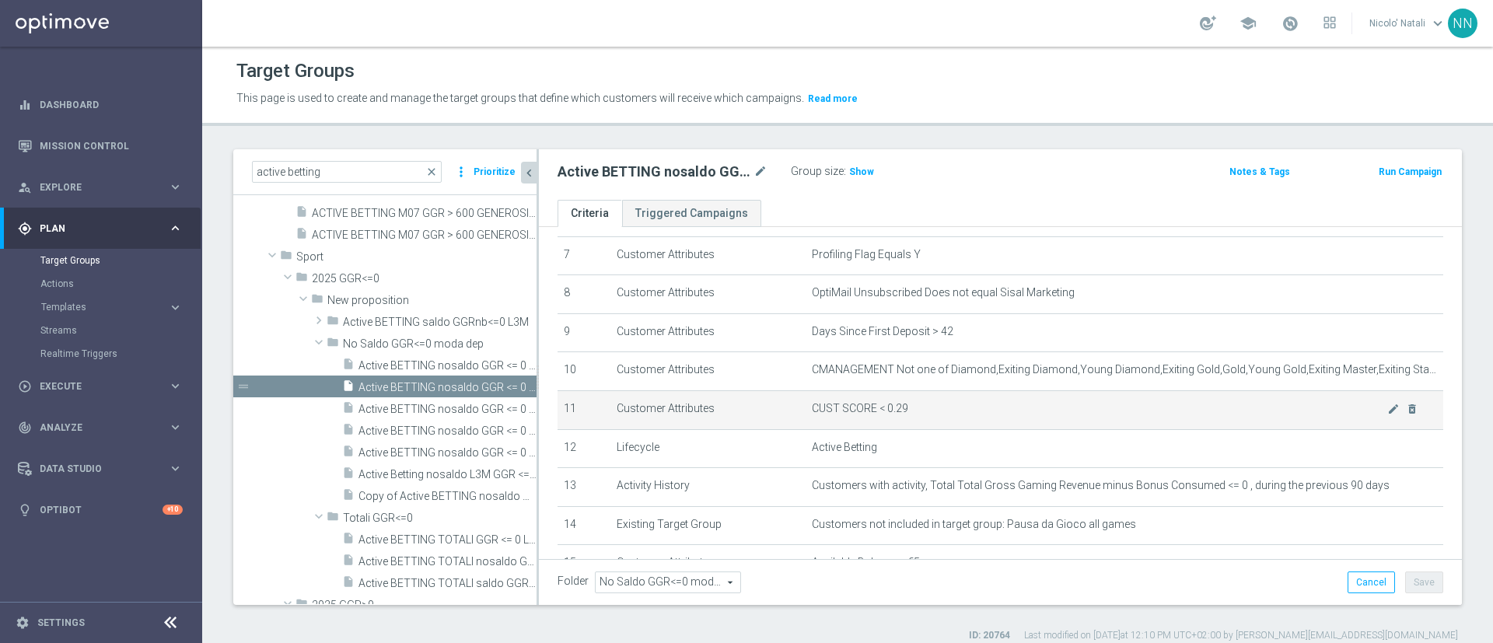
click at [1353, 415] on span "CUST SCORE < 0.29" at bounding box center [1100, 408] width 576 height 13
click at [1388, 415] on icon "mode_edit" at bounding box center [1394, 409] width 12 height 12
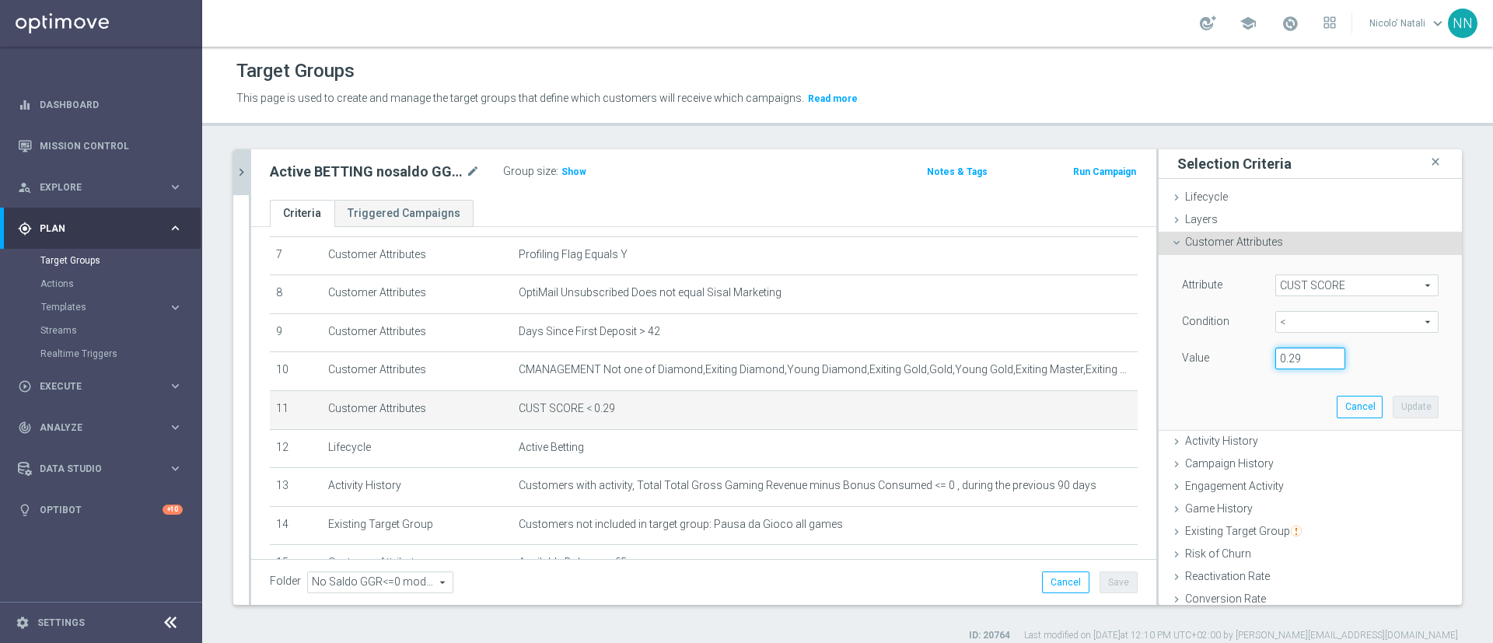
click at [1288, 356] on input "0.29" at bounding box center [1311, 359] width 70 height 22
type input "0.14"
click at [1393, 400] on button "Update" at bounding box center [1416, 407] width 46 height 22
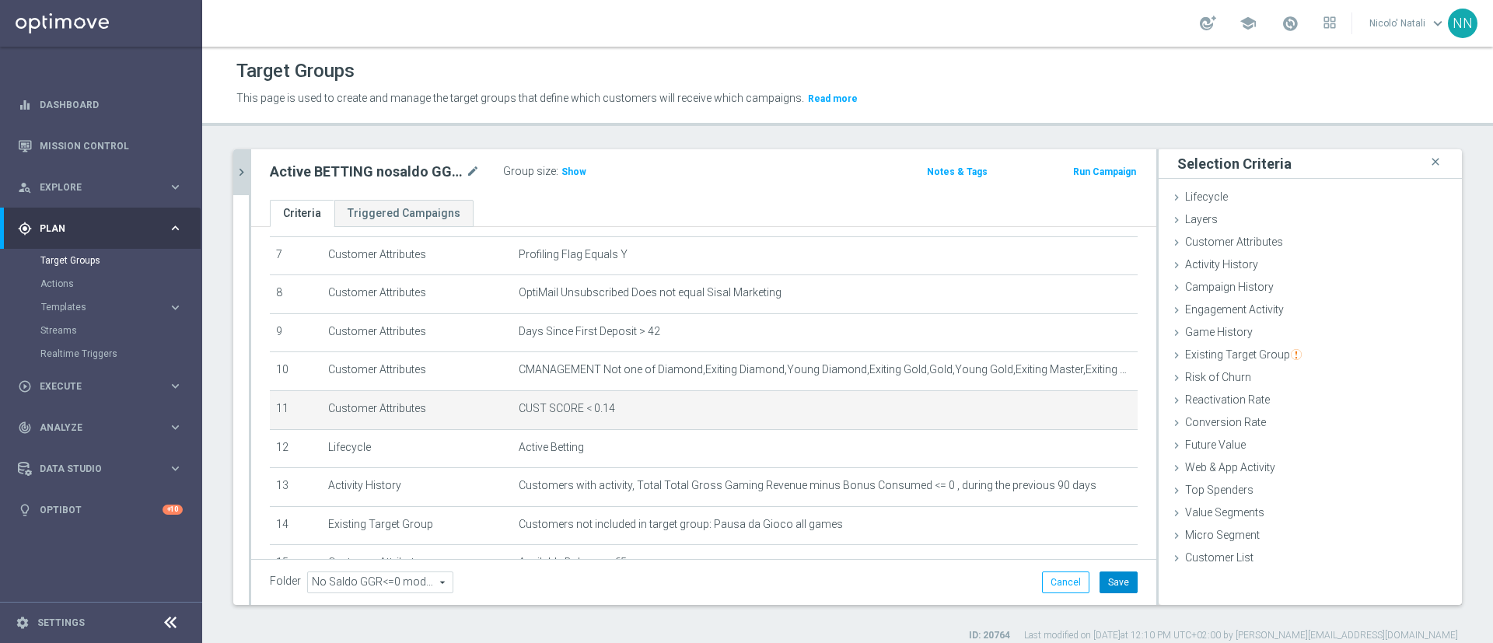
click at [1113, 579] on button "Save" at bounding box center [1119, 583] width 38 height 22
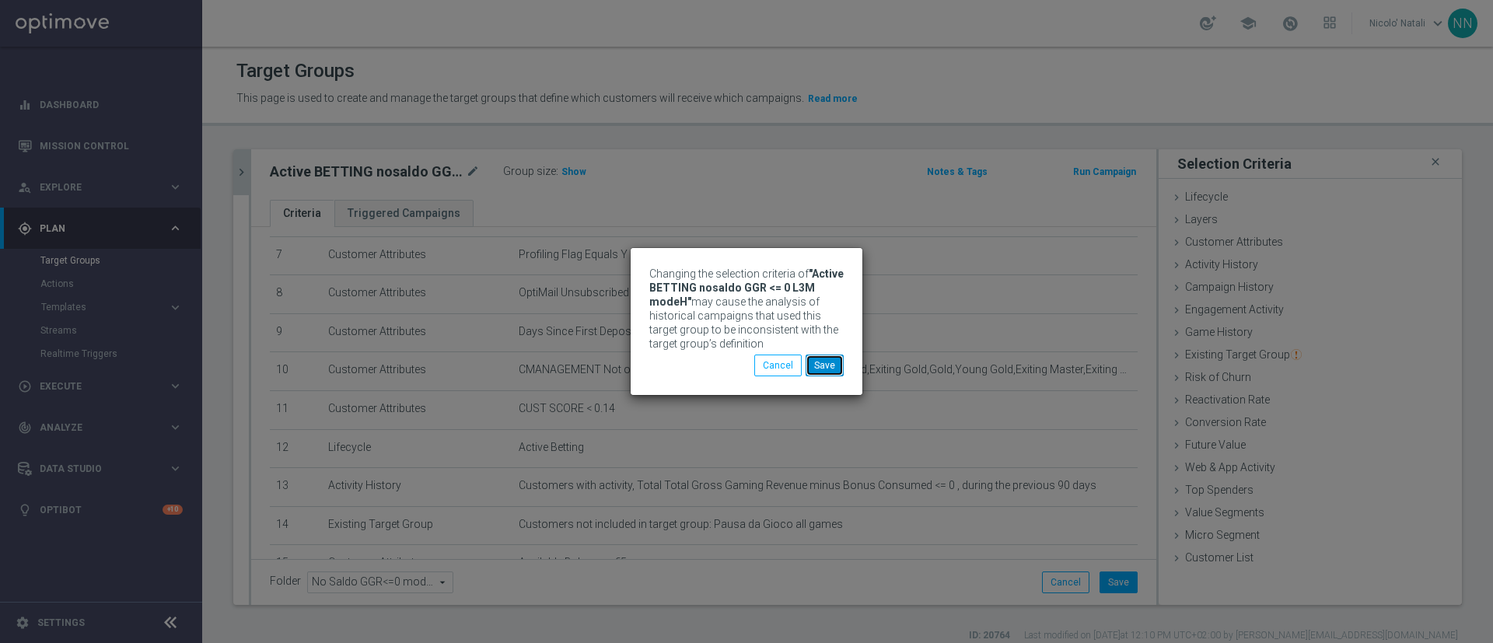
click at [843, 362] on button "Save" at bounding box center [825, 366] width 38 height 22
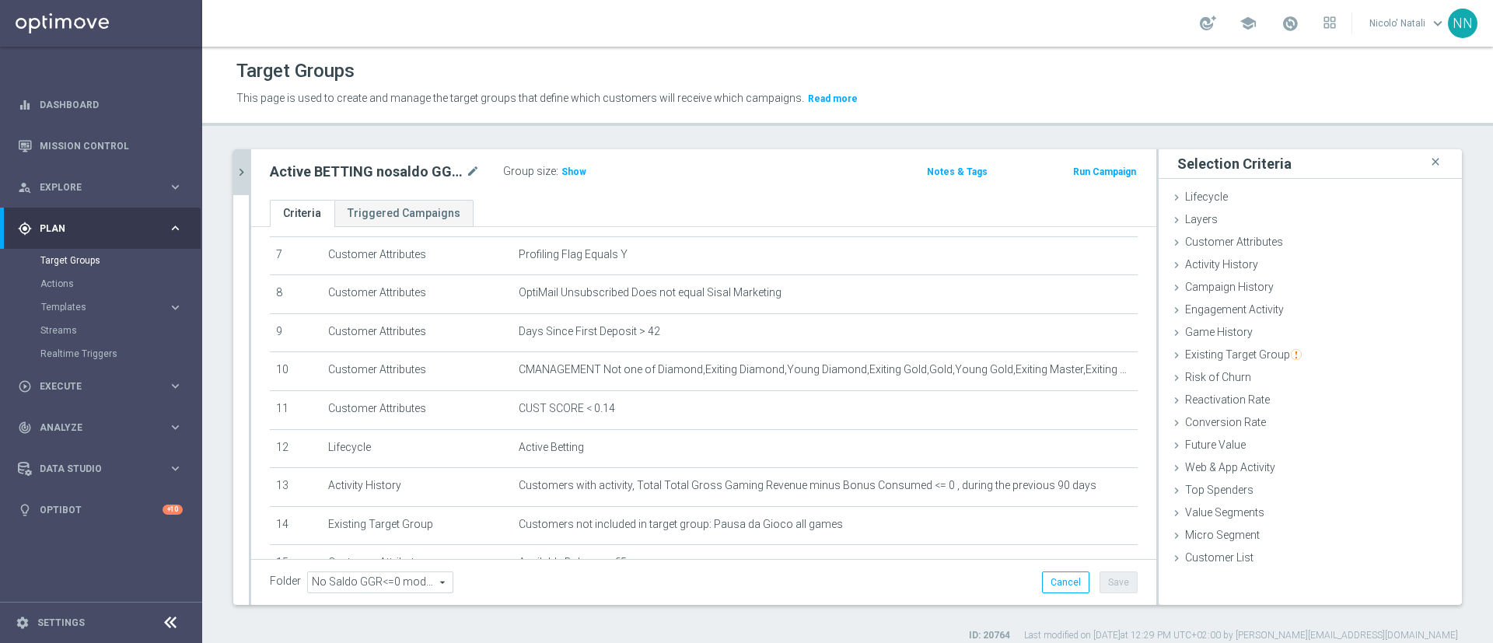
click at [239, 173] on icon "chevron_right" at bounding box center [241, 172] width 15 height 15
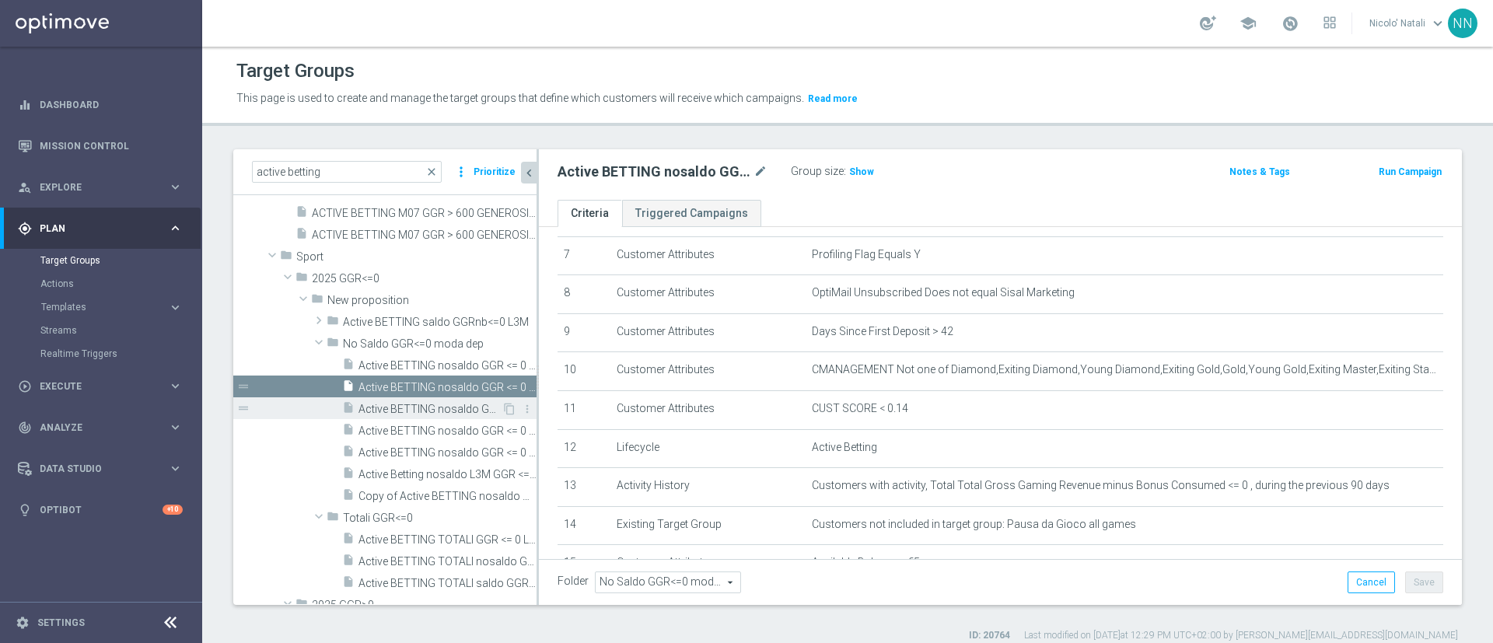
click at [406, 404] on span "Active BETTING nosaldo GGR <= 0 L3M modeL" at bounding box center [430, 409] width 143 height 13
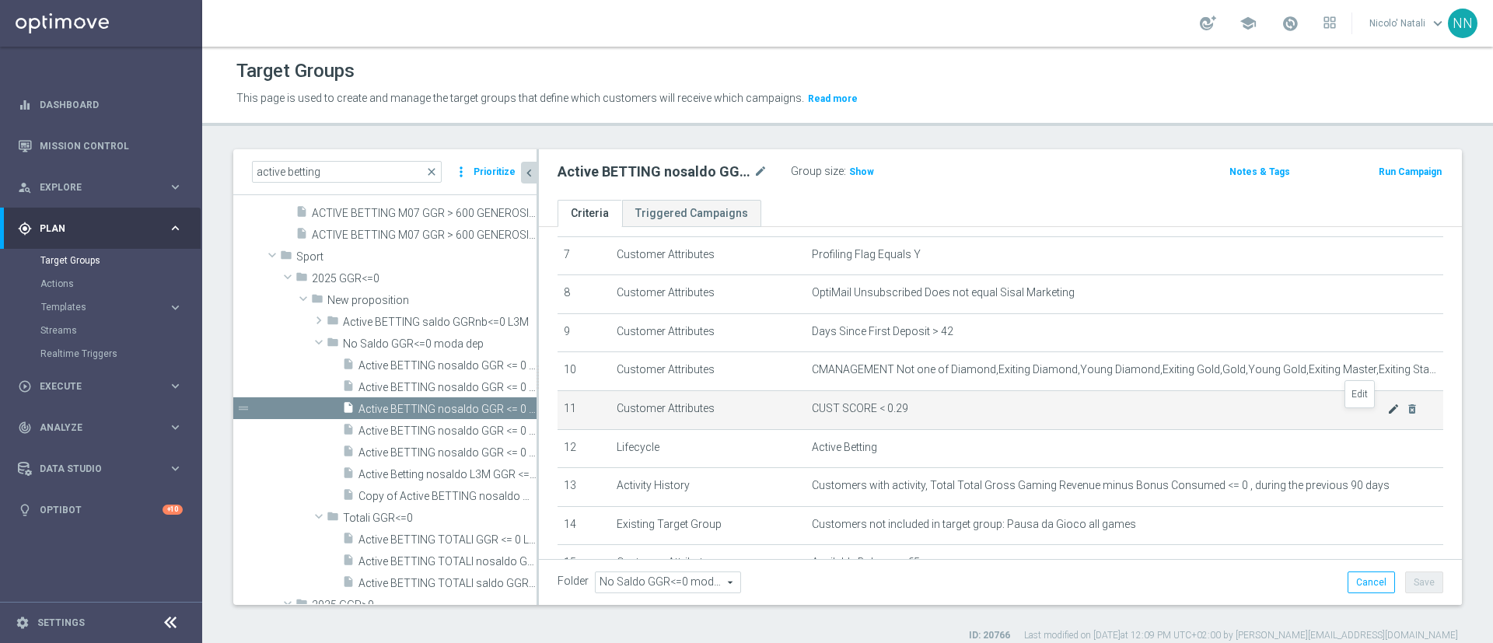
click at [1388, 412] on icon "mode_edit" at bounding box center [1394, 409] width 12 height 12
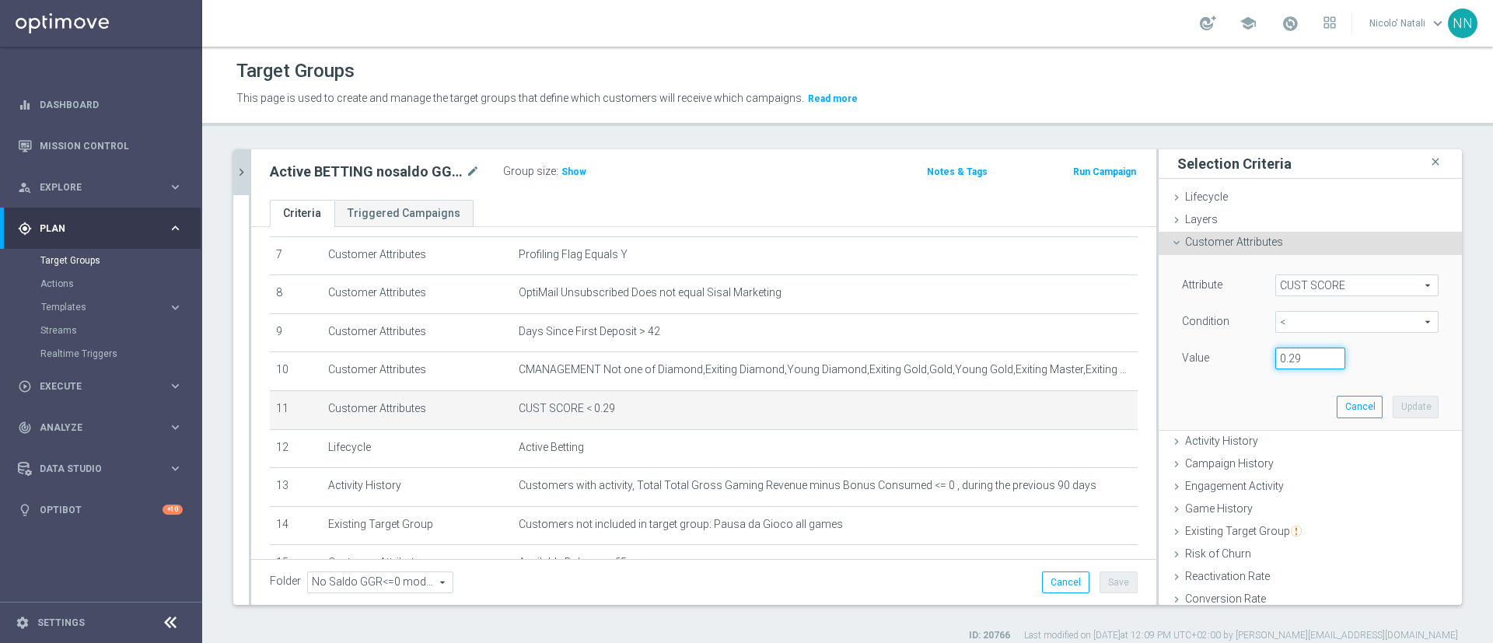
click at [1280, 356] on input "0.29" at bounding box center [1311, 359] width 70 height 22
type input "0.14"
click at [1398, 401] on button "Update" at bounding box center [1416, 407] width 46 height 22
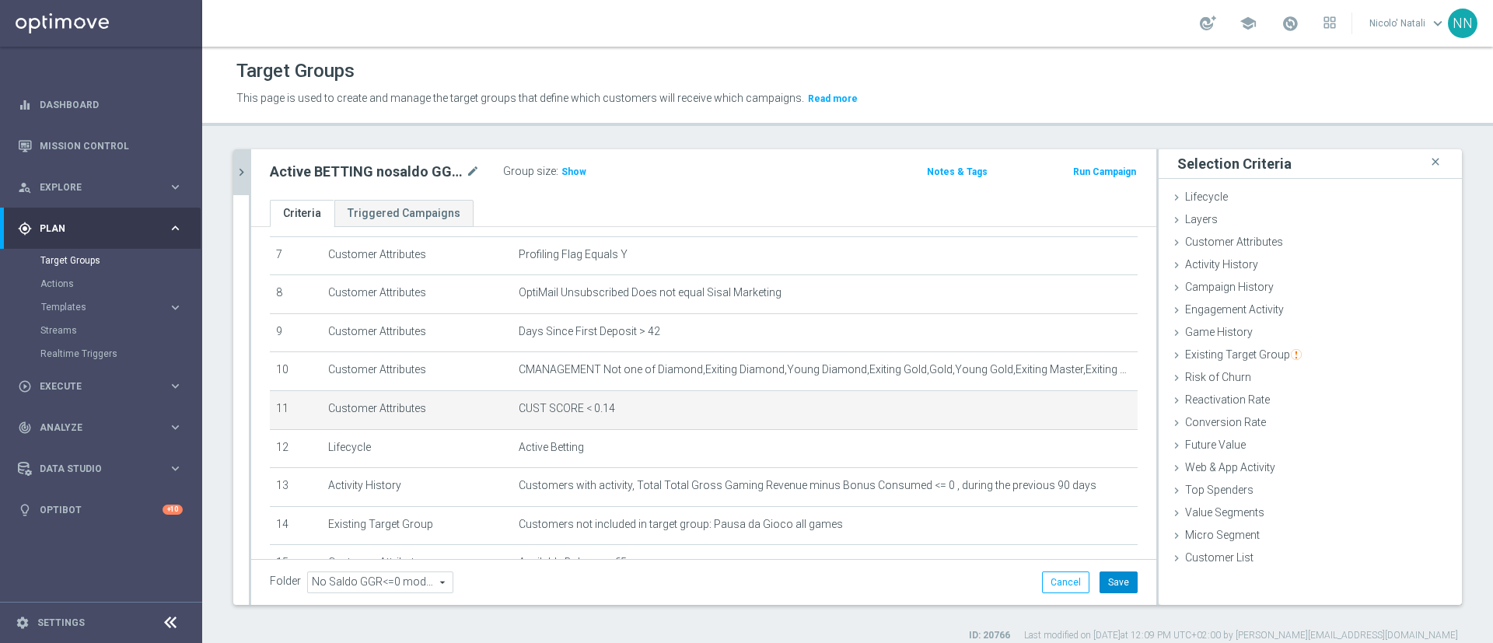
click at [1108, 575] on button "Save" at bounding box center [1119, 583] width 38 height 22
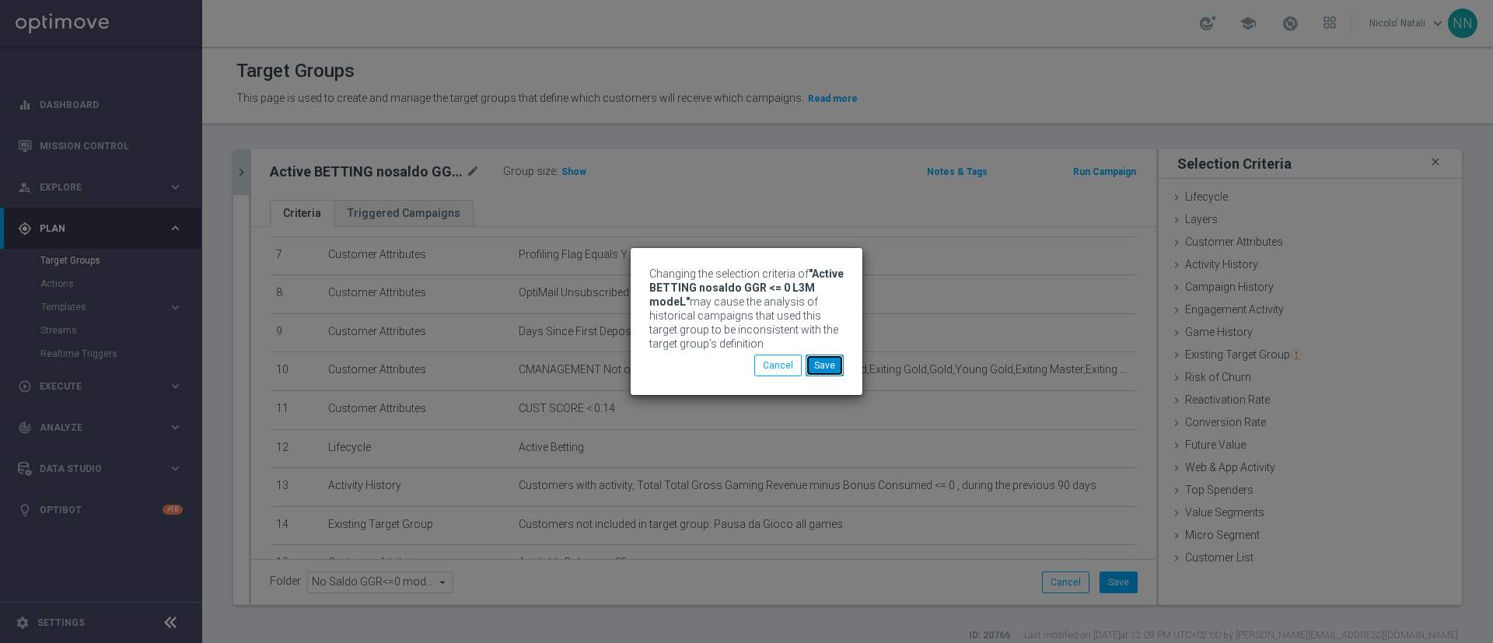
click at [834, 365] on button "Save" at bounding box center [825, 366] width 38 height 22
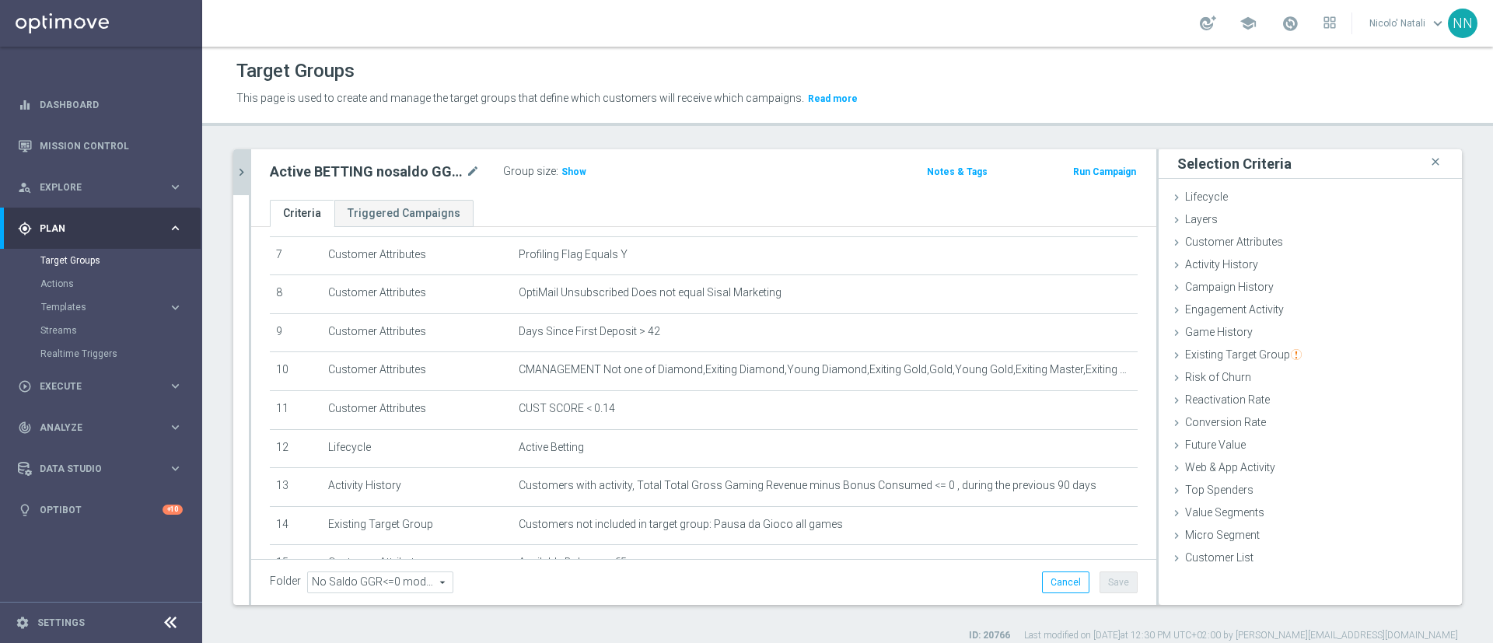
click at [250, 173] on div at bounding box center [250, 377] width 2 height 456
click at [233, 173] on div "active betting close more_vert Prioritize Customer Target Groups library_add cr…" at bounding box center [847, 395] width 1291 height 493
click at [240, 174] on icon "chevron_right" at bounding box center [241, 172] width 15 height 15
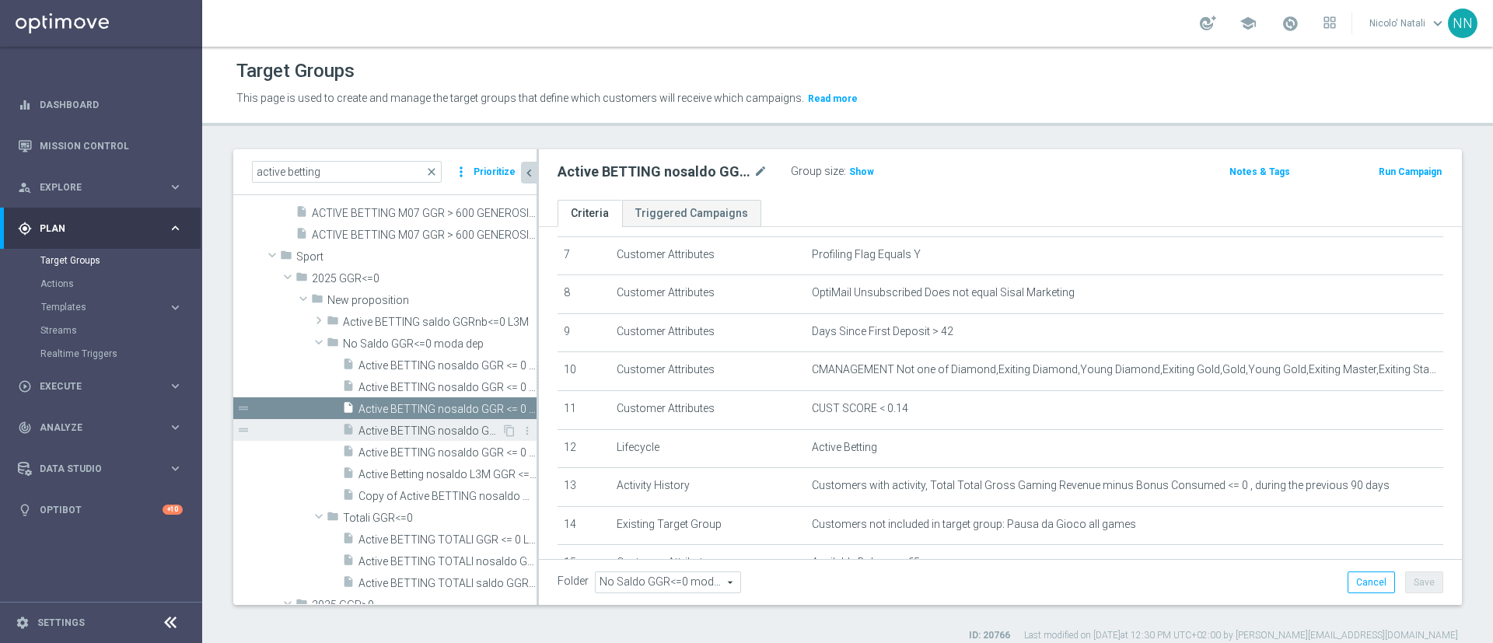
click at [372, 428] on span "Active BETTING nosaldo GGR <= 0 L3M modeM" at bounding box center [430, 431] width 143 height 13
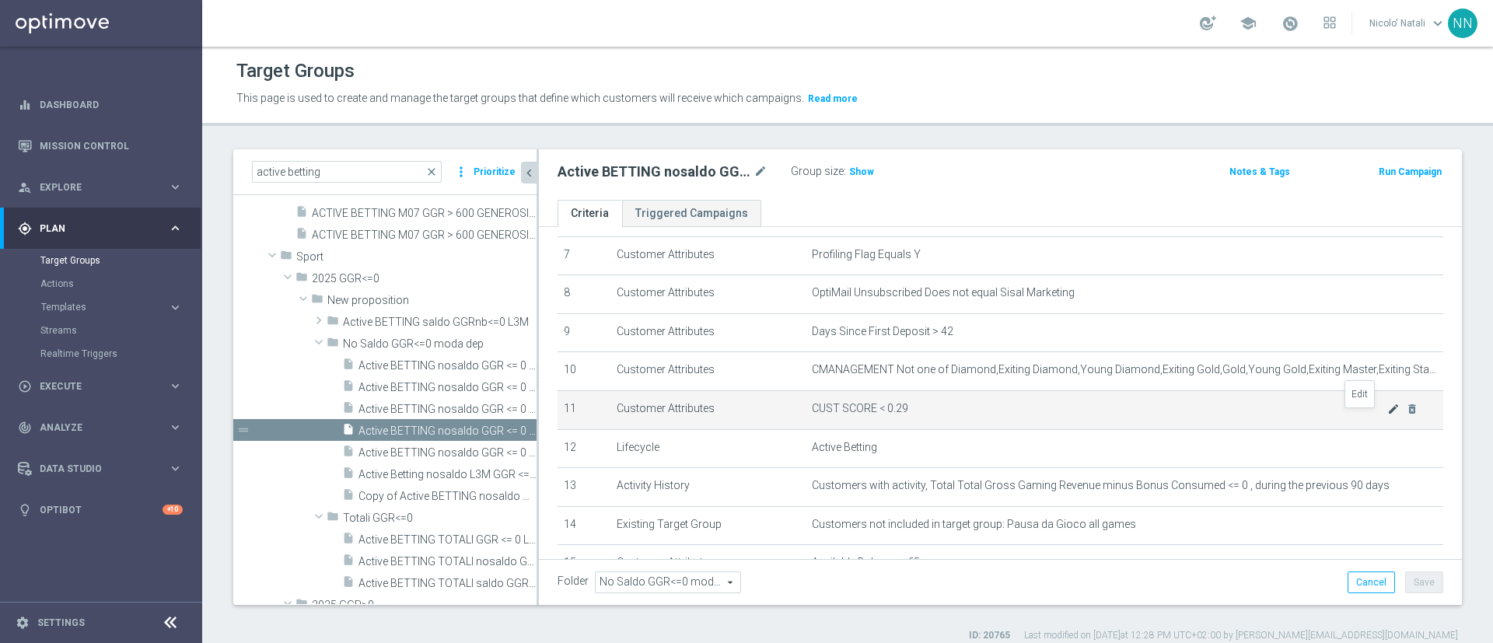
click at [1388, 415] on icon "mode_edit" at bounding box center [1394, 409] width 12 height 12
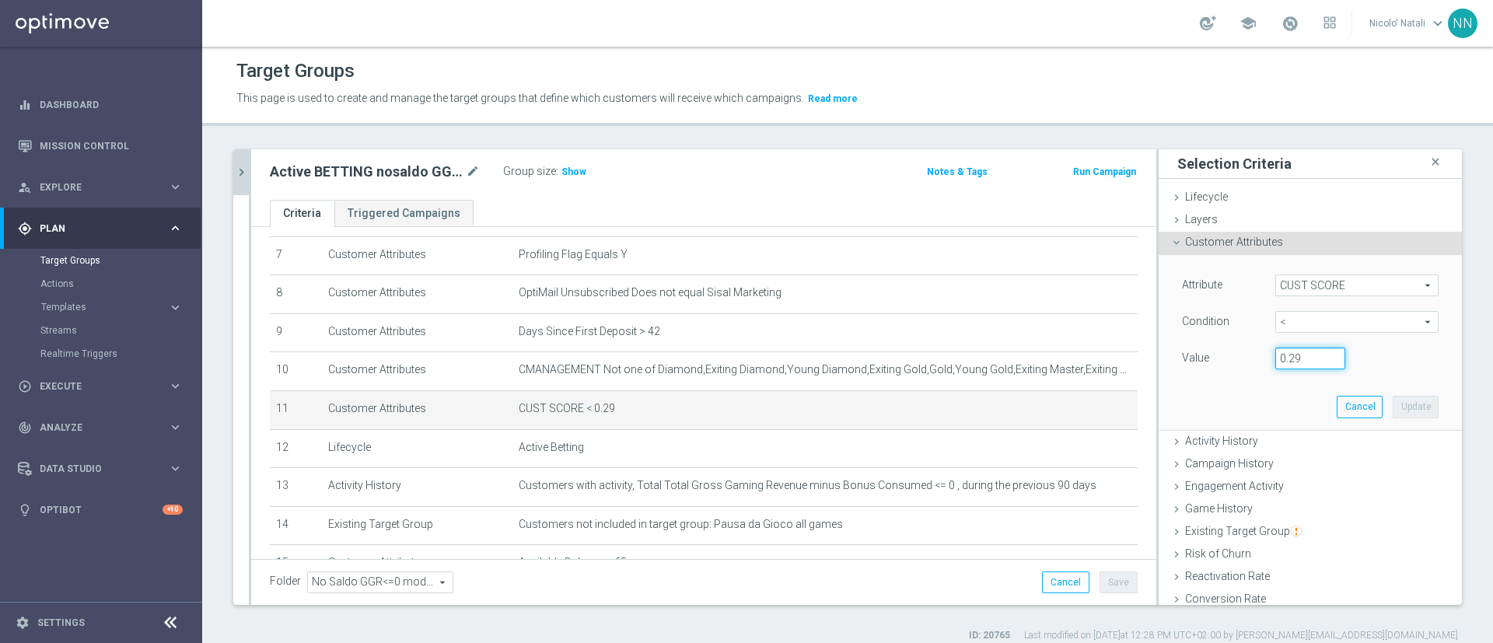
click at [1286, 359] on input "0.29" at bounding box center [1311, 359] width 70 height 22
type input "0.14"
click at [1393, 399] on button "Update" at bounding box center [1416, 407] width 46 height 22
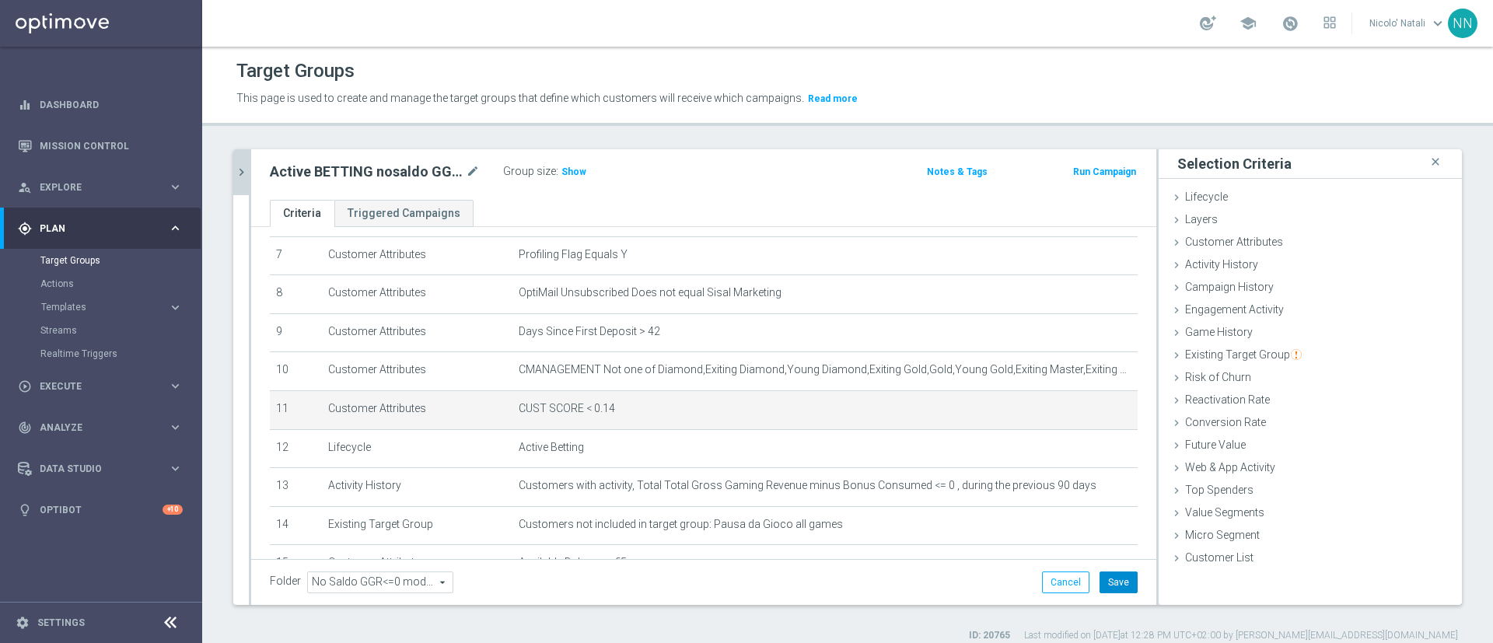
click at [1108, 579] on button "Save" at bounding box center [1119, 583] width 38 height 22
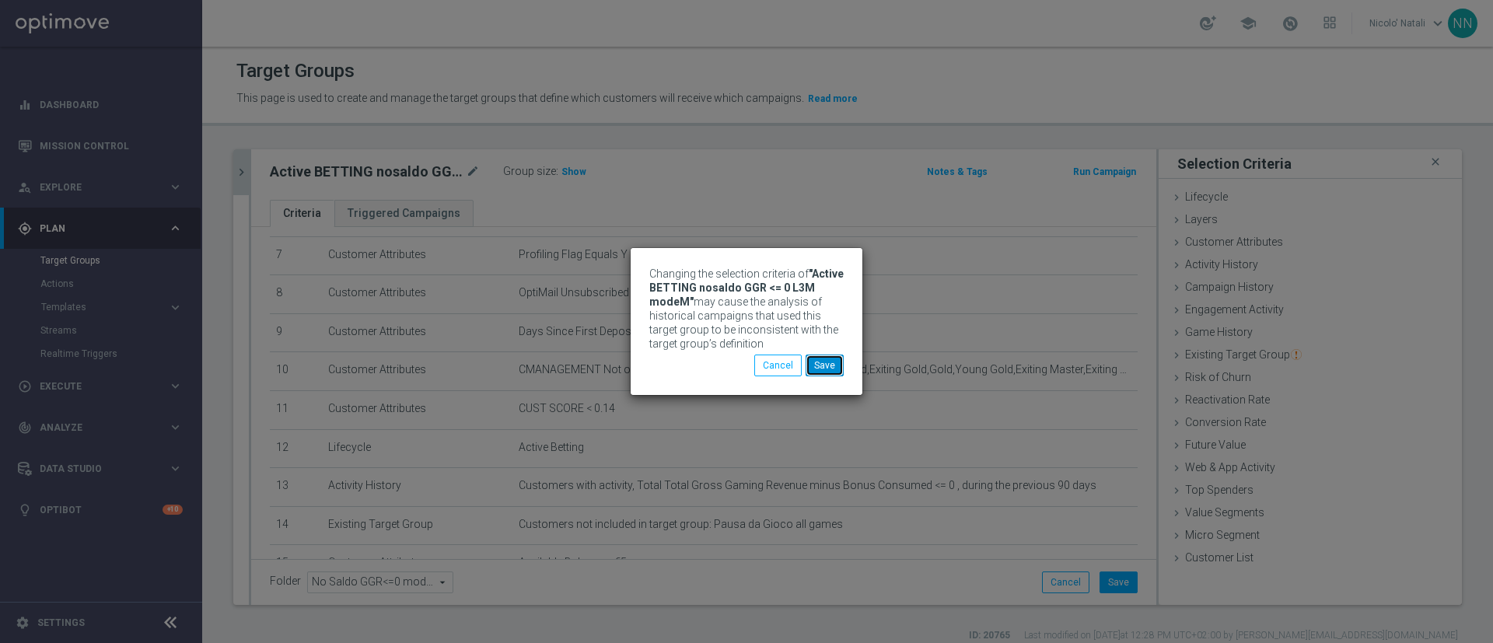
click at [815, 364] on button "Save" at bounding box center [825, 366] width 38 height 22
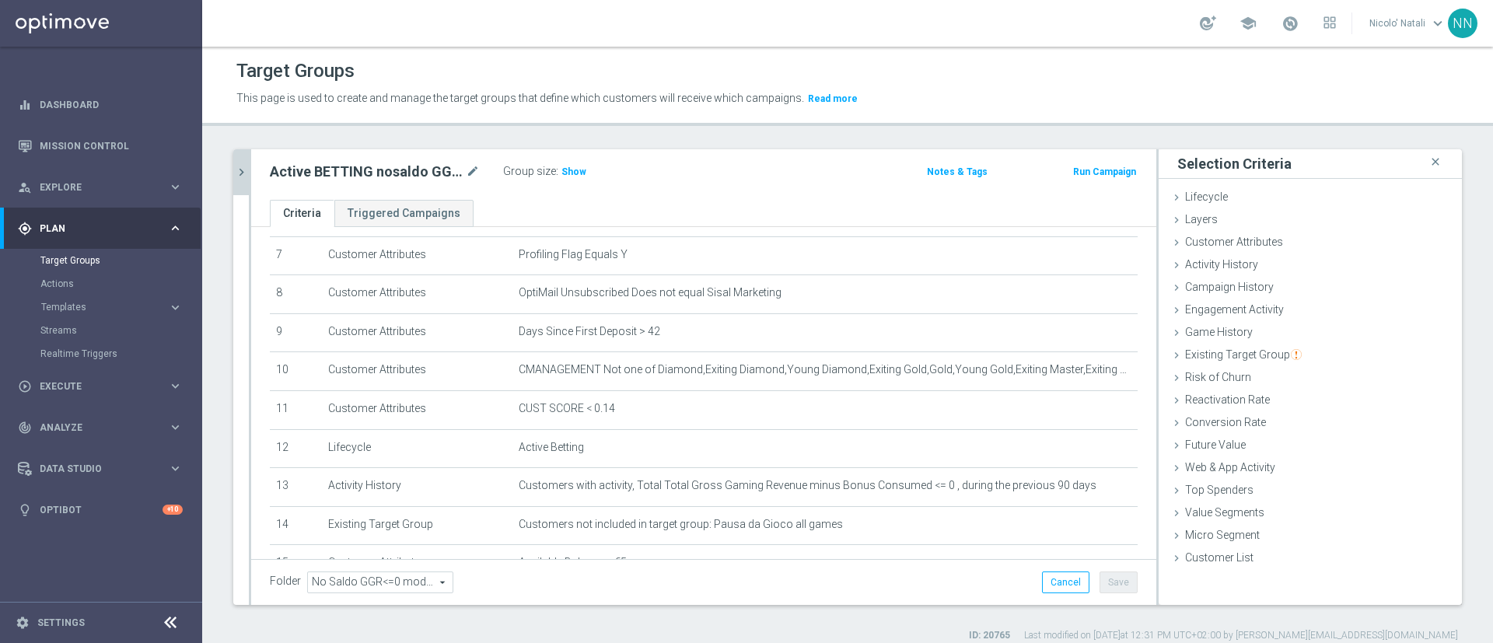
click at [249, 179] on div at bounding box center [250, 377] width 2 height 456
click at [241, 175] on icon "chevron_right" at bounding box center [241, 172] width 15 height 15
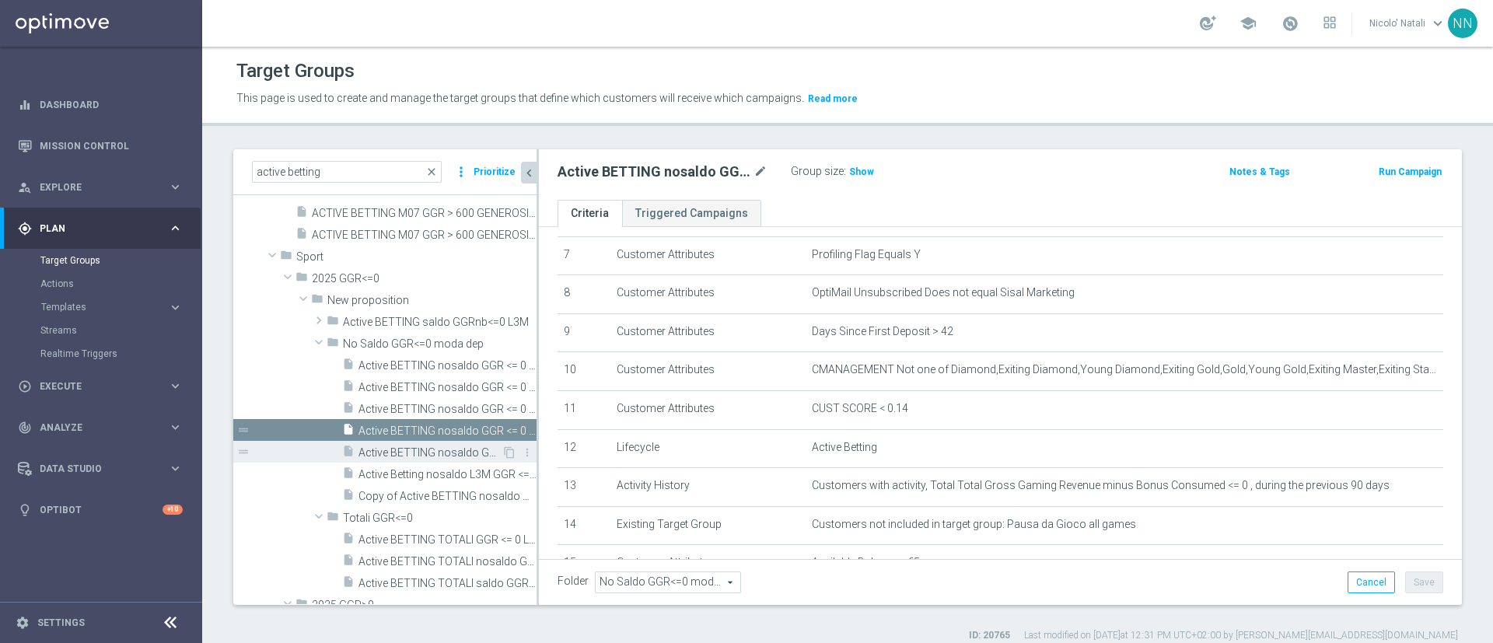
click at [404, 448] on span "Active BETTING nosaldo GGR <= 0 L3M NODEPL3M" at bounding box center [430, 452] width 143 height 13
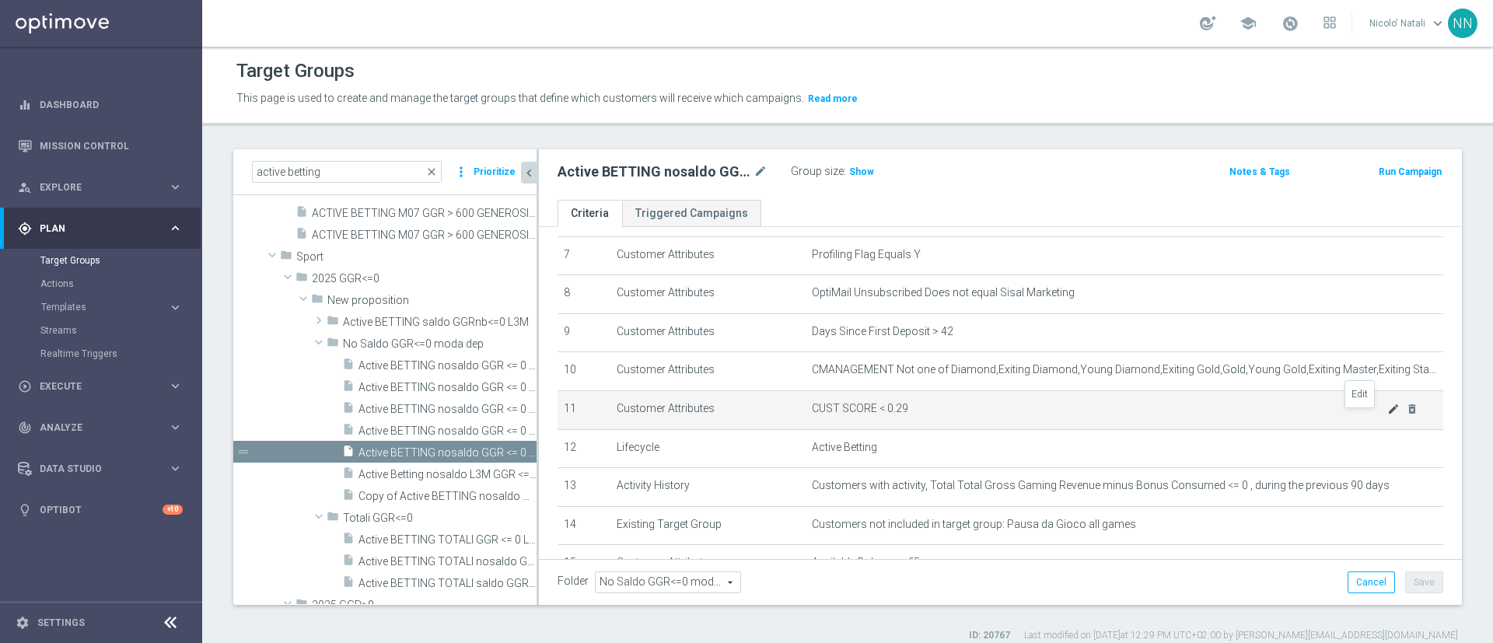
click at [1388, 415] on icon "mode_edit" at bounding box center [1394, 409] width 12 height 12
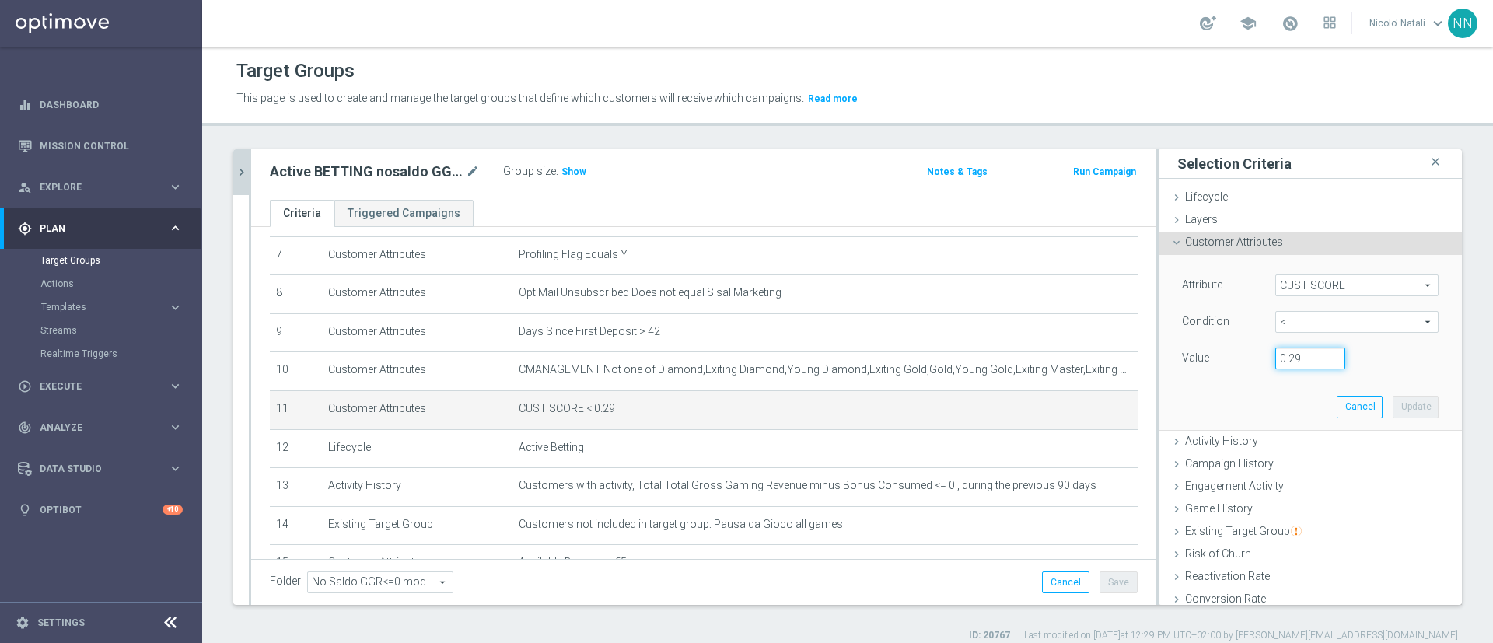
click at [1289, 362] on input "0.29" at bounding box center [1311, 359] width 70 height 22
type input "0.14"
click at [1393, 411] on button "Update" at bounding box center [1416, 407] width 46 height 22
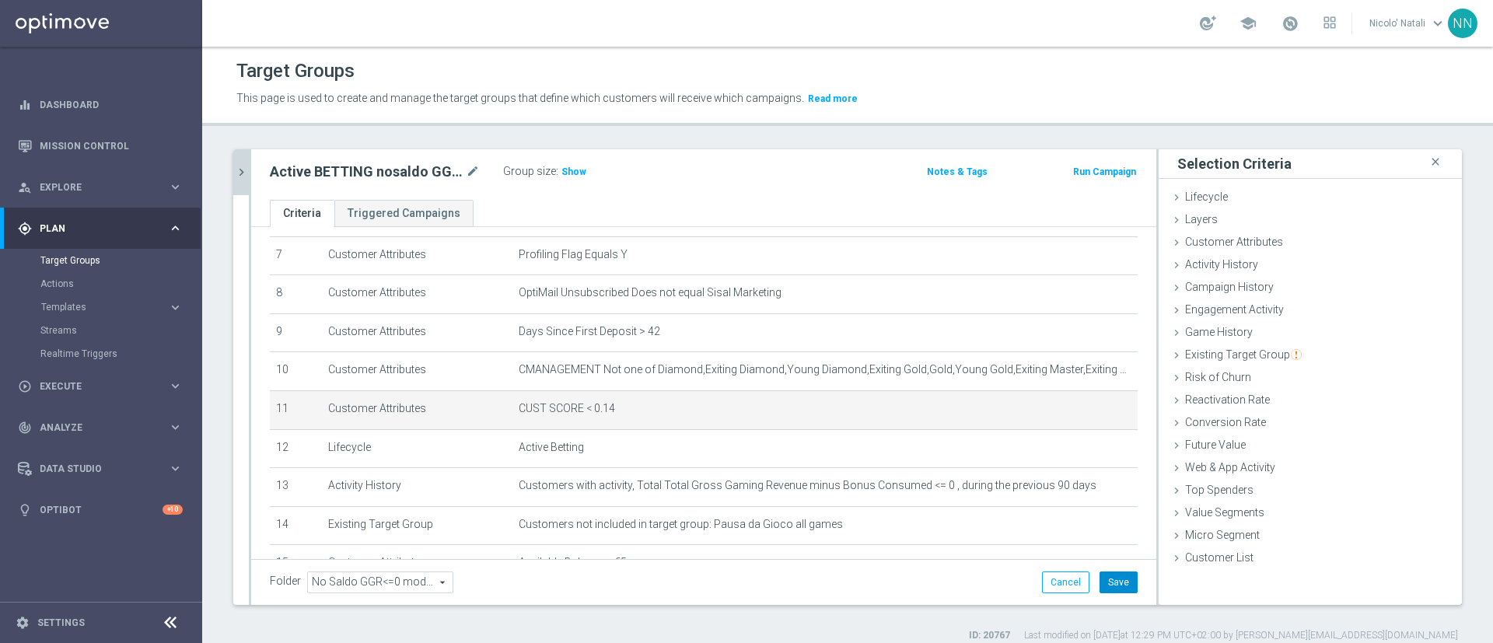
click at [1104, 578] on button "Save" at bounding box center [1119, 583] width 38 height 22
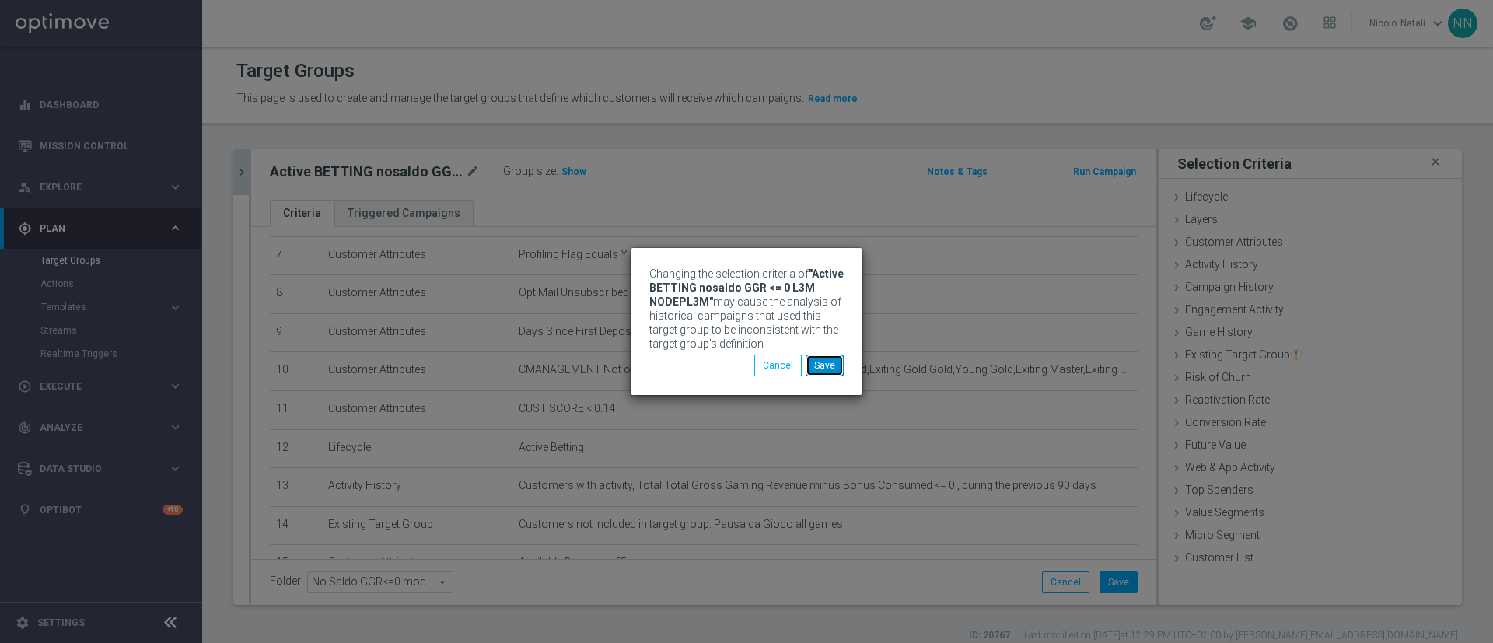
click at [836, 366] on button "Save" at bounding box center [825, 366] width 38 height 22
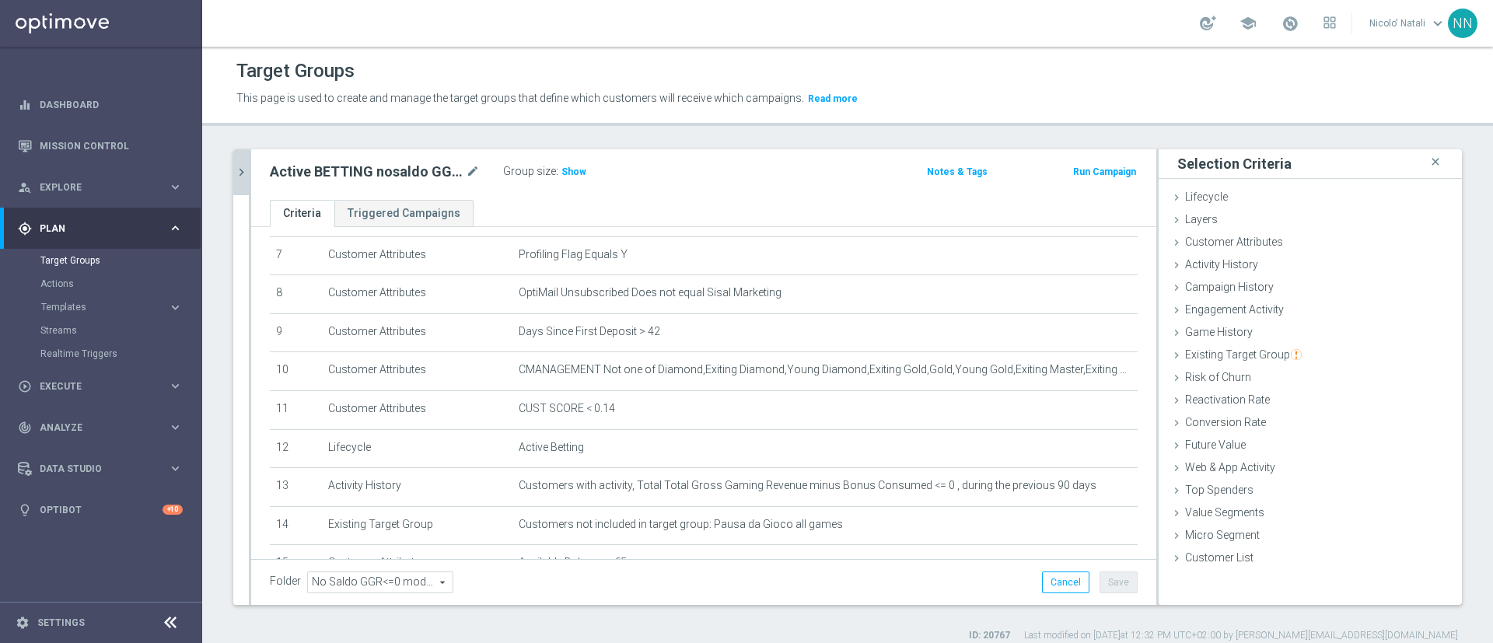
click at [243, 171] on icon "chevron_right" at bounding box center [241, 172] width 15 height 15
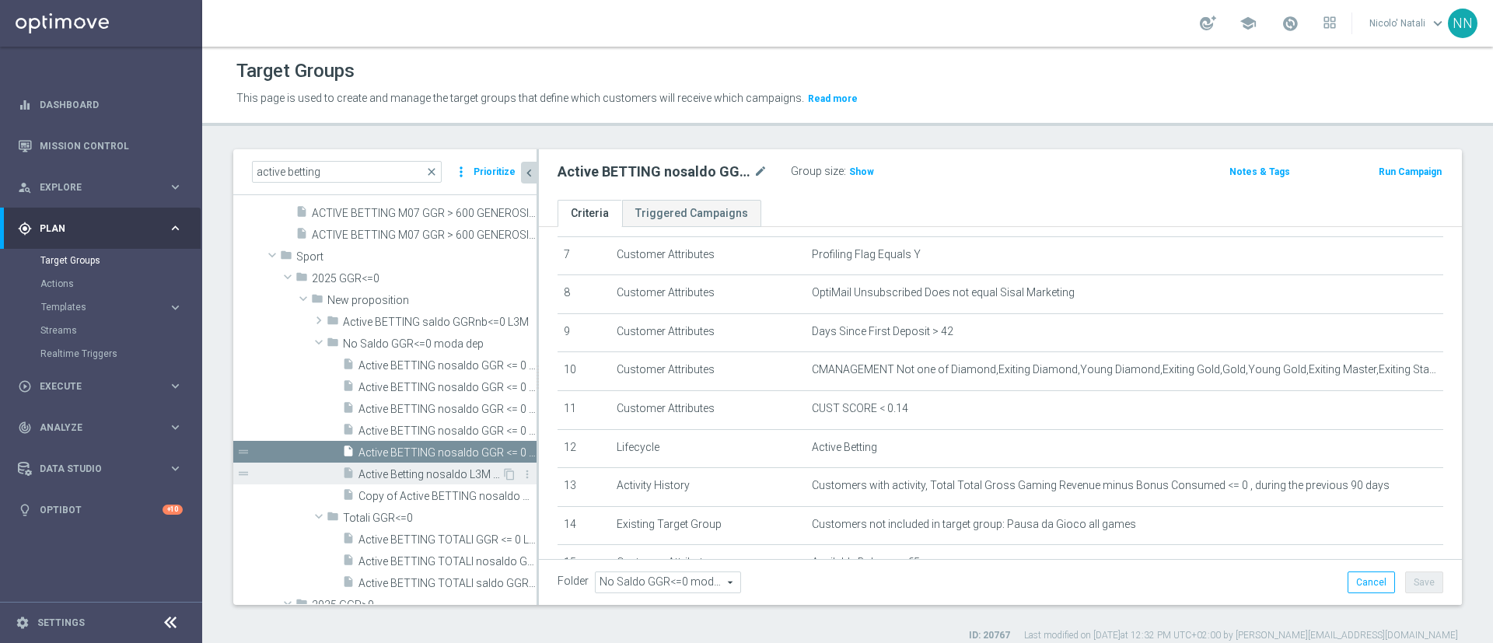
click at [414, 476] on span "Active Betting nosaldo L3M GGR <= 0" at bounding box center [430, 474] width 143 height 13
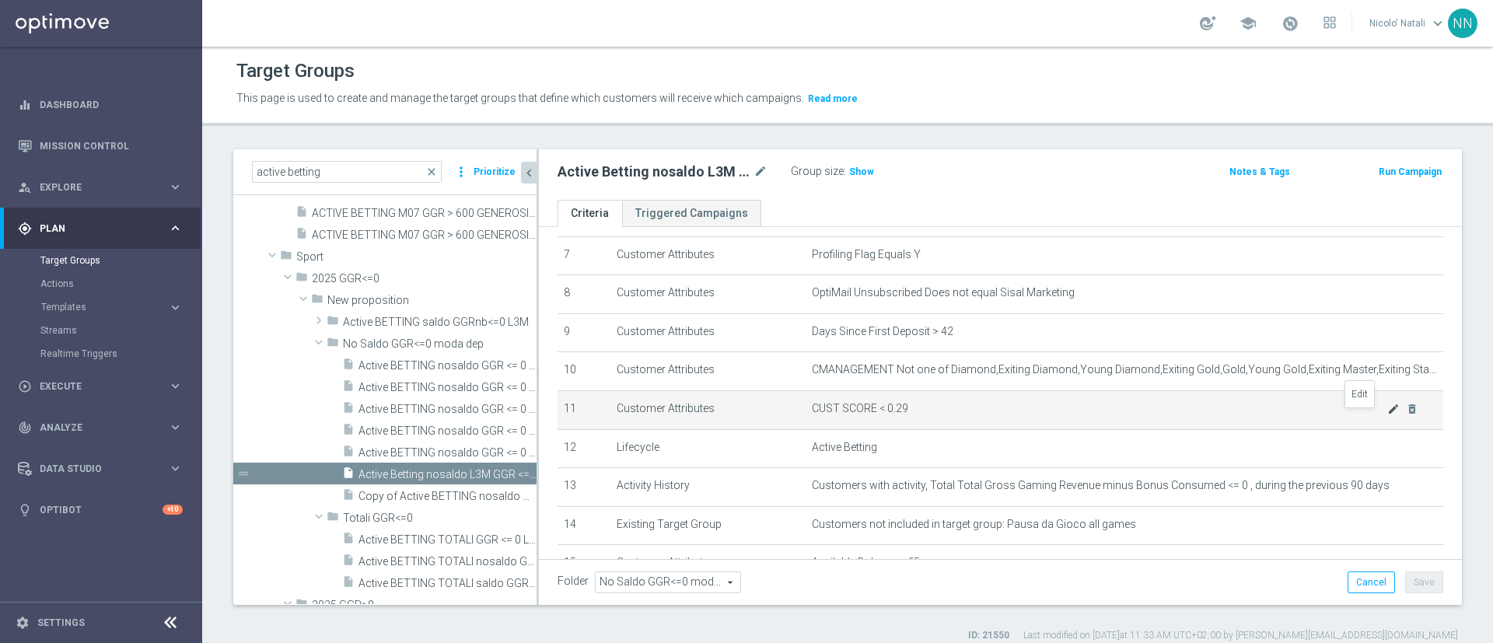
click at [1388, 412] on icon "mode_edit" at bounding box center [1394, 409] width 12 height 12
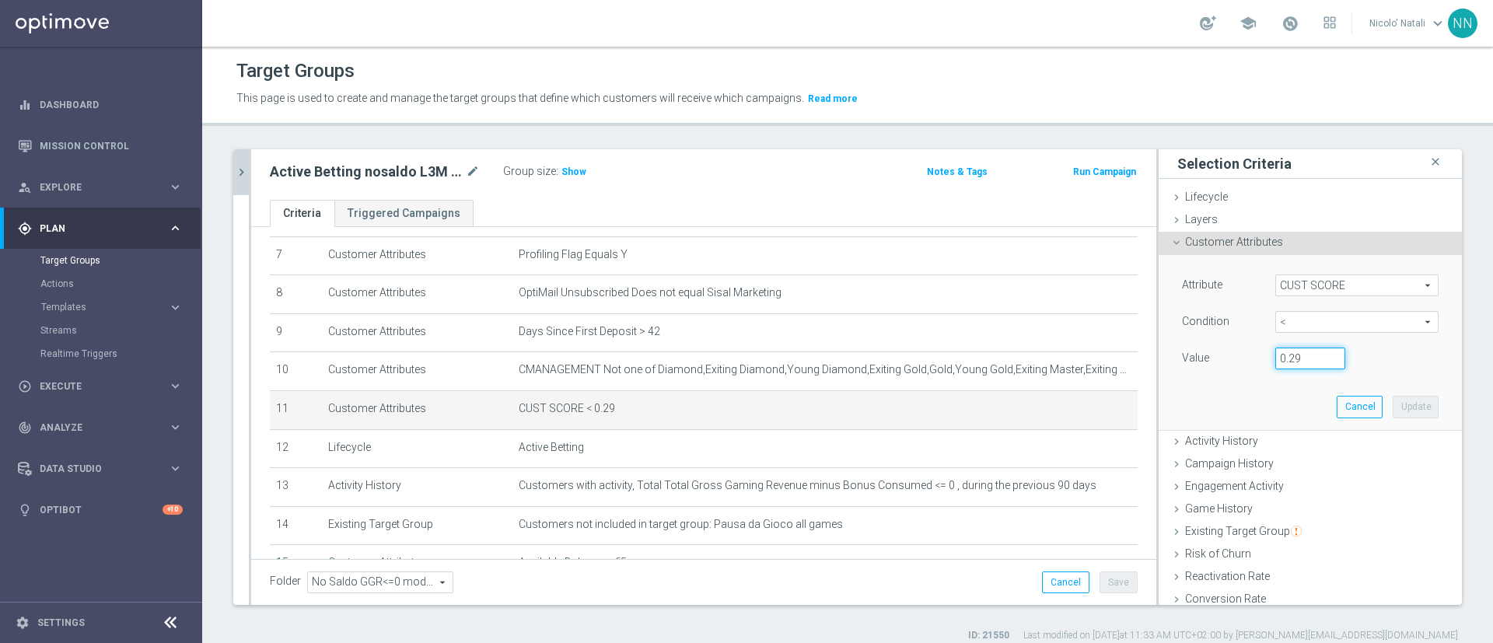
click at [1279, 349] on input "0.29" at bounding box center [1311, 359] width 70 height 22
type input "0.14"
click at [1393, 413] on button "Update" at bounding box center [1416, 407] width 46 height 22
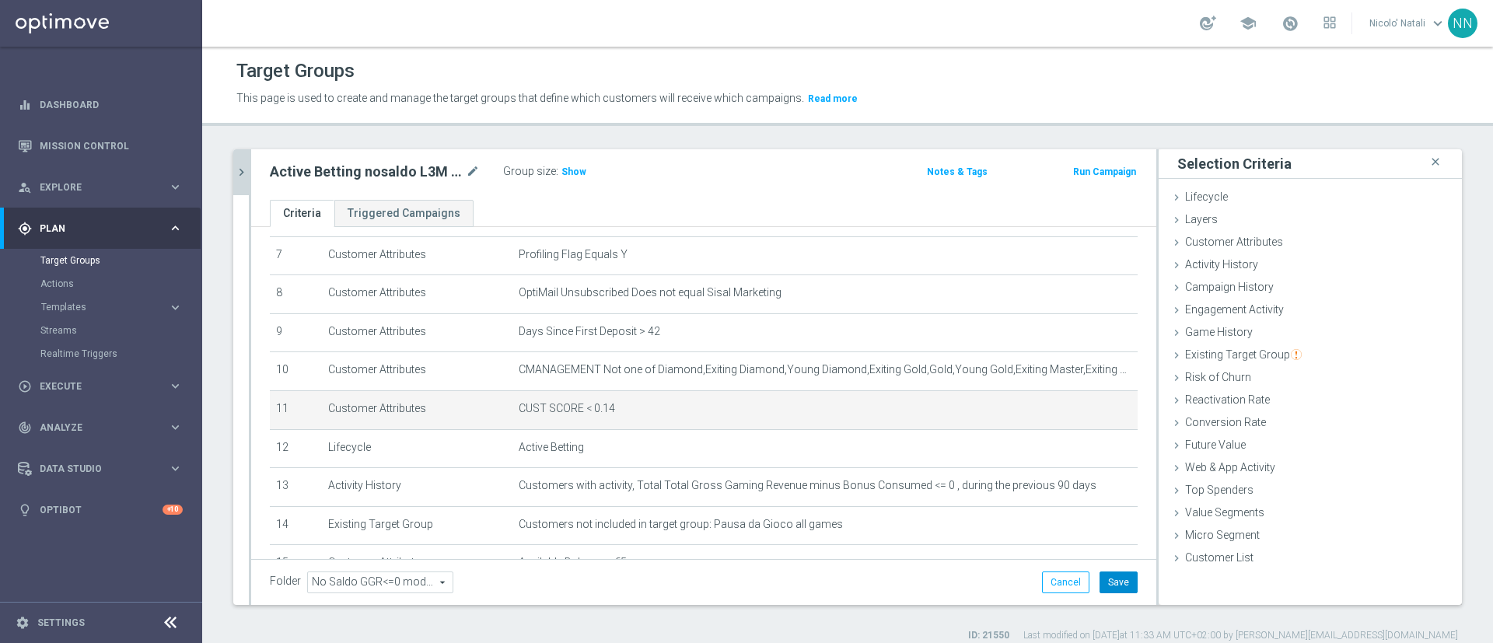
click at [1104, 586] on button "Save" at bounding box center [1119, 583] width 38 height 22
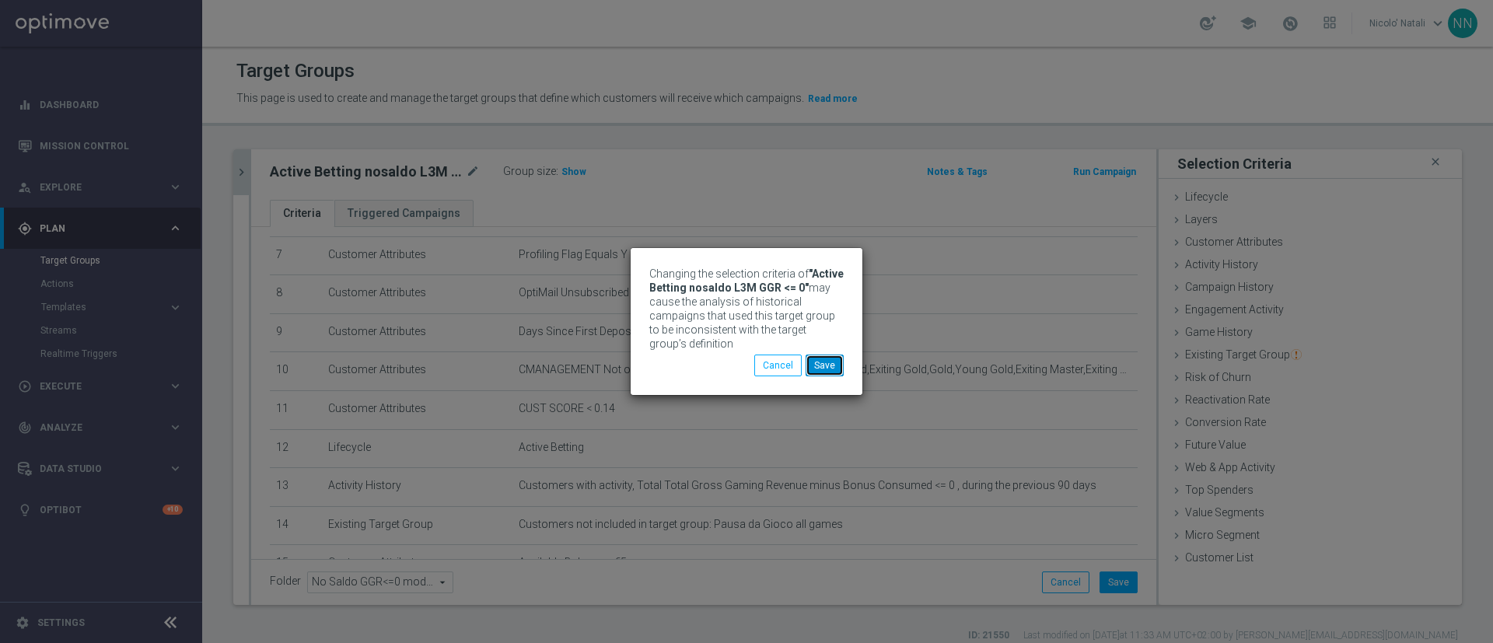
click at [842, 373] on button "Save" at bounding box center [825, 366] width 38 height 22
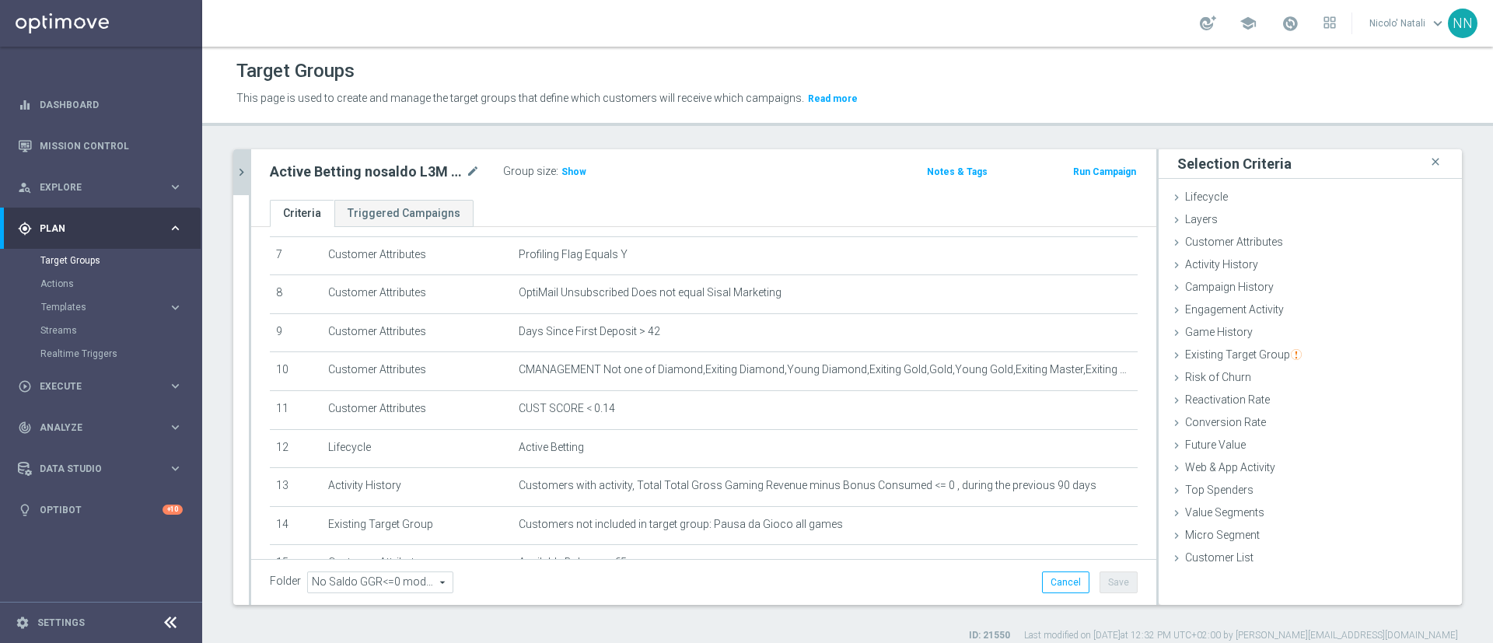
click at [249, 170] on div at bounding box center [250, 377] width 2 height 456
click at [234, 170] on icon "chevron_right" at bounding box center [241, 172] width 15 height 15
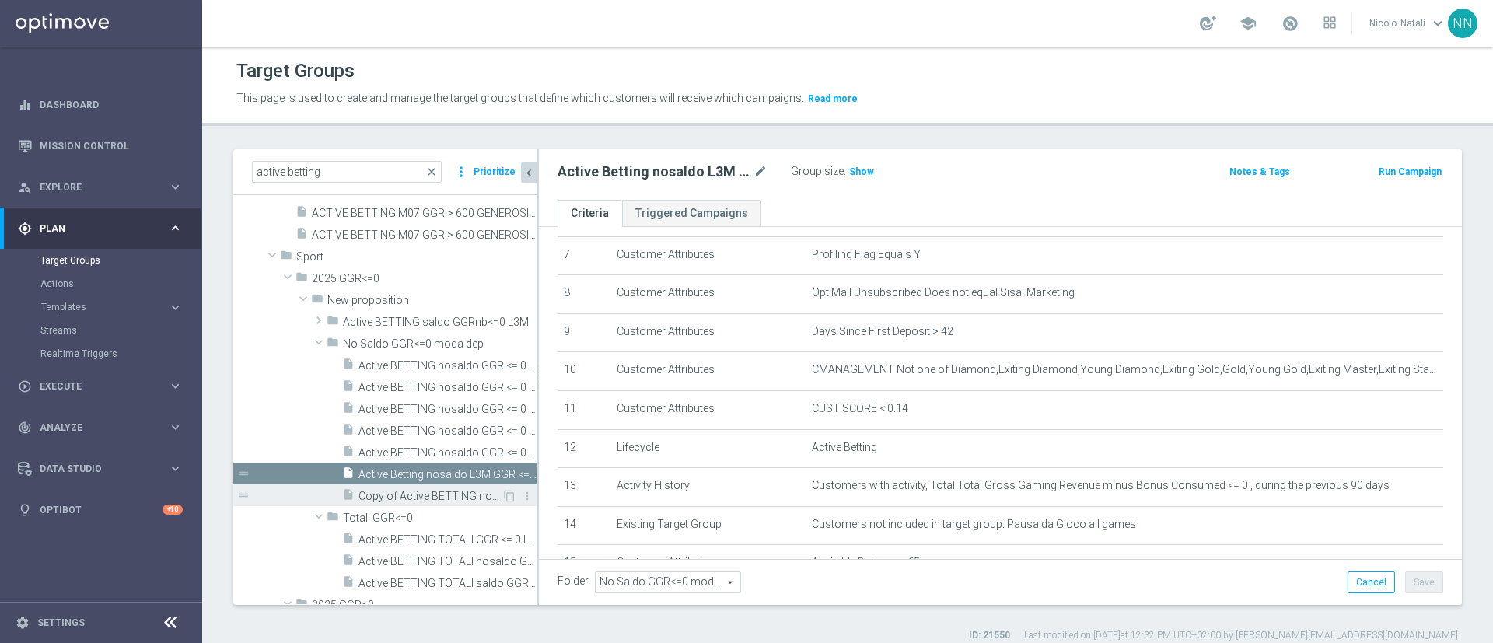
click at [516, 496] on div "content_copy more_vert" at bounding box center [518, 498] width 33 height 16
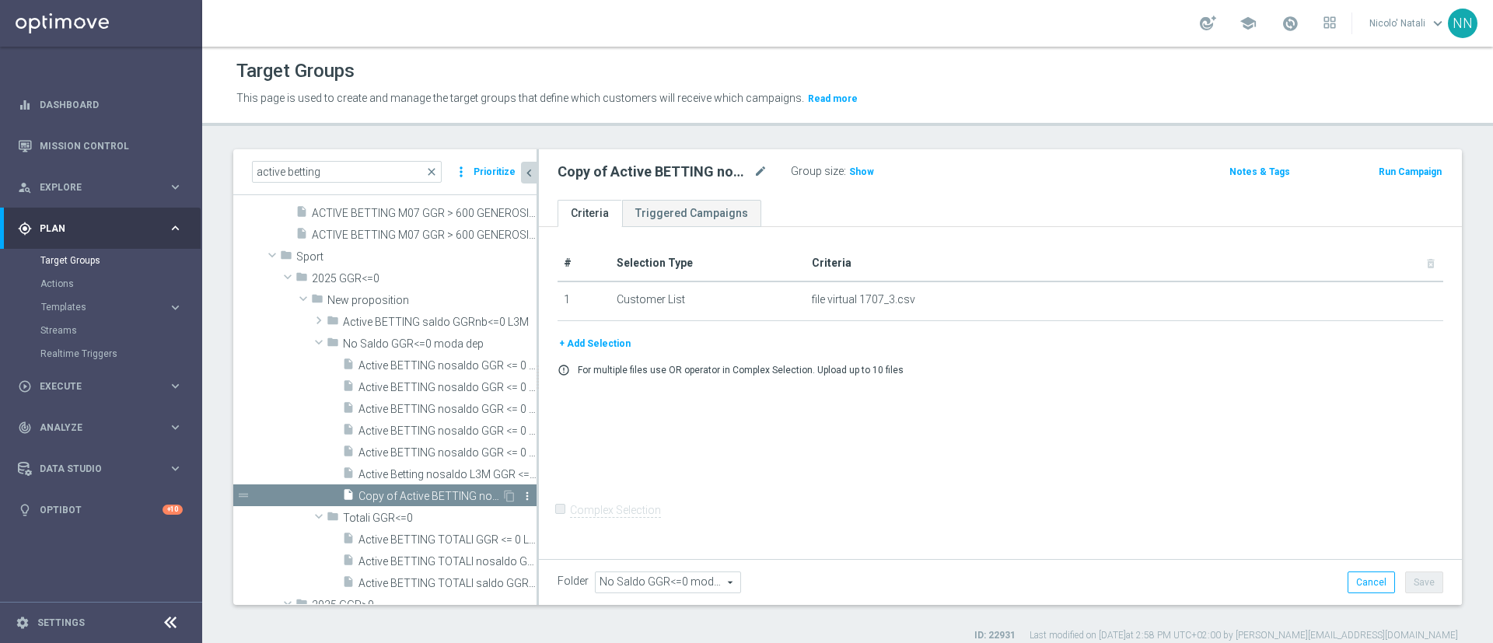
click at [521, 495] on icon "more_vert" at bounding box center [527, 496] width 12 height 12
click at [521, 492] on icon "more_vert" at bounding box center [527, 496] width 12 height 12
click at [532, 528] on li "delete Delete" at bounding box center [554, 536] width 76 height 24
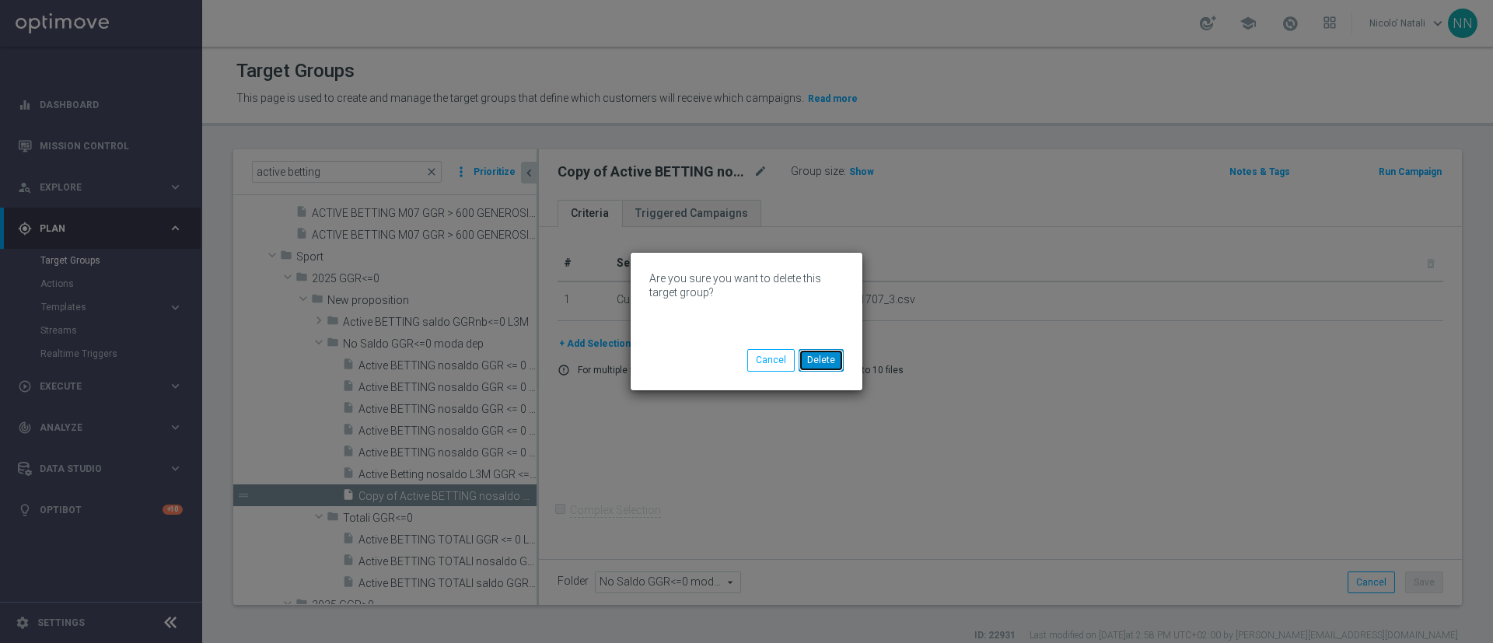
click at [825, 359] on button "Delete" at bounding box center [821, 360] width 45 height 22
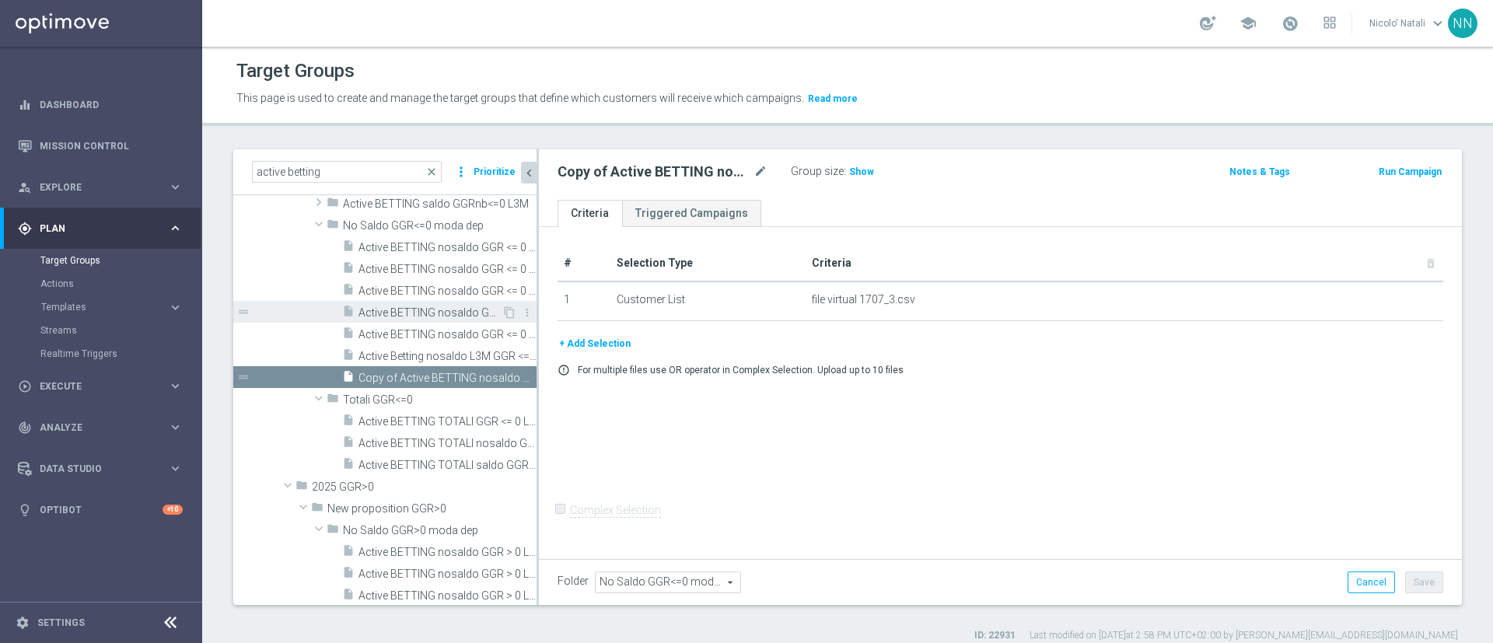
scroll to position [374, 0]
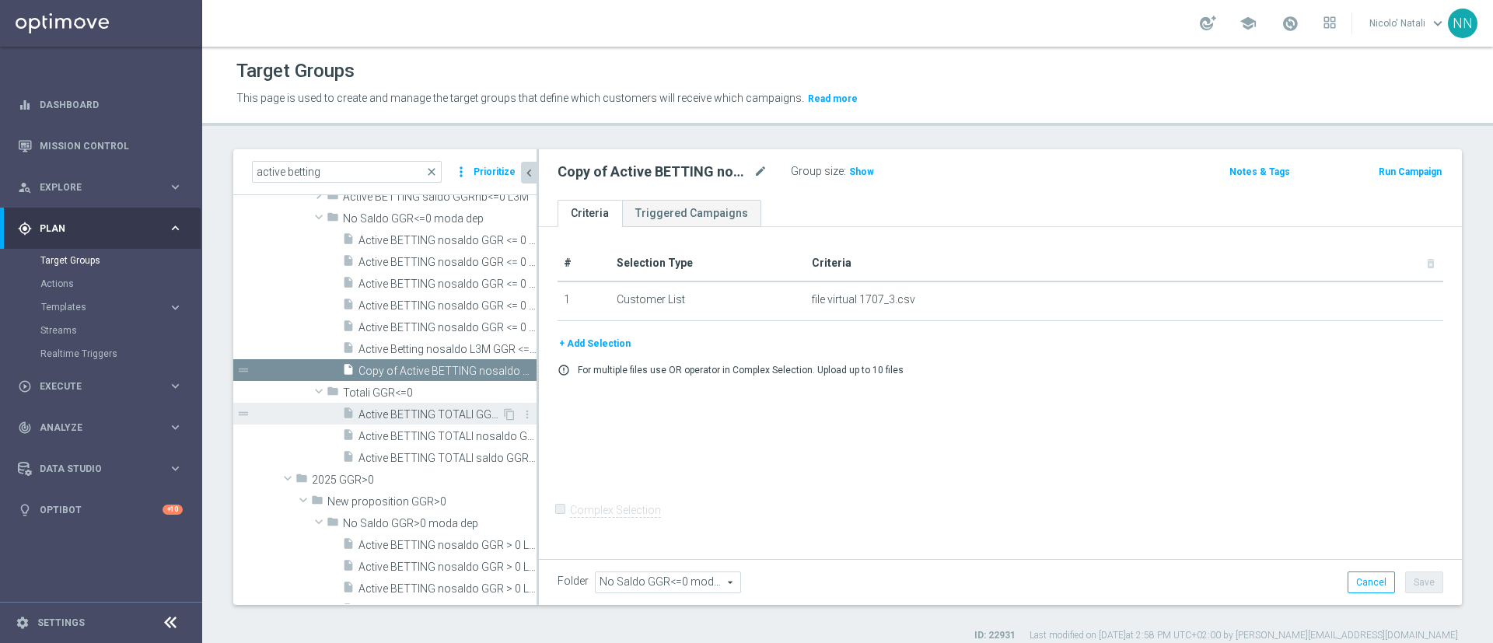
click at [443, 408] on span "Active BETTING TOTALI GGR <= 0 L3M" at bounding box center [430, 414] width 143 height 13
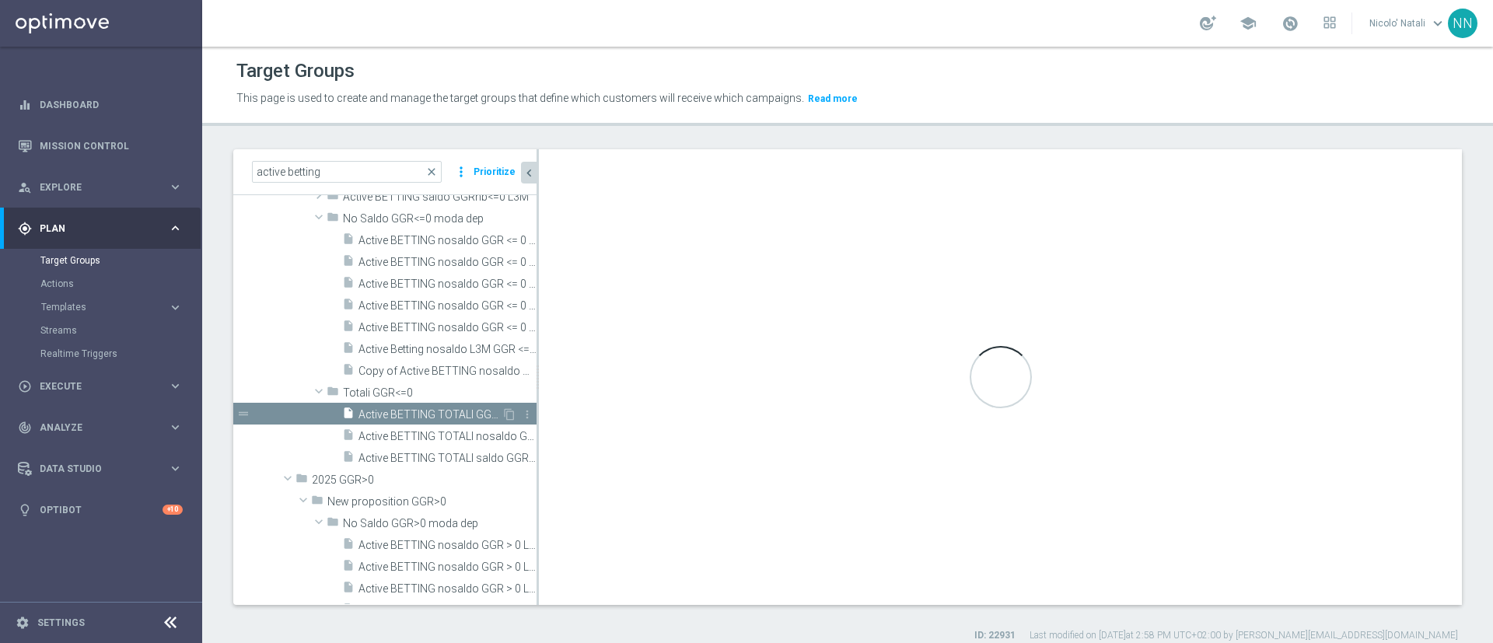
type input "Totali GGR<=0"
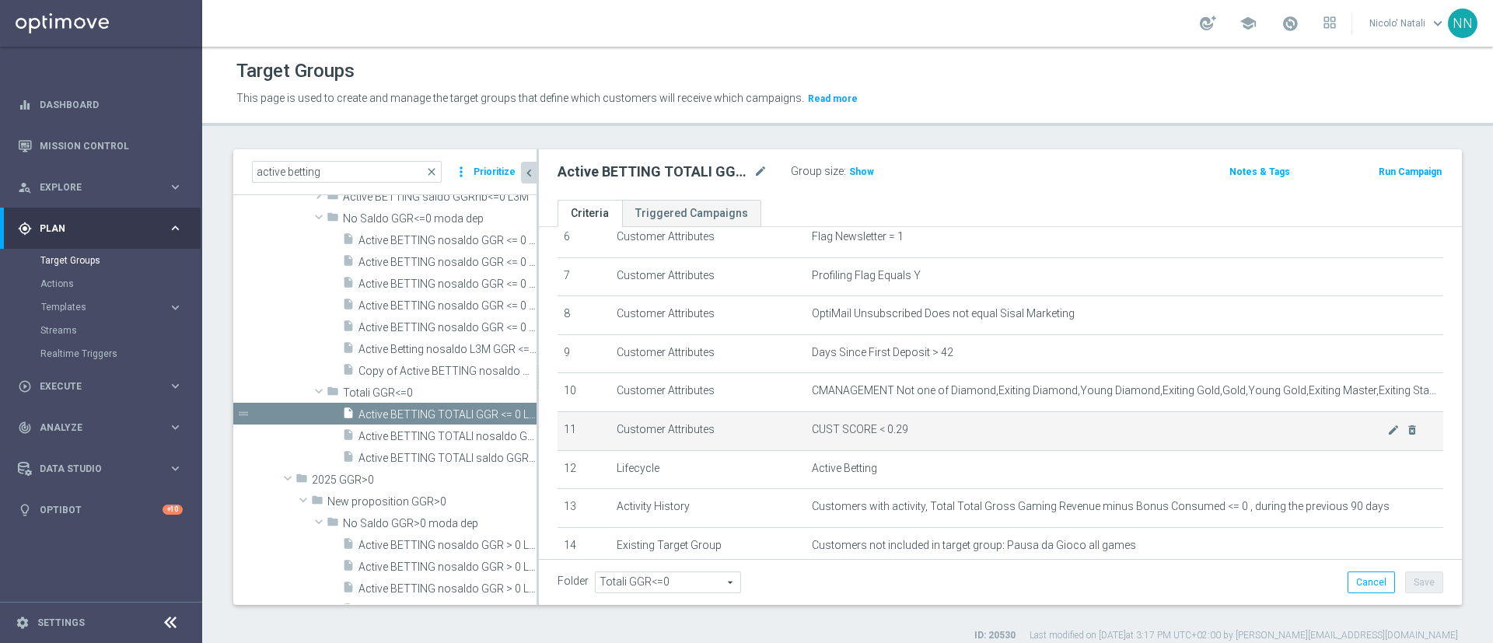
scroll to position [257, 0]
click at [1388, 436] on icon "mode_edit" at bounding box center [1394, 429] width 12 height 12
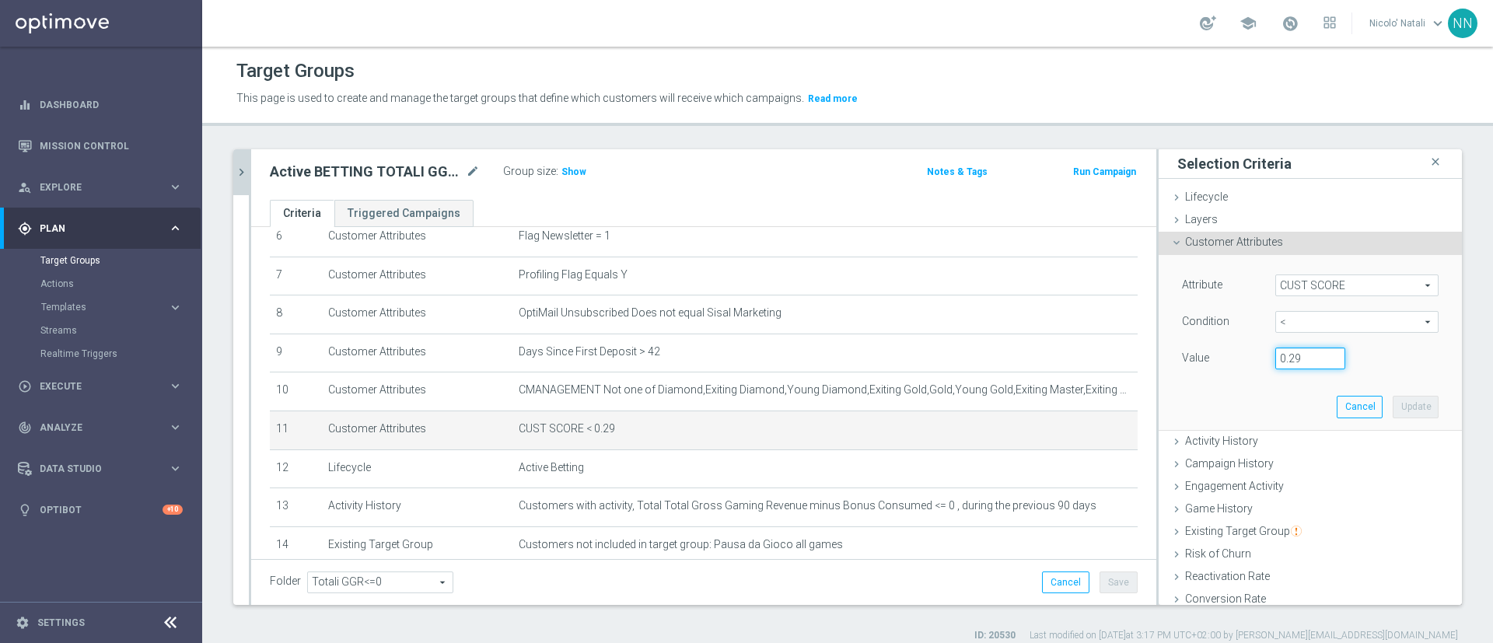
click at [1280, 355] on input "0.29" at bounding box center [1311, 359] width 70 height 22
type input "0.14"
click at [1393, 401] on button "Update" at bounding box center [1416, 407] width 46 height 22
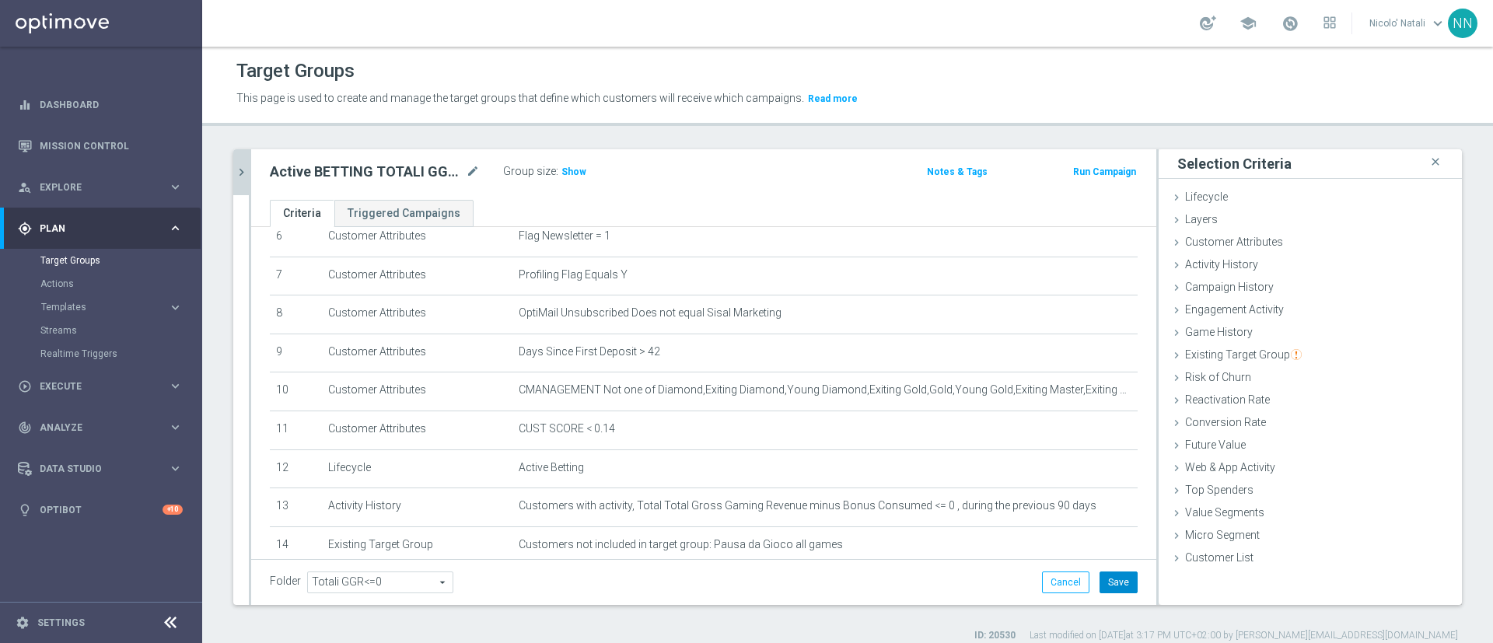
click at [1105, 579] on button "Save" at bounding box center [1119, 583] width 38 height 22
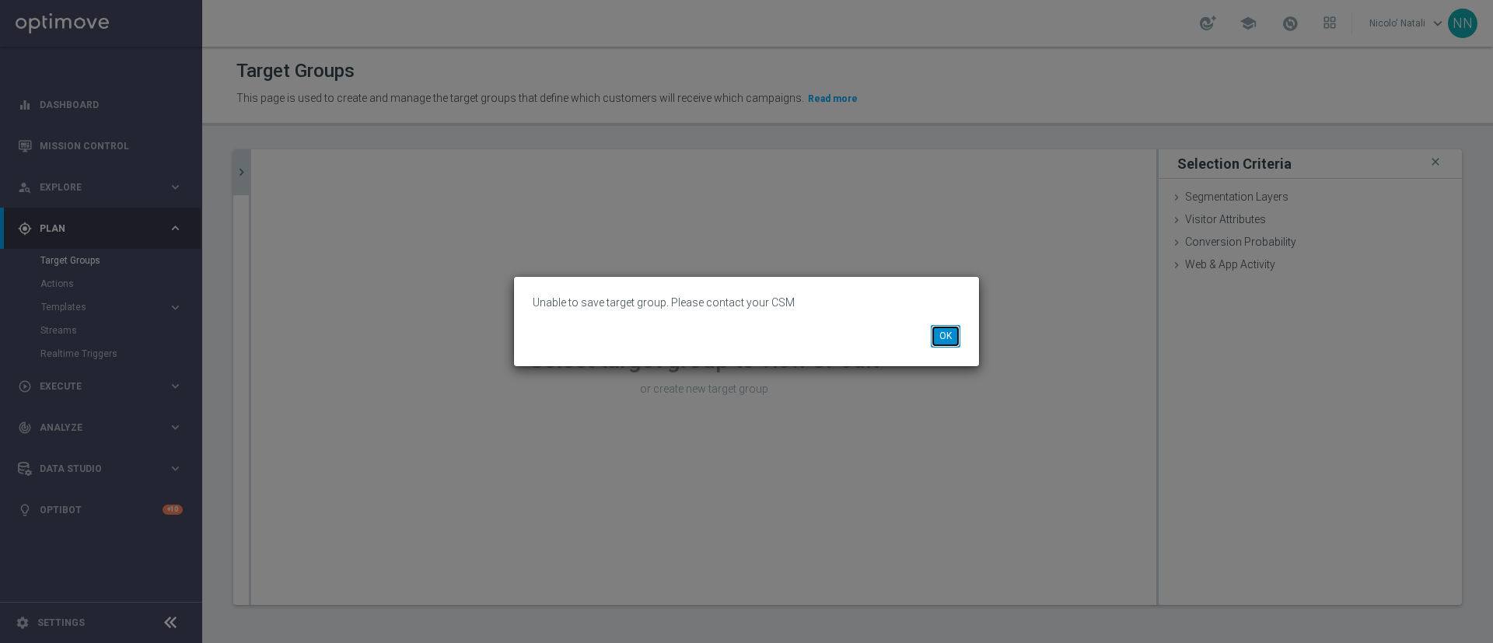
click at [952, 334] on button "OK" at bounding box center [946, 336] width 30 height 22
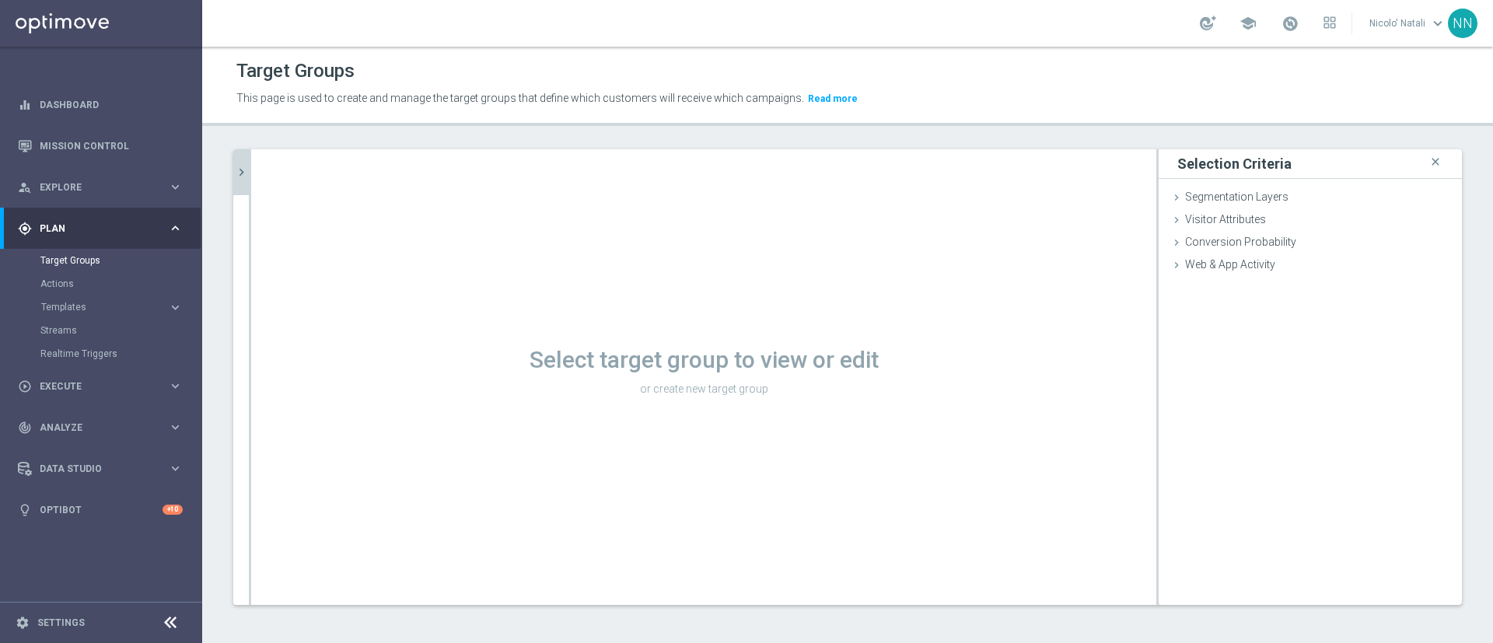
click at [247, 173] on icon "chevron_right" at bounding box center [241, 172] width 15 height 15
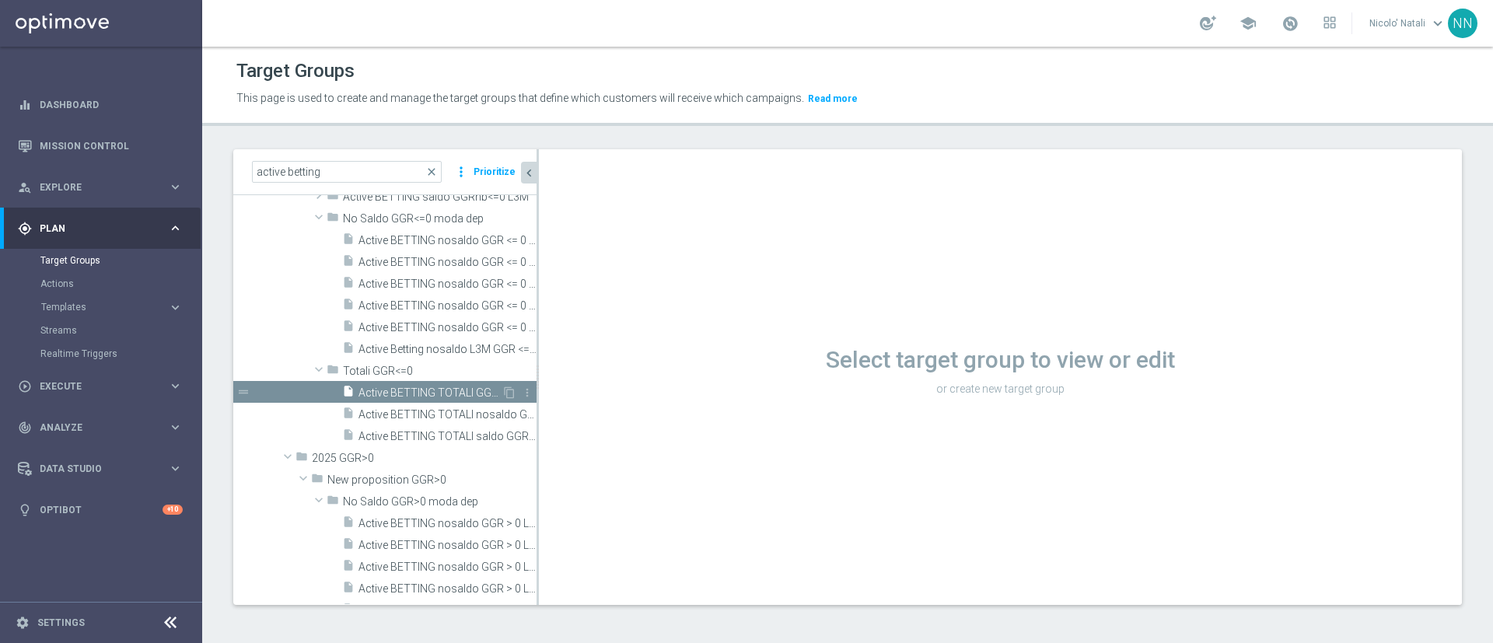
click at [443, 392] on span "Active BETTING TOTALI GGR <= 0 L3M" at bounding box center [430, 393] width 143 height 13
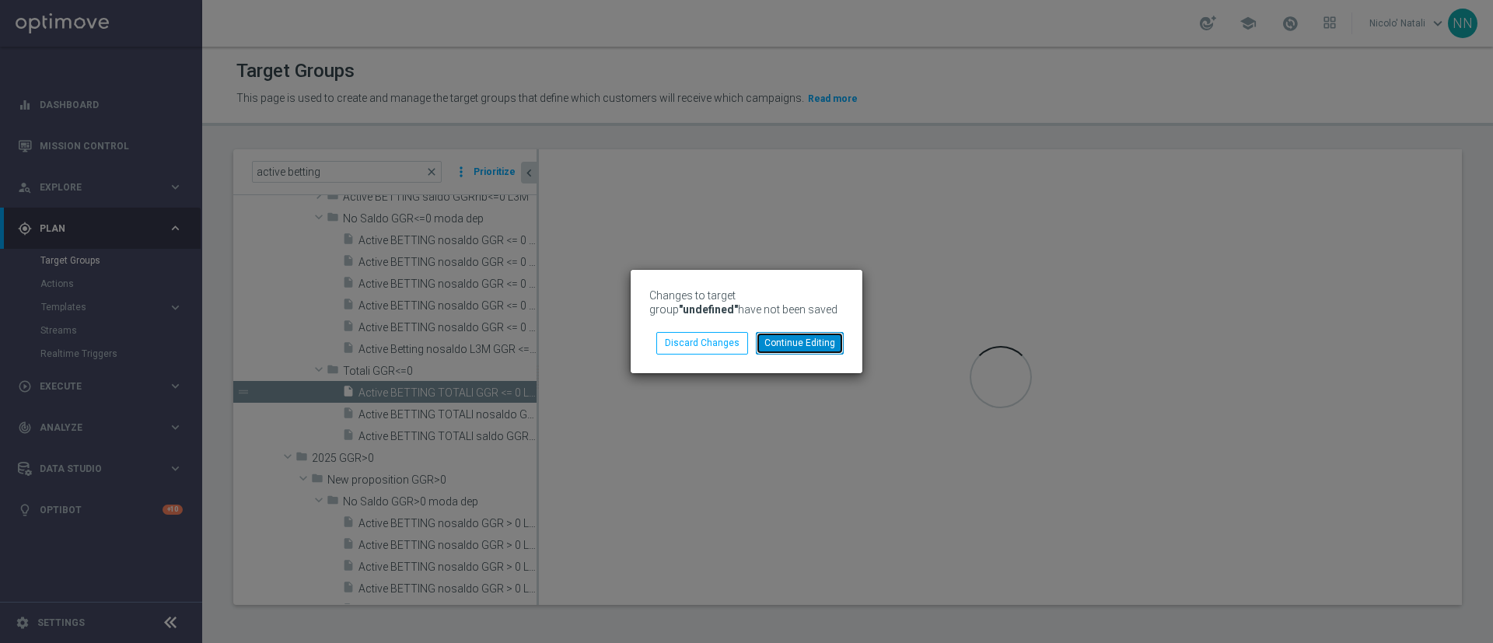
click at [793, 341] on button "Continue Editing" at bounding box center [800, 343] width 88 height 22
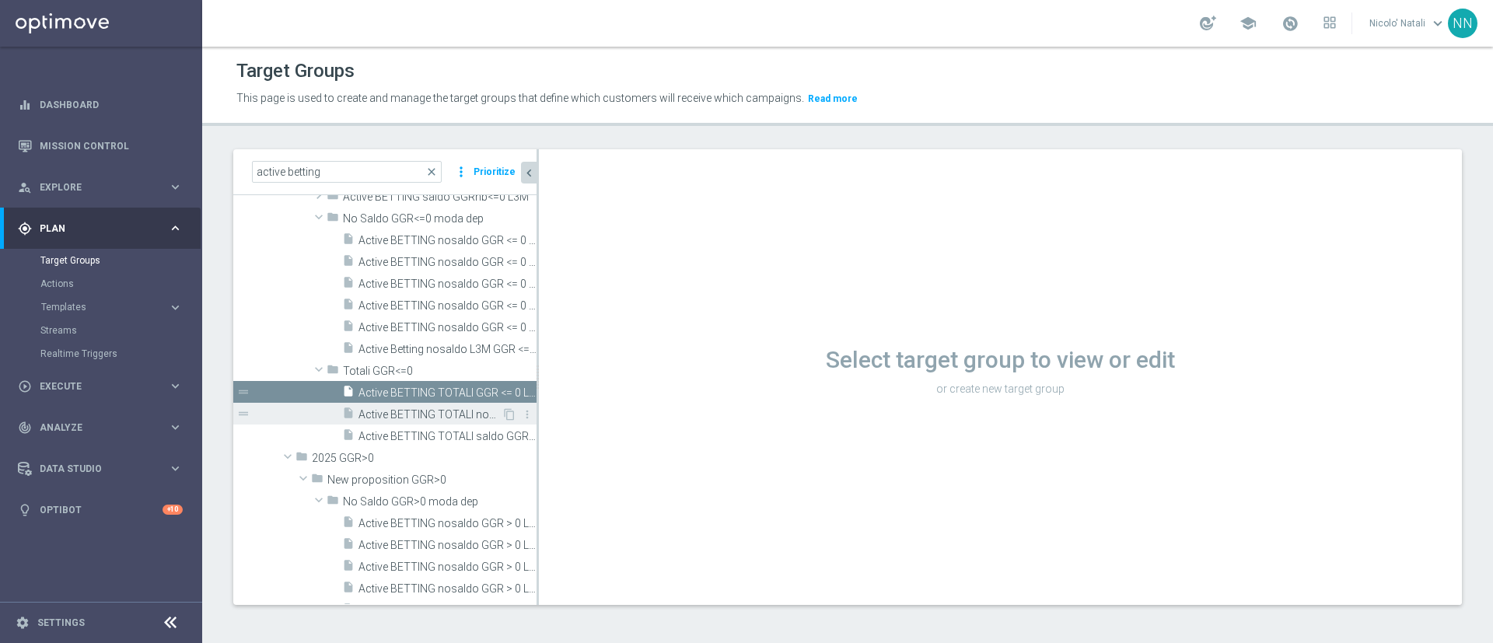
click at [402, 408] on span "Active BETTING TOTALI nosaldo GGR <= 0 L3M" at bounding box center [430, 414] width 143 height 13
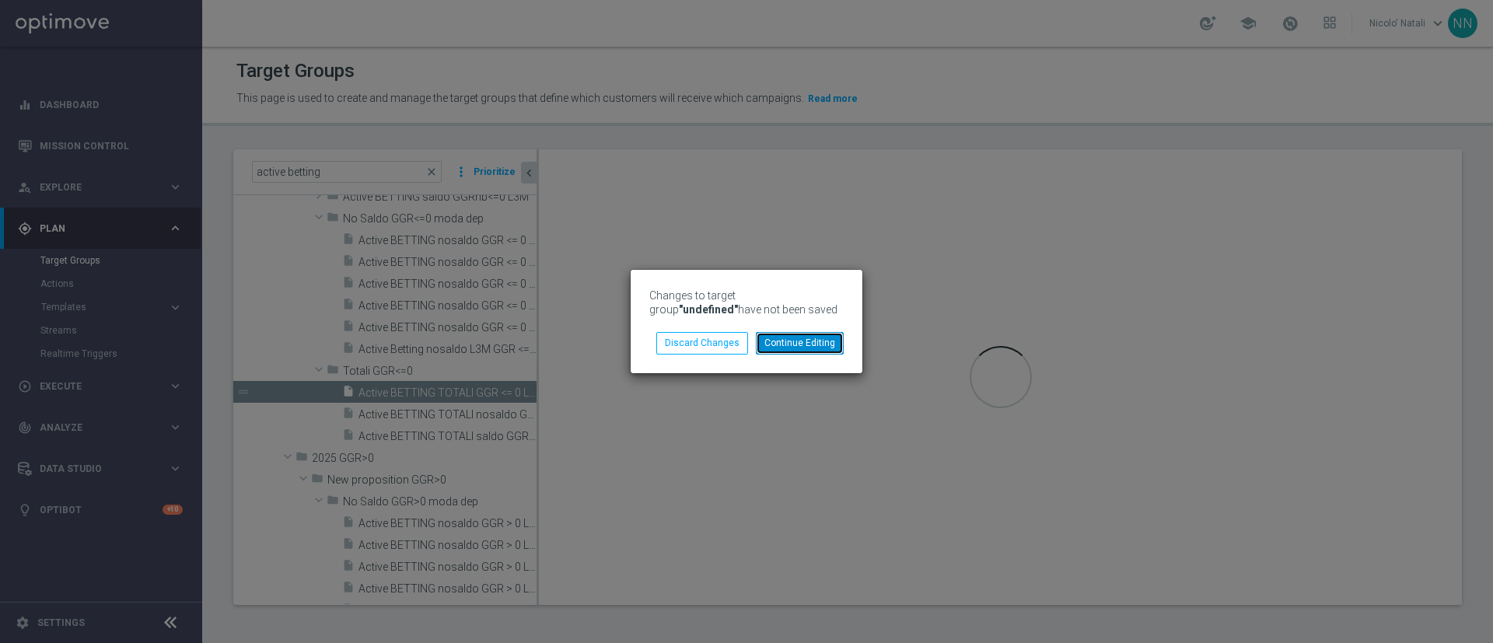
click at [814, 341] on button "Continue Editing" at bounding box center [800, 343] width 88 height 22
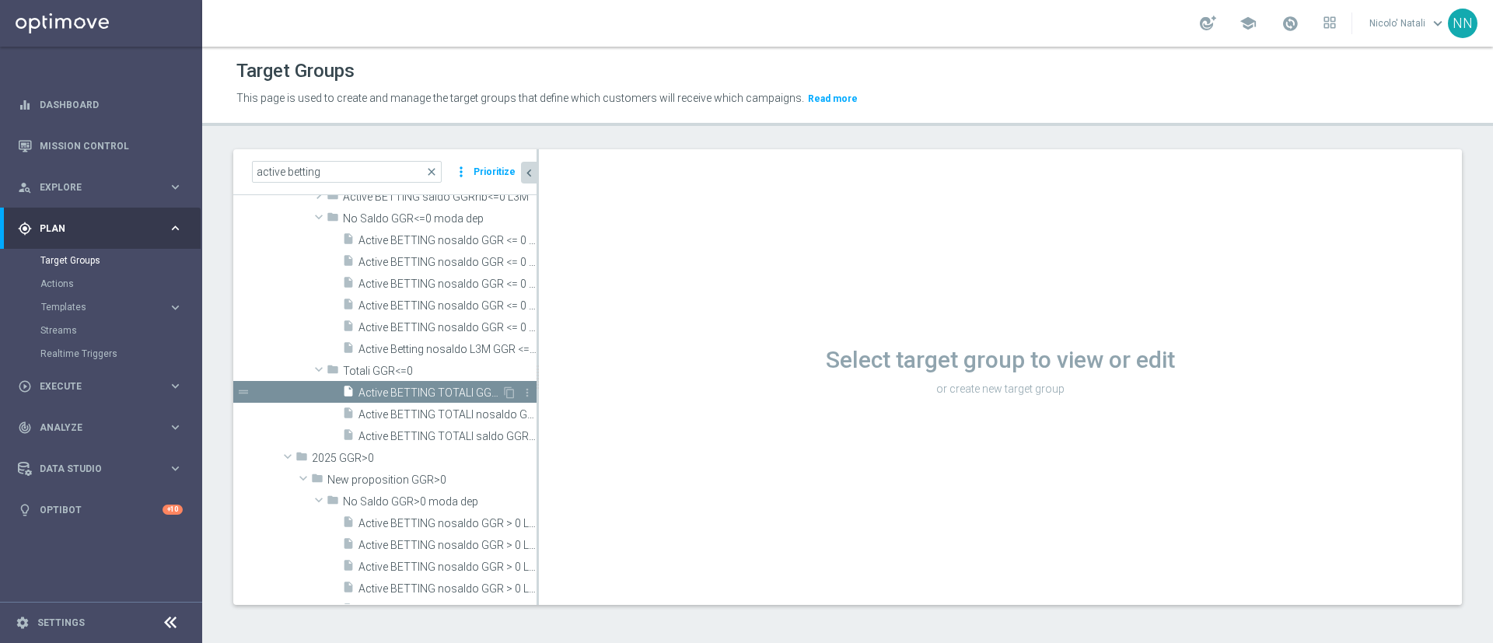
click at [462, 383] on div "insert_drive_file Active BETTING TOTALI GGR <= 0 L3M" at bounding box center [421, 392] width 159 height 22
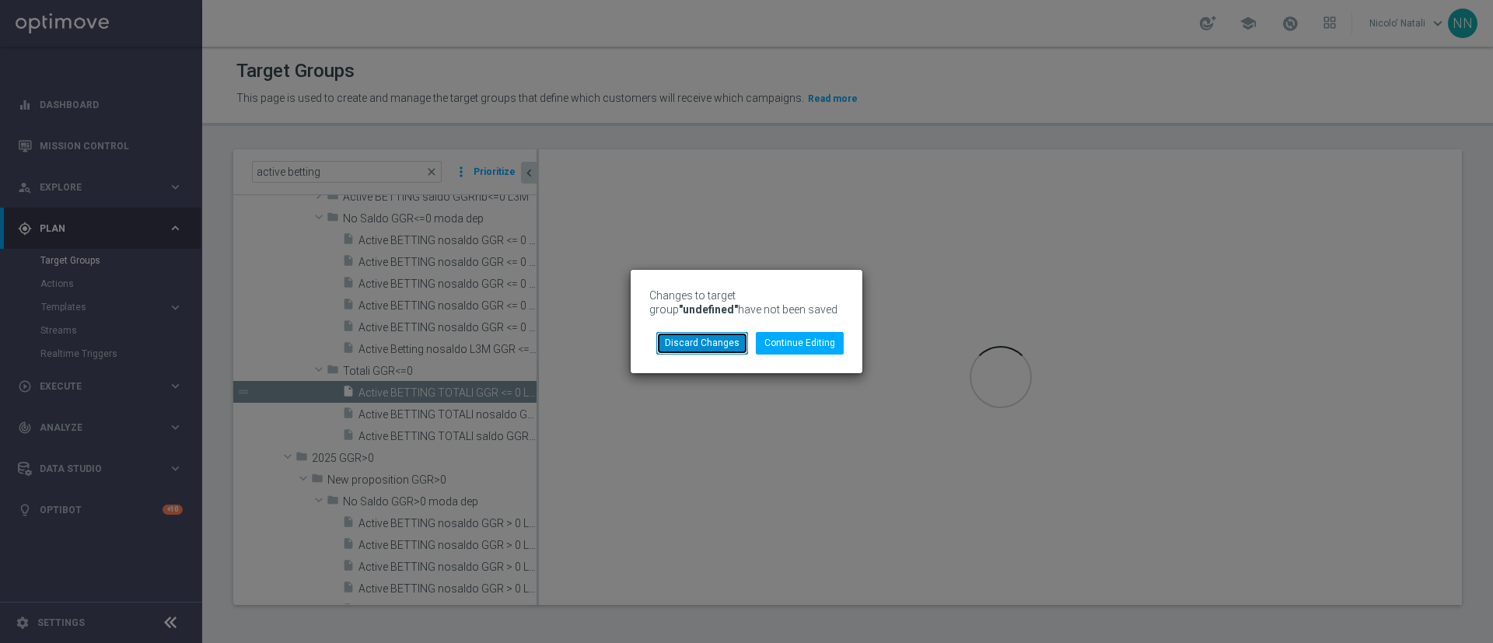
click at [697, 348] on button "Discard Changes" at bounding box center [703, 343] width 92 height 22
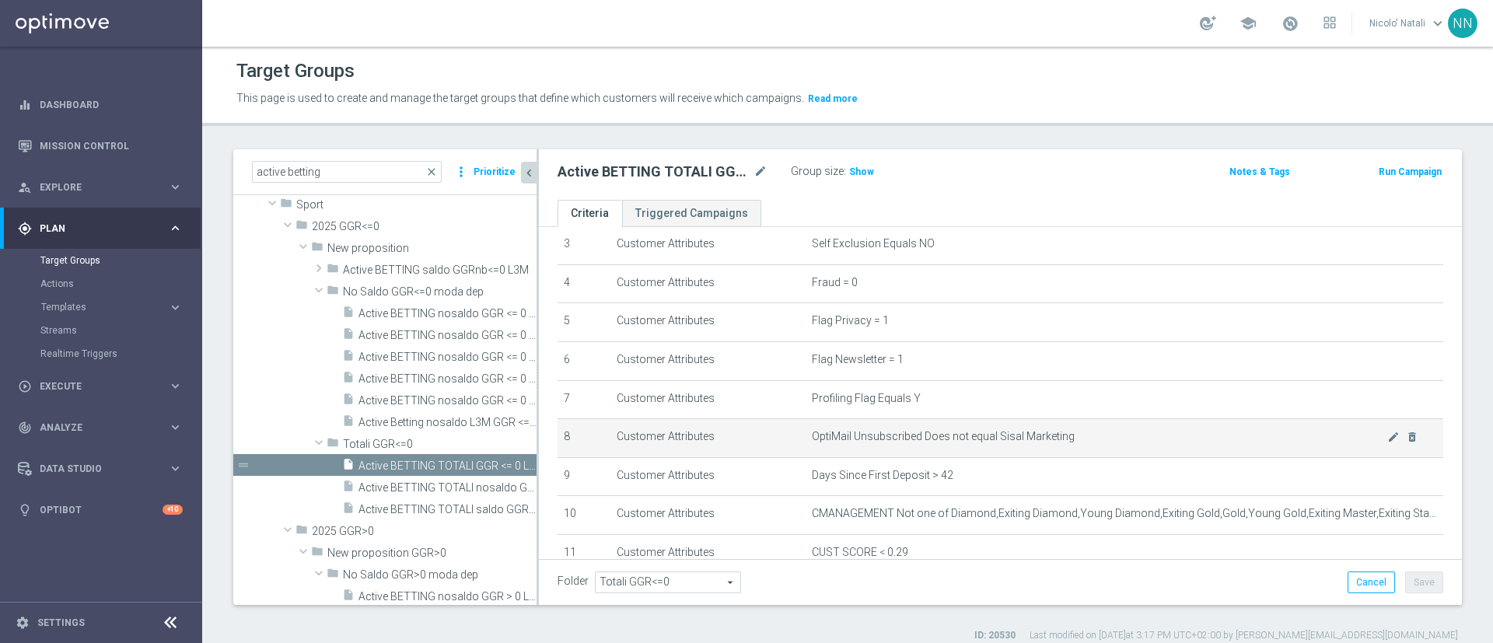
scroll to position [261, 0]
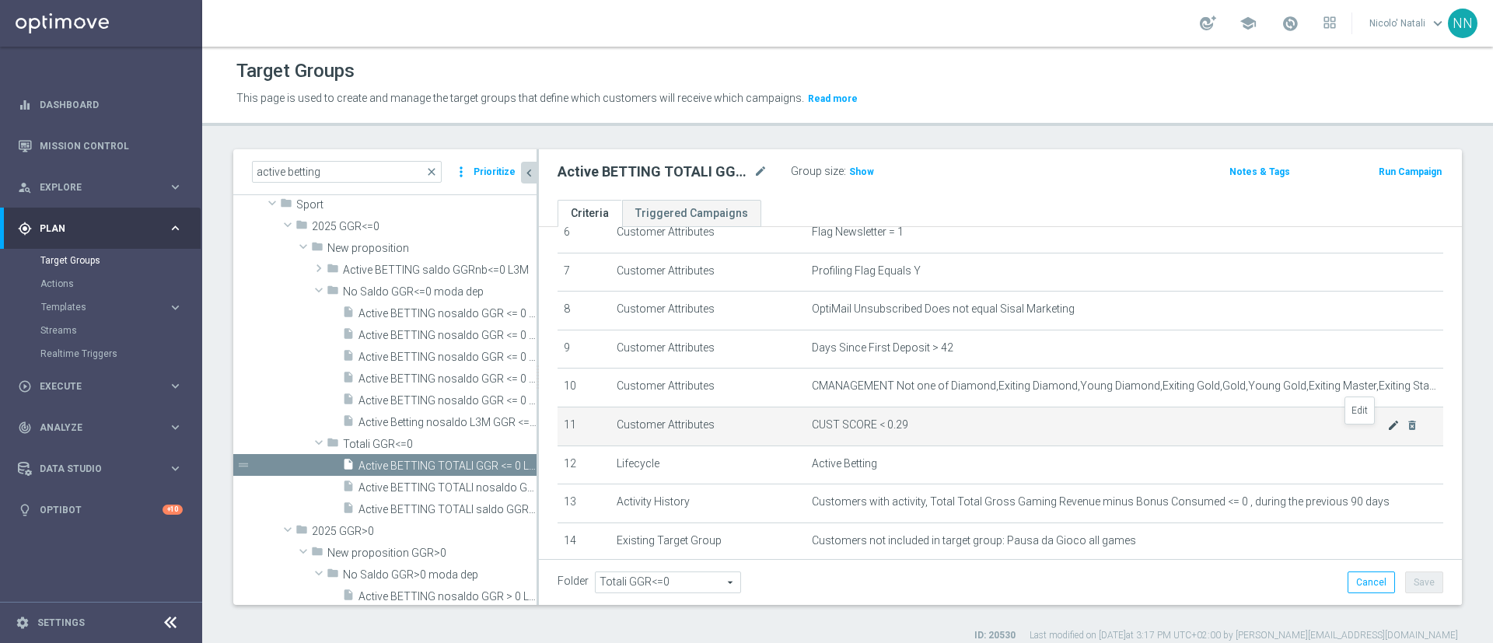
click at [1388, 432] on icon "mode_edit" at bounding box center [1394, 425] width 12 height 12
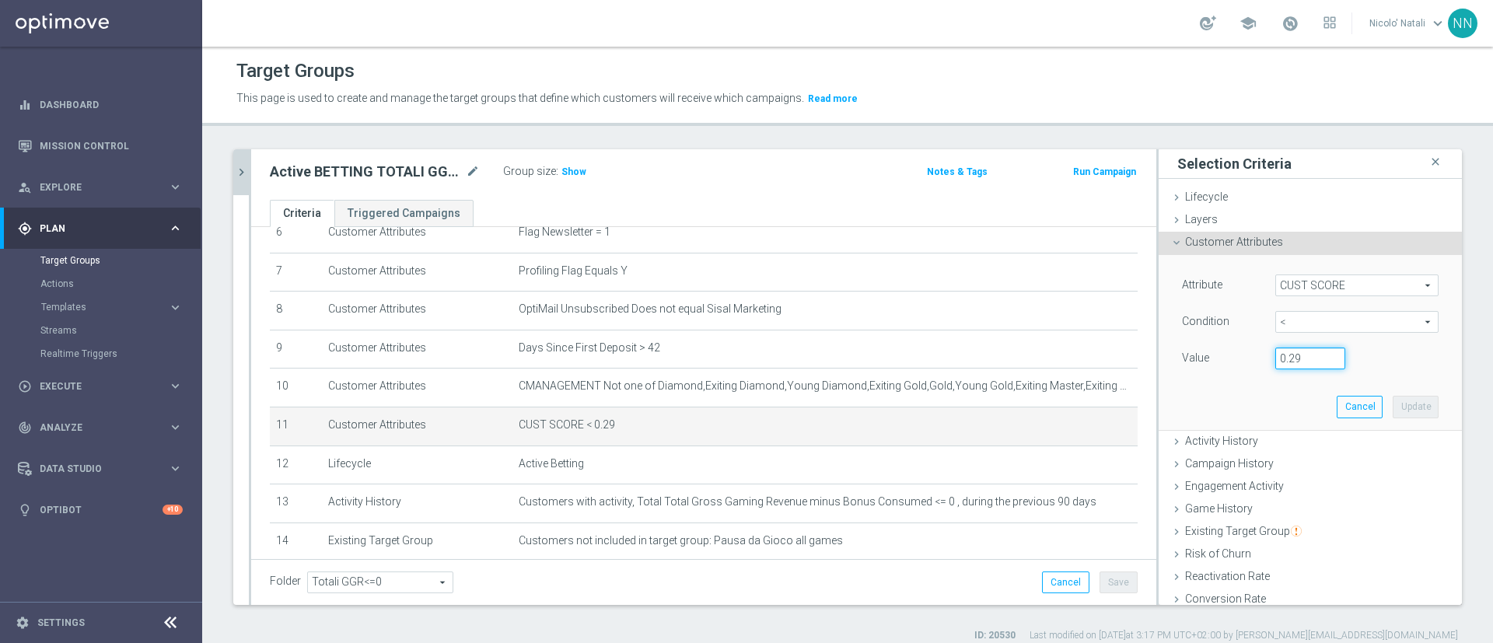
click at [1288, 361] on input "0.29" at bounding box center [1311, 359] width 70 height 22
type input "0.14"
click at [1393, 405] on button "Update" at bounding box center [1416, 407] width 46 height 22
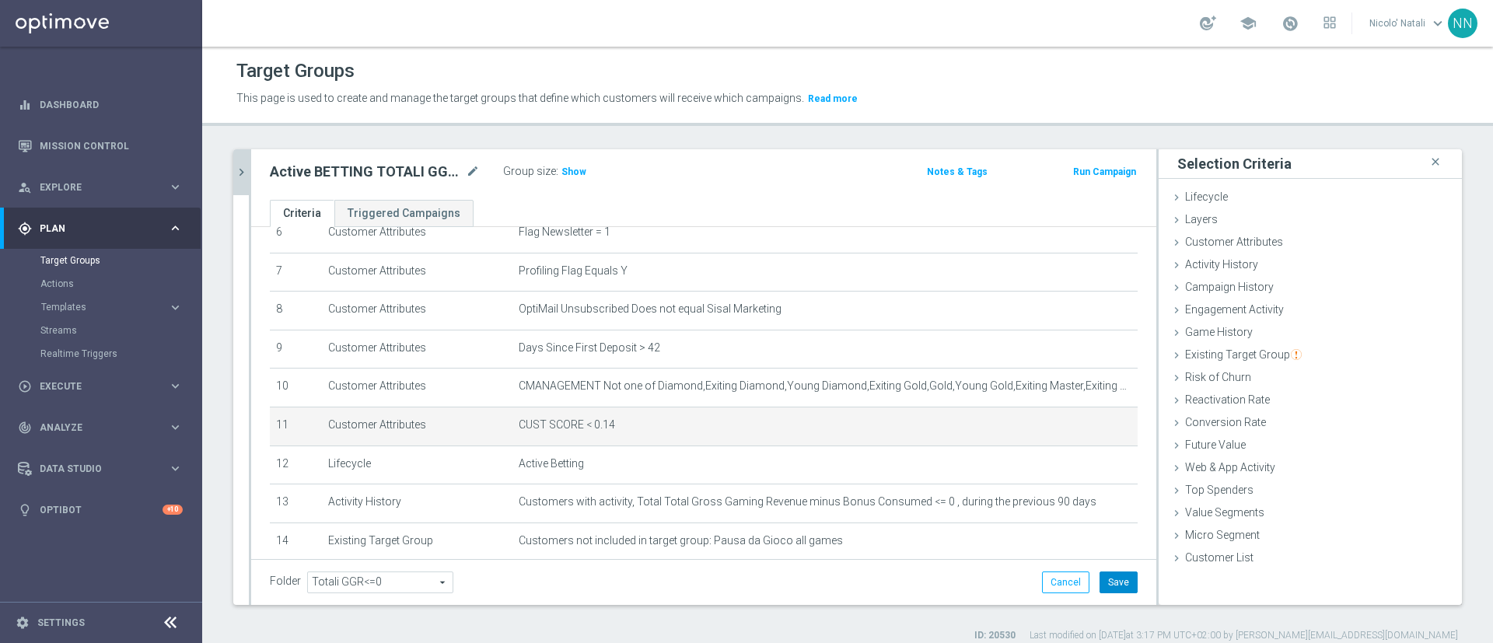
click at [1107, 575] on button "Save" at bounding box center [1119, 583] width 38 height 22
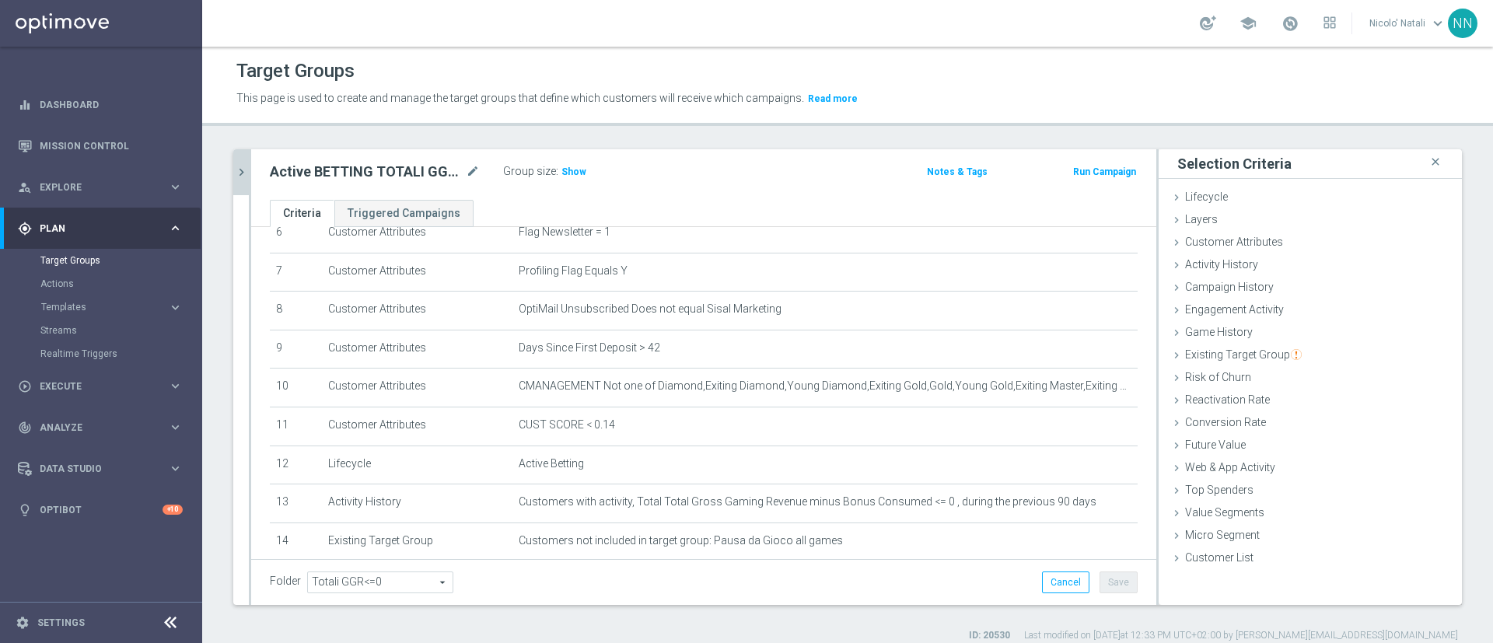
click at [237, 169] on icon "chevron_right" at bounding box center [241, 172] width 15 height 15
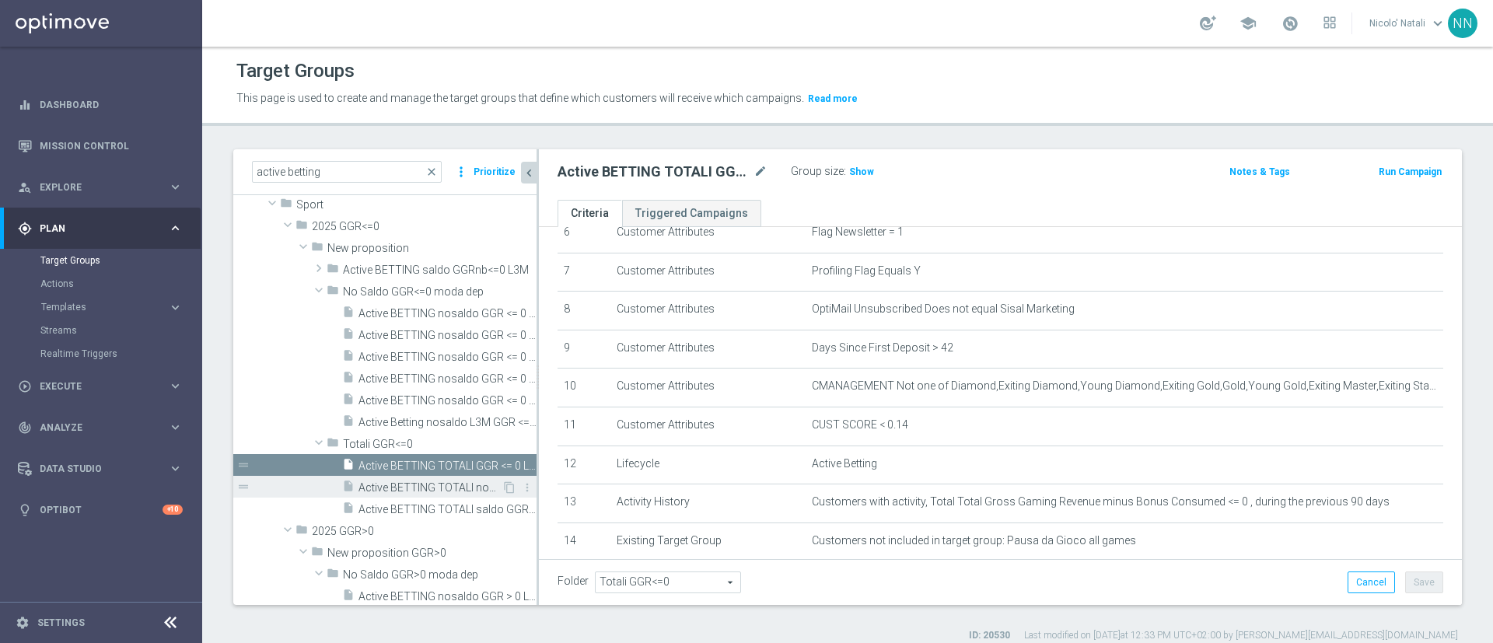
click at [414, 478] on div "insert_drive_file Active BETTING TOTALI nosaldo GGR <= 0 L3M" at bounding box center [421, 487] width 159 height 22
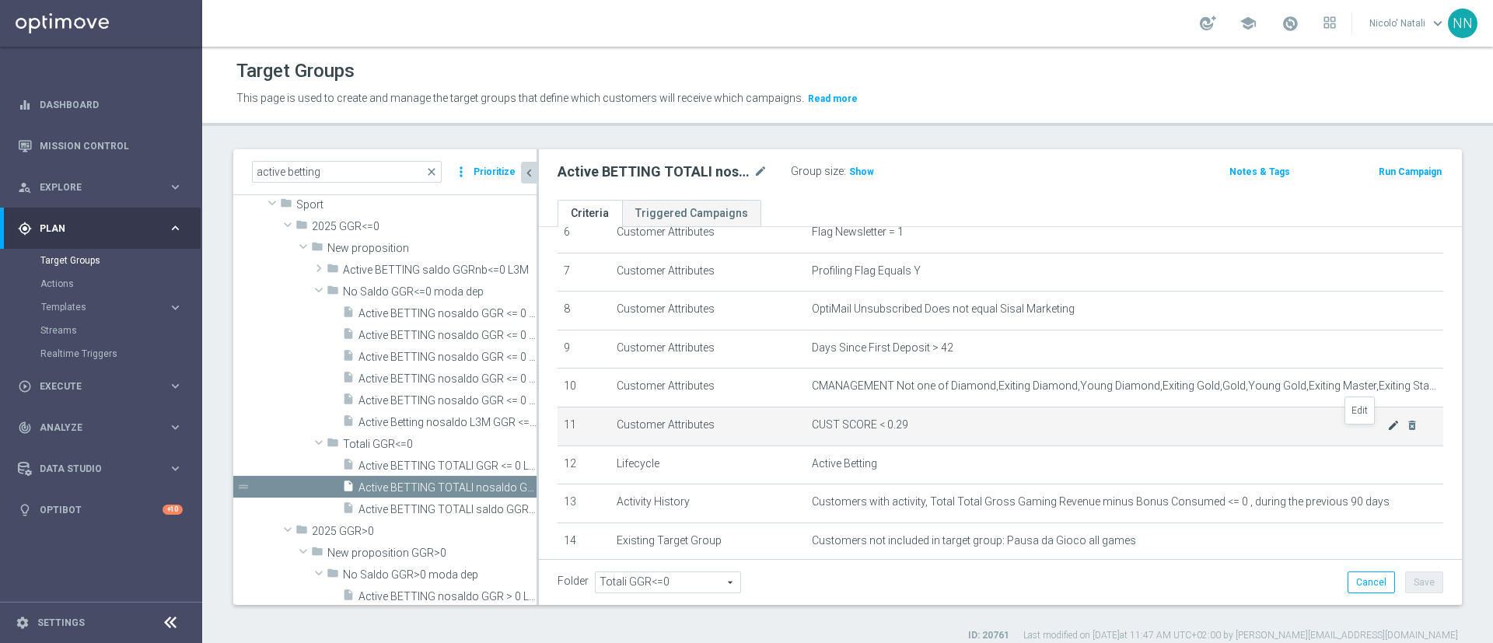
click at [1388, 430] on icon "mode_edit" at bounding box center [1394, 425] width 12 height 12
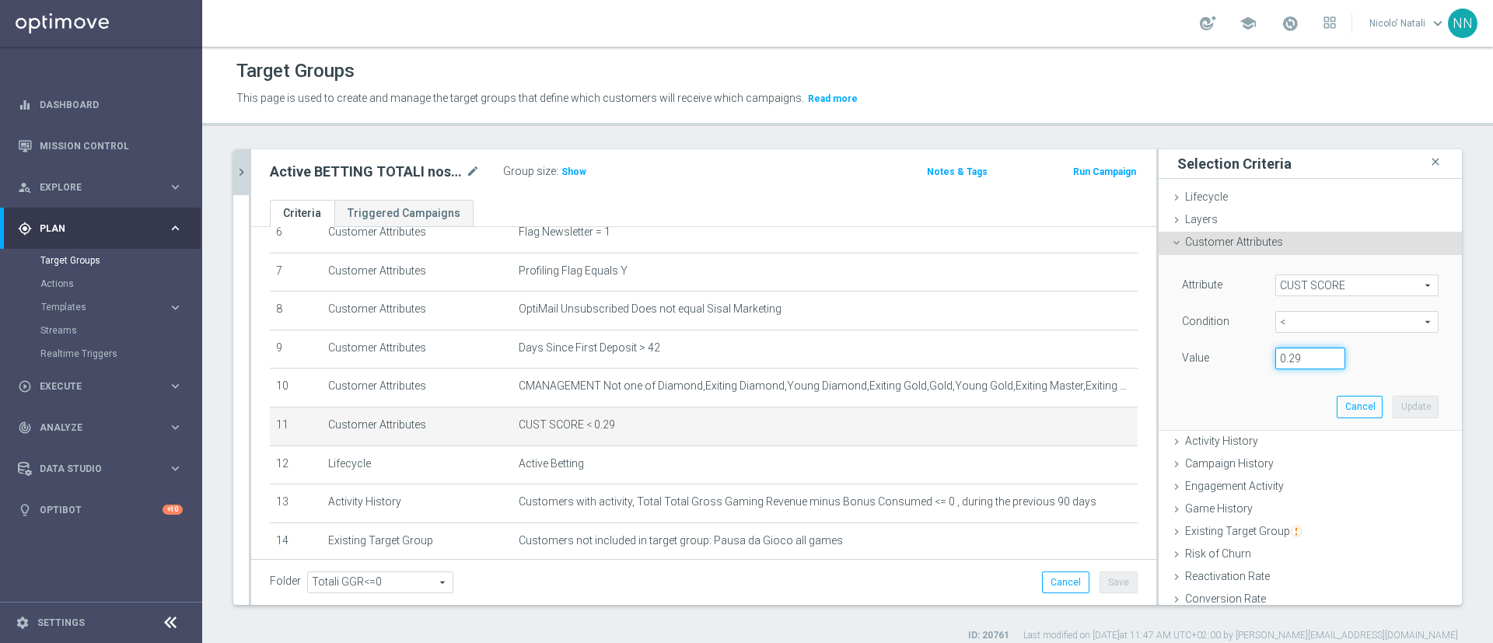
click at [1281, 355] on input "0.29" at bounding box center [1311, 359] width 70 height 22
type input "0.14"
click at [1393, 408] on button "Update" at bounding box center [1416, 407] width 46 height 22
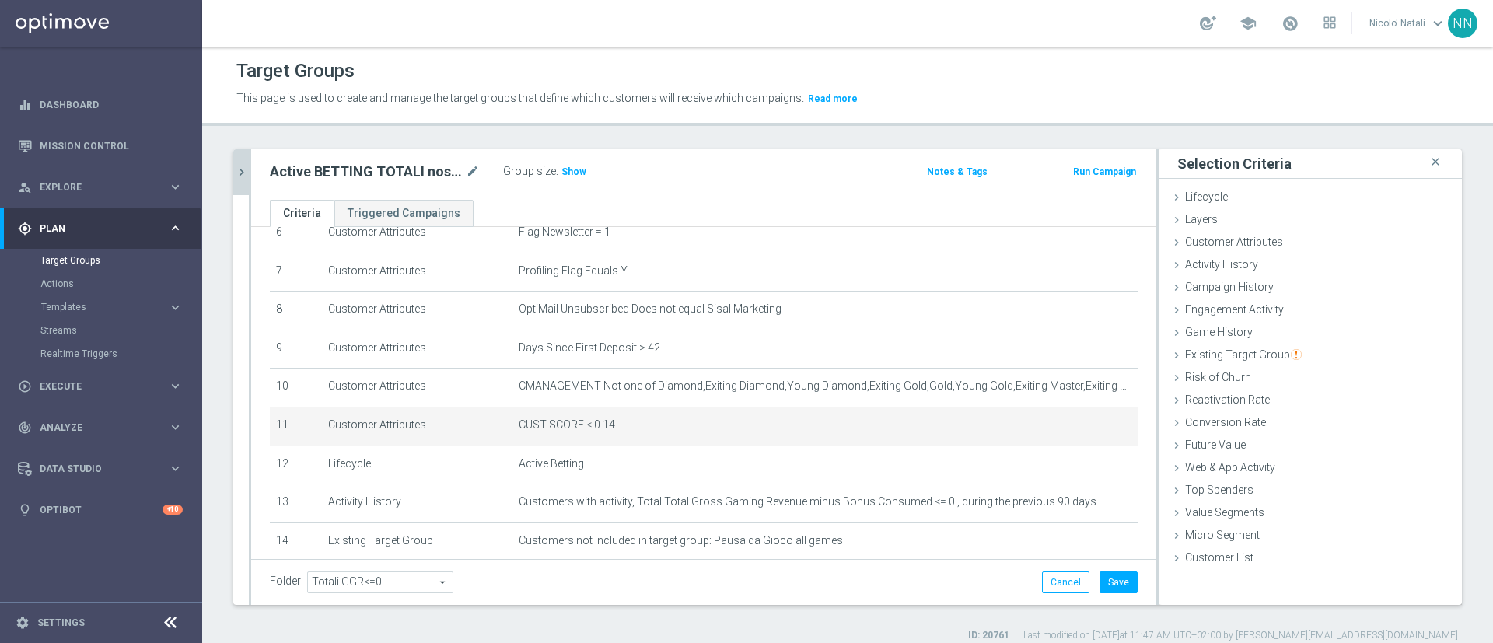
click at [1082, 574] on div "Cancel Save Saving..." at bounding box center [1090, 583] width 96 height 22
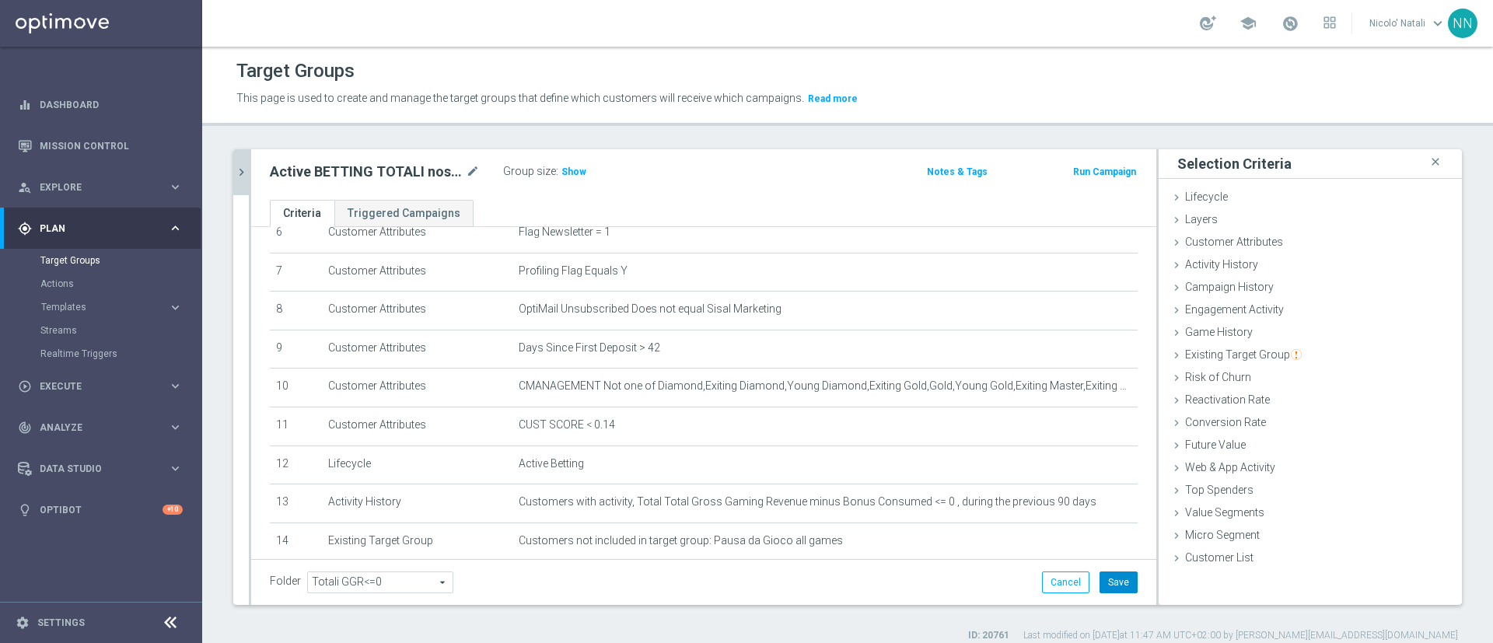
click at [1100, 579] on button "Save" at bounding box center [1119, 583] width 38 height 22
click at [236, 177] on icon "chevron_right" at bounding box center [241, 172] width 15 height 15
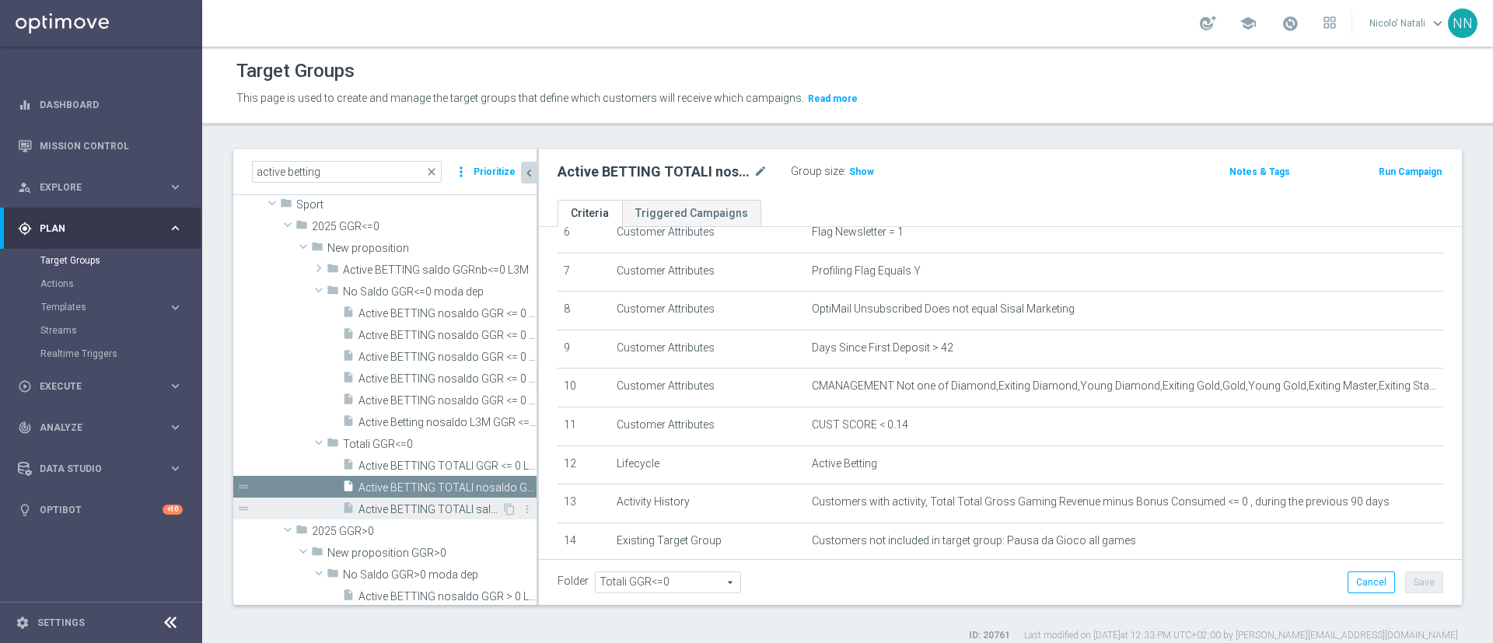
click at [458, 504] on span "Active BETTING TOTALI saldo GGR <= 0 L3M" at bounding box center [430, 509] width 143 height 13
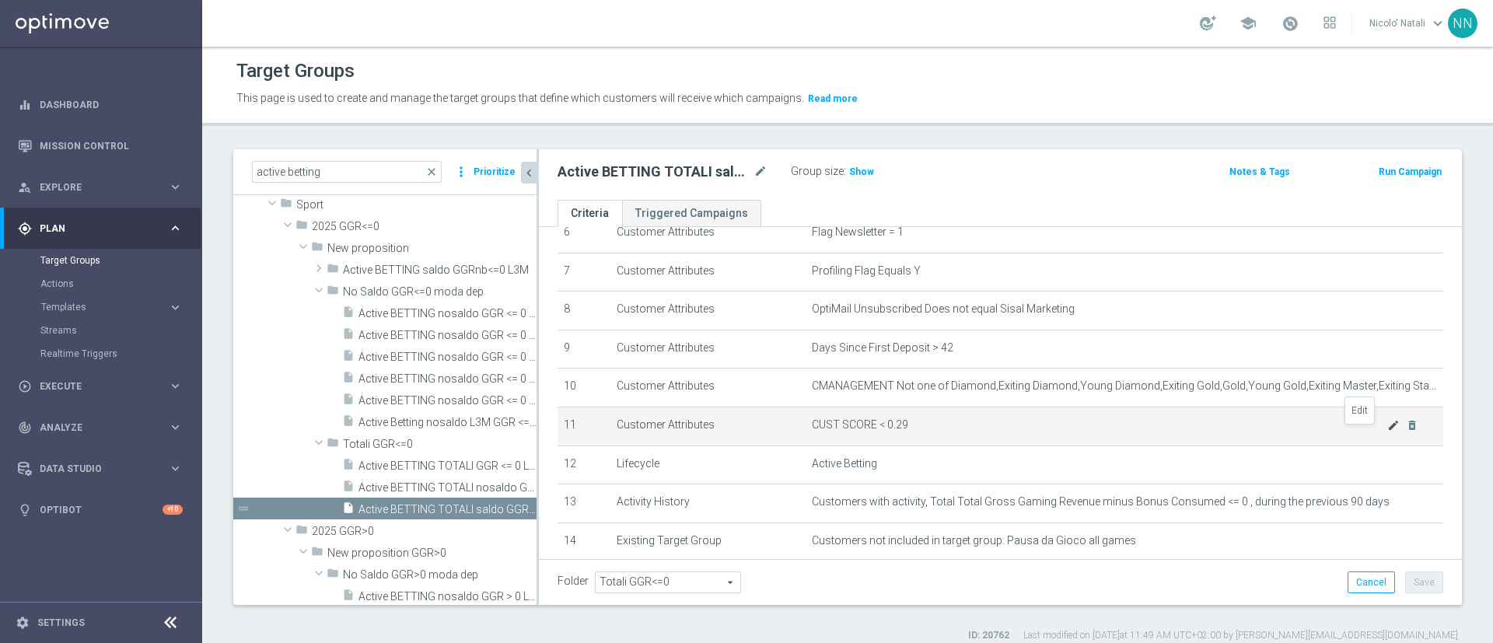
click at [1388, 429] on icon "mode_edit" at bounding box center [1394, 425] width 12 height 12
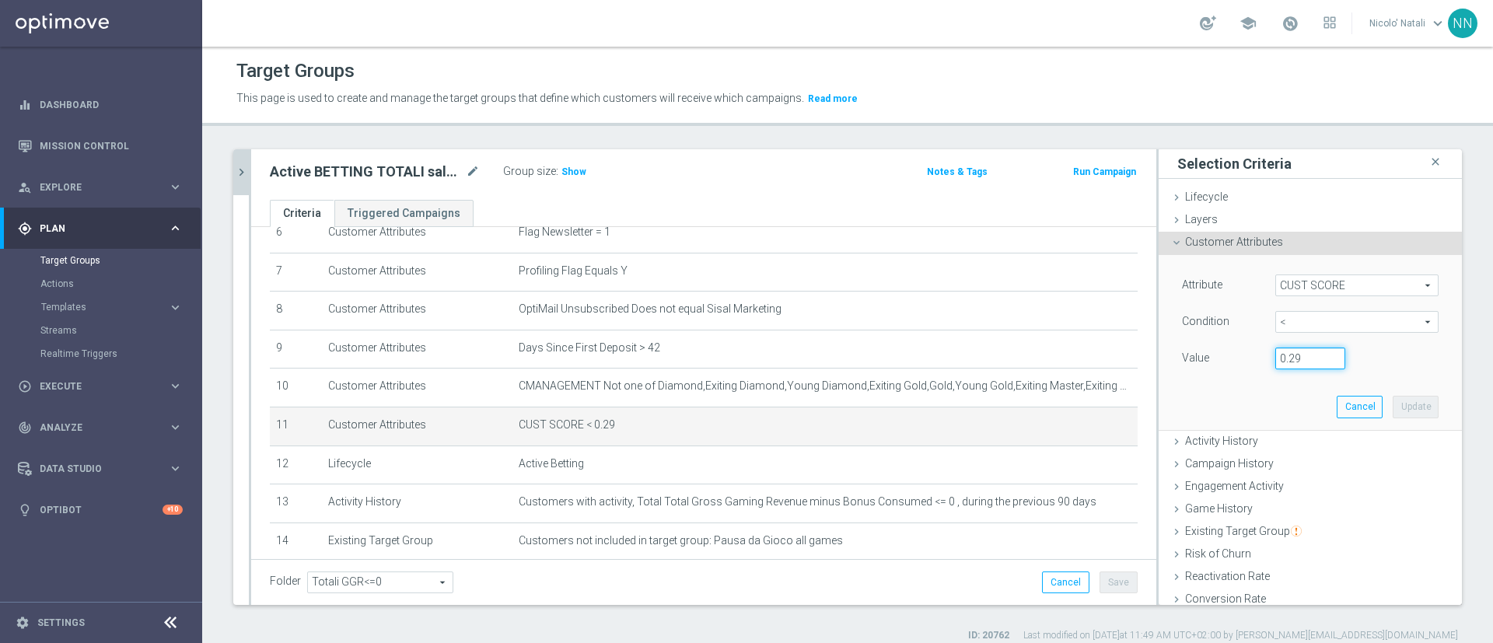
click at [1278, 356] on input "0.29" at bounding box center [1311, 359] width 70 height 22
type input "0.14"
click at [1393, 411] on button "Update" at bounding box center [1416, 407] width 46 height 22
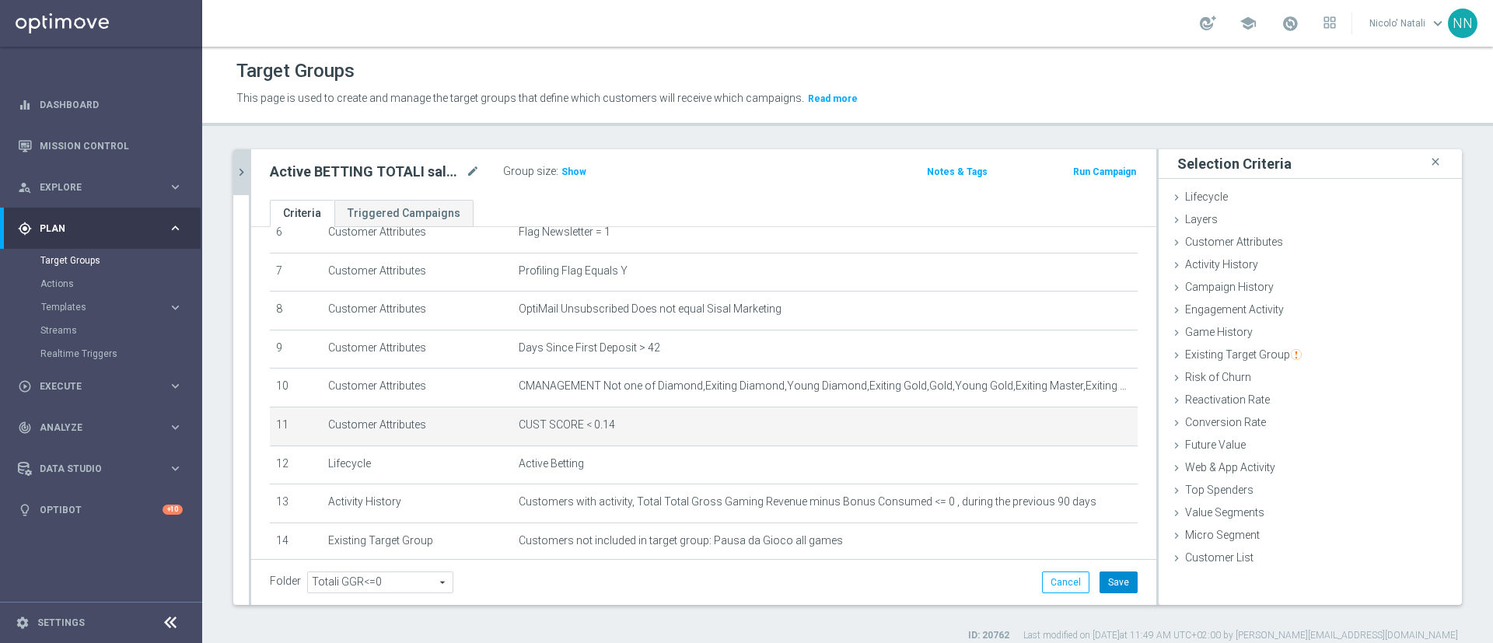
click at [1107, 585] on button "Save" at bounding box center [1119, 583] width 38 height 22
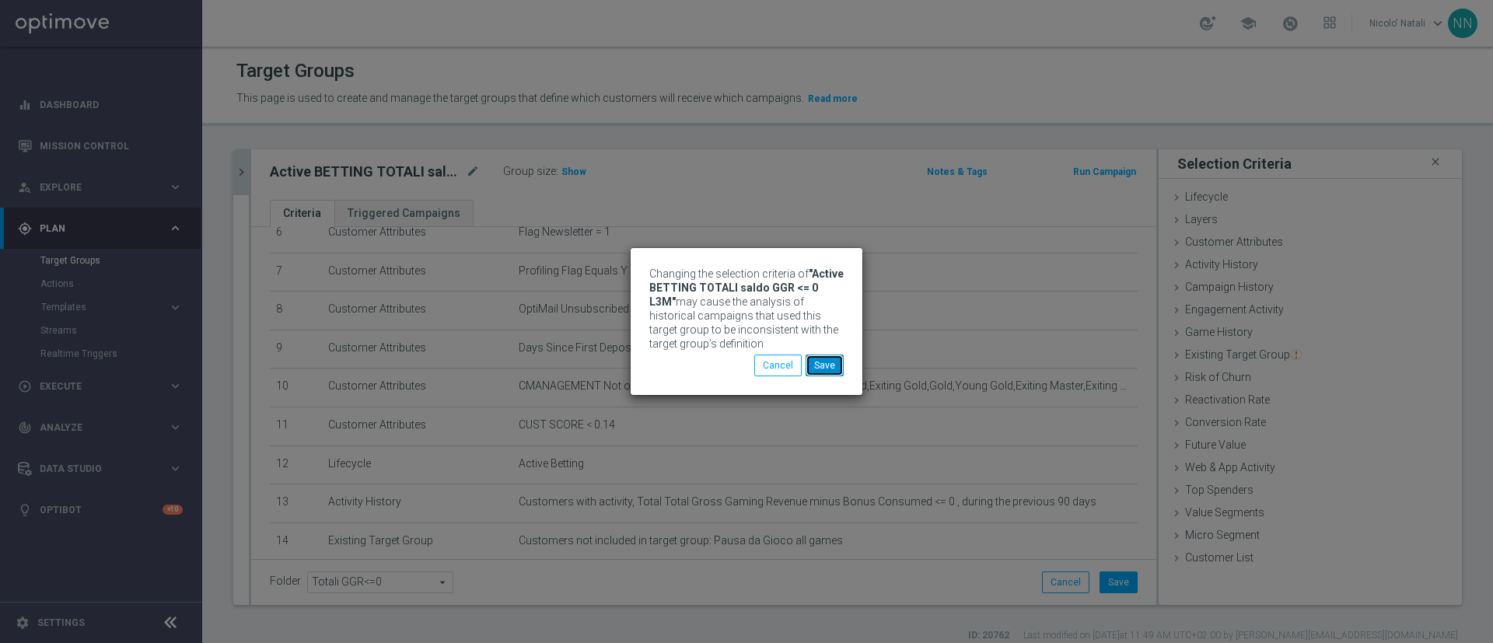
click at [822, 369] on button "Save" at bounding box center [825, 366] width 38 height 22
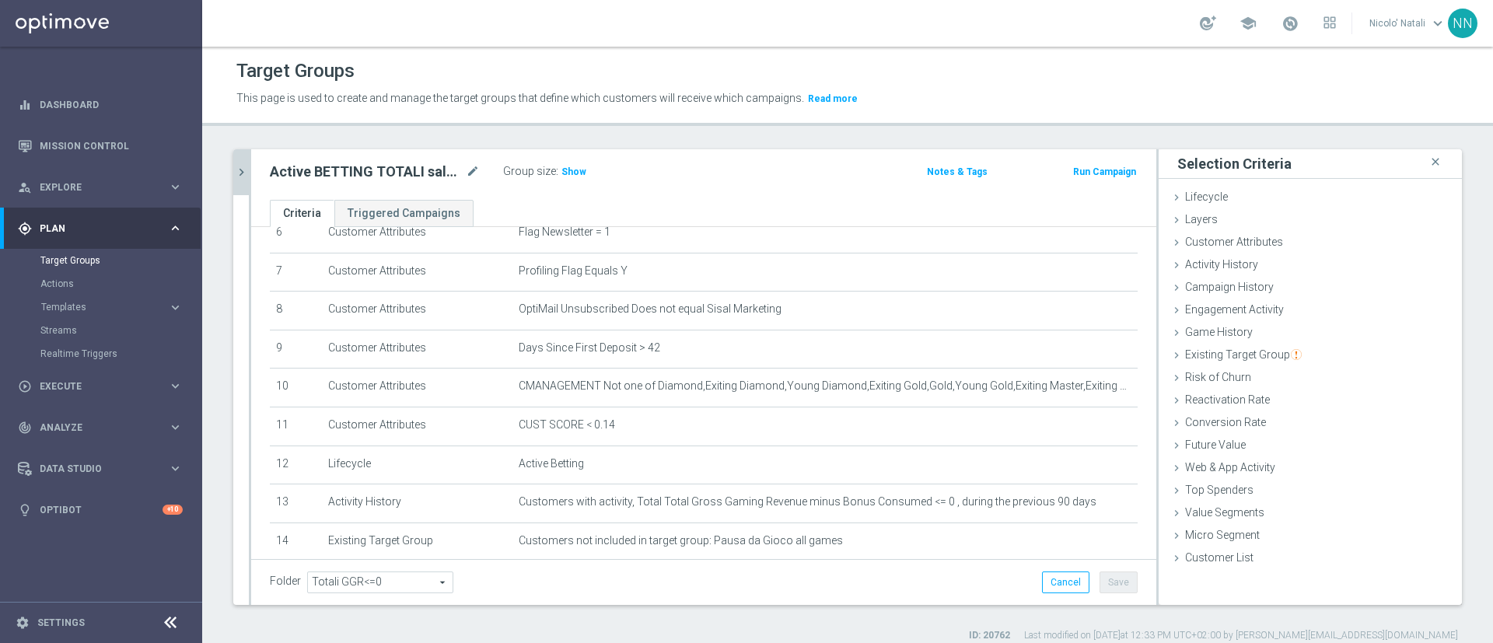
click at [233, 185] on button "chevron_right" at bounding box center [241, 172] width 16 height 46
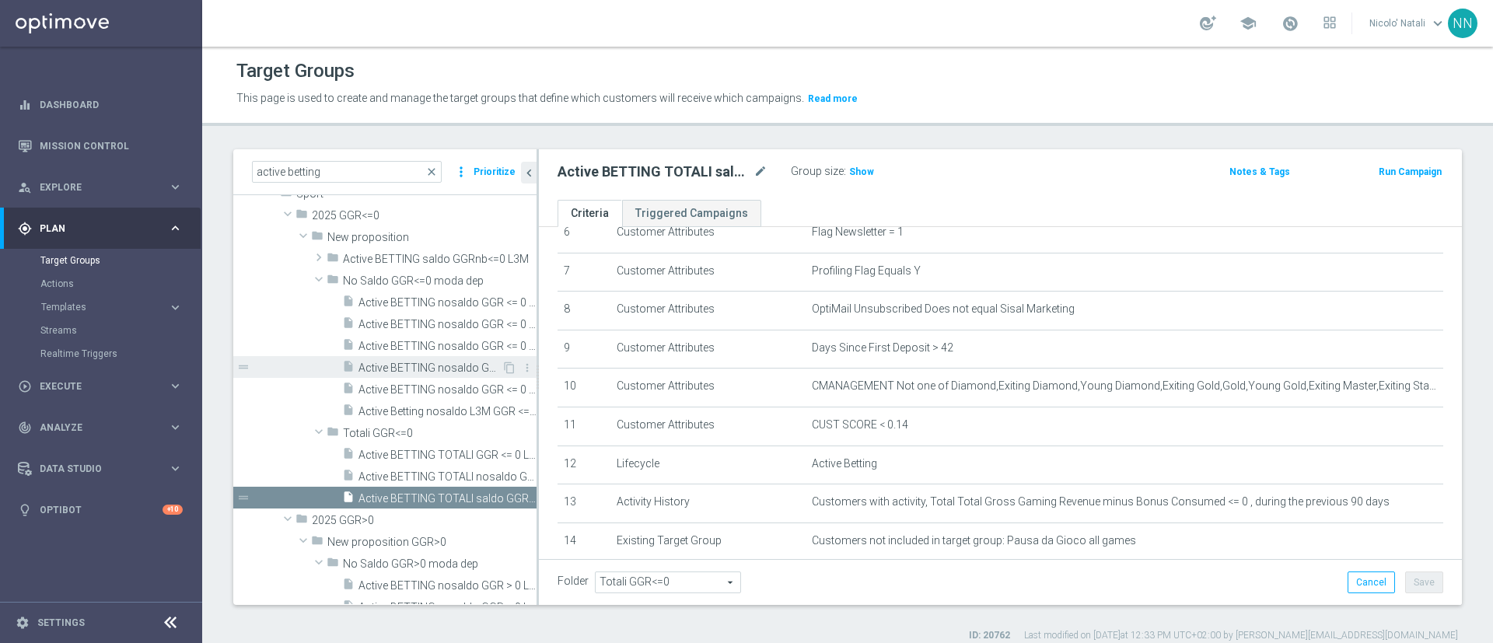
scroll to position [445, 0]
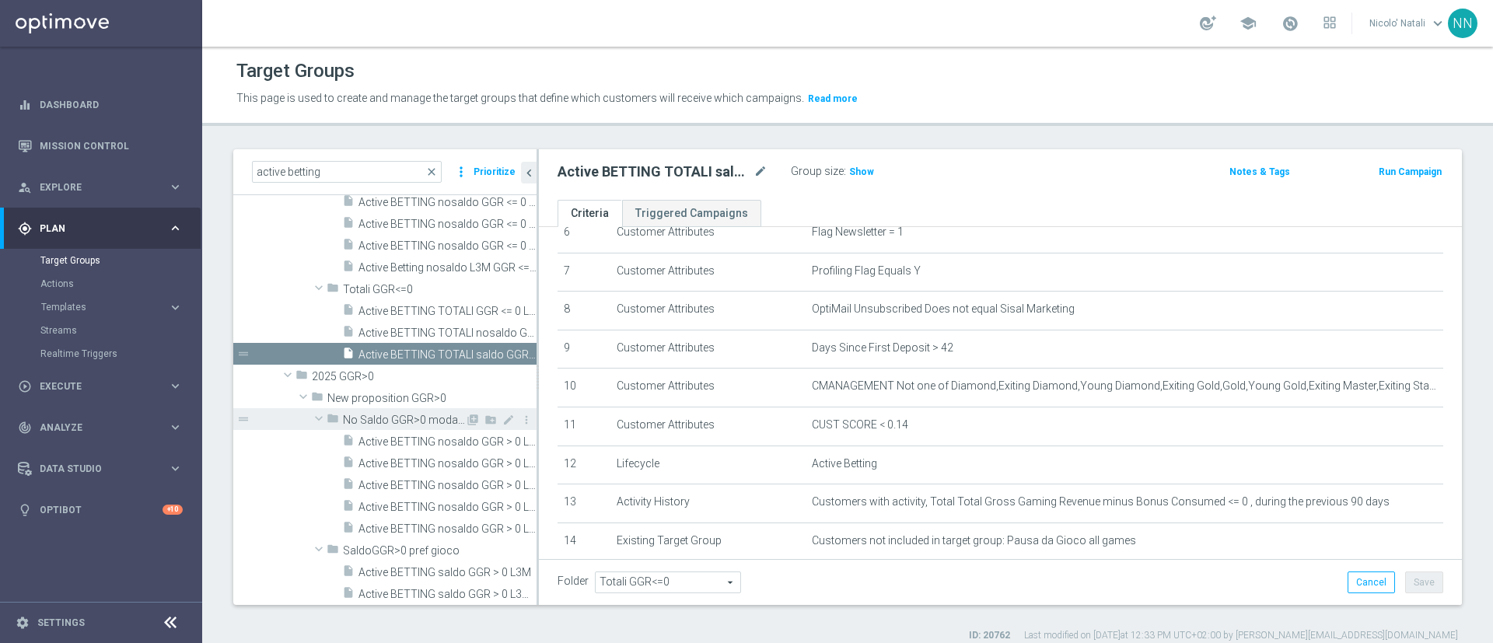
click at [377, 417] on span "No Saldo GGR>0 moda dep" at bounding box center [404, 420] width 122 height 13
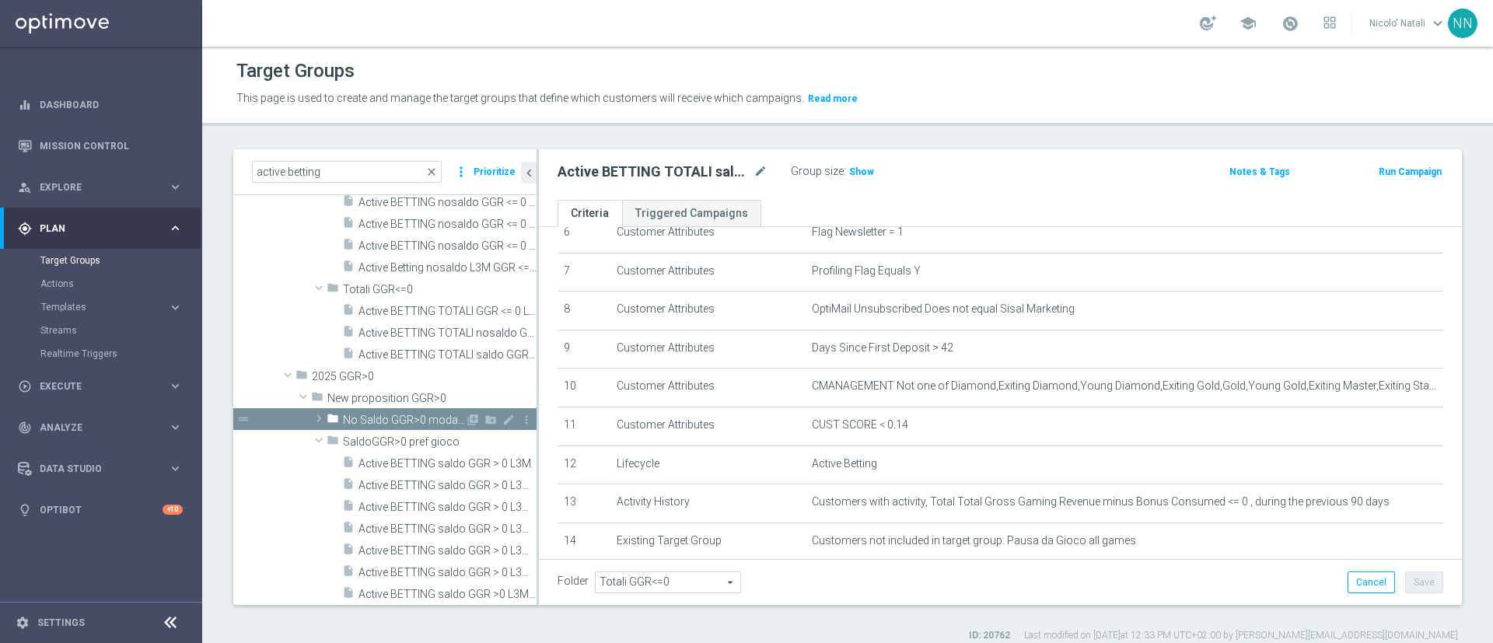
click at [377, 417] on span "No Saldo GGR>0 moda dep" at bounding box center [404, 420] width 122 height 13
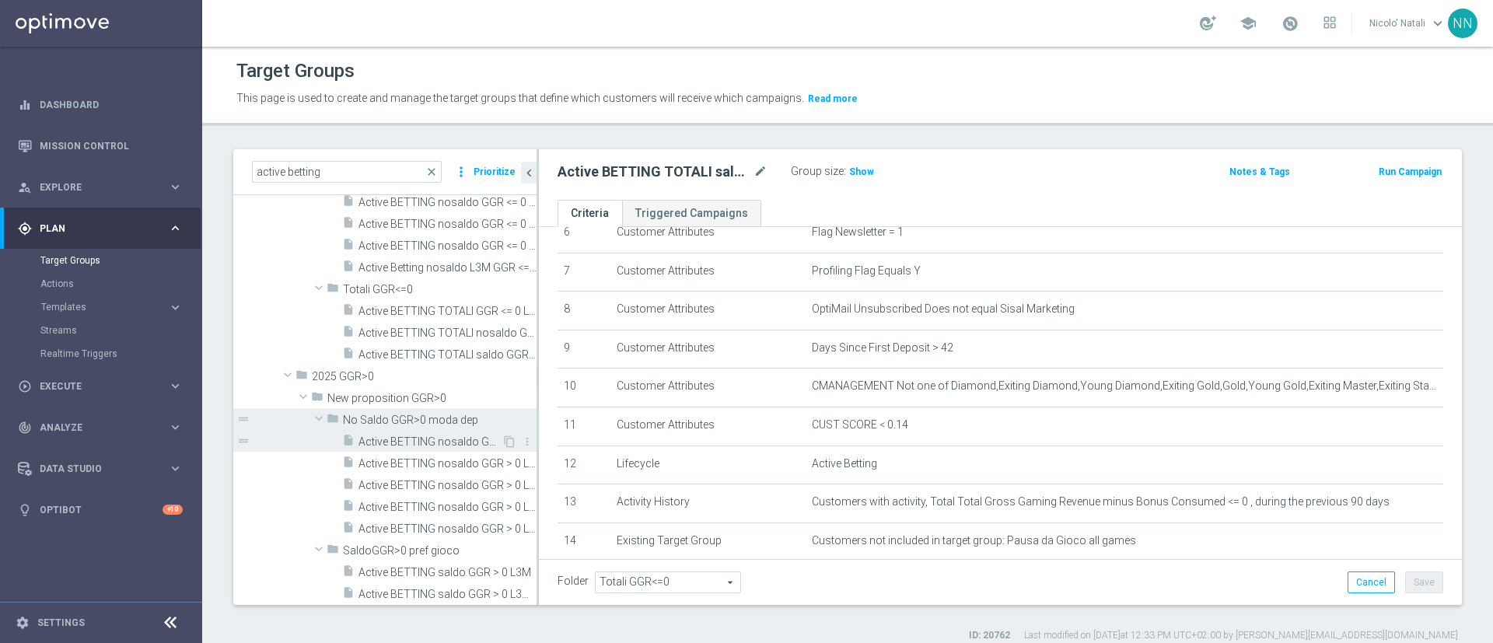
click at [393, 437] on span "Active BETTING nosaldo GGR > 0 L3M" at bounding box center [430, 442] width 143 height 13
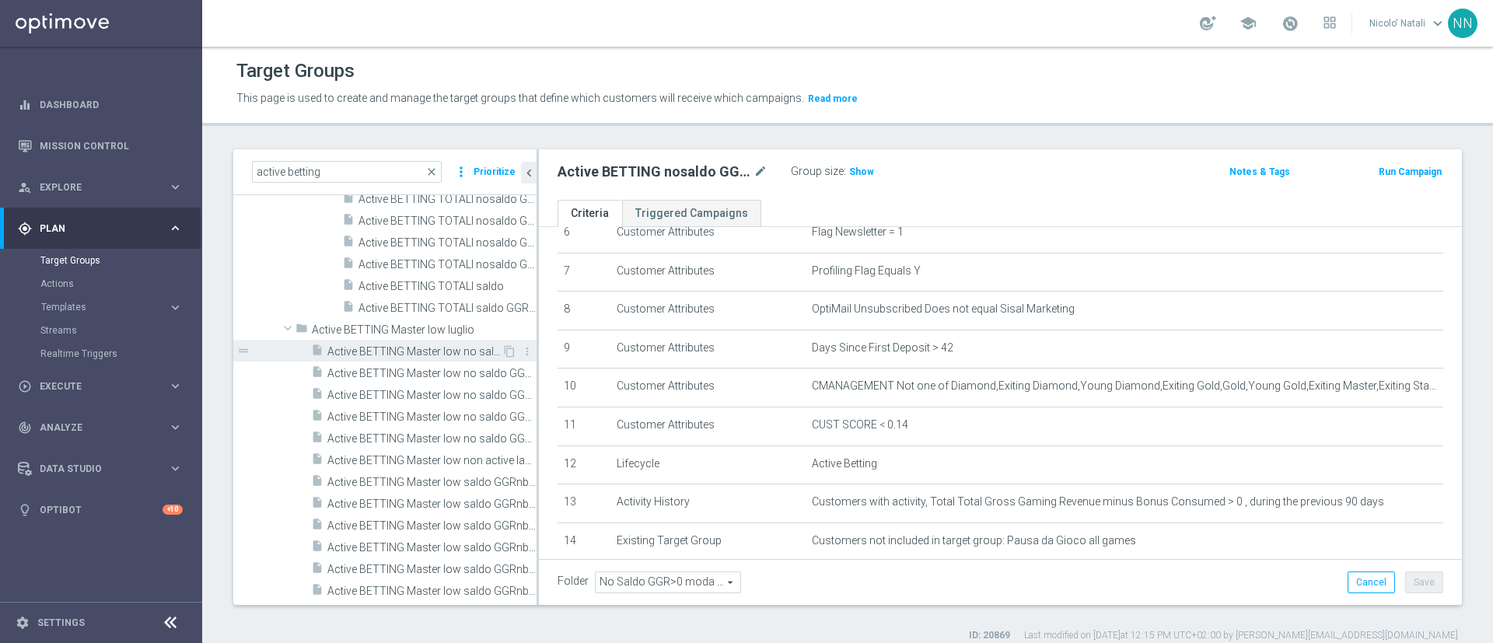
scroll to position [1199, 0]
click at [415, 344] on div "insert_drive_file Active BETTING Master low no saldo GGRnb<=0" at bounding box center [406, 352] width 191 height 22
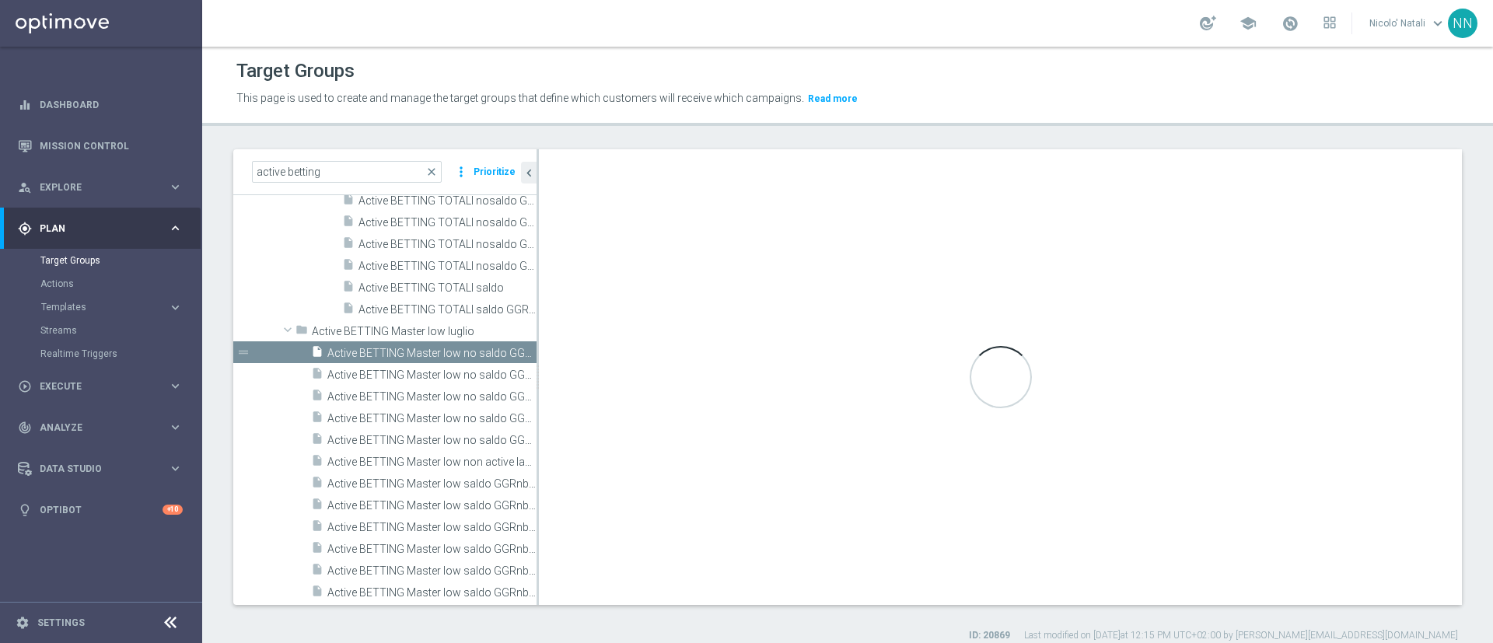
type input "Active BETTING Master low luglio"
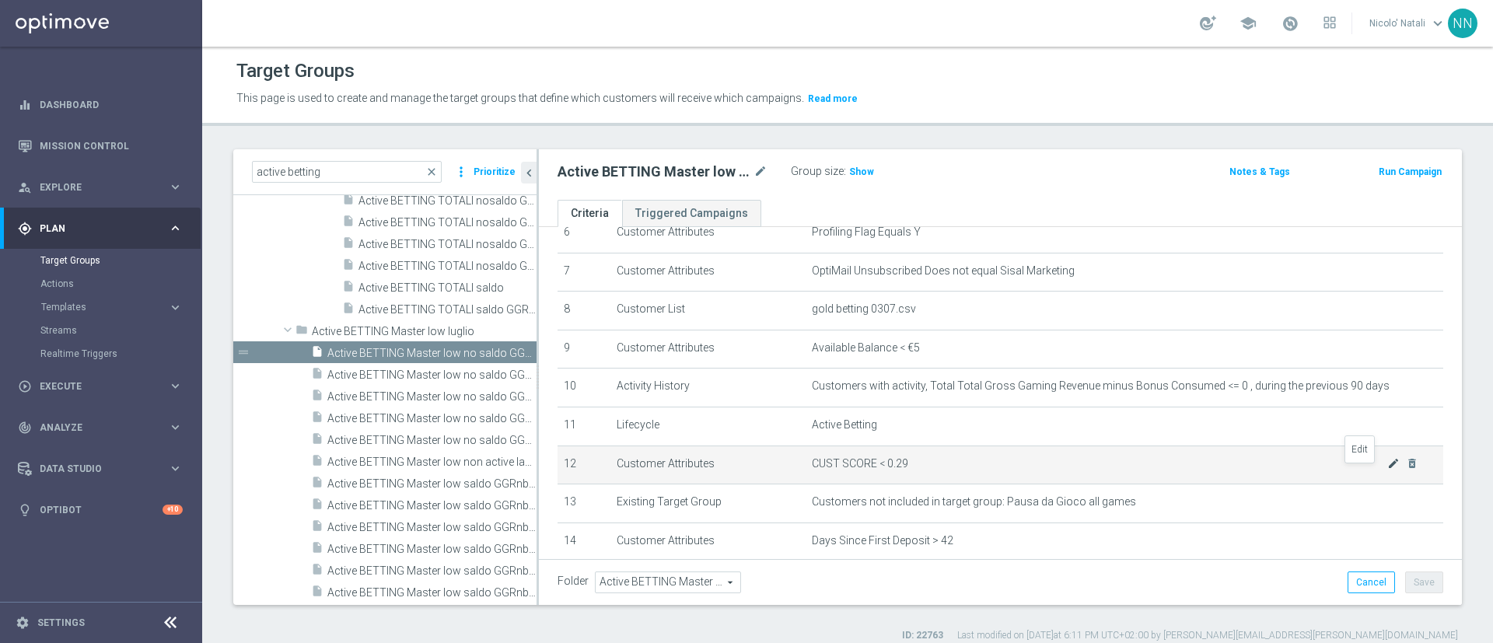
click at [1388, 470] on icon "mode_edit" at bounding box center [1394, 463] width 12 height 12
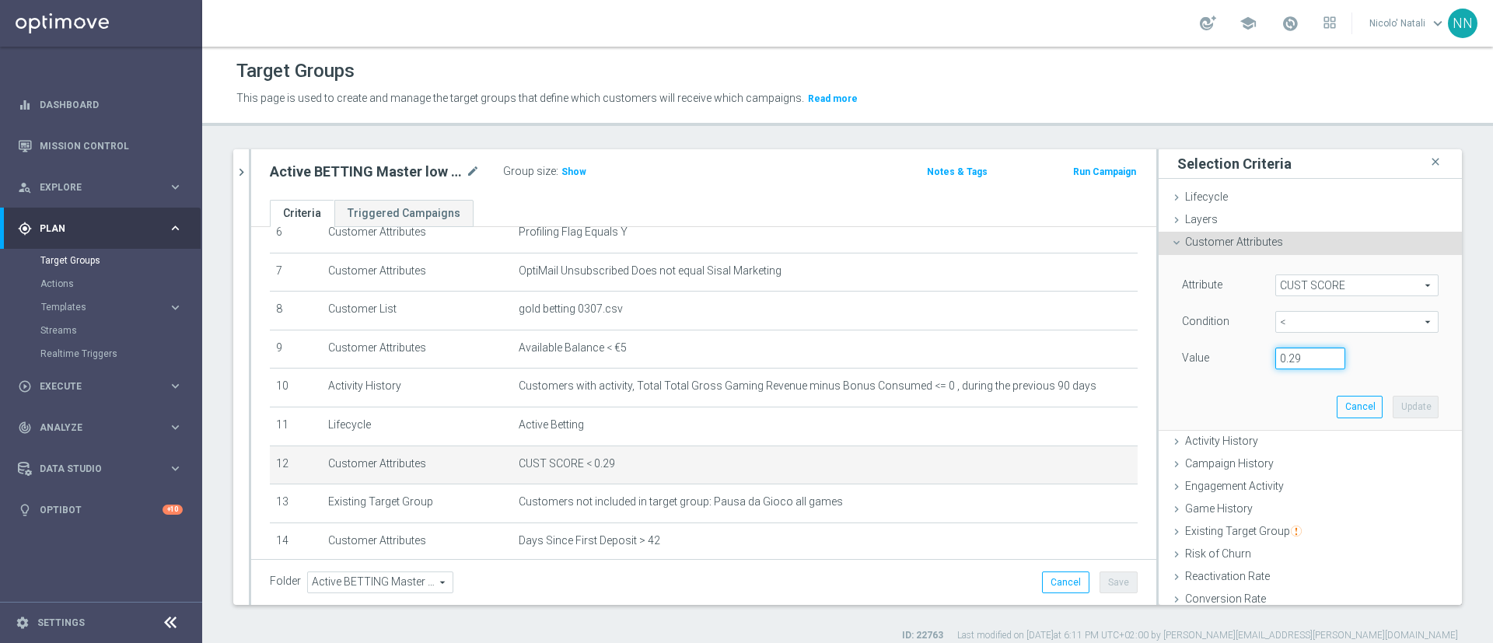
click at [1276, 352] on input "0.29" at bounding box center [1311, 359] width 70 height 22
type input "0.14"
click at [1393, 401] on button "Update" at bounding box center [1416, 407] width 46 height 22
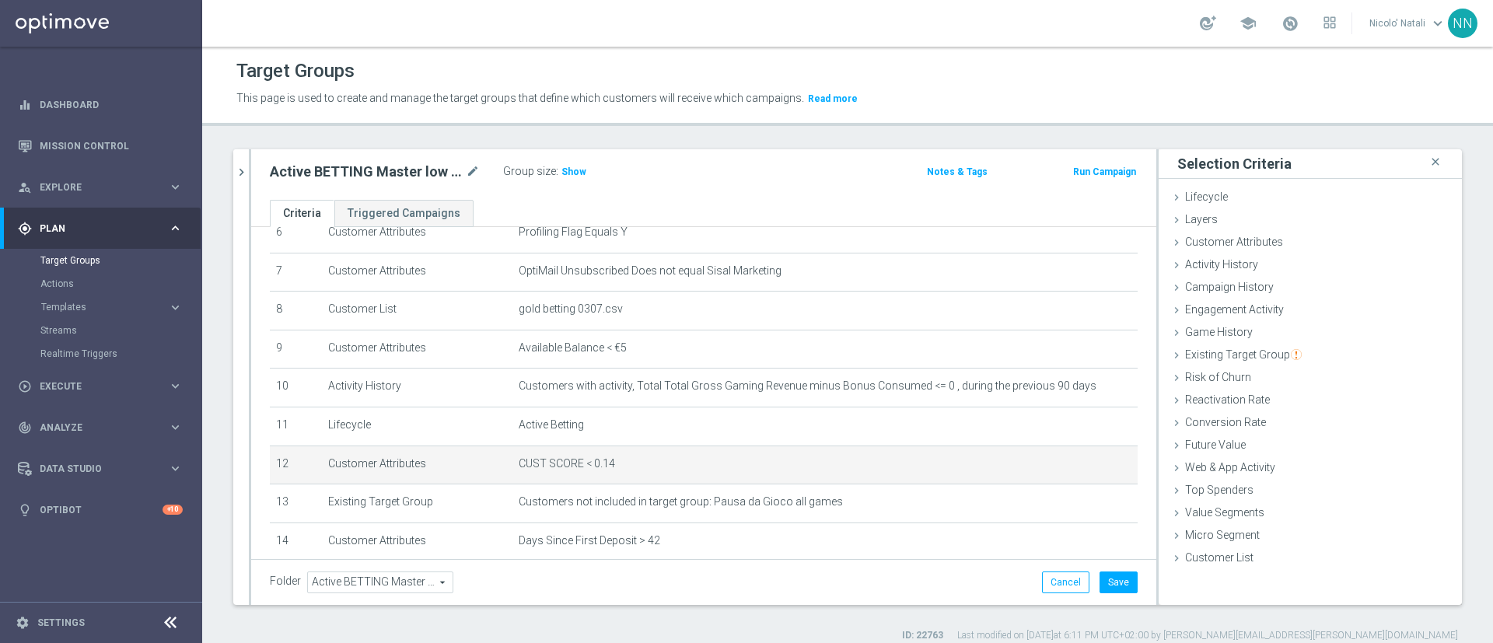
click at [1121, 566] on div "Folder Active BETTING Master low luglio Active BETTING Master low luglio arrow_…" at bounding box center [703, 582] width 905 height 46
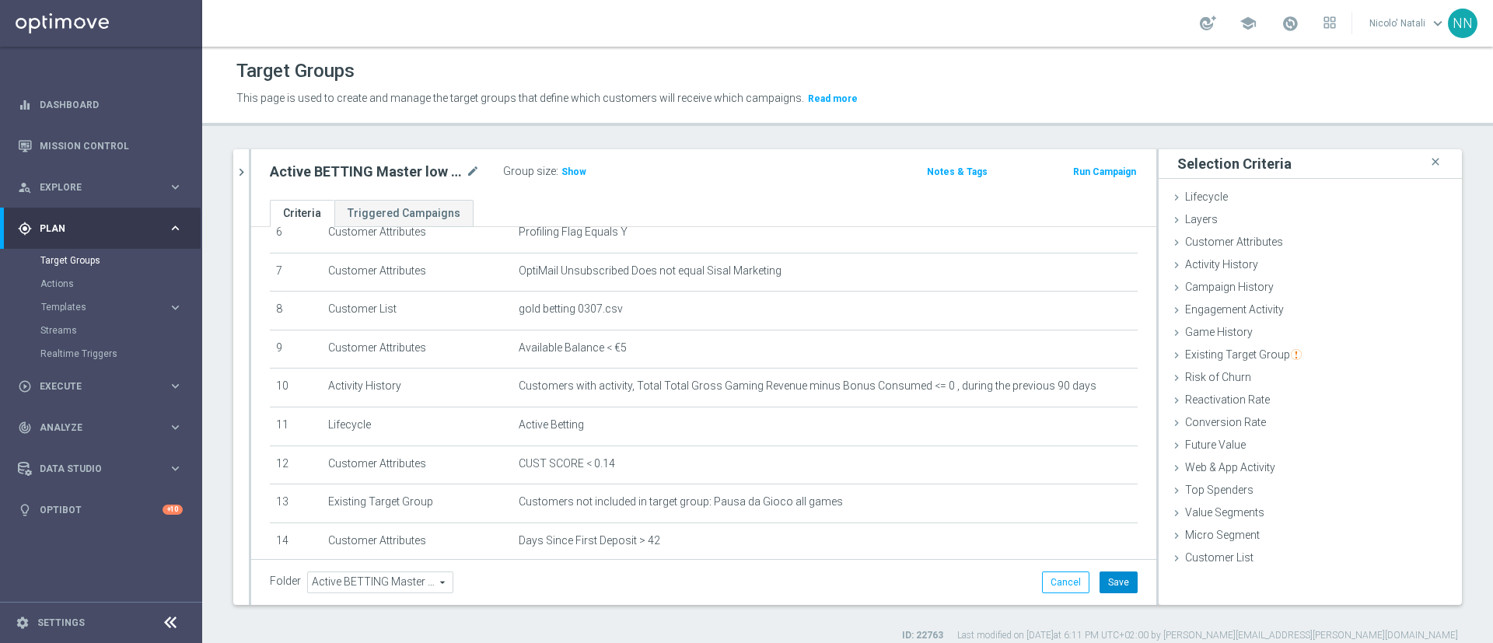
click at [1106, 576] on button "Save" at bounding box center [1119, 583] width 38 height 22
click at [243, 175] on icon "chevron_right" at bounding box center [241, 172] width 15 height 15
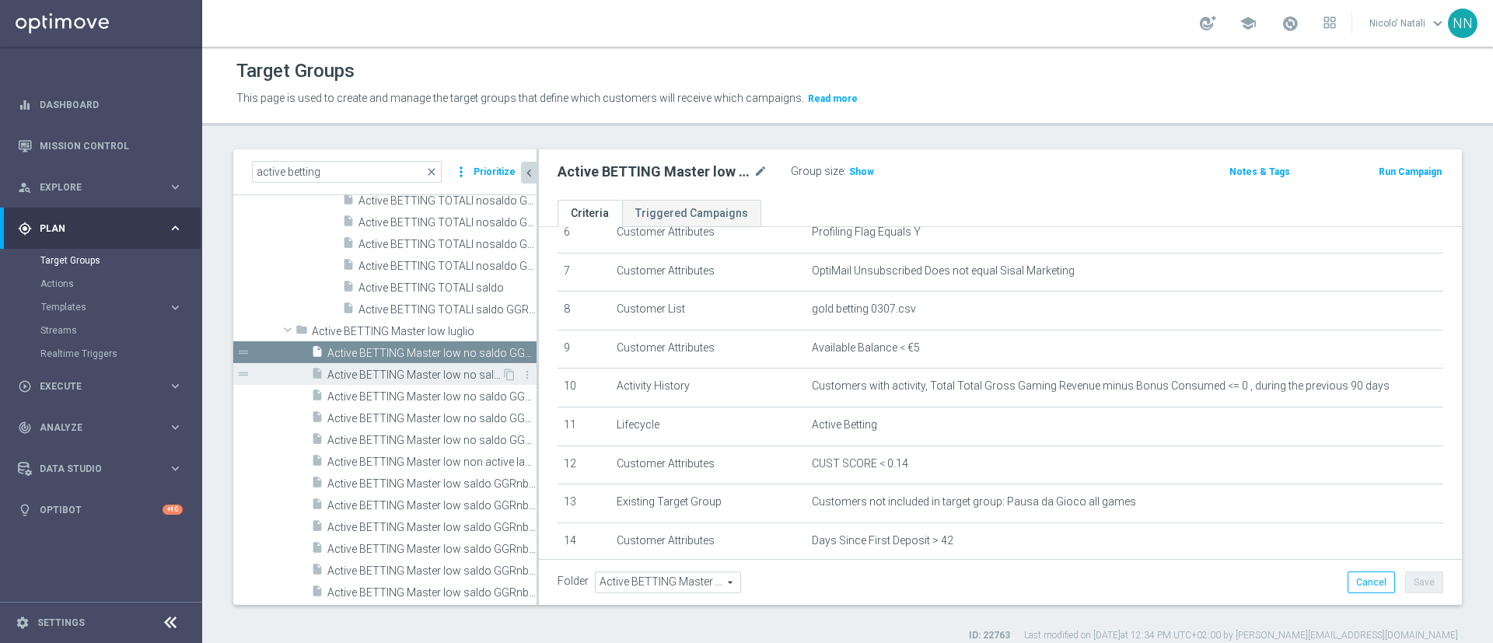
click at [352, 376] on span "Active BETTING Master low no saldo GGRnb>0" at bounding box center [414, 375] width 174 height 13
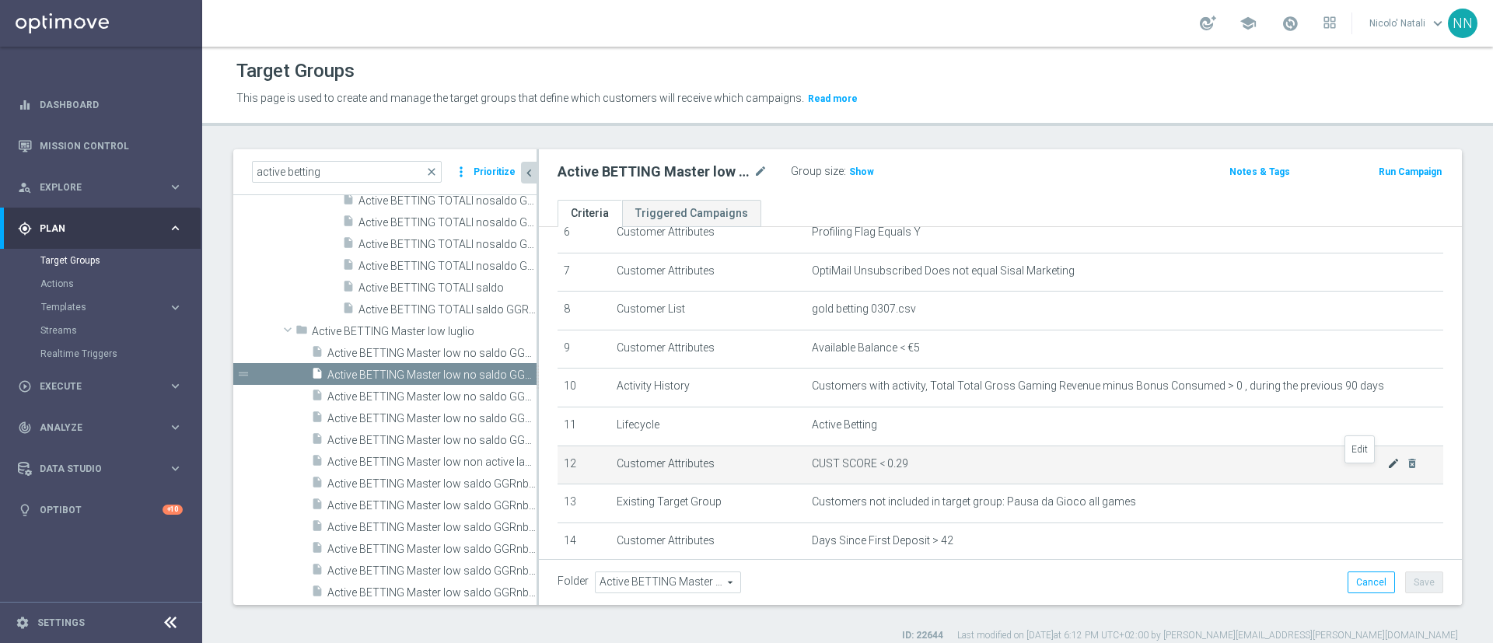
click at [1388, 470] on icon "mode_edit" at bounding box center [1394, 463] width 12 height 12
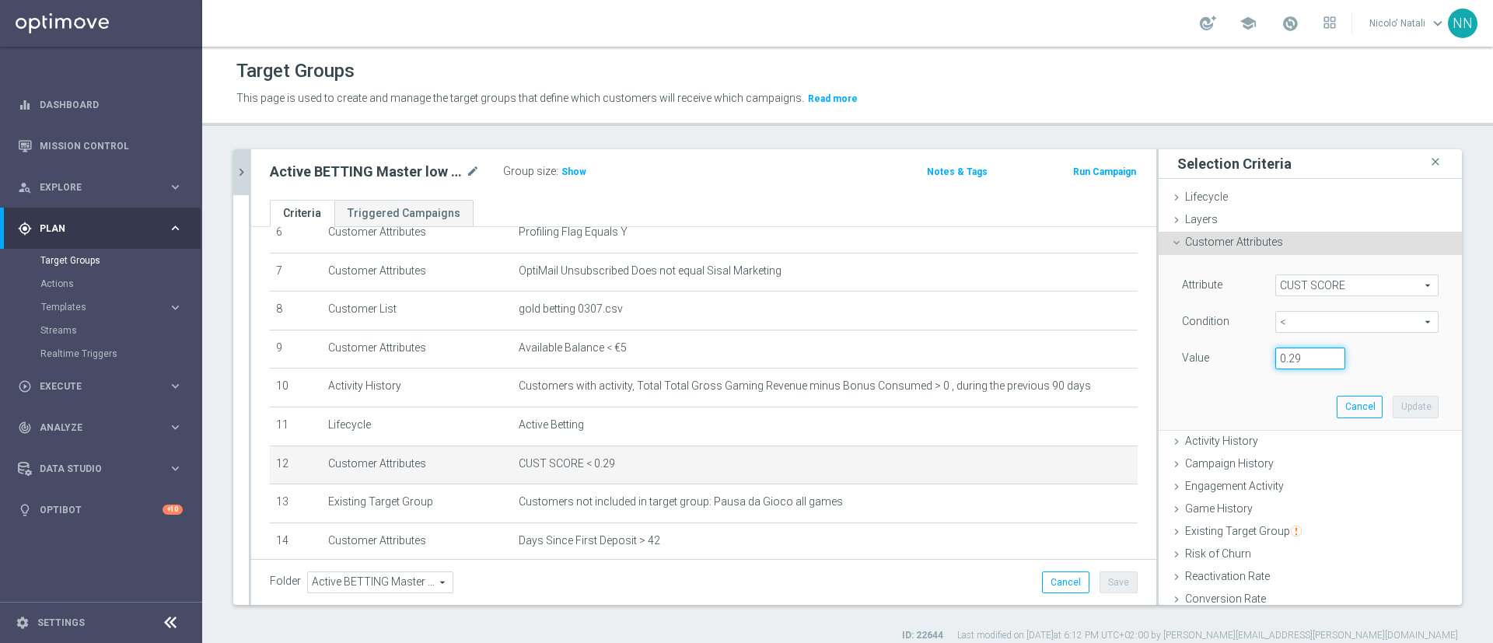
click at [1287, 352] on input "0.29" at bounding box center [1311, 359] width 70 height 22
type input "0.14"
click at [1393, 404] on button "Update" at bounding box center [1416, 407] width 46 height 22
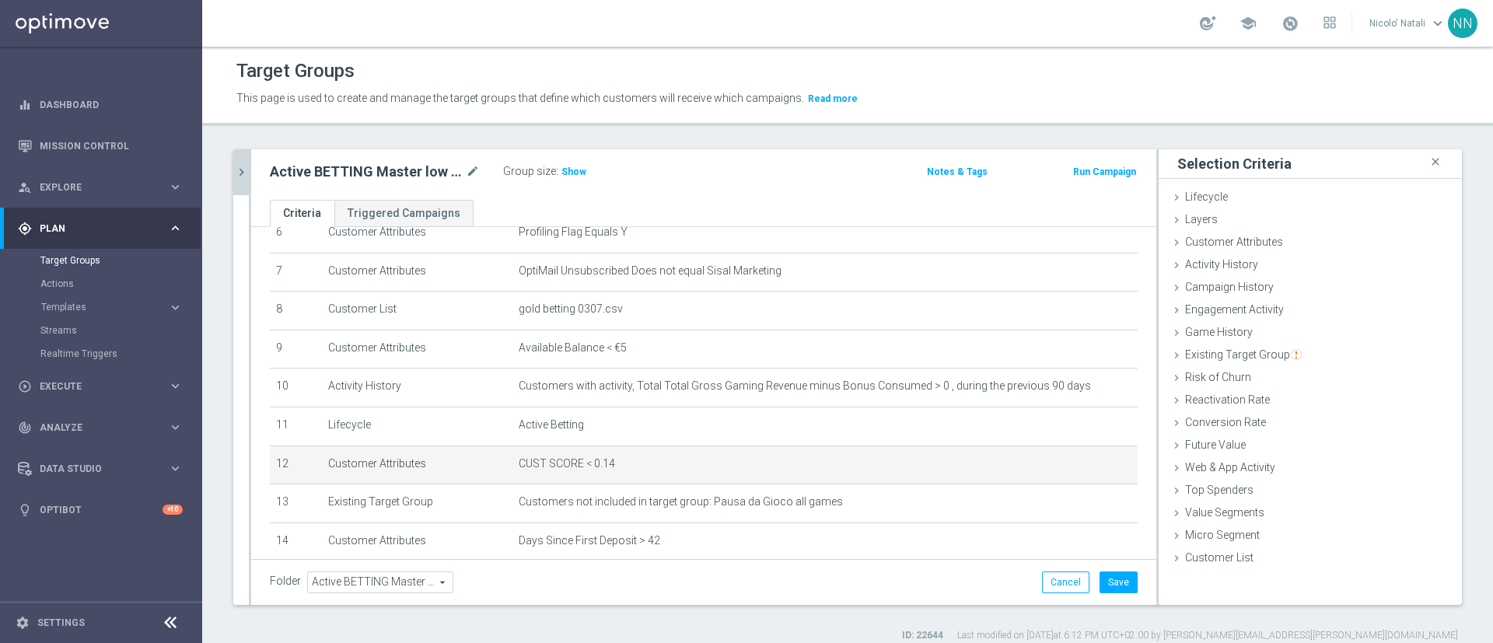
click at [1112, 569] on div "Folder Active BETTING Master low luglio Active BETTING Master low luglio arrow_…" at bounding box center [703, 582] width 905 height 46
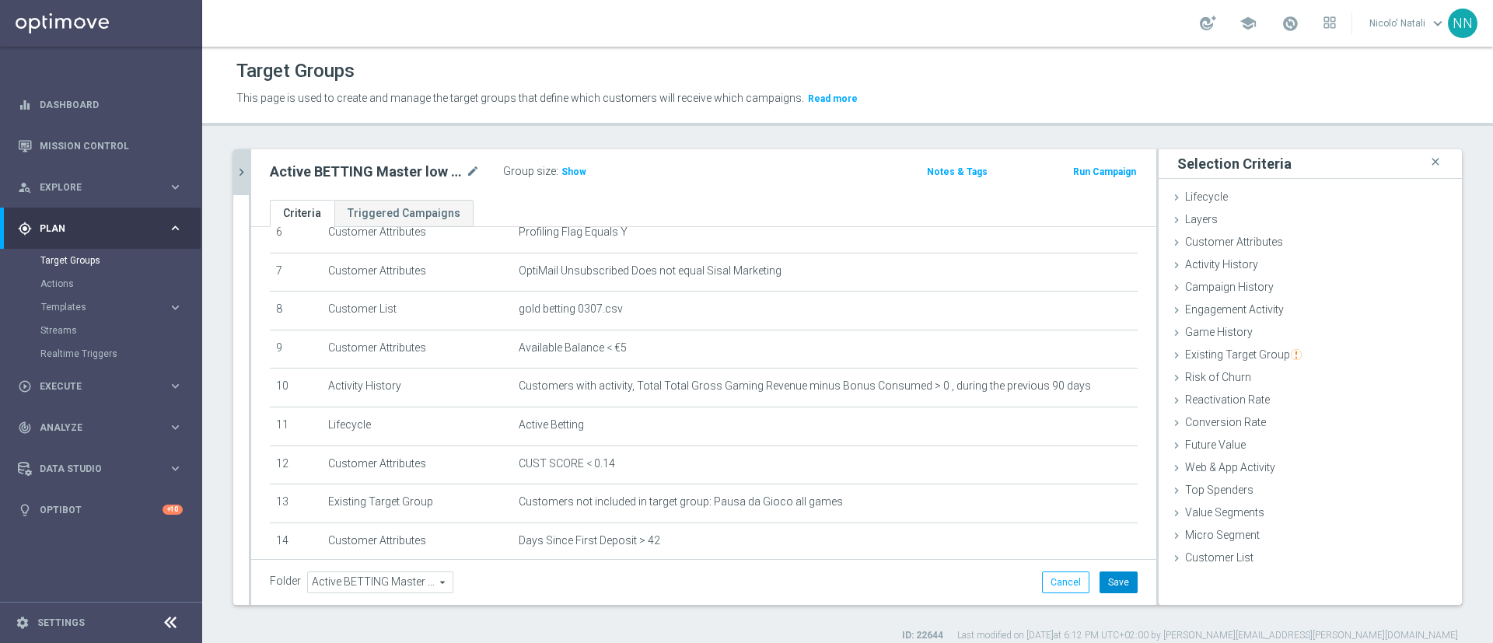
click at [1106, 574] on button "Save" at bounding box center [1119, 583] width 38 height 22
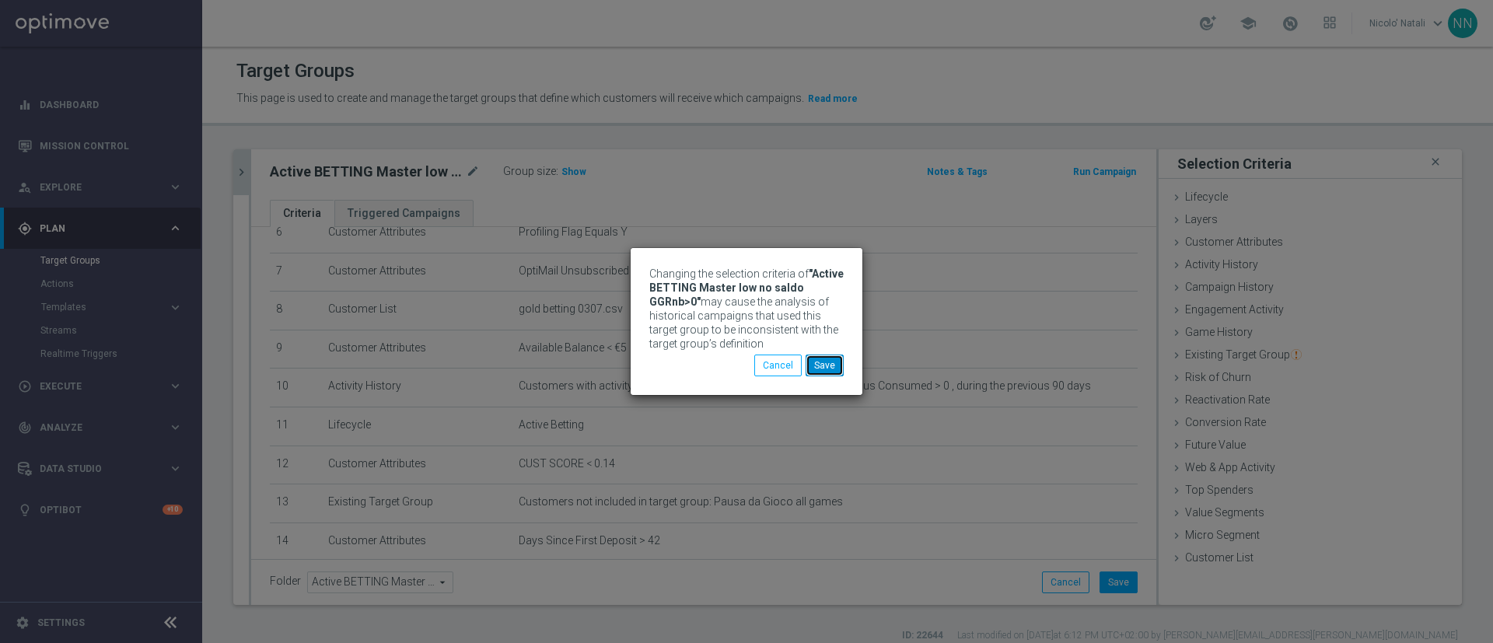
click at [831, 371] on button "Save" at bounding box center [825, 366] width 38 height 22
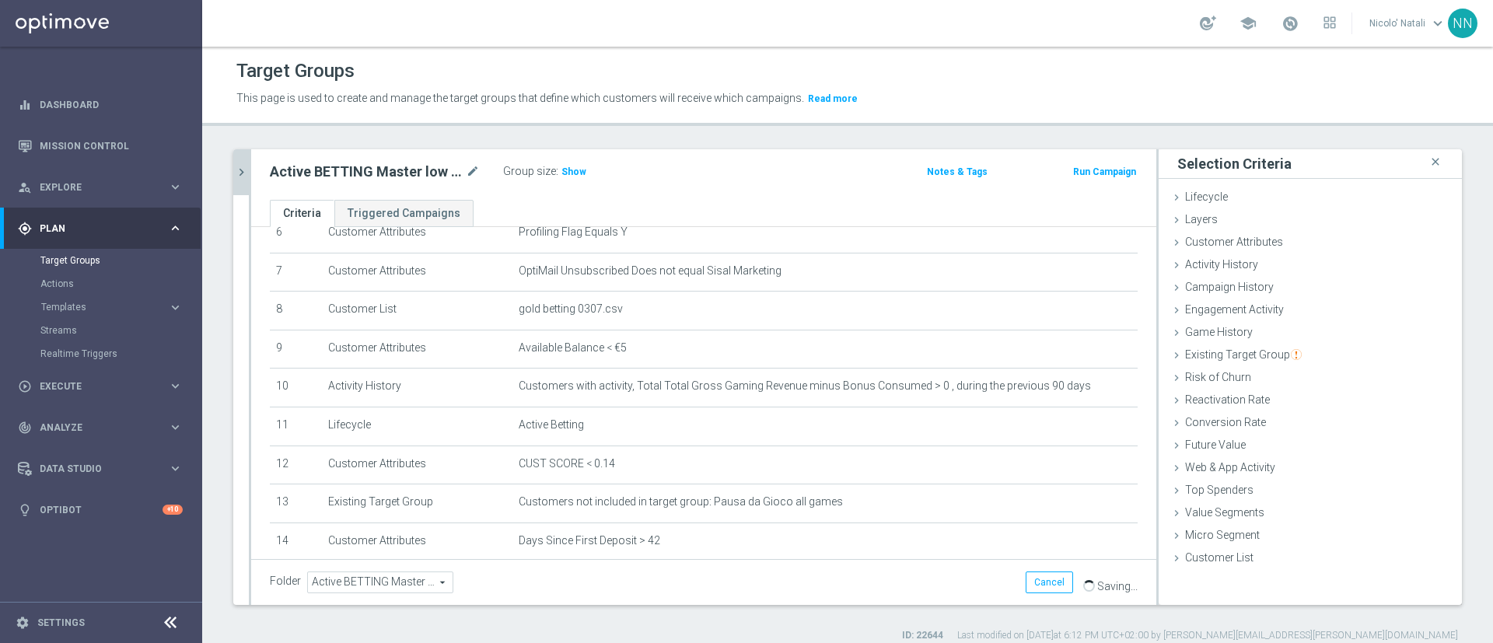
click at [238, 172] on icon "chevron_right" at bounding box center [241, 172] width 15 height 15
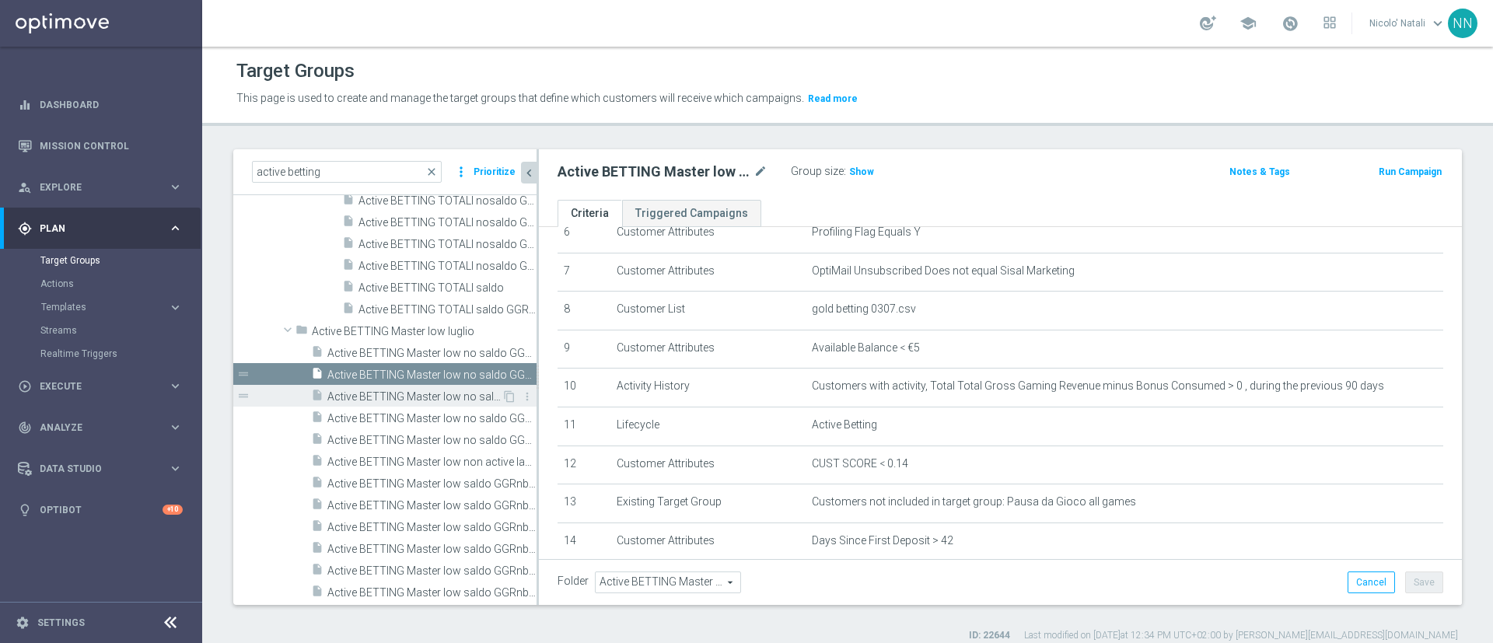
click at [451, 390] on span "Active BETTING Master low no saldo GGRnb>0 DEP RANK BOTTOM" at bounding box center [414, 396] width 174 height 13
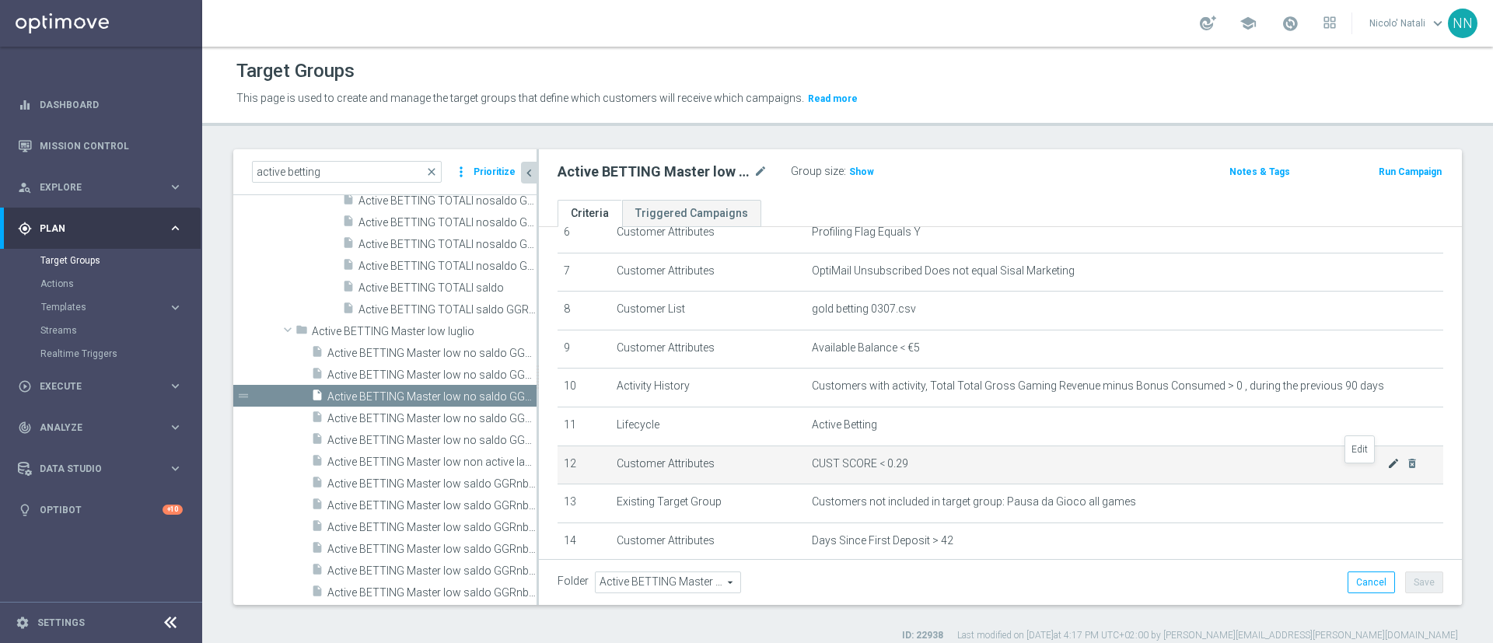
click at [1388, 470] on icon "mode_edit" at bounding box center [1394, 463] width 12 height 12
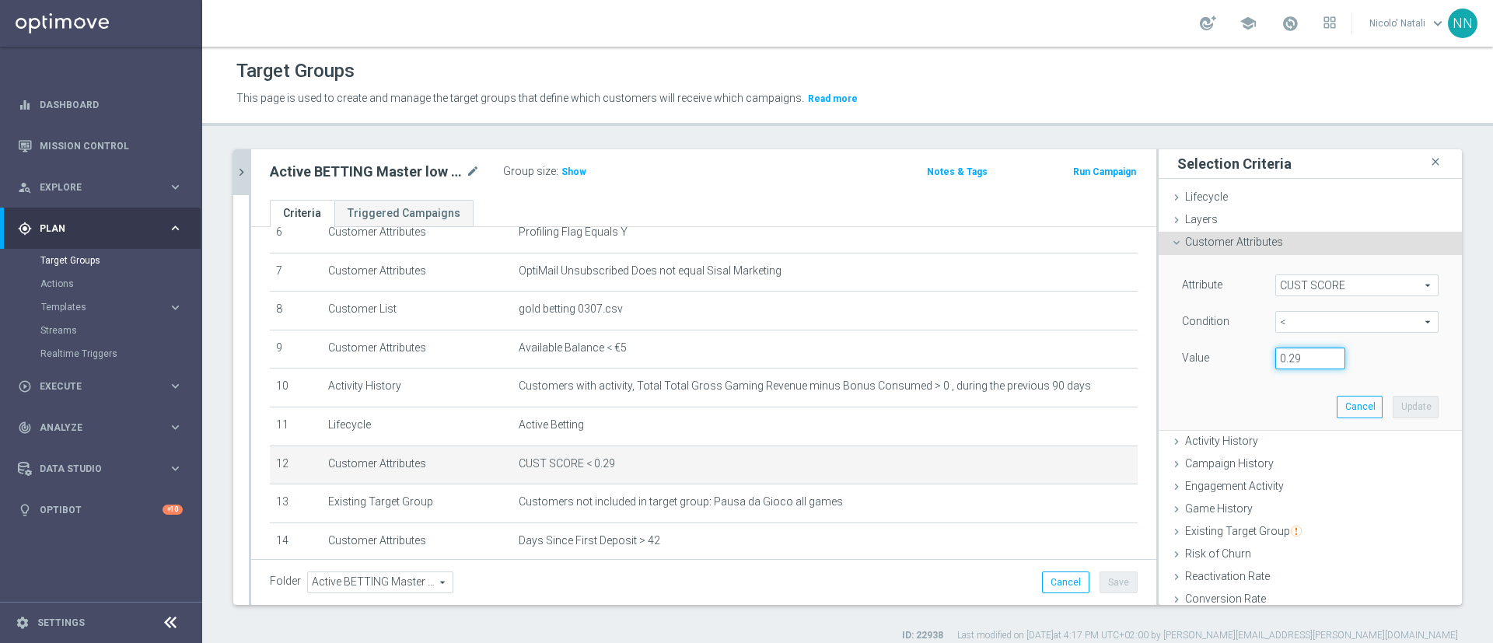
click at [1291, 361] on input "0.29" at bounding box center [1311, 359] width 70 height 22
type input "0.14"
click at [1393, 407] on button "Update" at bounding box center [1416, 407] width 46 height 22
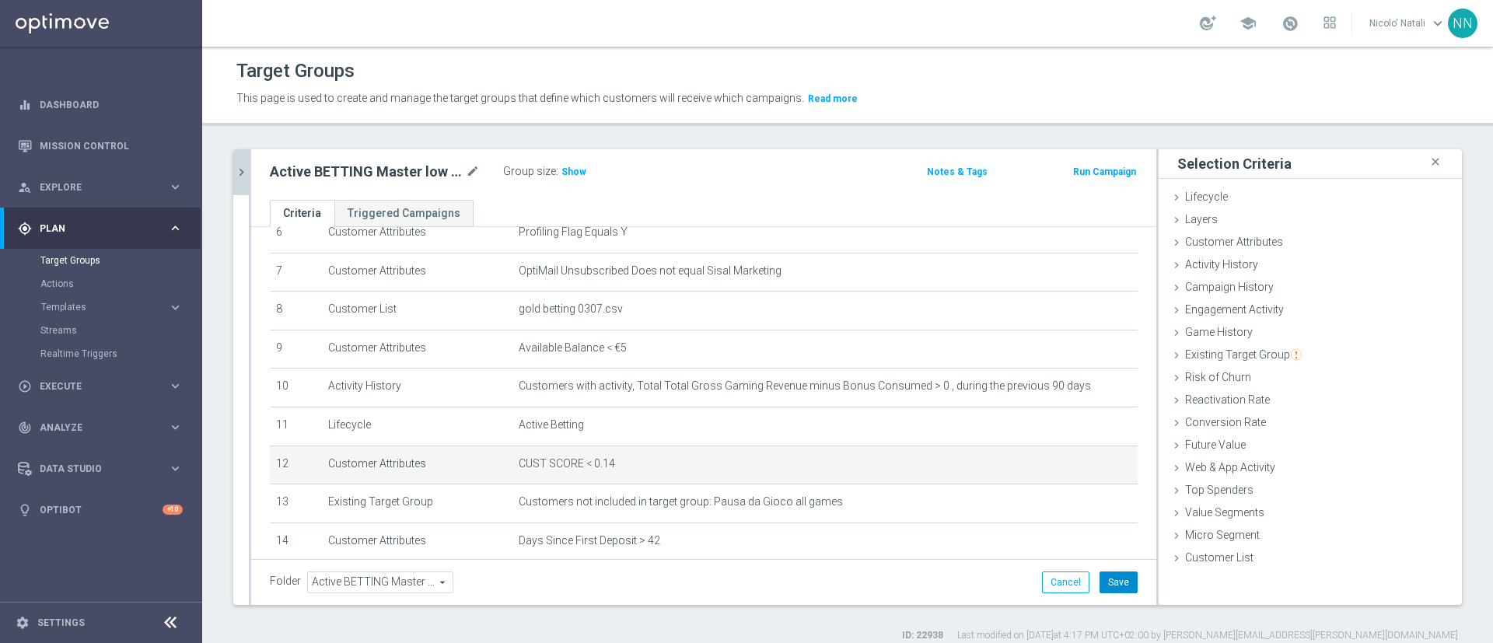
click at [1100, 584] on button "Save" at bounding box center [1119, 583] width 38 height 22
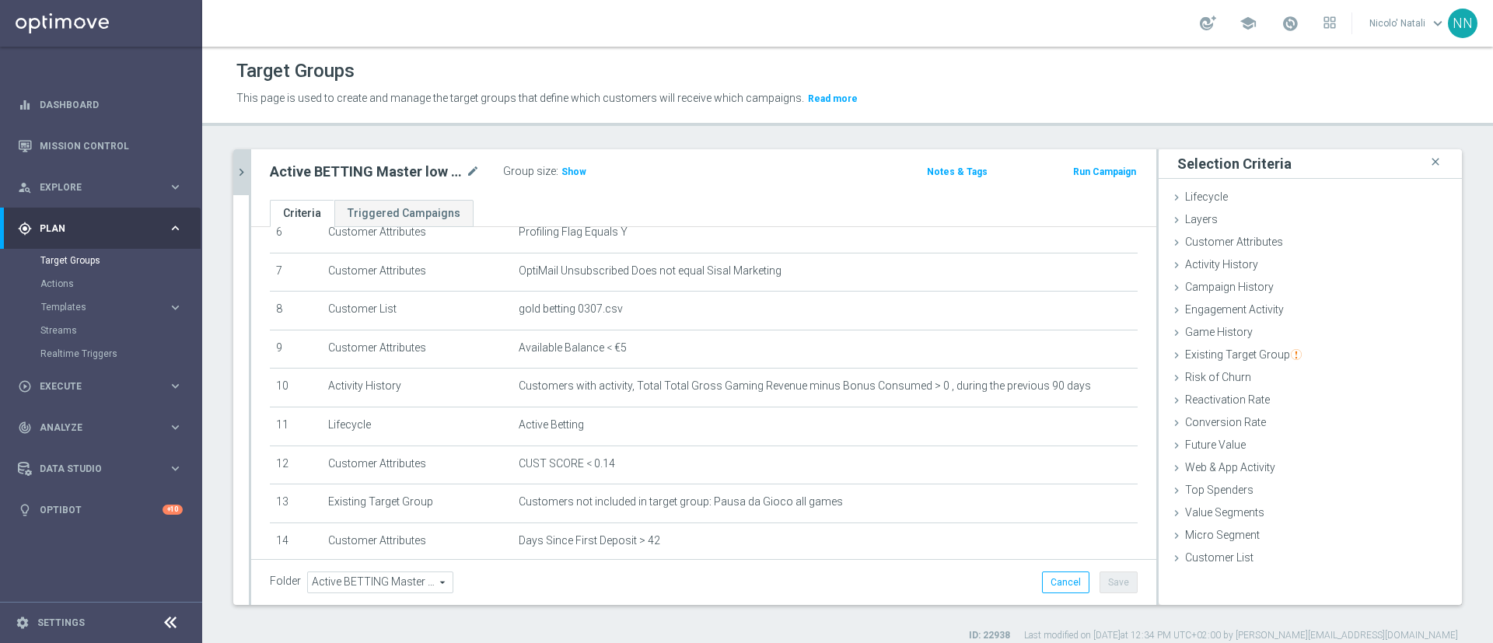
click at [245, 175] on icon "chevron_right" at bounding box center [241, 172] width 15 height 15
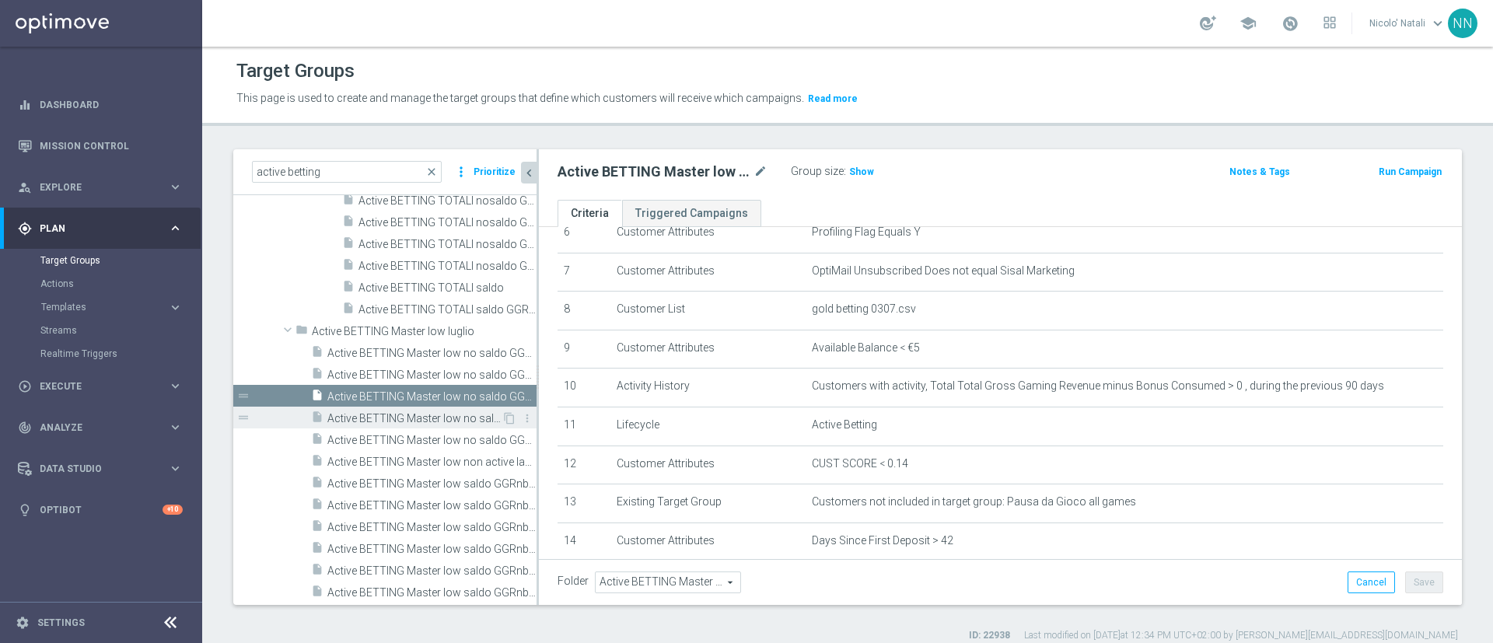
click at [390, 413] on span "Active BETTING Master low no saldo GGRnb>0 DEP RANK MID" at bounding box center [414, 418] width 174 height 13
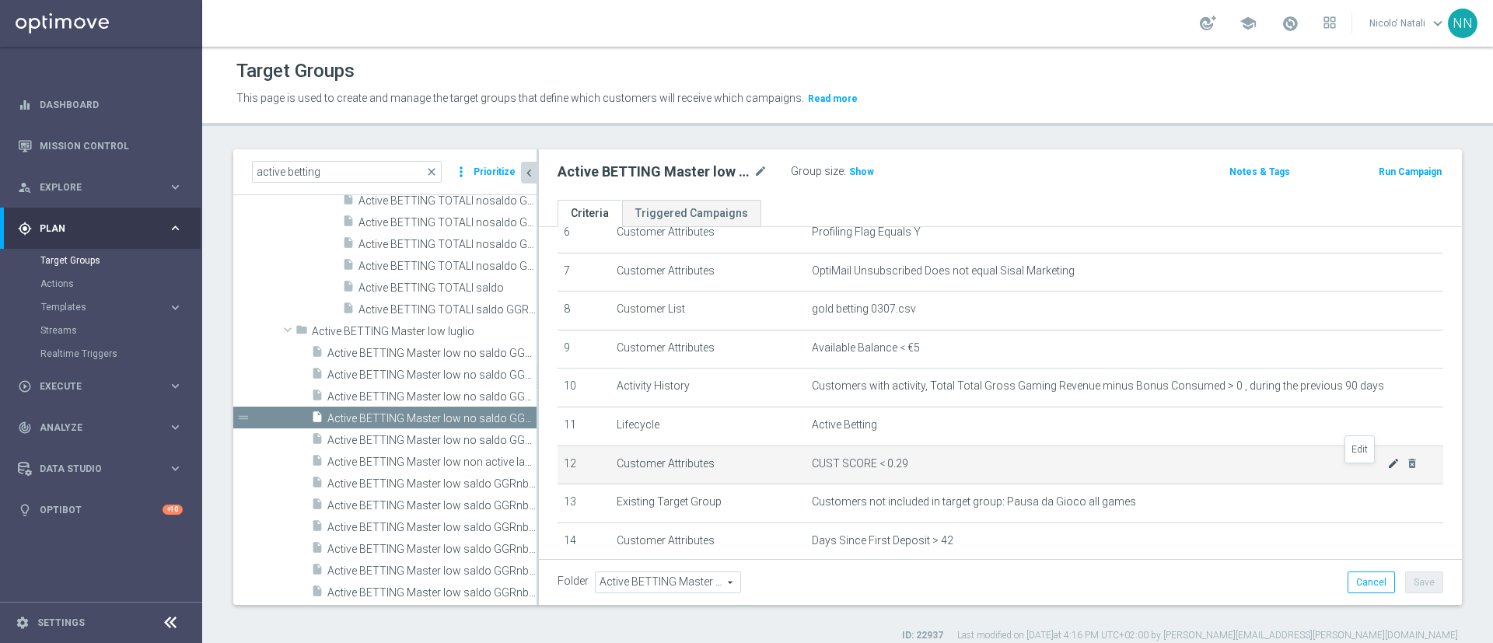
click at [1388, 470] on icon "mode_edit" at bounding box center [1394, 463] width 12 height 12
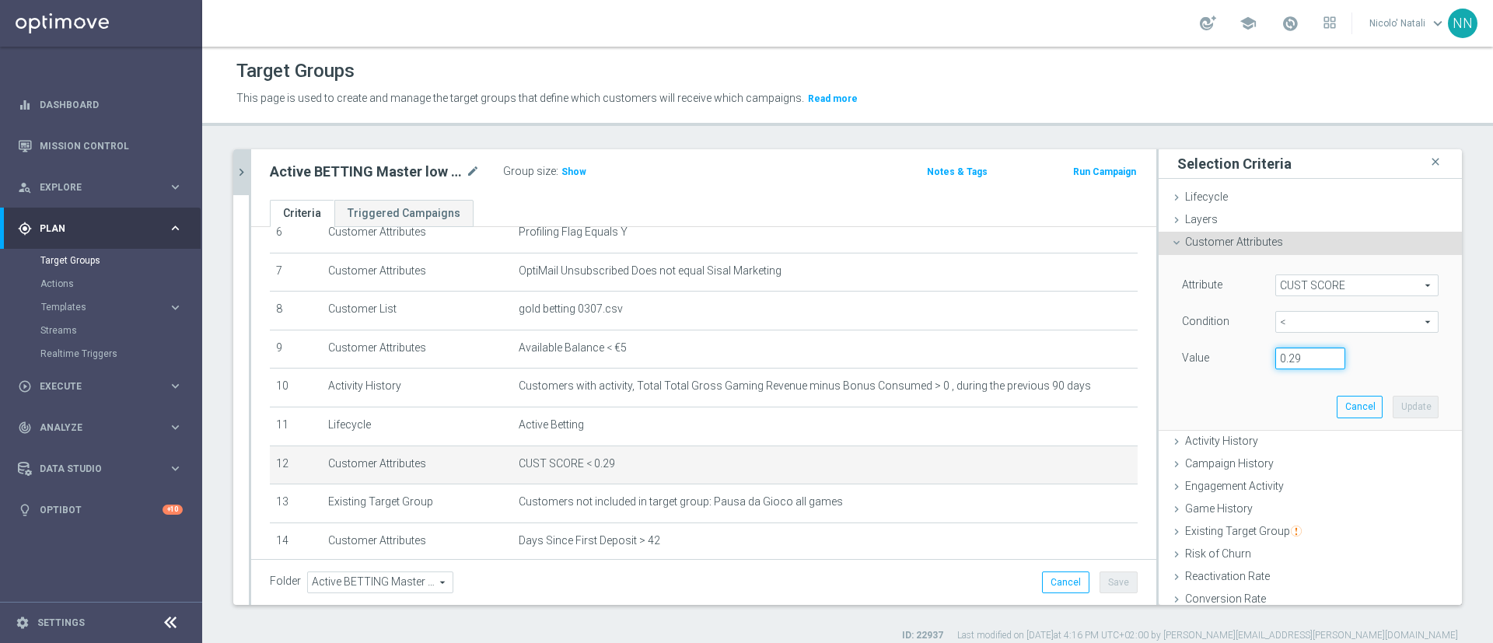
click at [1276, 352] on input "0.29" at bounding box center [1311, 359] width 70 height 22
type input "0.14"
click at [1398, 404] on button "Update" at bounding box center [1416, 407] width 46 height 22
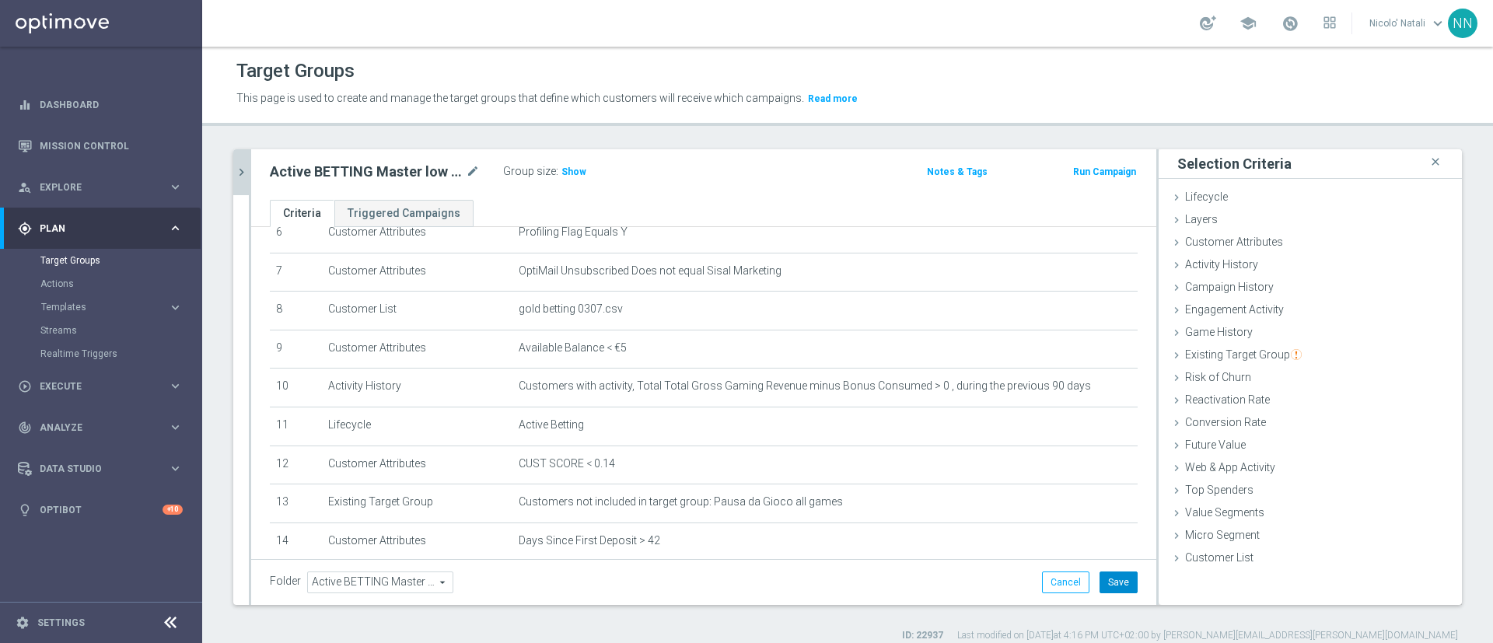
click at [1100, 576] on button "Save" at bounding box center [1119, 583] width 38 height 22
click at [238, 161] on button "chevron_right" at bounding box center [241, 172] width 16 height 46
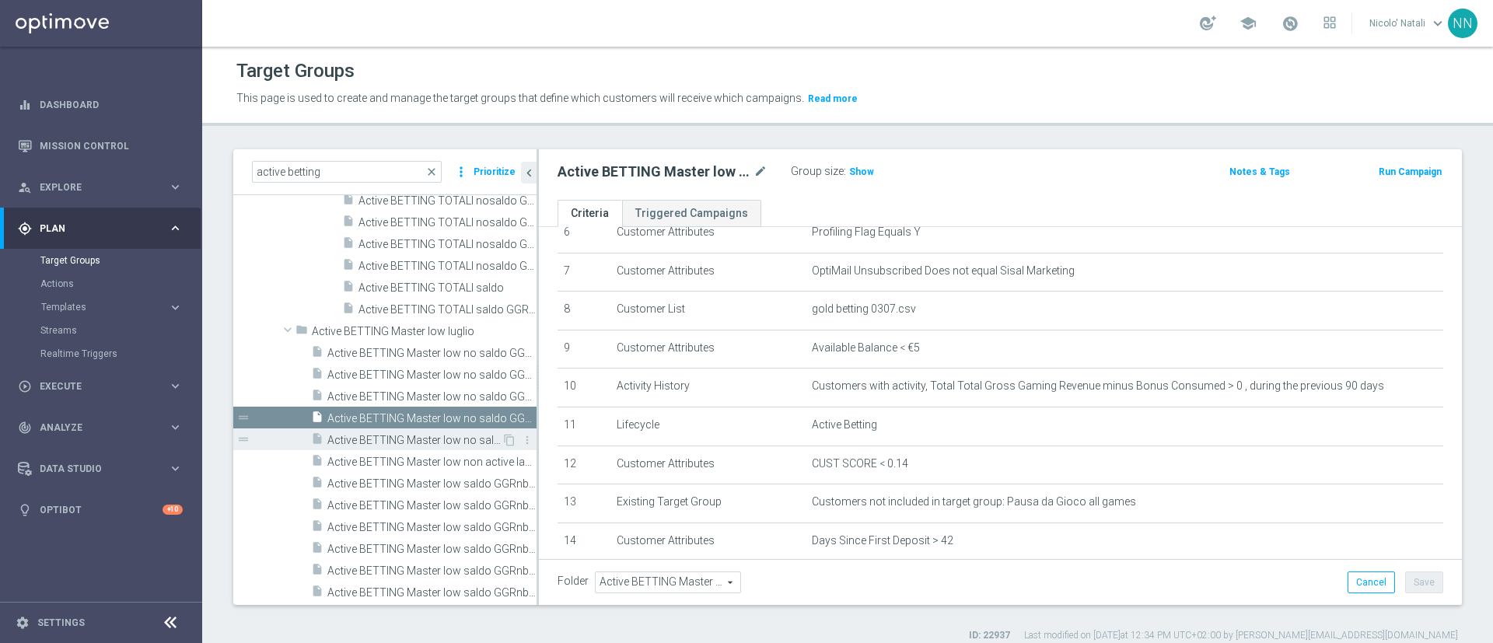
click at [408, 432] on div "insert_drive_file Active BETTING Master low no saldo GGRnb>0 DEP RANK TOP" at bounding box center [406, 440] width 191 height 22
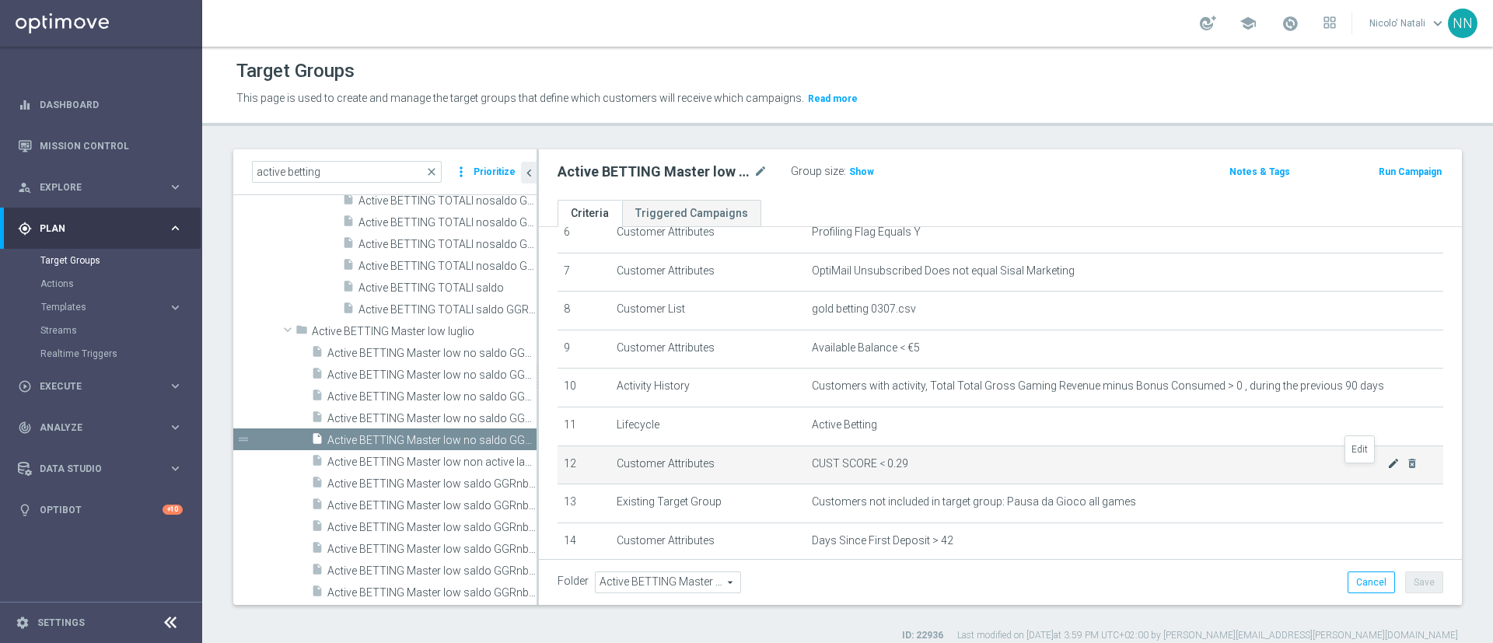
click at [1388, 470] on icon "mode_edit" at bounding box center [1394, 463] width 12 height 12
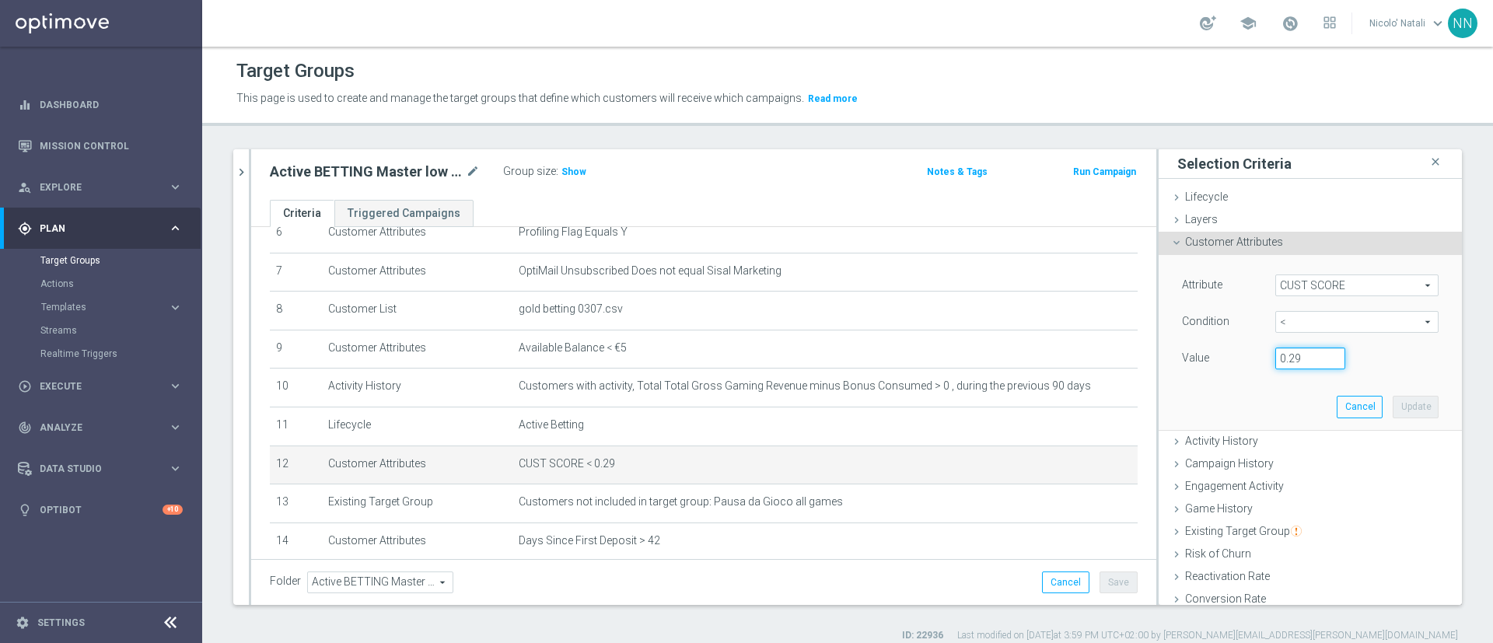
click at [1277, 353] on input "0.29" at bounding box center [1311, 359] width 70 height 22
type input "0.14"
click at [1393, 408] on button "Update" at bounding box center [1416, 407] width 46 height 22
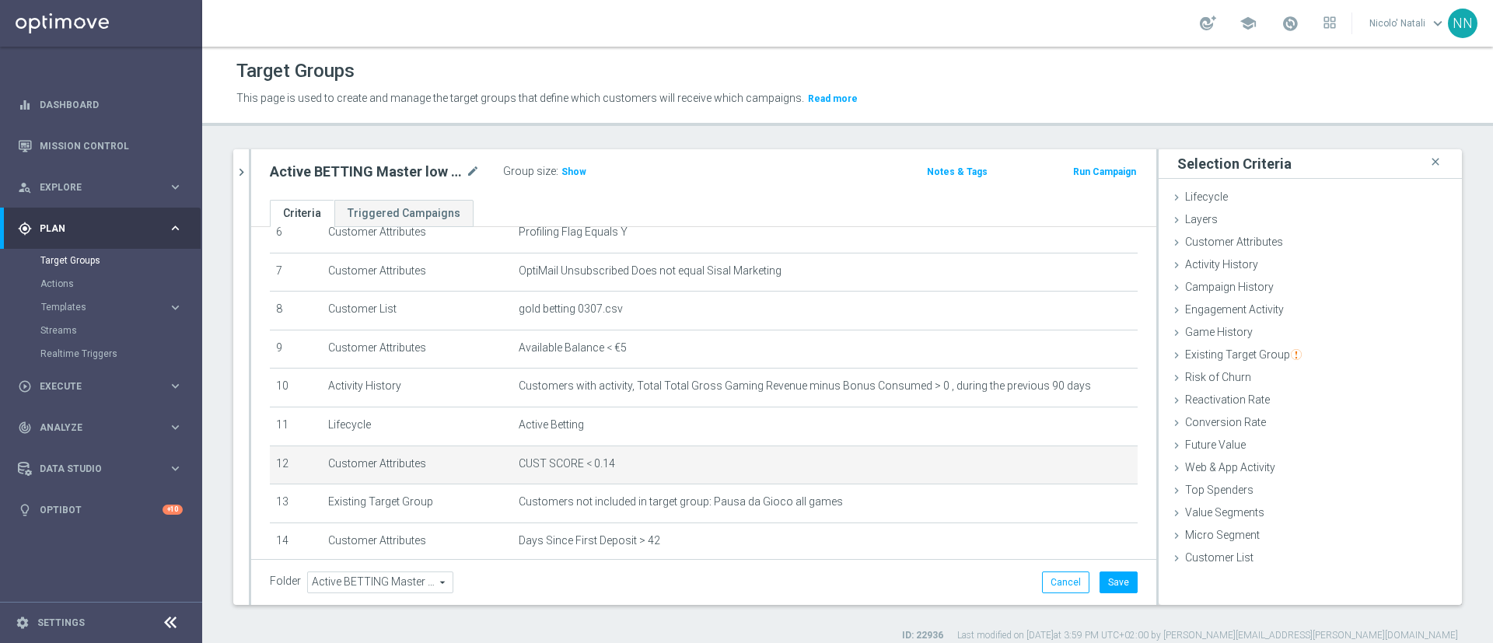
click at [1077, 586] on div "Cancel Save Saving..." at bounding box center [1090, 583] width 96 height 22
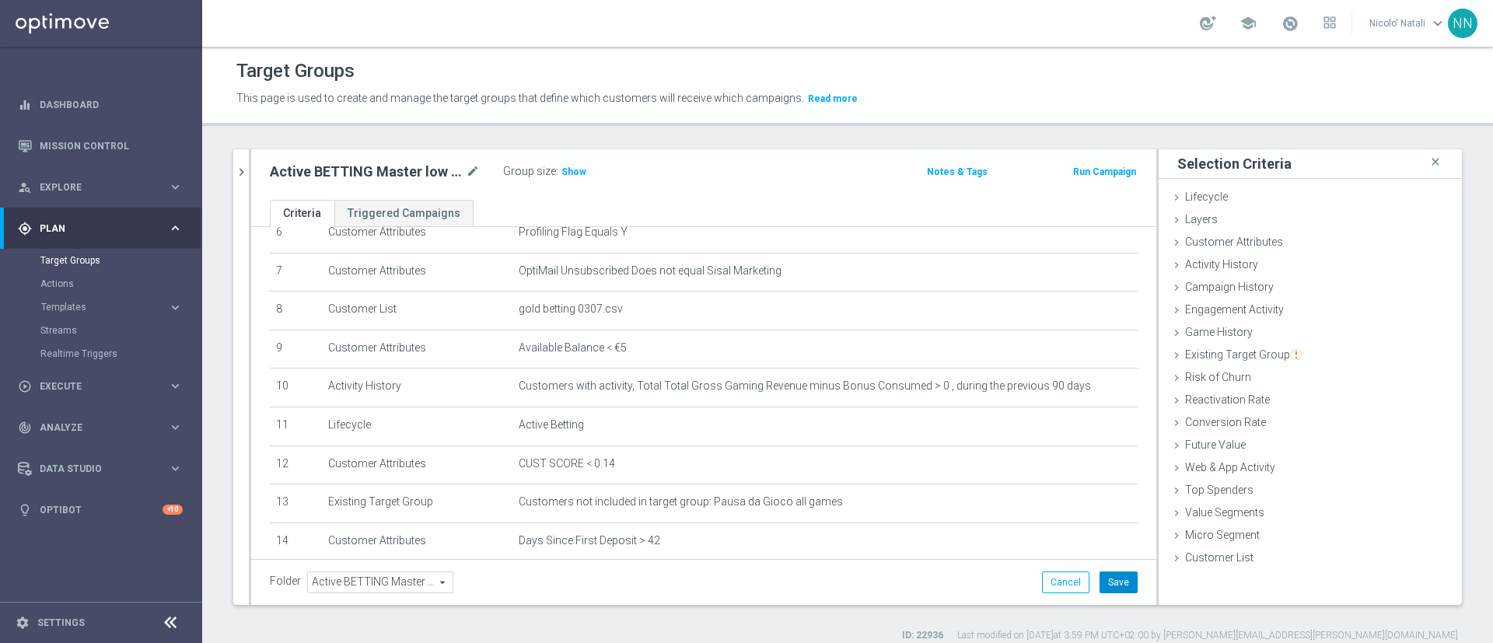
click at [1100, 584] on button "Save" at bounding box center [1119, 583] width 38 height 22
click at [245, 182] on button "chevron_right" at bounding box center [241, 172] width 16 height 46
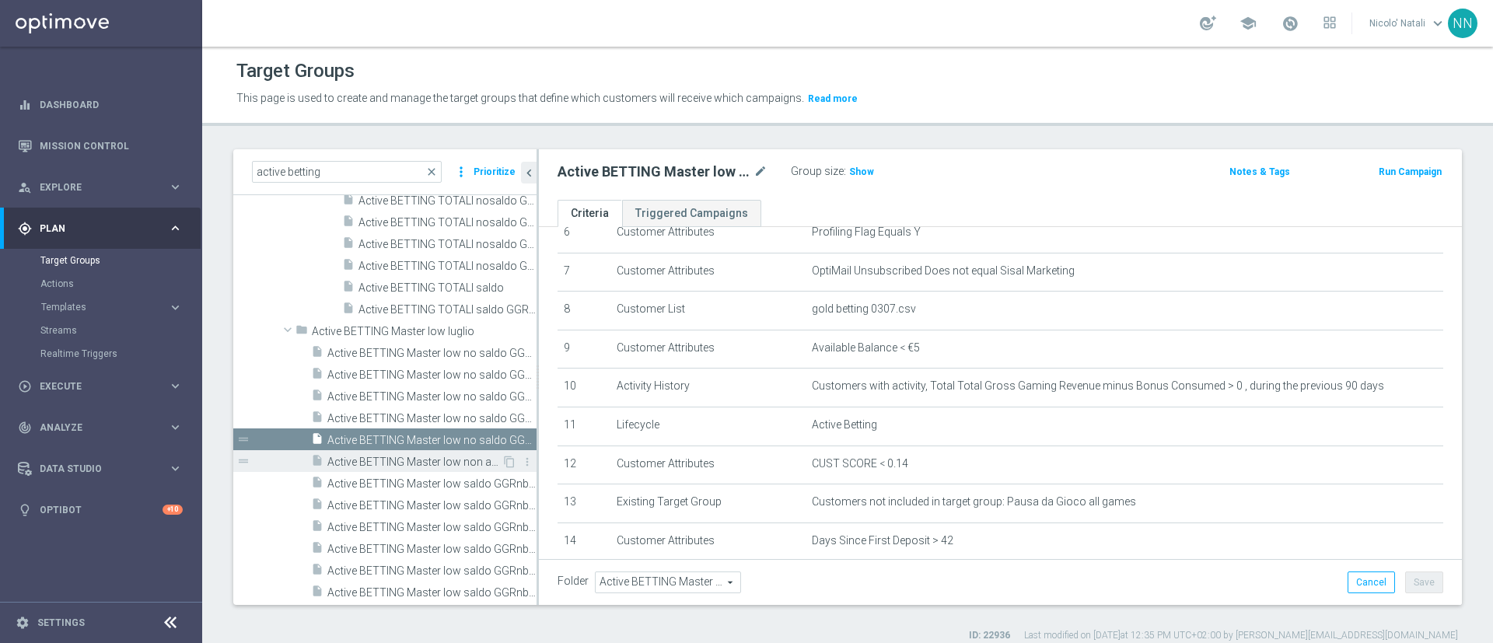
click at [399, 453] on div "insert_drive_file Active BETTING Master low non active last week GGRnb>0" at bounding box center [406, 461] width 191 height 22
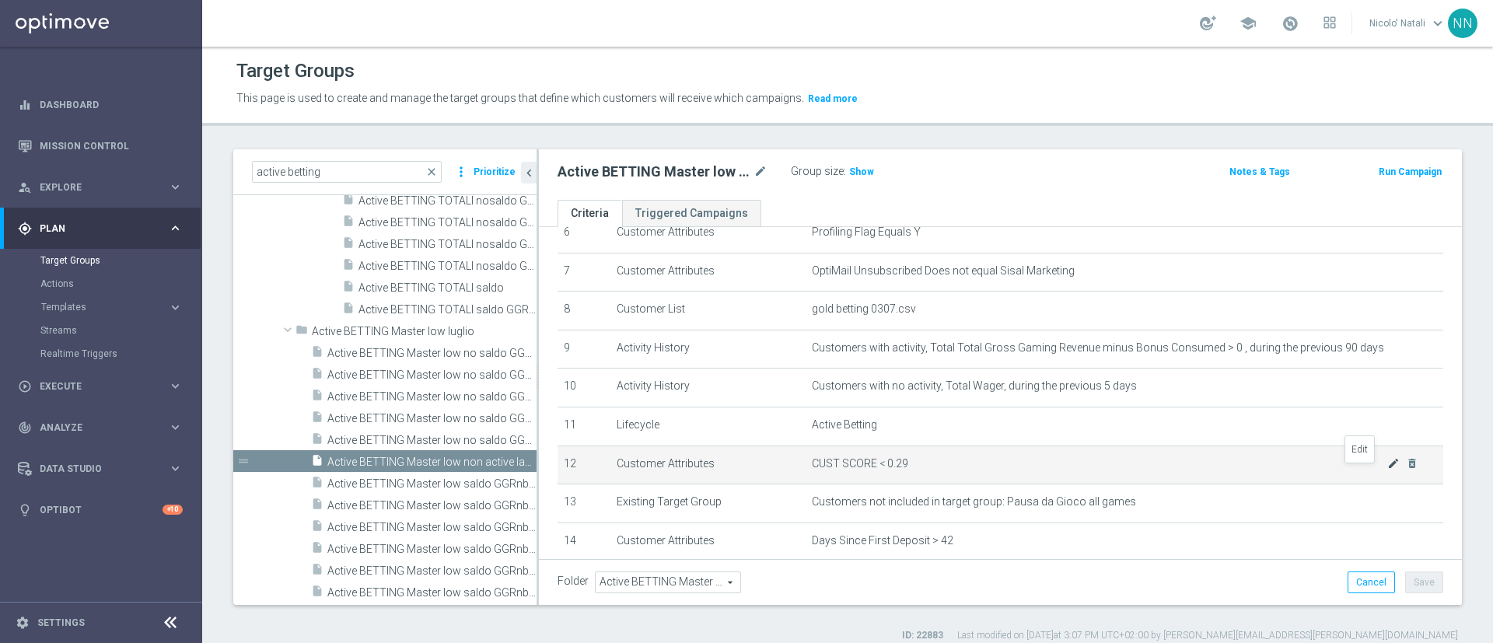
click at [1388, 469] on icon "mode_edit" at bounding box center [1394, 463] width 12 height 12
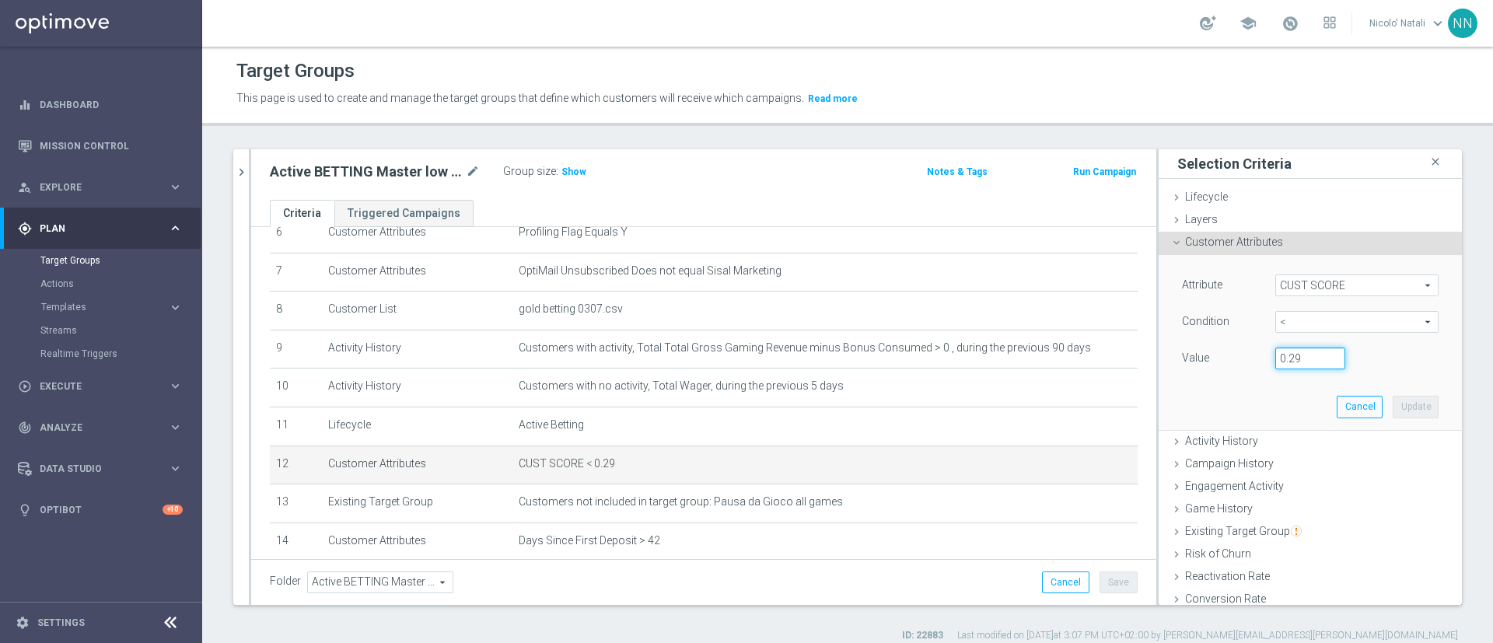
click at [1282, 355] on input "0.29" at bounding box center [1311, 359] width 70 height 22
type input "0.14"
click at [1393, 399] on button "Update" at bounding box center [1416, 407] width 46 height 22
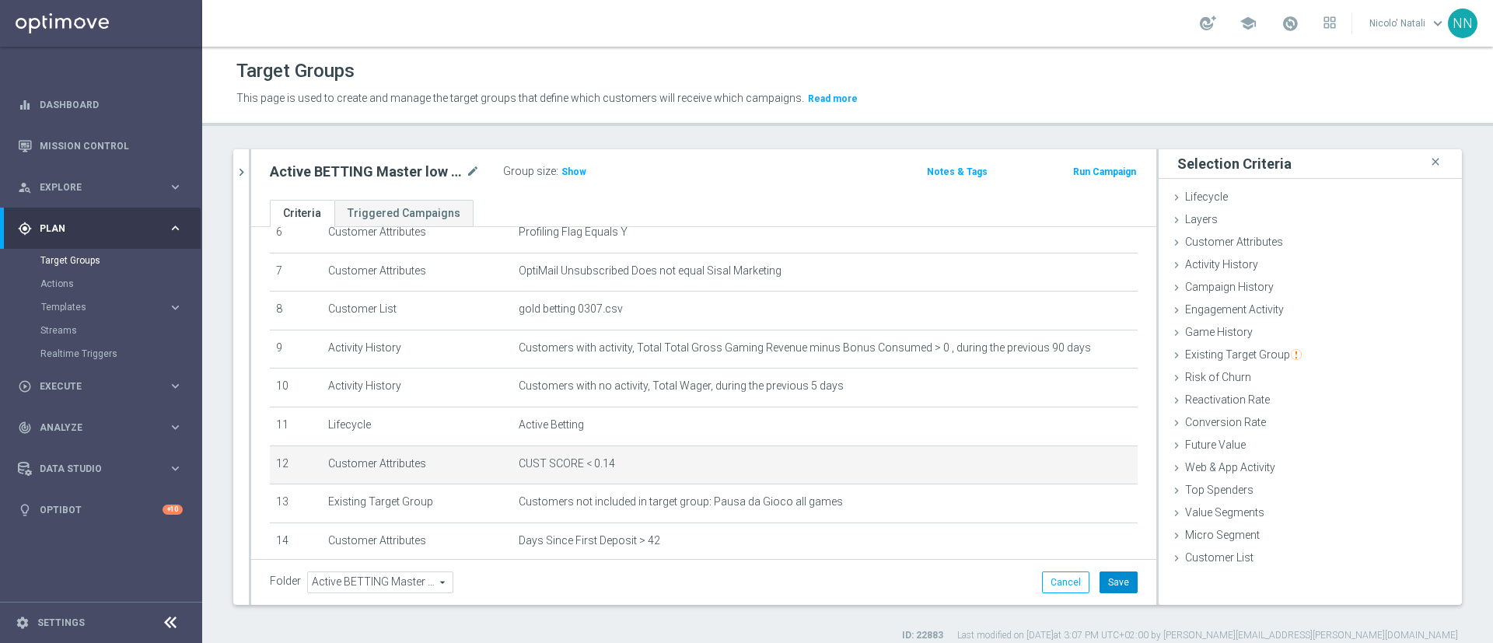
click at [1116, 579] on button "Save" at bounding box center [1119, 583] width 38 height 22
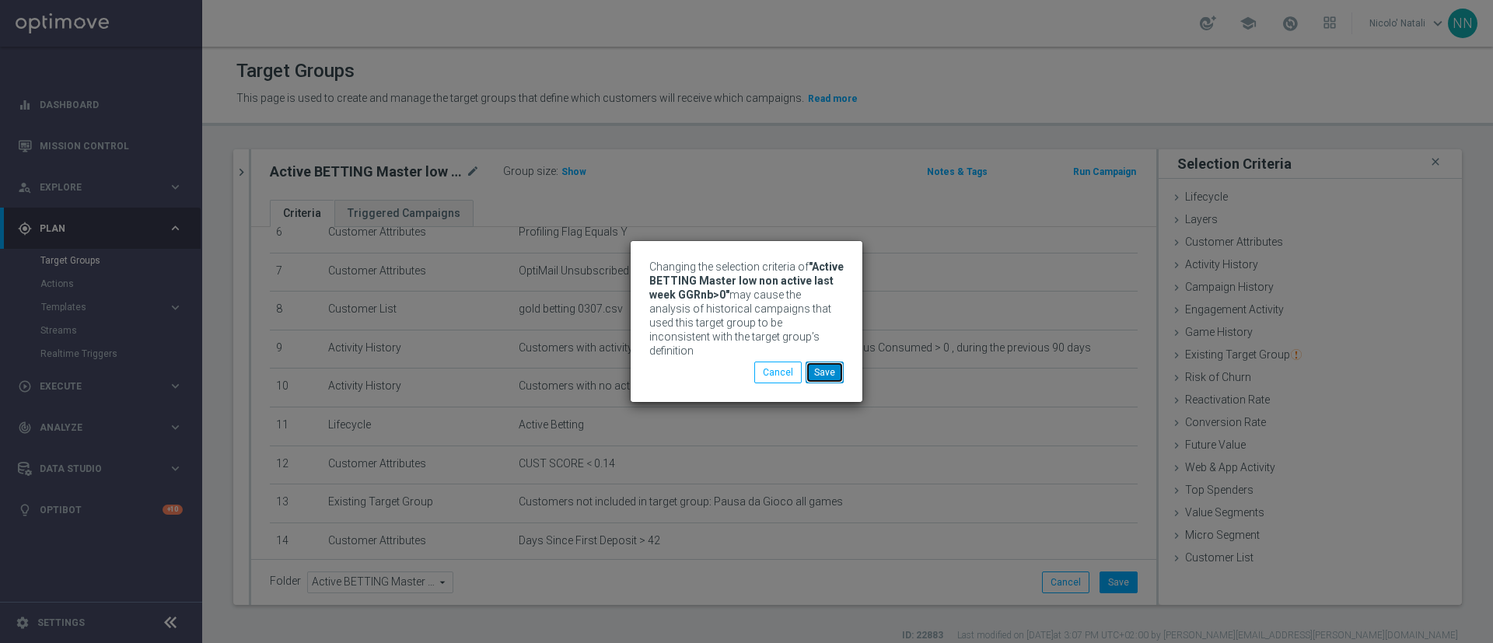
click at [832, 362] on button "Save" at bounding box center [825, 373] width 38 height 22
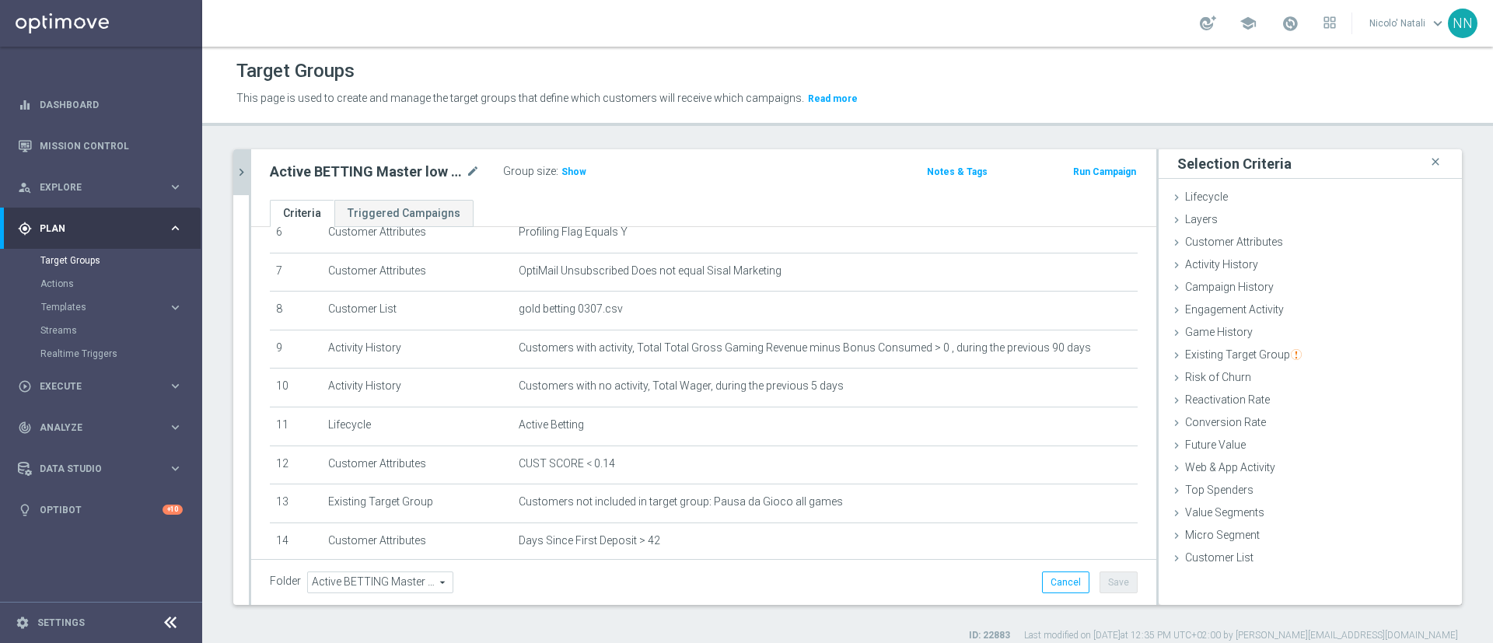
click at [237, 177] on icon "chevron_right" at bounding box center [241, 172] width 15 height 15
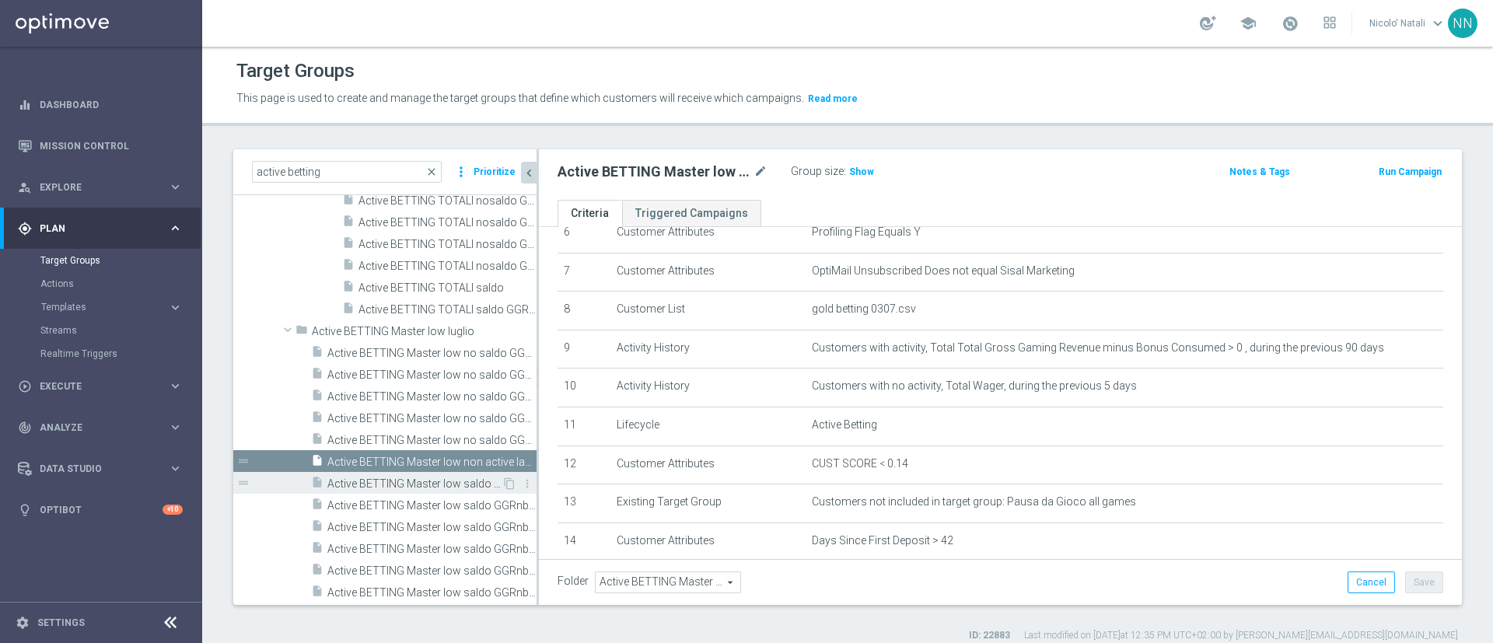
click at [383, 482] on span "Active BETTING Master low saldo GGRnb<=0" at bounding box center [414, 484] width 174 height 13
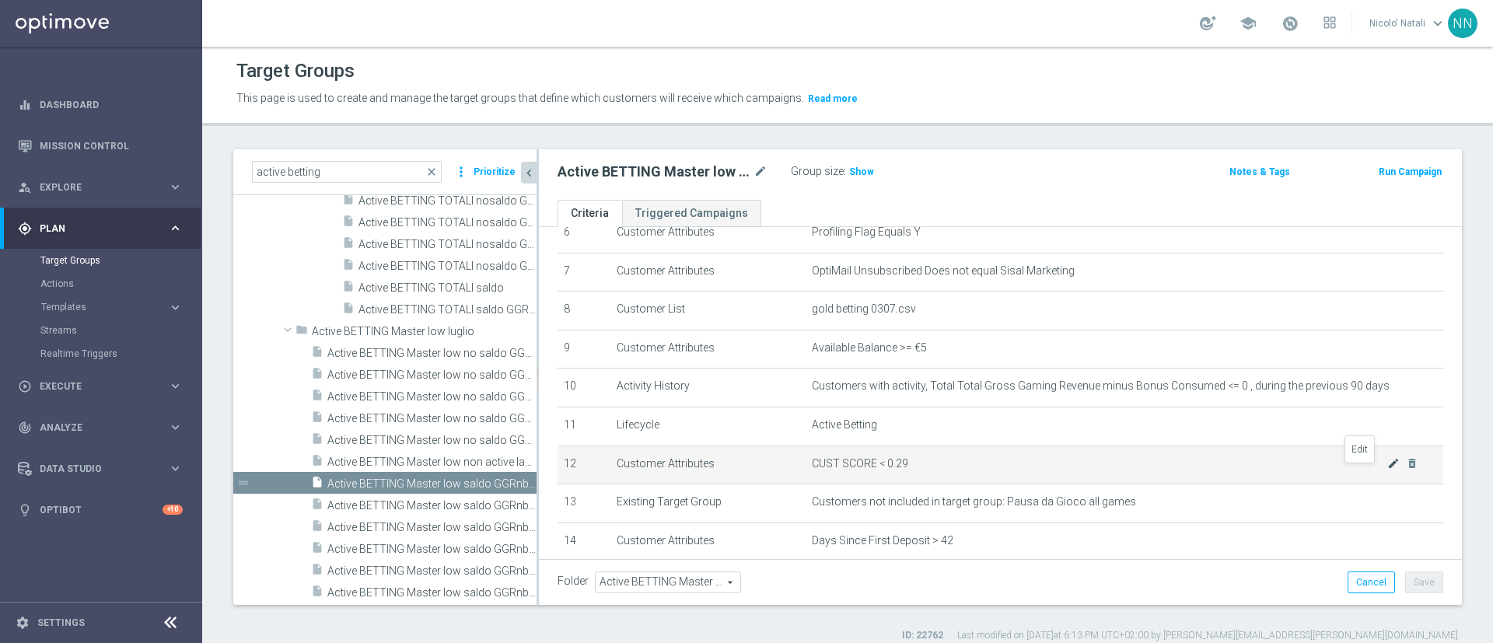
click at [1388, 470] on icon "mode_edit" at bounding box center [1394, 463] width 12 height 12
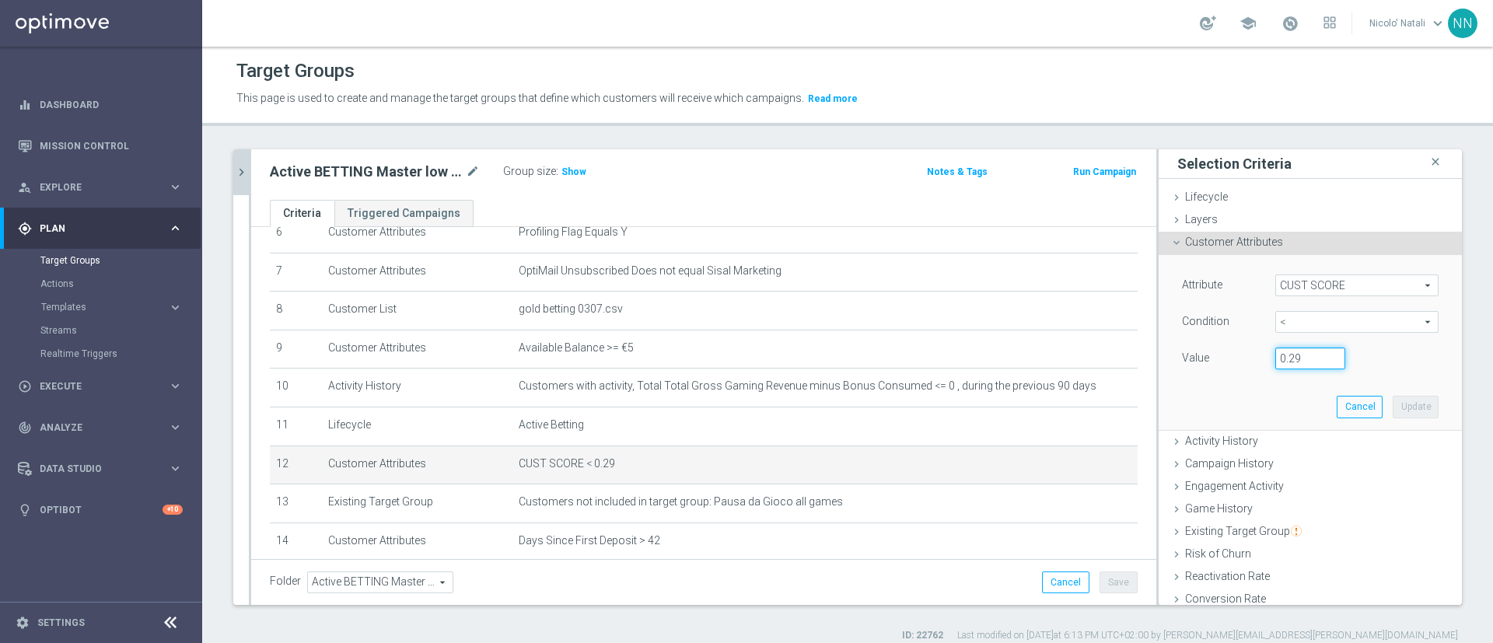
click at [1279, 359] on input "0.29" at bounding box center [1311, 359] width 70 height 22
type input "0.14"
click at [1393, 416] on button "Update" at bounding box center [1416, 407] width 46 height 22
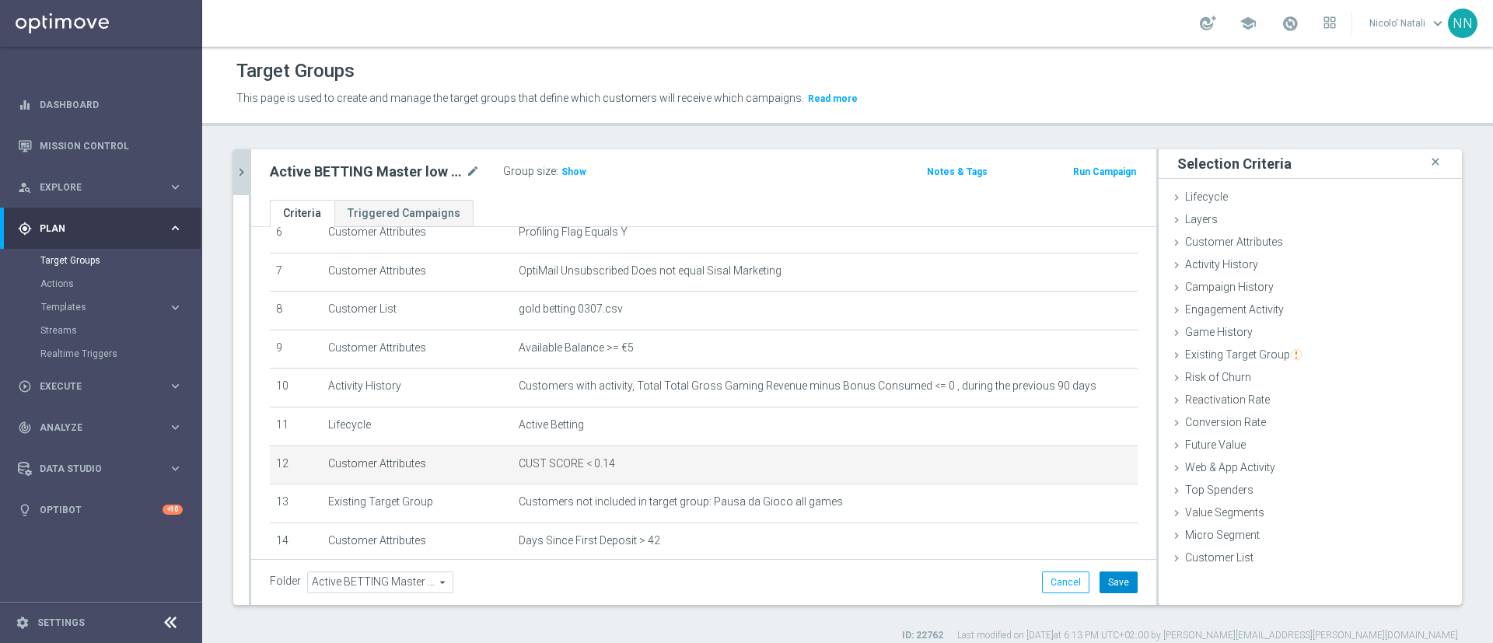
click at [1103, 573] on button "Save" at bounding box center [1119, 583] width 38 height 22
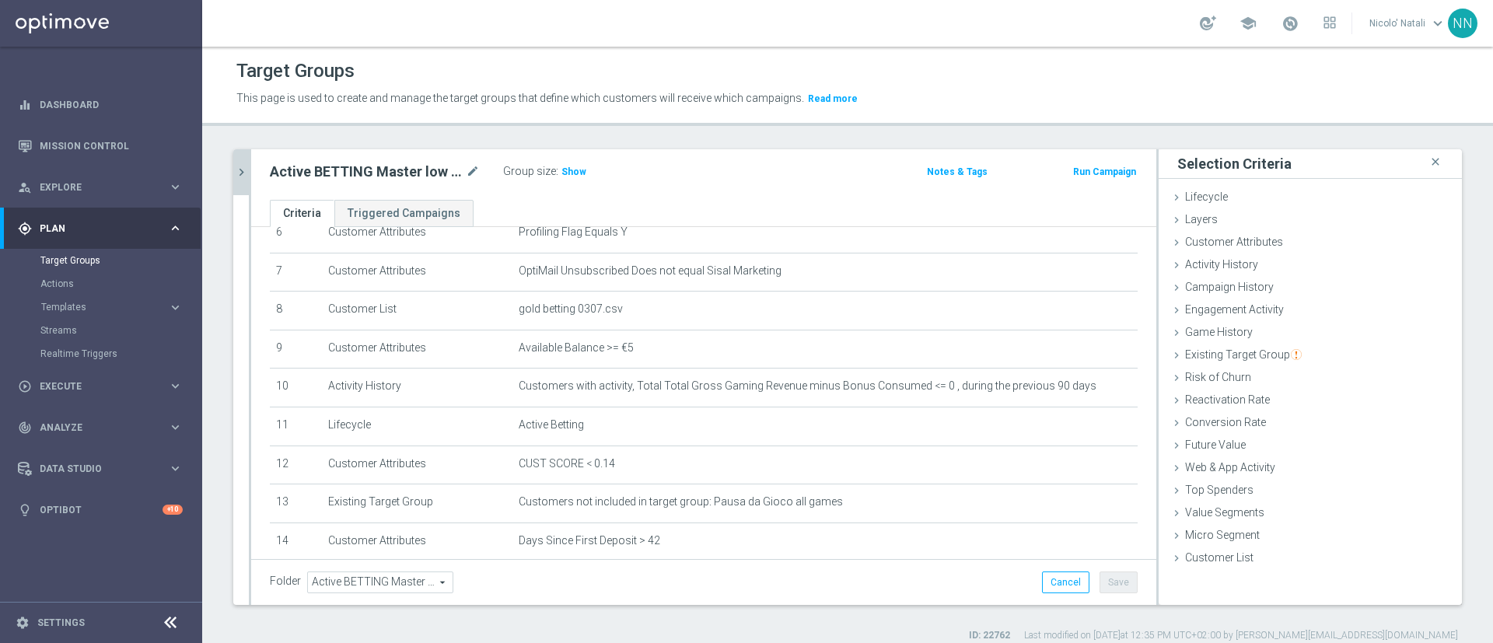
click at [239, 173] on icon "chevron_right" at bounding box center [241, 172] width 15 height 15
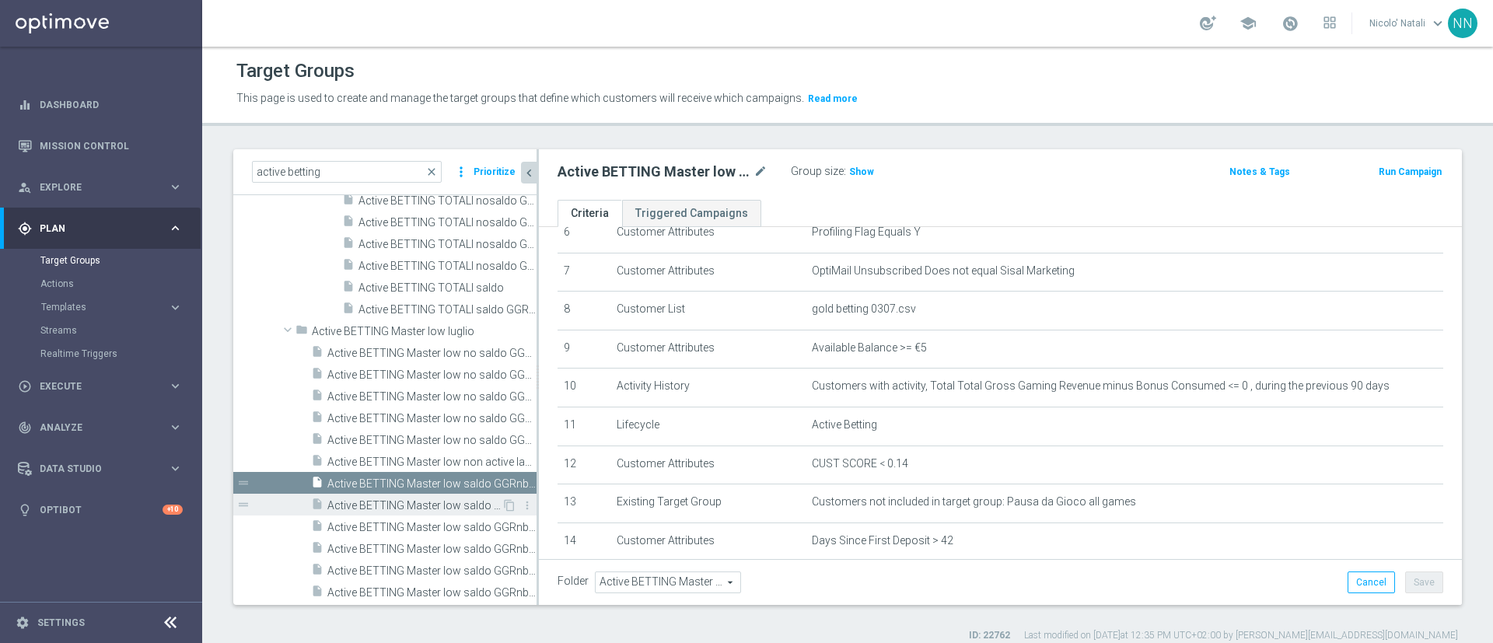
click at [391, 504] on span "Active BETTING Master low saldo GGRnb>0" at bounding box center [414, 505] width 174 height 13
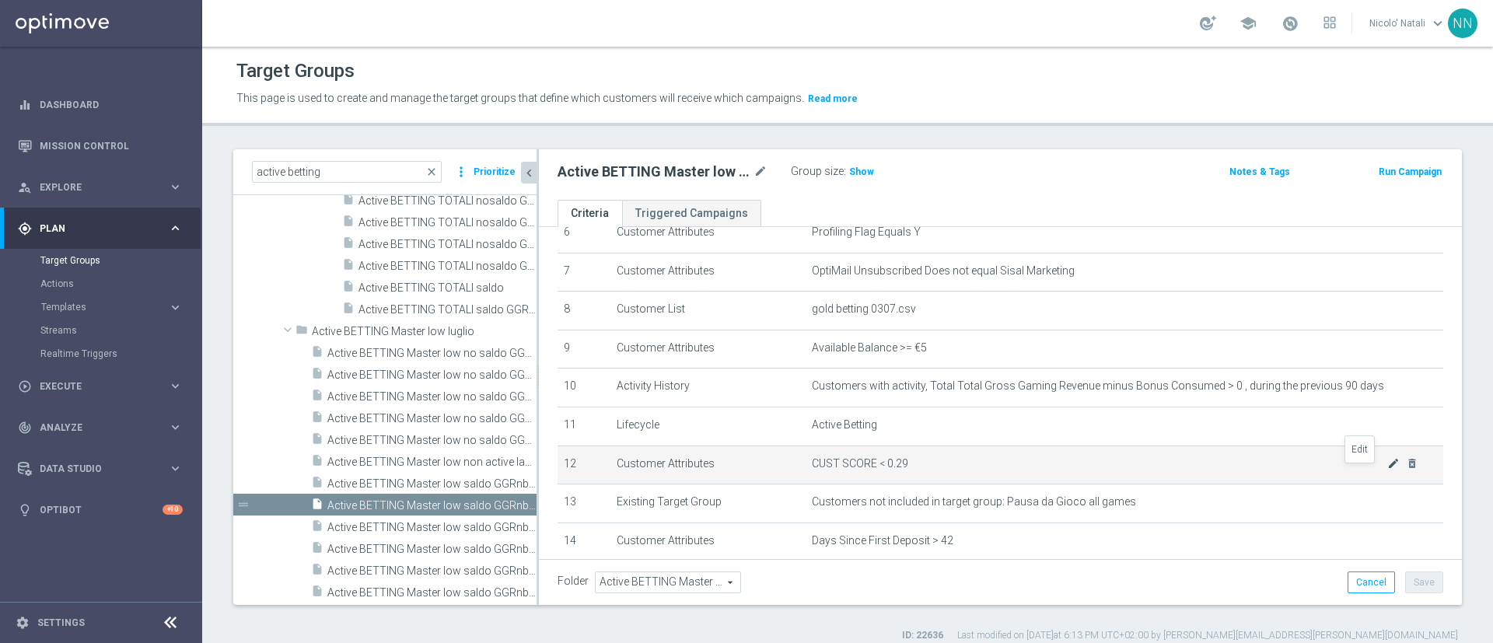
click at [1388, 470] on icon "mode_edit" at bounding box center [1394, 463] width 12 height 12
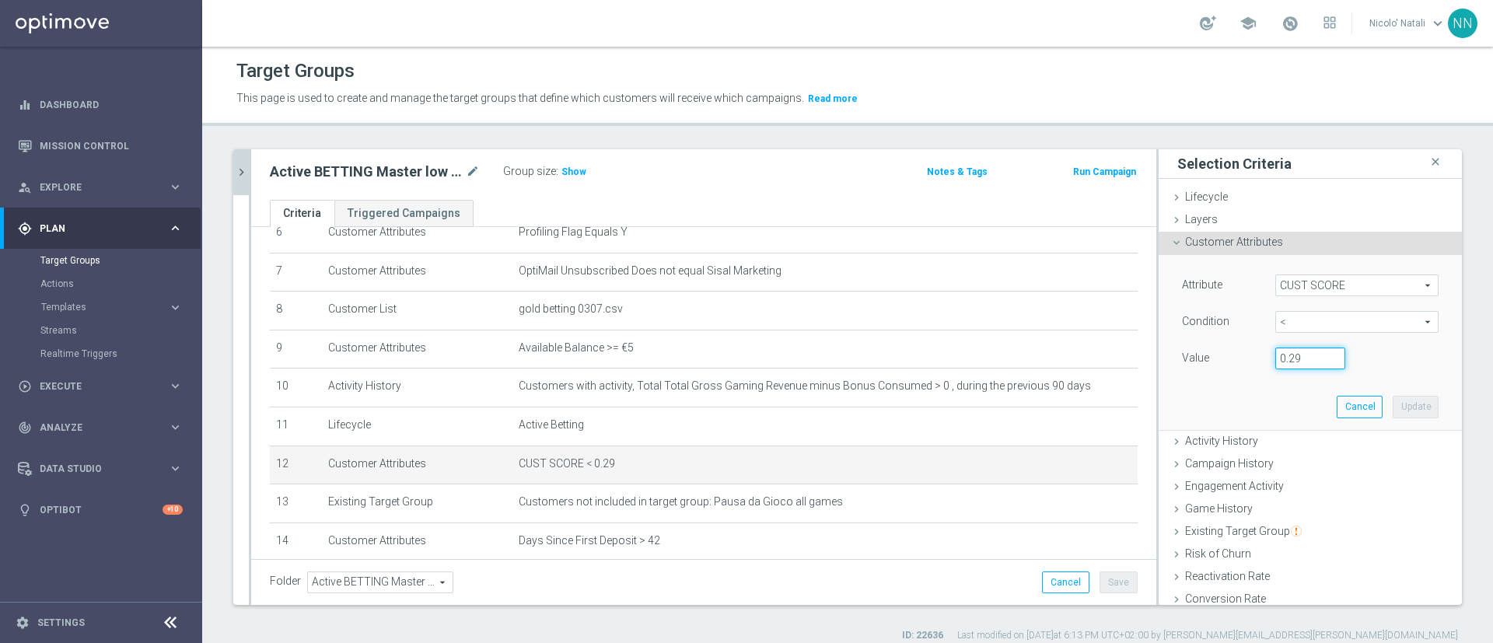
click at [1283, 351] on input "0.29" at bounding box center [1311, 359] width 70 height 22
type input "0.14"
click at [1393, 411] on button "Update" at bounding box center [1416, 407] width 46 height 22
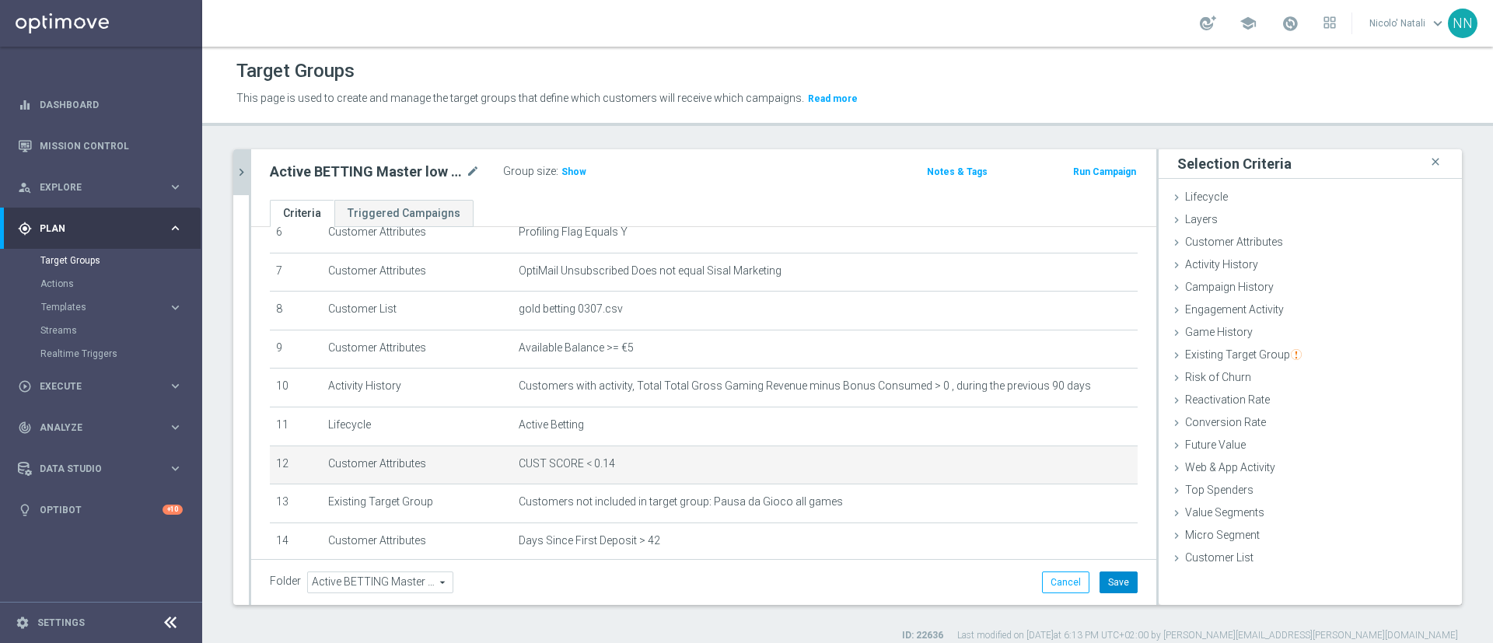
click at [1104, 583] on button "Save" at bounding box center [1119, 583] width 38 height 22
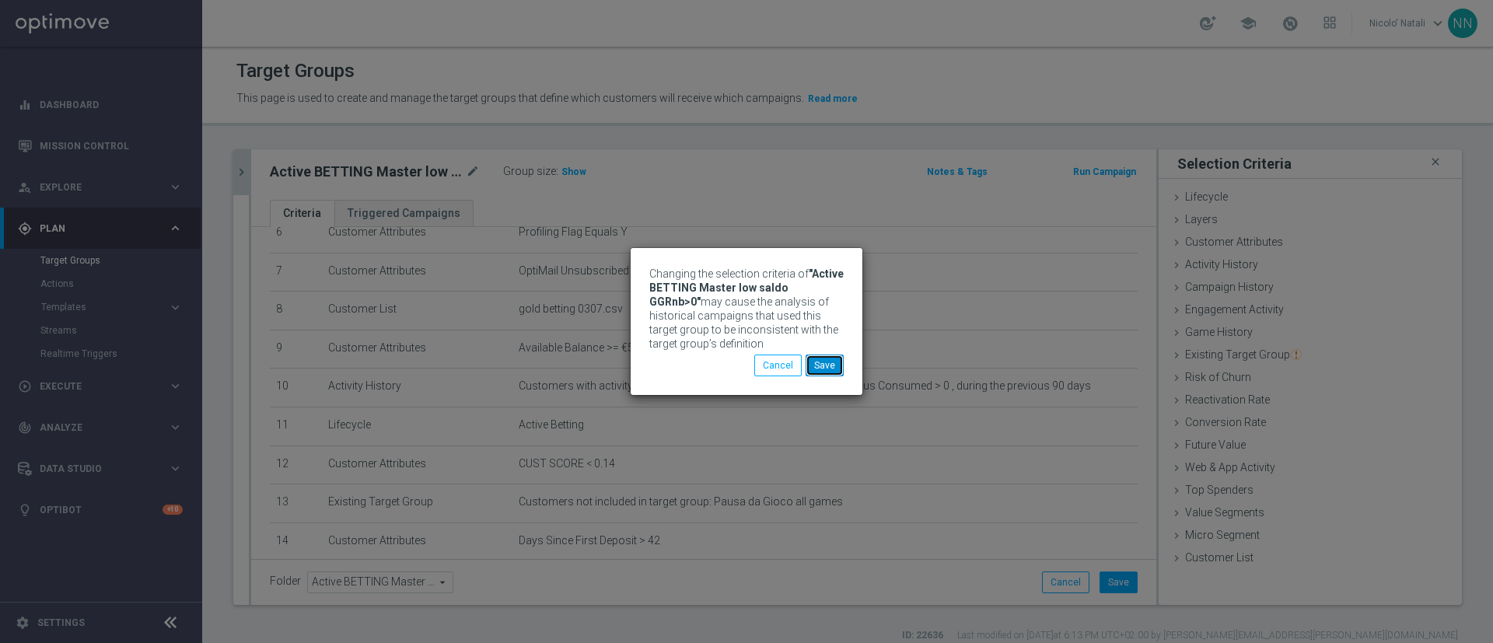
click at [831, 362] on button "Save" at bounding box center [825, 366] width 38 height 22
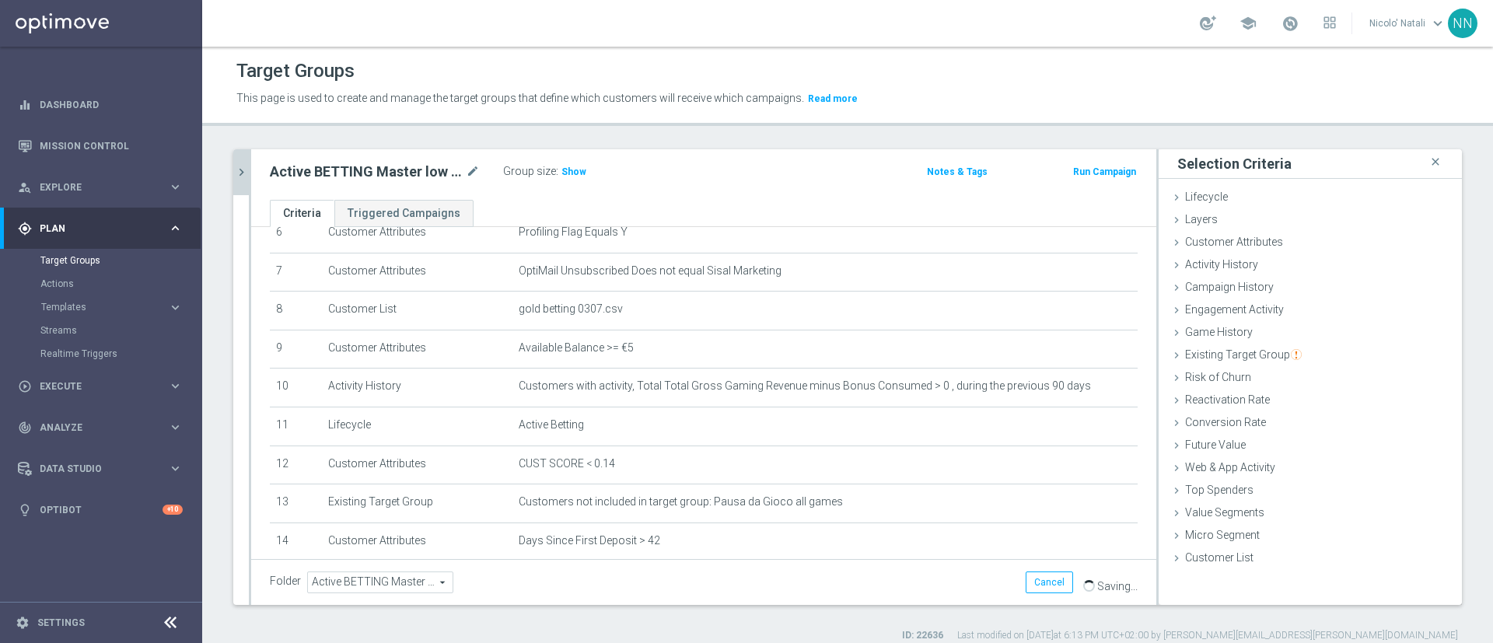
click at [241, 166] on icon "chevron_right" at bounding box center [241, 172] width 15 height 15
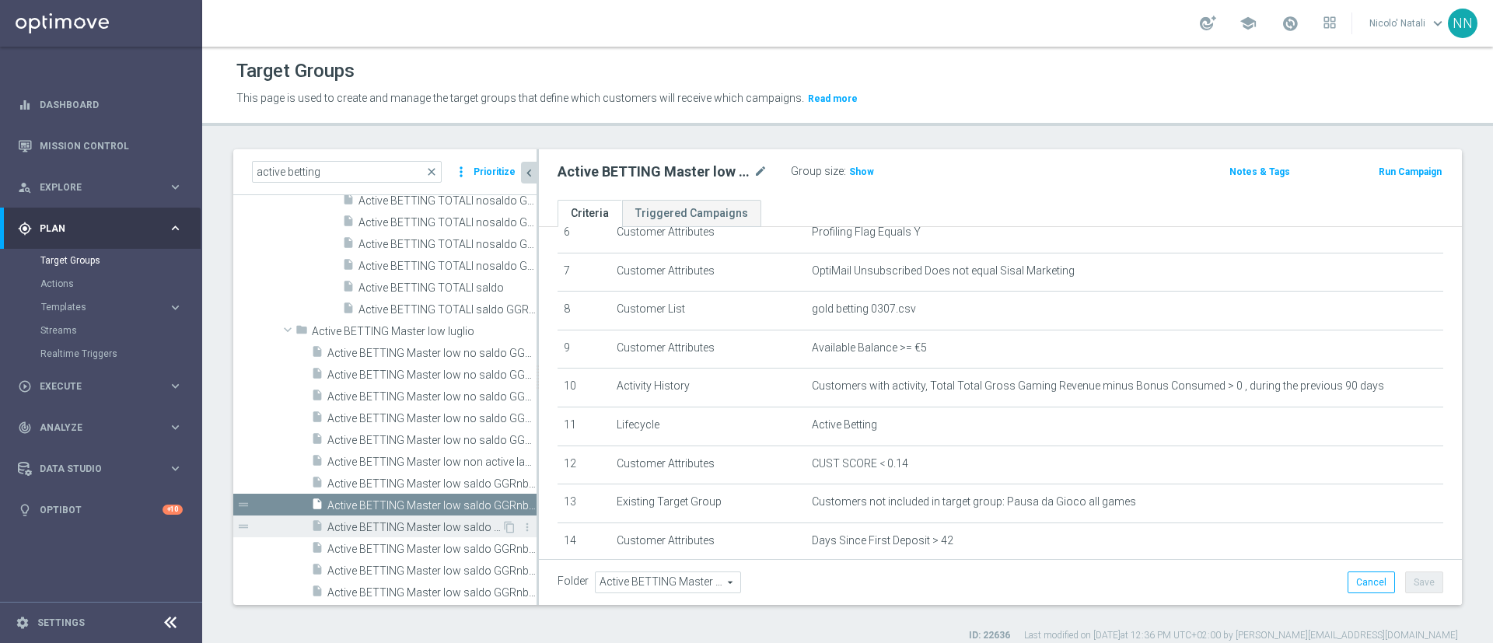
click at [439, 526] on span "Active BETTING Master low saldo GGRnb>0 L3M MAXIMIZER/OPTIMIZER" at bounding box center [414, 527] width 174 height 13
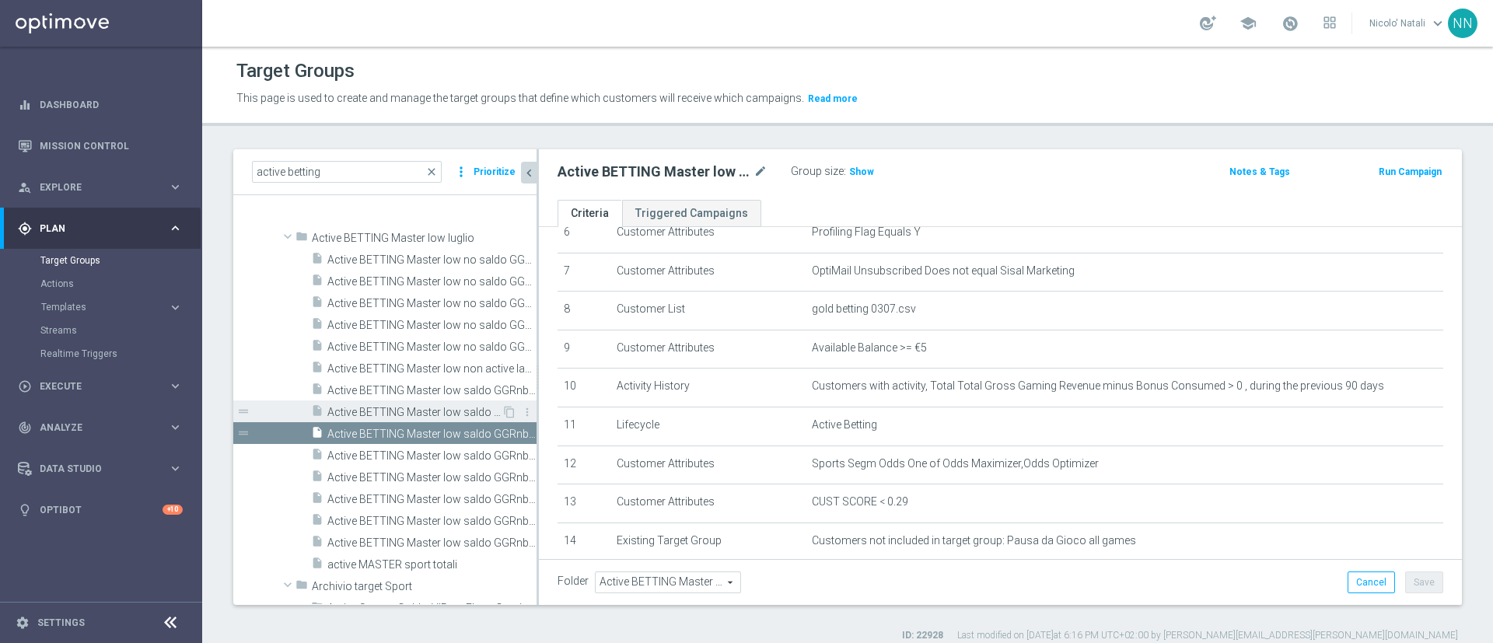
scroll to position [1264, 0]
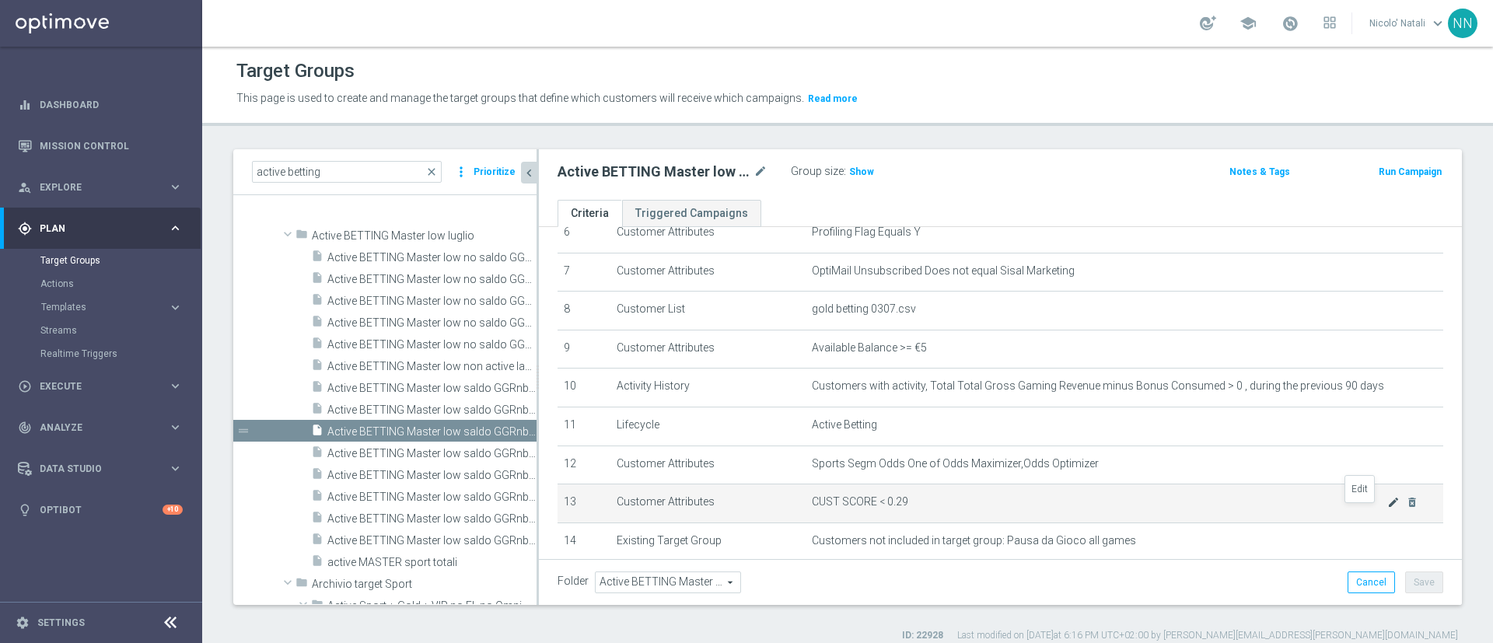
click at [1388, 509] on icon "mode_edit" at bounding box center [1394, 502] width 12 height 12
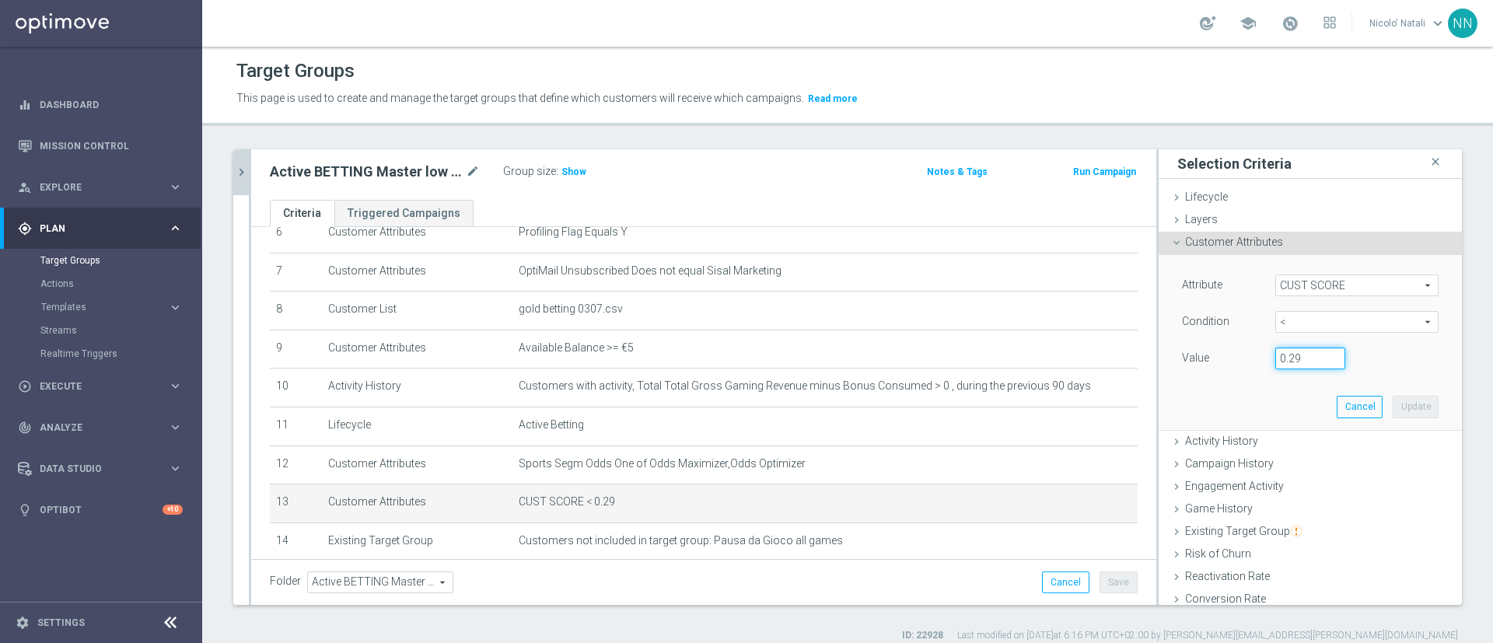
click at [1280, 361] on input "0.29" at bounding box center [1311, 359] width 70 height 22
type input "0.14"
click at [1393, 401] on button "Update" at bounding box center [1416, 407] width 46 height 22
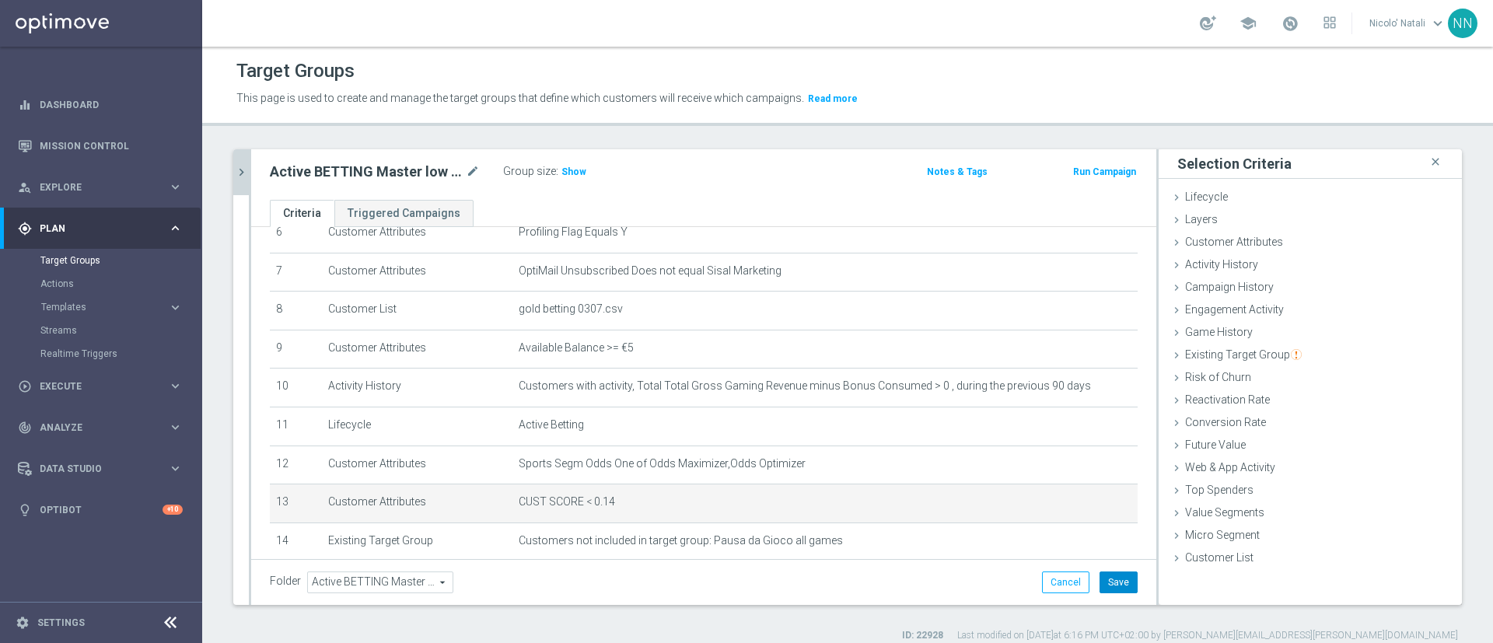
click at [1112, 580] on button "Save" at bounding box center [1119, 583] width 38 height 22
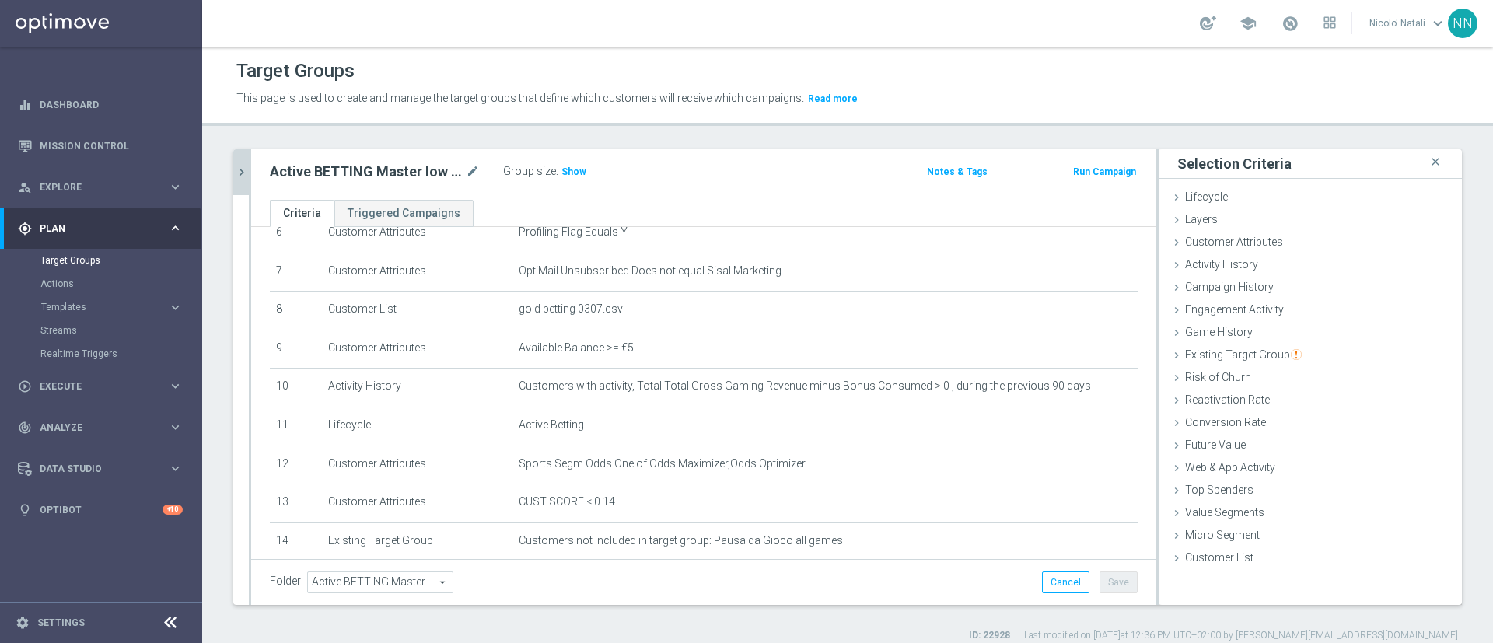
click at [247, 170] on icon "chevron_right" at bounding box center [241, 172] width 15 height 15
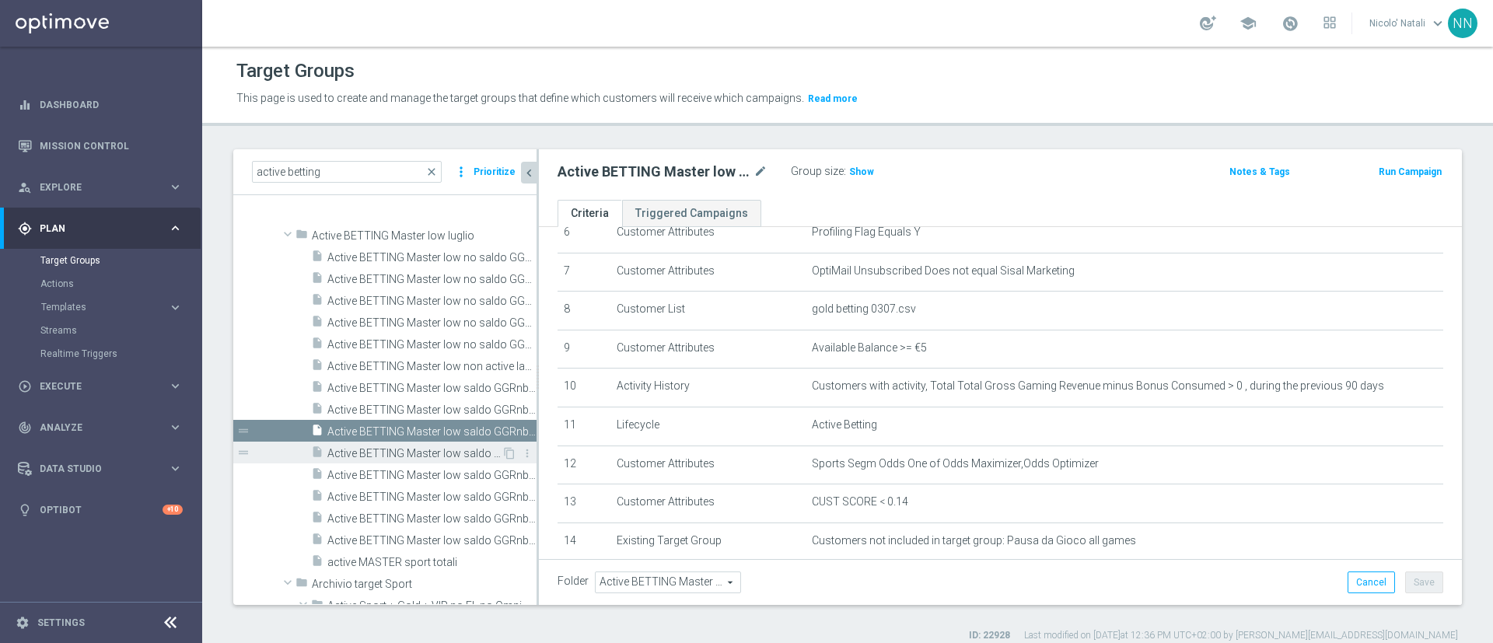
click at [408, 449] on span "Active BETTING Master low saldo GGRnb>0 BALANCER" at bounding box center [414, 453] width 174 height 13
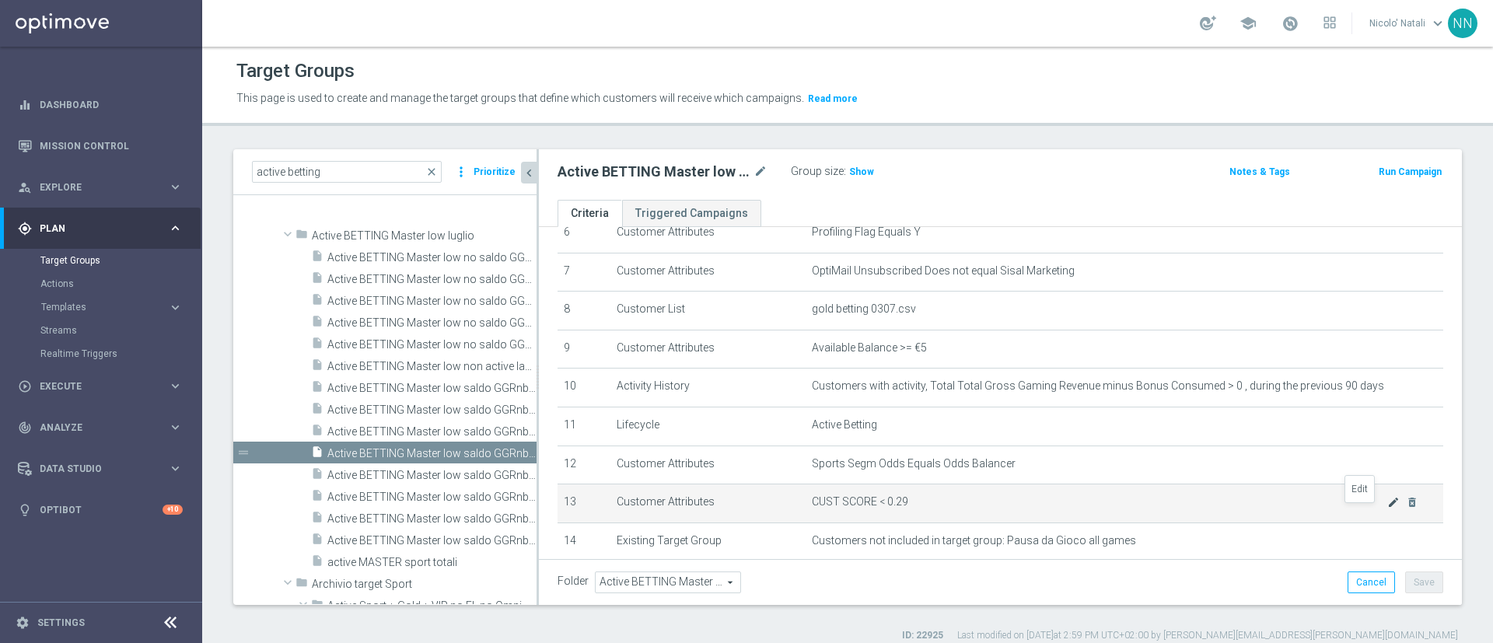
click at [1388, 509] on icon "mode_edit" at bounding box center [1394, 502] width 12 height 12
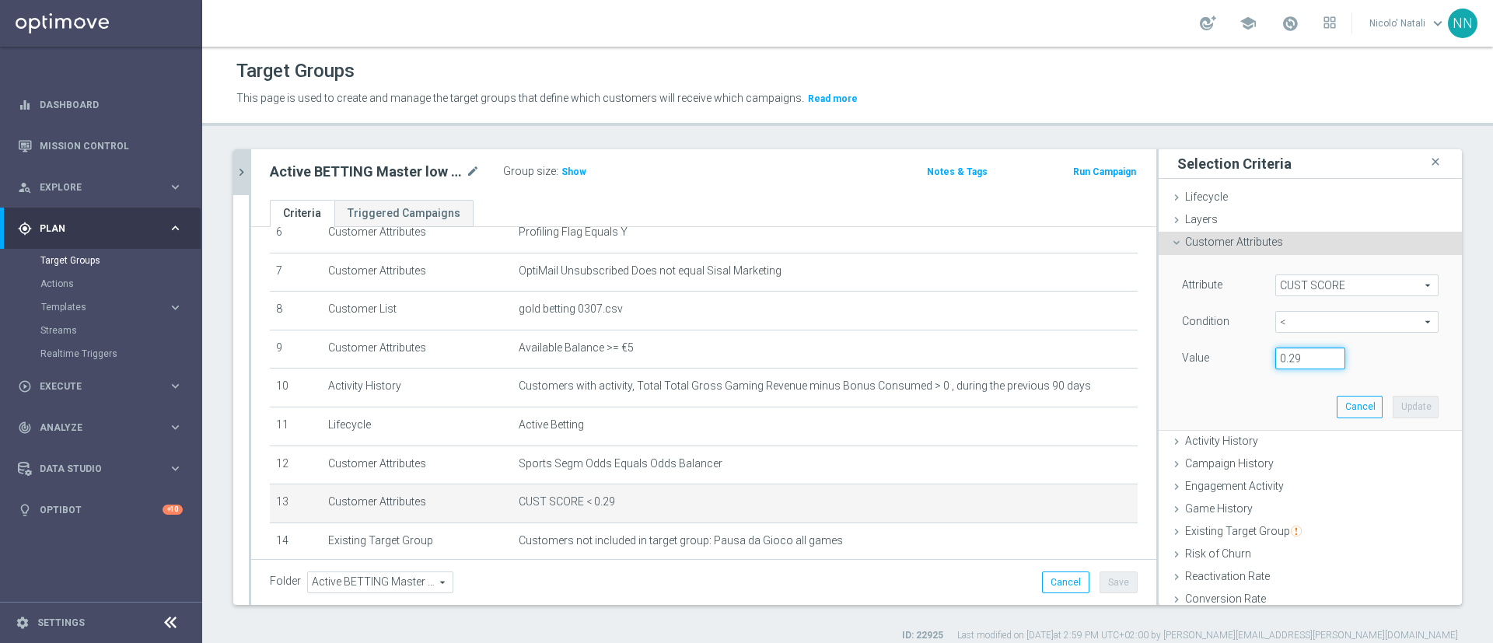
click at [1282, 356] on input "0.29" at bounding box center [1311, 359] width 70 height 22
type input "0.14"
click at [1393, 407] on button "Update" at bounding box center [1416, 407] width 46 height 22
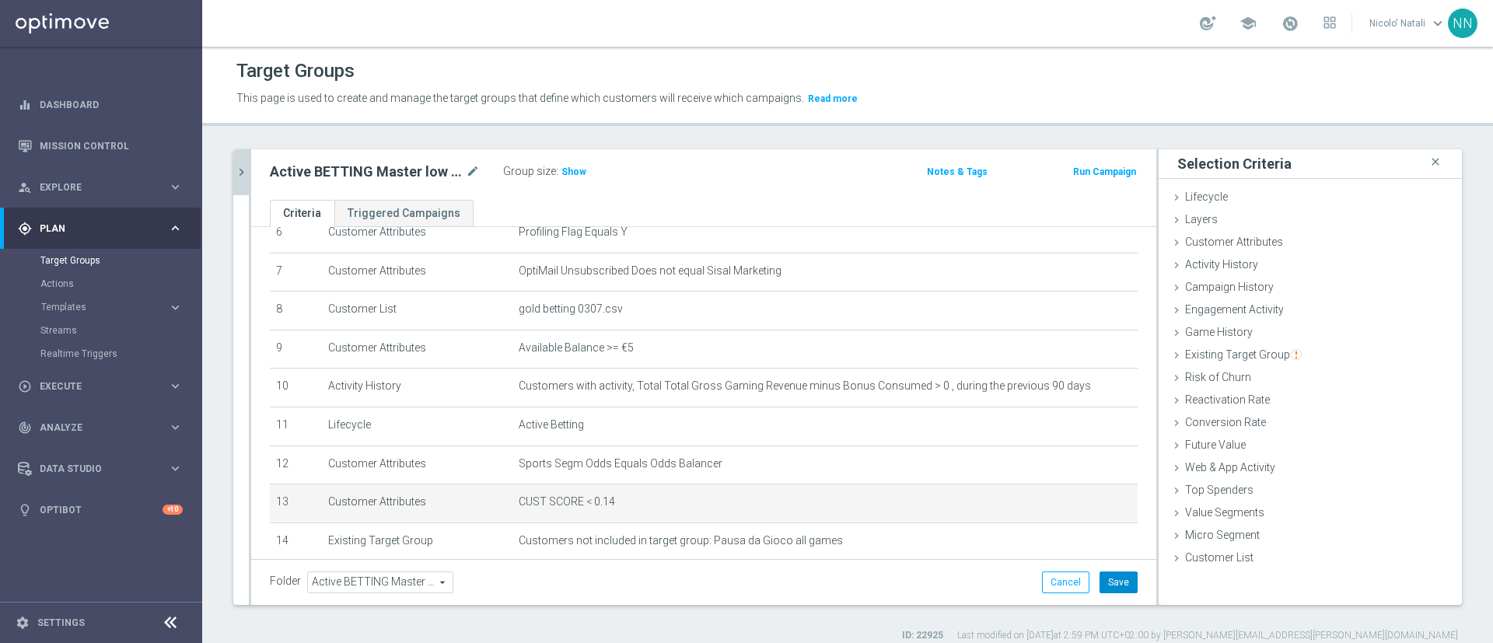
click at [1100, 587] on button "Save" at bounding box center [1119, 583] width 38 height 22
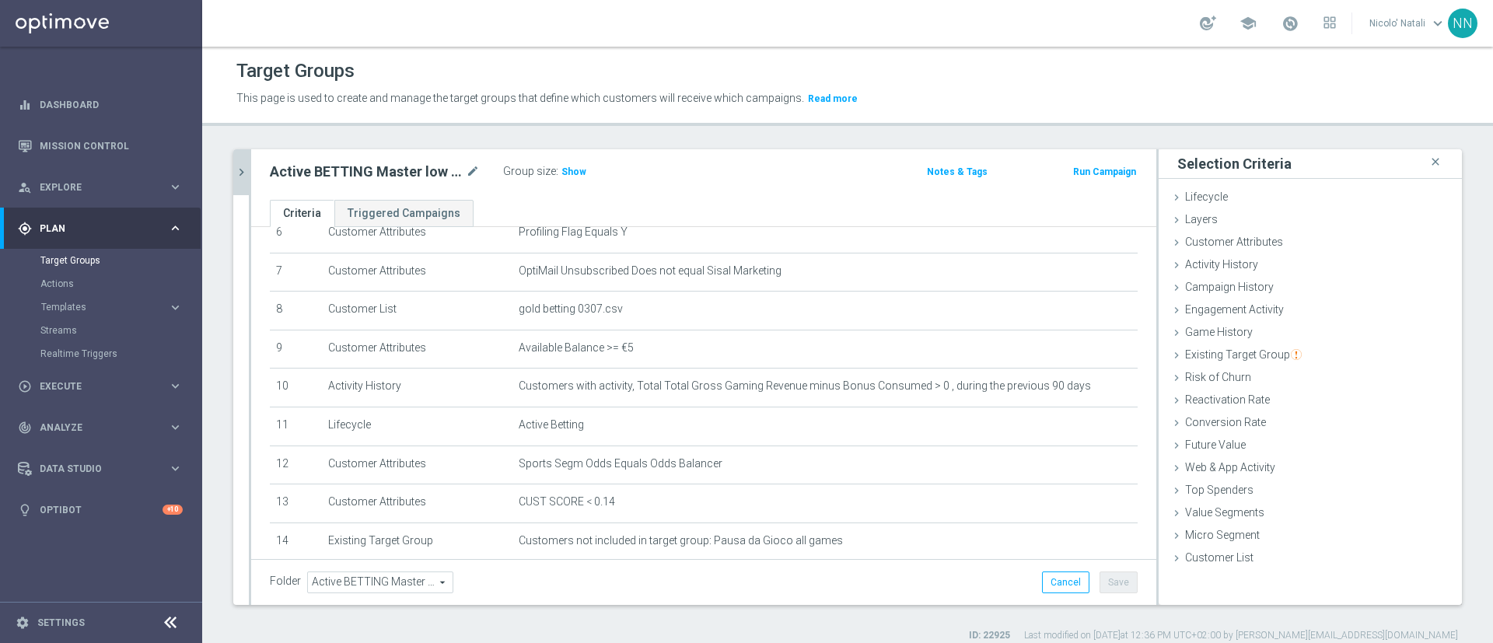
click at [229, 187] on div "active betting close more_vert Prioritize Customer Target Groups library_add cr…" at bounding box center [847, 395] width 1291 height 493
click at [236, 184] on button "chevron_right" at bounding box center [241, 172] width 16 height 46
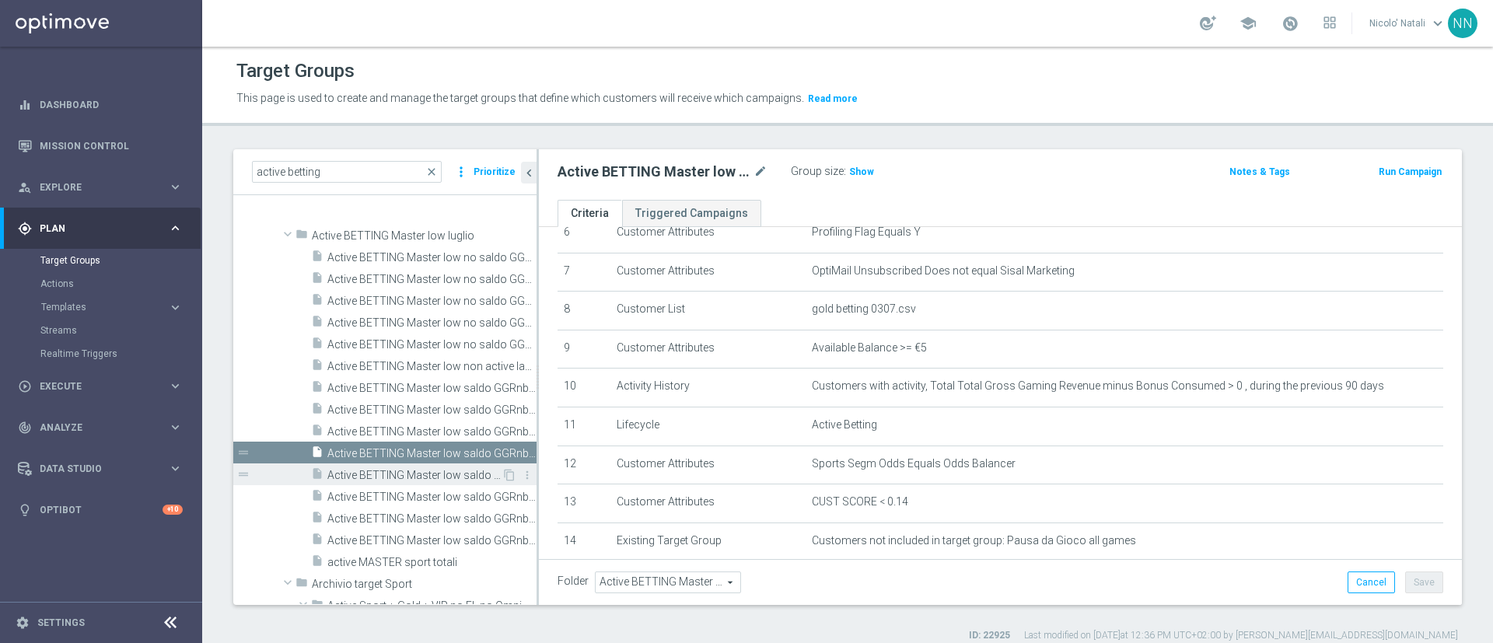
click at [369, 476] on span "Active BETTING Master low saldo GGRnb>0 L3M STRATEGIST/BALANCER" at bounding box center [414, 475] width 174 height 13
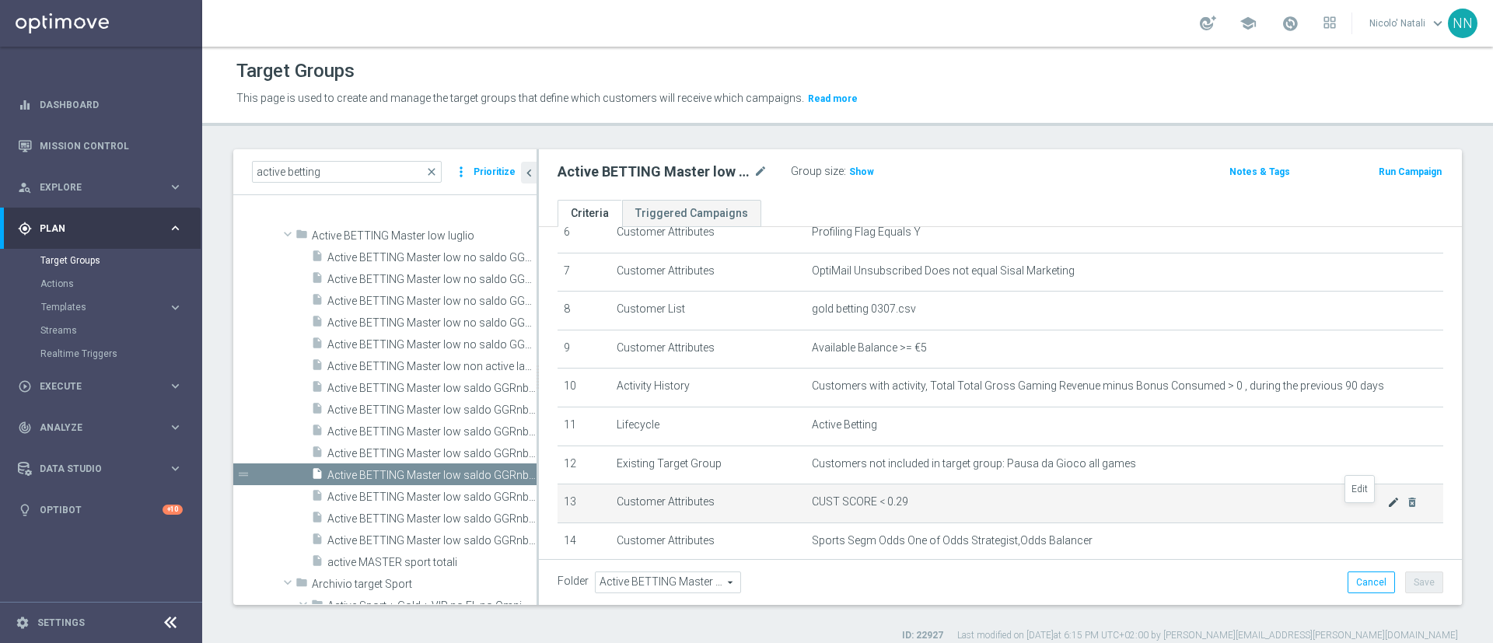
click at [1388, 509] on icon "mode_edit" at bounding box center [1394, 502] width 12 height 12
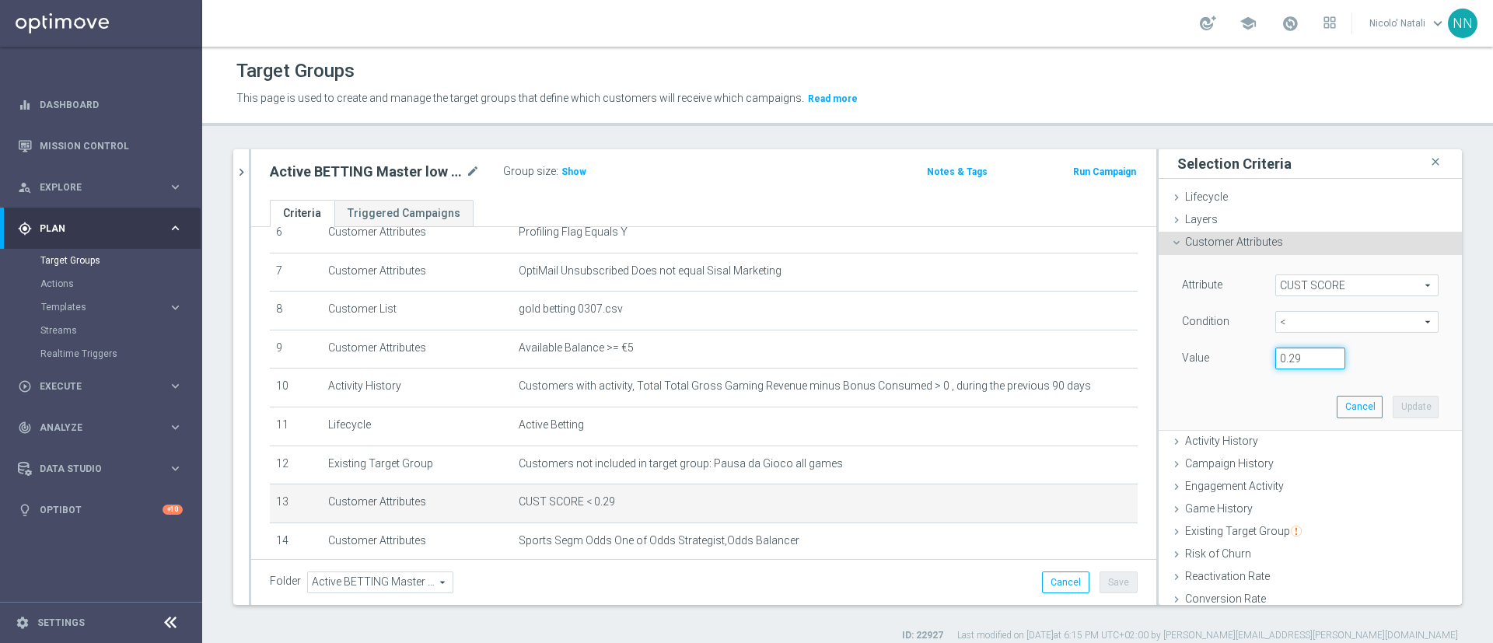
click at [1283, 355] on input "0.29" at bounding box center [1311, 359] width 70 height 22
type input "0.14"
click at [1393, 405] on button "Update" at bounding box center [1416, 407] width 46 height 22
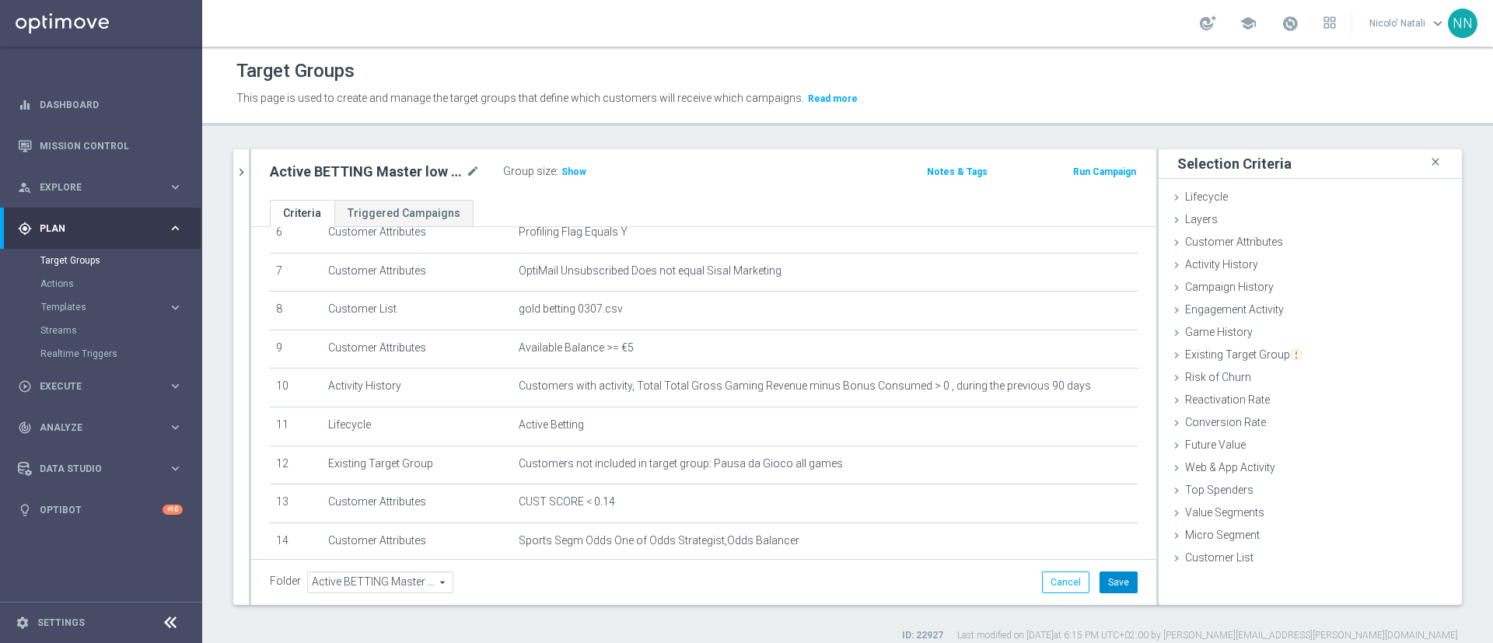
click at [1105, 590] on button "Save" at bounding box center [1119, 583] width 38 height 22
click at [240, 170] on icon "chevron_right" at bounding box center [241, 172] width 15 height 15
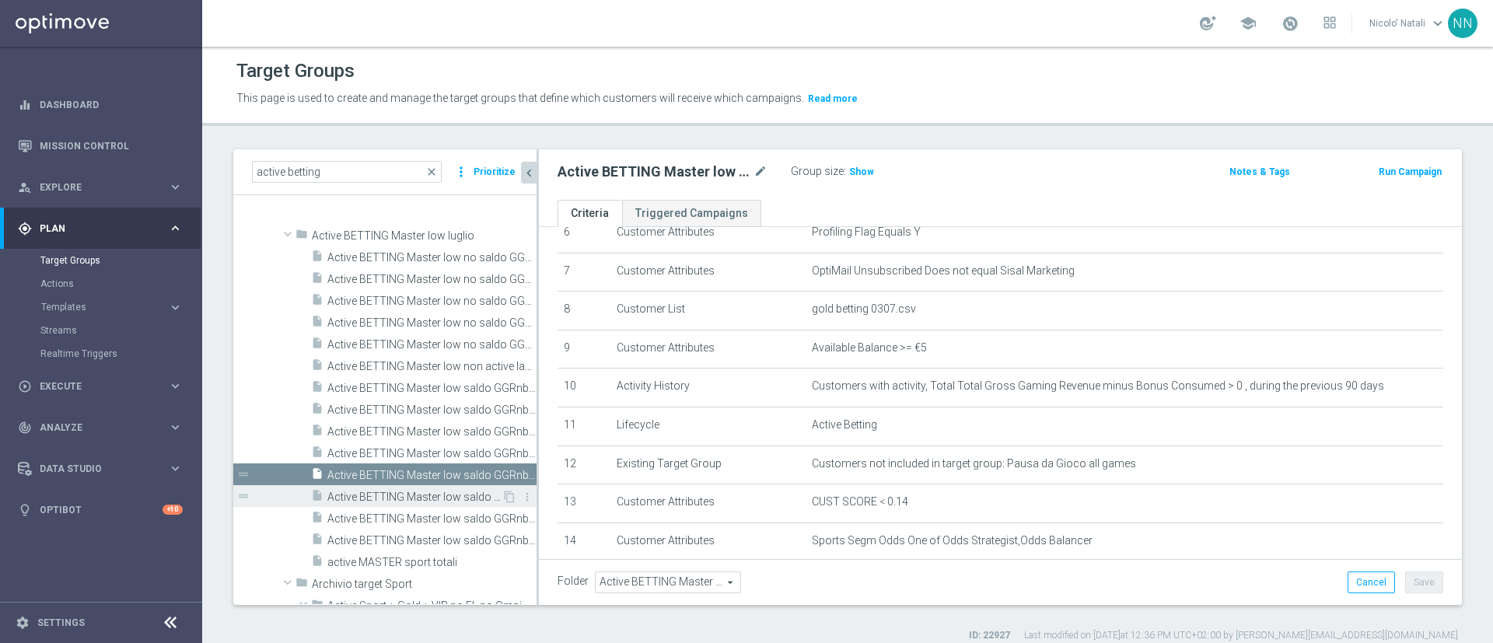
click at [383, 496] on span "Active BETTING Master low saldo GGRnb>0 MAXIMIZER" at bounding box center [414, 497] width 174 height 13
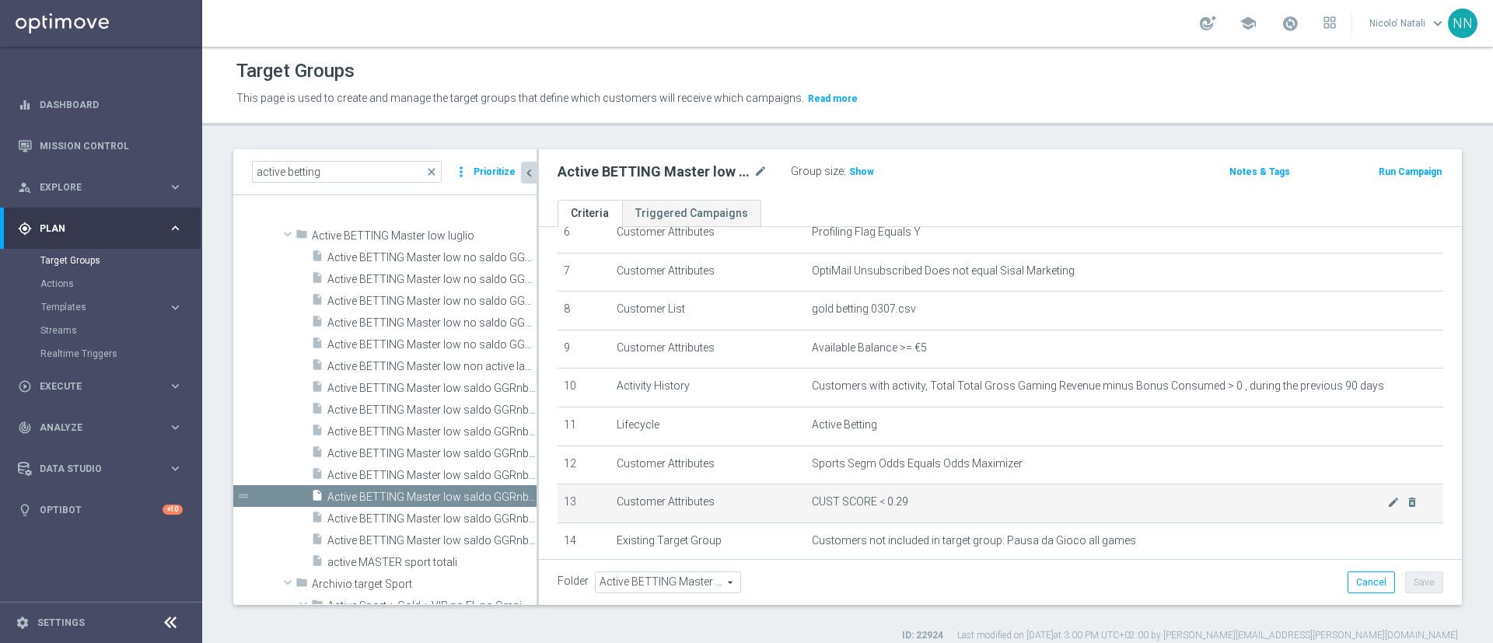
click at [1388, 504] on div "mode_edit delete_forever" at bounding box center [1403, 501] width 31 height 13
click at [1388, 509] on icon "mode_edit" at bounding box center [1394, 502] width 12 height 12
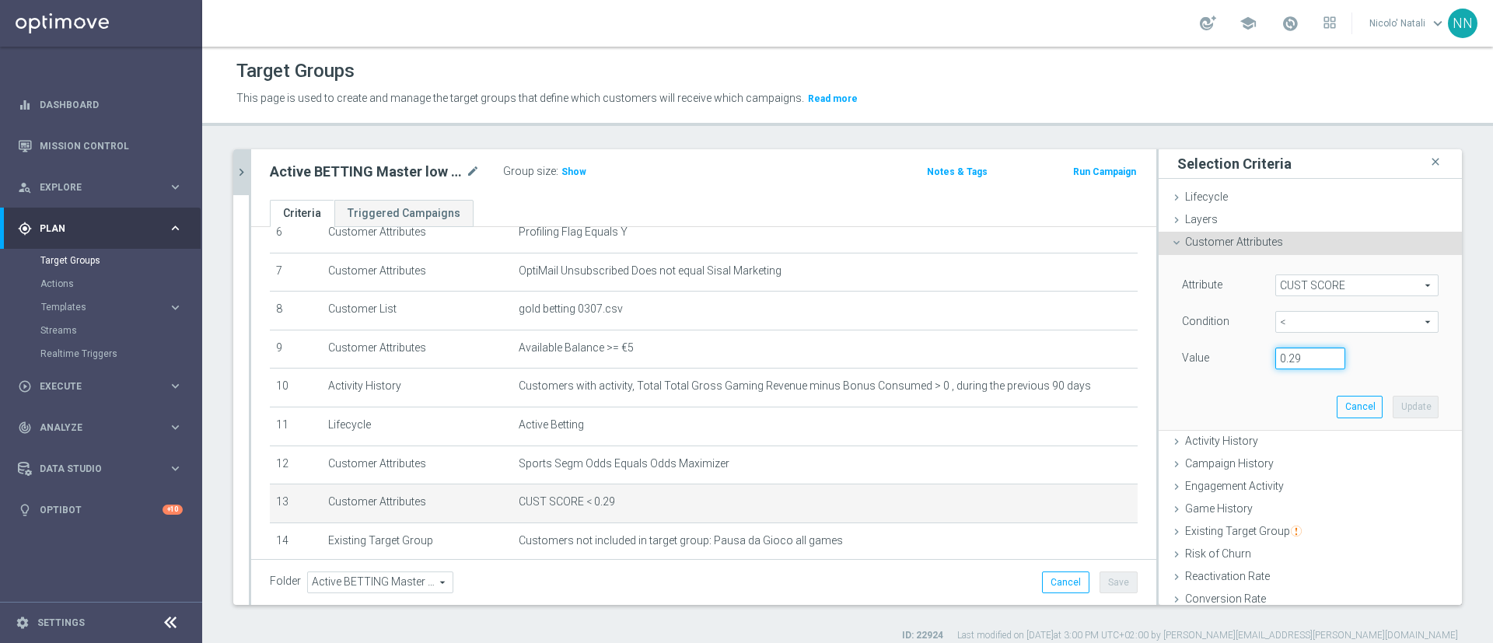
click at [1277, 355] on input "0.29" at bounding box center [1311, 359] width 70 height 22
type input "0.14"
click at [1399, 417] on button "Update" at bounding box center [1416, 407] width 46 height 22
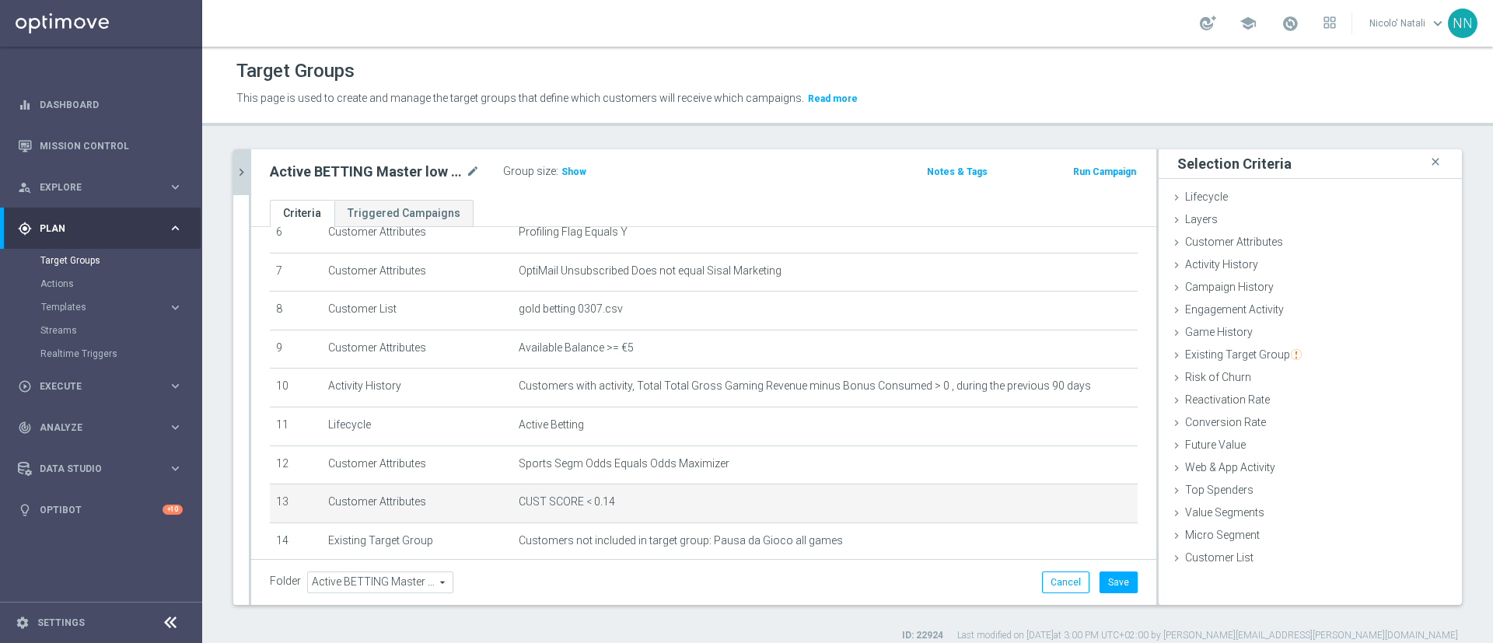
click at [1104, 570] on div "Folder Active BETTING Master low luglio Active BETTING Master low luglio arrow_…" at bounding box center [703, 582] width 905 height 46
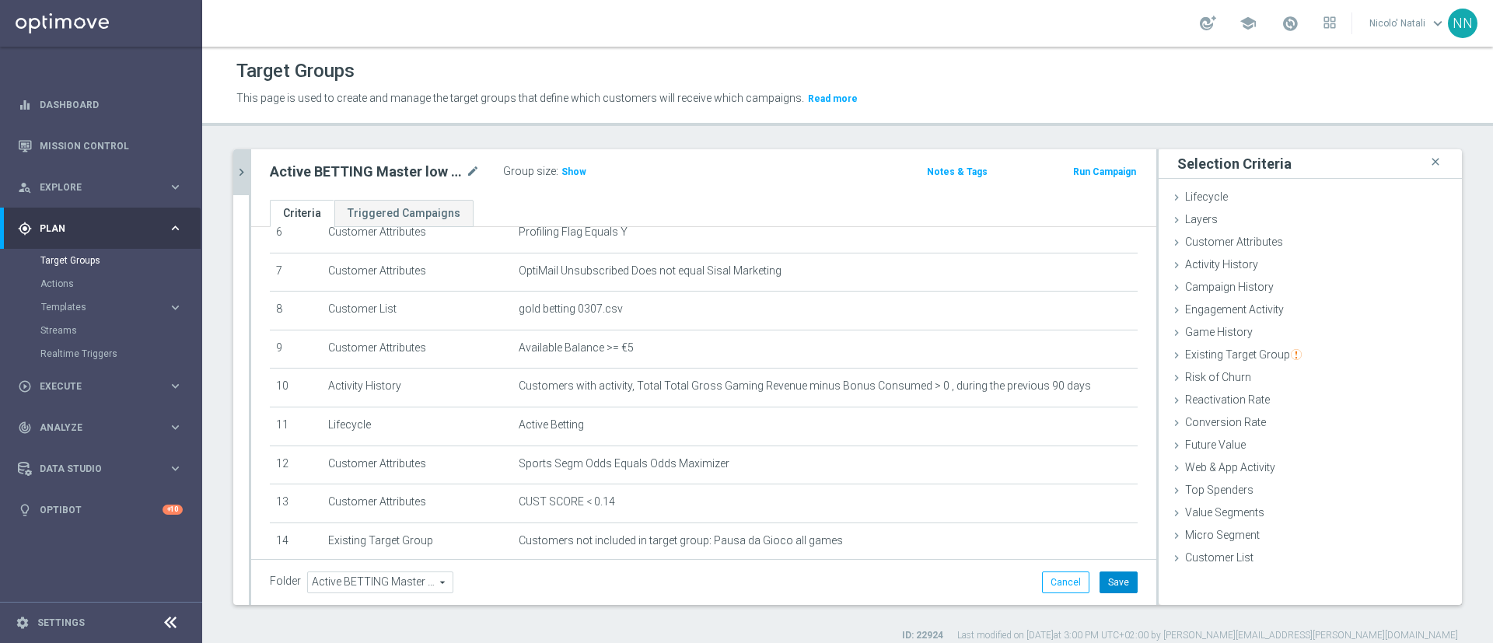
click at [1101, 579] on button "Save" at bounding box center [1119, 583] width 38 height 22
click at [243, 170] on icon "chevron_right" at bounding box center [241, 172] width 15 height 15
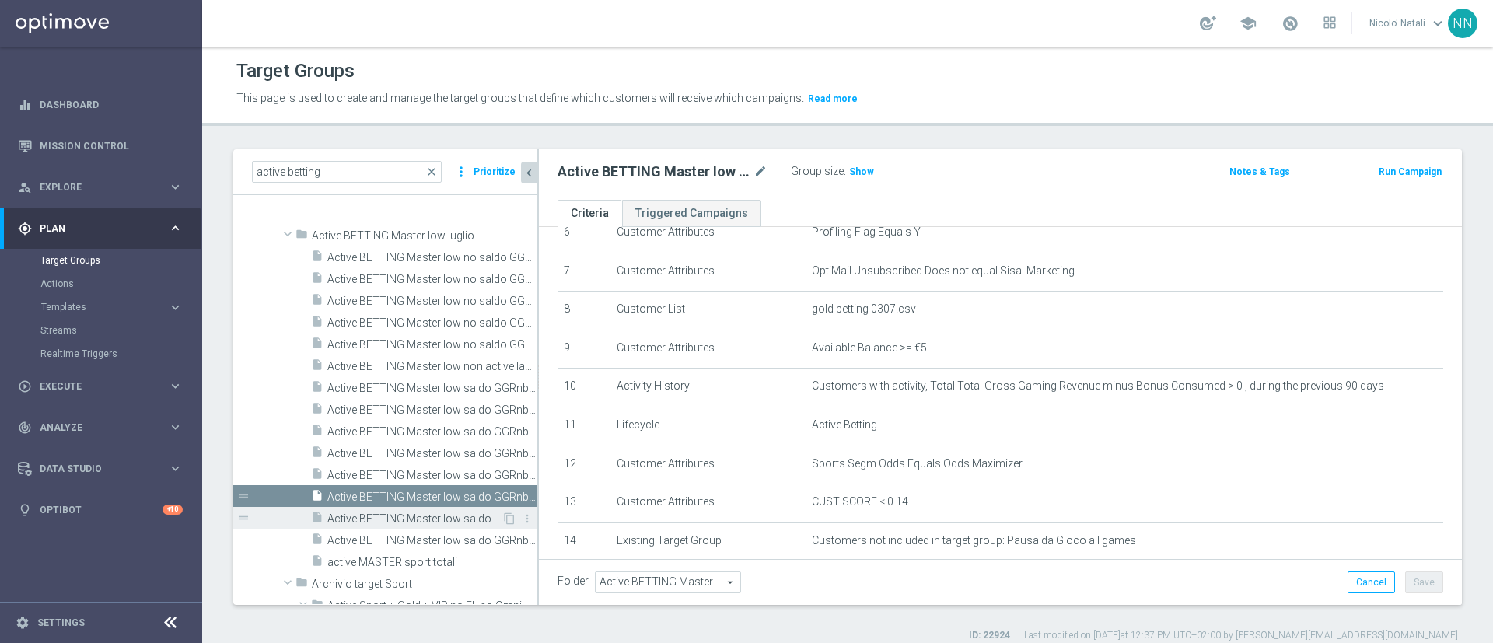
click at [413, 514] on span "Active BETTING Master low saldo GGRnb>0 OPTIMIZER" at bounding box center [414, 519] width 174 height 13
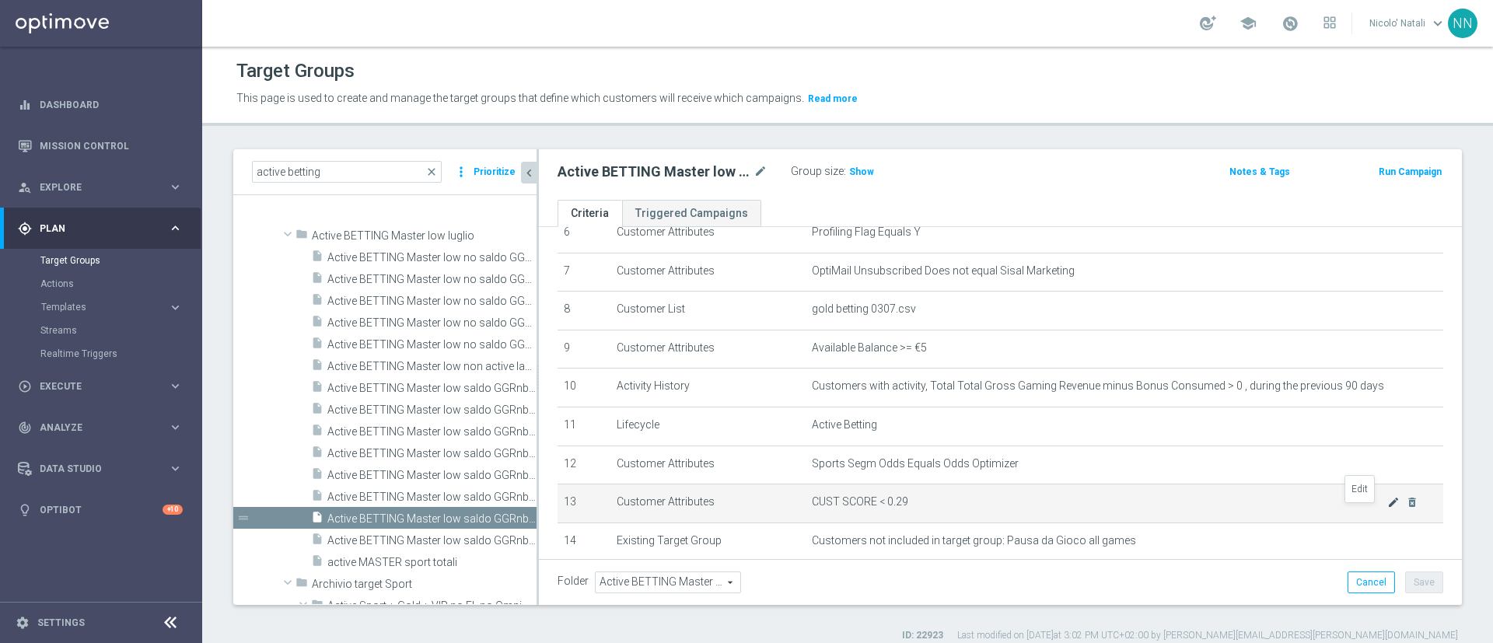
click at [1388, 509] on icon "mode_edit" at bounding box center [1394, 502] width 12 height 12
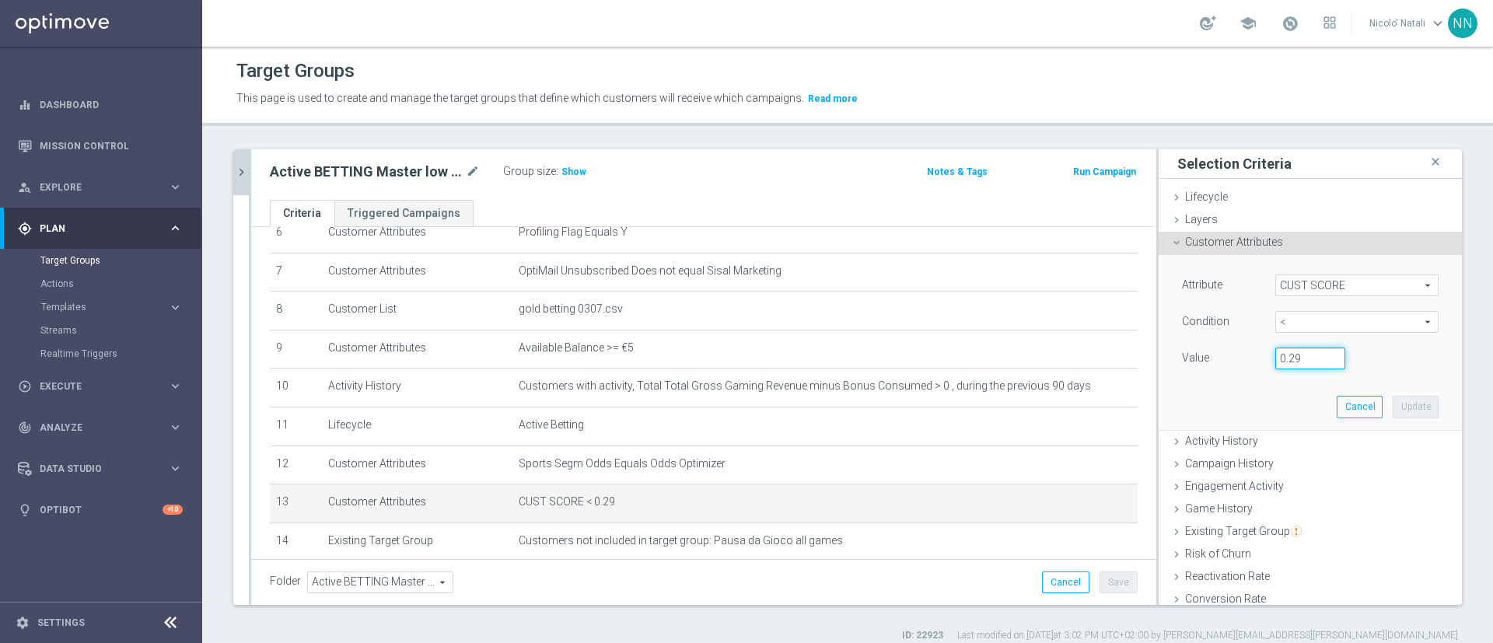
click at [1277, 358] on input "0.29" at bounding box center [1311, 359] width 70 height 22
type input "0.14"
click at [1393, 404] on button "Update" at bounding box center [1416, 407] width 46 height 22
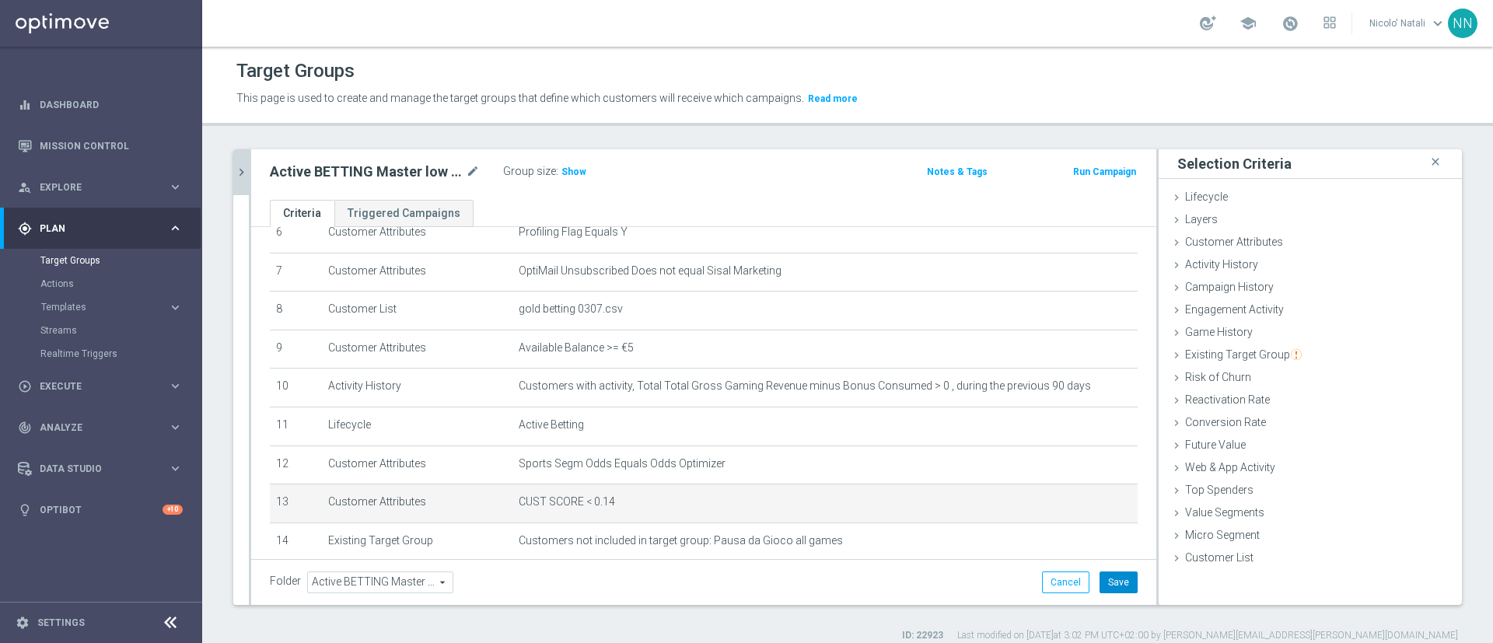
click at [1108, 586] on button "Save" at bounding box center [1119, 583] width 38 height 22
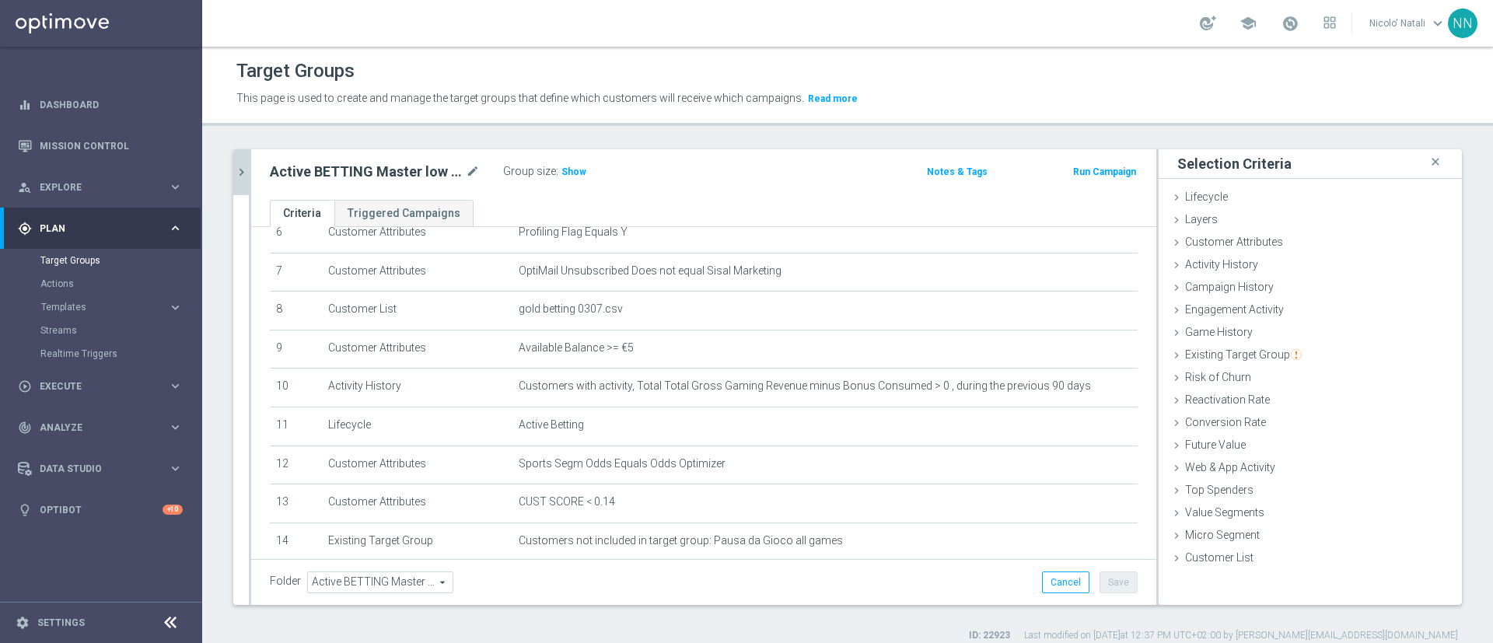
click at [254, 171] on div "Active BETTING Master low saldo GGRnb>0 OPTIMIZER mode_edit Group size : Show N…" at bounding box center [703, 174] width 905 height 51
click at [226, 172] on div "active betting close more_vert Prioritize Customer Target Groups library_add cr…" at bounding box center [847, 395] width 1291 height 493
click at [233, 172] on div "active betting close more_vert Prioritize Customer Target Groups library_add cr…" at bounding box center [847, 395] width 1291 height 493
click at [236, 172] on icon "chevron_right" at bounding box center [241, 172] width 15 height 15
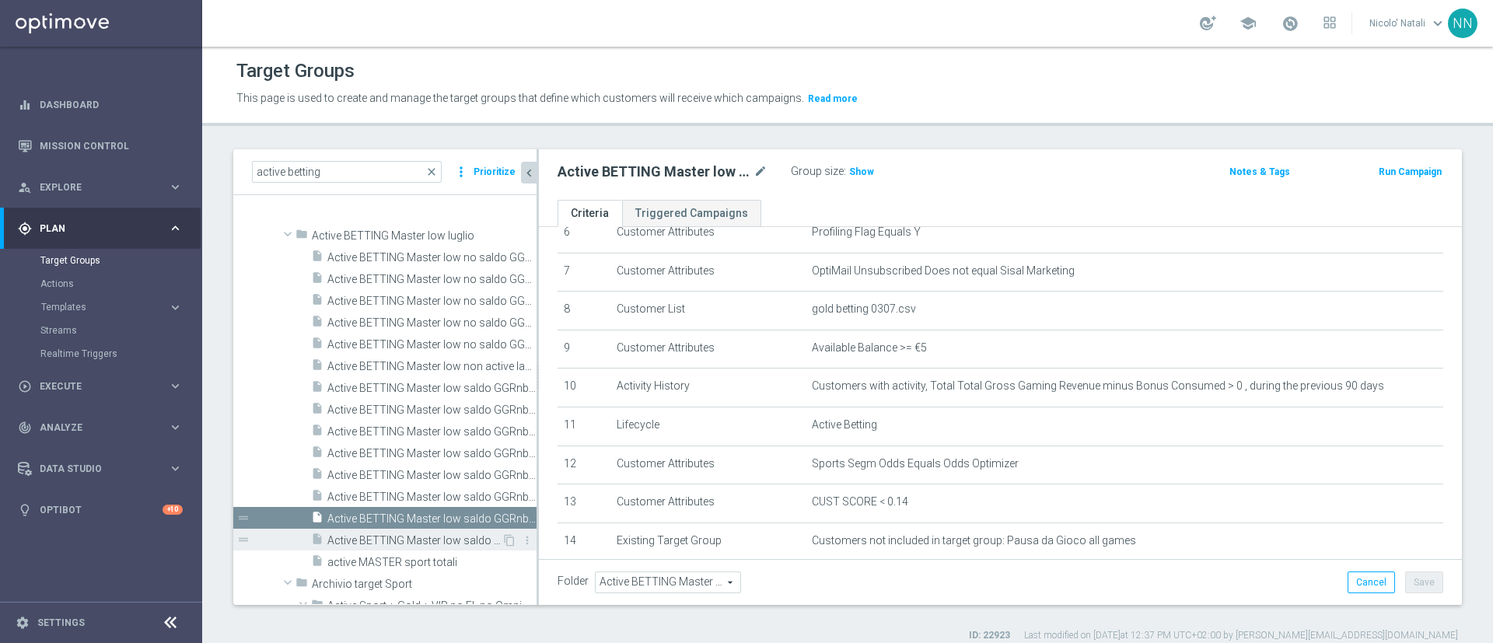
click at [411, 537] on span "Active BETTING Master low saldo GGRnb>0 STRATEGIST" at bounding box center [414, 540] width 174 height 13
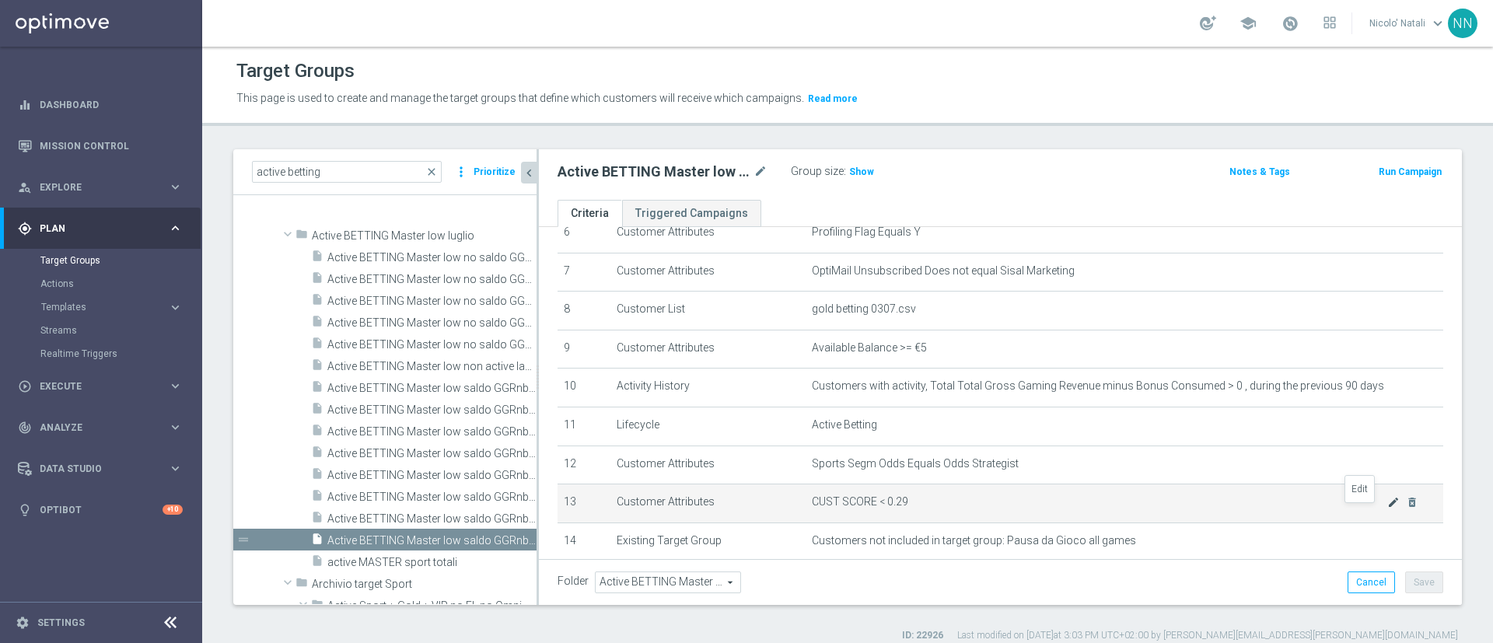
click at [1388, 508] on icon "mode_edit" at bounding box center [1394, 502] width 12 height 12
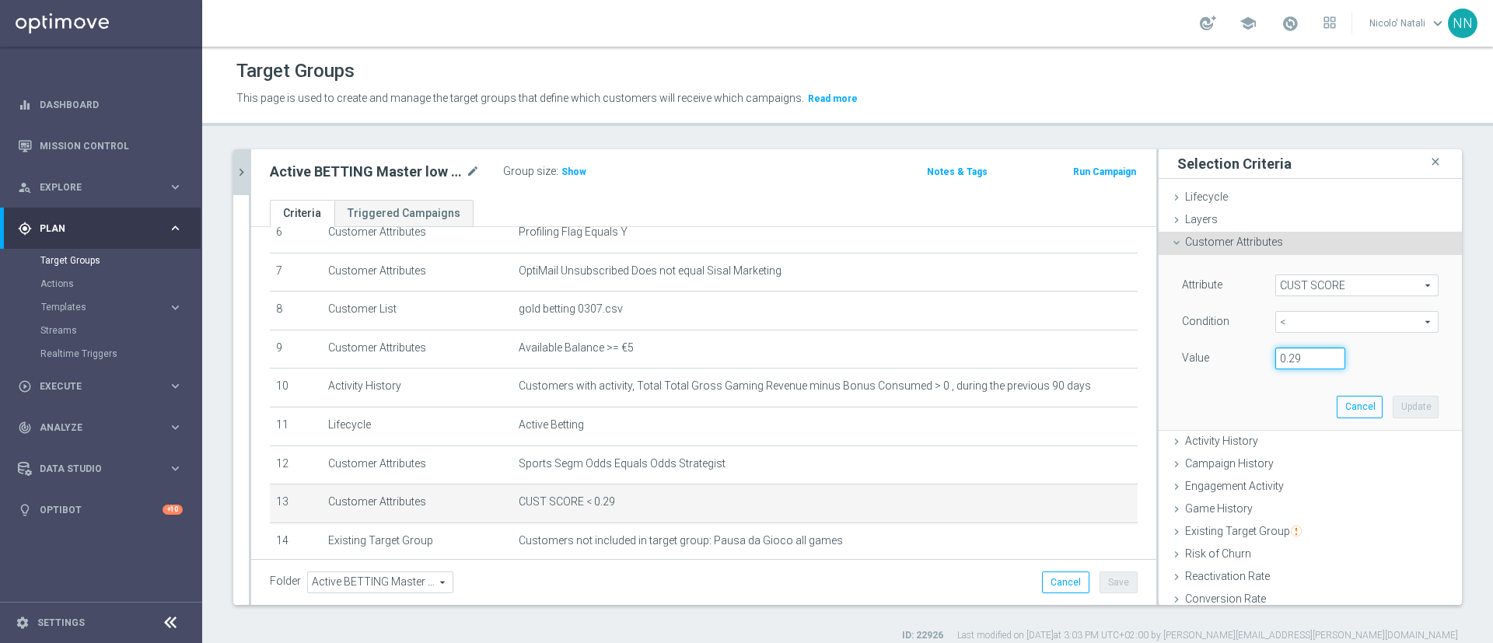
click at [1276, 356] on input "0.29" at bounding box center [1311, 359] width 70 height 22
type input "0.14"
click at [1393, 396] on button "Update" at bounding box center [1416, 407] width 46 height 22
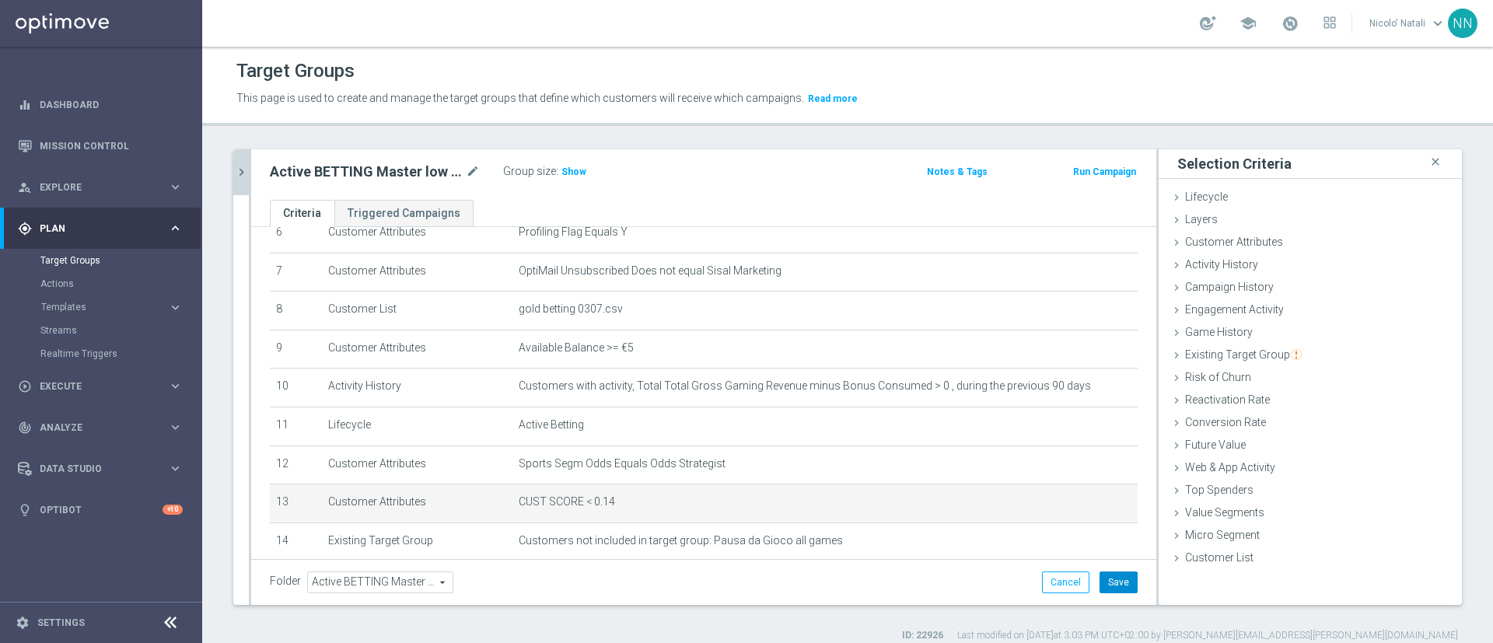
click at [1107, 573] on button "Save" at bounding box center [1119, 583] width 38 height 22
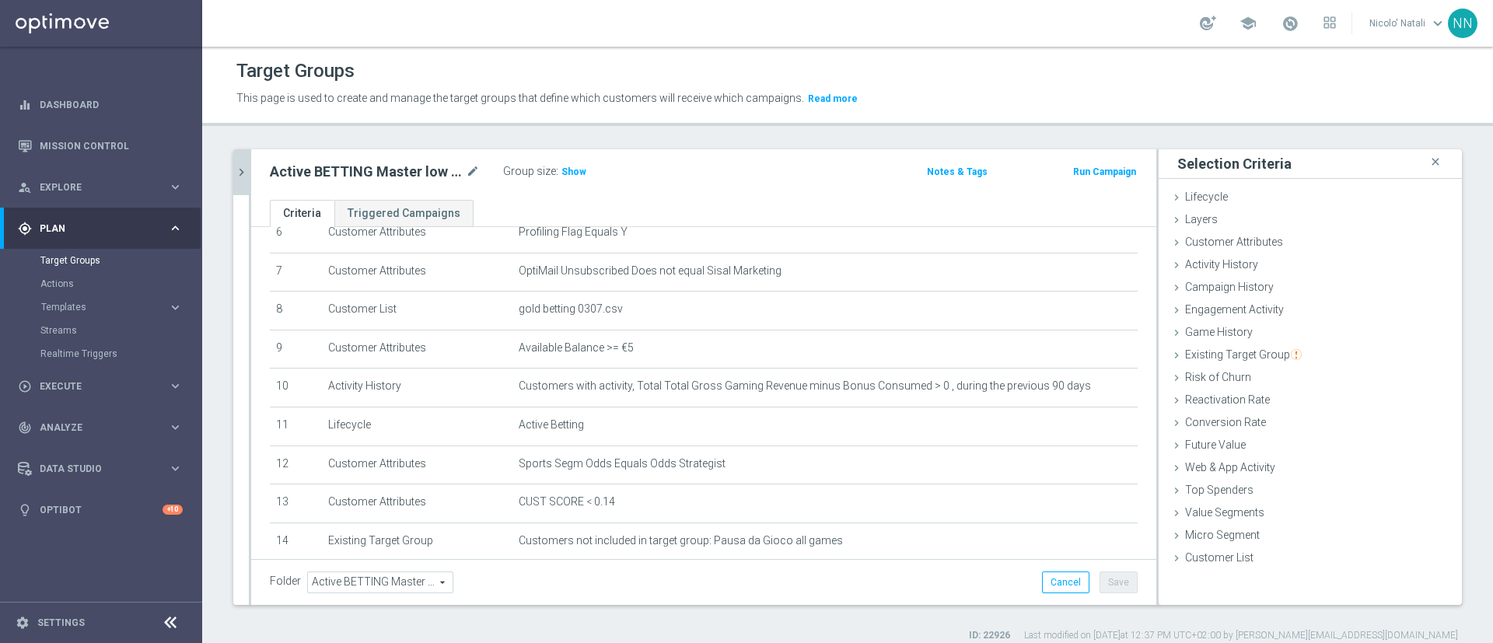
click at [238, 172] on icon "chevron_right" at bounding box center [241, 172] width 15 height 15
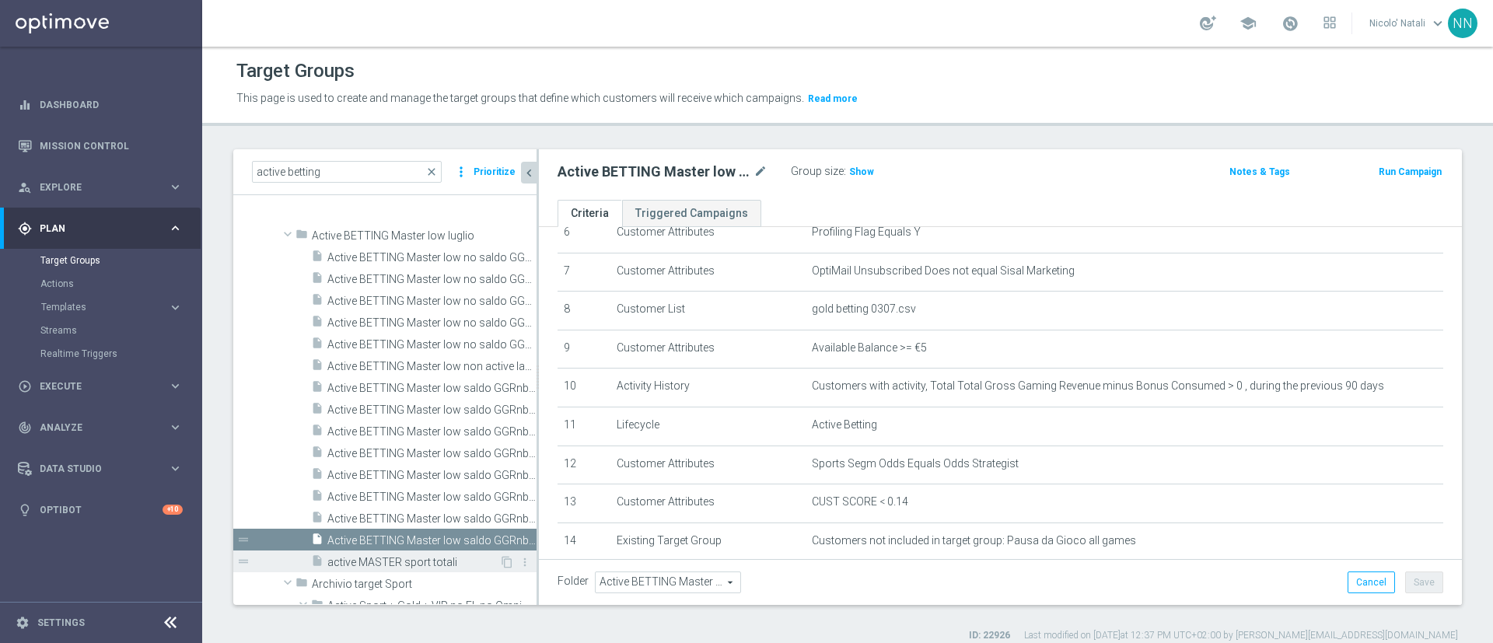
click at [386, 556] on span "active MASTER sport totali" at bounding box center [413, 562] width 172 height 13
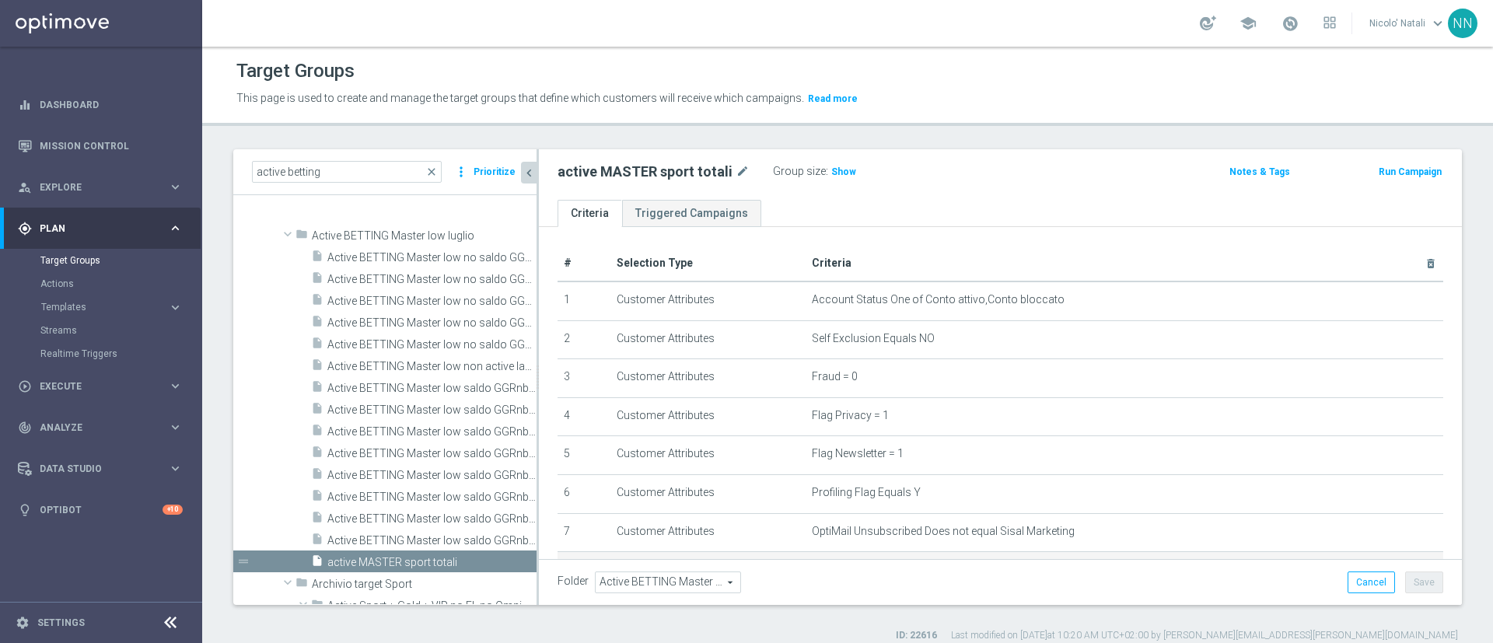
scroll to position [188, 0]
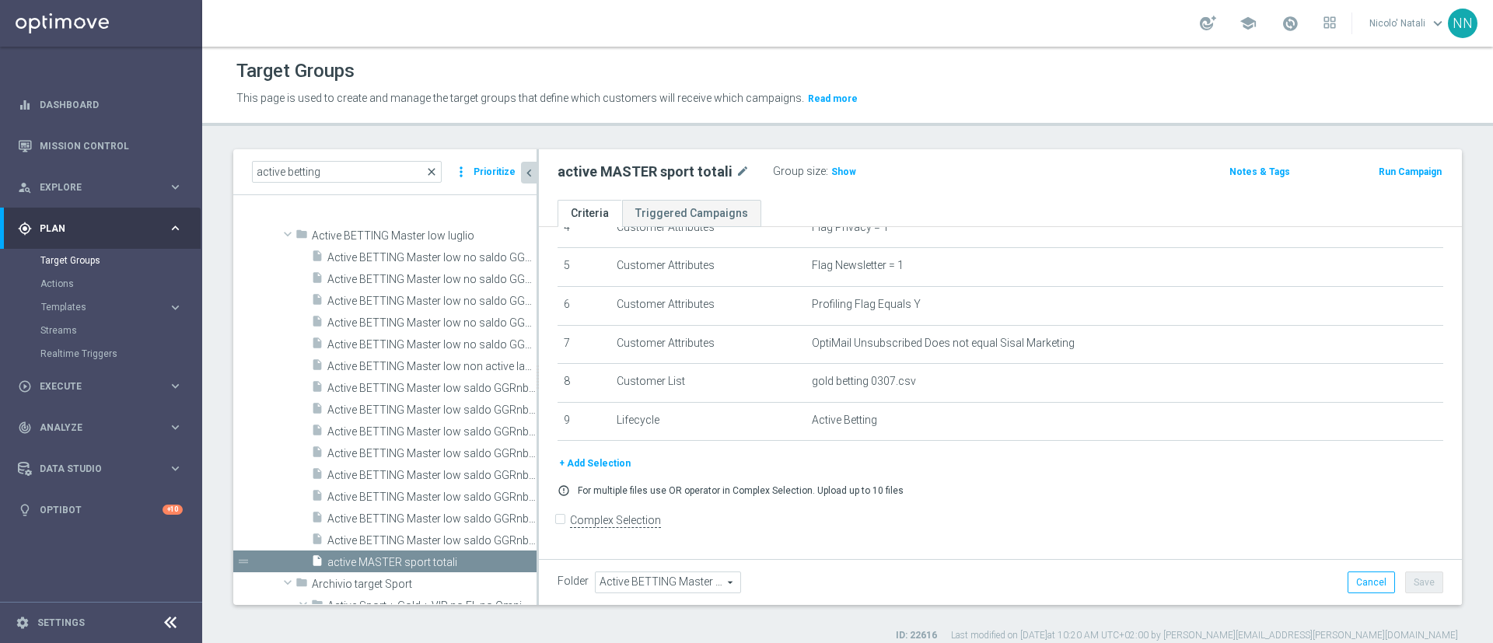
click at [437, 176] on span "close" at bounding box center [431, 172] width 12 height 12
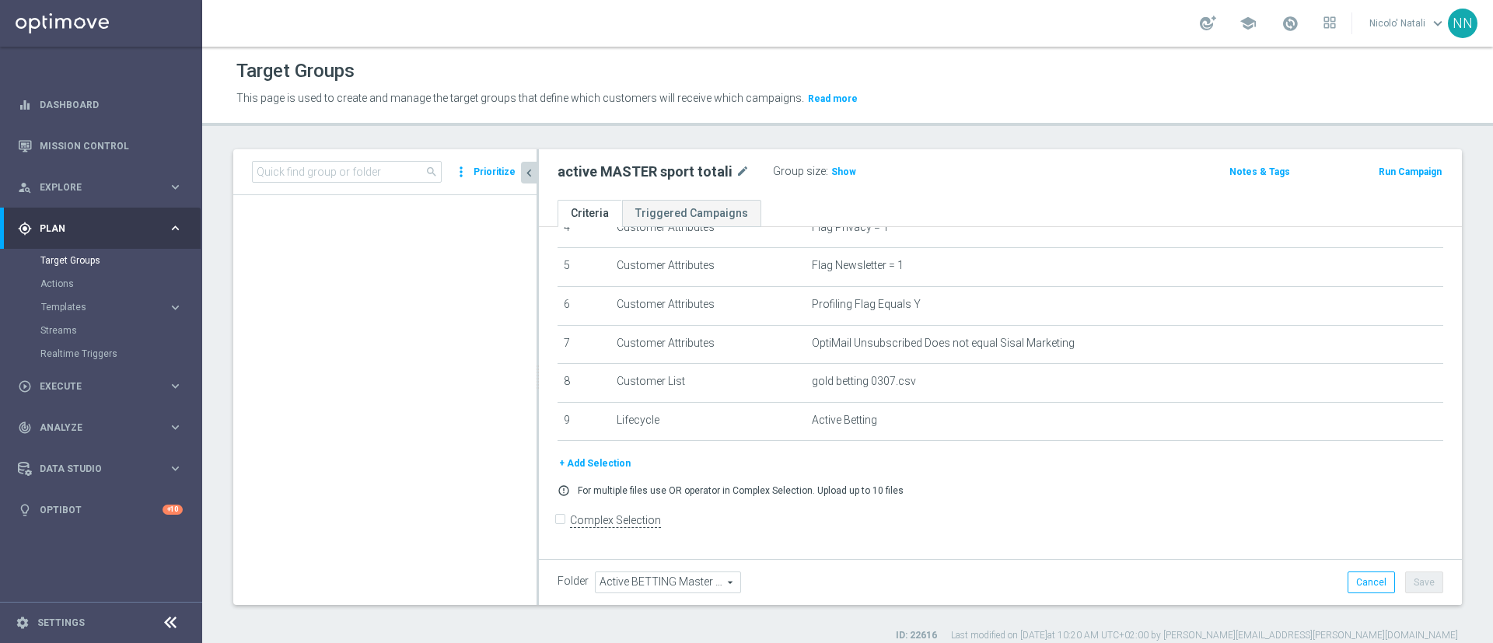
scroll to position [65422, 0]
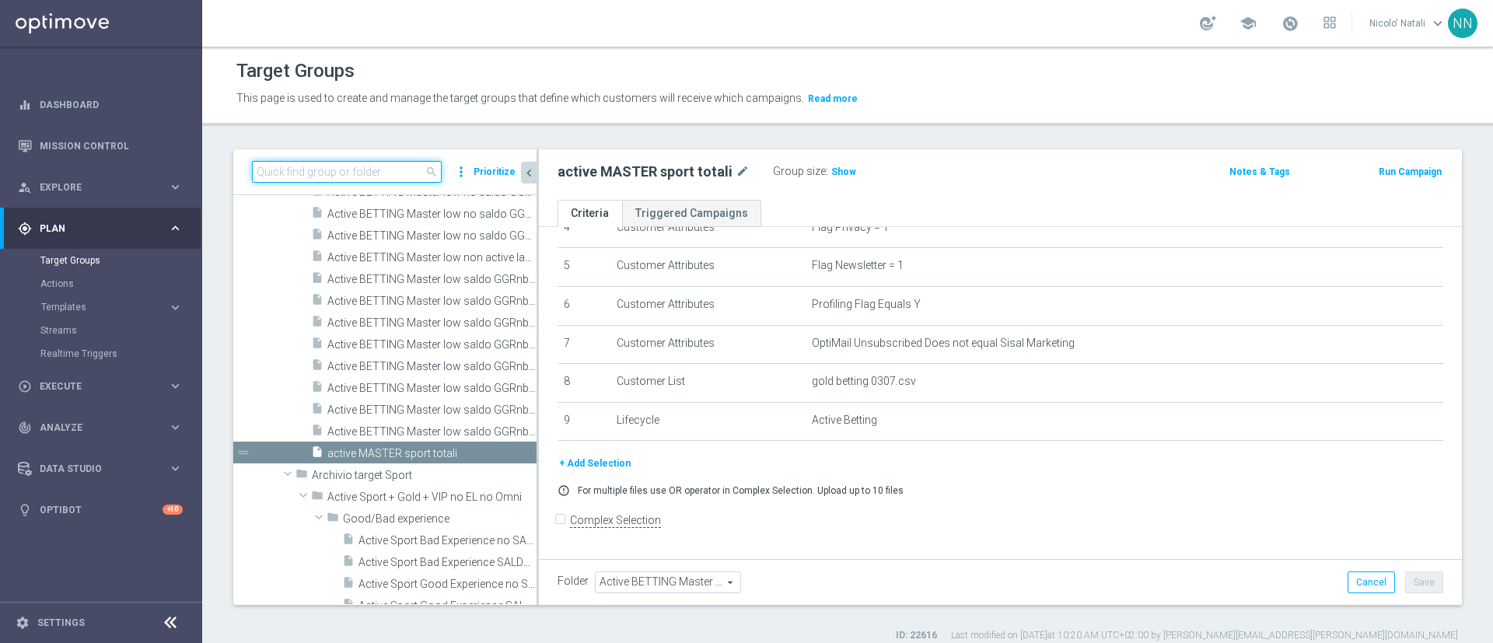
click at [363, 178] on input at bounding box center [347, 172] width 190 height 22
paste input "Active BETTING TOTALI nosaldo GGRnb > 0 L3M Media>=20"
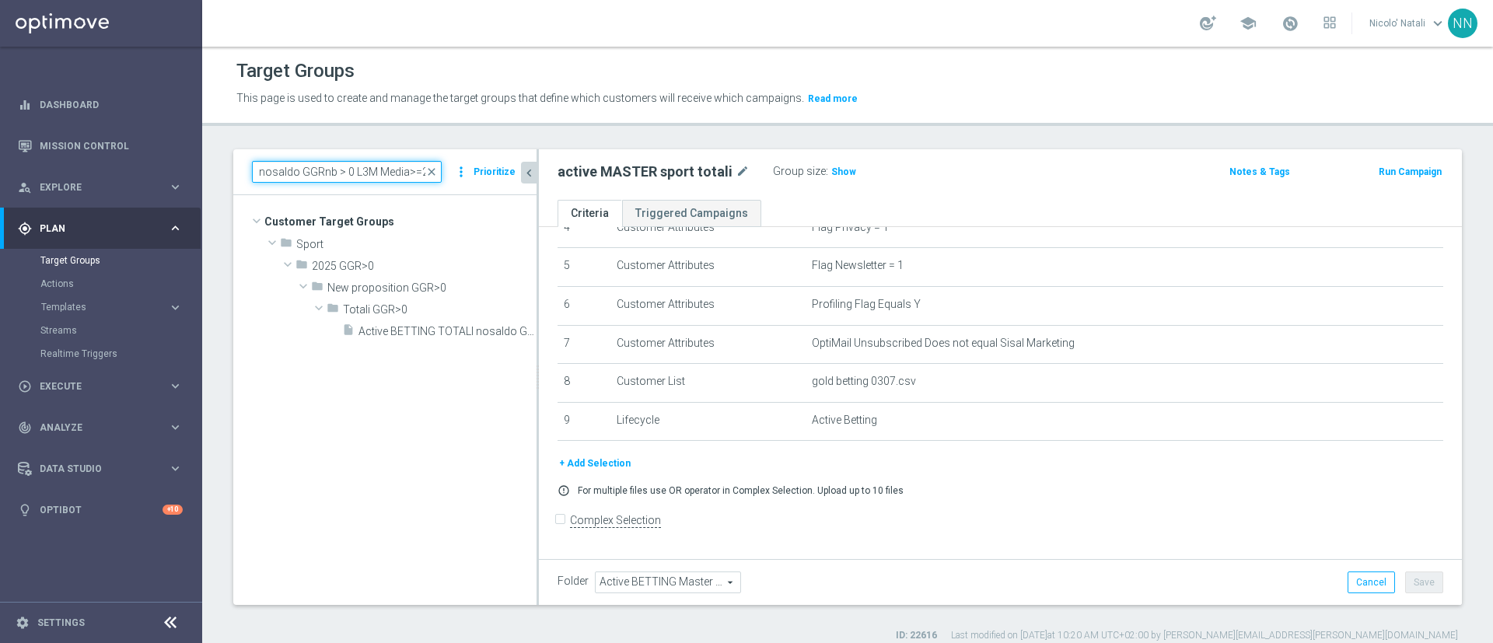
scroll to position [0, 0]
type input "Active BETTING TOTALI nosaldo GGRnb > 0 L3M Media>=20"
click at [429, 341] on div "insert_drive_file Active BETTING TOTALI nosaldo GGRnb > 0 L3M Media>=20" at bounding box center [421, 331] width 159 height 22
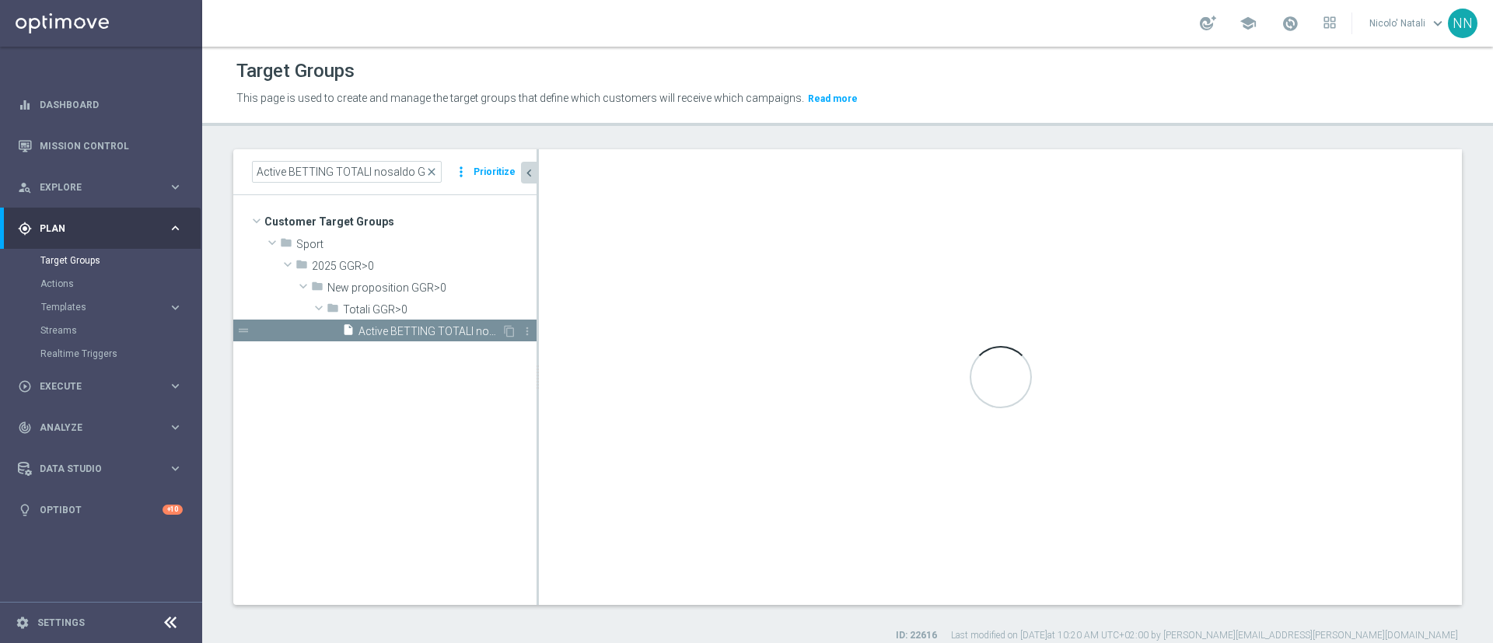
type input "Totali GGR>0"
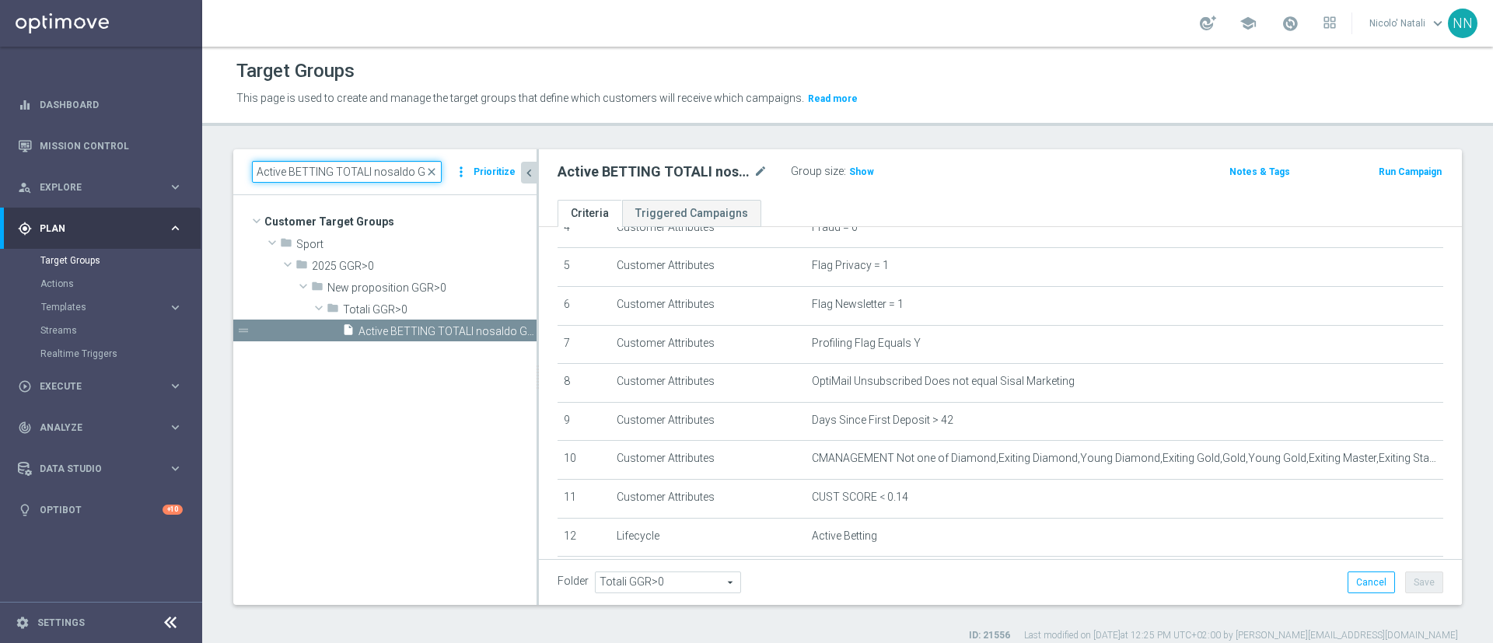
click at [408, 166] on input "Active BETTING TOTALI nosaldo GGRnb > 0 L3M Media>=20" at bounding box center [347, 172] width 190 height 22
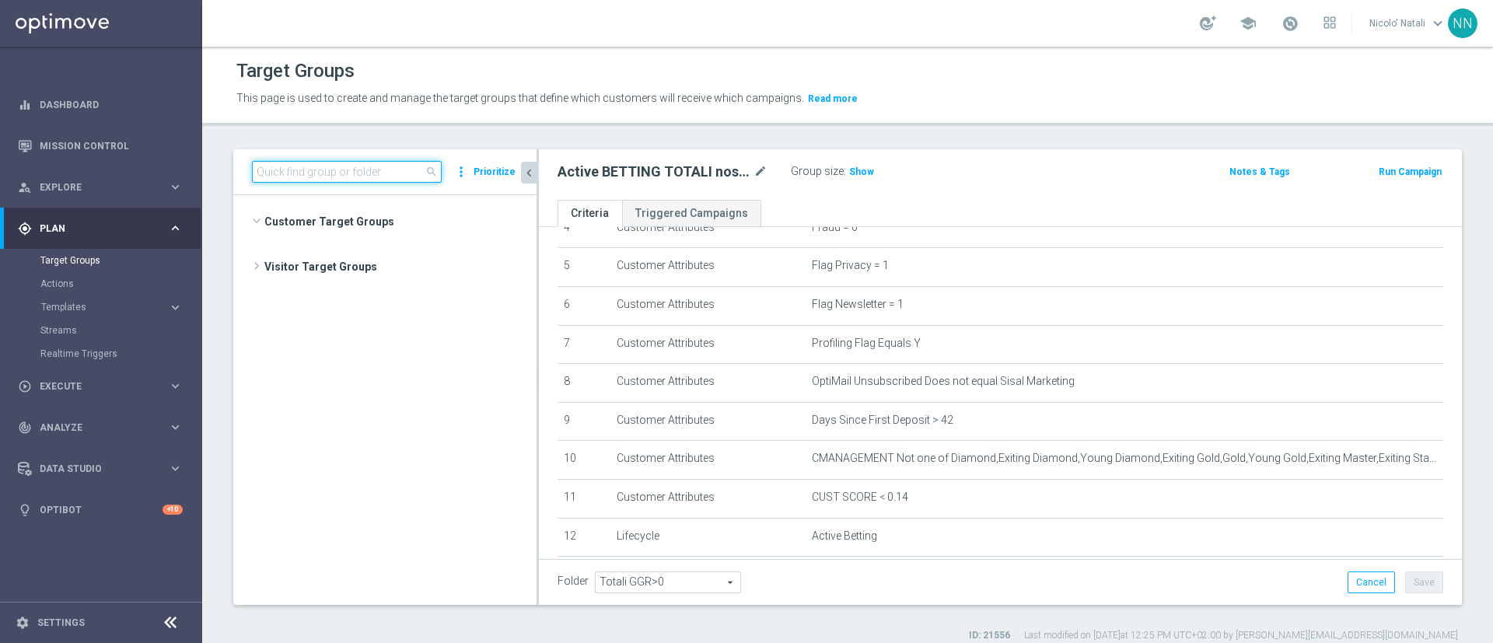
scroll to position [65018, 0]
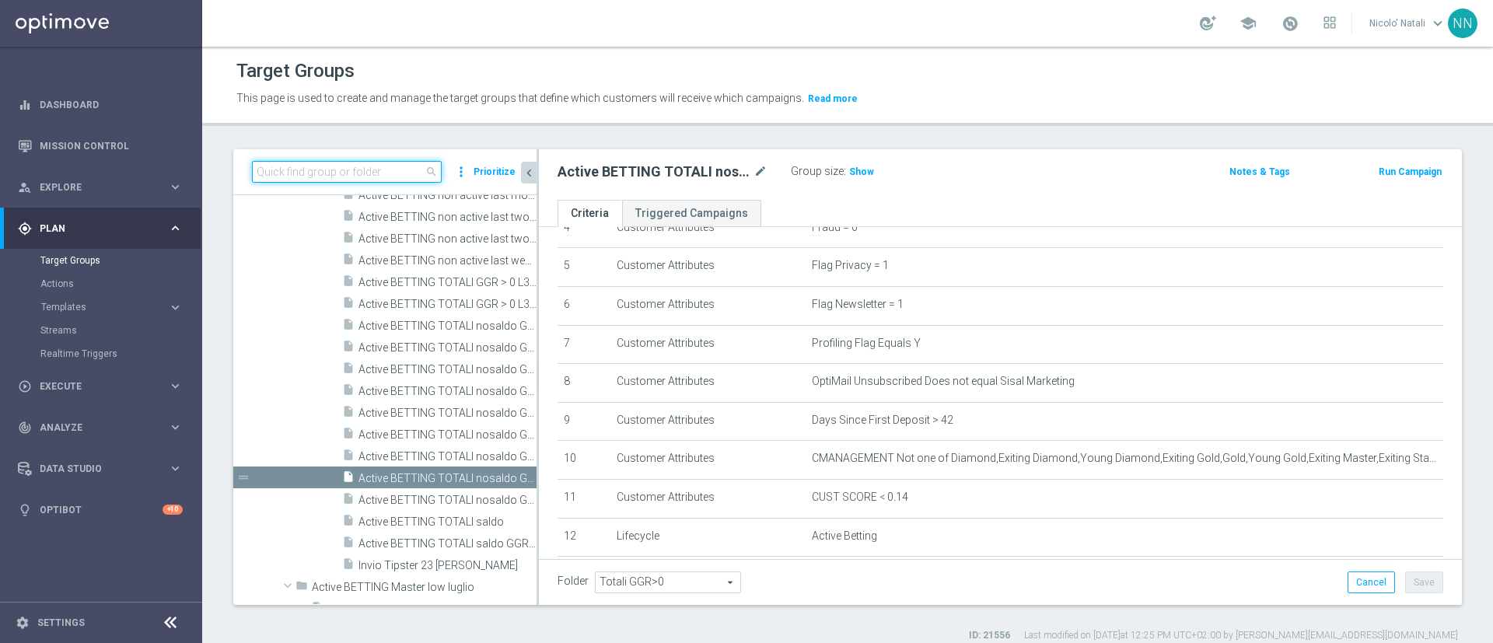
paste input "Active BETTING TOTALI nosaldo GGRnb > 0 L3M Media<20"
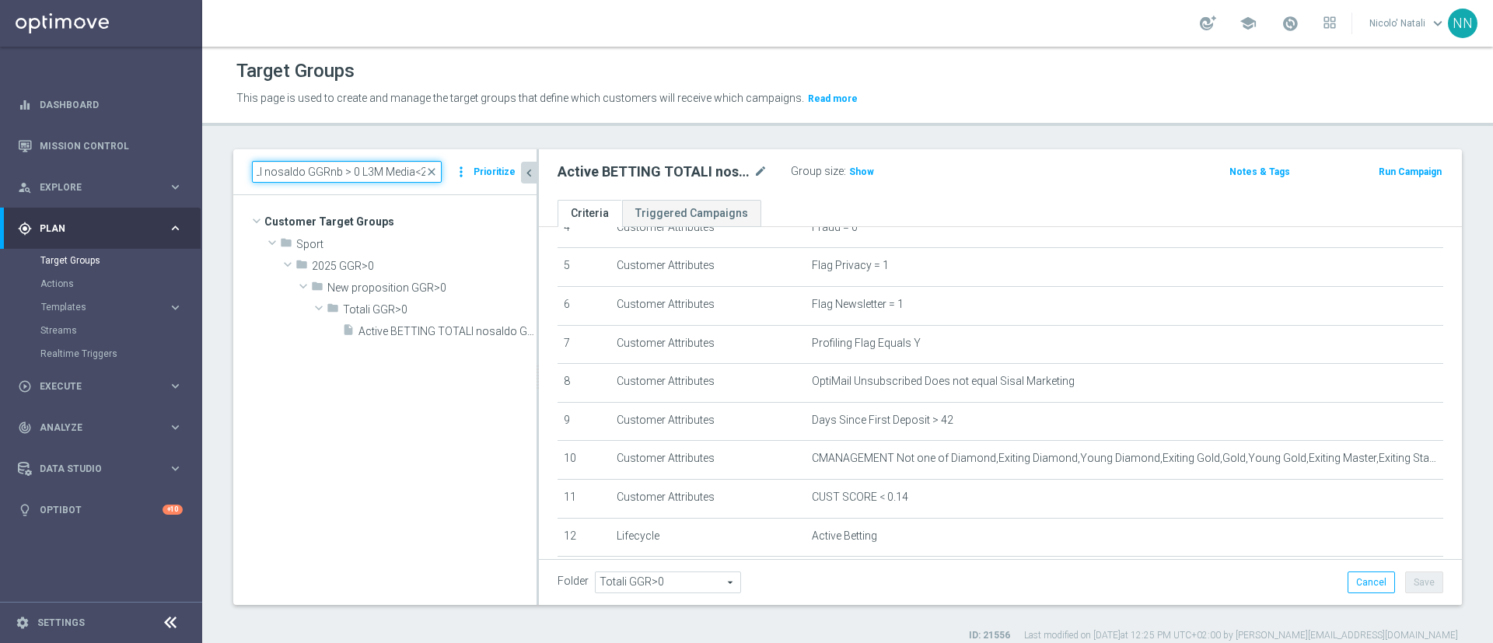
scroll to position [0, 0]
click at [392, 331] on span "Active BETTING TOTALI nosaldo GGRnb > 0 L3M Media<20" at bounding box center [430, 331] width 143 height 13
click at [305, 165] on input "Active BETTING TOTALI nosaldo GGRnb > 0 L3M Media<20" at bounding box center [347, 172] width 190 height 22
click at [289, 170] on input "Active BETTING TOTALI nosaldo GGRnb > 0 L3M Media<20" at bounding box center [347, 172] width 190 height 22
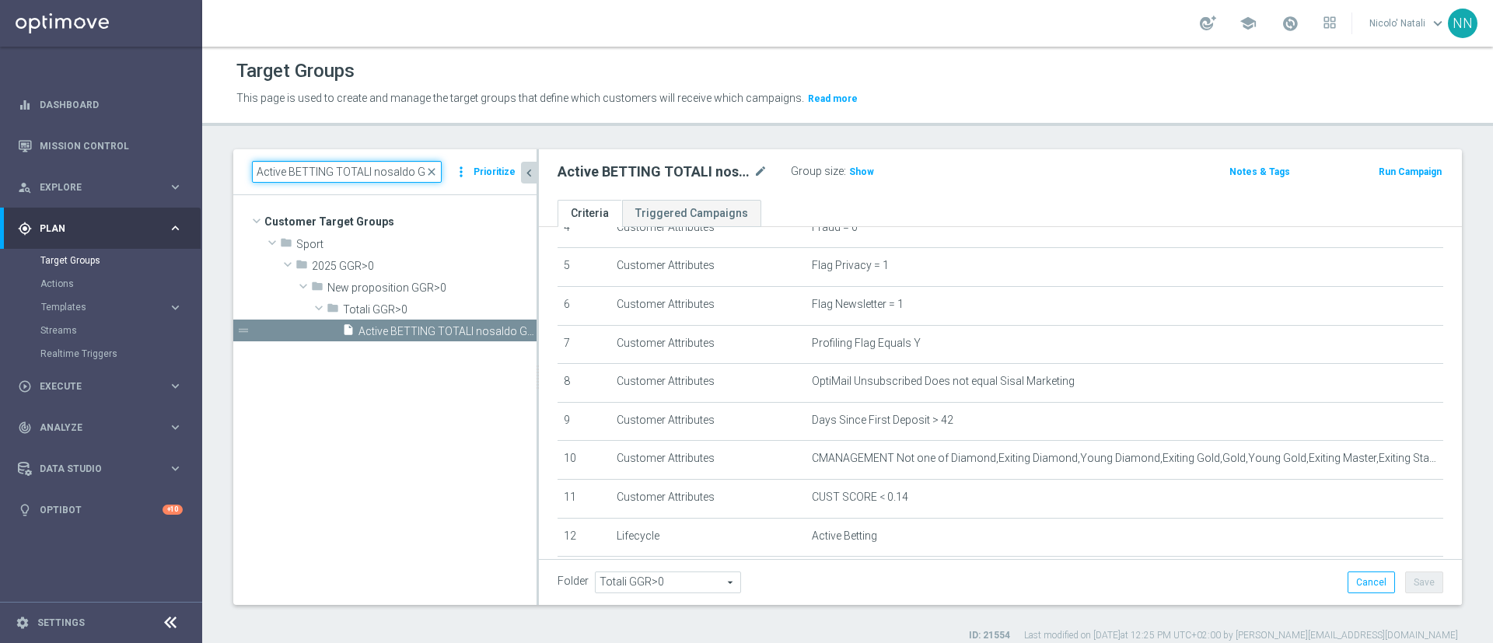
click at [289, 170] on input "Active BETTING TOTALI nosaldo GGRnb > 0 L3M Media<20" at bounding box center [347, 172] width 190 height 22
paste input "Master low non active last week GGRnb>"
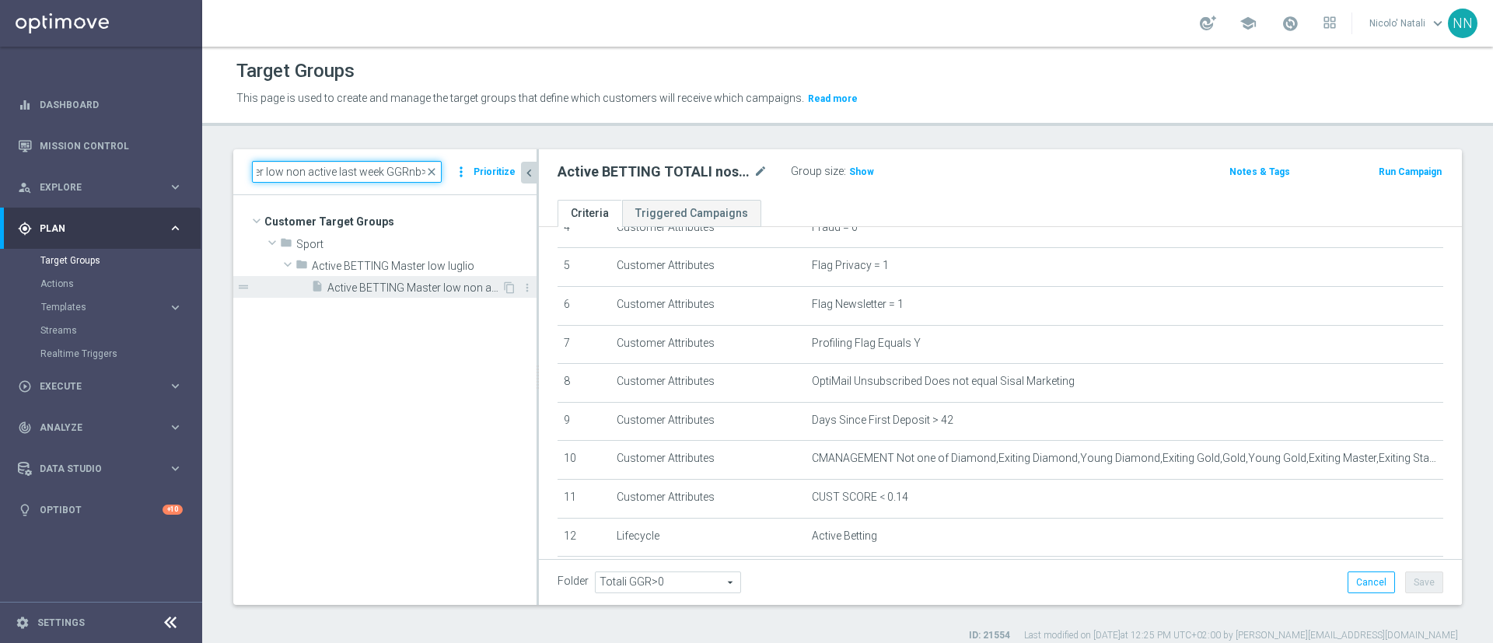
type input "Active BETTING Master low non active last week GGRnb>0"
click at [420, 285] on span "Active BETTING Master low non active last week GGRnb>0" at bounding box center [414, 288] width 174 height 13
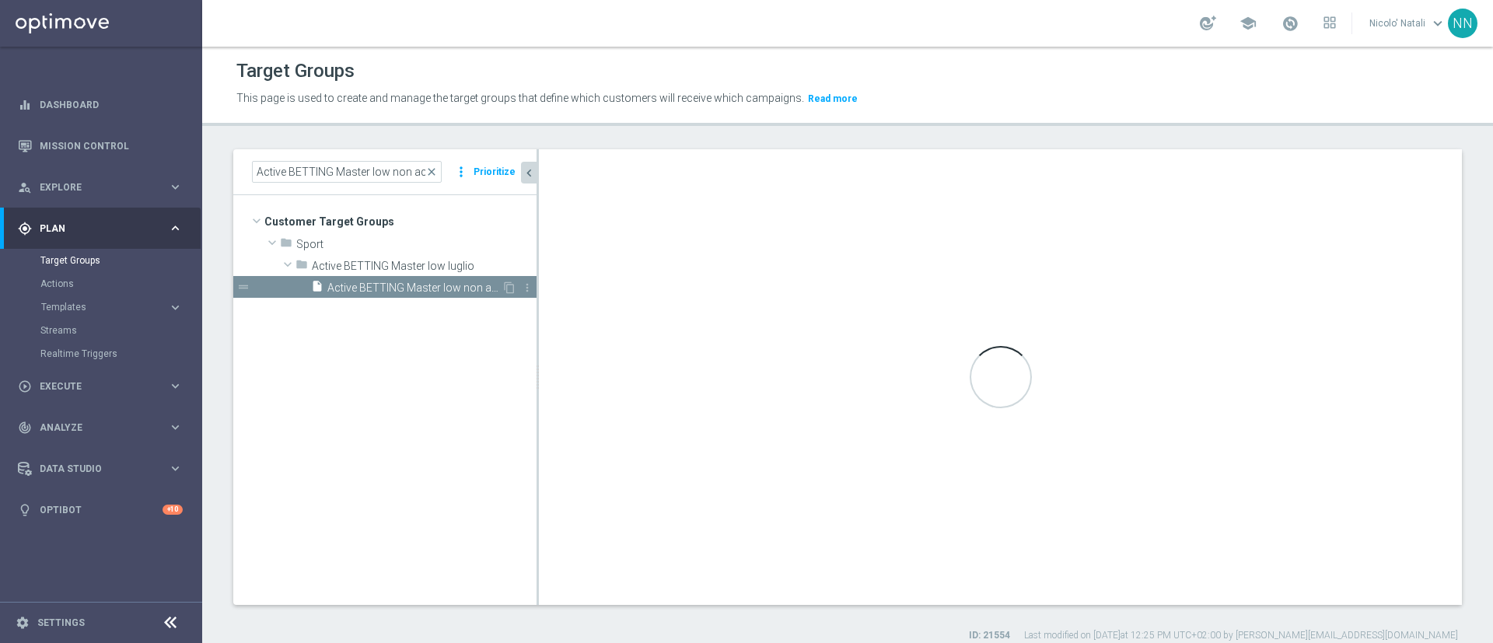
type input "Active BETTING Master low luglio"
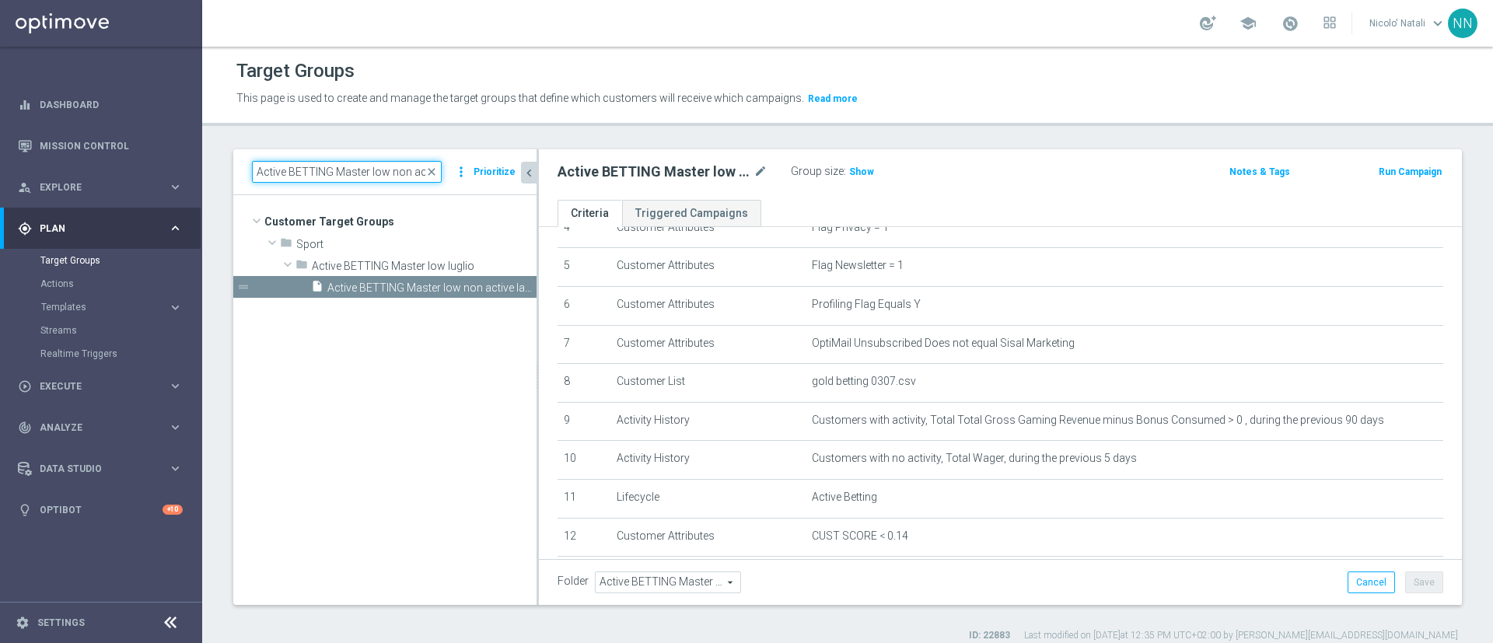
click at [375, 174] on input "Active BETTING Master low non active last week GGRnb>0" at bounding box center [347, 172] width 190 height 22
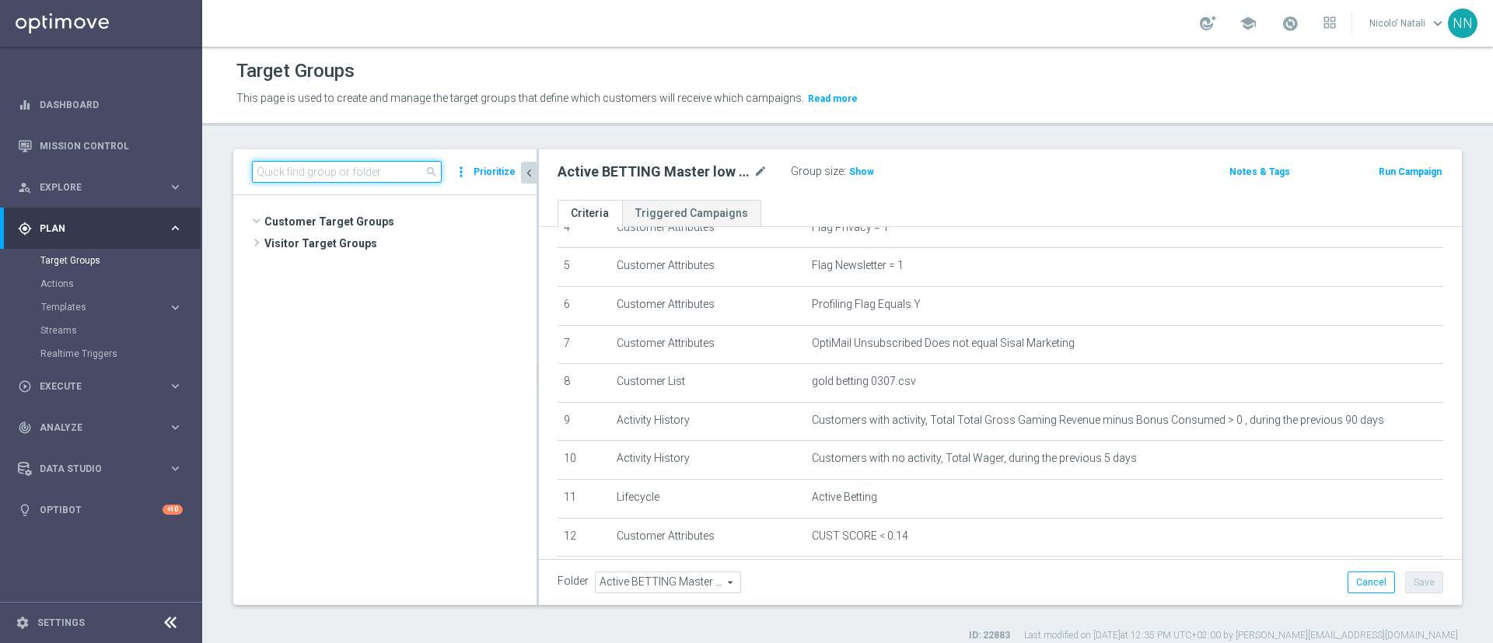
scroll to position [65240, 0]
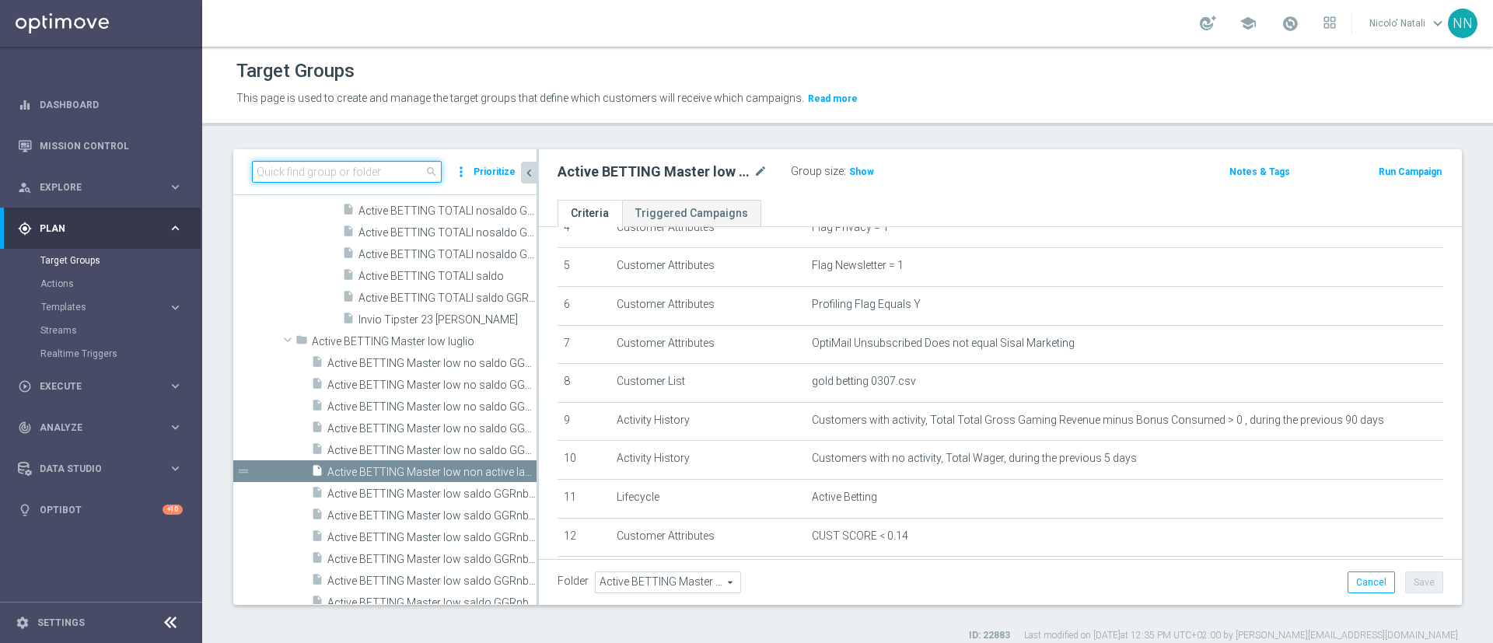
paste input "Active BETTING non active last month GGR nb>0 L3M"
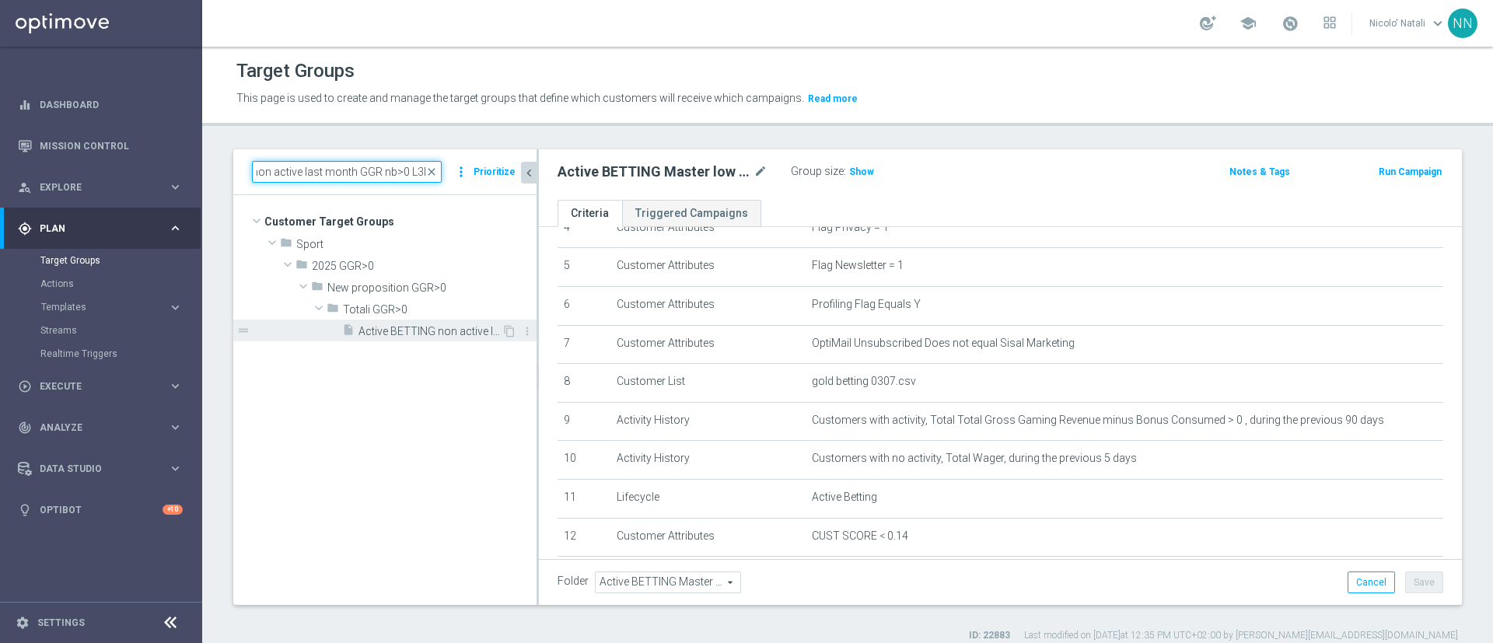
type input "Active BETTING non active last month GGR nb>0 L3M"
click at [423, 337] on span "Active BETTING non active last month GGR nb>0 L3M" at bounding box center [430, 331] width 143 height 13
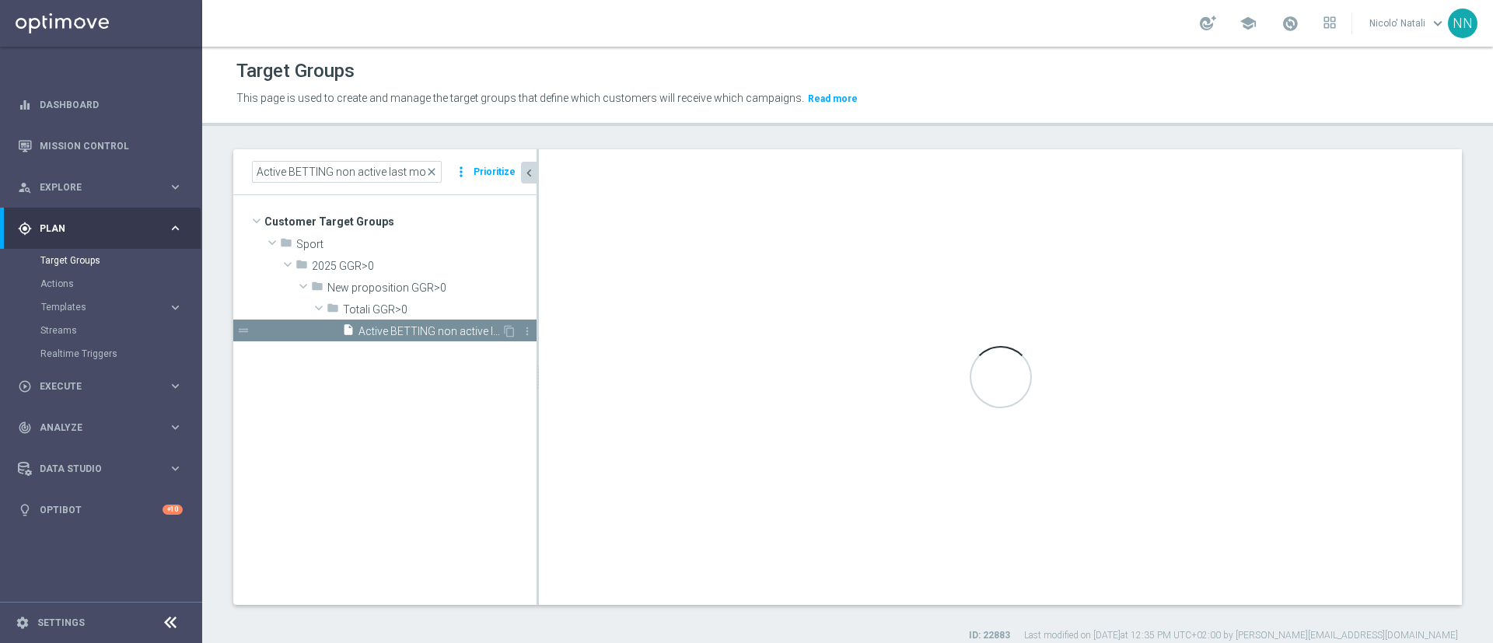
type input "Totali GGR>0"
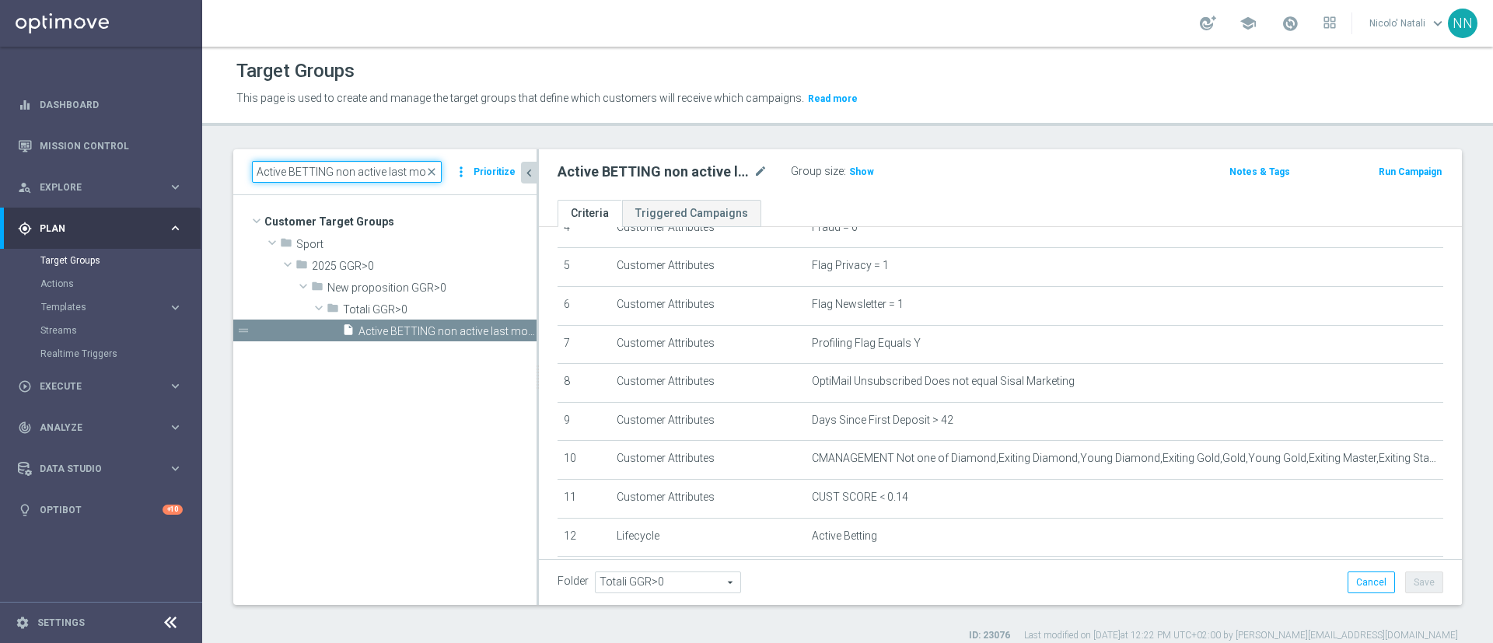
click at [360, 166] on input "Active BETTING non active last month GGR nb>0 L3M" at bounding box center [347, 172] width 190 height 22
paste input "etting no nwl GGR nb > 0 no saldo"
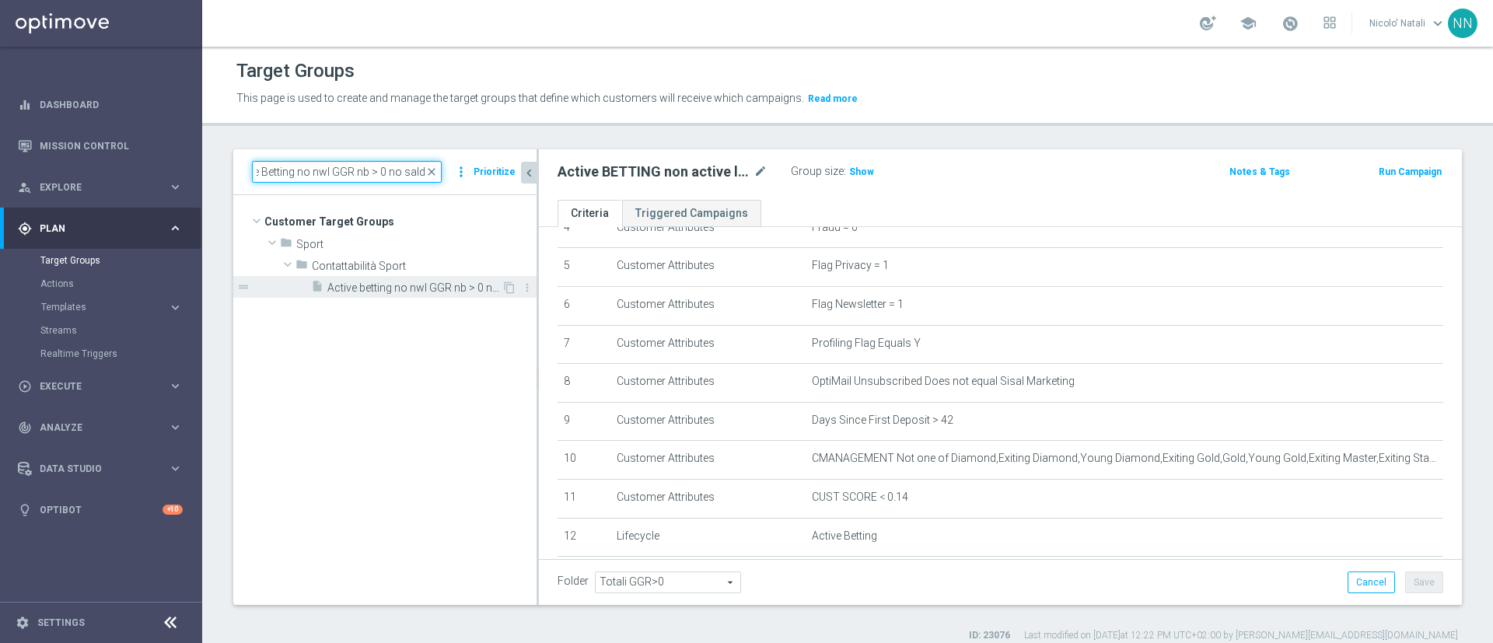
type input "Active Betting no nwl GGR nb > 0 no saldo"
click at [414, 289] on span "Active betting no nwl GGR nb > 0 no saldo" at bounding box center [414, 288] width 174 height 13
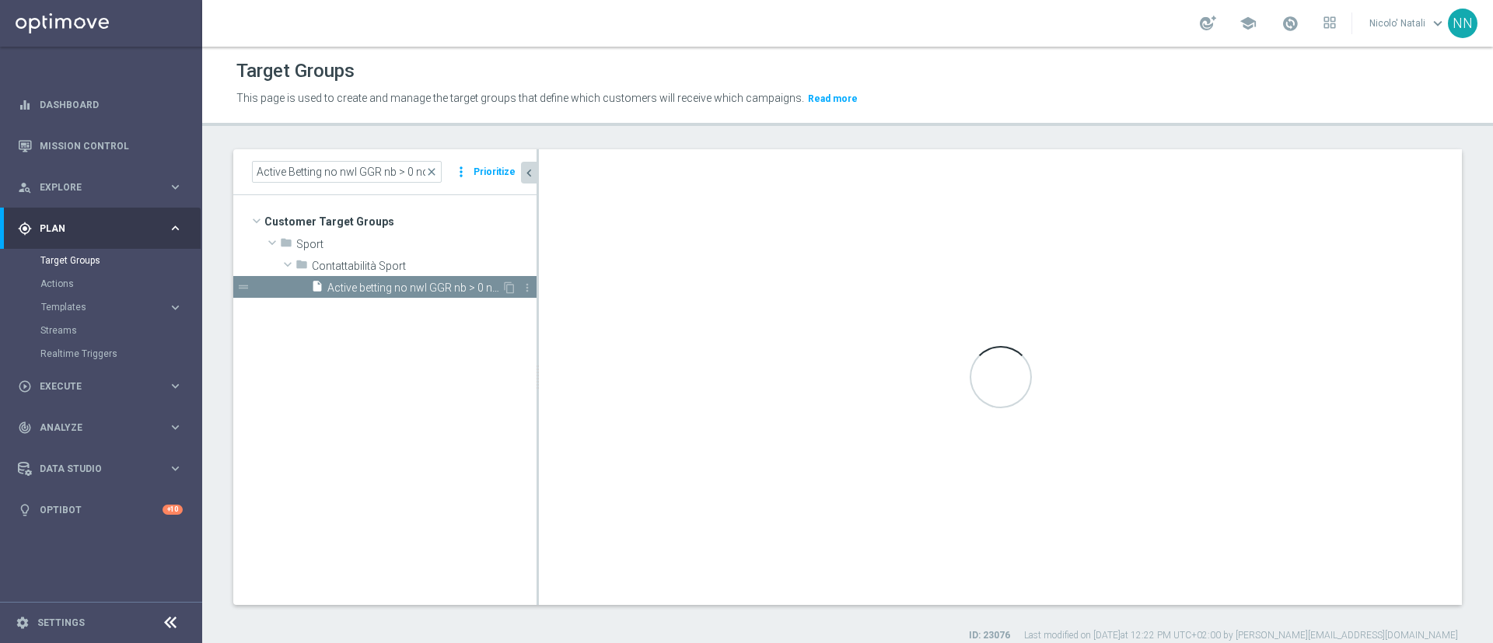
type input "Contattabilità Sport"
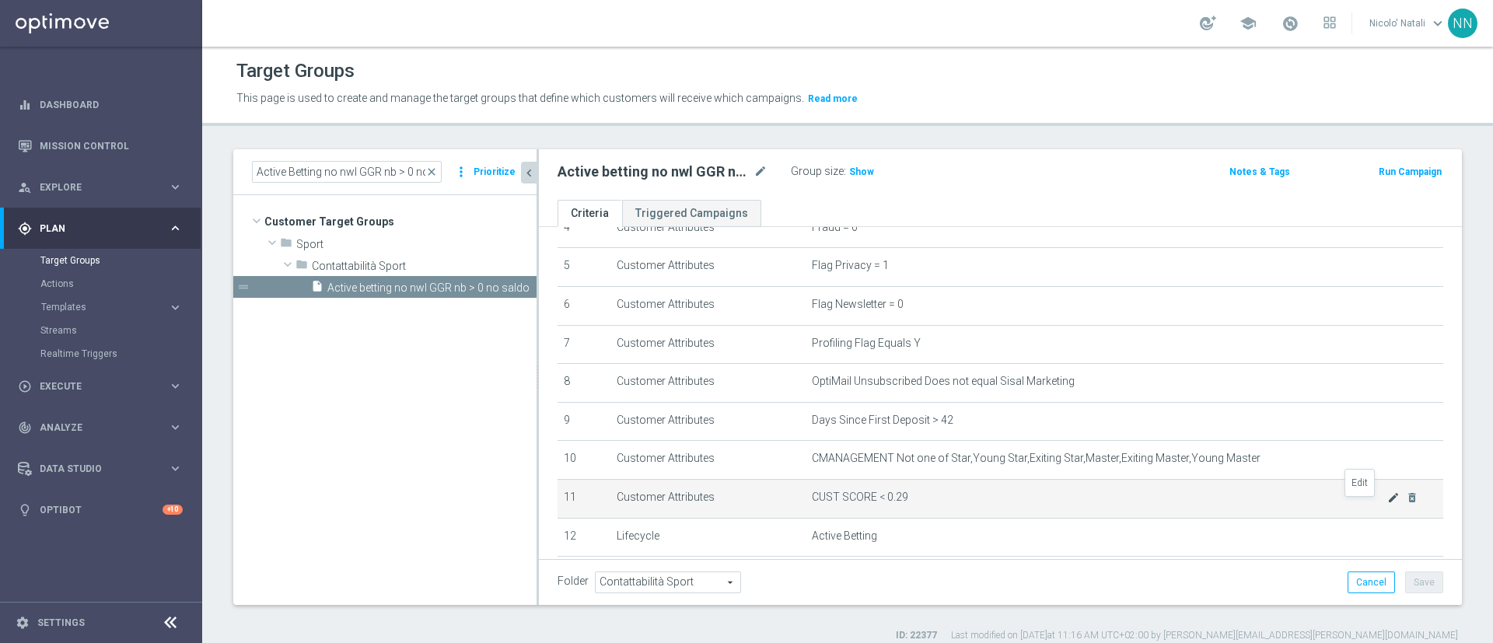
click at [1388, 503] on icon "mode_edit" at bounding box center [1394, 498] width 12 height 12
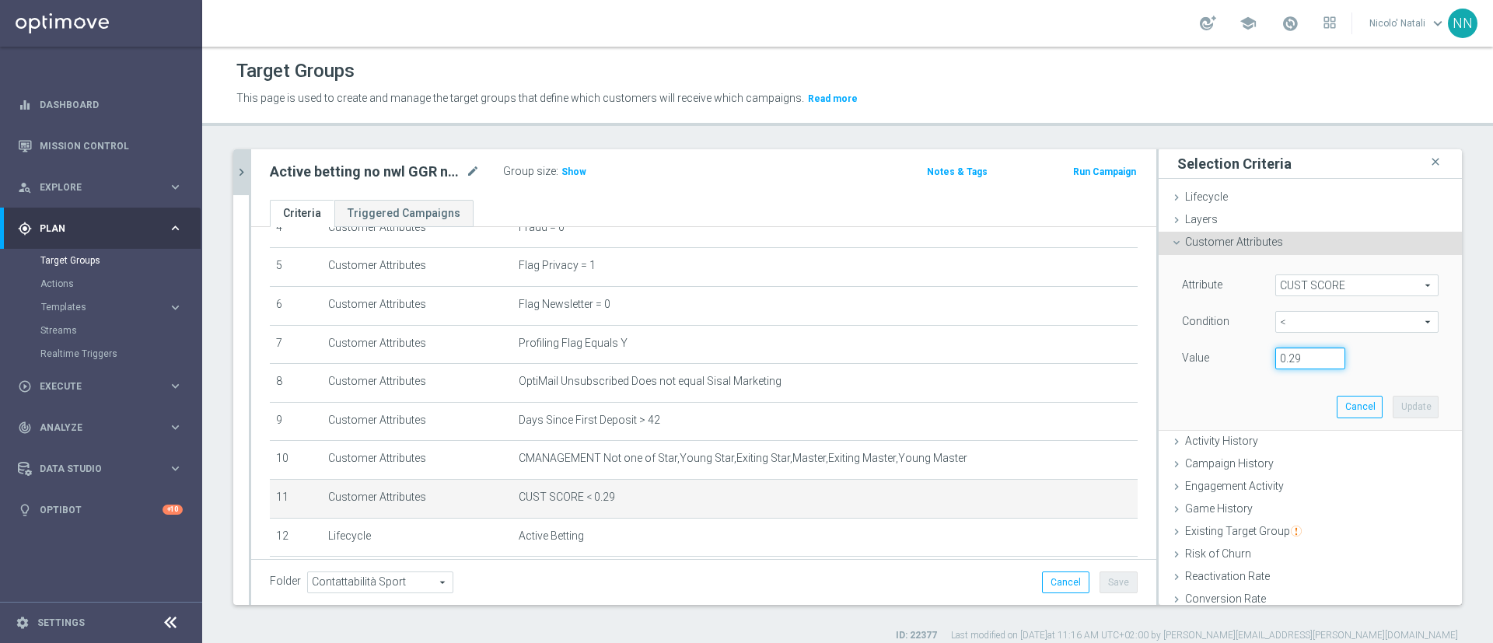
click at [1294, 353] on input "0.29" at bounding box center [1311, 359] width 70 height 22
type input "0.14"
click at [1393, 398] on button "Update" at bounding box center [1416, 407] width 46 height 22
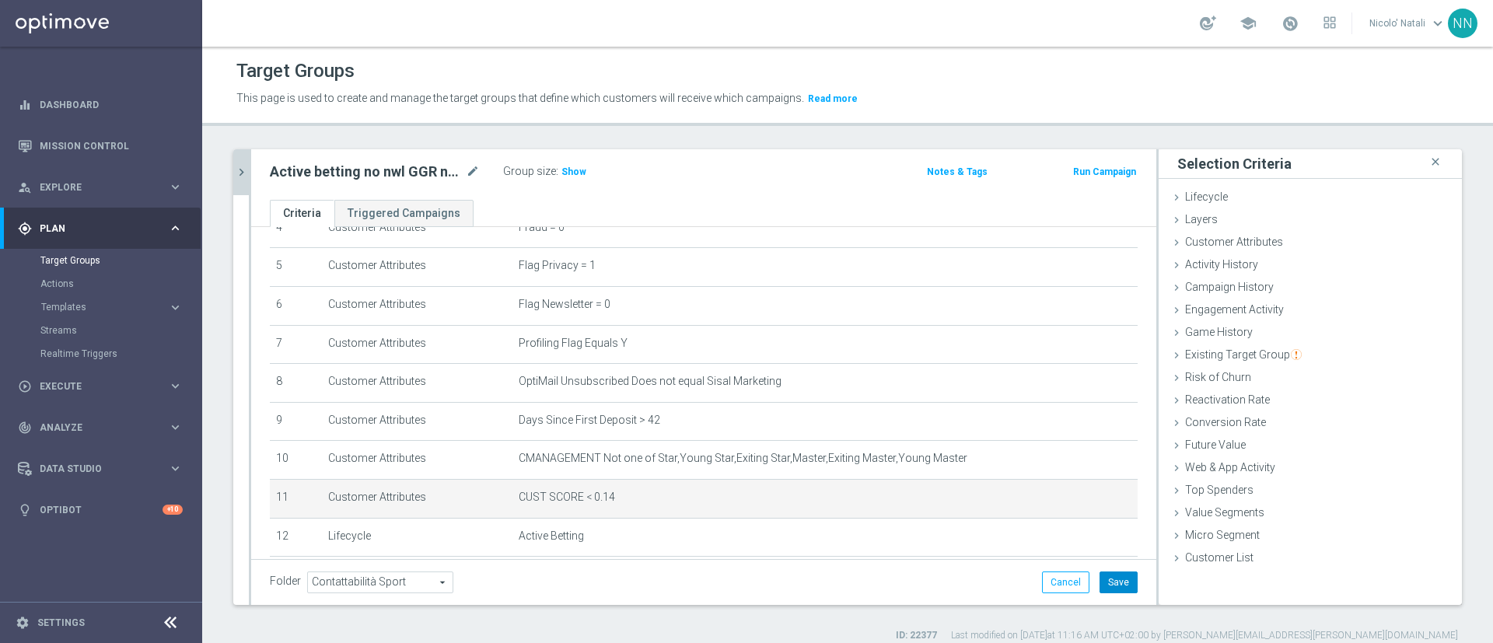
click at [1100, 578] on button "Save" at bounding box center [1119, 583] width 38 height 22
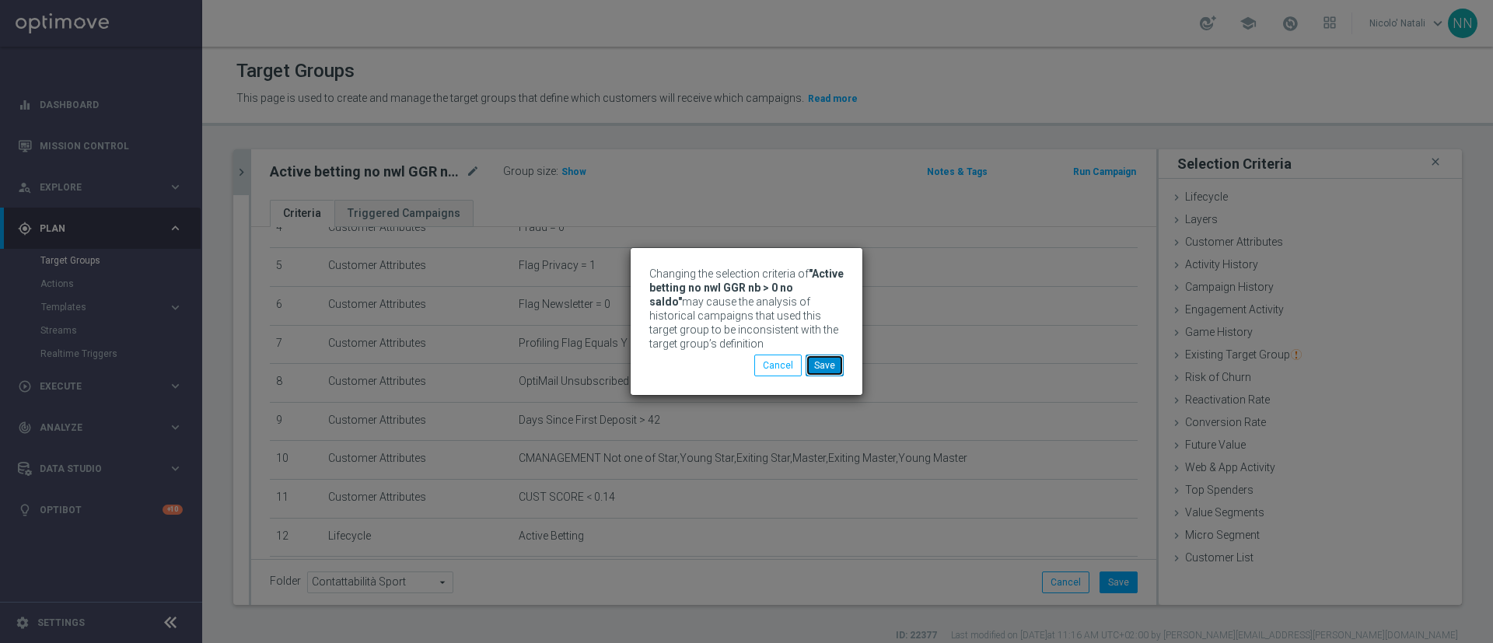
click at [830, 355] on button "Save" at bounding box center [825, 366] width 38 height 22
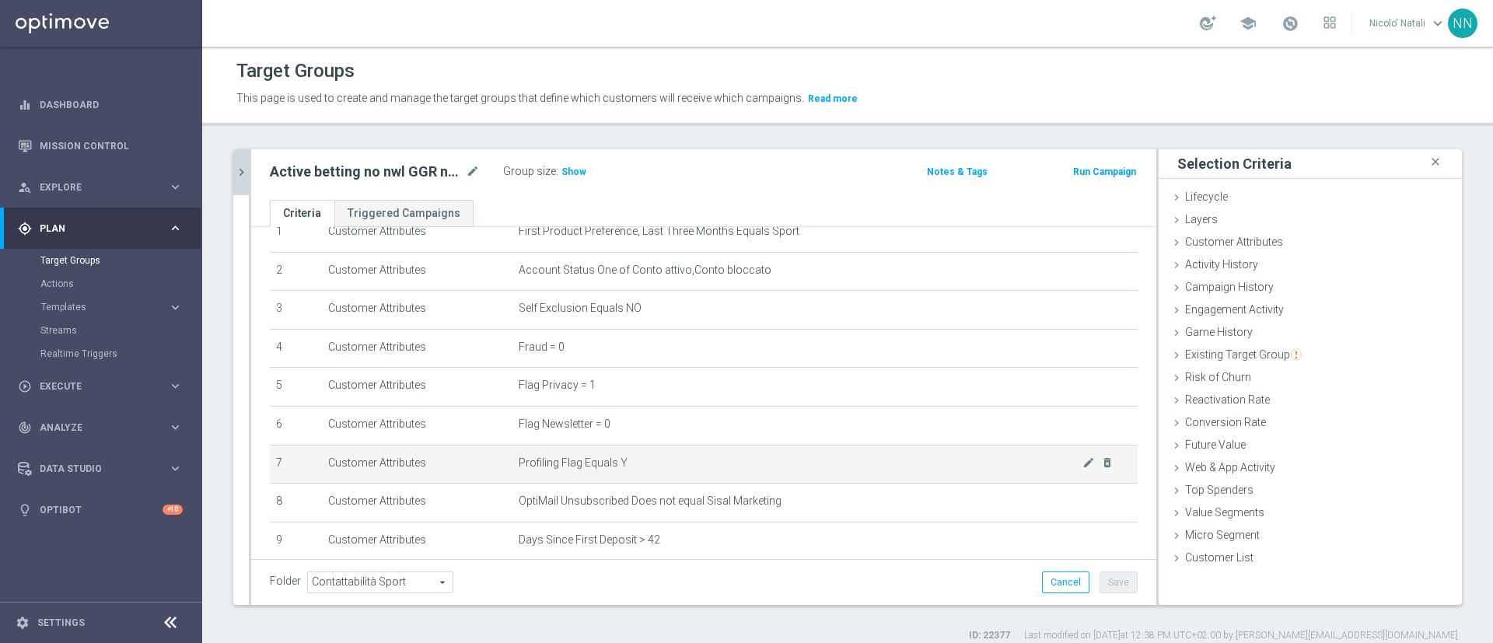
scroll to position [67, 0]
click at [239, 183] on button "chevron_right" at bounding box center [241, 172] width 16 height 46
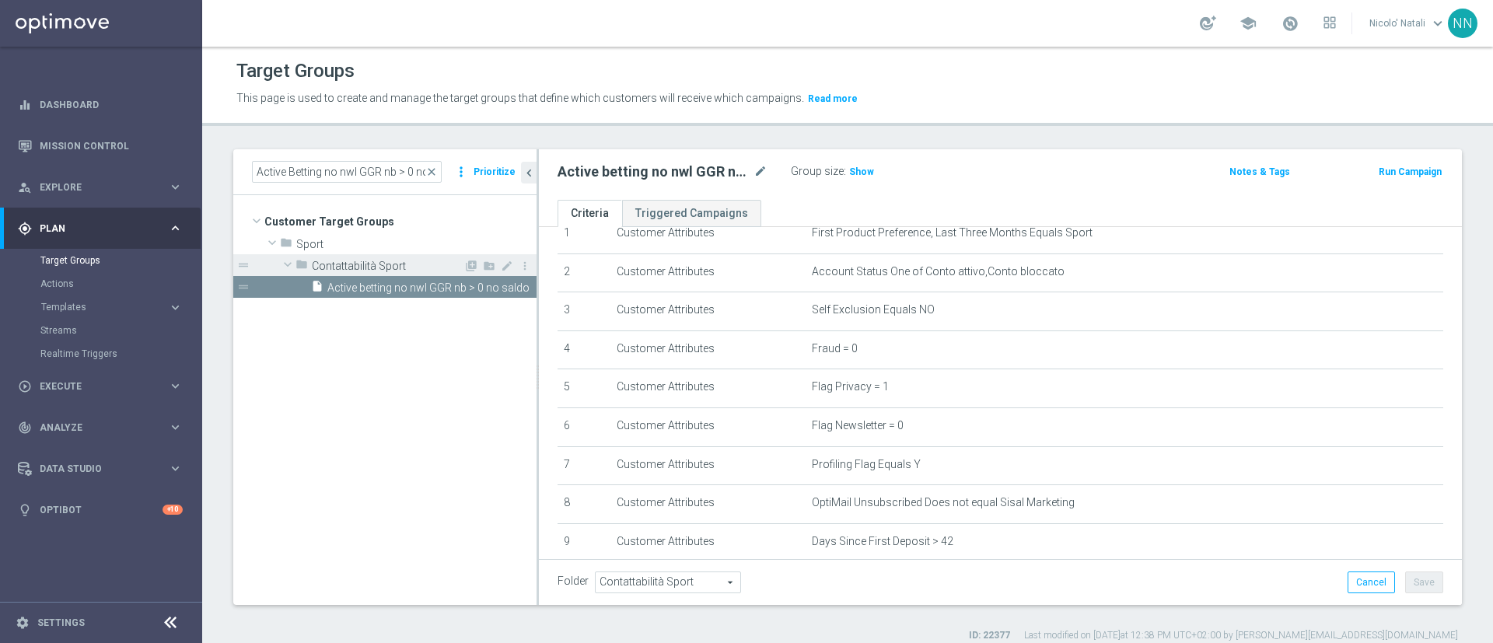
click at [331, 266] on span "Contattabilità Sport" at bounding box center [388, 266] width 152 height 13
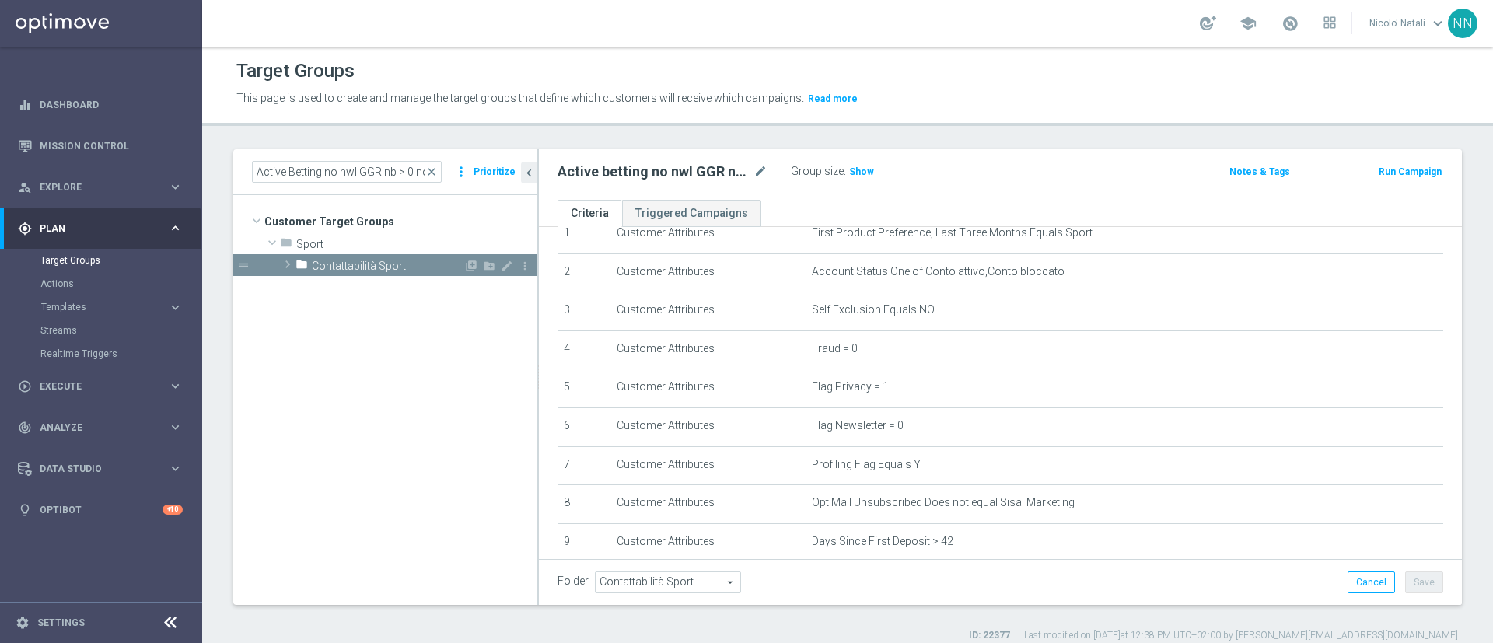
click at [331, 266] on span "Contattabilità Sport" at bounding box center [388, 266] width 152 height 13
click at [380, 262] on span "Contattabilità Sport" at bounding box center [388, 266] width 152 height 13
click at [438, 170] on span "close" at bounding box center [431, 172] width 12 height 12
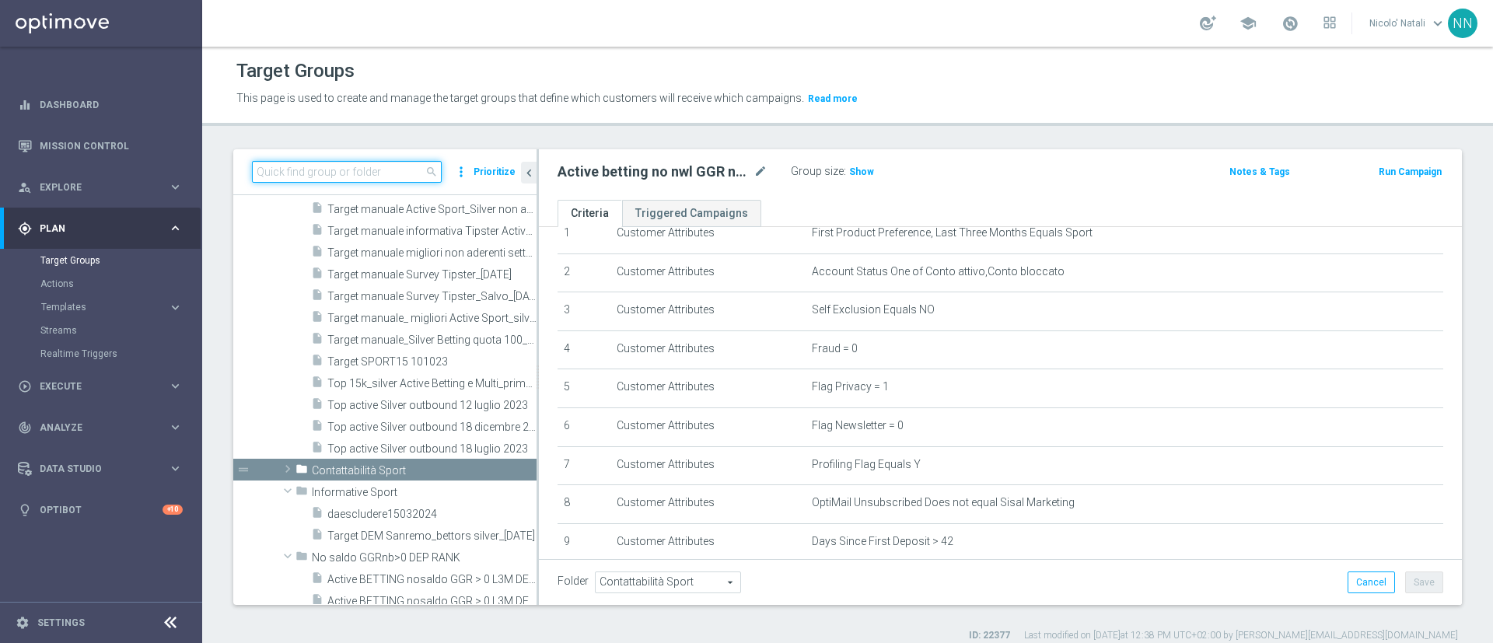
click at [406, 169] on input at bounding box center [347, 172] width 190 height 22
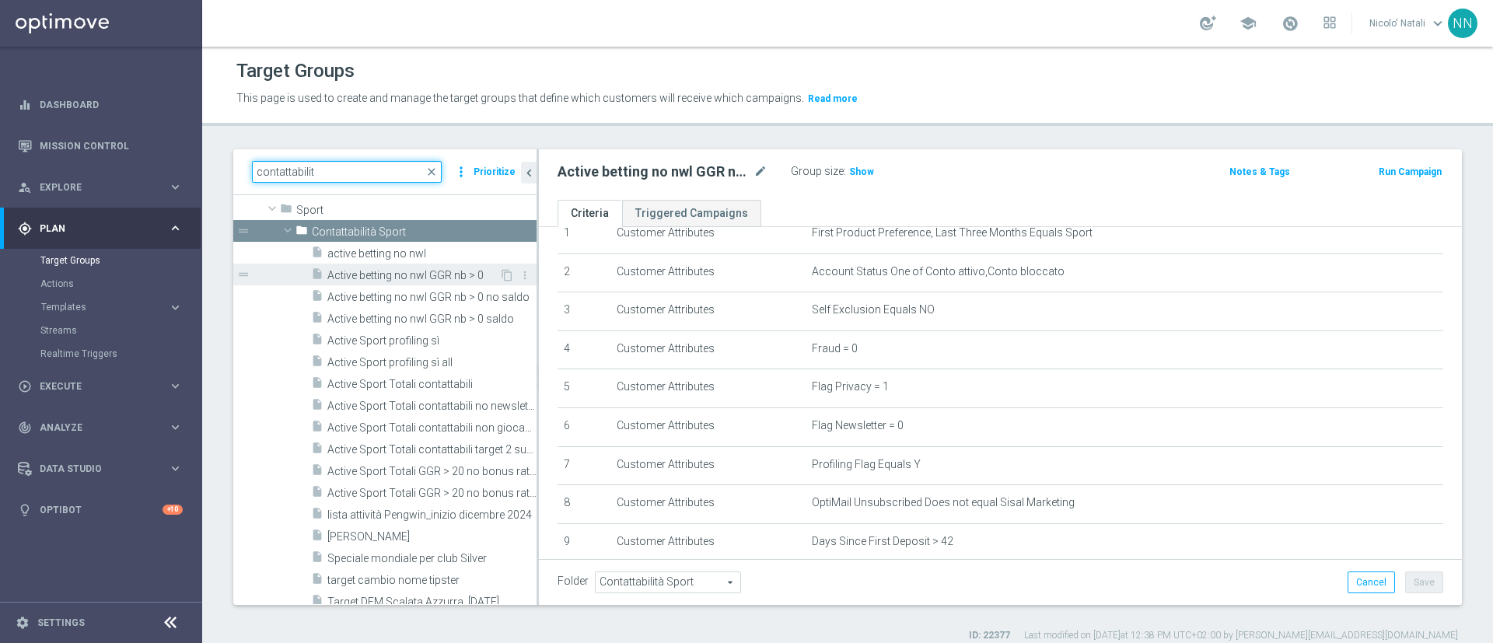
scroll to position [4195, 0]
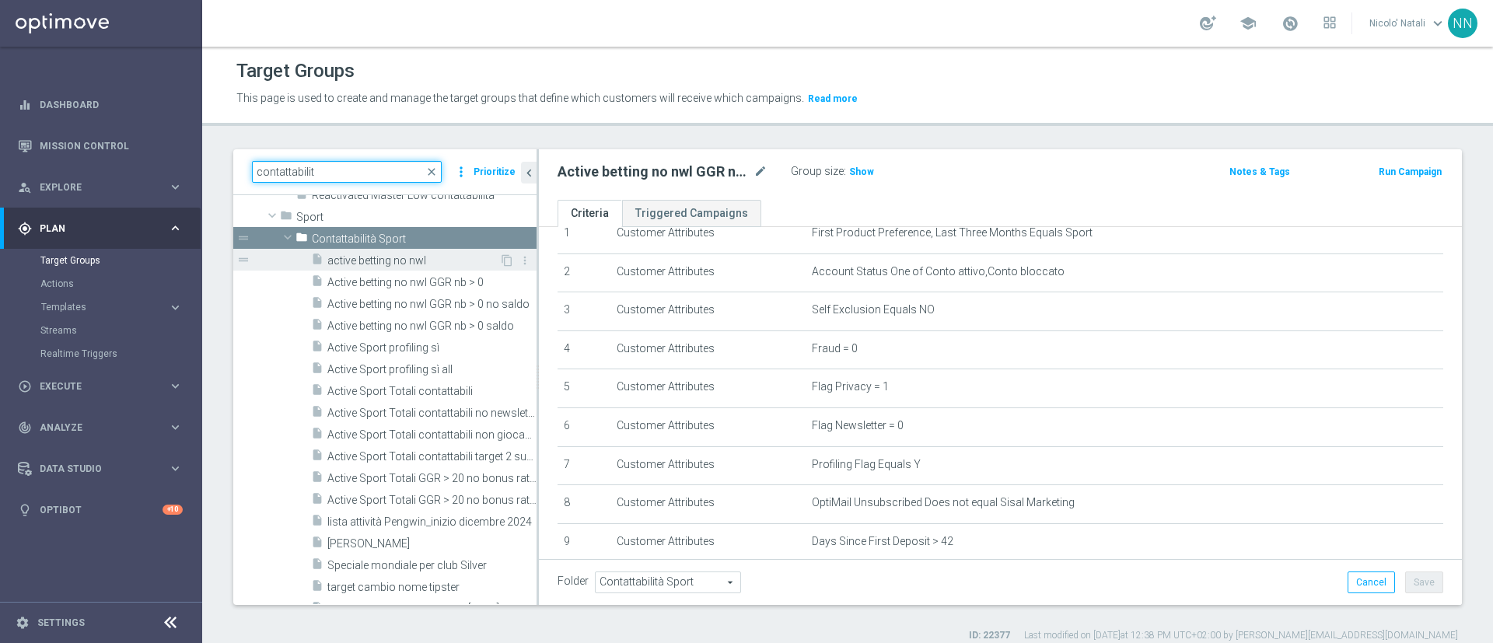
type input "contattabilit"
click at [380, 261] on span "active betting no nwl" at bounding box center [413, 260] width 172 height 13
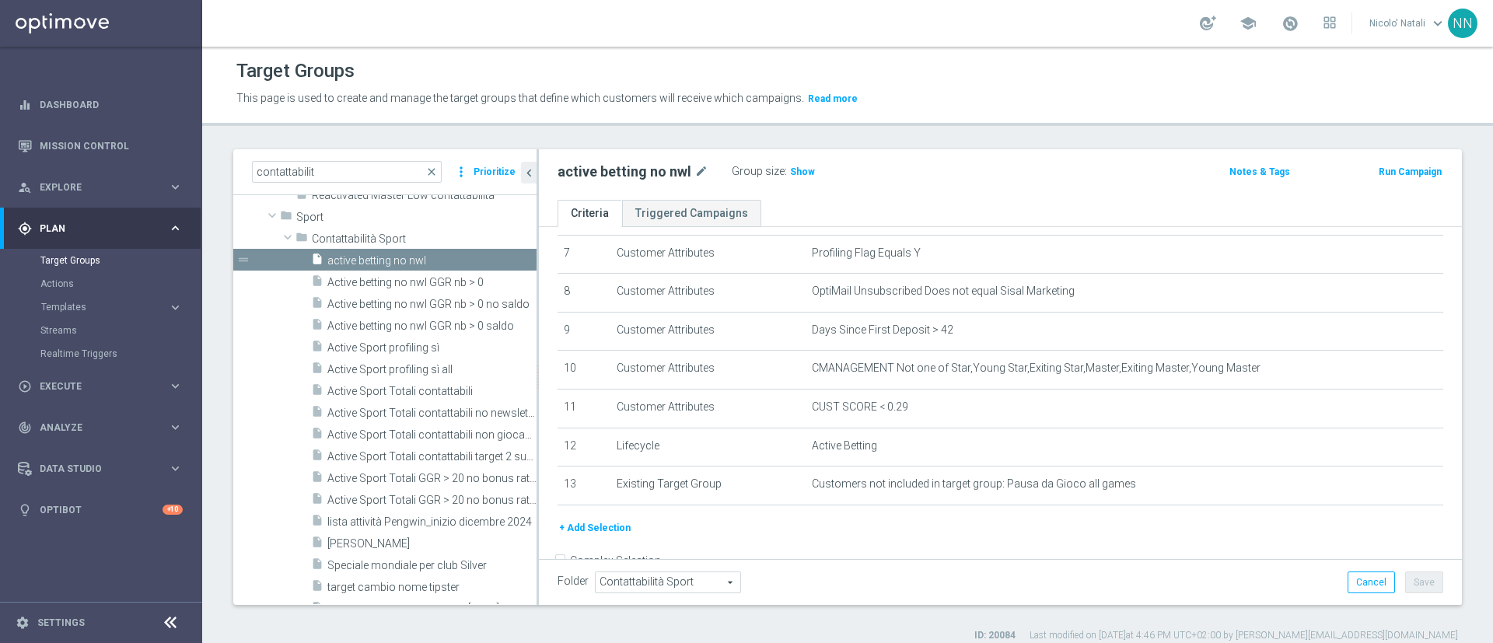
scroll to position [279, 0]
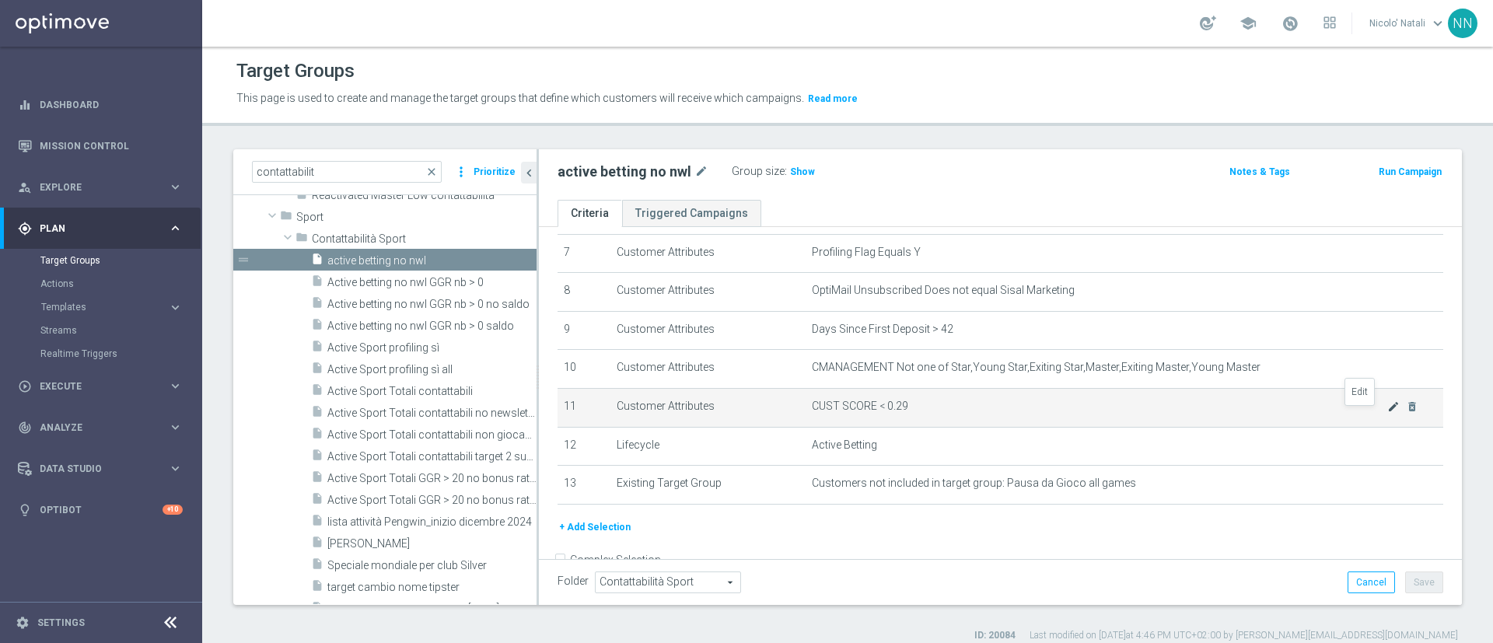
click at [1388, 413] on icon "mode_edit" at bounding box center [1394, 407] width 12 height 12
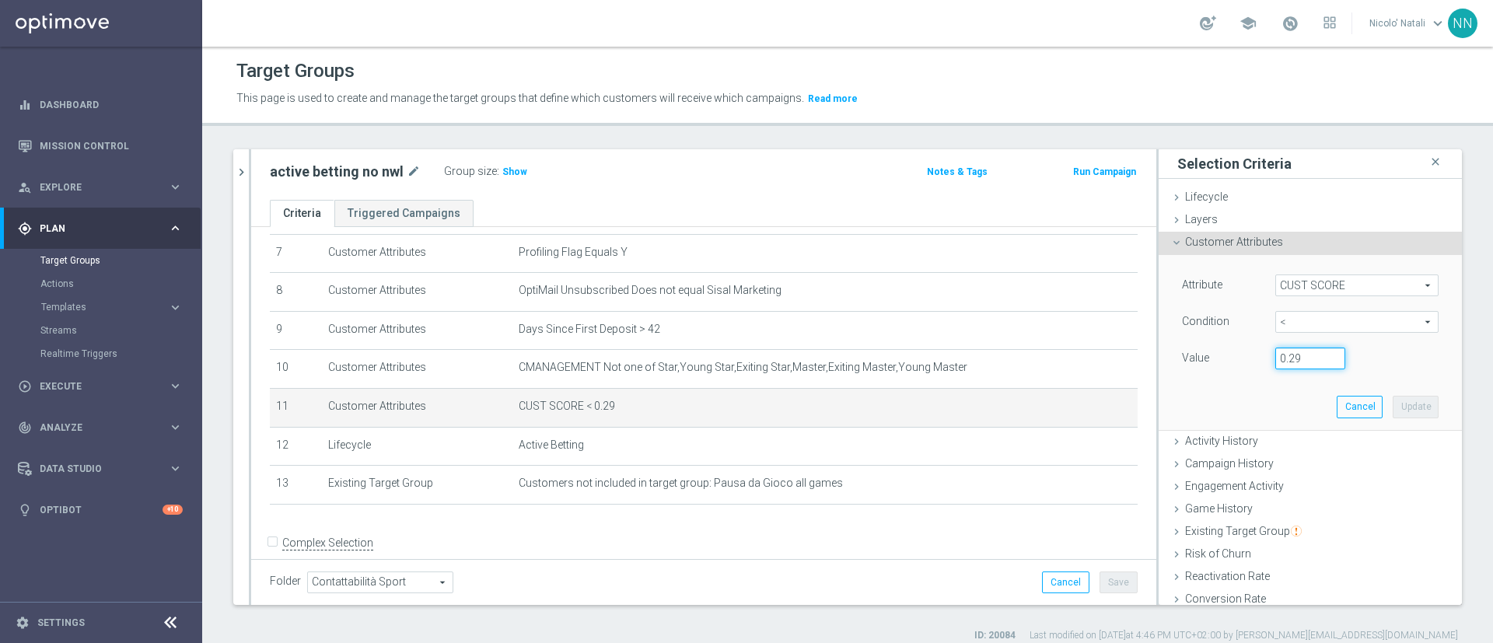
click at [1277, 355] on input "0.29" at bounding box center [1311, 359] width 70 height 22
type input "0.14"
click at [1393, 409] on button "Update" at bounding box center [1416, 407] width 46 height 22
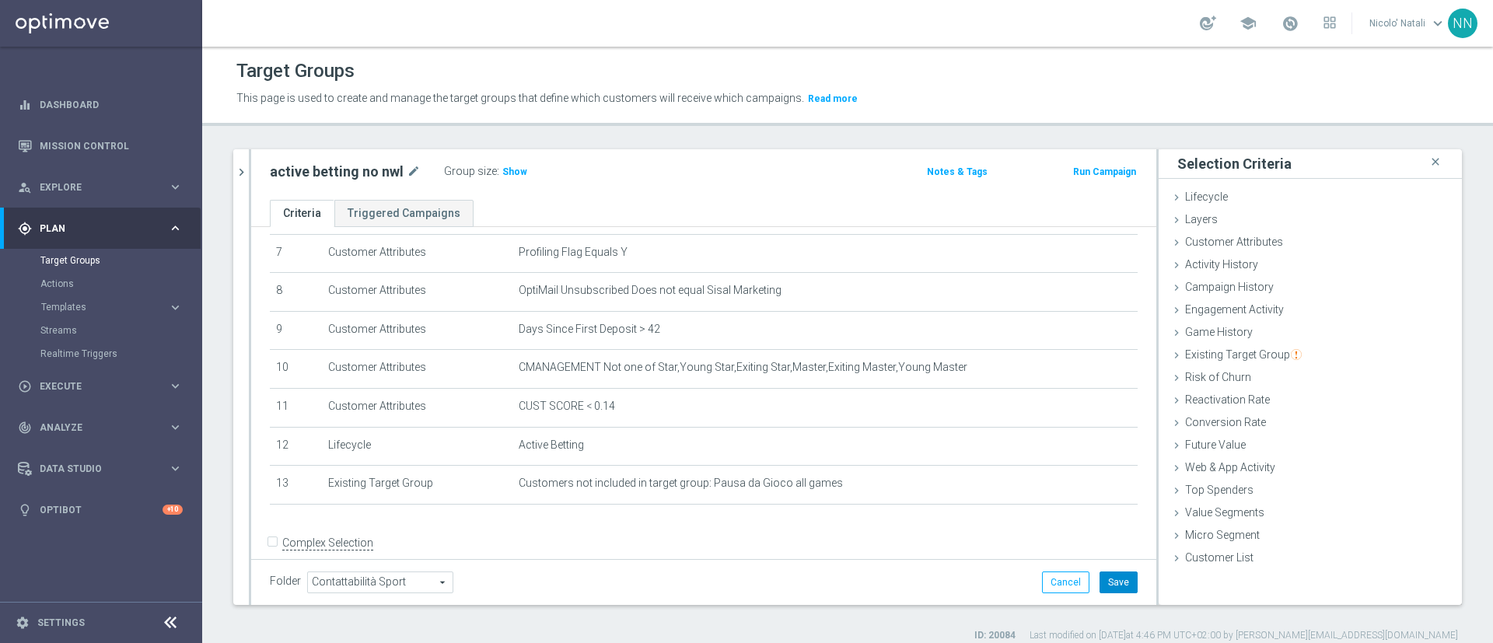
click at [1100, 590] on button "Save" at bounding box center [1119, 583] width 38 height 22
click at [237, 169] on icon "chevron_right" at bounding box center [241, 172] width 15 height 15
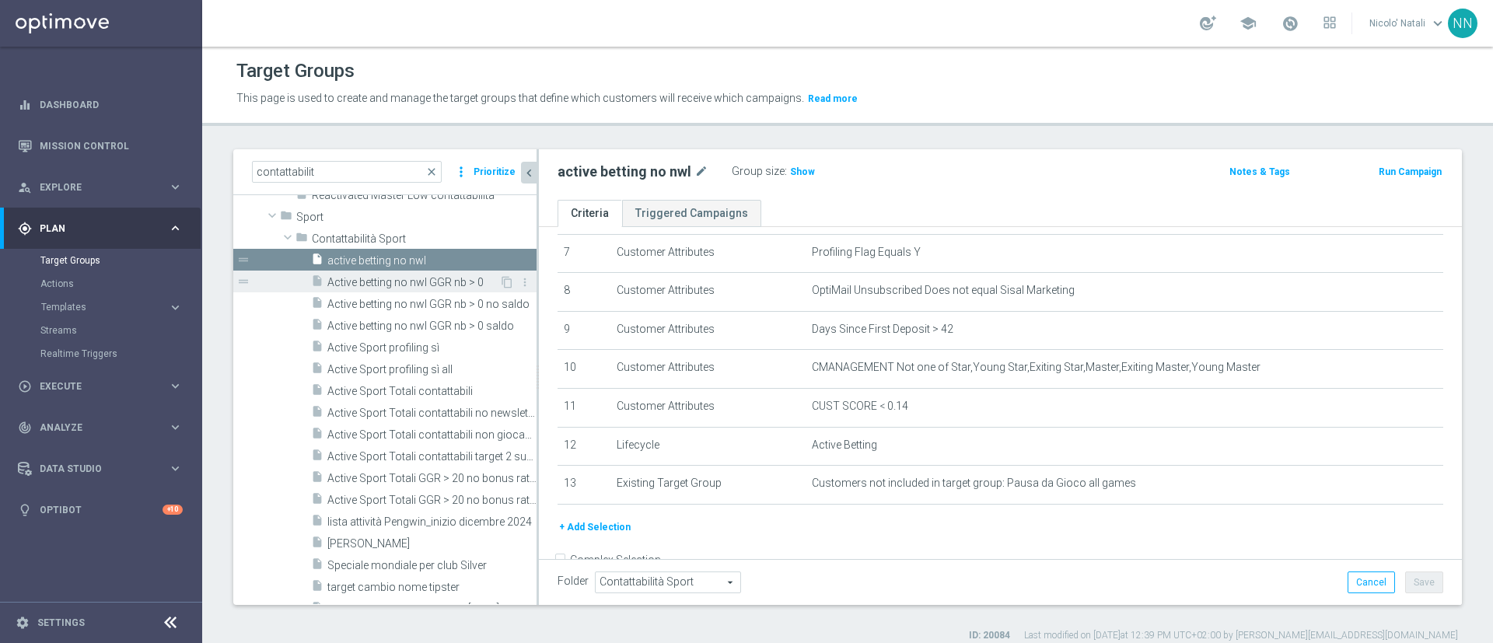
click at [376, 279] on span "Active betting no nwl GGR nb > 0" at bounding box center [413, 282] width 172 height 13
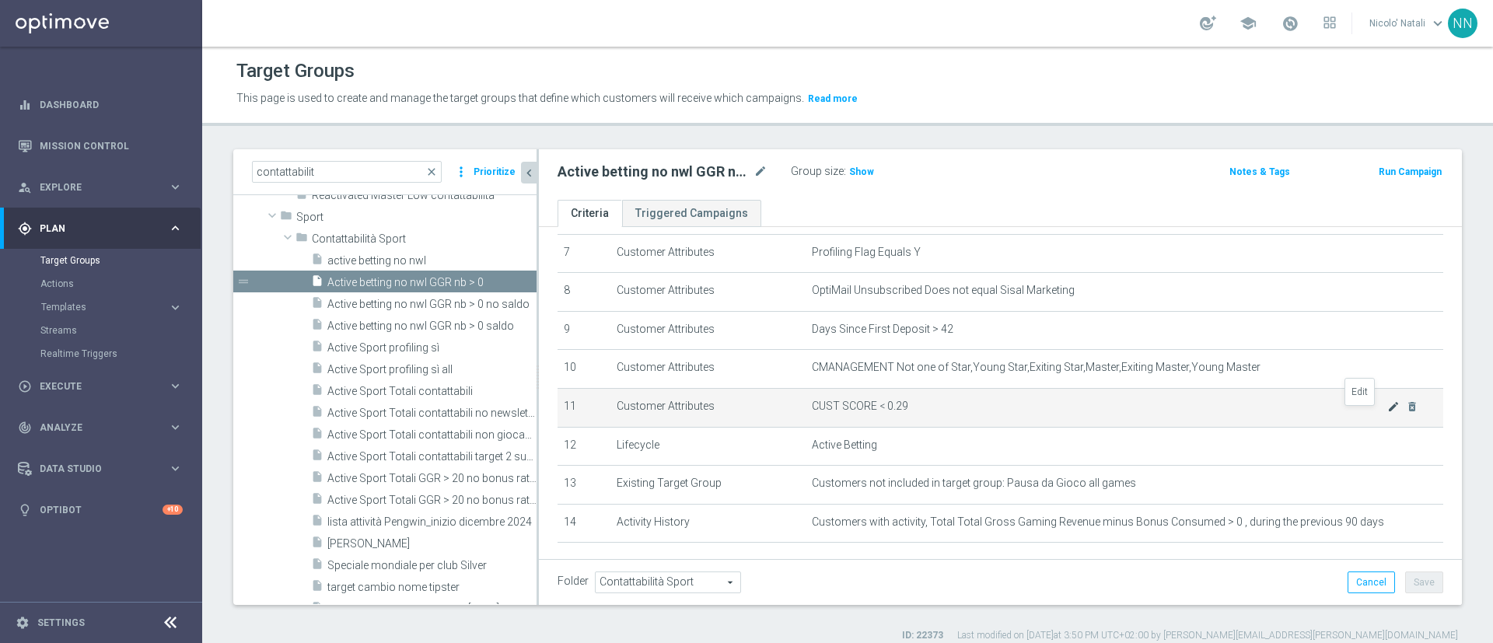
click at [1388, 413] on icon "mode_edit" at bounding box center [1394, 407] width 12 height 12
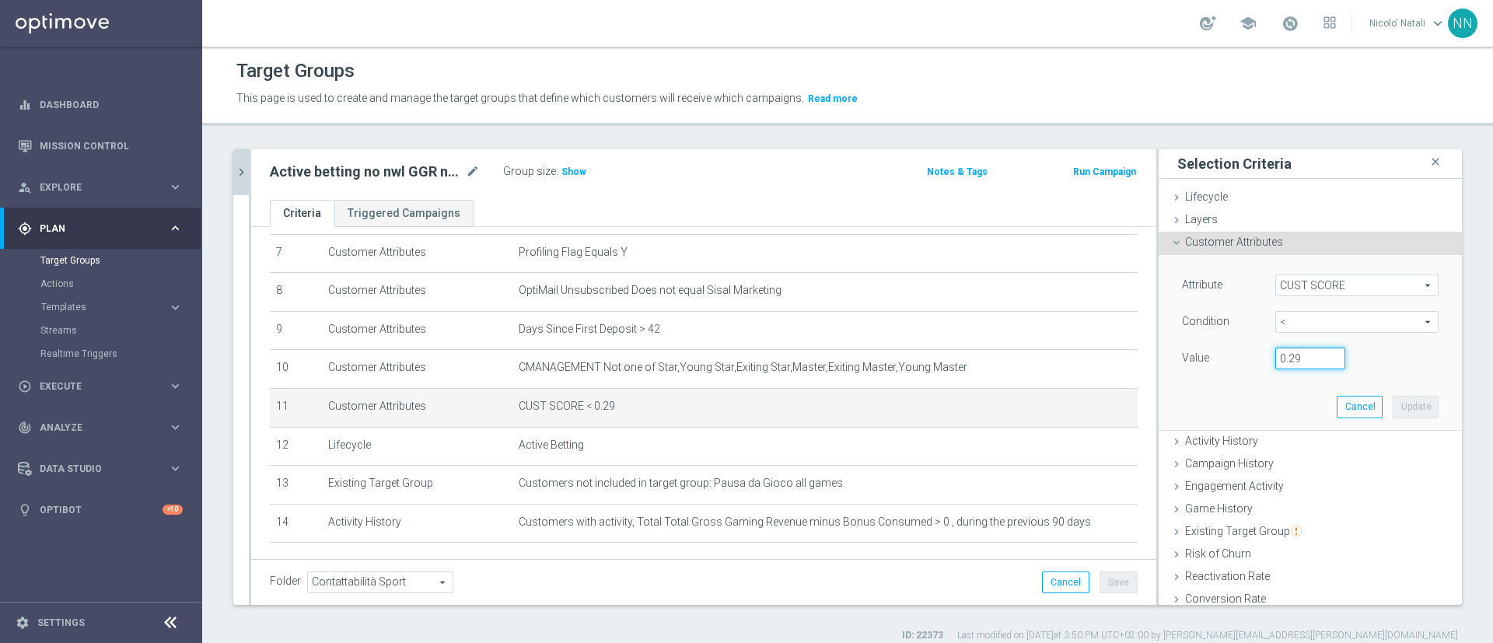
click at [1280, 354] on input "0.29" at bounding box center [1311, 359] width 70 height 22
type input "0.14"
click at [1393, 411] on button "Update" at bounding box center [1416, 407] width 46 height 22
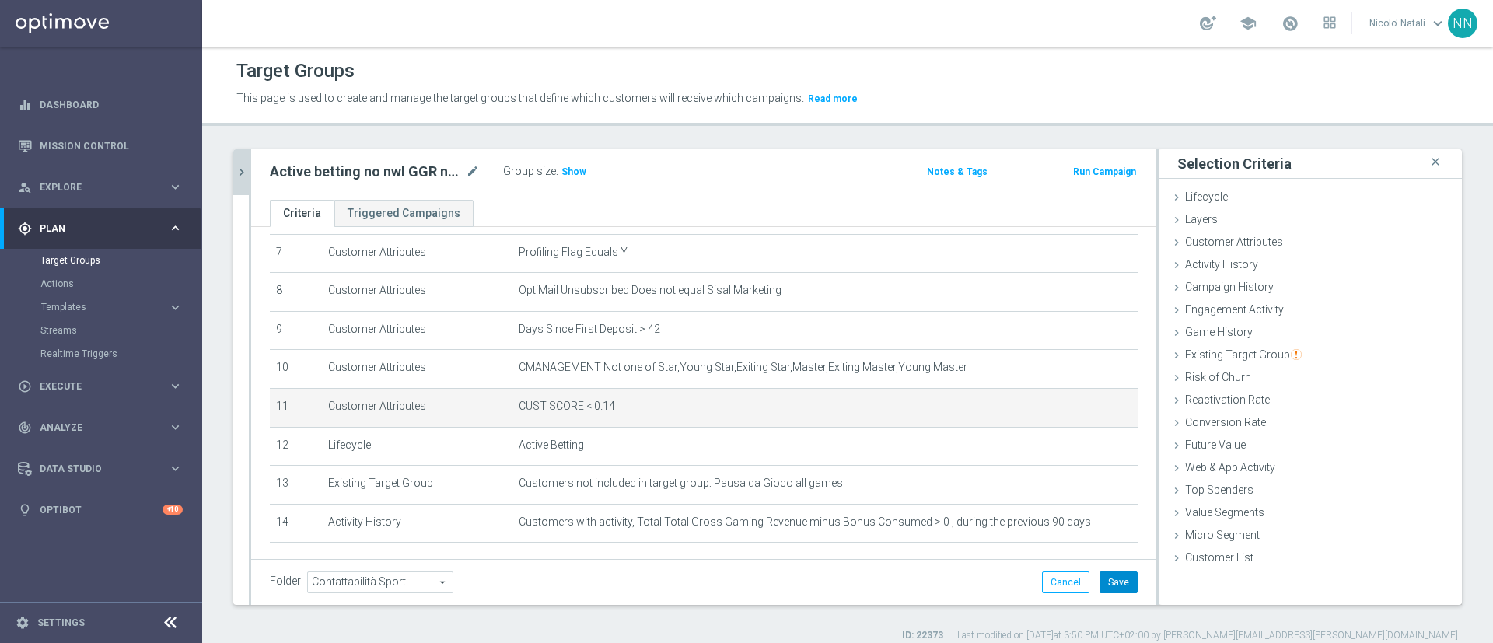
click at [1100, 585] on button "Save" at bounding box center [1119, 583] width 38 height 22
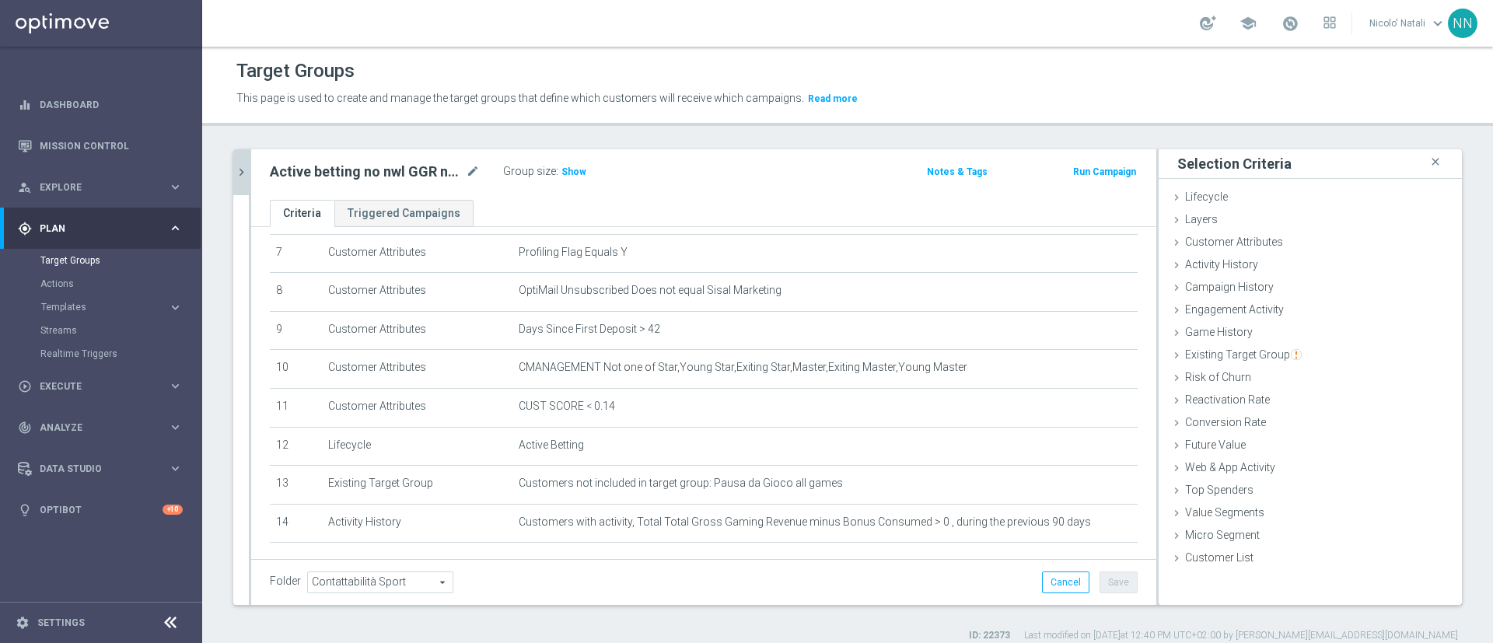
click at [233, 173] on button "chevron_right" at bounding box center [241, 172] width 16 height 46
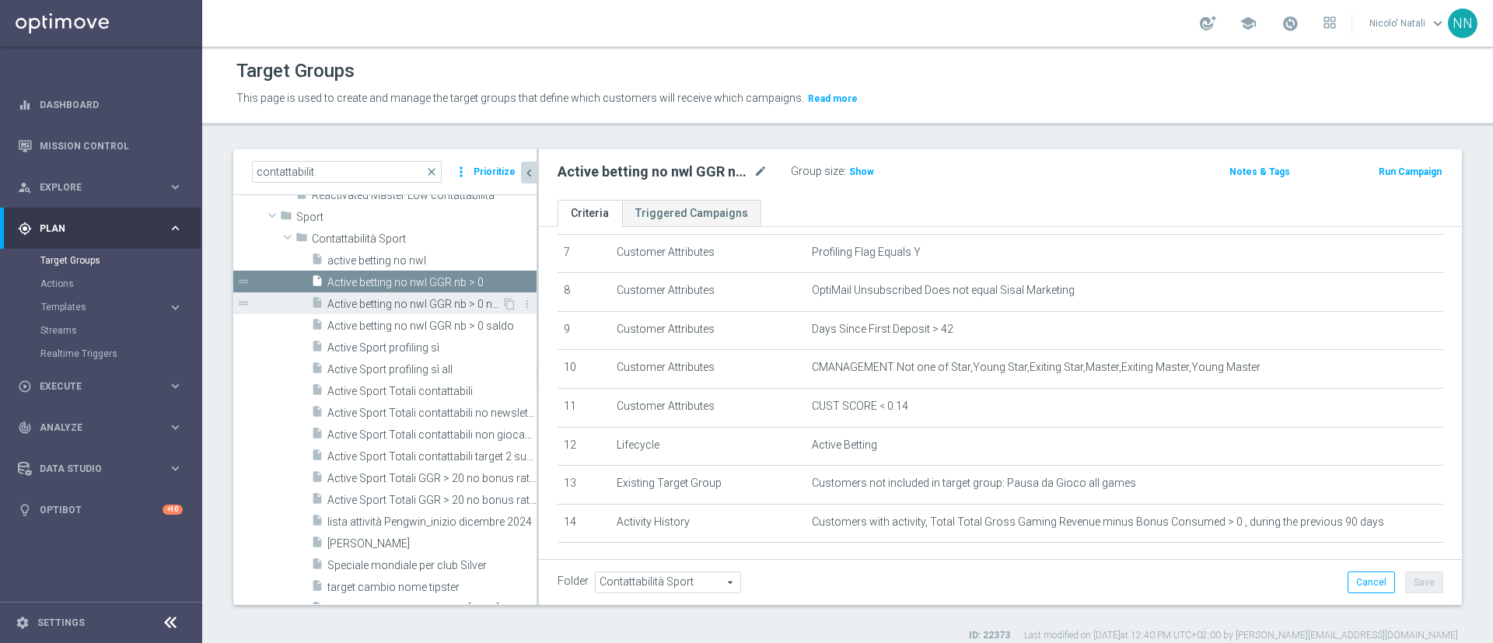
click at [397, 309] on span "Active betting no nwl GGR nb > 0 no saldo" at bounding box center [414, 304] width 174 height 13
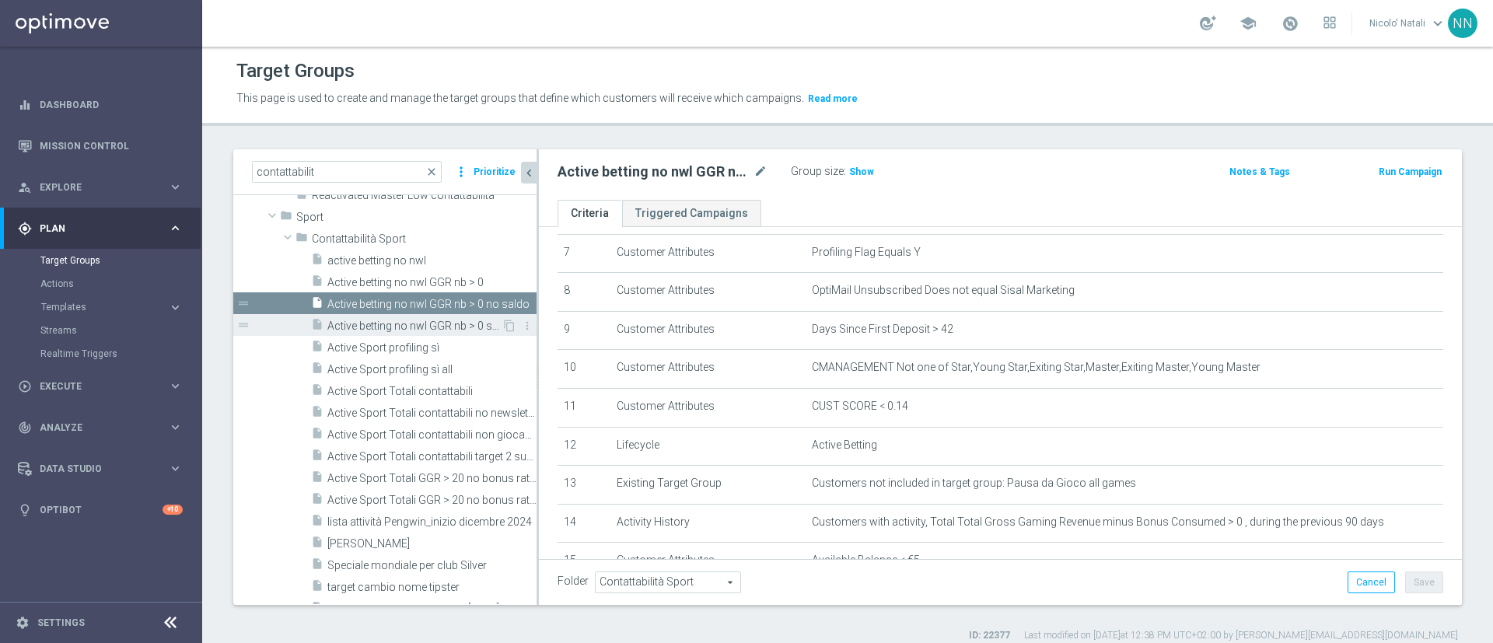
click at [398, 318] on div "insert_drive_file Active betting no nwl GGR nb > 0 saldo" at bounding box center [406, 325] width 191 height 22
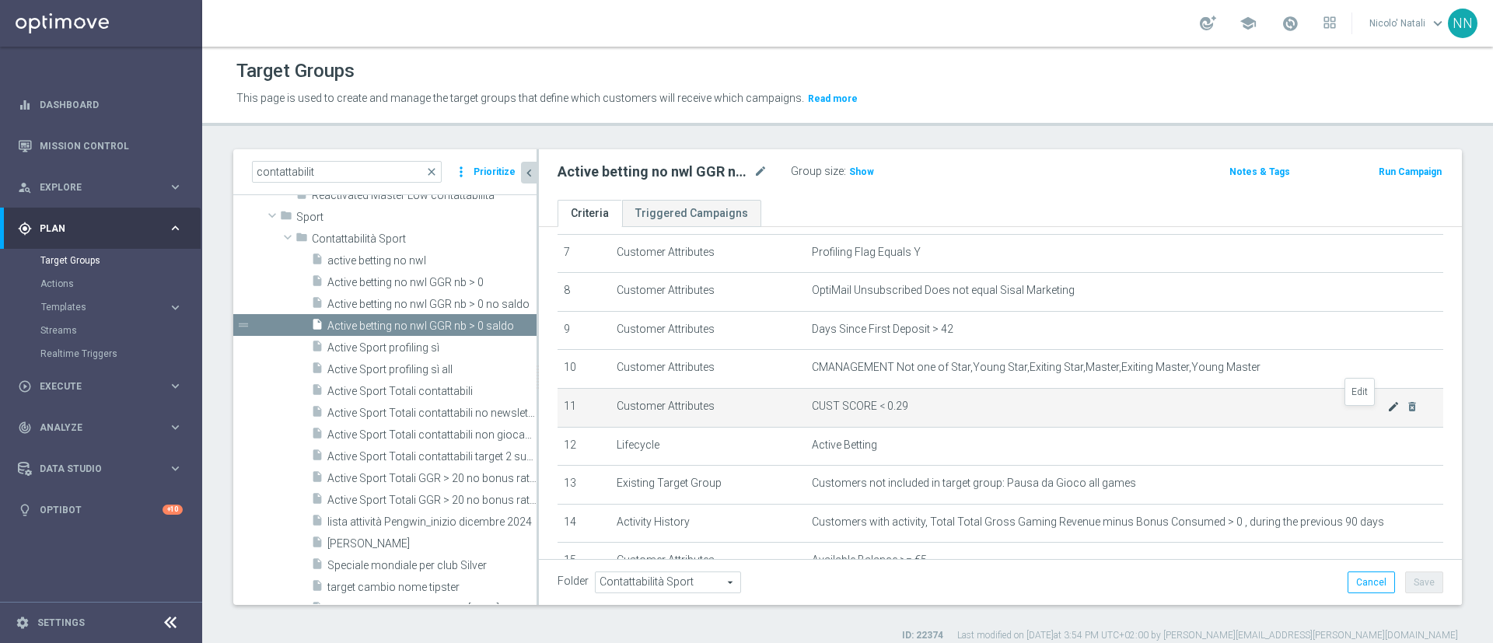
click at [1388, 411] on icon "mode_edit" at bounding box center [1394, 407] width 12 height 12
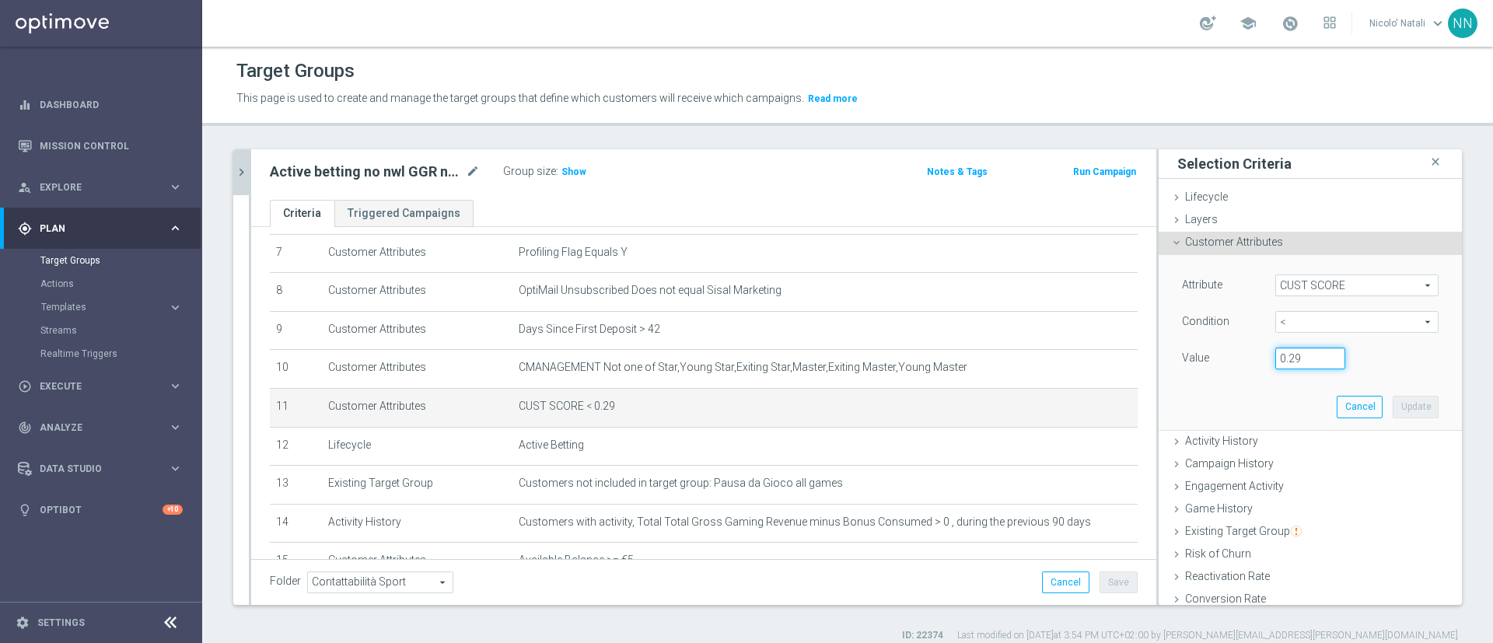
click at [1280, 355] on input "0.29" at bounding box center [1311, 359] width 70 height 22
type input "0.14"
click at [1393, 409] on button "Update" at bounding box center [1416, 407] width 46 height 22
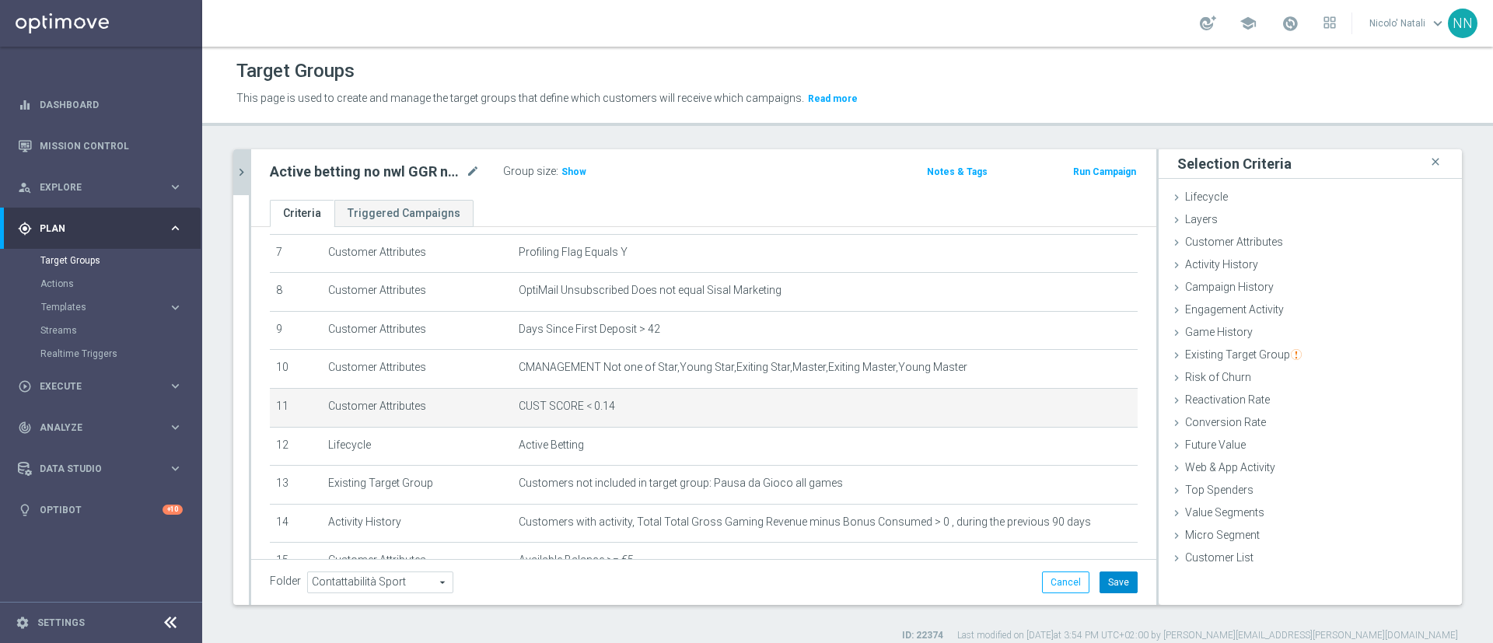
click at [1105, 572] on button "Save" at bounding box center [1119, 583] width 38 height 22
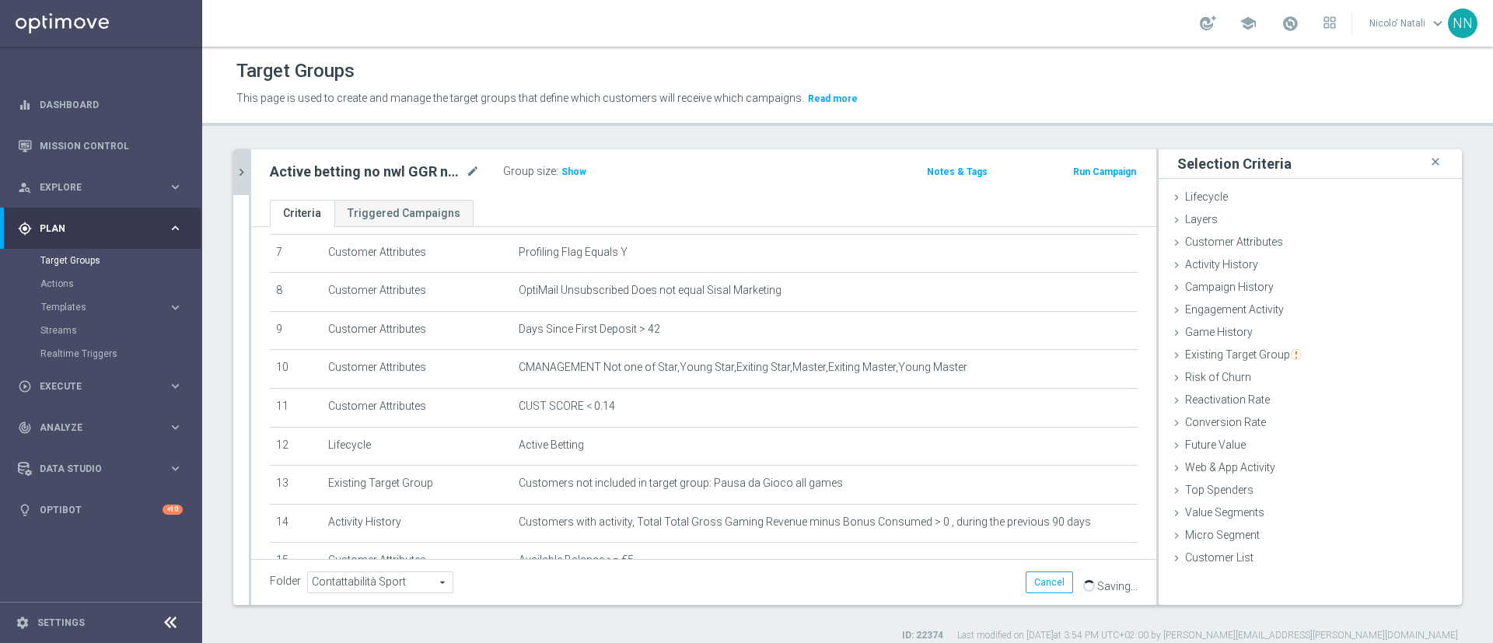
click at [243, 174] on icon "chevron_right" at bounding box center [241, 172] width 15 height 15
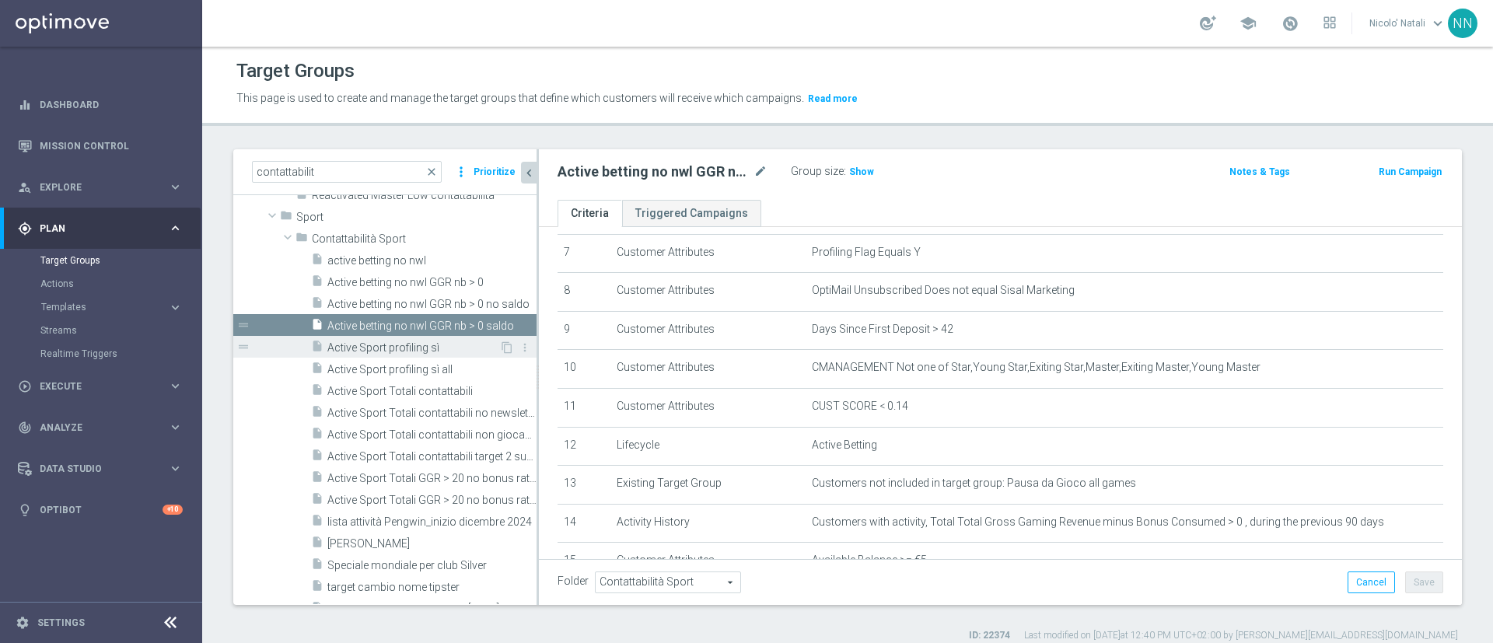
click at [376, 340] on div "insert_drive_file Active Sport profiling sì" at bounding box center [405, 347] width 188 height 22
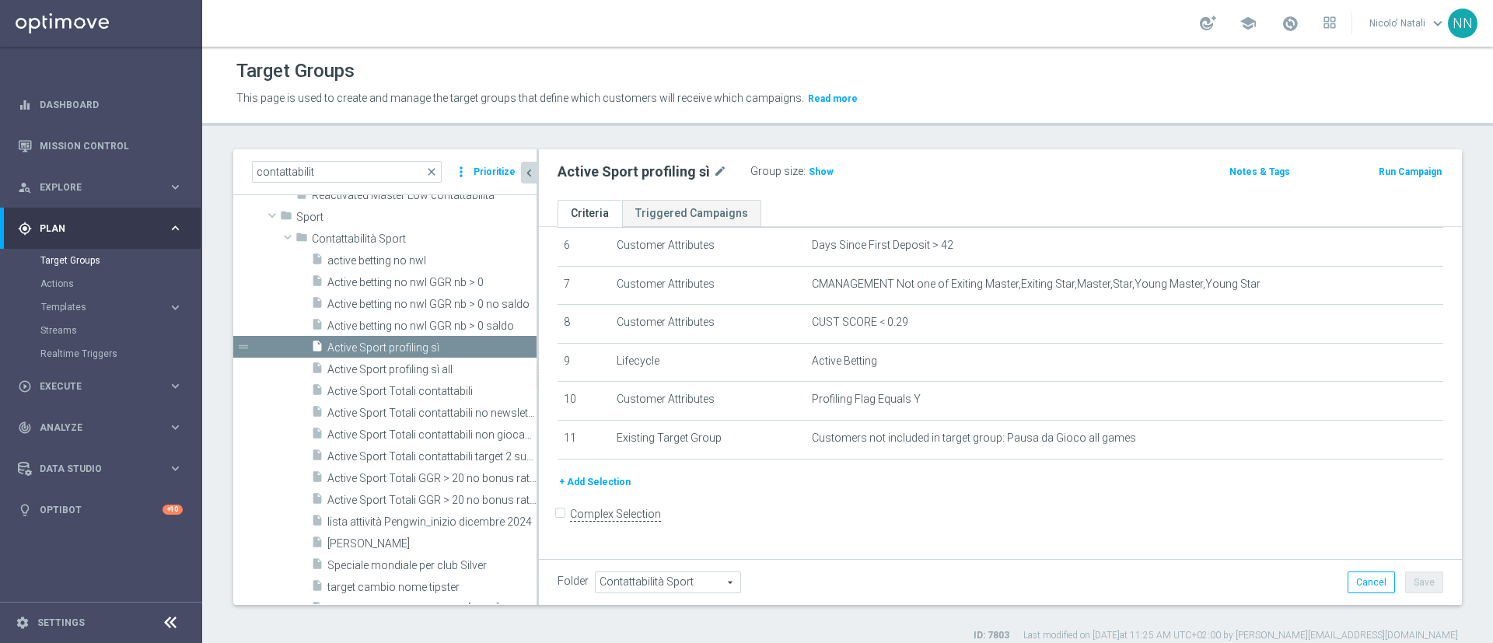
scroll to position [243, 0]
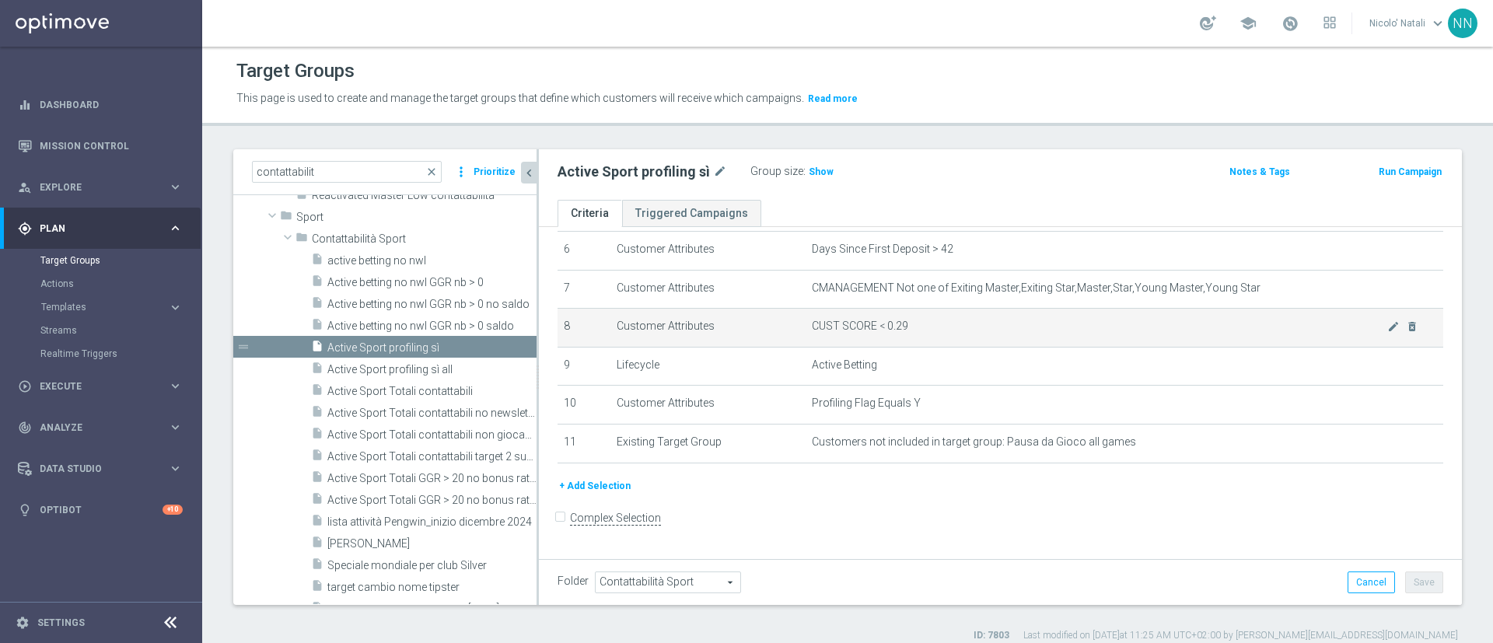
click at [1352, 327] on span "CUST SCORE < 0.29" at bounding box center [1100, 326] width 576 height 13
click at [1388, 333] on icon "mode_edit" at bounding box center [1394, 326] width 12 height 12
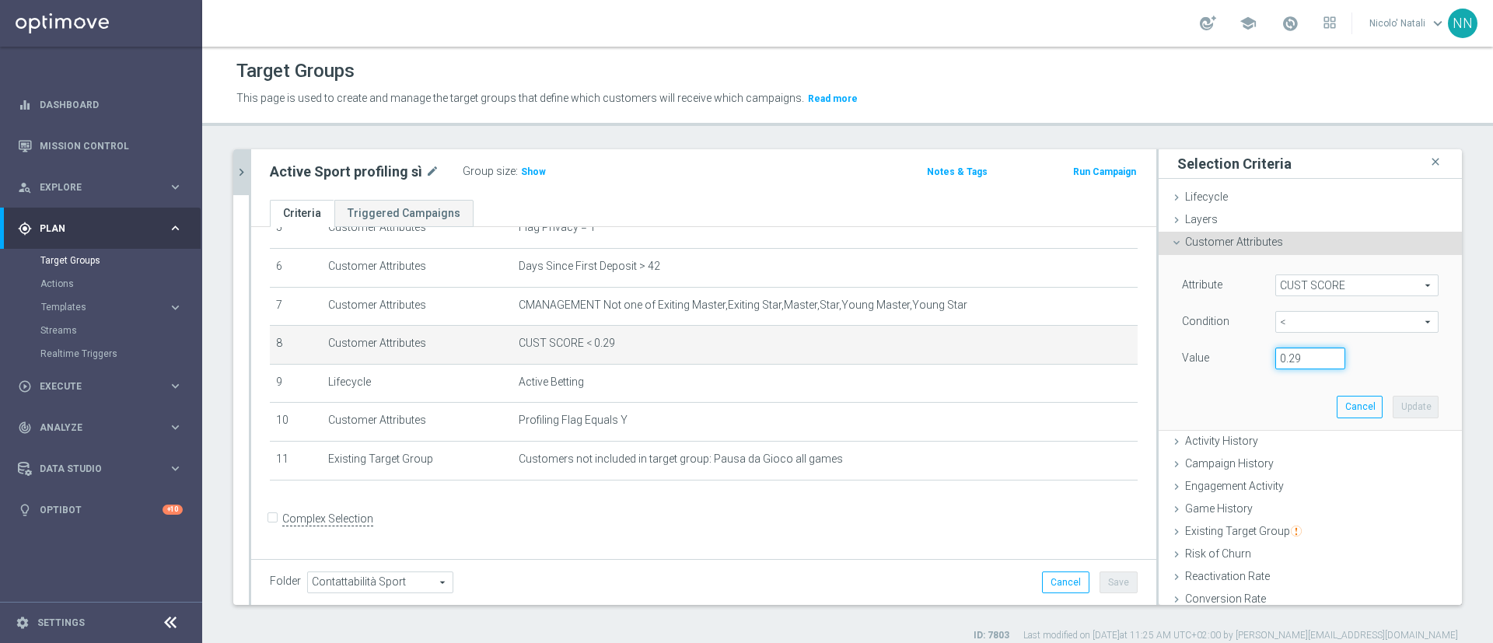
click at [1282, 362] on input "0.29" at bounding box center [1311, 359] width 70 height 22
type input "0.14"
click at [1393, 396] on button "Update" at bounding box center [1416, 407] width 46 height 22
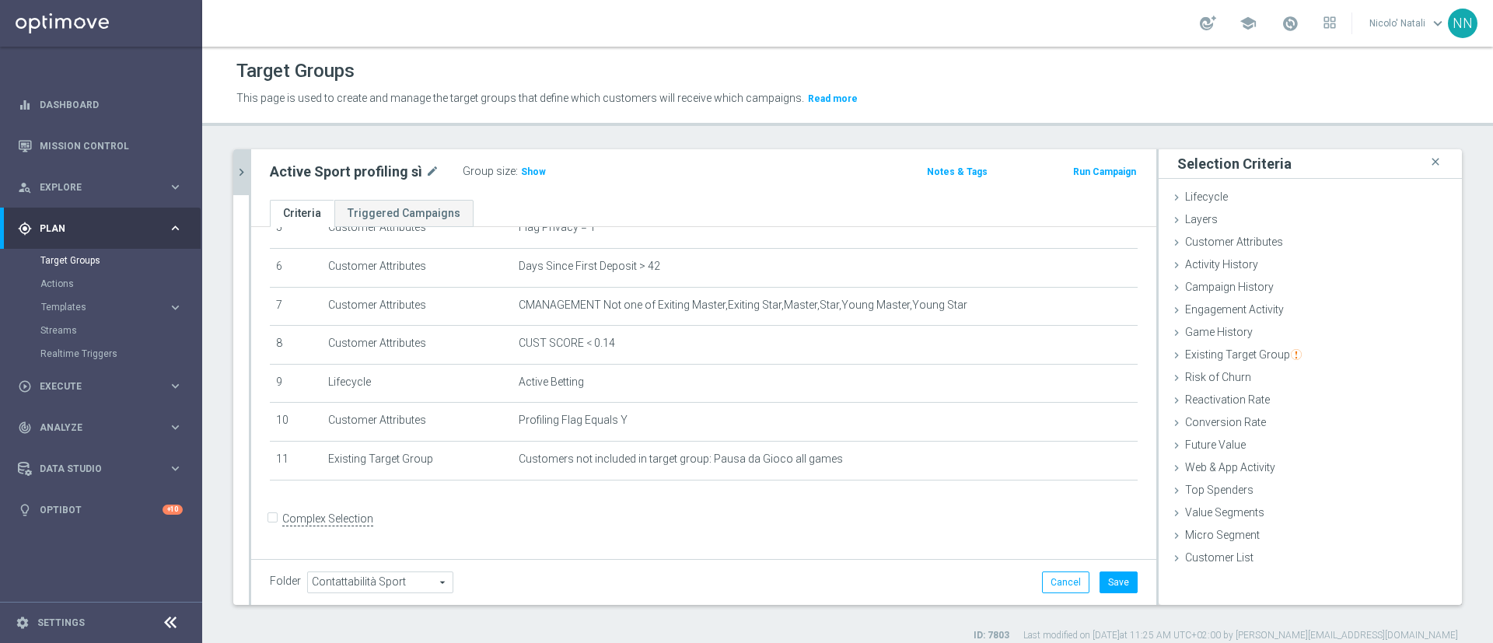
click at [1121, 566] on div "Folder Contattabilità Sport Contattabilità Sport arrow_drop_down search Cancel …" at bounding box center [703, 582] width 905 height 46
click at [1100, 579] on button "Save" at bounding box center [1119, 583] width 38 height 22
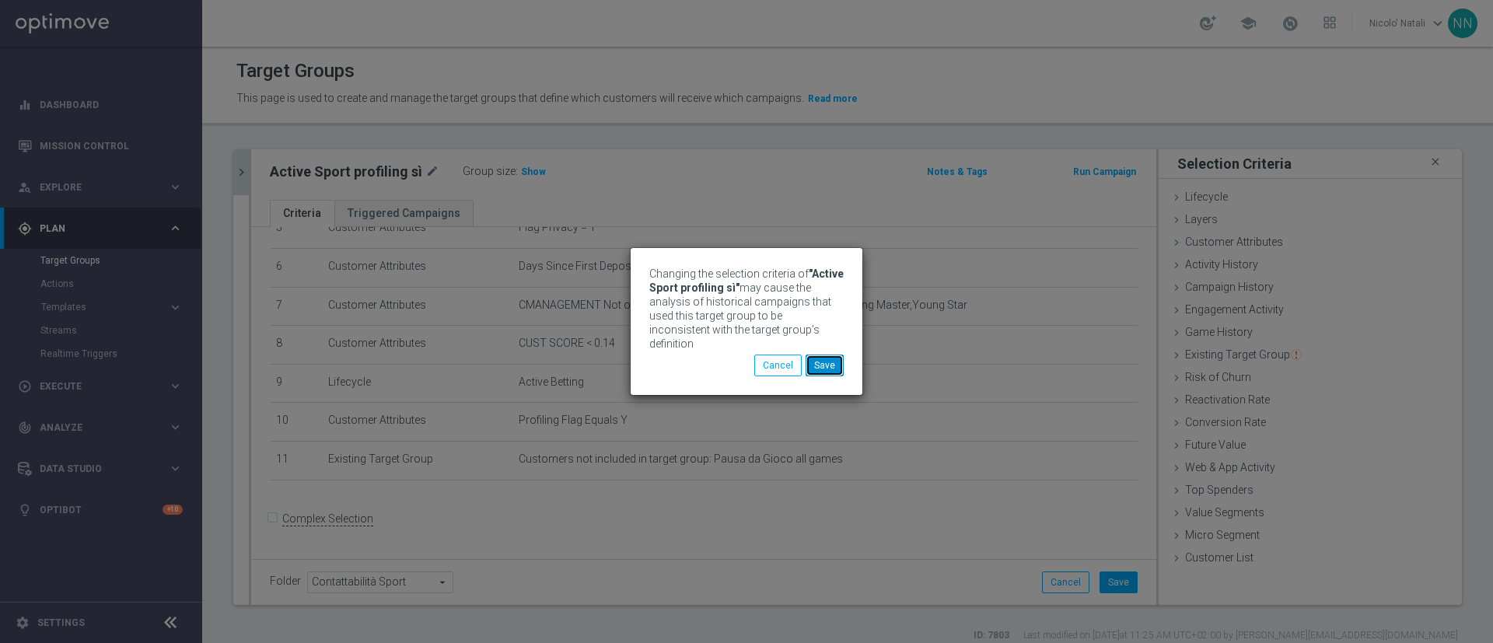
click at [815, 355] on button "Save" at bounding box center [825, 366] width 38 height 22
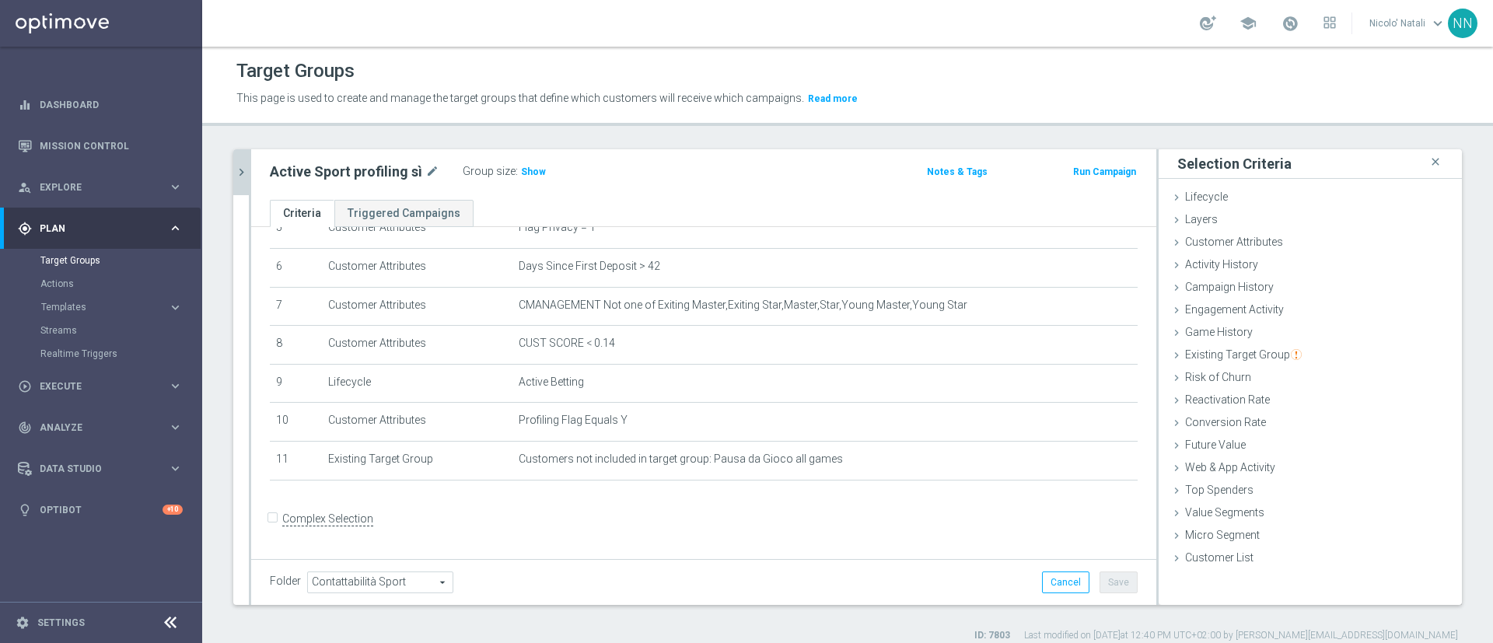
click at [246, 168] on icon "chevron_right" at bounding box center [241, 172] width 15 height 15
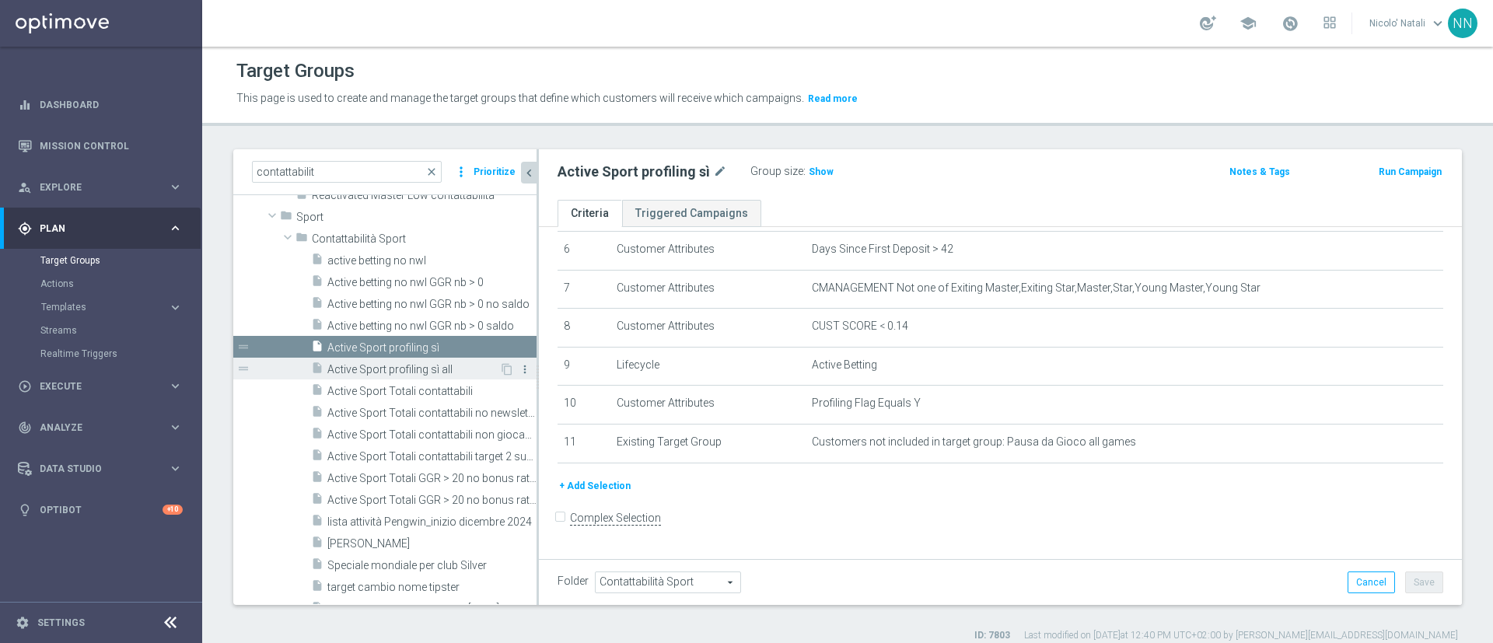
click at [519, 366] on icon "more_vert" at bounding box center [525, 369] width 12 height 12
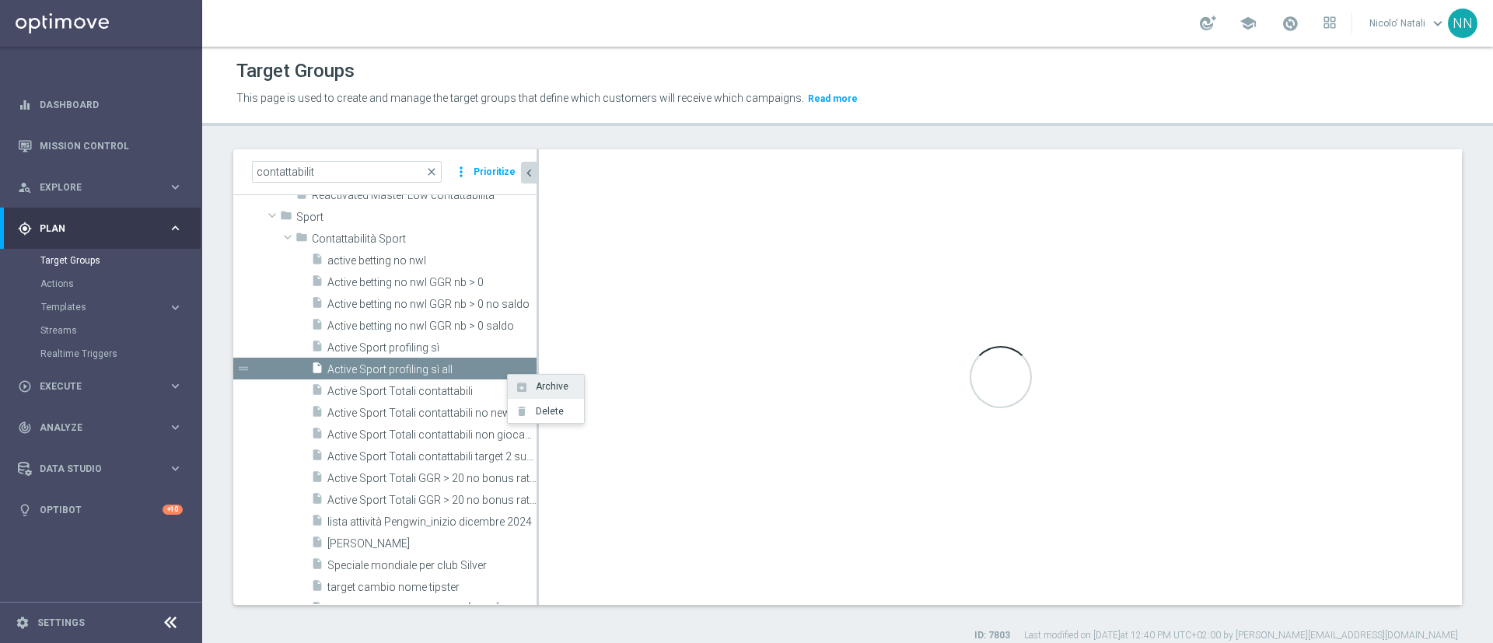
scroll to position [164, 0]
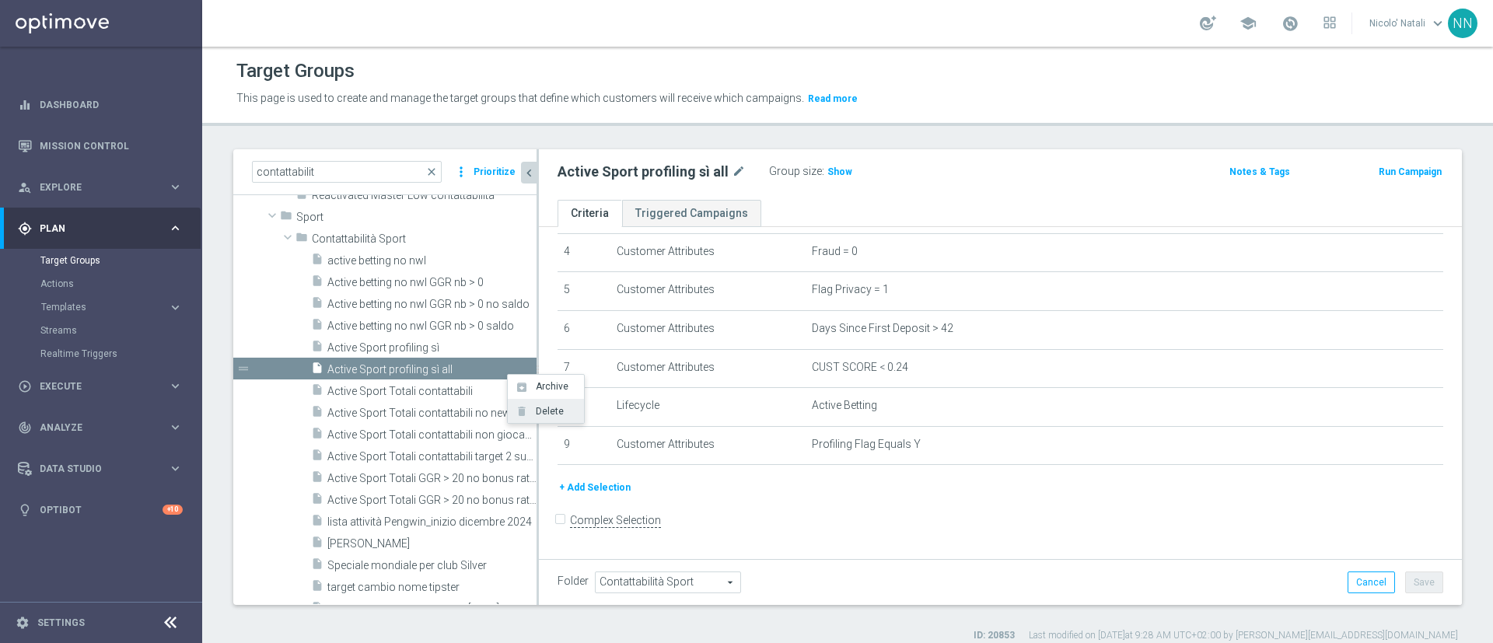
click at [533, 402] on li "delete Delete" at bounding box center [546, 411] width 76 height 24
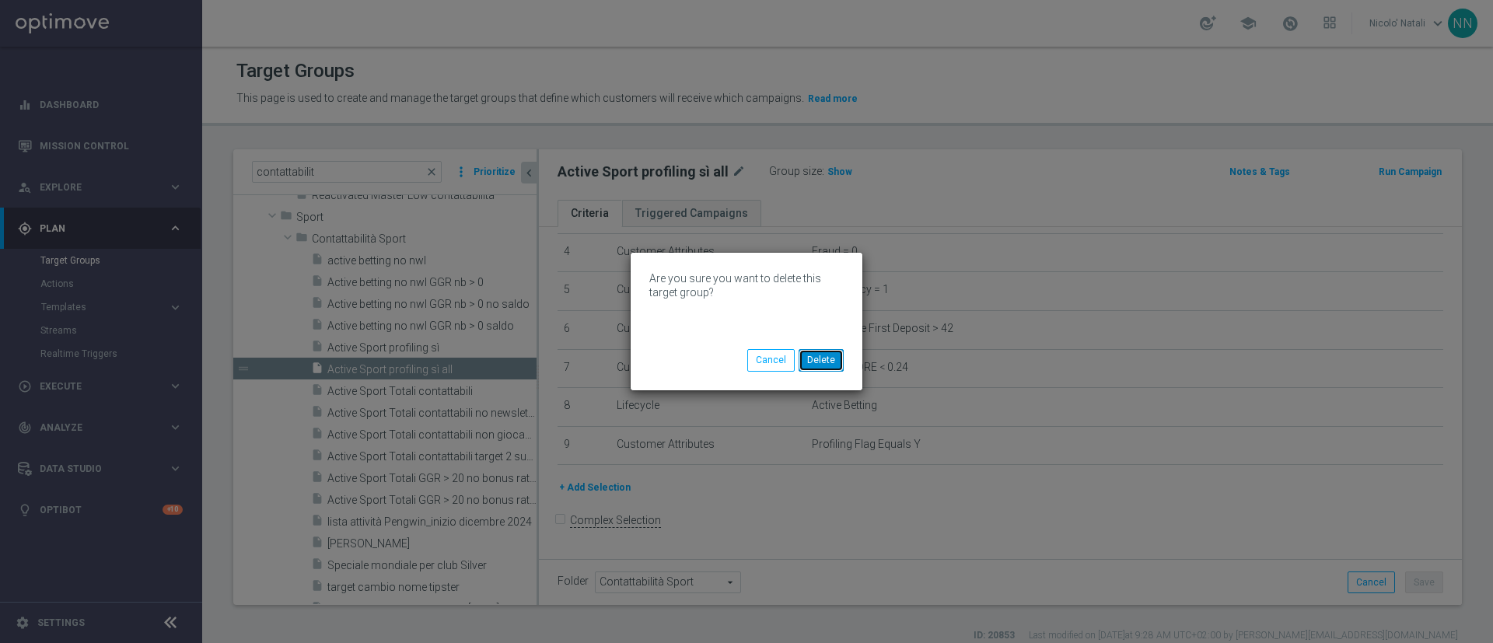
click at [835, 366] on button "Delete" at bounding box center [821, 360] width 45 height 22
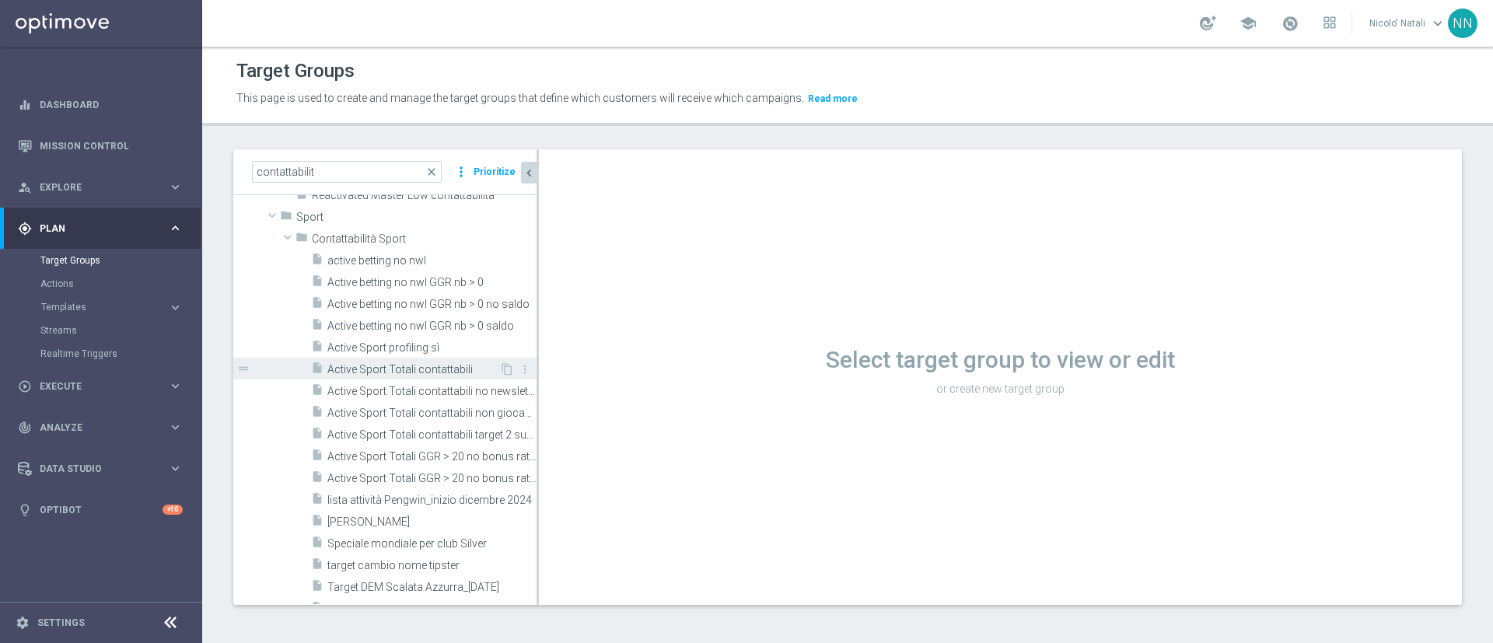
click at [479, 373] on span "Active Sport Totali contattabili" at bounding box center [413, 369] width 172 height 13
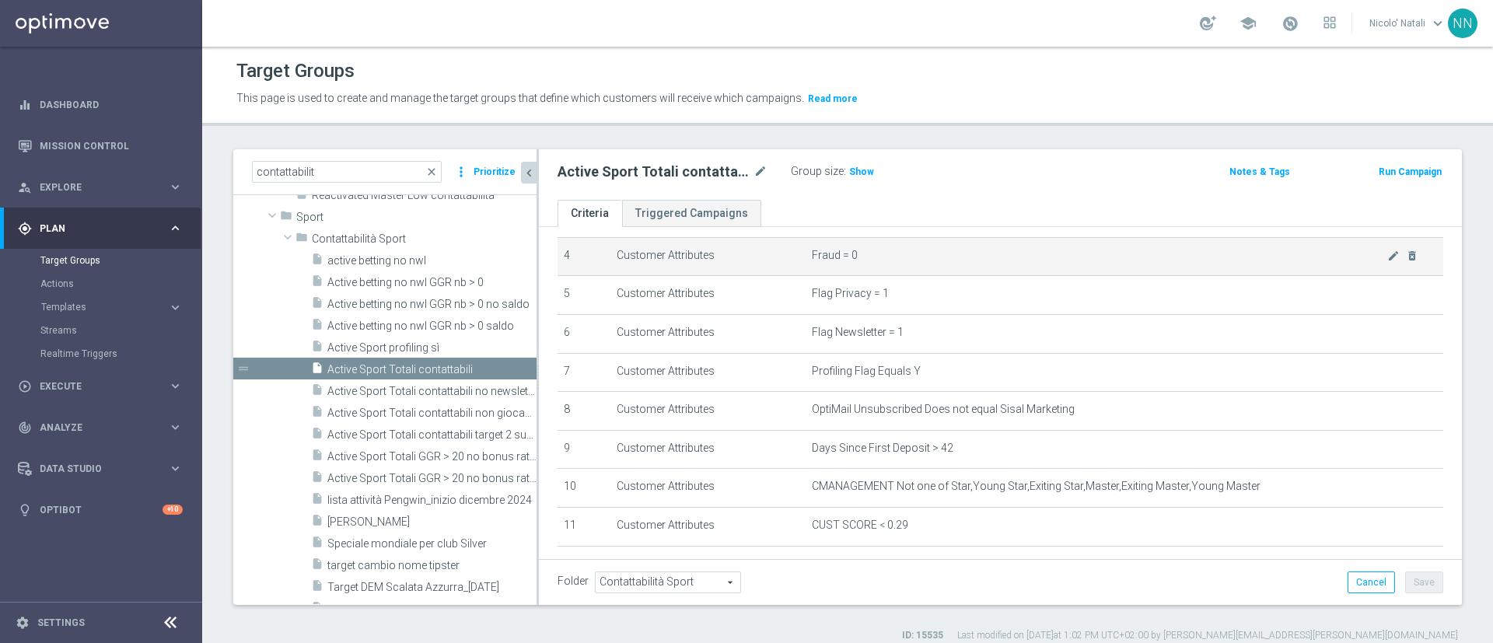
scroll to position [161, 0]
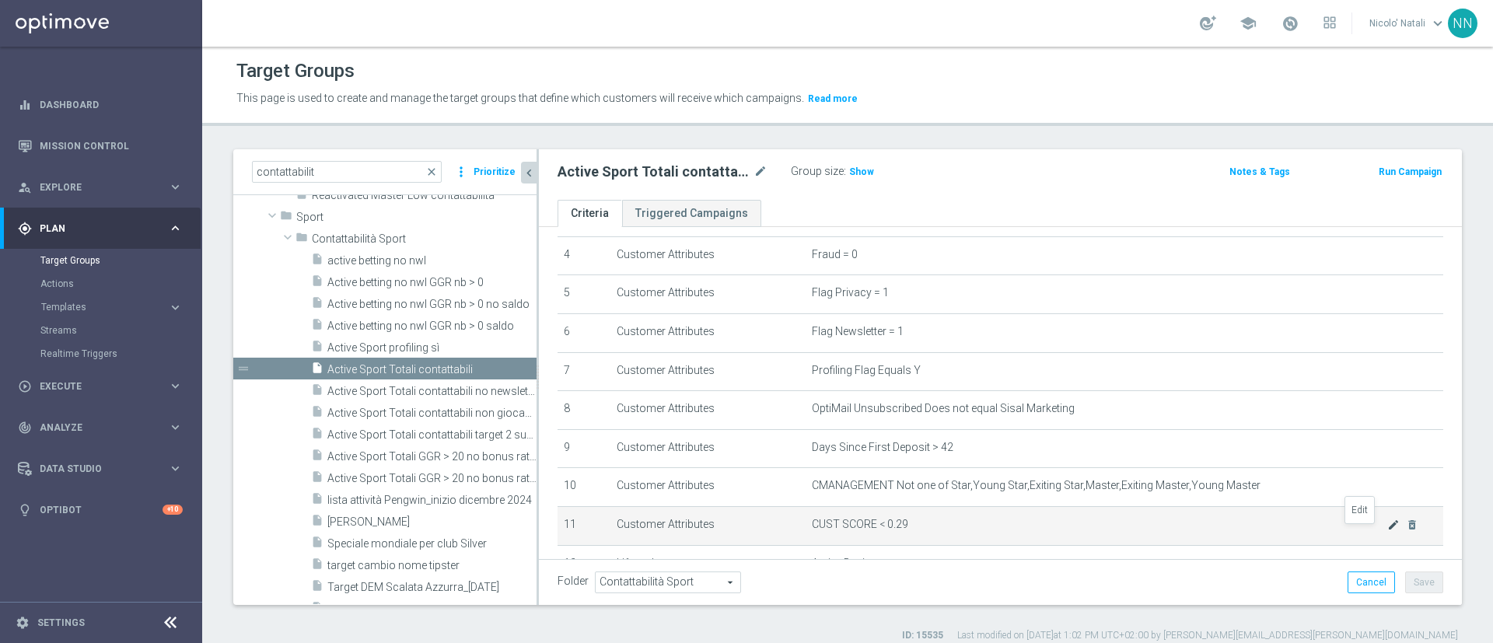
click at [1388, 531] on icon "mode_edit" at bounding box center [1394, 525] width 12 height 12
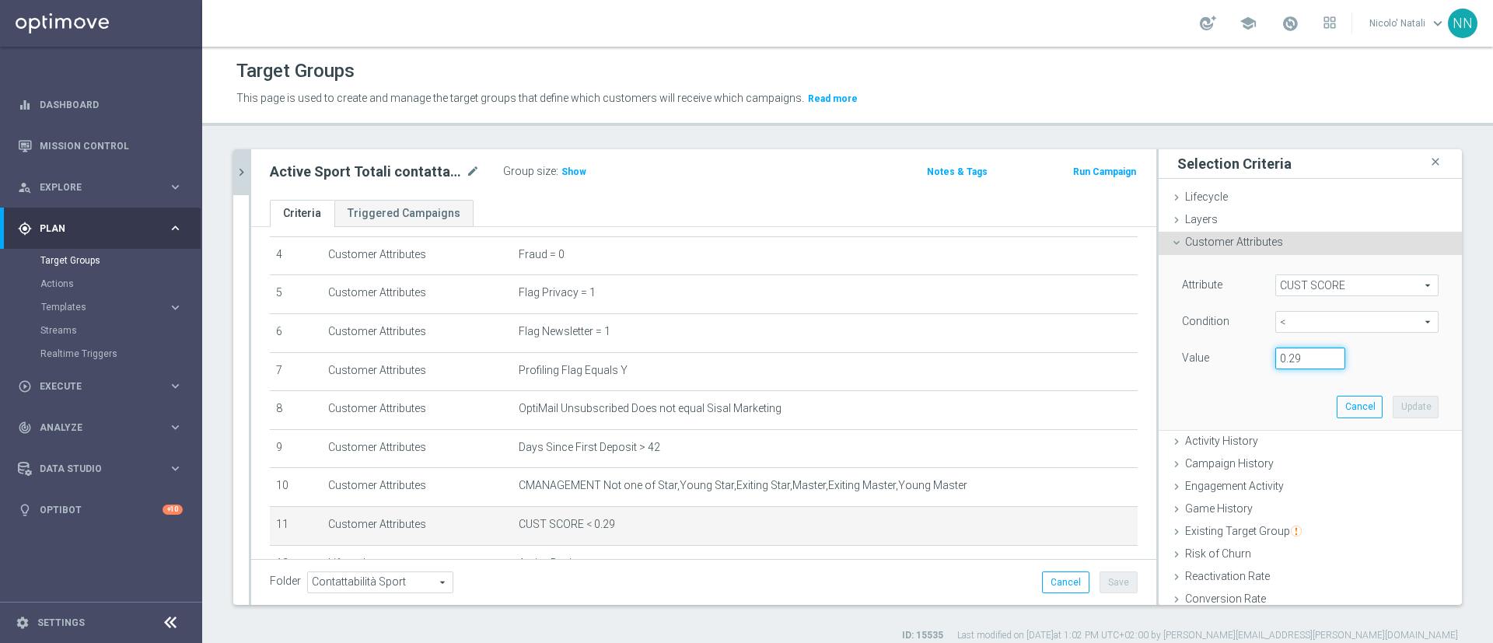
click at [1280, 356] on input "0.29" at bounding box center [1311, 359] width 70 height 22
type input "0.14"
click at [1393, 408] on button "Update" at bounding box center [1416, 407] width 46 height 22
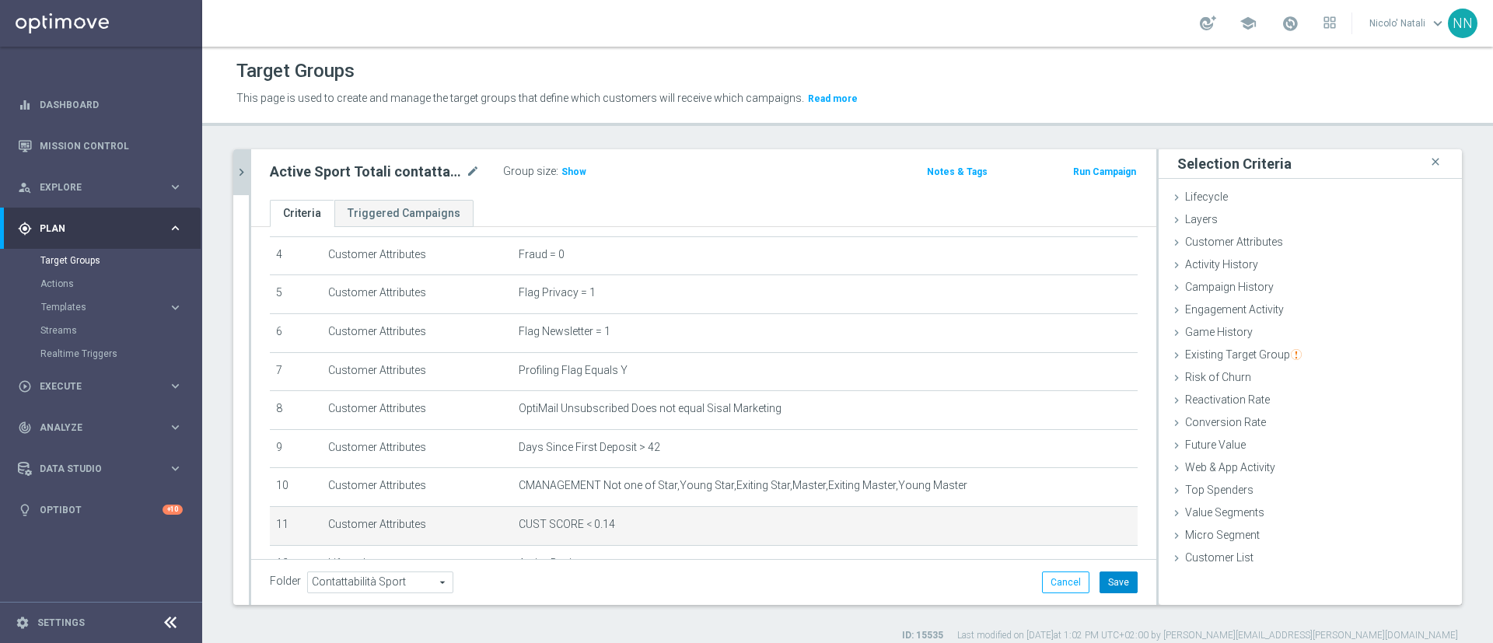
click at [1100, 575] on button "Save" at bounding box center [1119, 583] width 38 height 22
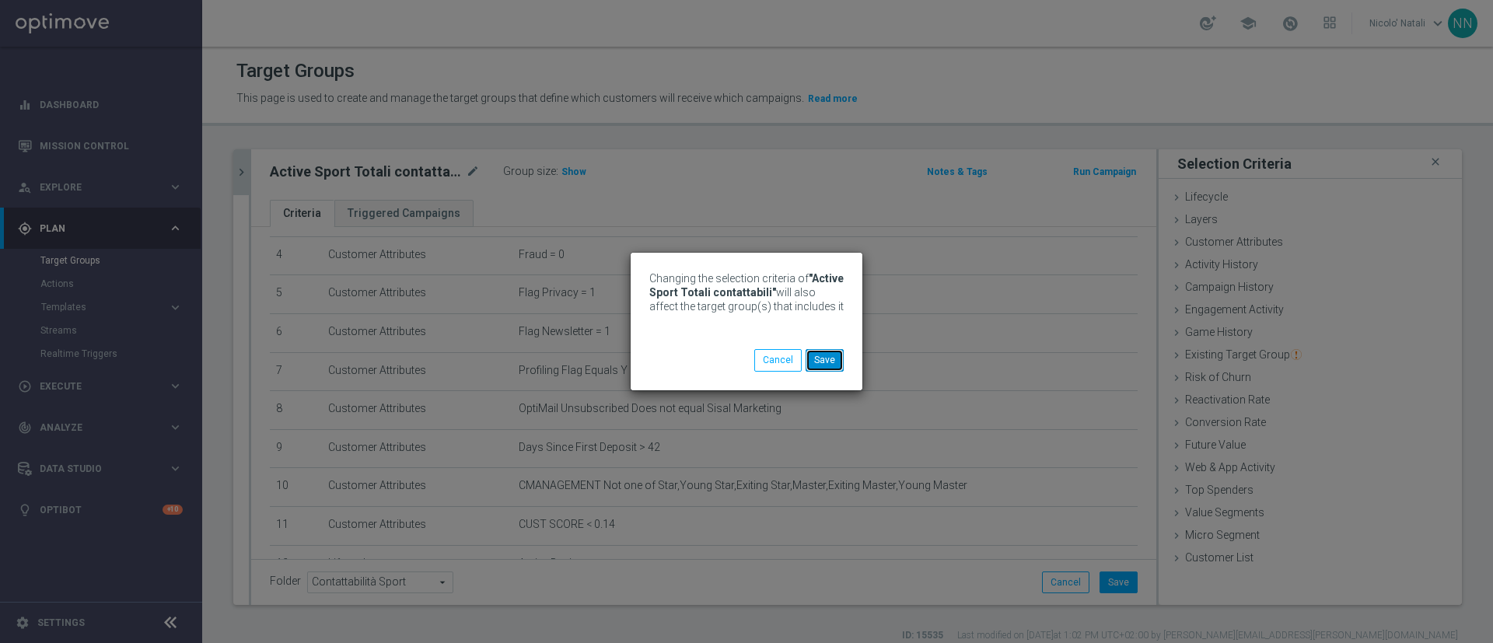
click at [815, 358] on button "Save" at bounding box center [825, 360] width 38 height 22
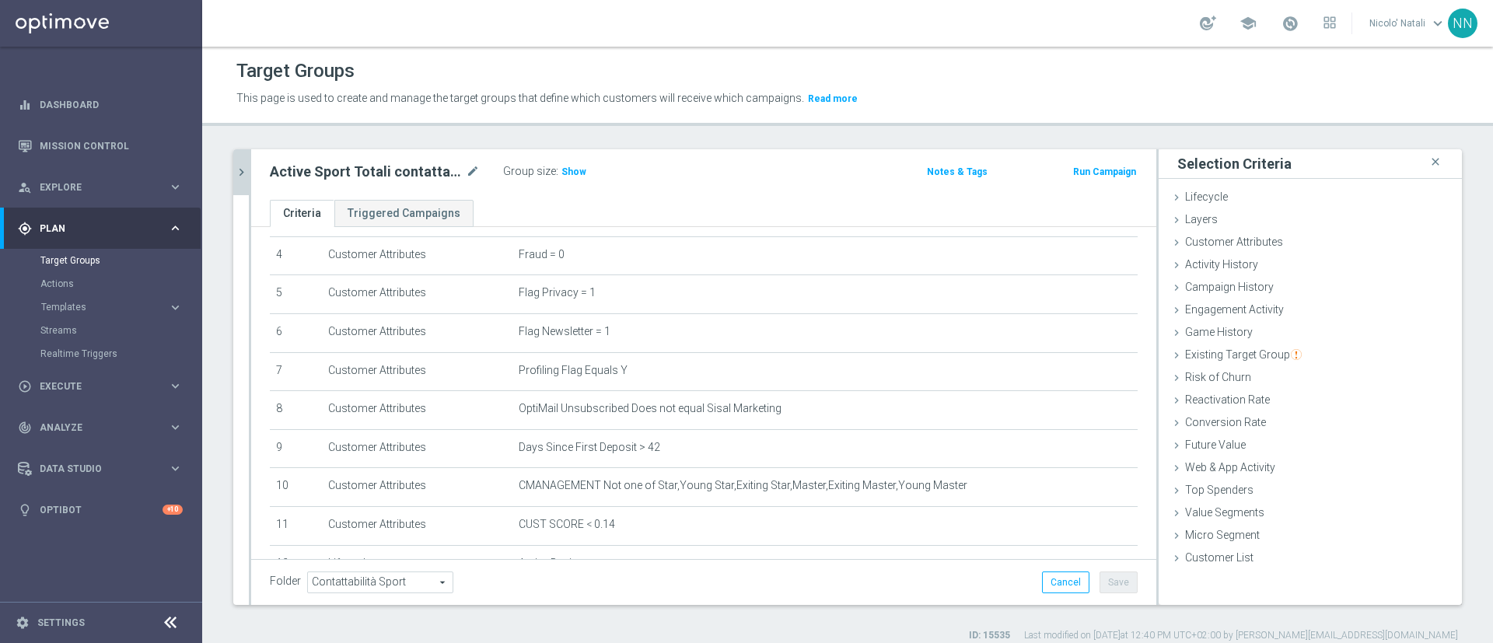
click at [245, 180] on button "chevron_right" at bounding box center [241, 172] width 16 height 46
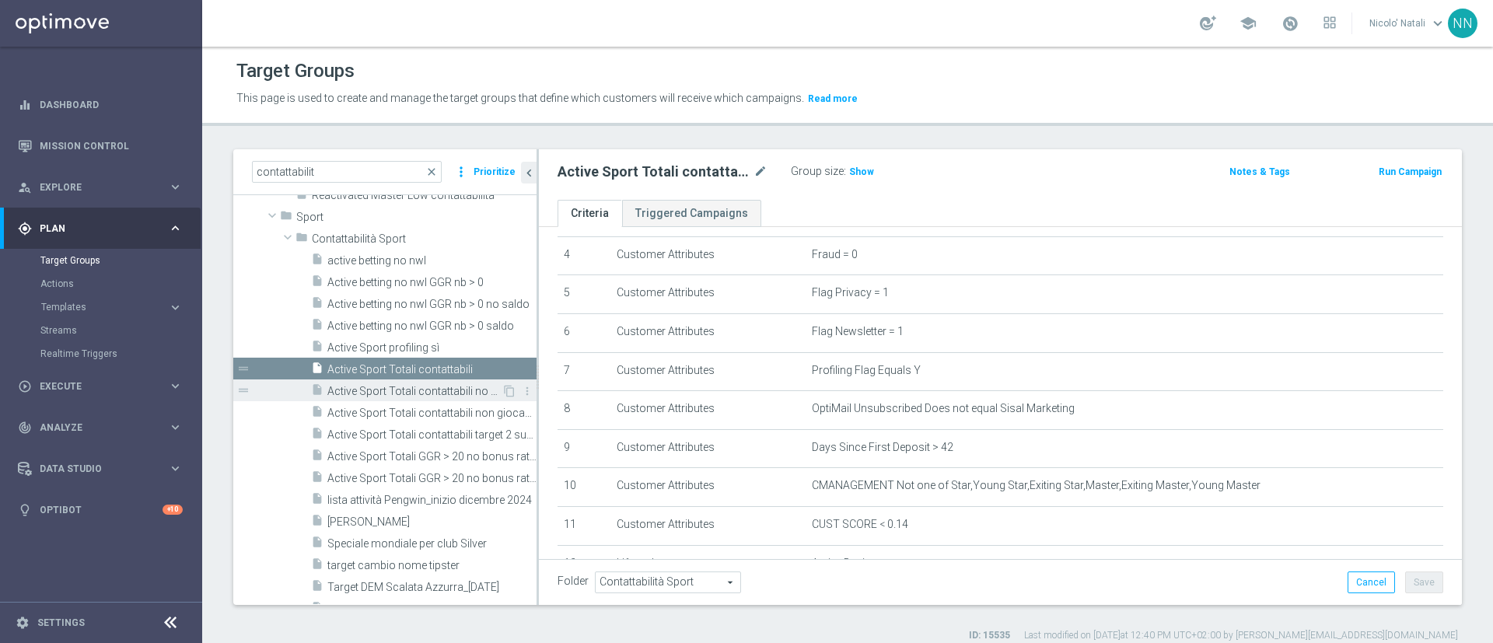
click at [392, 389] on span "Active Sport Totali contattabili no newsletter GGR+" at bounding box center [414, 391] width 174 height 13
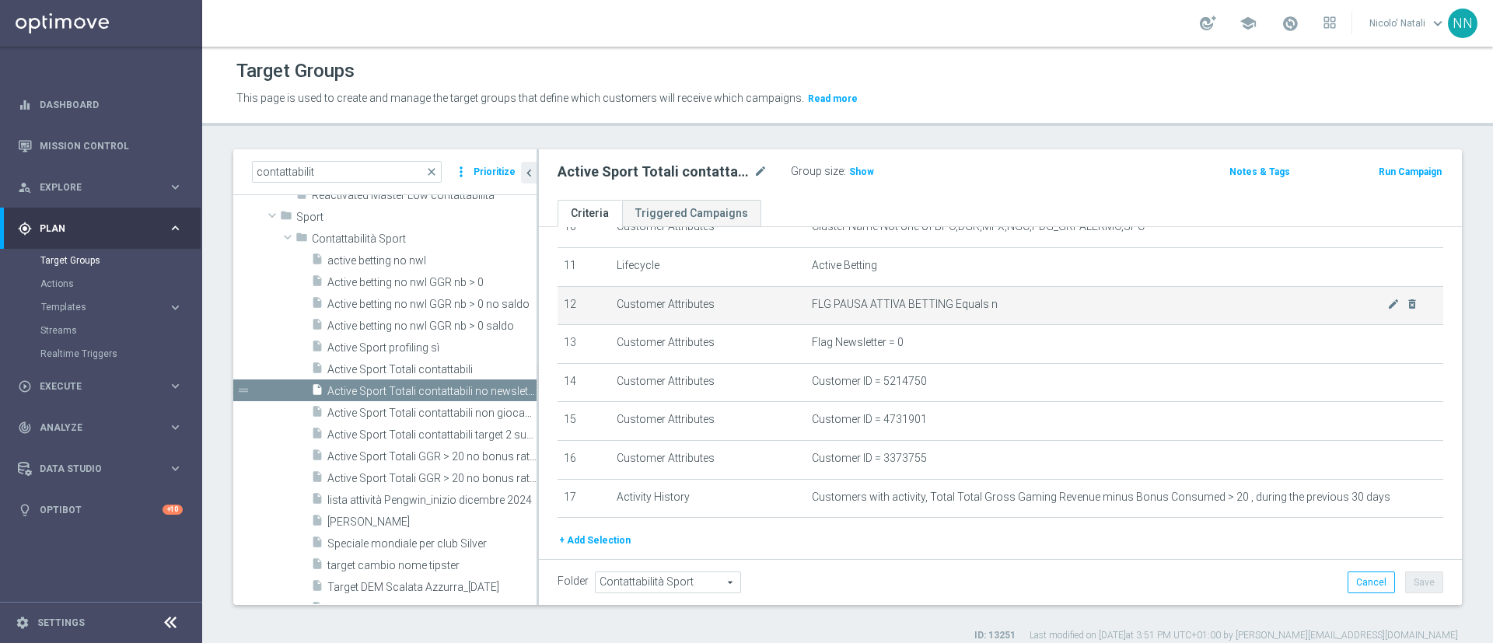
scroll to position [481, 0]
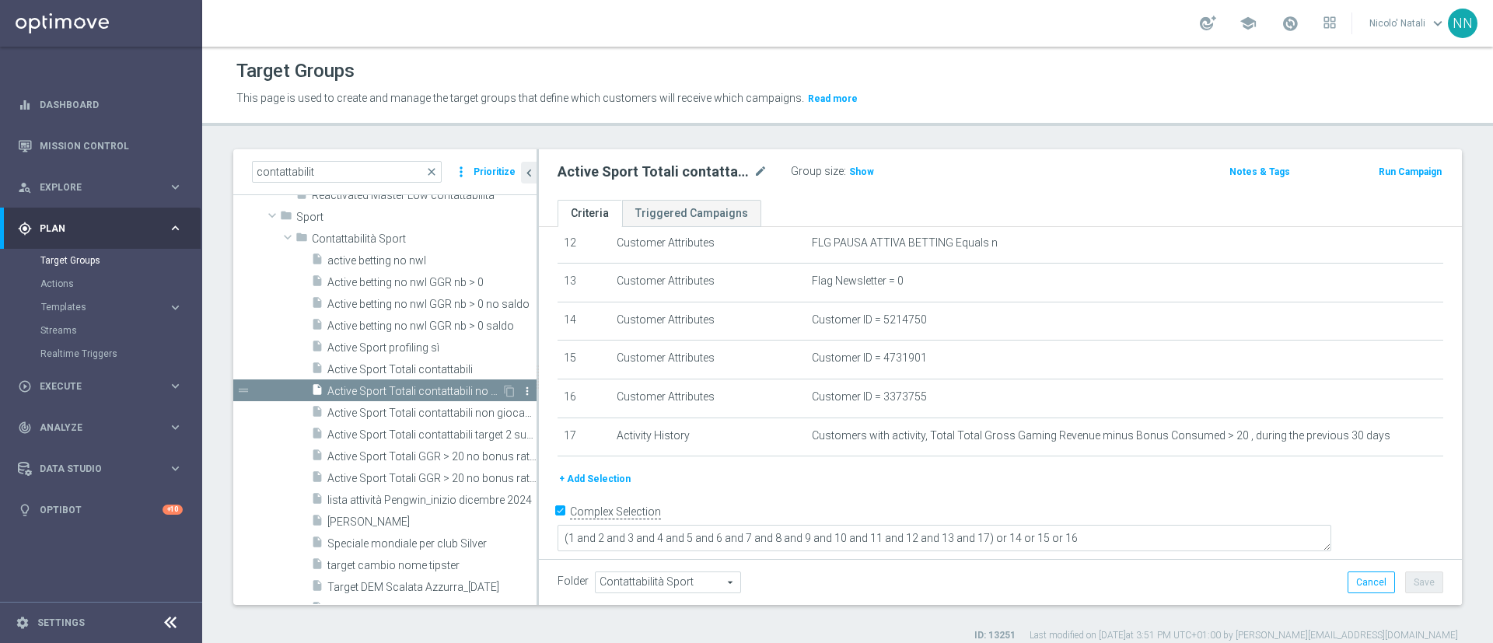
click at [521, 385] on icon "more_vert" at bounding box center [527, 391] width 12 height 12
click at [534, 425] on span "Delete" at bounding box center [550, 429] width 33 height 11
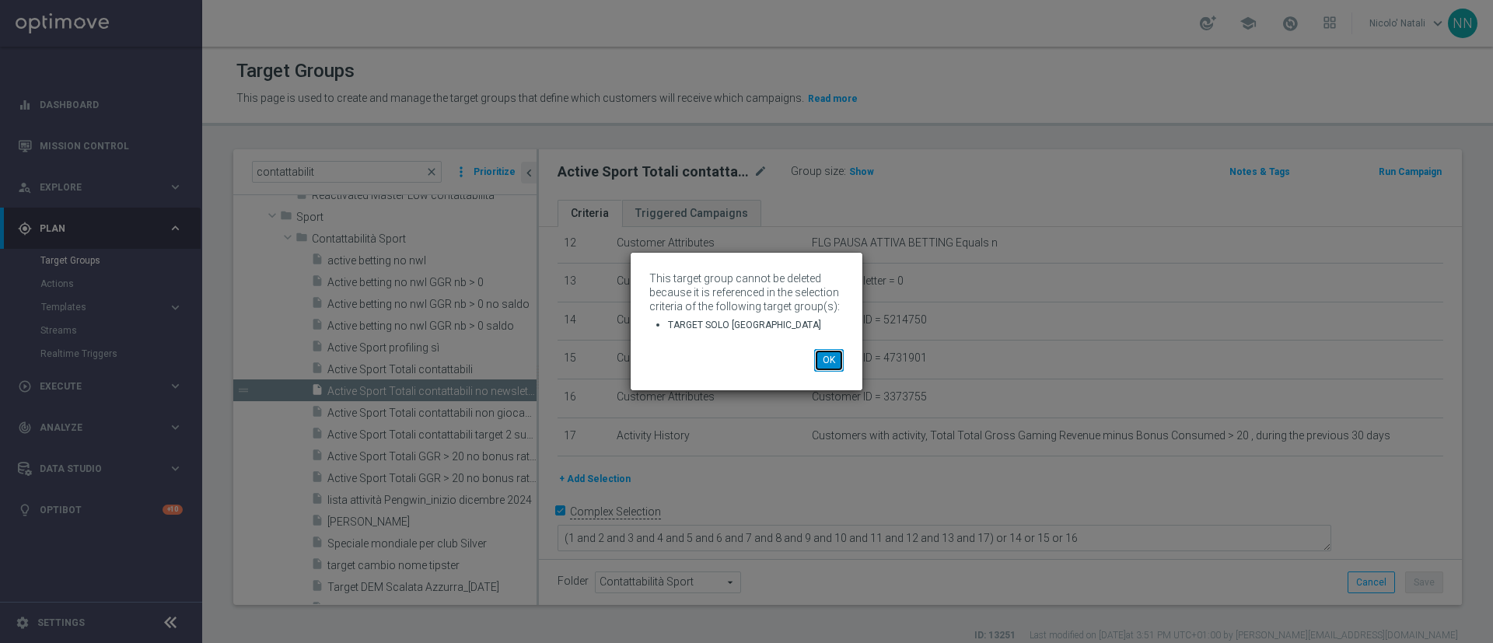
click at [831, 351] on button "OK" at bounding box center [829, 360] width 30 height 22
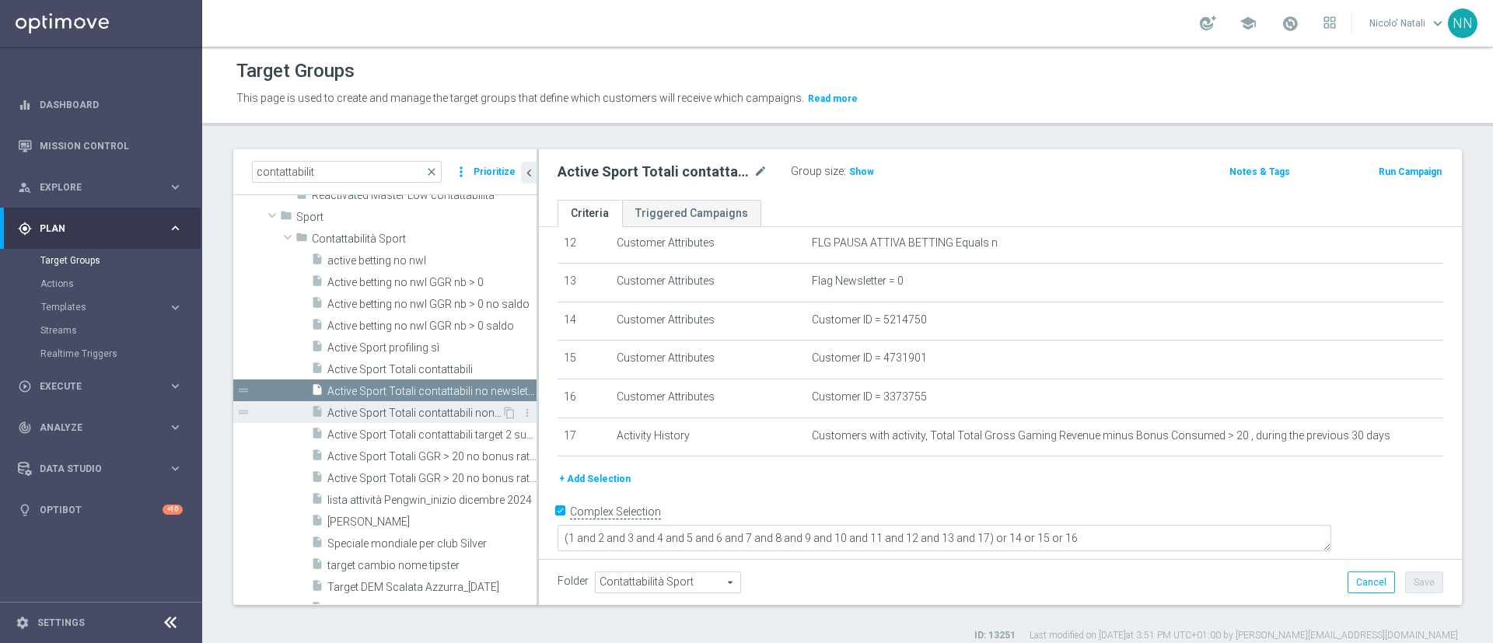
click at [462, 411] on span "Active Sport Totali contattabili non giocanti 02.2025" at bounding box center [414, 413] width 174 height 13
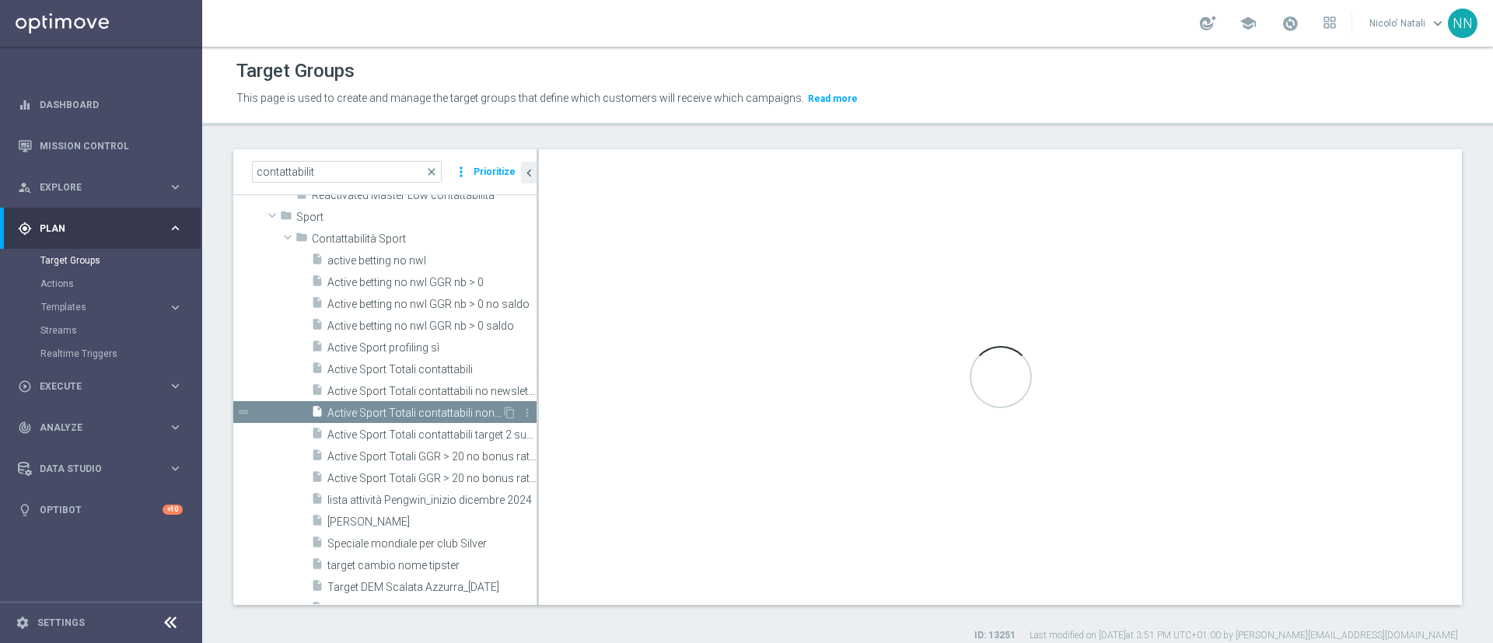
checkbox input "false"
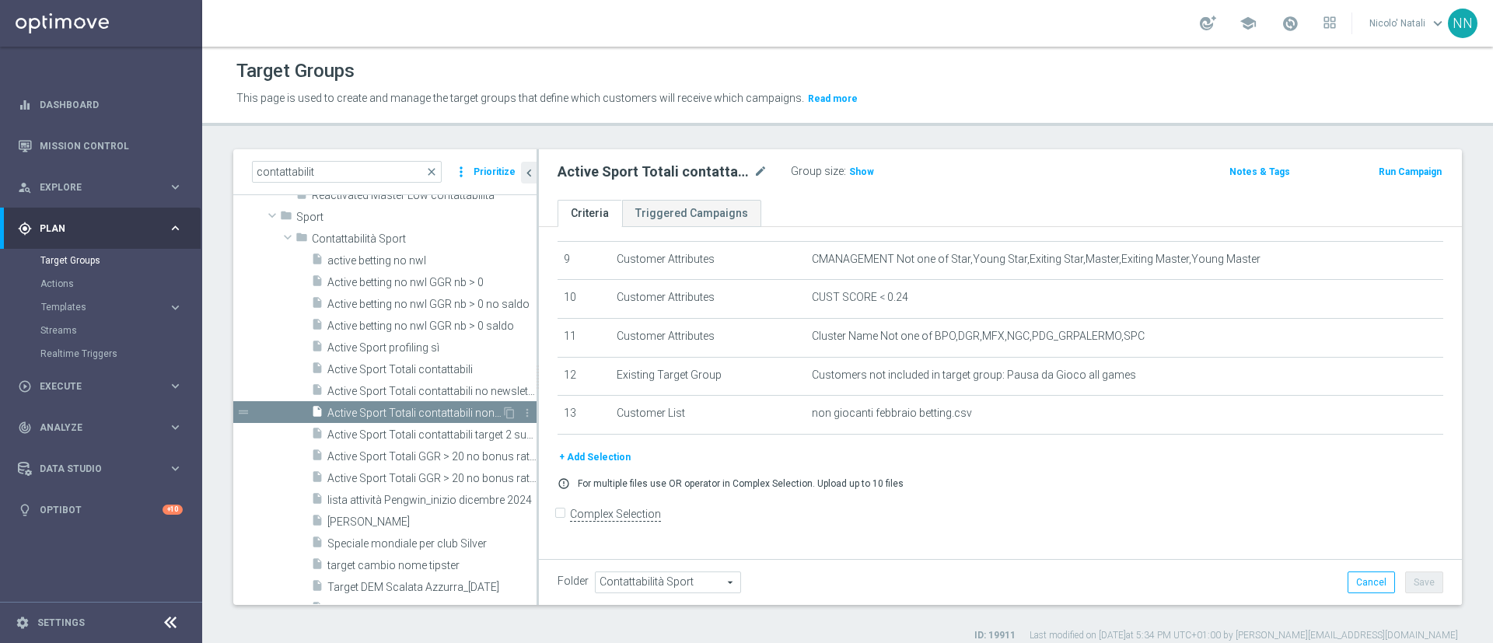
scroll to position [346, 0]
click at [443, 426] on div "insert_drive_file Active Sport Totali contattabili target 2 superbolla" at bounding box center [406, 434] width 191 height 22
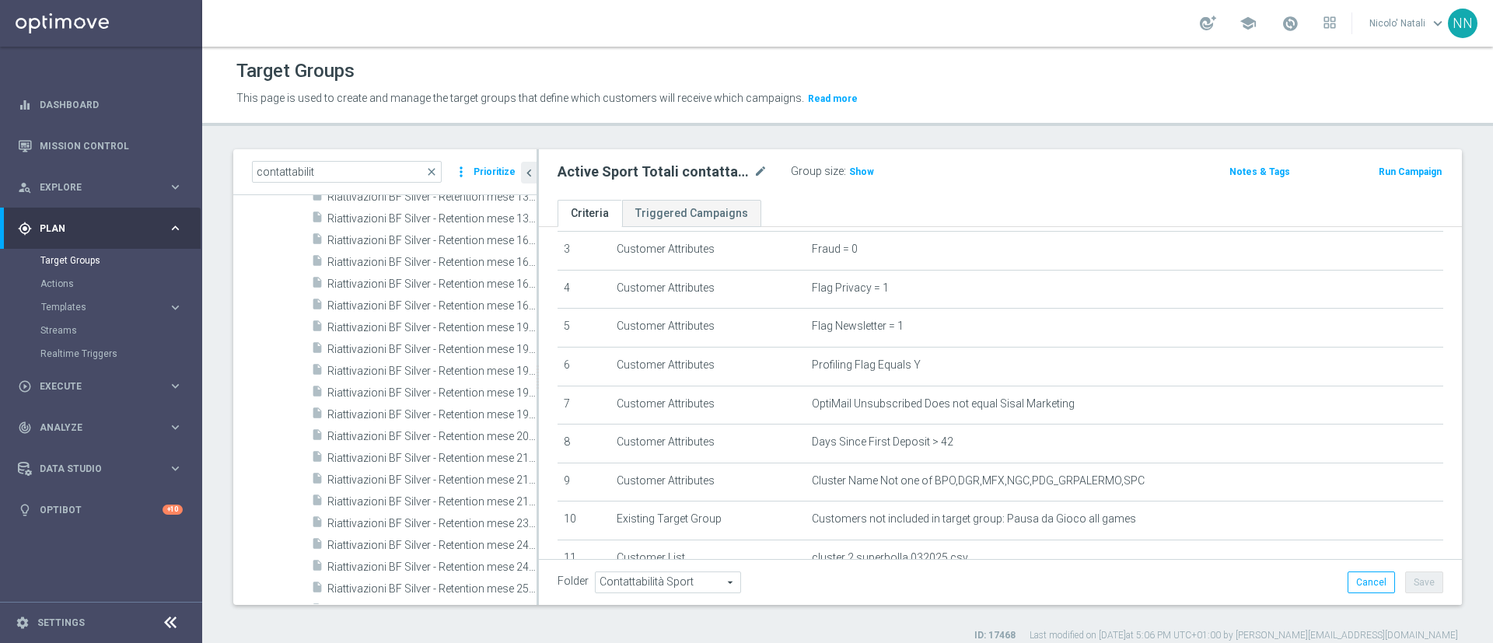
scroll to position [2984, 0]
click at [434, 167] on span "close" at bounding box center [431, 172] width 12 height 12
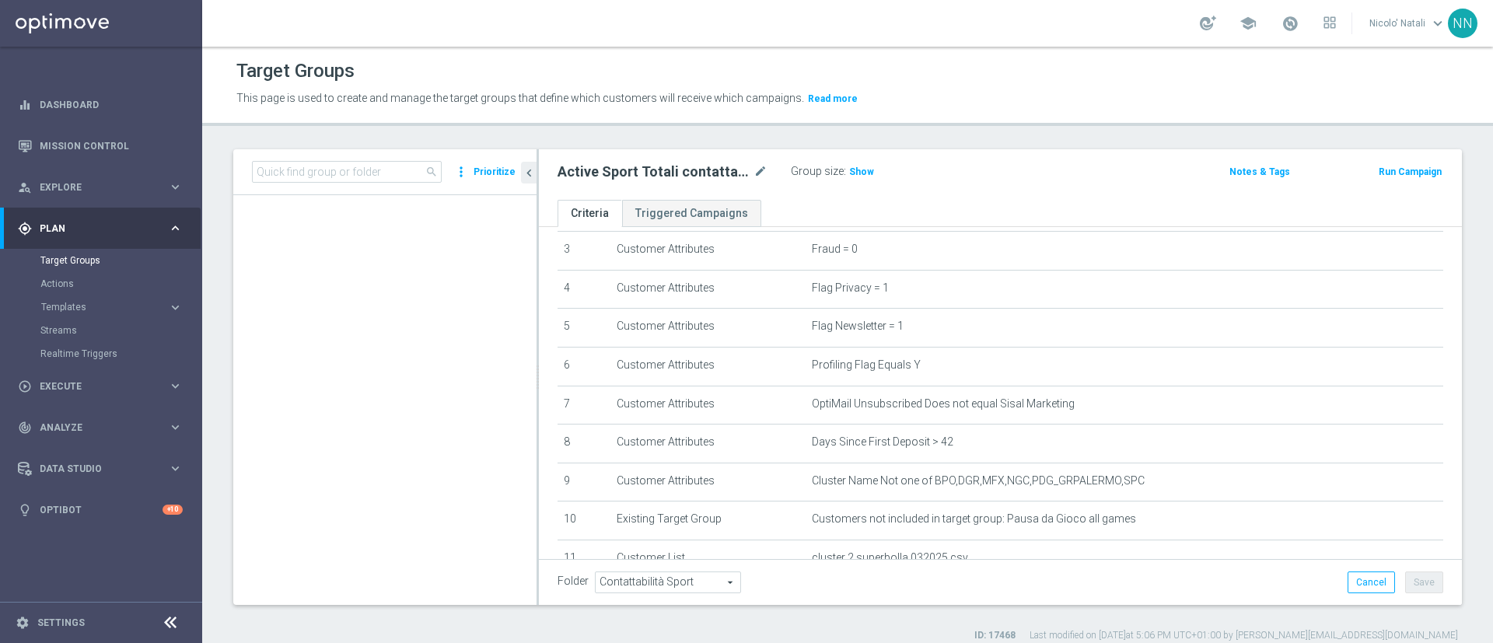
scroll to position [66433, 0]
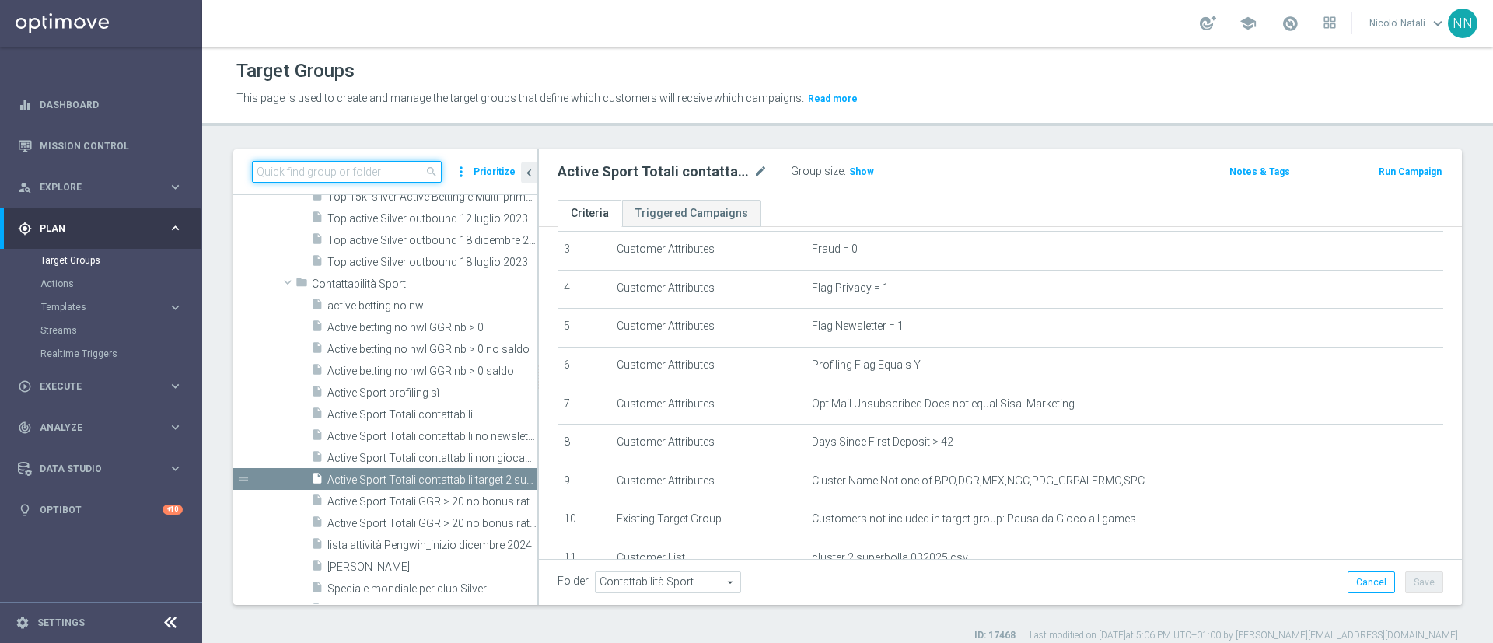
click at [400, 168] on input at bounding box center [347, 172] width 190 height 22
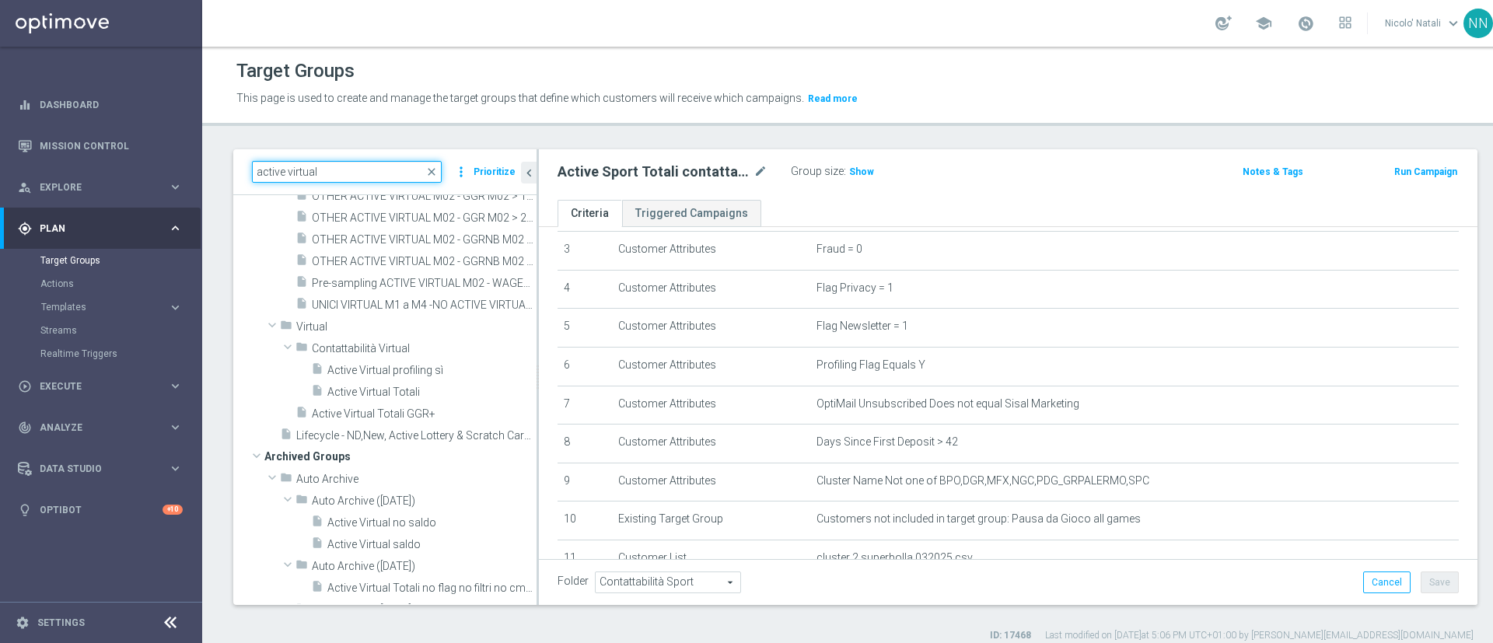
scroll to position [667, 0]
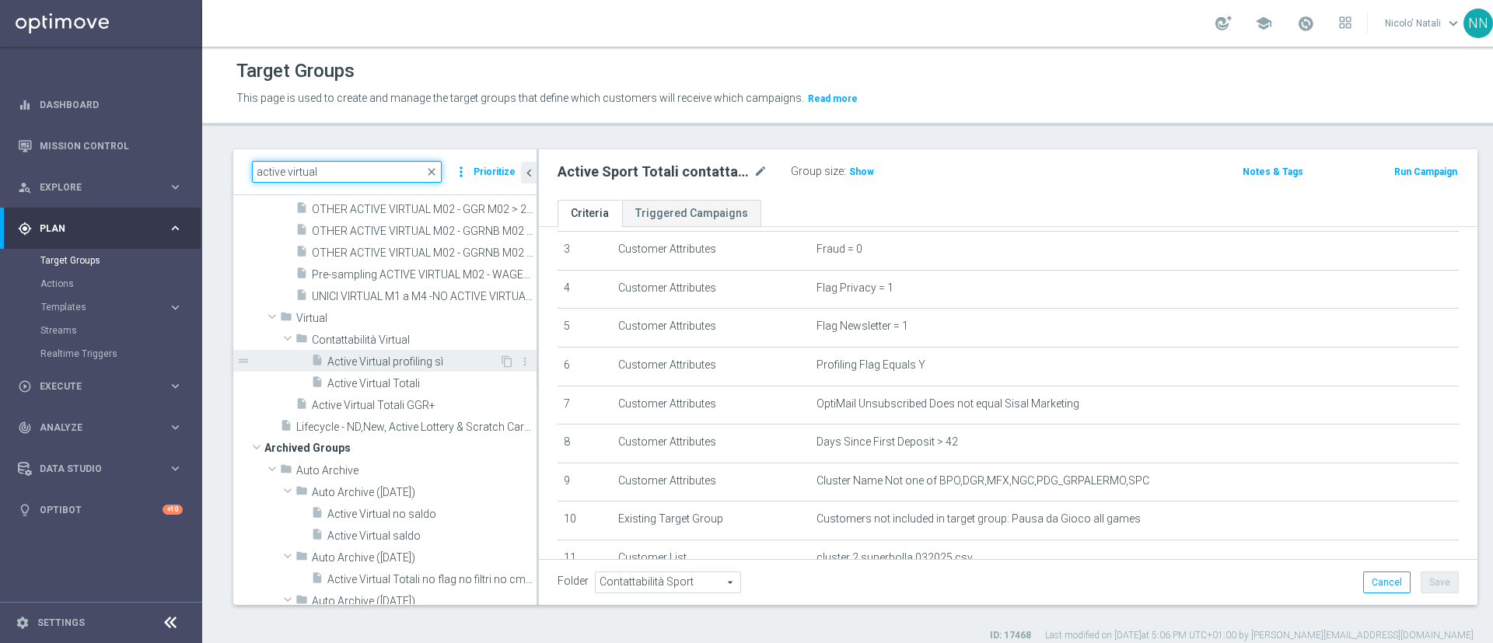
type input "active virtual"
click at [389, 358] on span "Active Virtual profiling sì" at bounding box center [413, 361] width 172 height 13
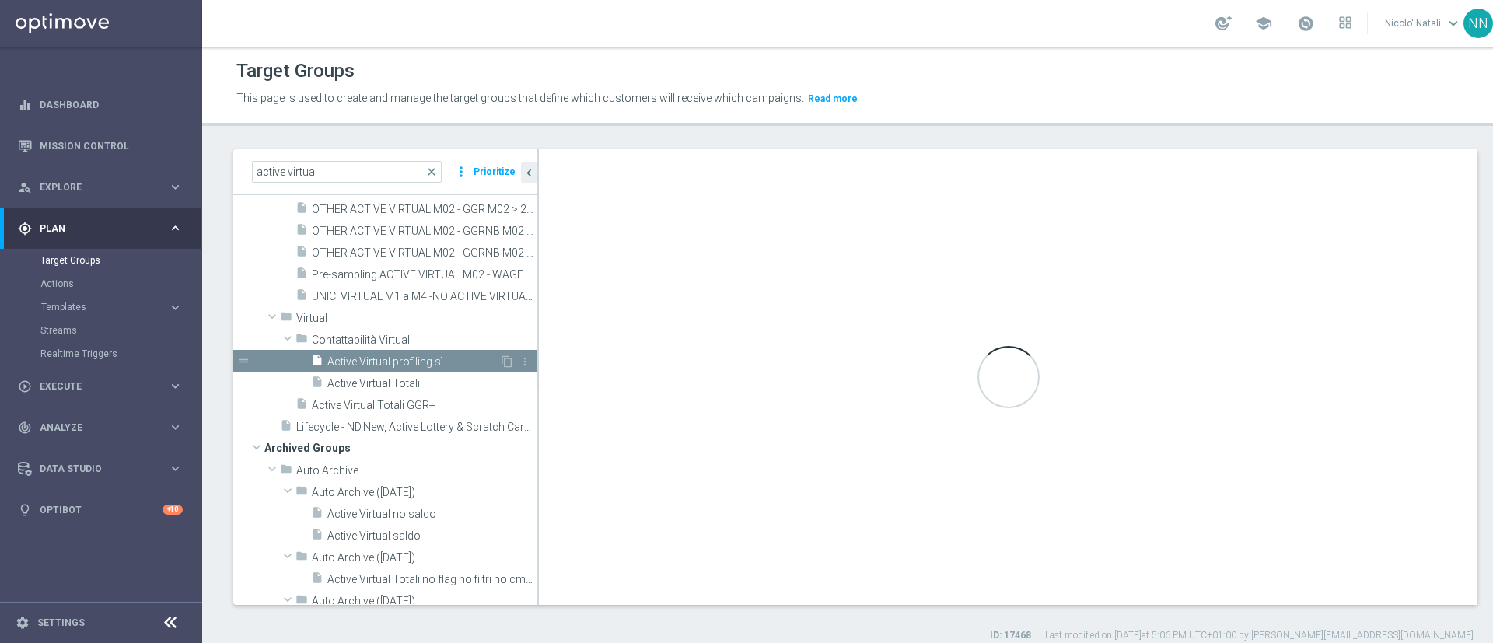
type input "Contattabilità Virtual"
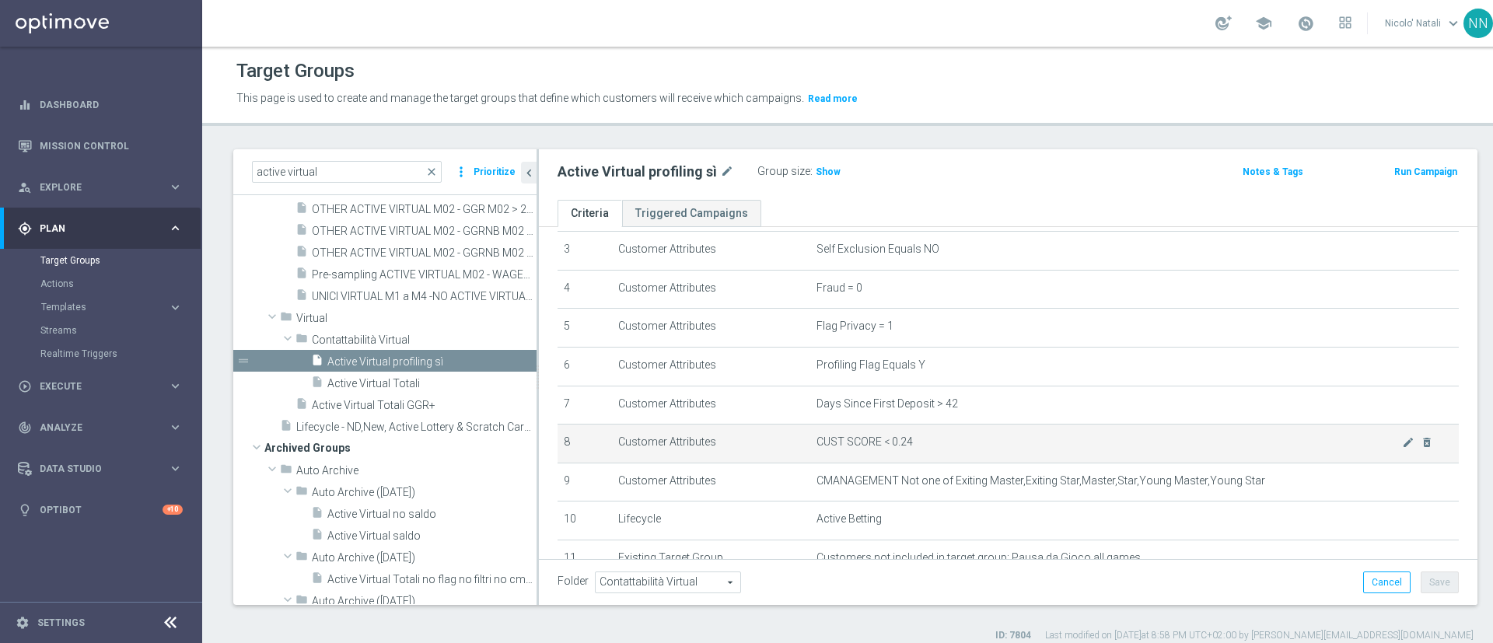
click at [1353, 449] on span "CUST SCORE < 0.24" at bounding box center [1110, 442] width 586 height 13
click at [1402, 449] on icon "mode_edit" at bounding box center [1408, 442] width 12 height 12
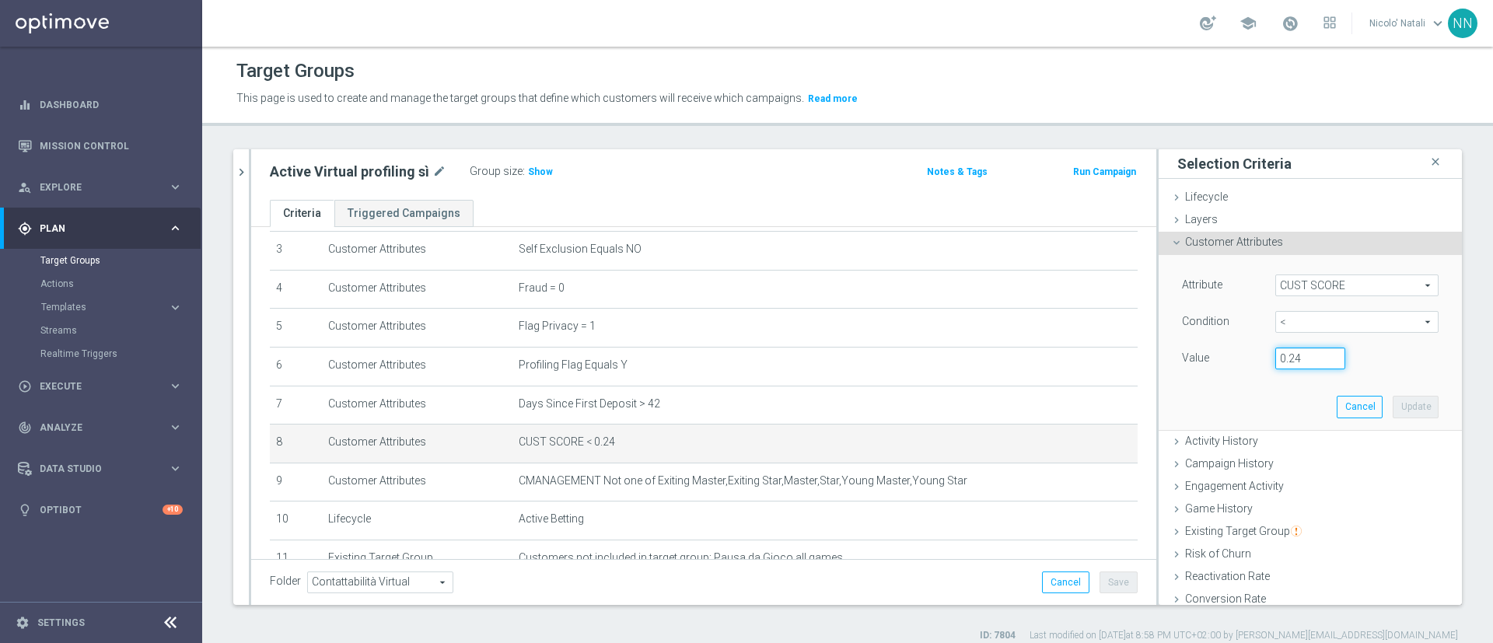
click at [1281, 364] on input "0.24" at bounding box center [1311, 359] width 70 height 22
type input "0.14"
click at [1393, 407] on button "Update" at bounding box center [1416, 407] width 46 height 22
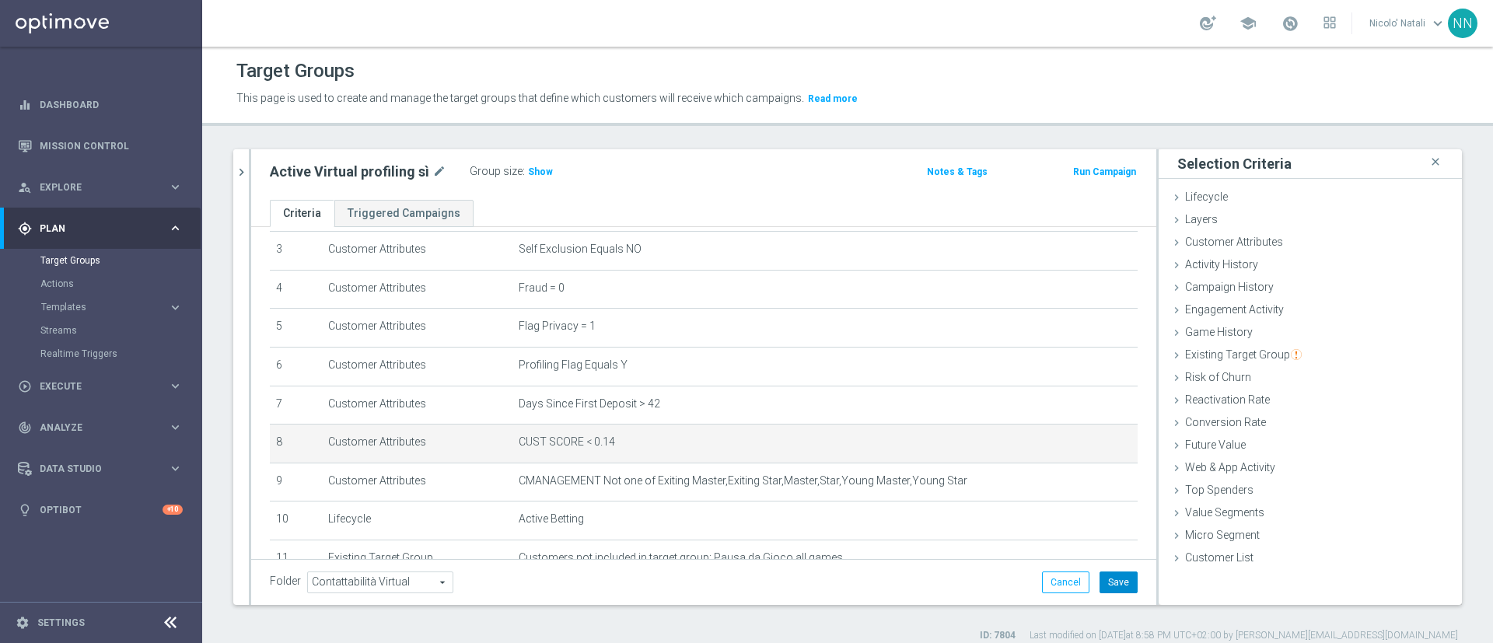
click at [1115, 584] on button "Save" at bounding box center [1119, 583] width 38 height 22
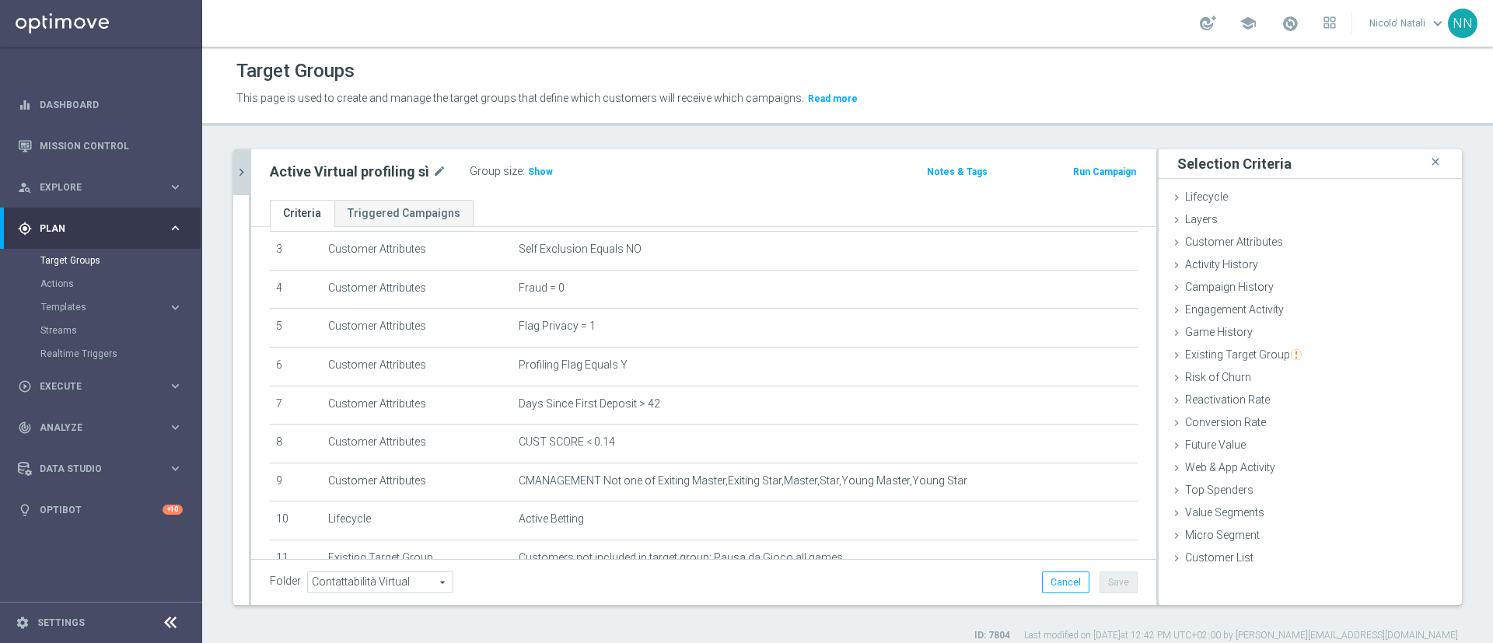
click at [243, 176] on icon "chevron_right" at bounding box center [241, 172] width 15 height 15
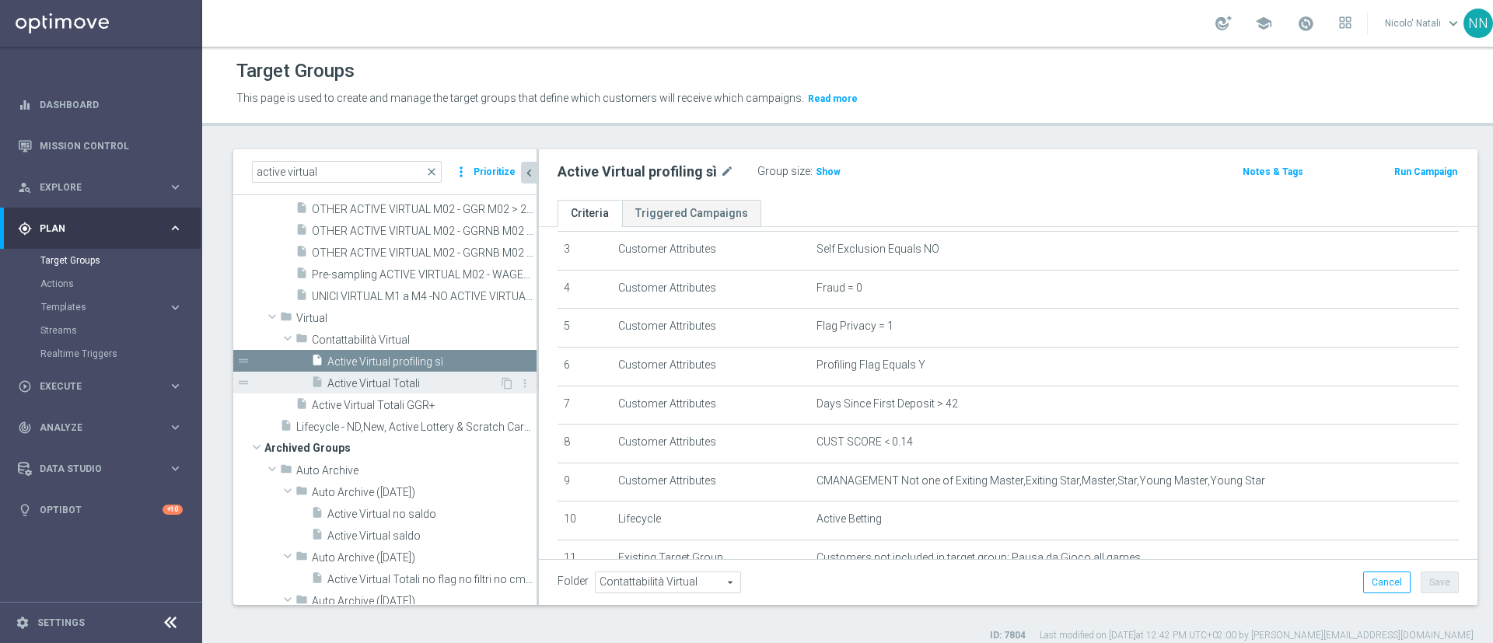
click at [397, 378] on span "Active Virtual Totali" at bounding box center [413, 383] width 172 height 13
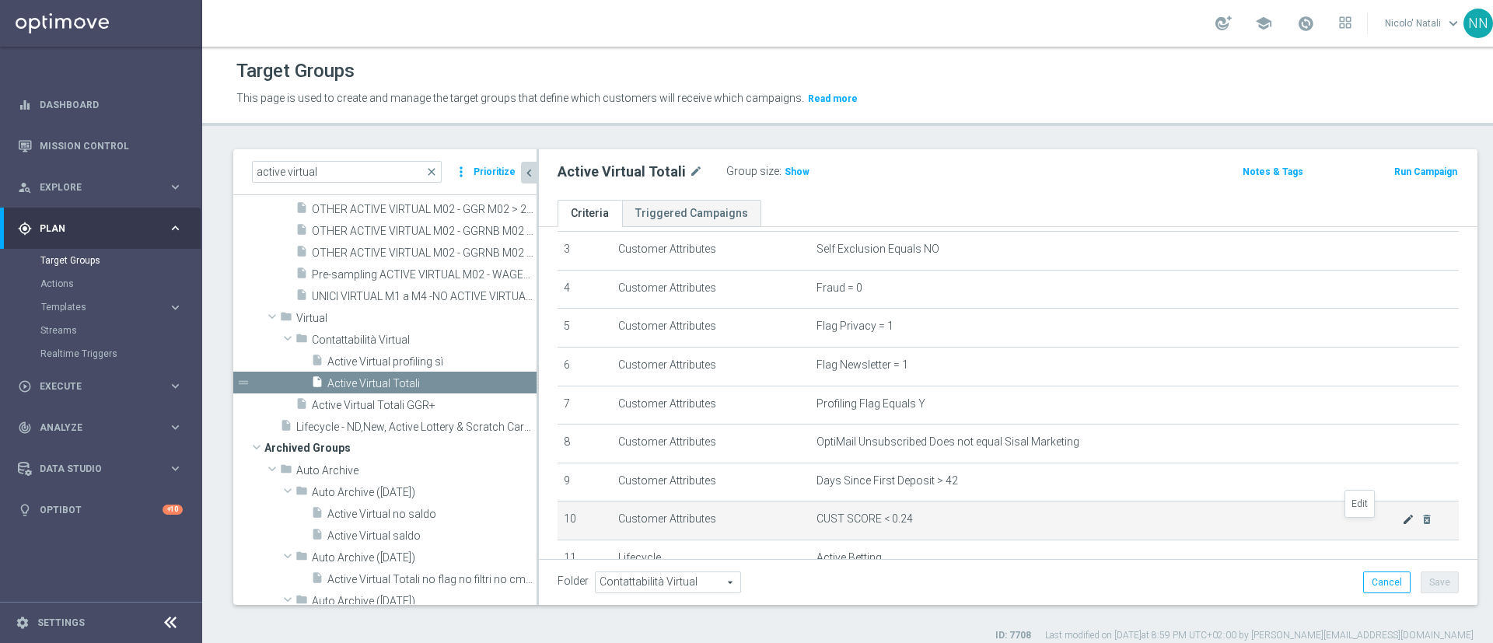
click at [1402, 523] on icon "mode_edit" at bounding box center [1408, 519] width 12 height 12
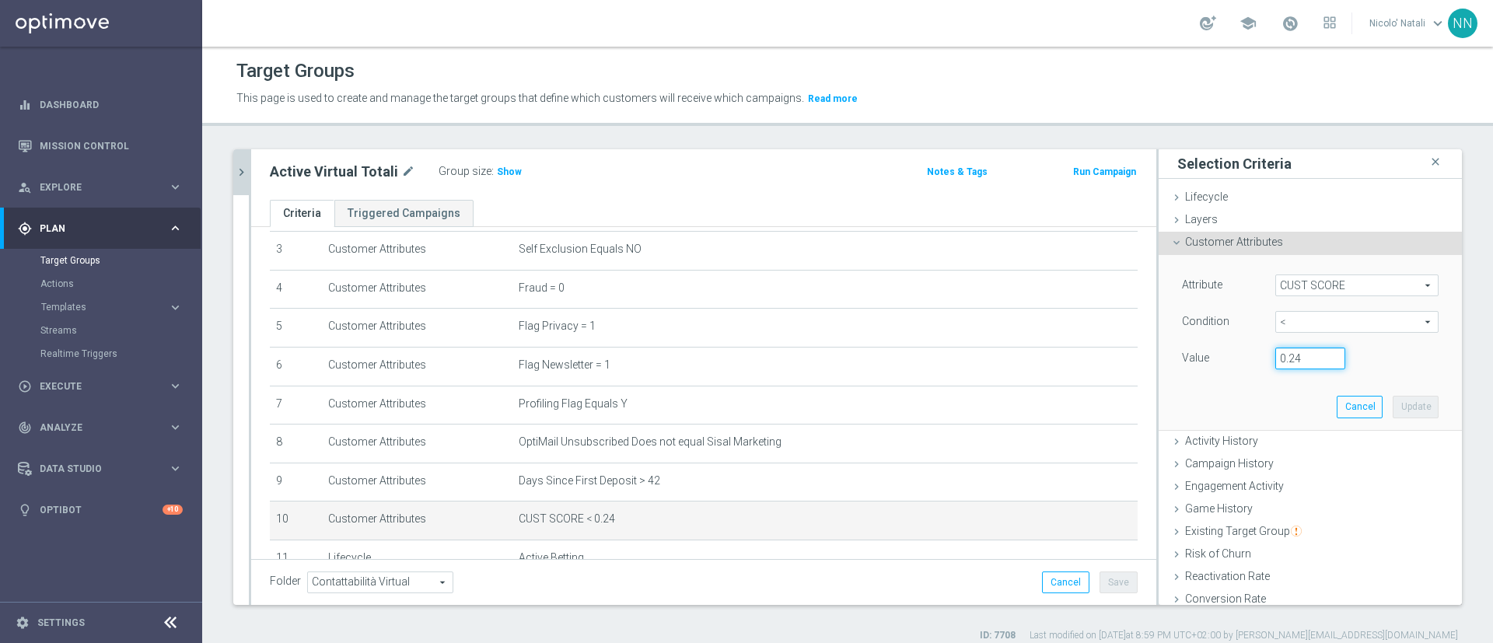
click at [1285, 366] on input "0.24" at bounding box center [1311, 359] width 70 height 22
type input "0.14"
click at [1393, 401] on button "Update" at bounding box center [1416, 407] width 46 height 22
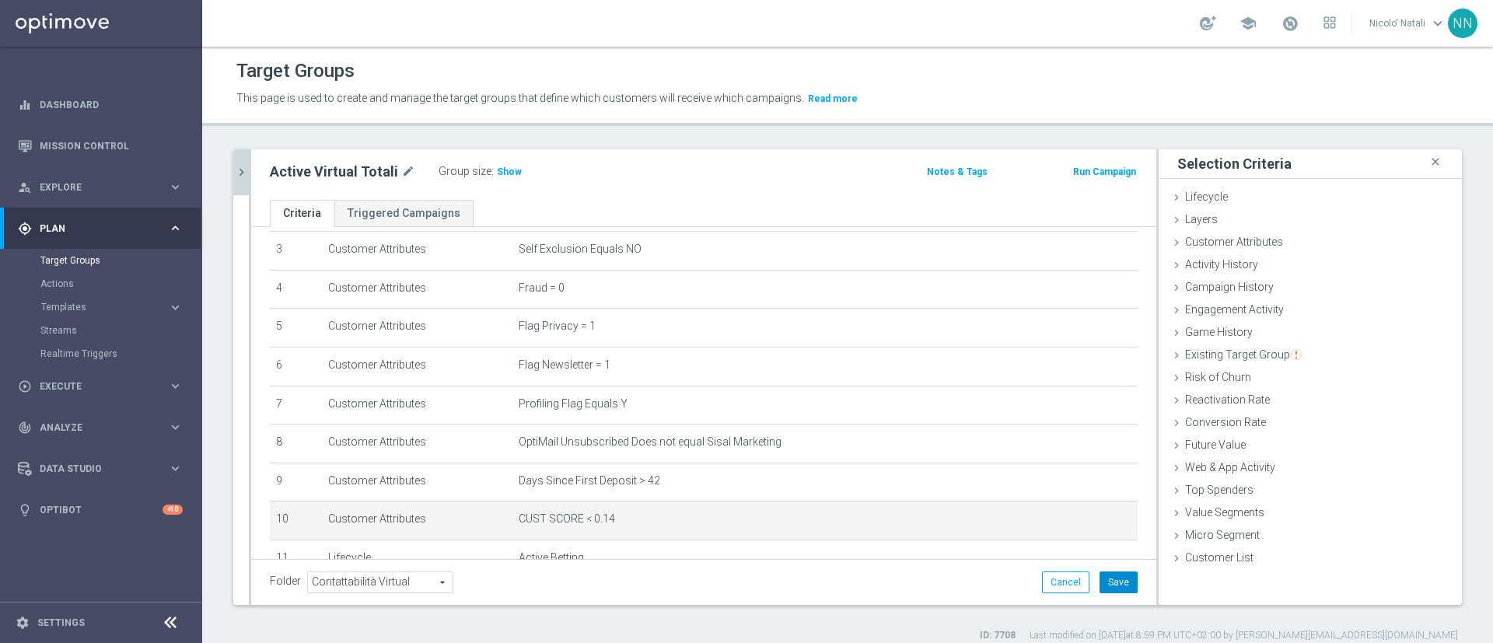
click at [1111, 577] on button "Save" at bounding box center [1119, 583] width 38 height 22
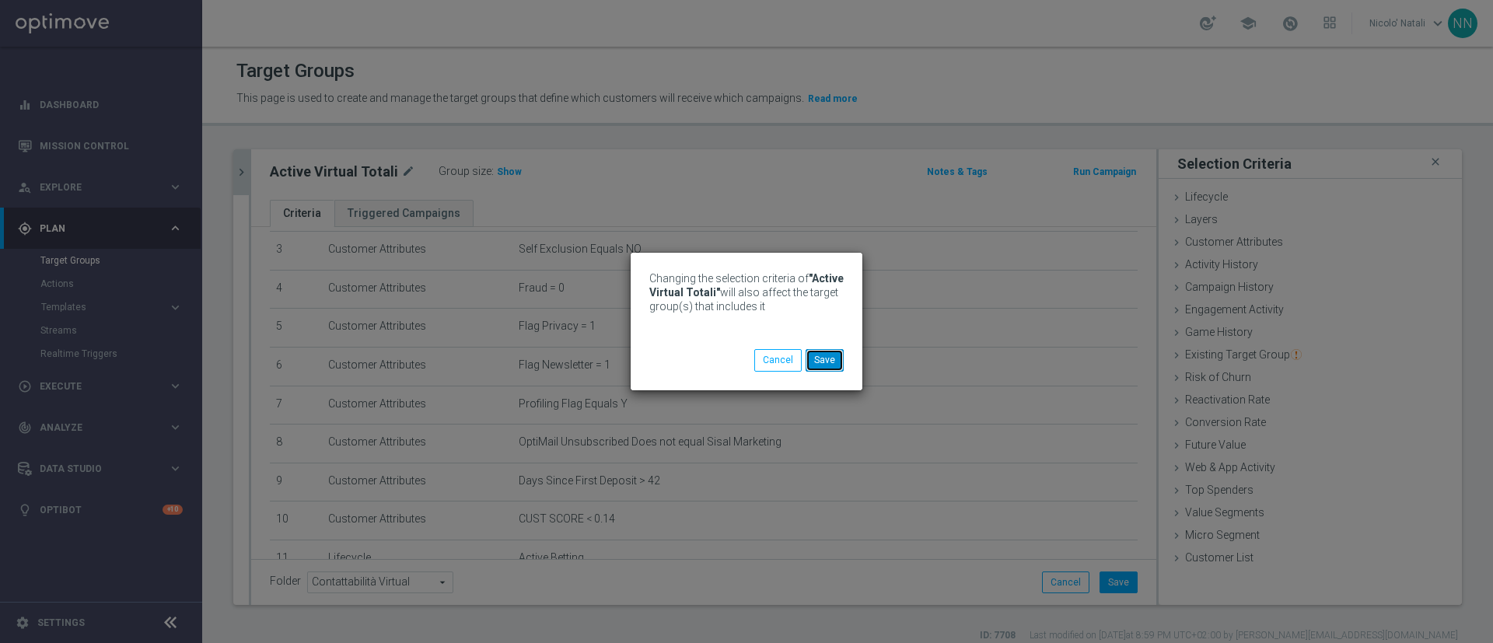
click at [824, 361] on button "Save" at bounding box center [825, 360] width 38 height 22
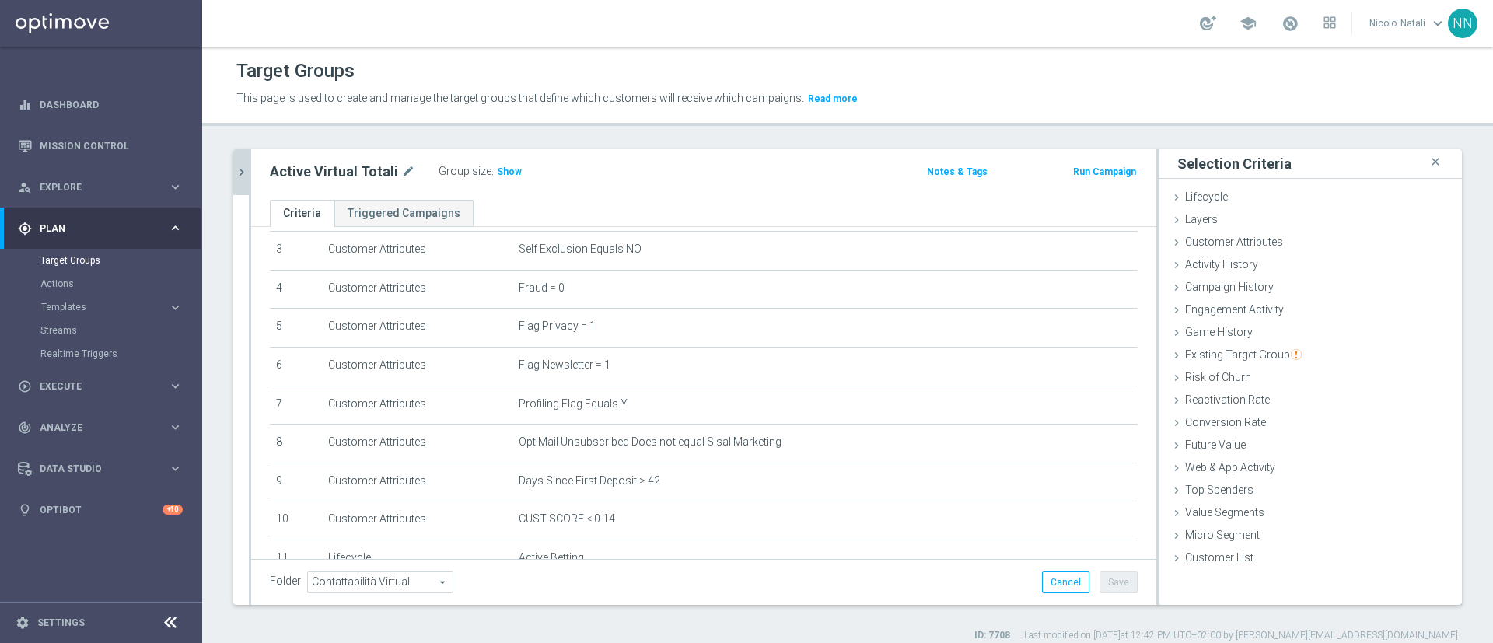
click at [240, 172] on icon "chevron_right" at bounding box center [241, 172] width 15 height 15
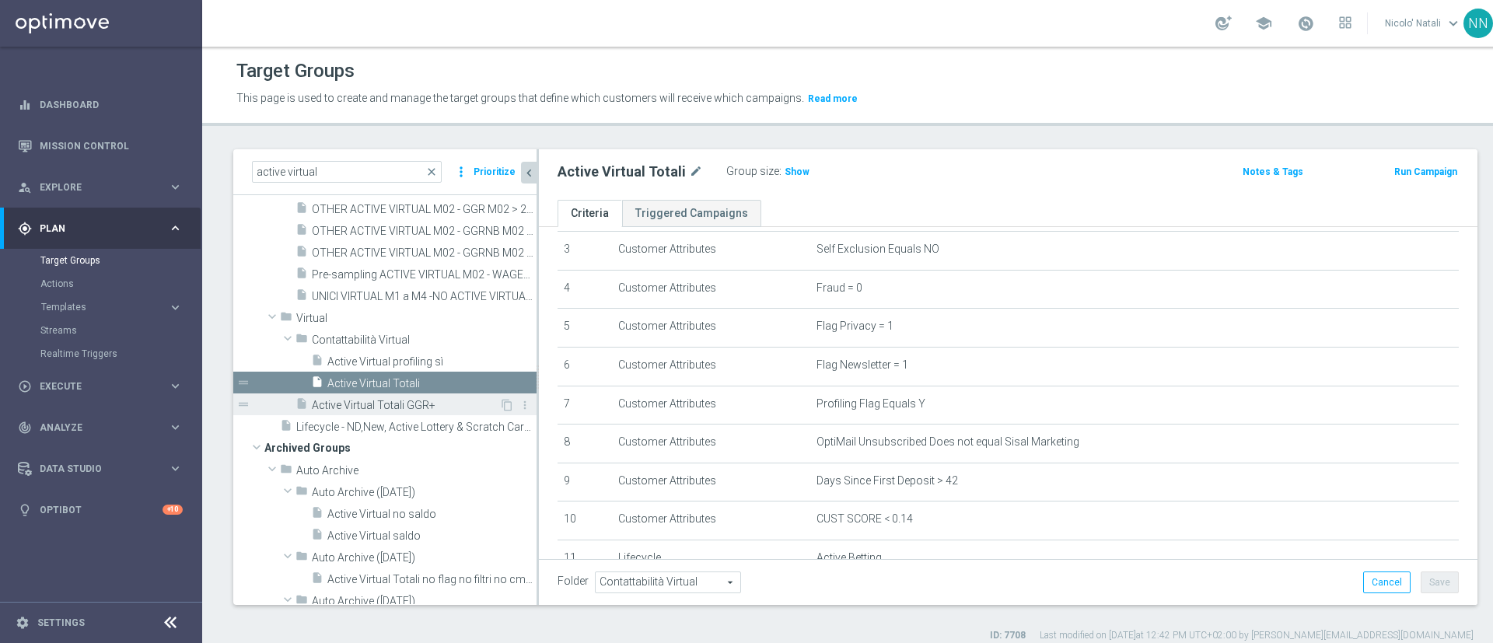
click at [418, 403] on span "Active Virtual Totali GGR+" at bounding box center [405, 405] width 187 height 13
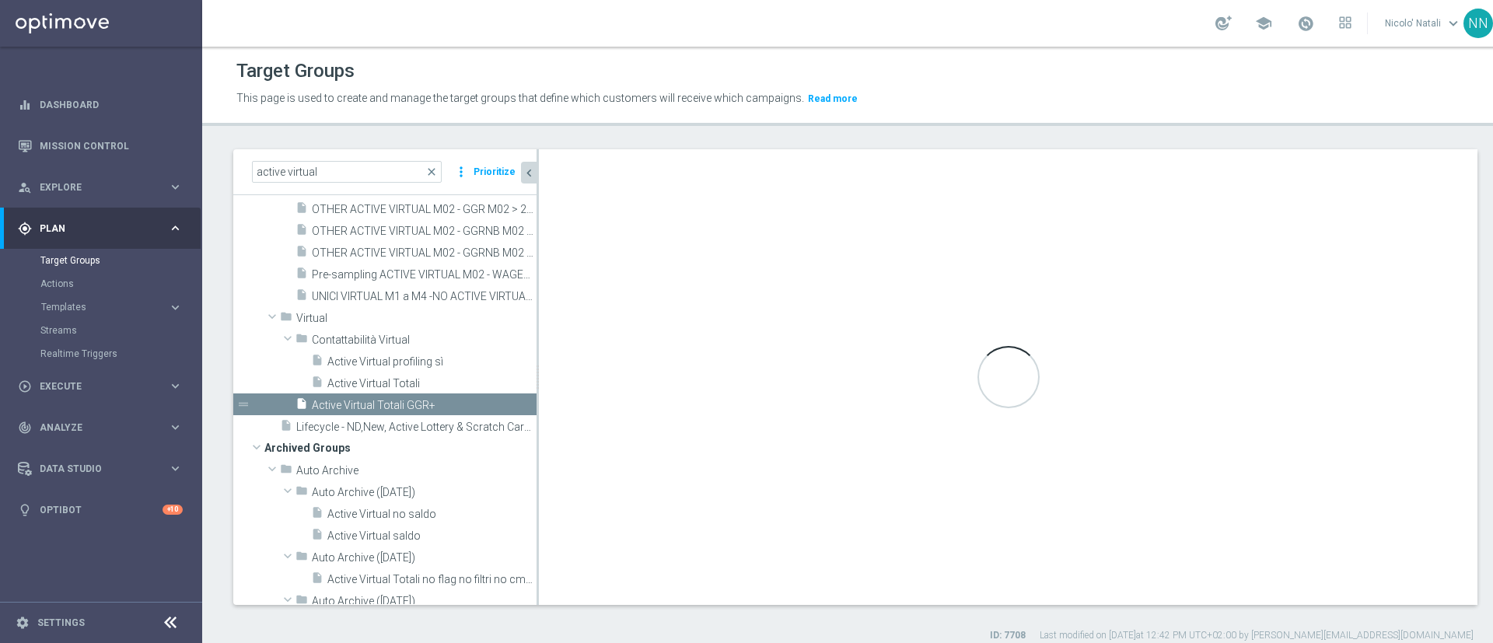
type input "Virtual"
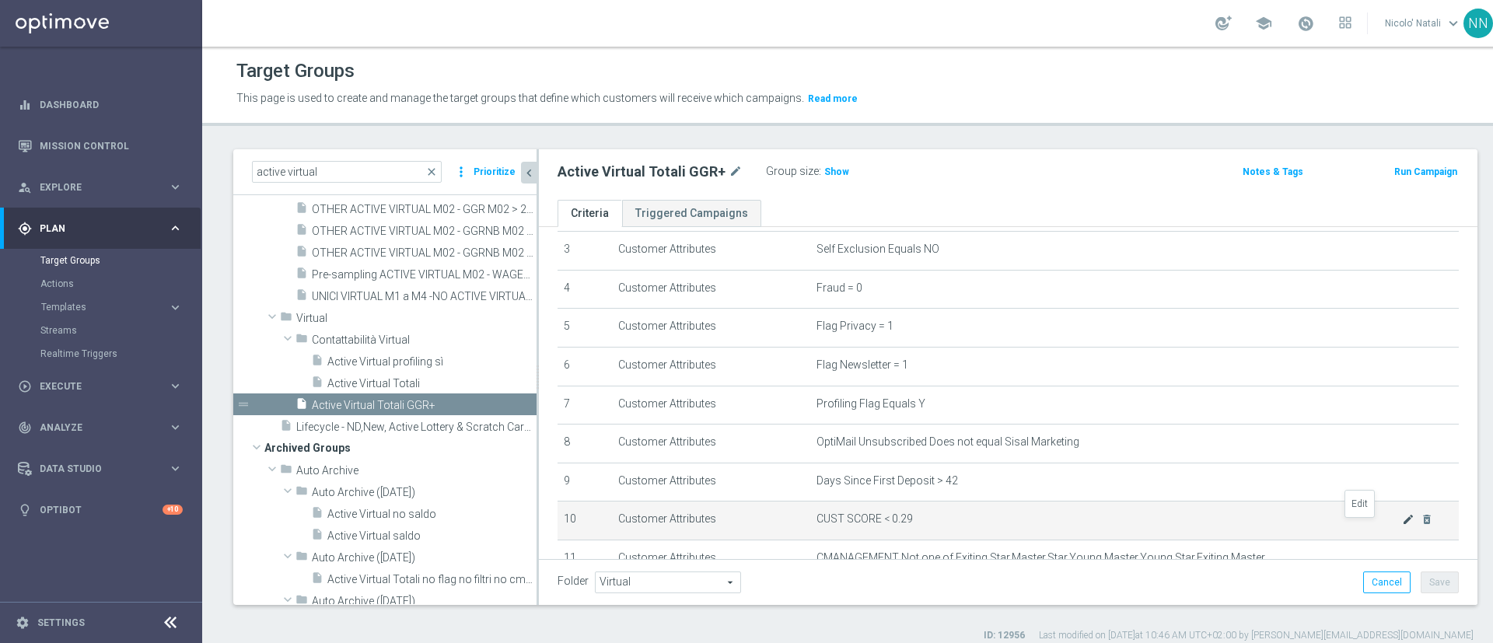
click at [1402, 526] on icon "mode_edit" at bounding box center [1408, 519] width 12 height 12
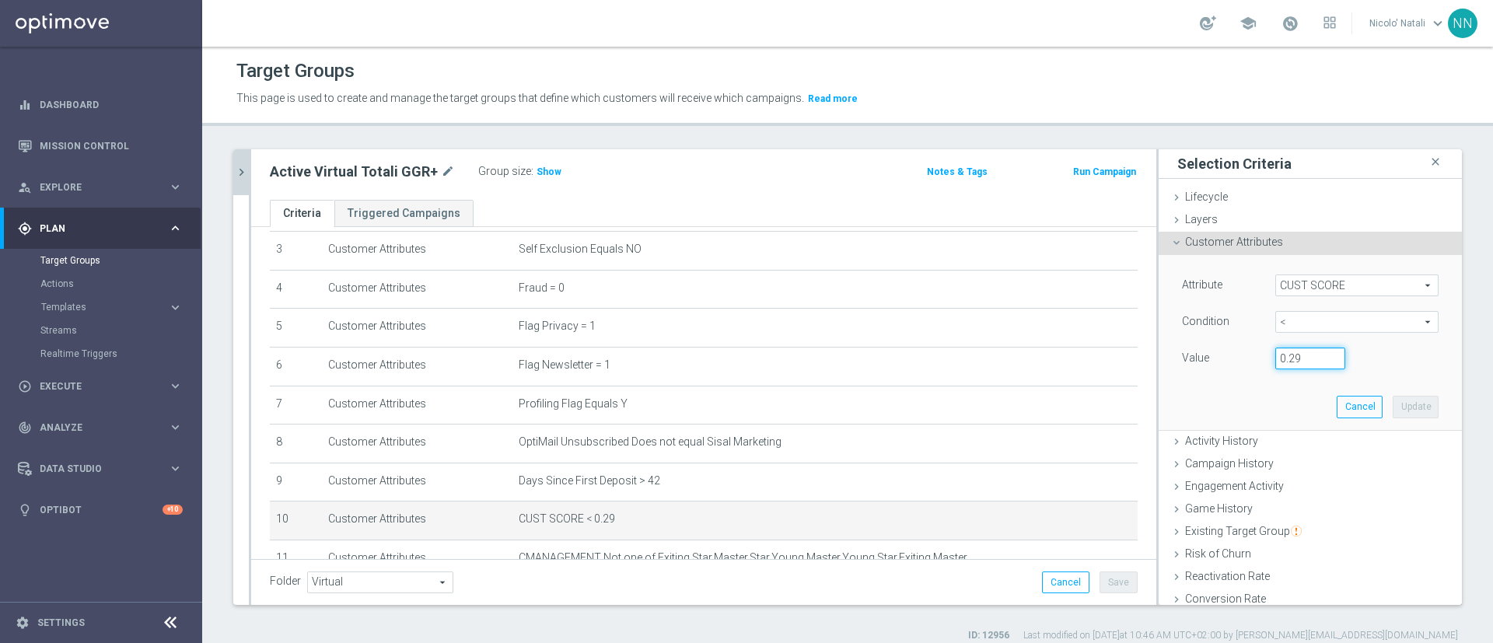
click at [1282, 360] on input "0.29" at bounding box center [1311, 359] width 70 height 22
type input "0.14"
click at [1393, 407] on button "Update" at bounding box center [1416, 407] width 46 height 22
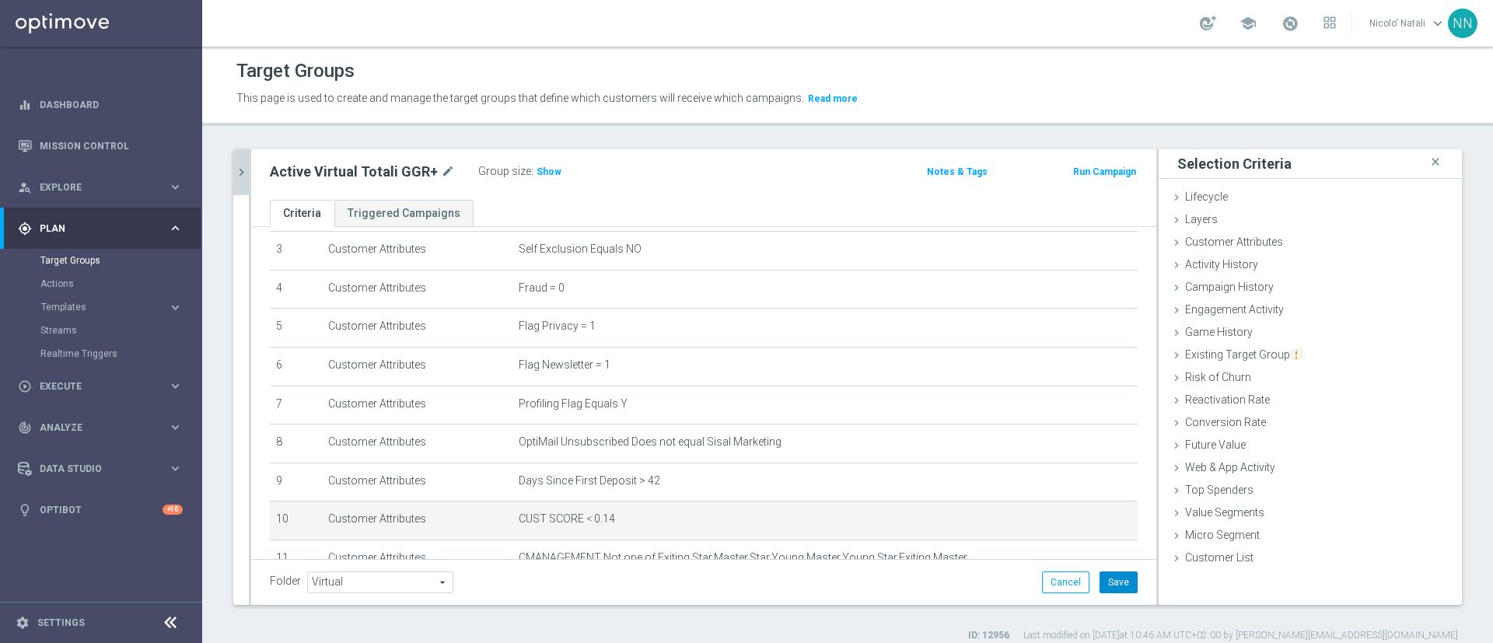
click at [1100, 582] on button "Save" at bounding box center [1119, 583] width 38 height 22
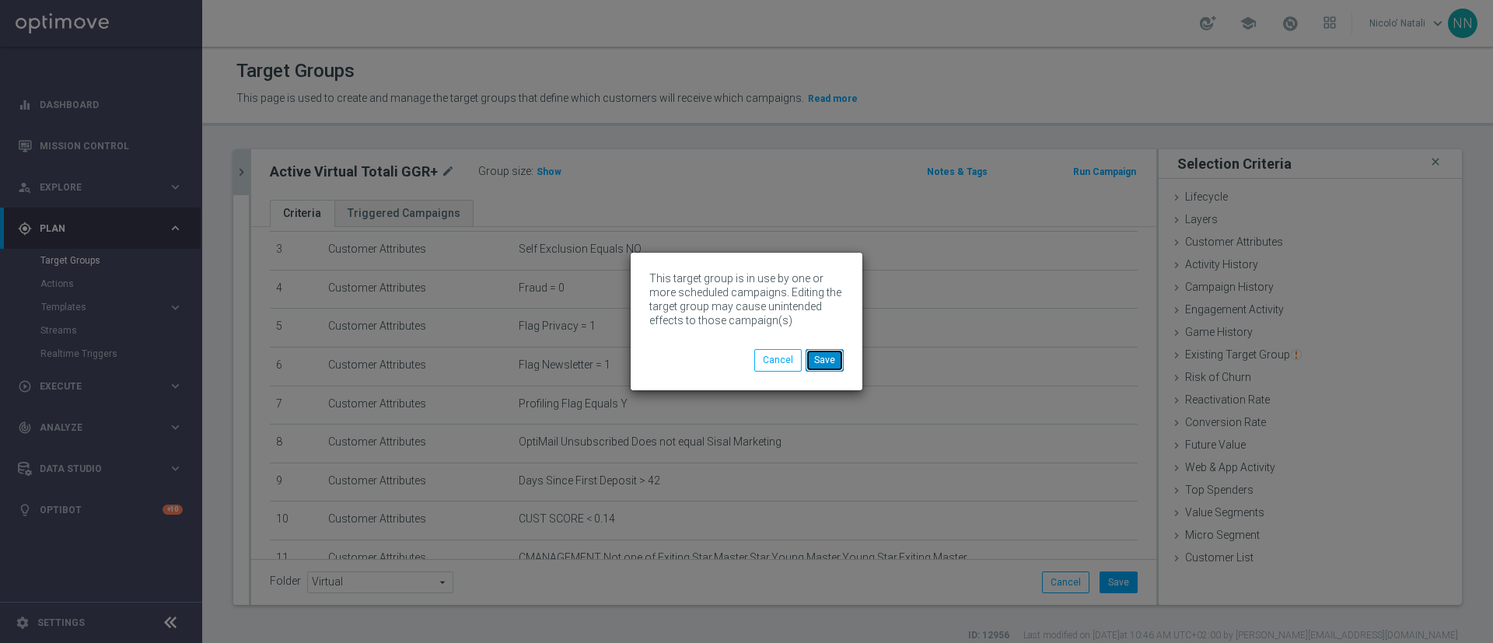
click at [828, 359] on button "Save" at bounding box center [825, 360] width 38 height 22
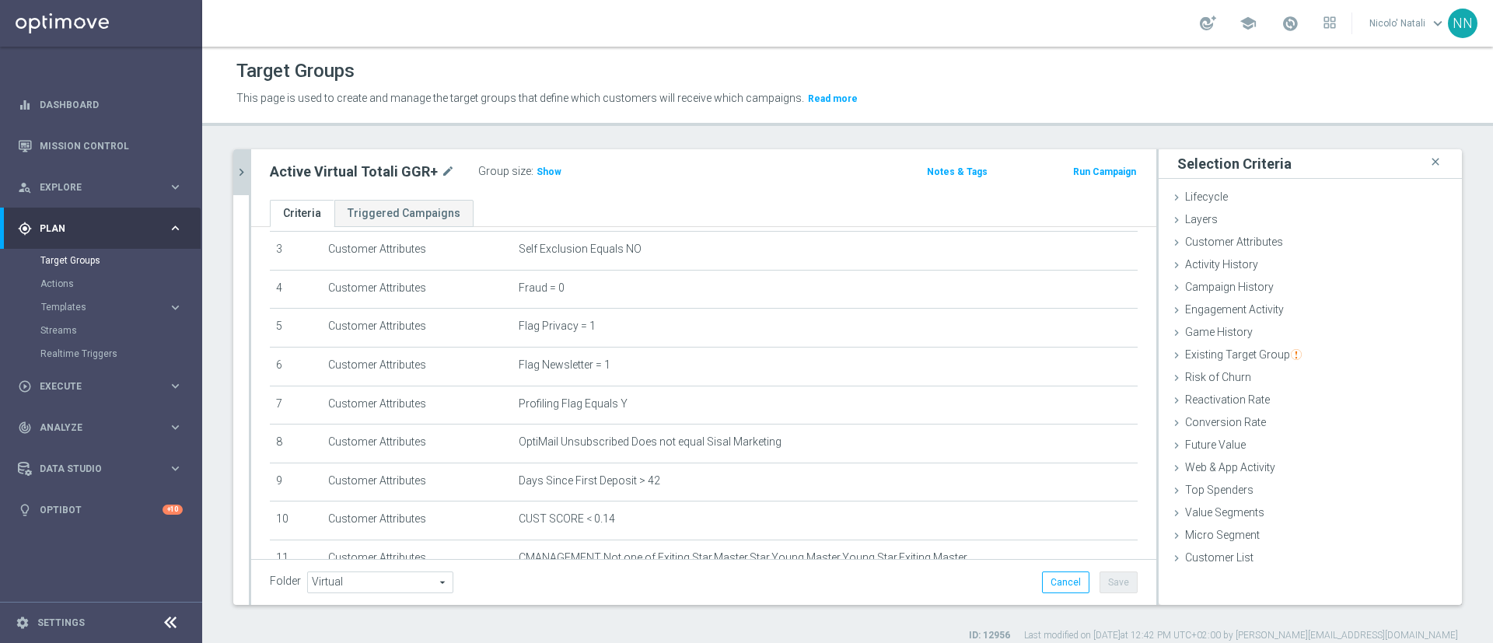
click at [244, 167] on icon "chevron_right" at bounding box center [241, 172] width 15 height 15
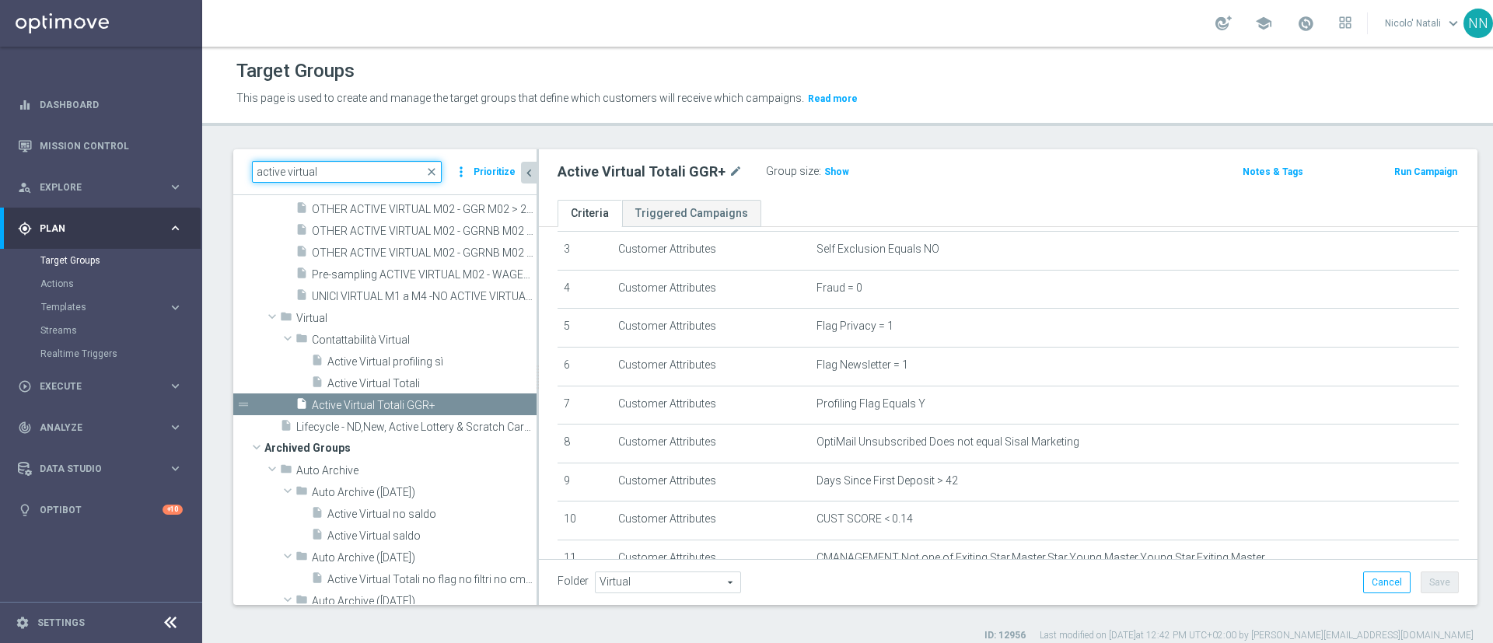
click at [409, 171] on input "active virtual" at bounding box center [347, 172] width 190 height 22
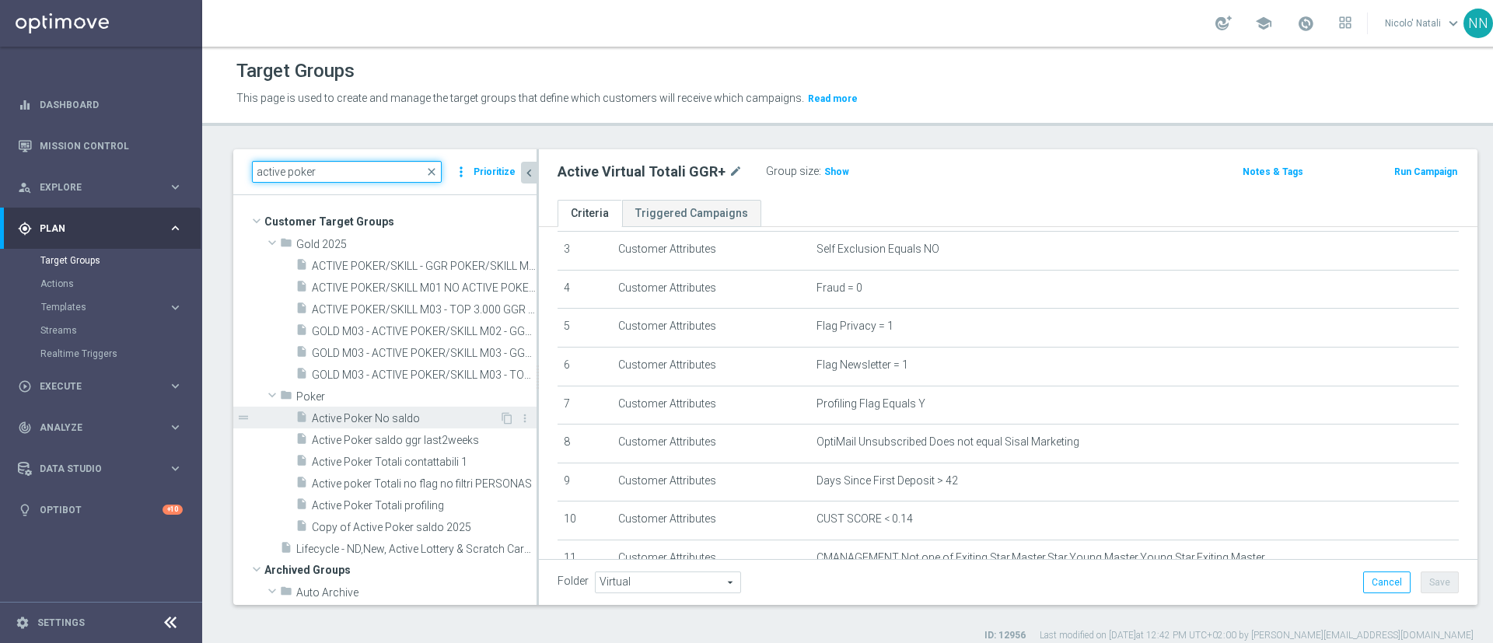
type input "active poker"
click at [350, 414] on span "Active Poker No saldo" at bounding box center [405, 418] width 187 height 13
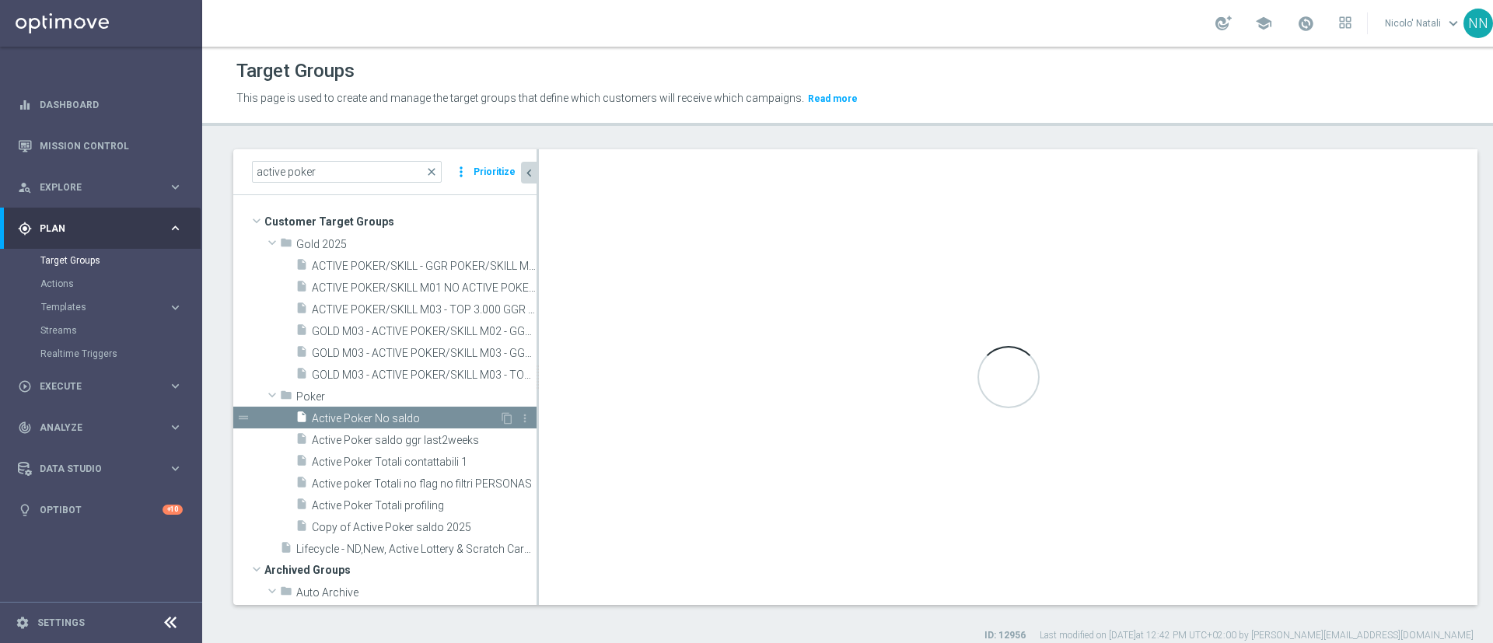
checkbox input "true"
type input "Poker"
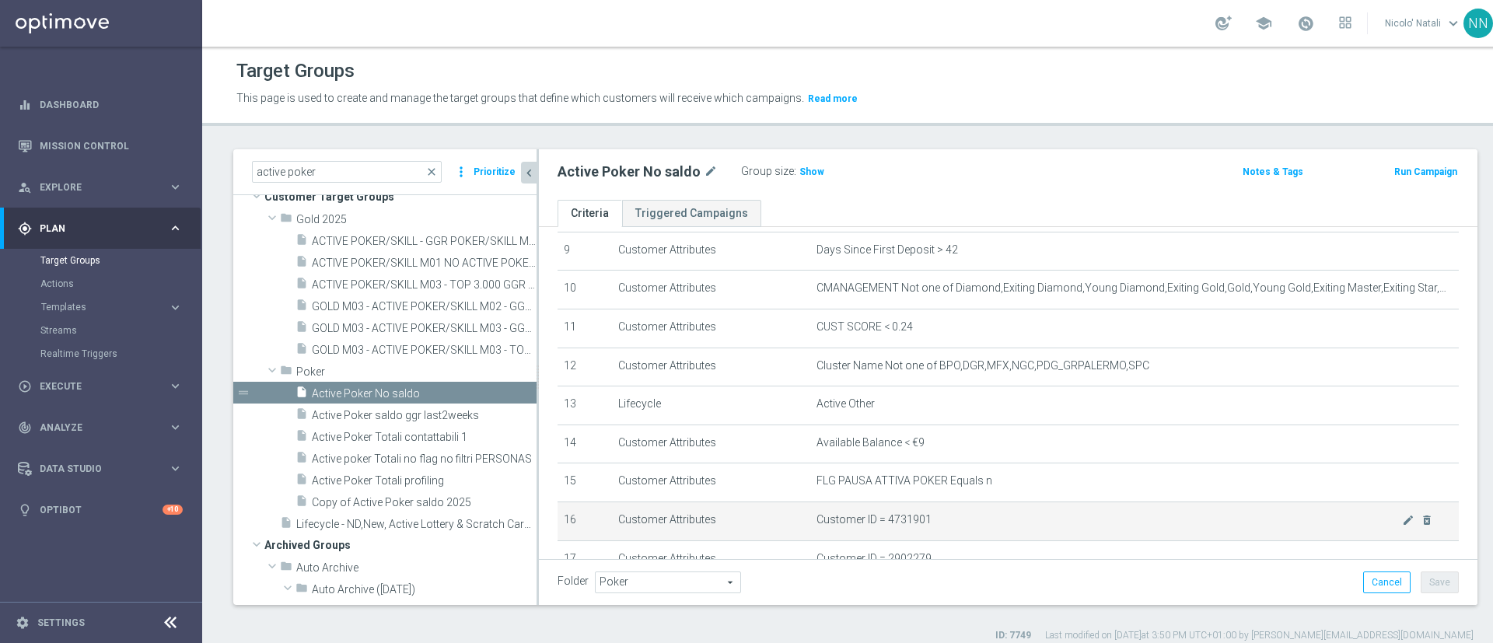
scroll to position [355, 0]
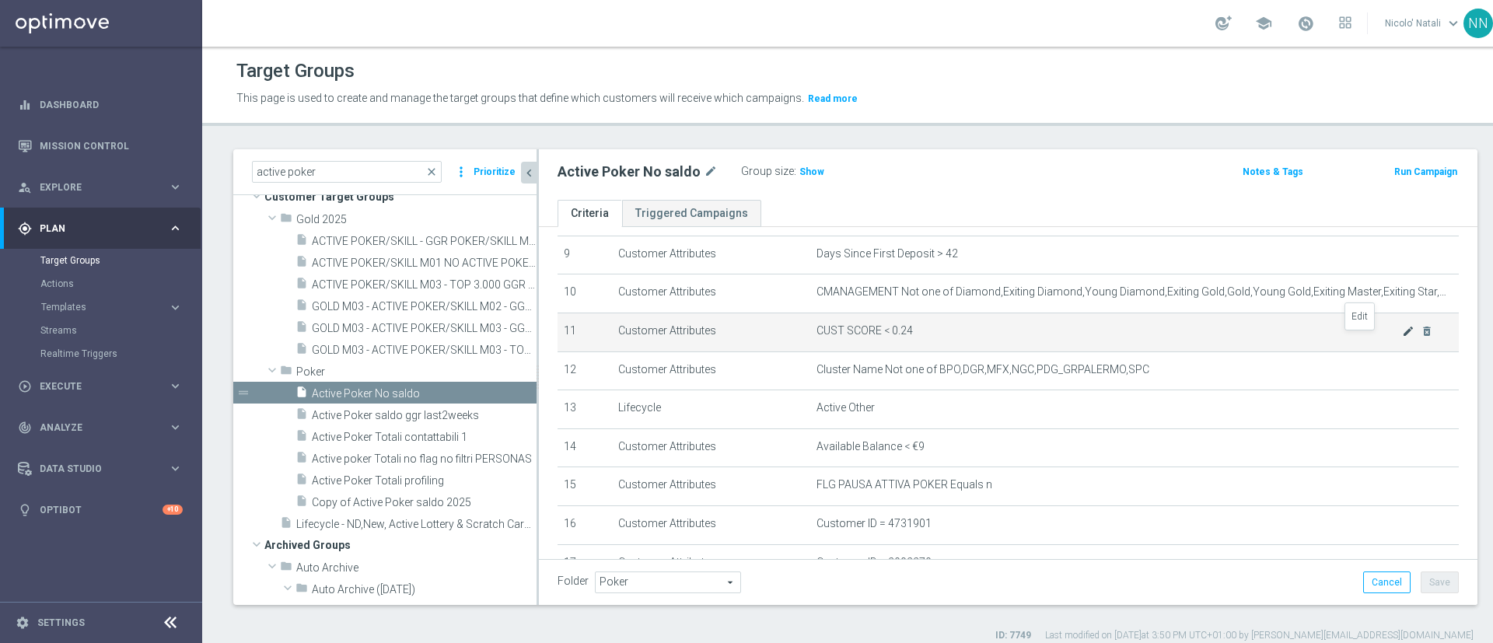
click at [1402, 338] on icon "mode_edit" at bounding box center [1408, 331] width 12 height 12
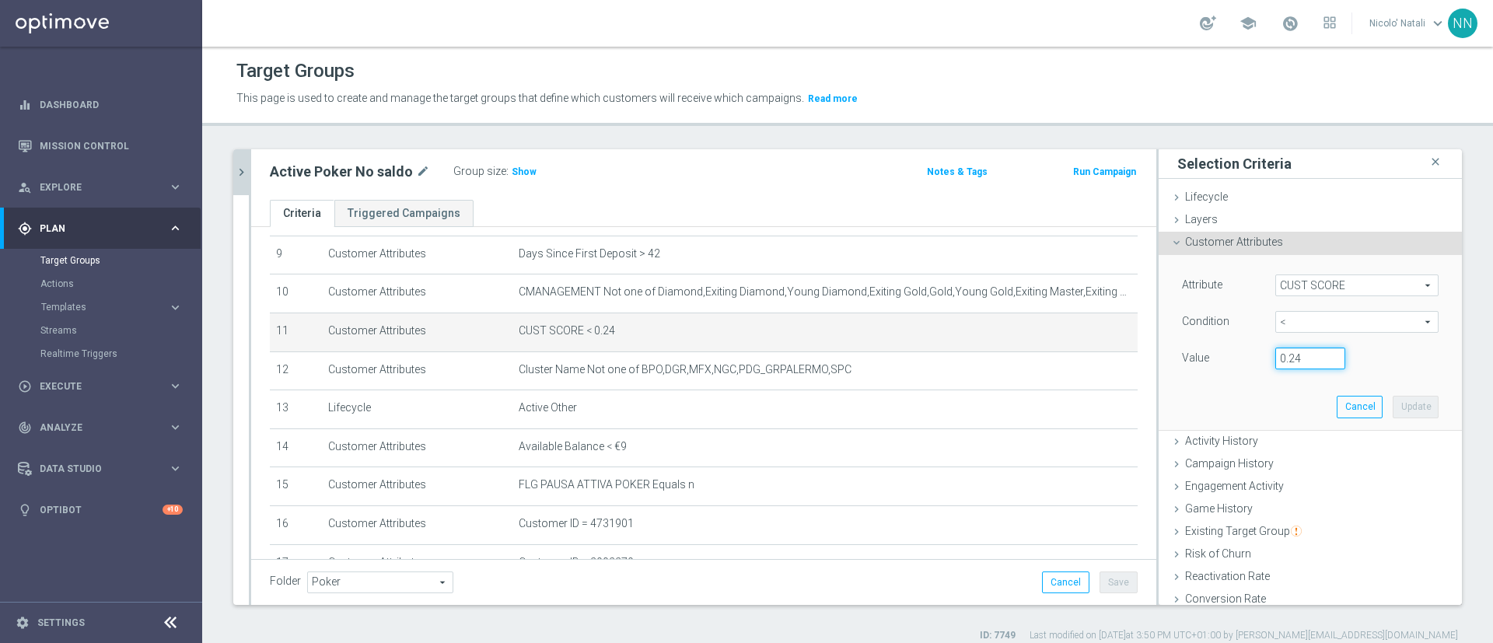
click at [1283, 355] on input "0.24" at bounding box center [1311, 359] width 70 height 22
type input "0.14"
click at [1393, 411] on button "Update" at bounding box center [1416, 407] width 46 height 22
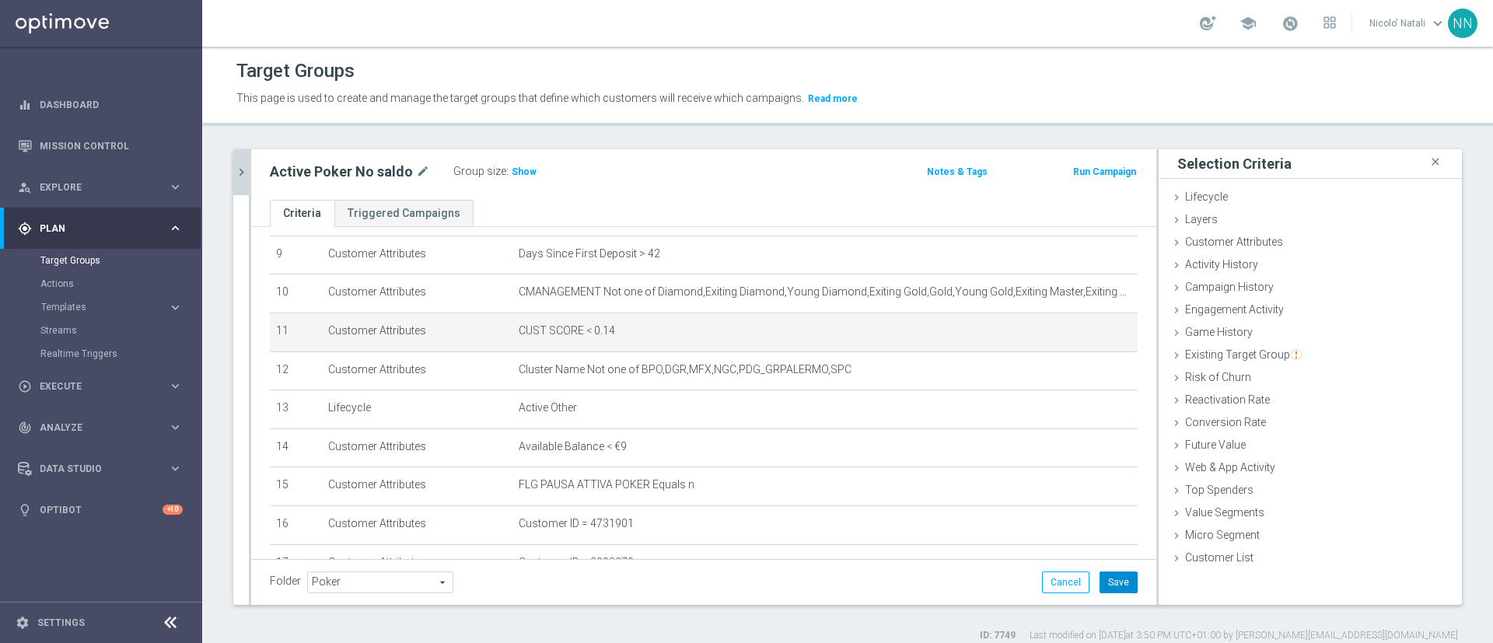
click at [1110, 580] on button "Save" at bounding box center [1119, 583] width 38 height 22
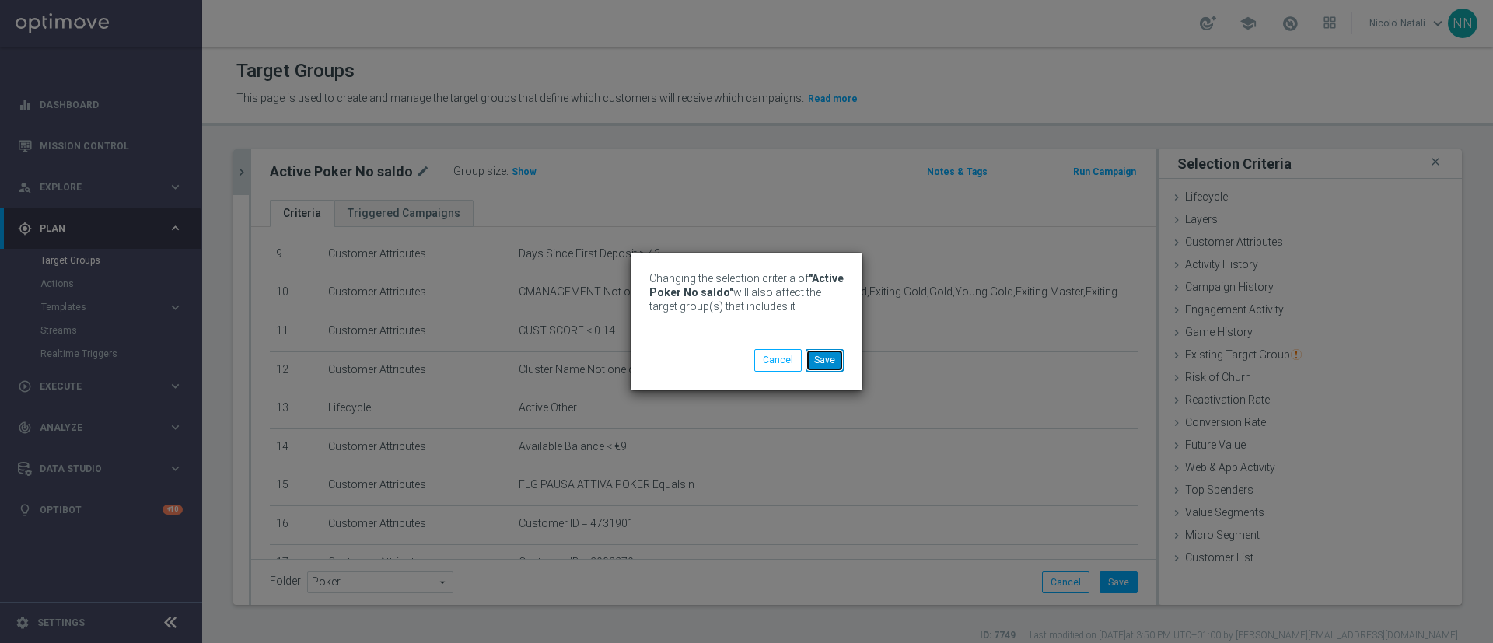
click at [830, 356] on button "Save" at bounding box center [825, 360] width 38 height 22
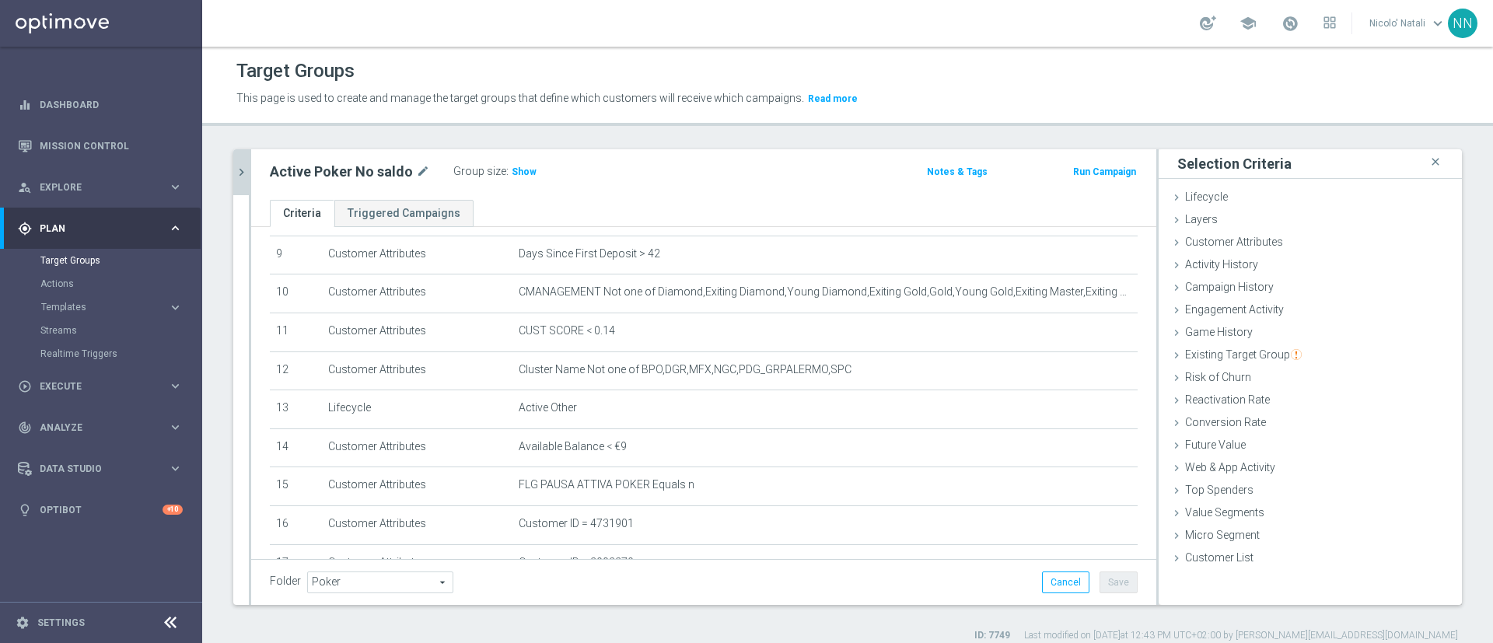
click at [242, 174] on icon "chevron_right" at bounding box center [241, 172] width 15 height 15
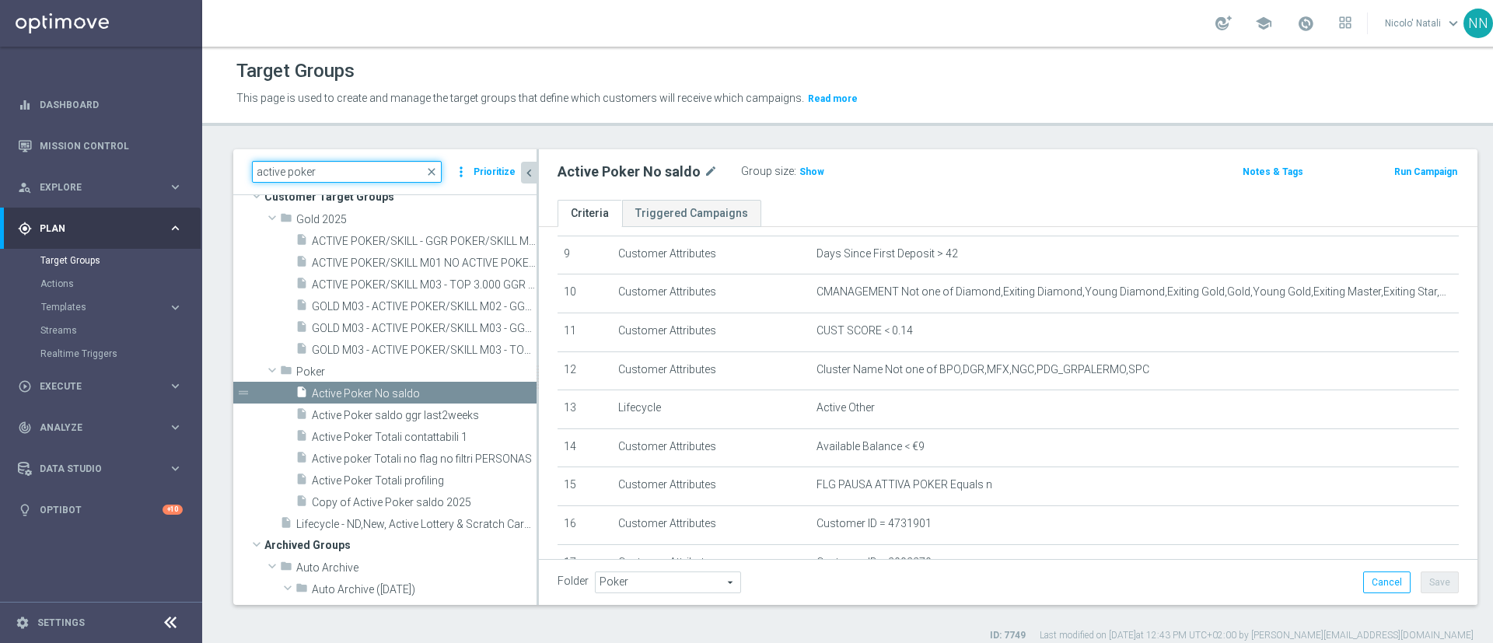
click at [352, 167] on input "active poker" at bounding box center [347, 172] width 190 height 22
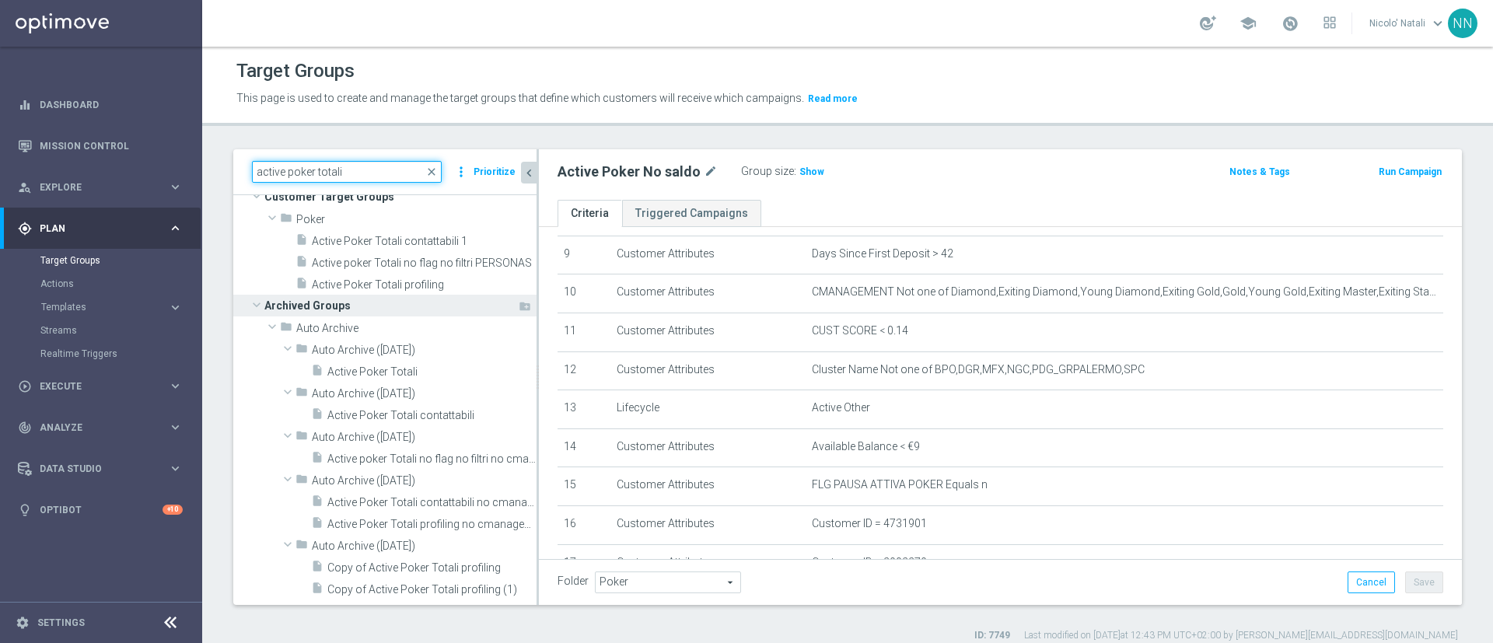
scroll to position [0, 0]
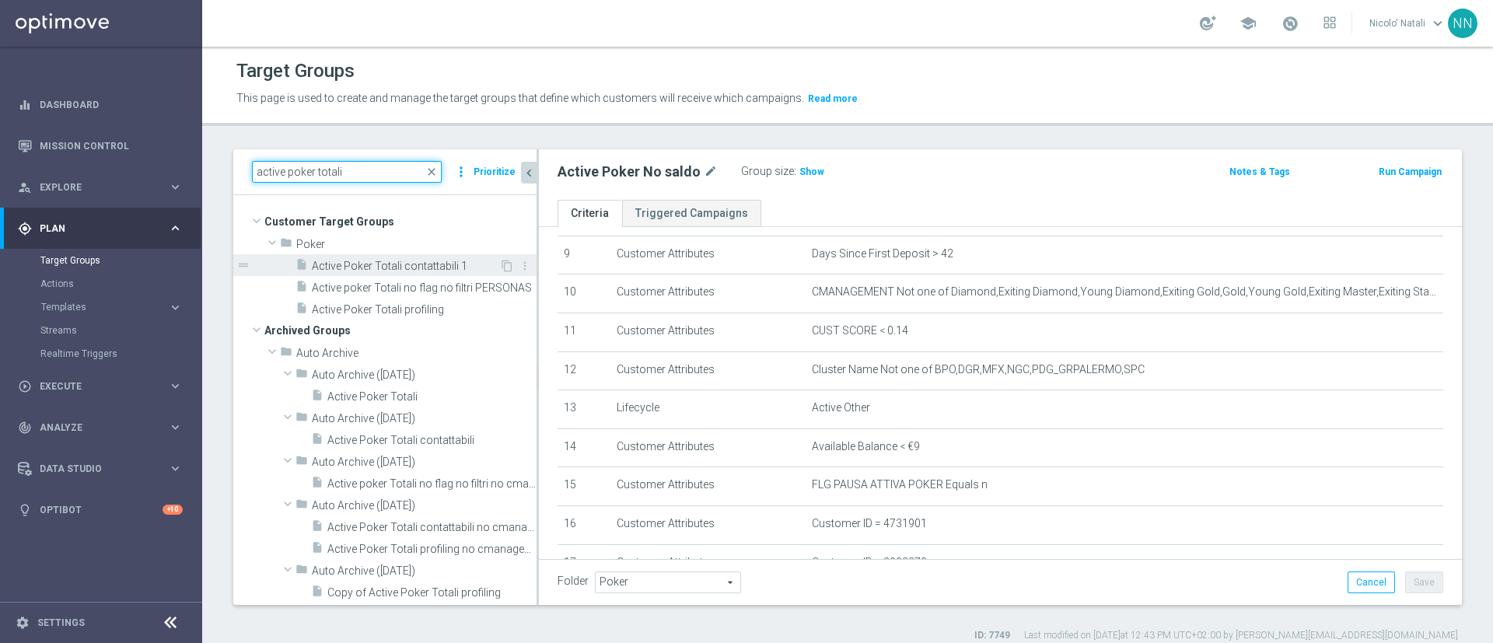
type input "active poker totali"
click at [384, 261] on span "Active Poker Totali contattabili 1" at bounding box center [405, 266] width 187 height 13
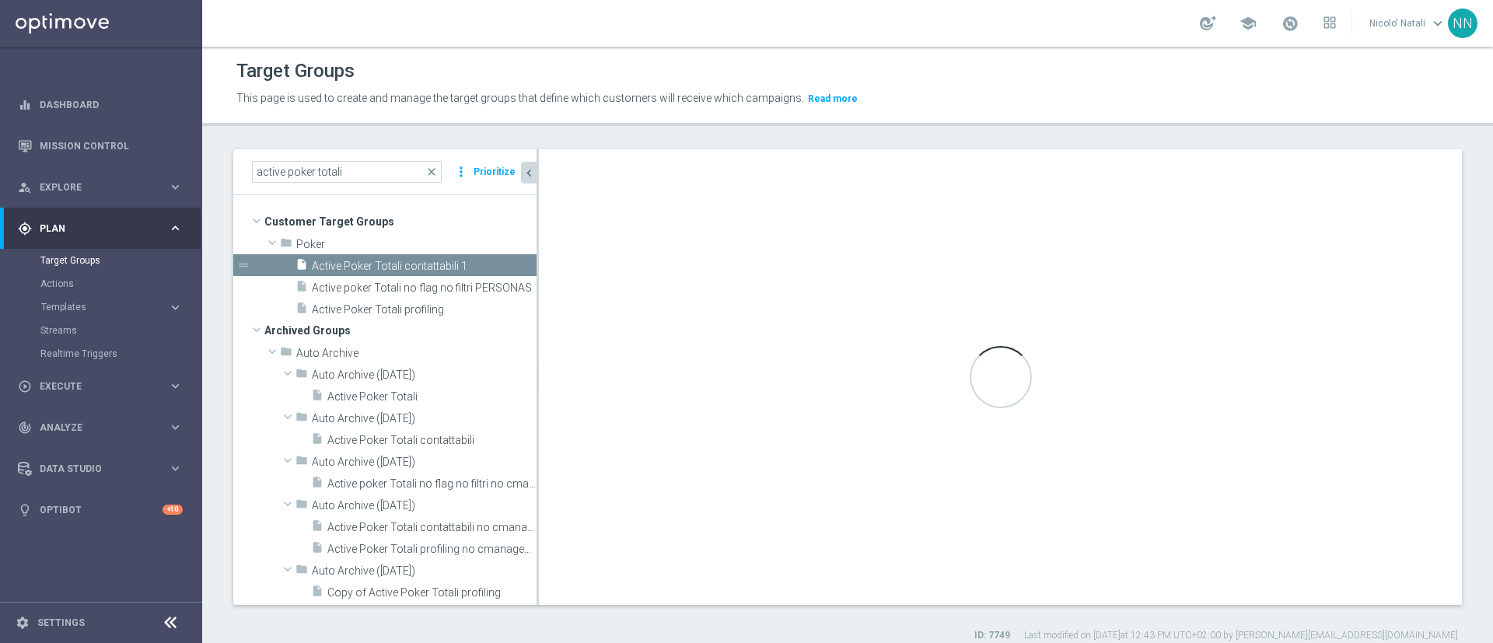
type textarea "1 and 13 and 2 and 3 and 4 and 5 and 6 and 7 and 8 and 9 and 10 and 11 and 12"
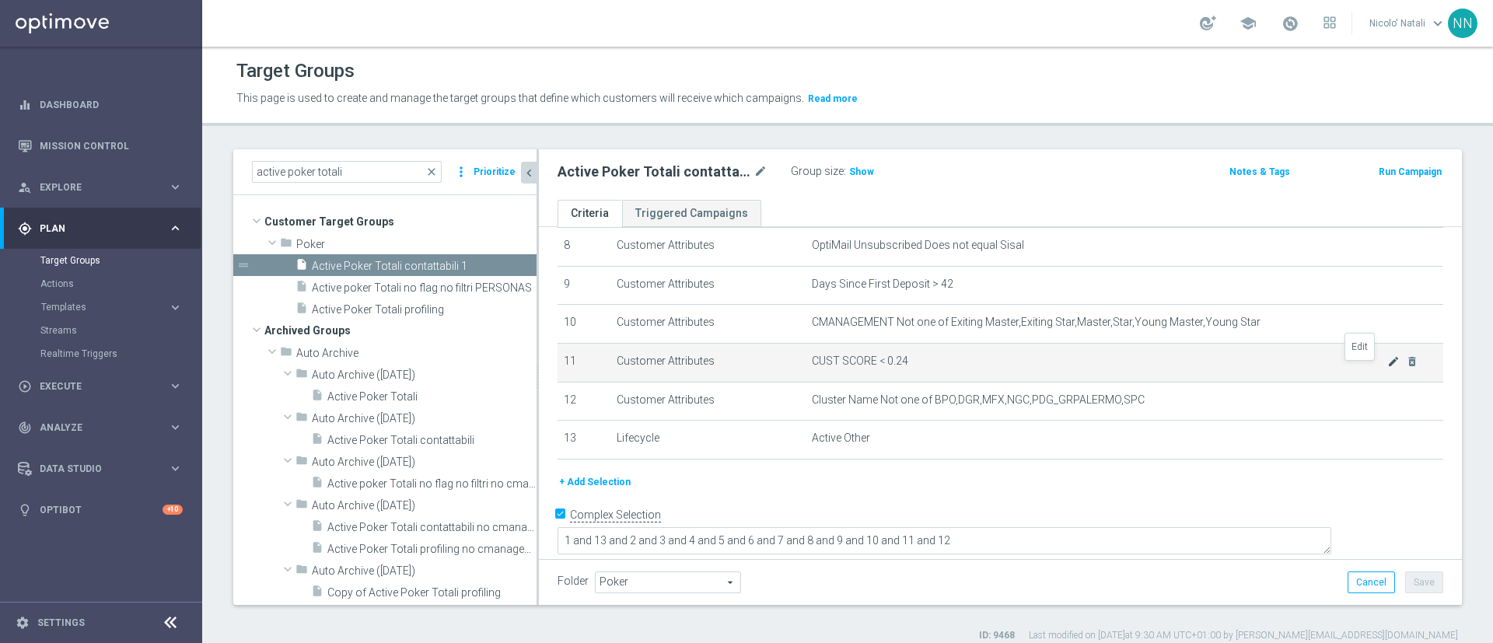
click at [1388, 367] on icon "mode_edit" at bounding box center [1394, 361] width 12 height 12
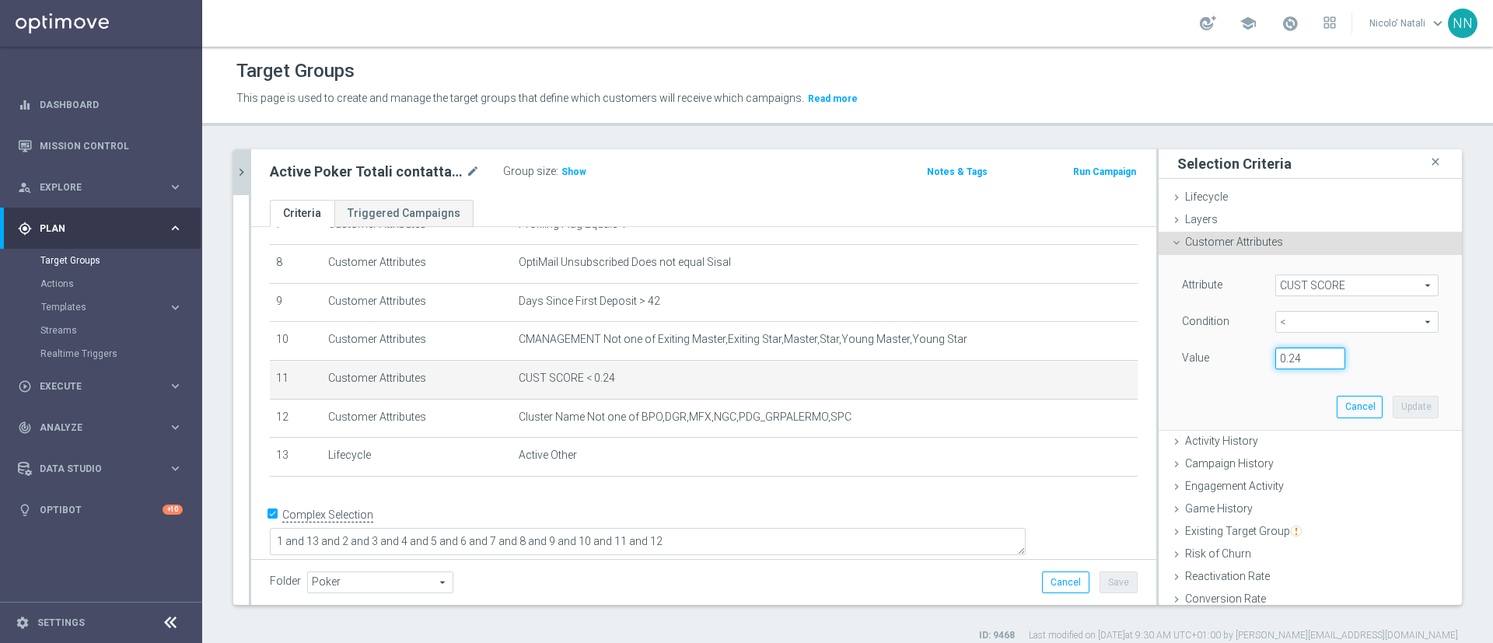
click at [1290, 361] on input "0.24" at bounding box center [1311, 359] width 70 height 22
type input "0.14"
click at [1393, 407] on button "Update" at bounding box center [1416, 407] width 46 height 22
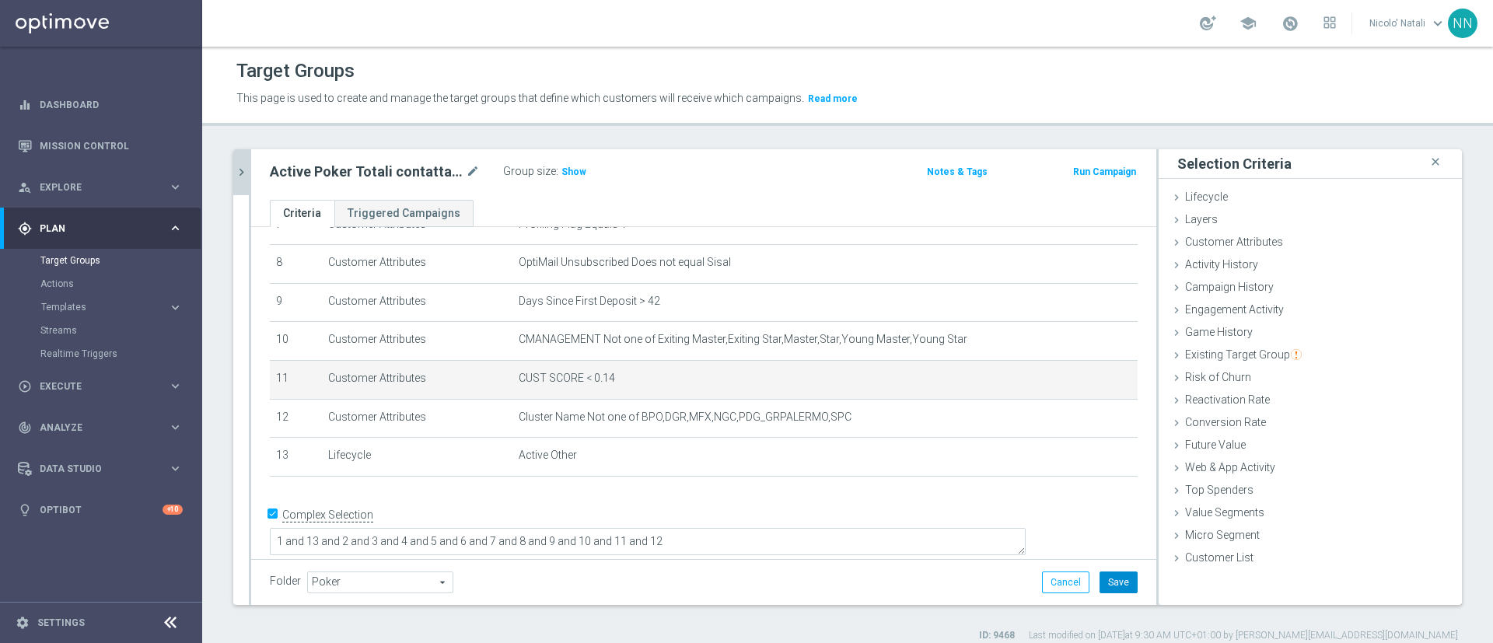
click at [1100, 576] on button "Save" at bounding box center [1119, 583] width 38 height 22
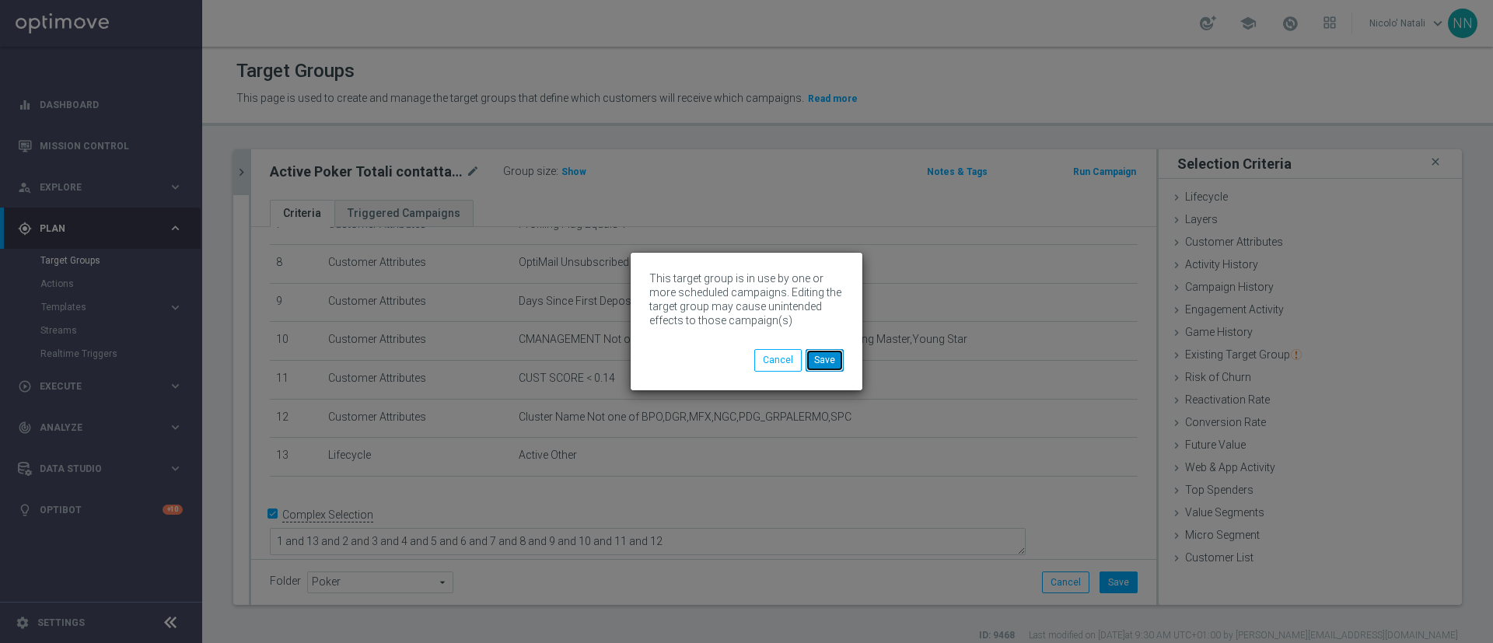
click at [818, 361] on button "Save" at bounding box center [825, 360] width 38 height 22
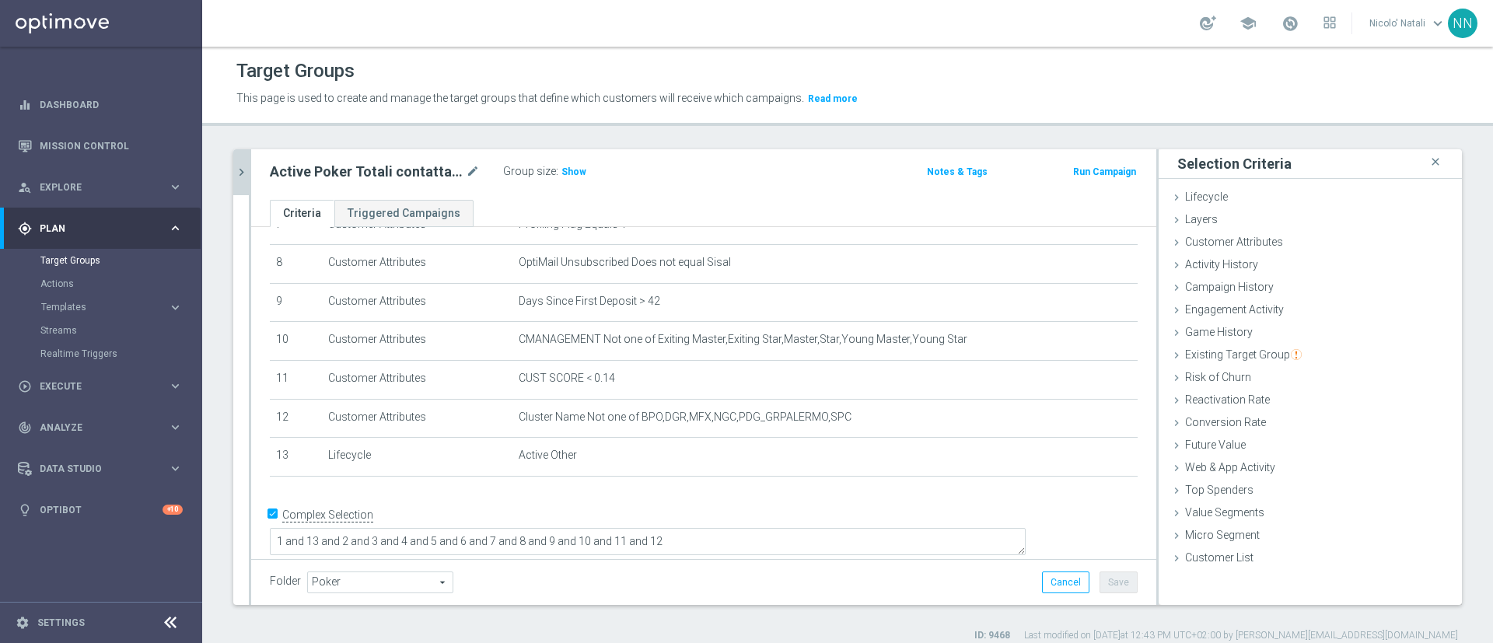
click at [246, 182] on button "chevron_right" at bounding box center [241, 172] width 16 height 46
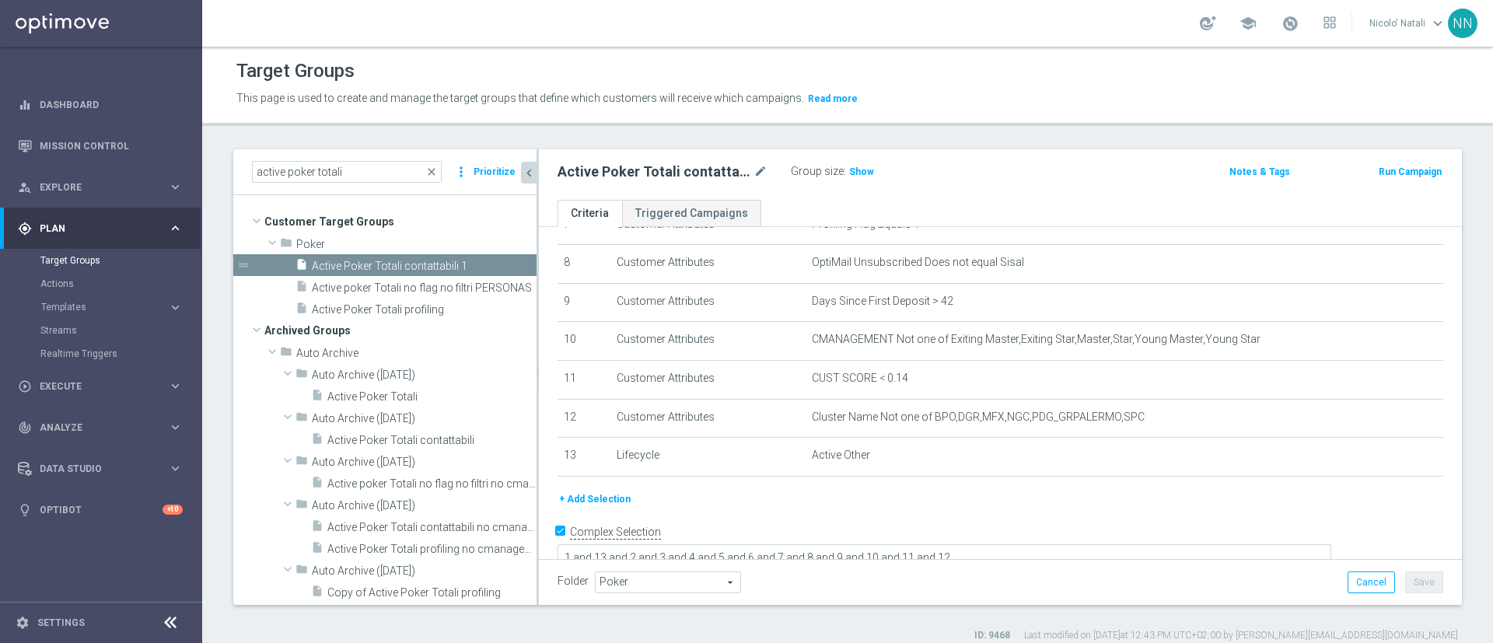
scroll to position [324, 0]
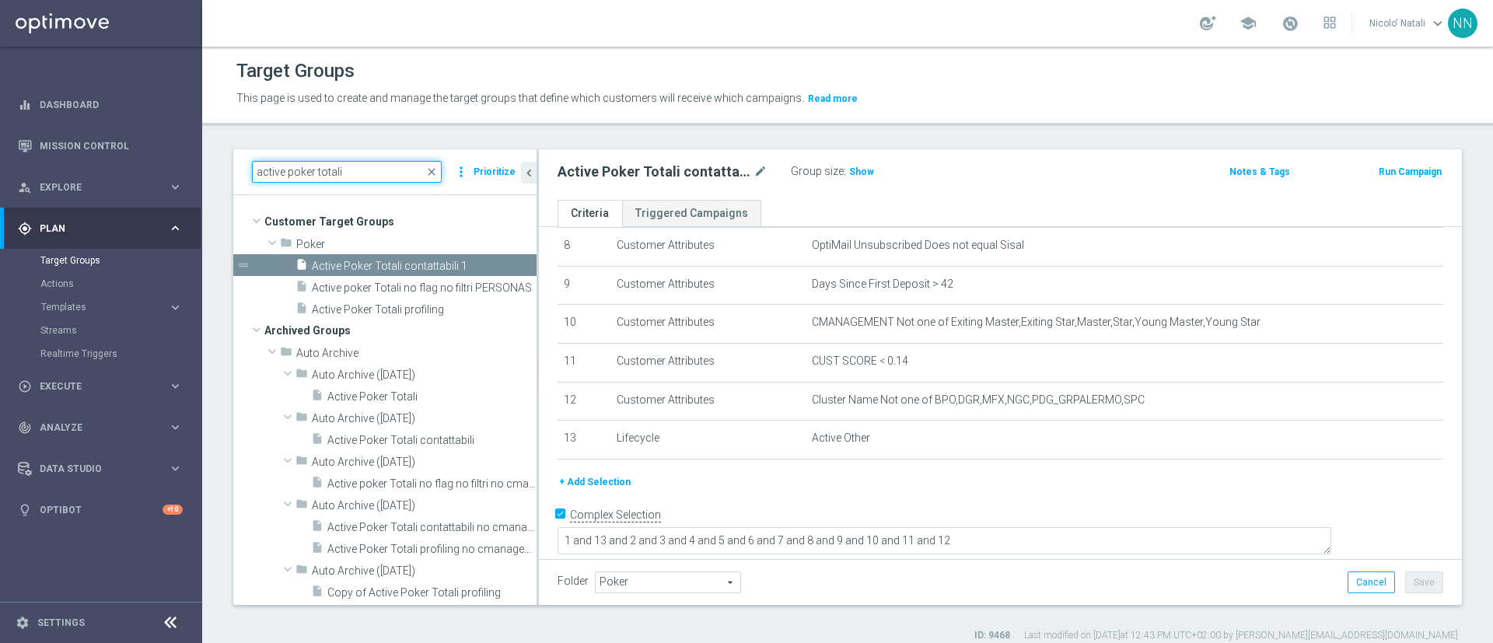
click at [385, 173] on input "active poker totali" at bounding box center [347, 172] width 190 height 22
drag, startPoint x: 317, startPoint y: 172, endPoint x: 285, endPoint y: 168, distance: 32.9
click at [285, 168] on input "active poker totali" at bounding box center [347, 172] width 190 height 22
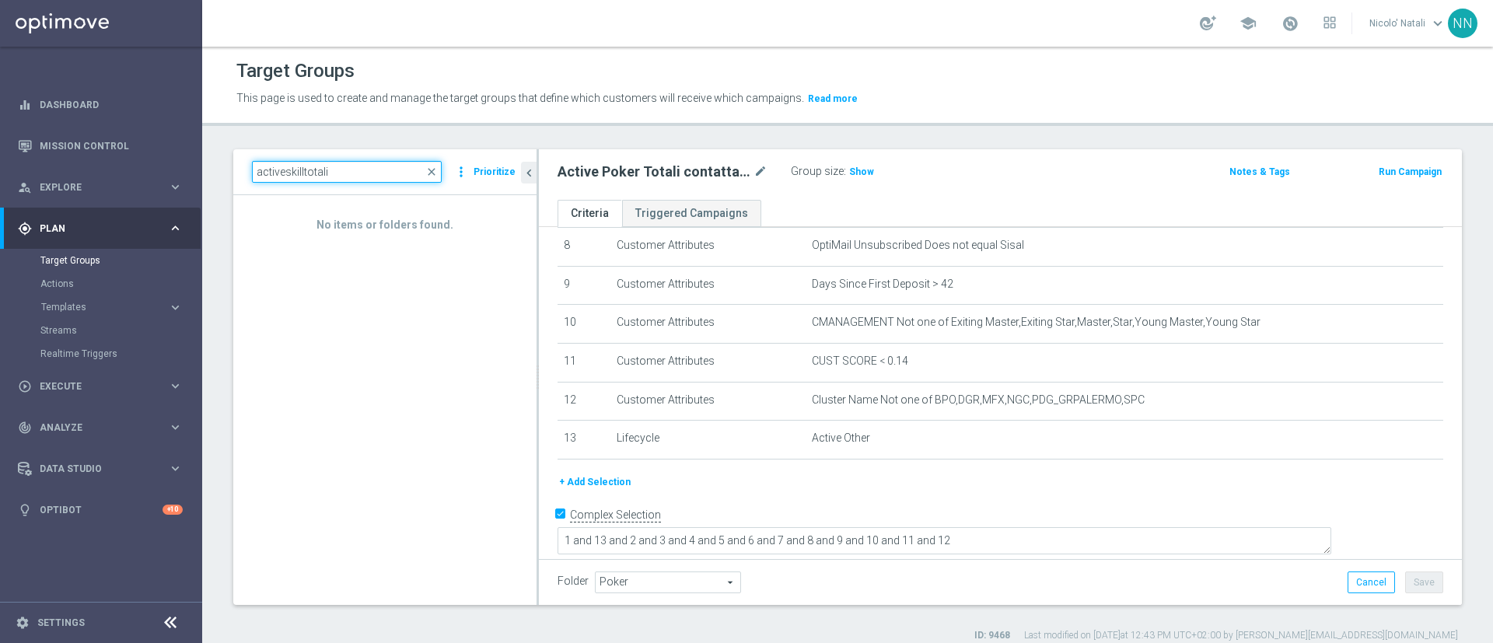
click at [285, 168] on input "activeskilltotali" at bounding box center [347, 172] width 190 height 22
click at [317, 172] on input "active skilltotali" at bounding box center [347, 172] width 190 height 22
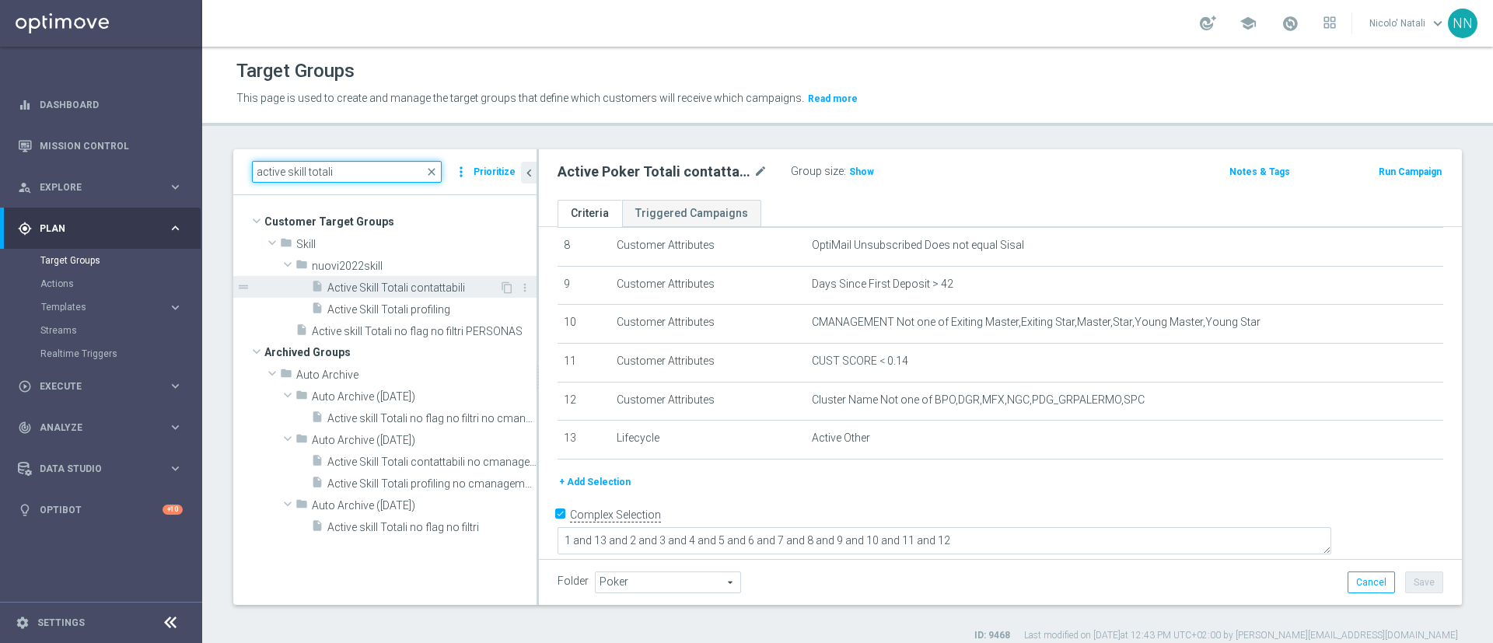
type input "active skill totali"
click at [366, 285] on span "Active Skill Totali contattabili" at bounding box center [413, 288] width 172 height 13
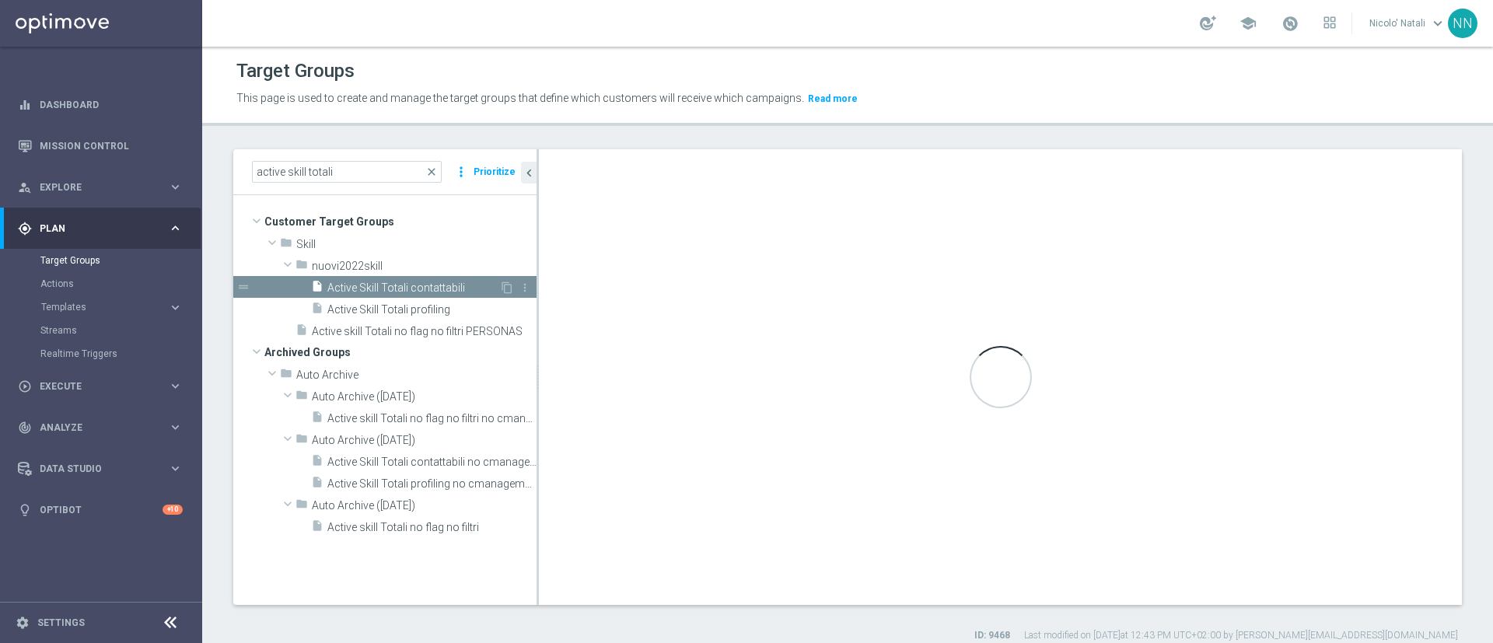
checkbox input "false"
type input "nuovi2022skill"
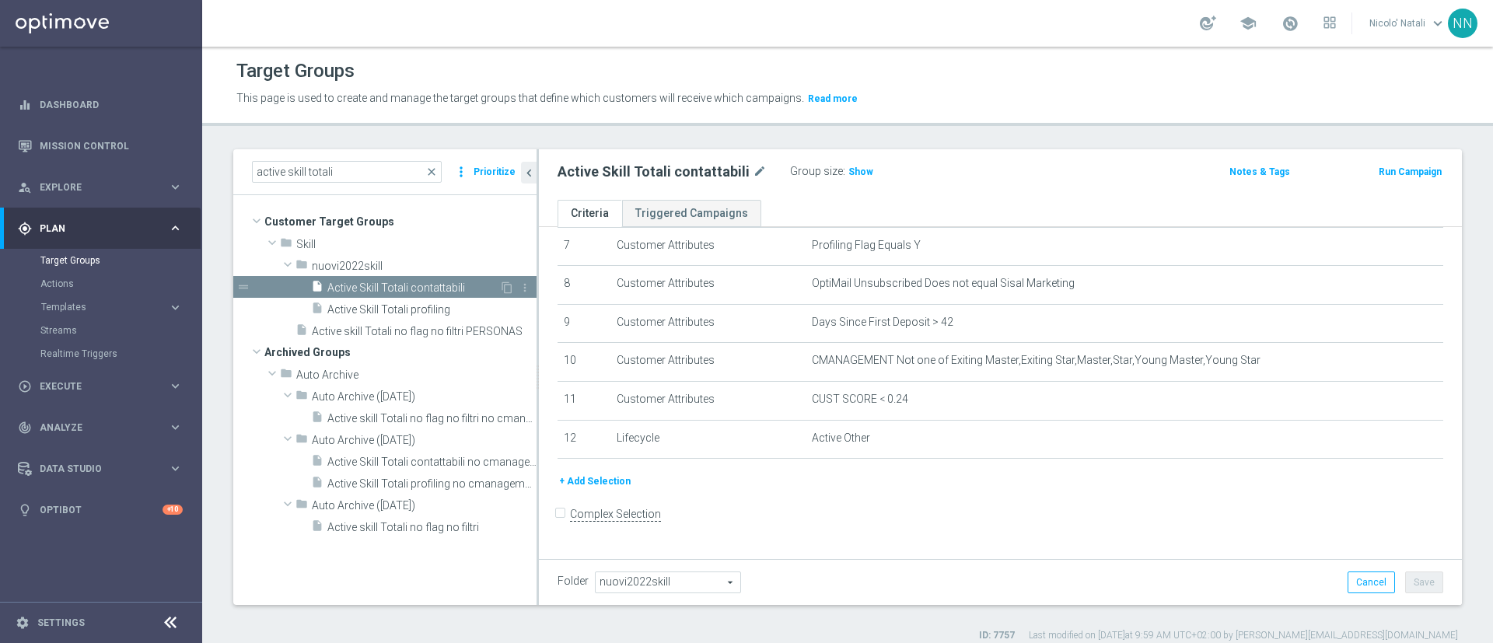
scroll to position [282, 0]
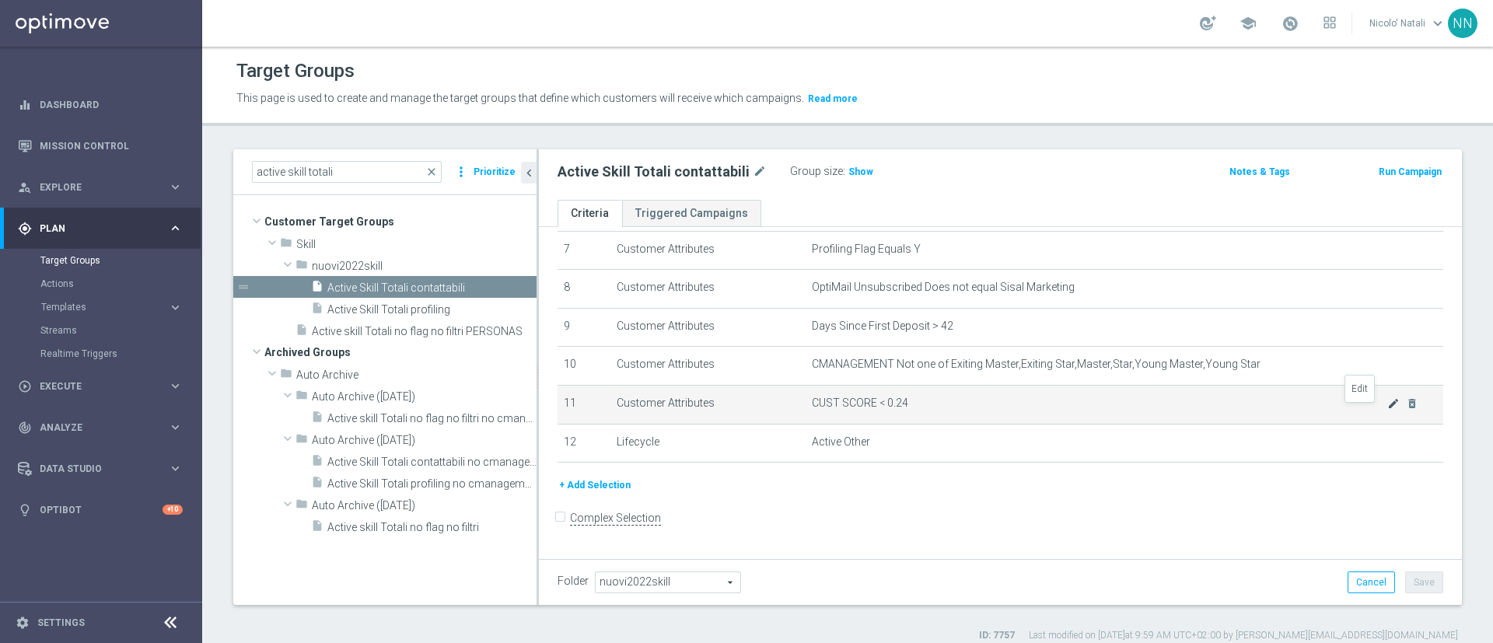
click at [1388, 410] on icon "mode_edit" at bounding box center [1394, 403] width 12 height 12
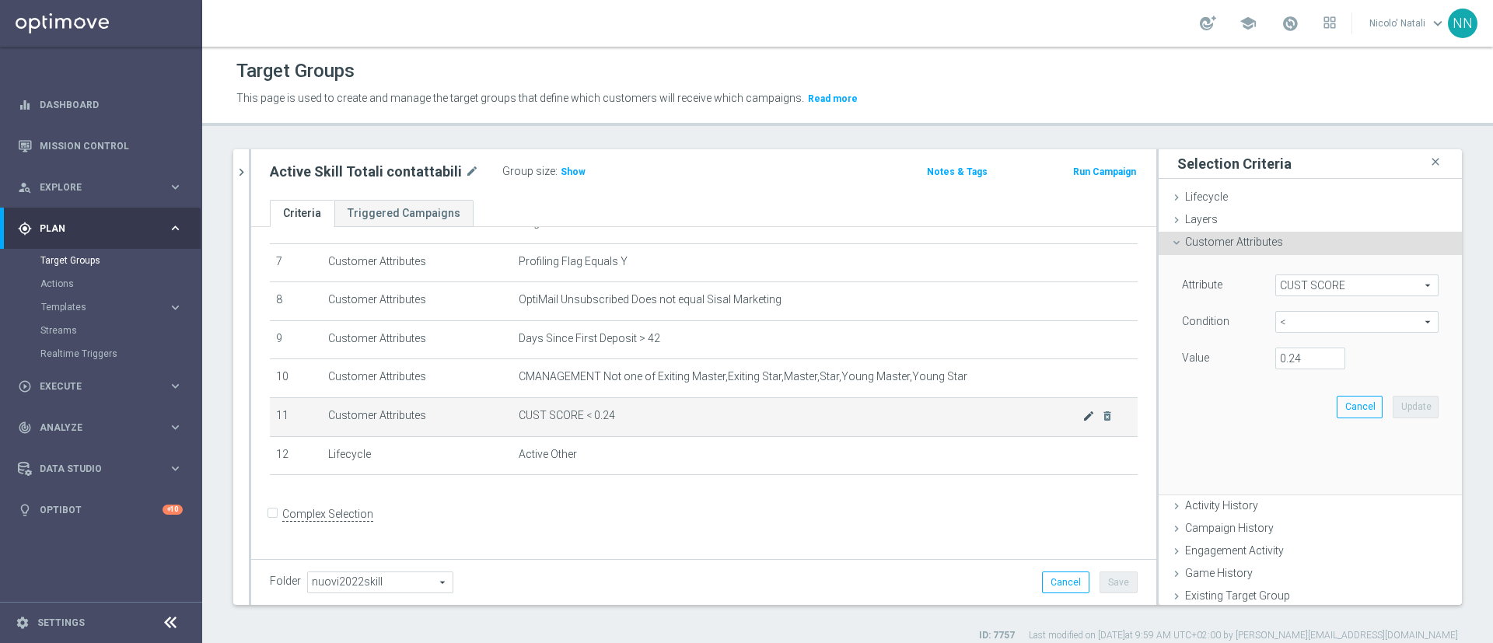
scroll to position [266, 0]
click at [1276, 352] on input "0.24" at bounding box center [1311, 359] width 70 height 22
type input "0.14"
click at [1393, 408] on button "Update" at bounding box center [1416, 407] width 46 height 22
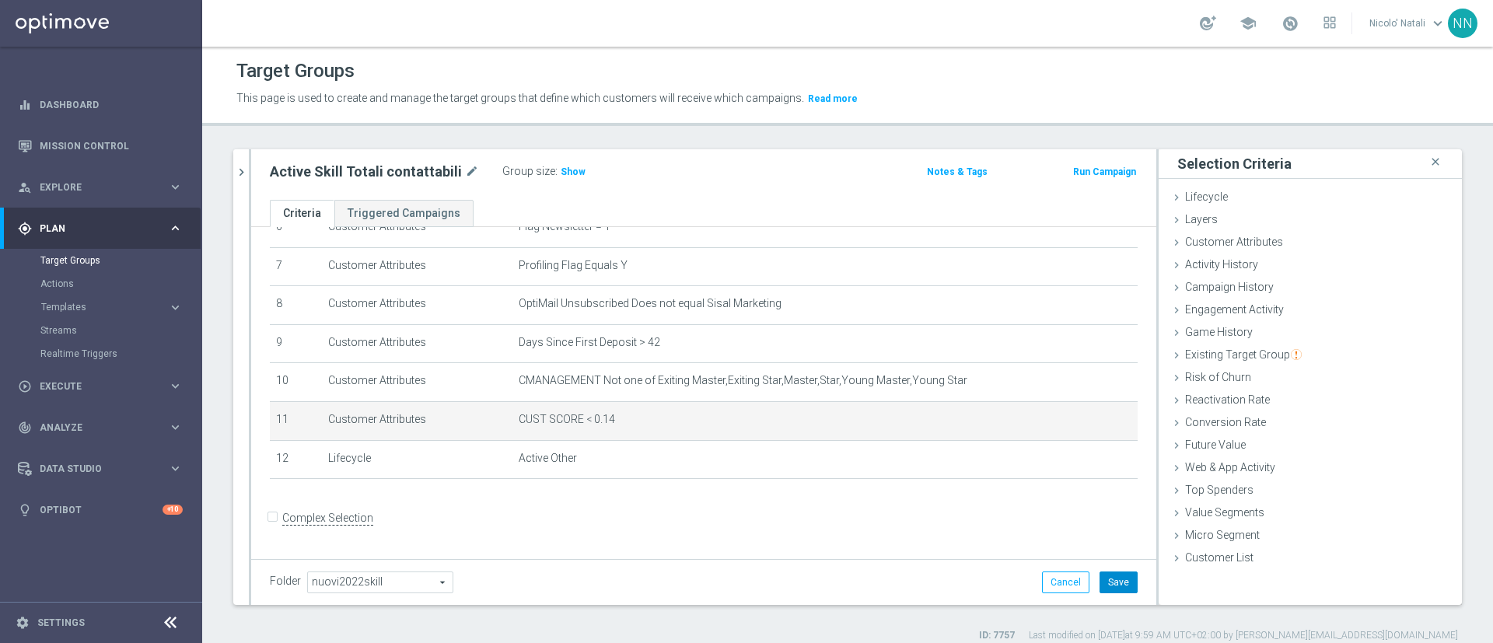
click at [1117, 576] on button "Save" at bounding box center [1119, 583] width 38 height 22
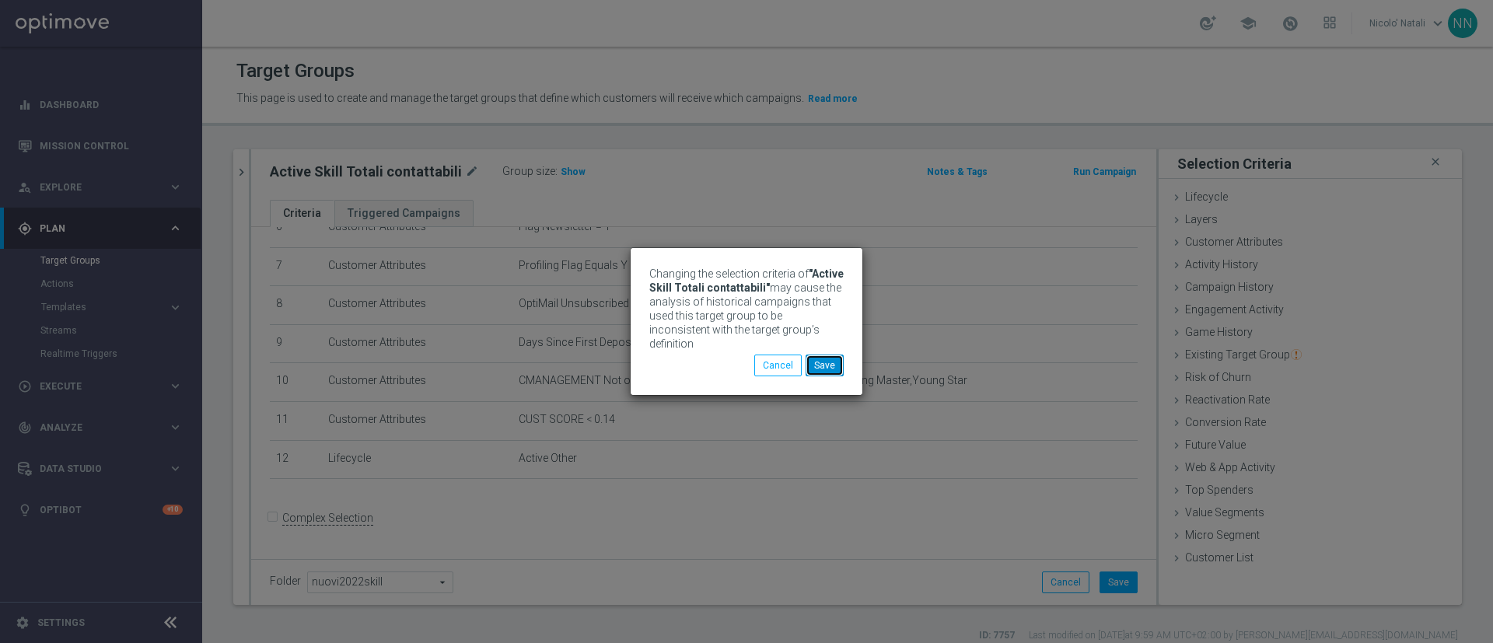
click at [830, 355] on button "Save" at bounding box center [825, 366] width 38 height 22
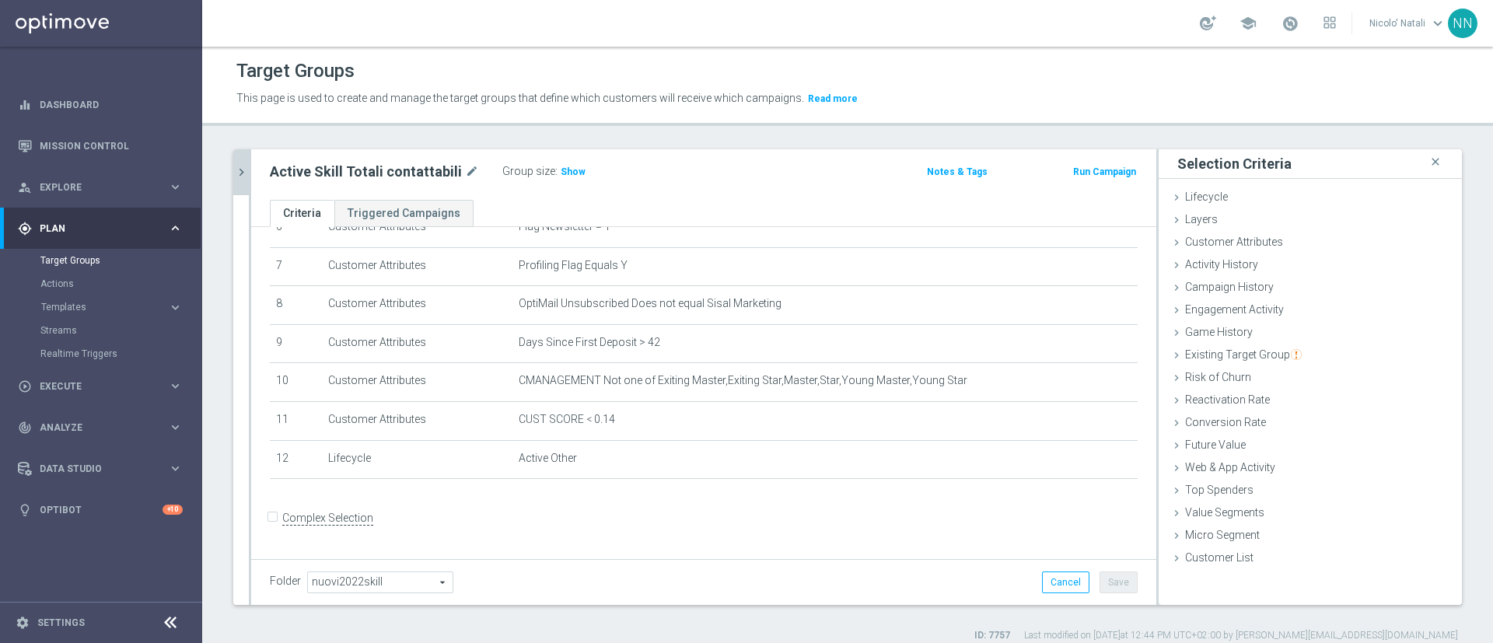
click at [243, 165] on icon "chevron_right" at bounding box center [241, 172] width 15 height 15
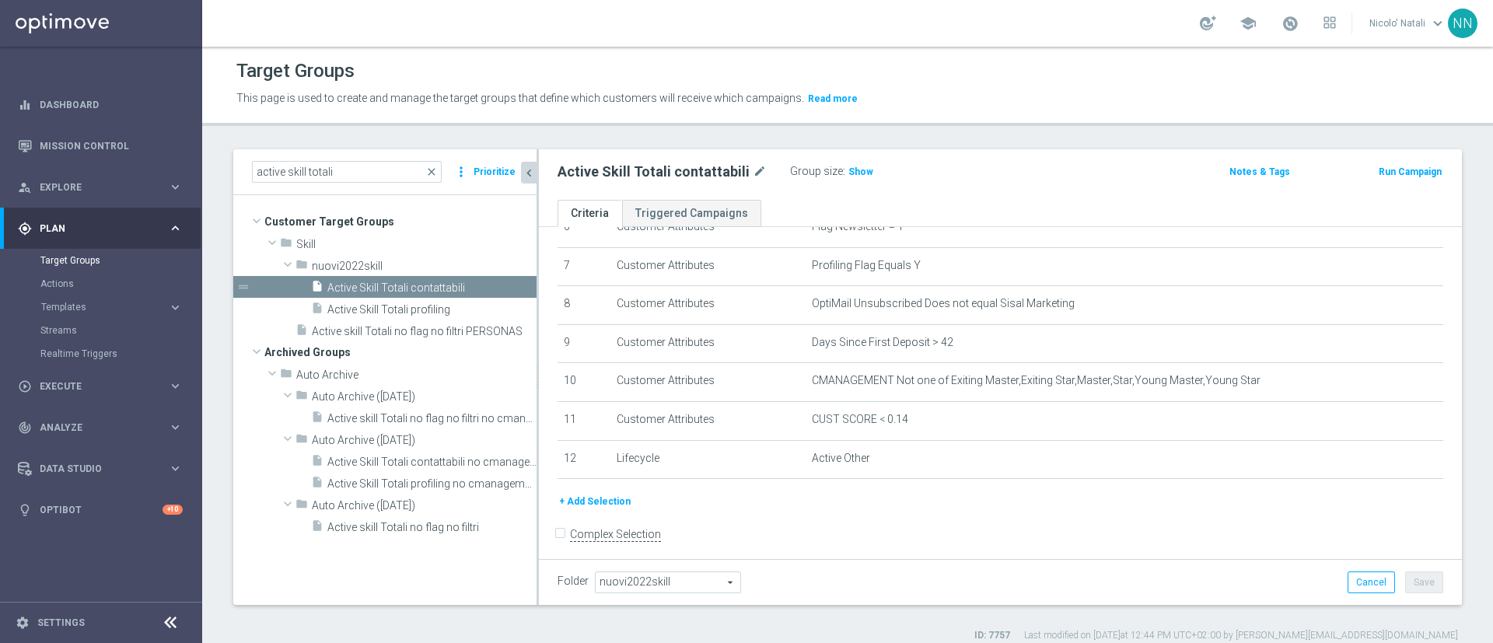
scroll to position [282, 0]
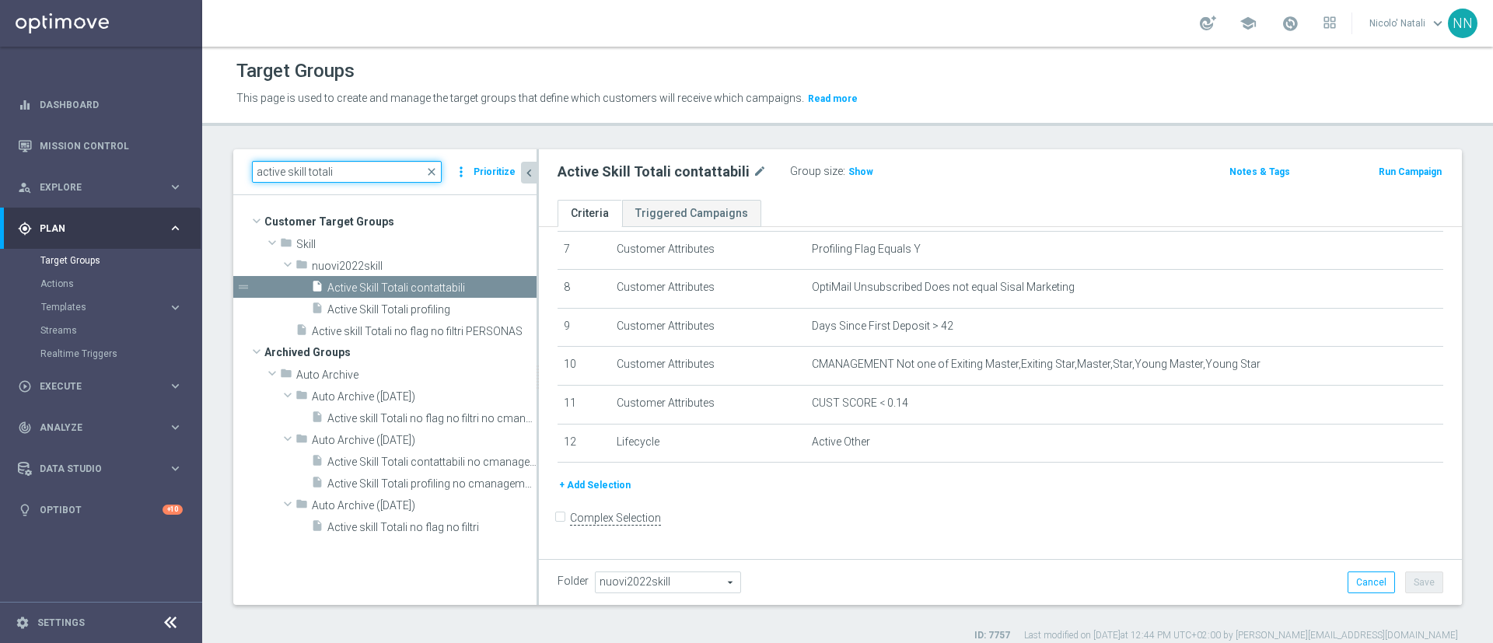
click at [354, 169] on input "active skill totali" at bounding box center [347, 172] width 190 height 22
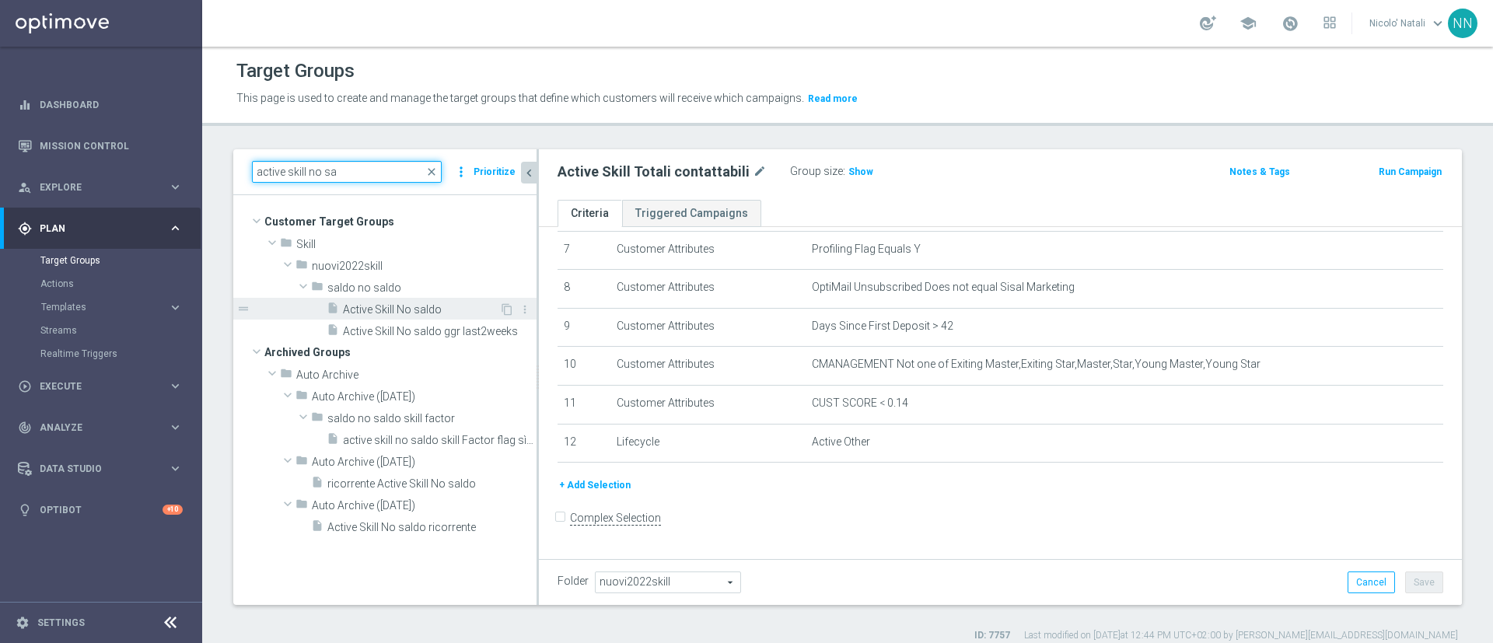
type input "active skill no sa"
click at [383, 301] on div "insert_drive_file Active Skill No saldo" at bounding box center [413, 309] width 173 height 22
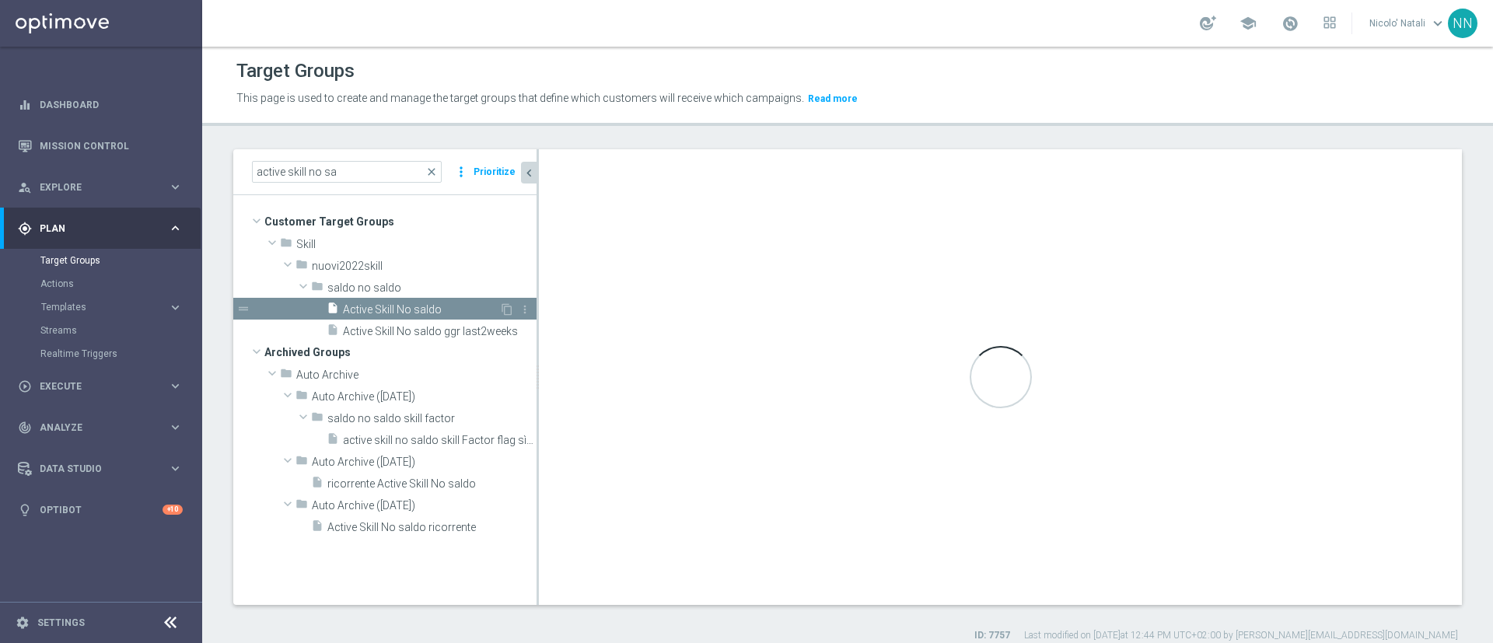
checkbox input "true"
type input "saldo no saldo"
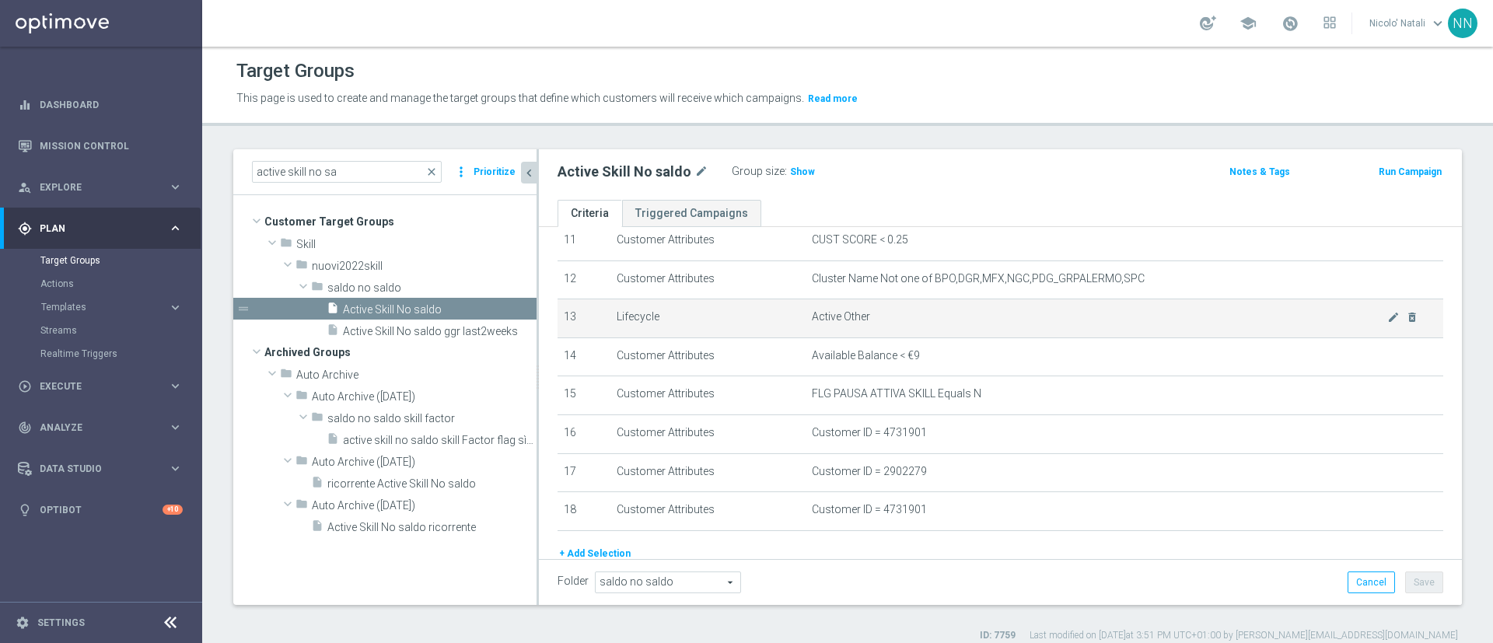
scroll to position [376, 0]
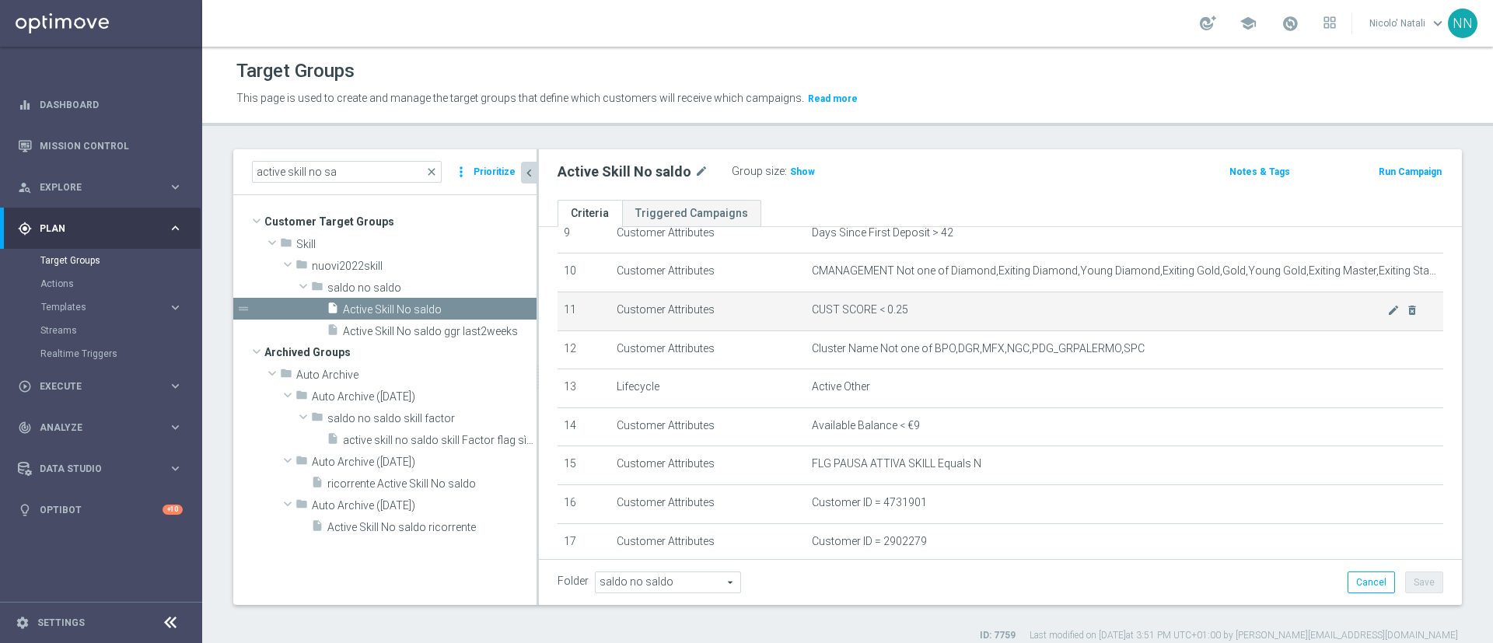
click at [1353, 313] on span "CUST SCORE < 0.25" at bounding box center [1100, 309] width 576 height 13
click at [1388, 317] on icon "mode_edit" at bounding box center [1394, 310] width 12 height 12
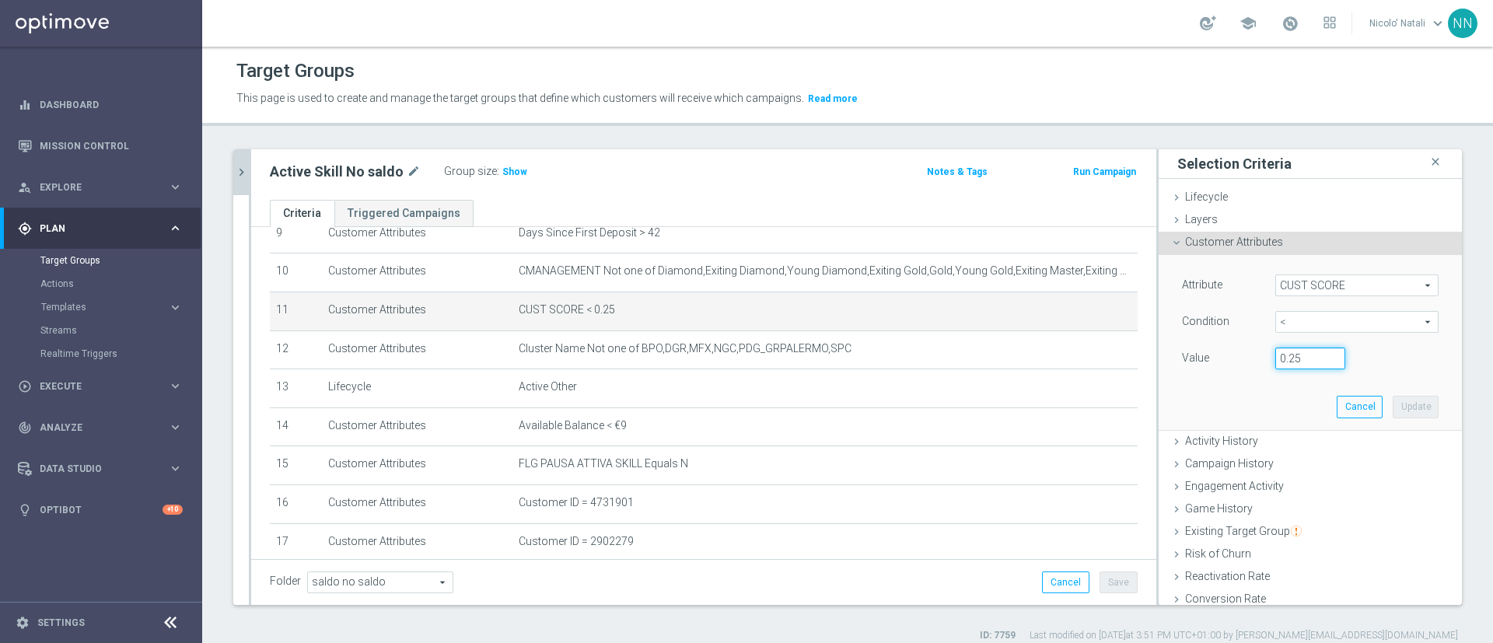
click at [1289, 353] on input "0.25" at bounding box center [1311, 359] width 70 height 22
type input "0.14"
click at [1393, 410] on button "Update" at bounding box center [1416, 407] width 46 height 22
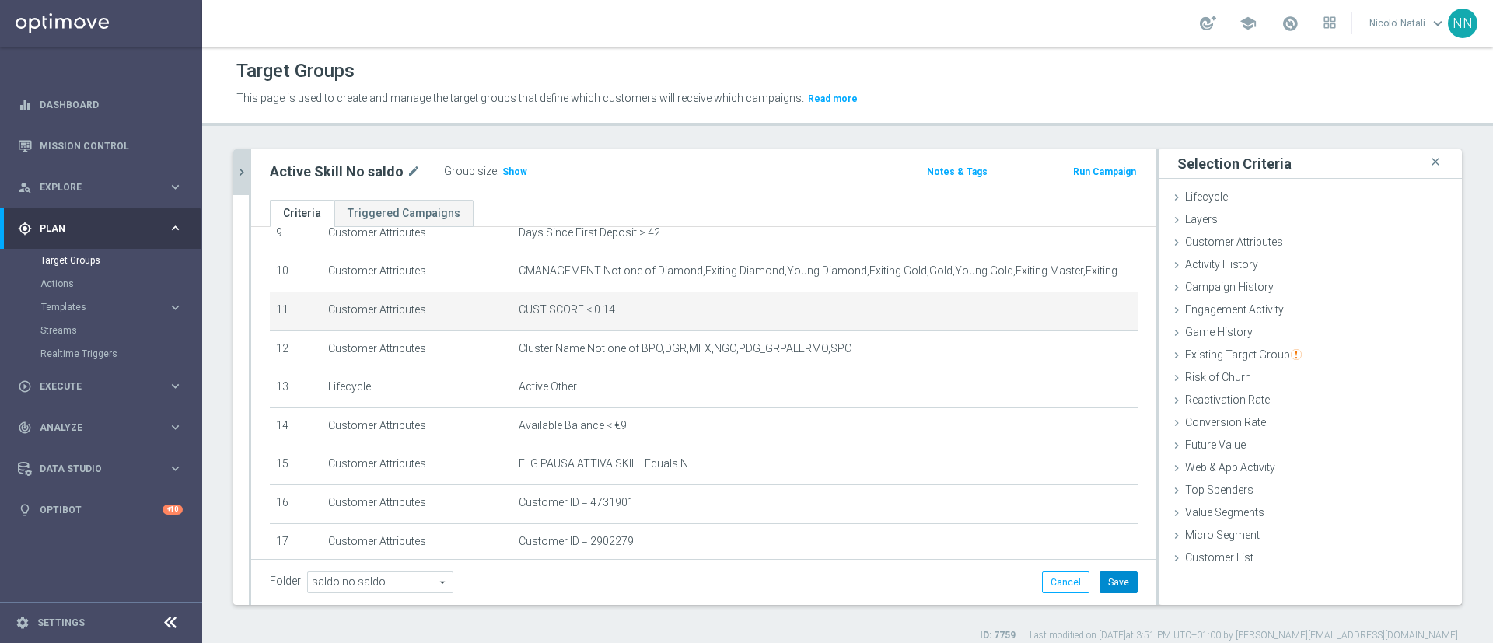
click at [1100, 587] on button "Save" at bounding box center [1119, 583] width 38 height 22
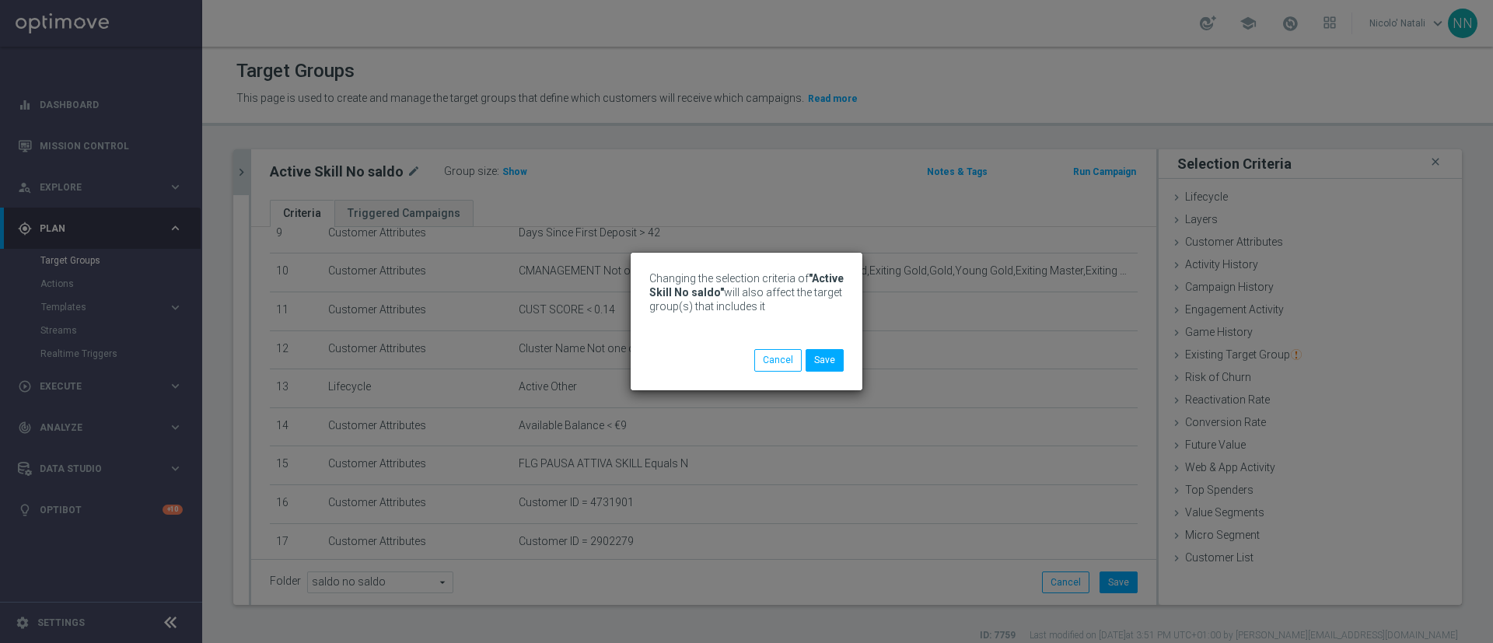
click at [846, 361] on div "Changing the selection criteria of "Active Skill No saldo" will also affect the…" at bounding box center [747, 321] width 232 height 137
click at [838, 360] on button "Save" at bounding box center [825, 360] width 38 height 22
